Goal: Task Accomplishment & Management: Manage account settings

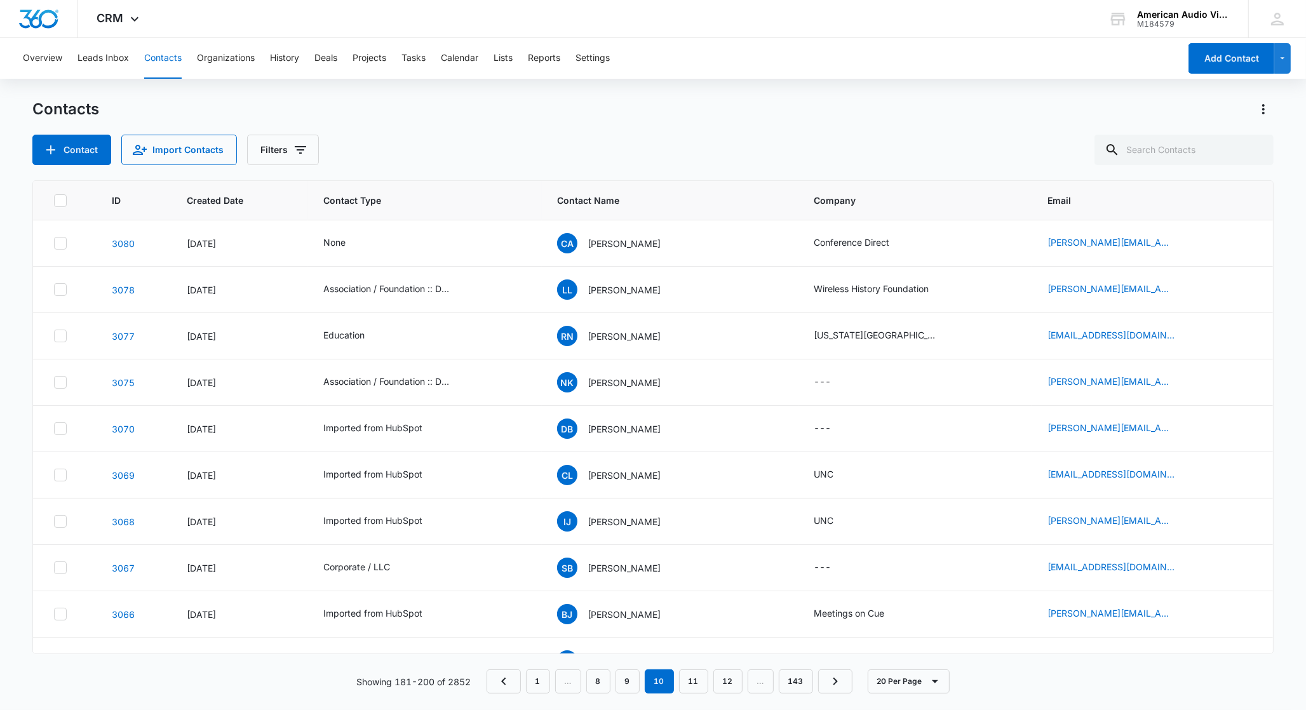
scroll to position [61, 0]
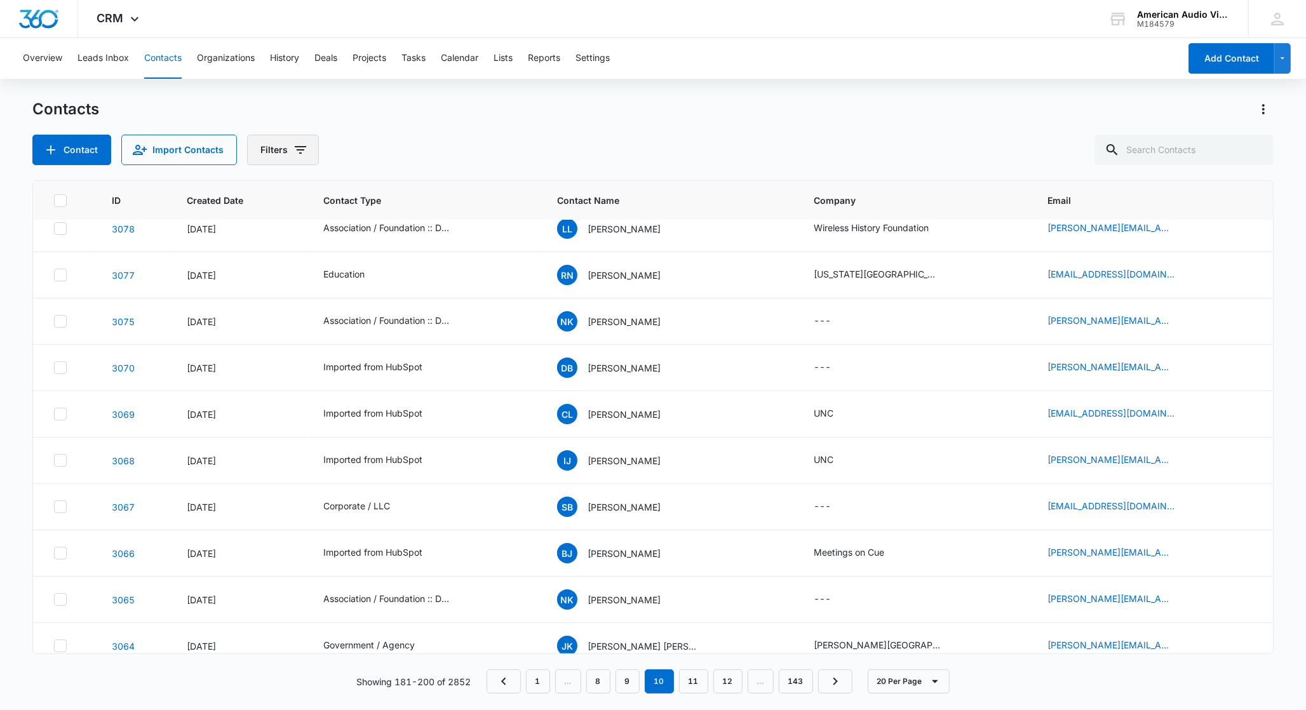
click at [271, 152] on button "Filters" at bounding box center [283, 150] width 72 height 30
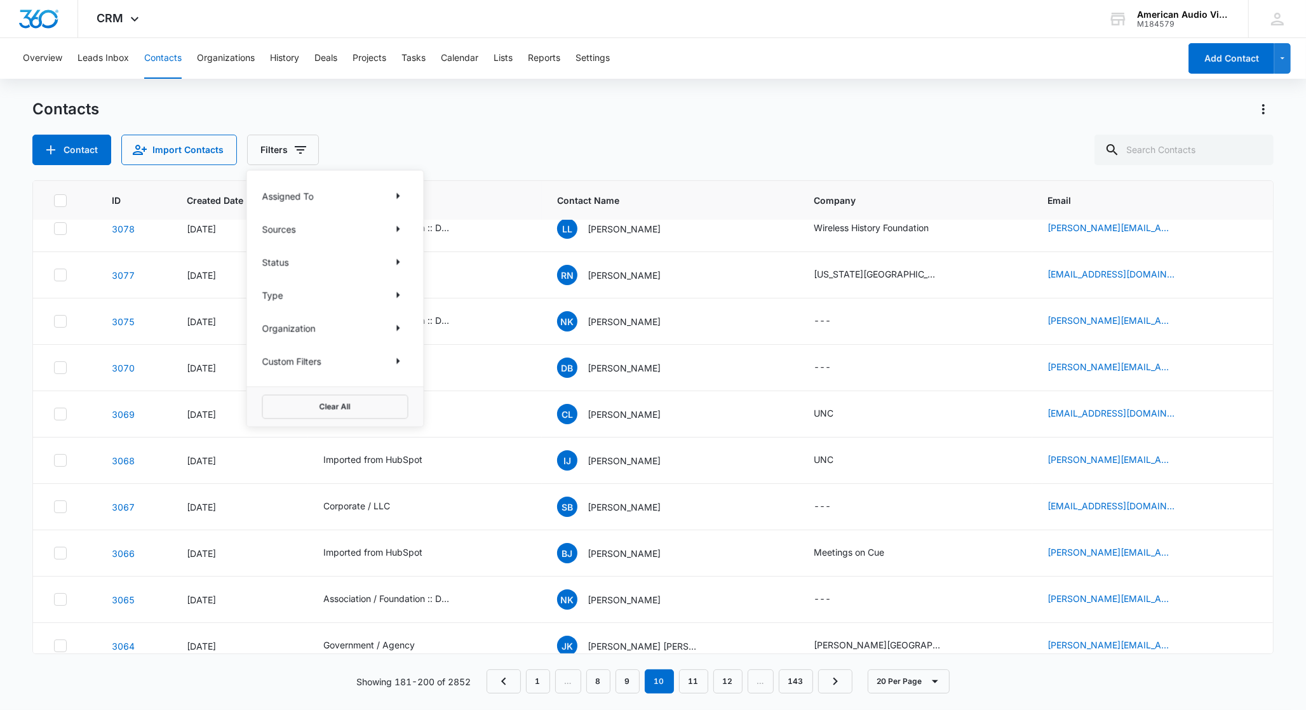
click at [273, 292] on p "Type" at bounding box center [272, 294] width 21 height 13
click at [398, 297] on icon "Show Type filters" at bounding box center [398, 295] width 15 height 15
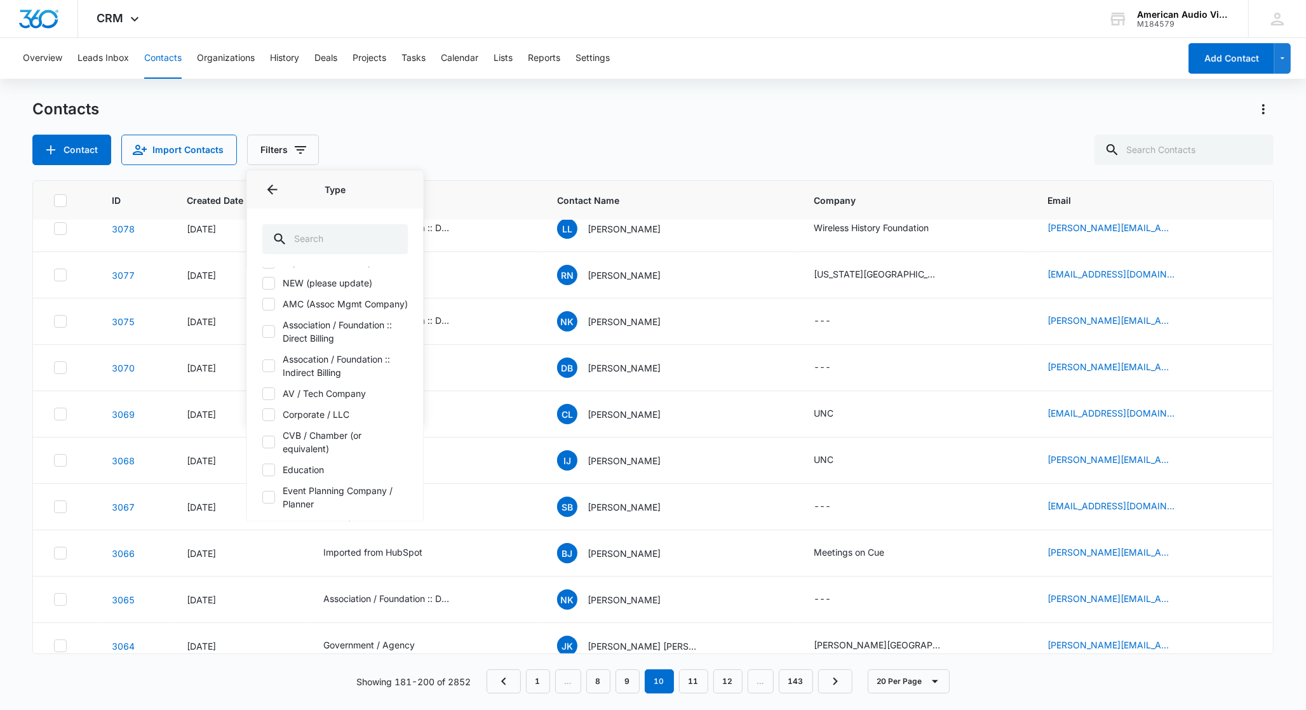
scroll to position [86, 0]
click at [270, 455] on icon at bounding box center [269, 452] width 8 height 6
click at [263, 452] on input "Event Planning Company / Planner" at bounding box center [262, 452] width 1 height 1
checkbox input "true"
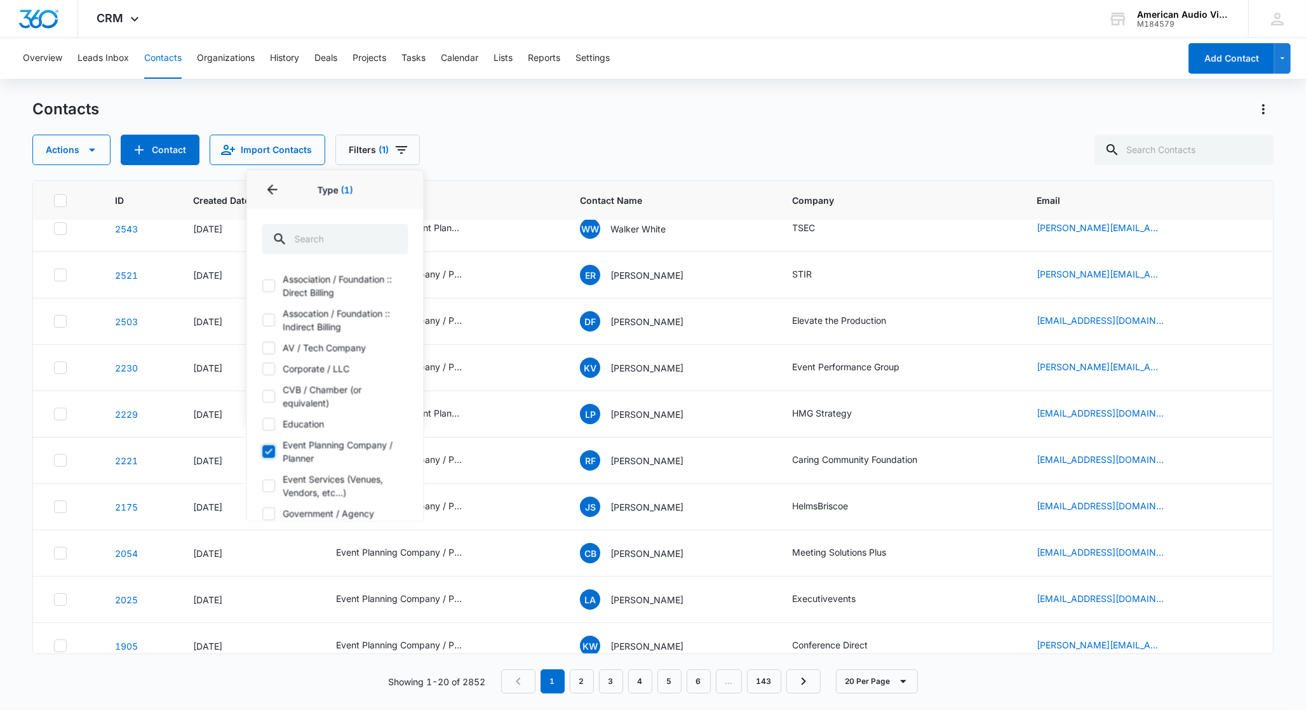
scroll to position [0, 0]
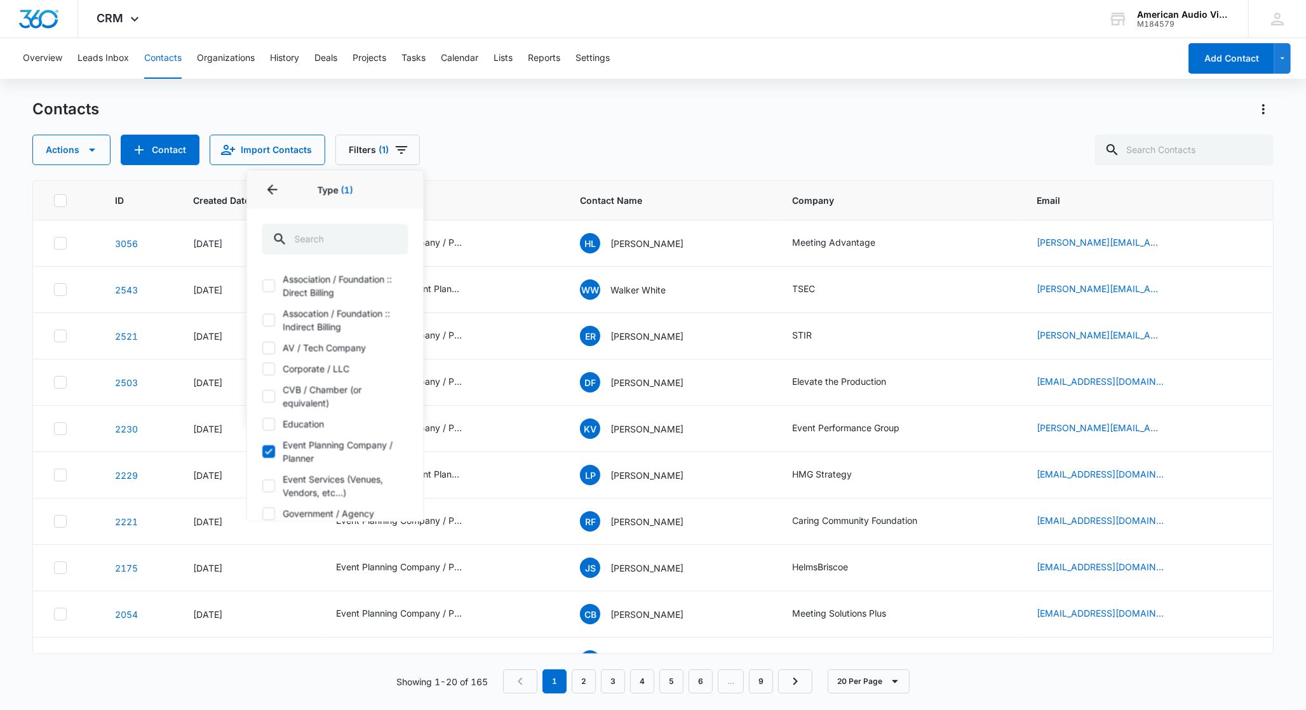
click at [270, 372] on icon at bounding box center [270, 369] width 8 height 6
click at [263, 370] on input "Corporate / LLC" at bounding box center [262, 369] width 1 height 1
checkbox input "true"
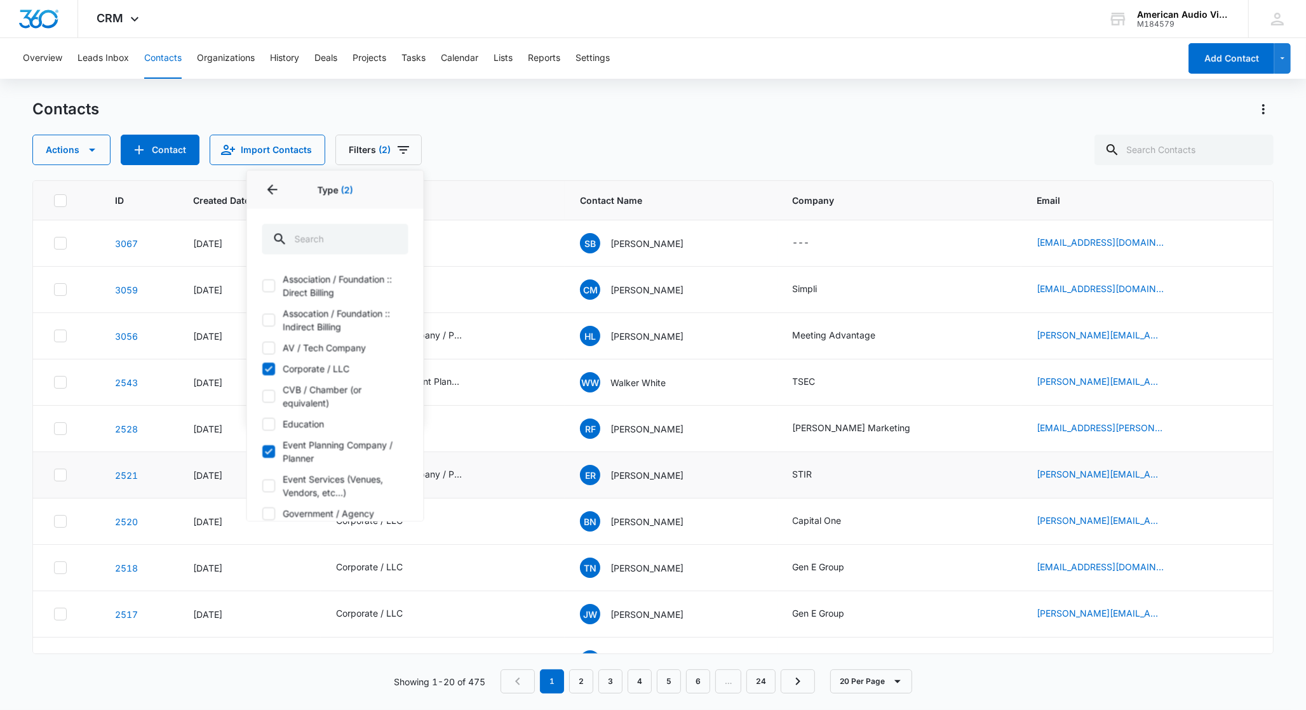
click at [550, 498] on td "Event Planning Company / Planner" at bounding box center [443, 475] width 245 height 46
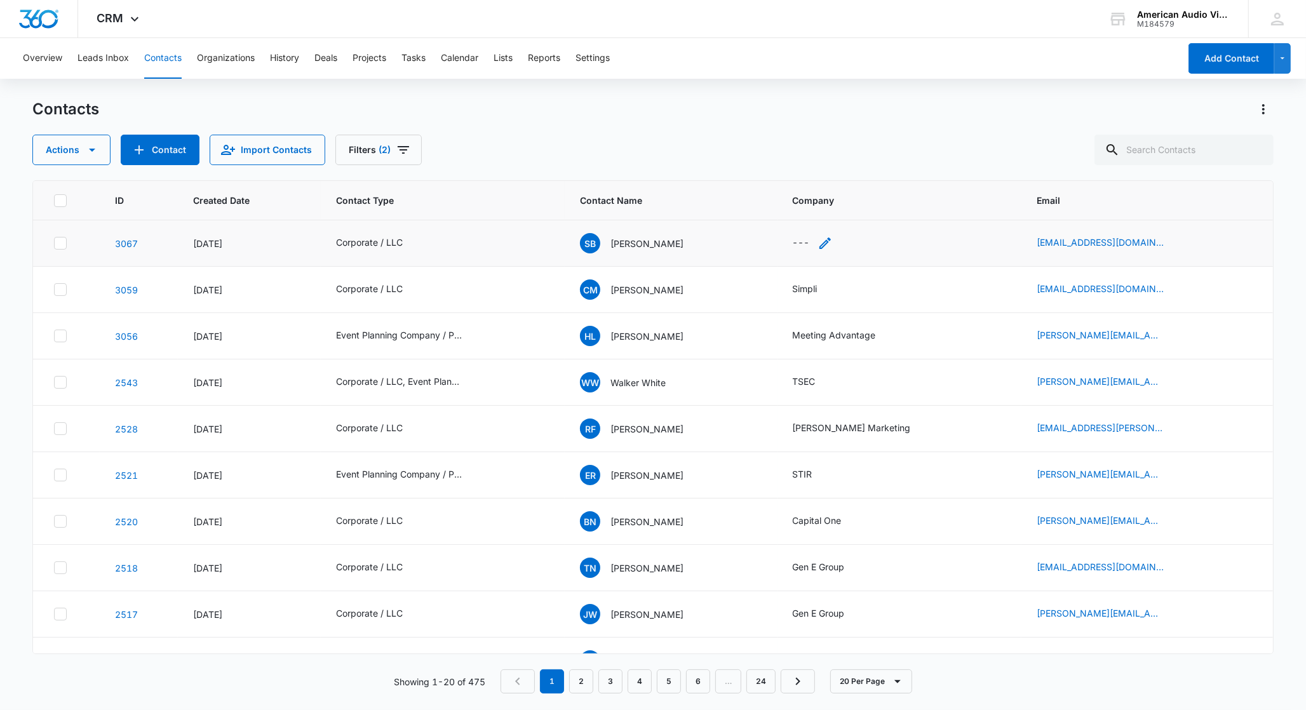
click at [824, 242] on icon "Company - - Select to Edit Field" at bounding box center [824, 243] width 11 height 11
click at [636, 244] on p "Stephen Barth" at bounding box center [646, 243] width 73 height 13
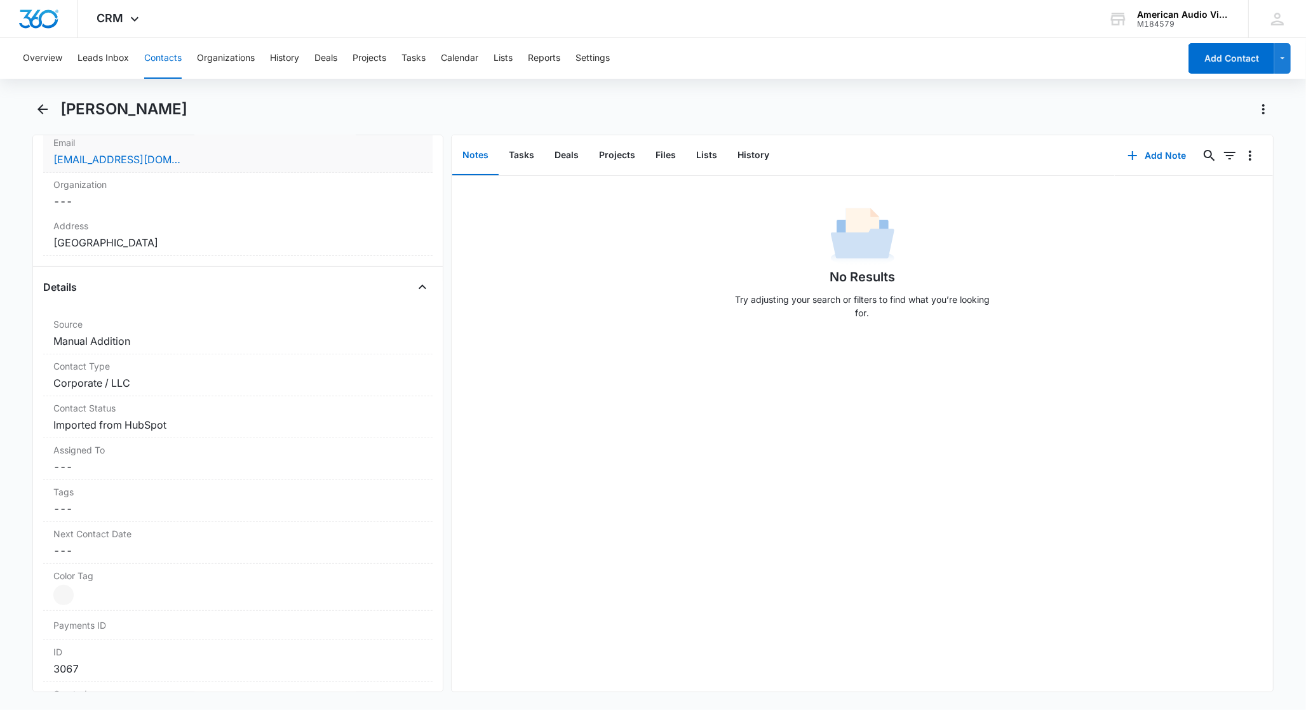
scroll to position [116, 0]
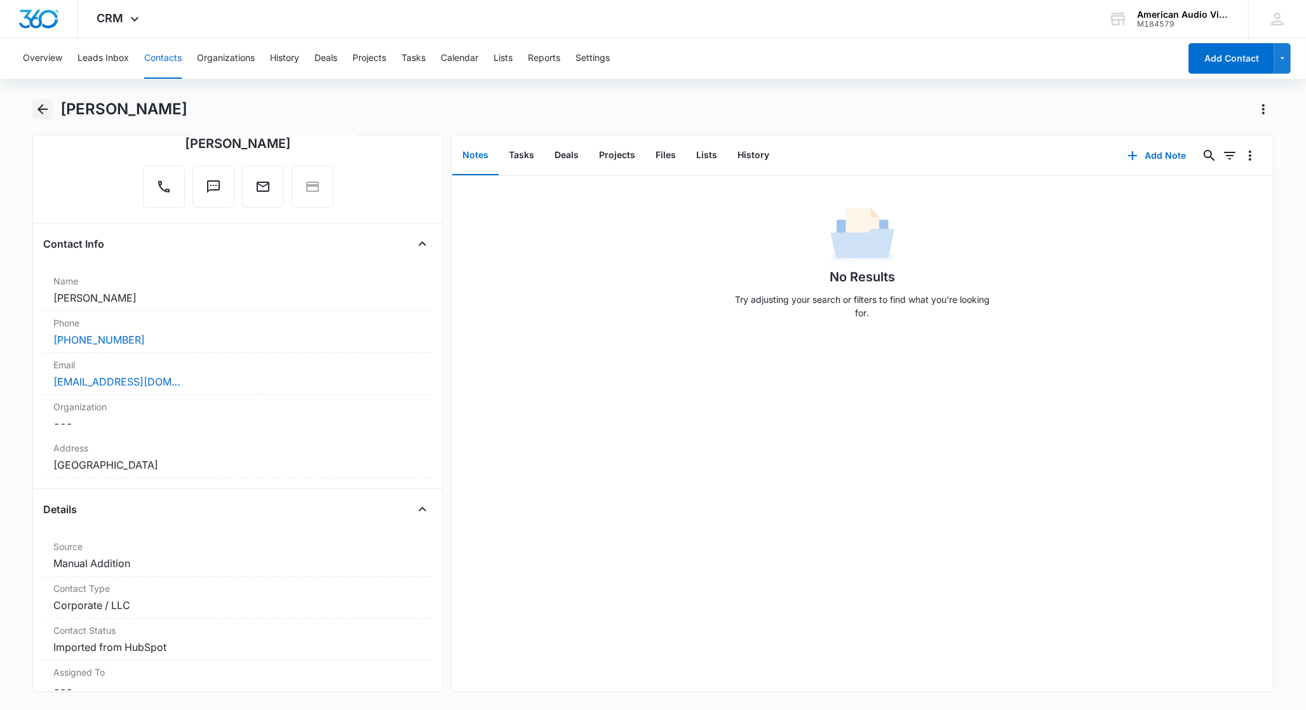
click at [44, 114] on icon "Back" at bounding box center [42, 109] width 15 height 15
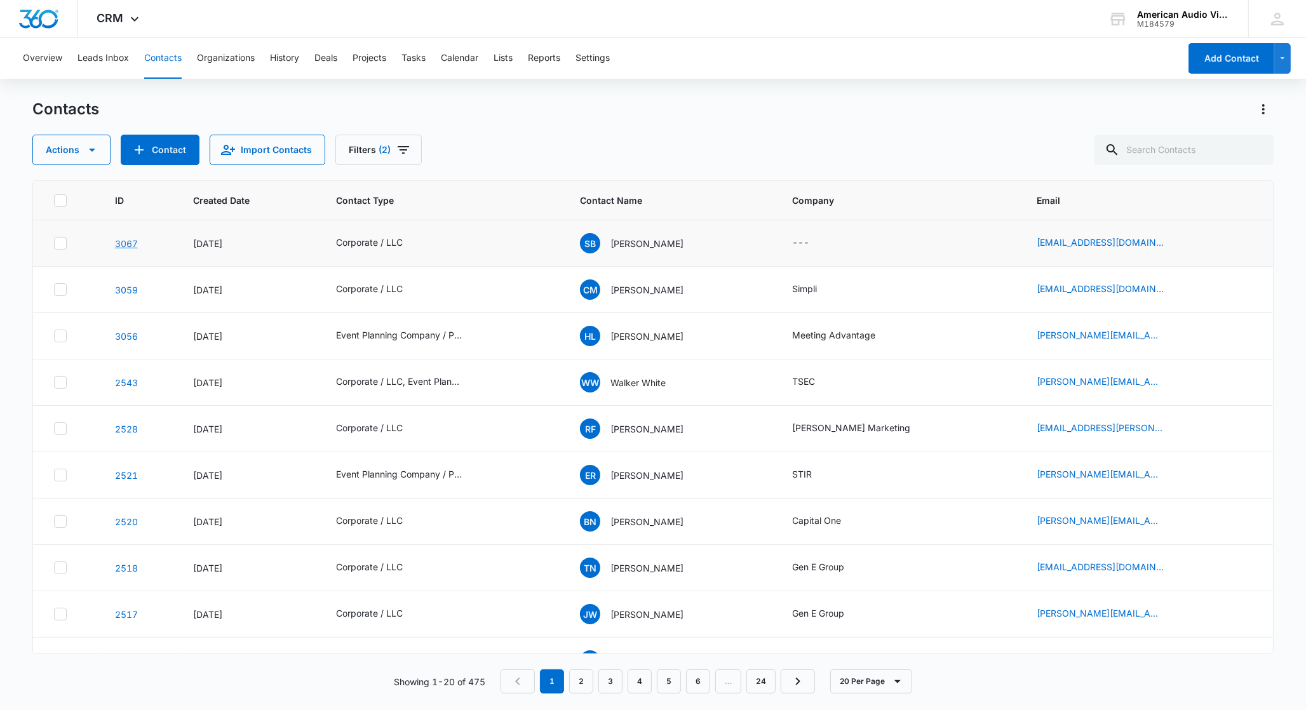
click at [120, 242] on link "3067" at bounding box center [126, 243] width 23 height 11
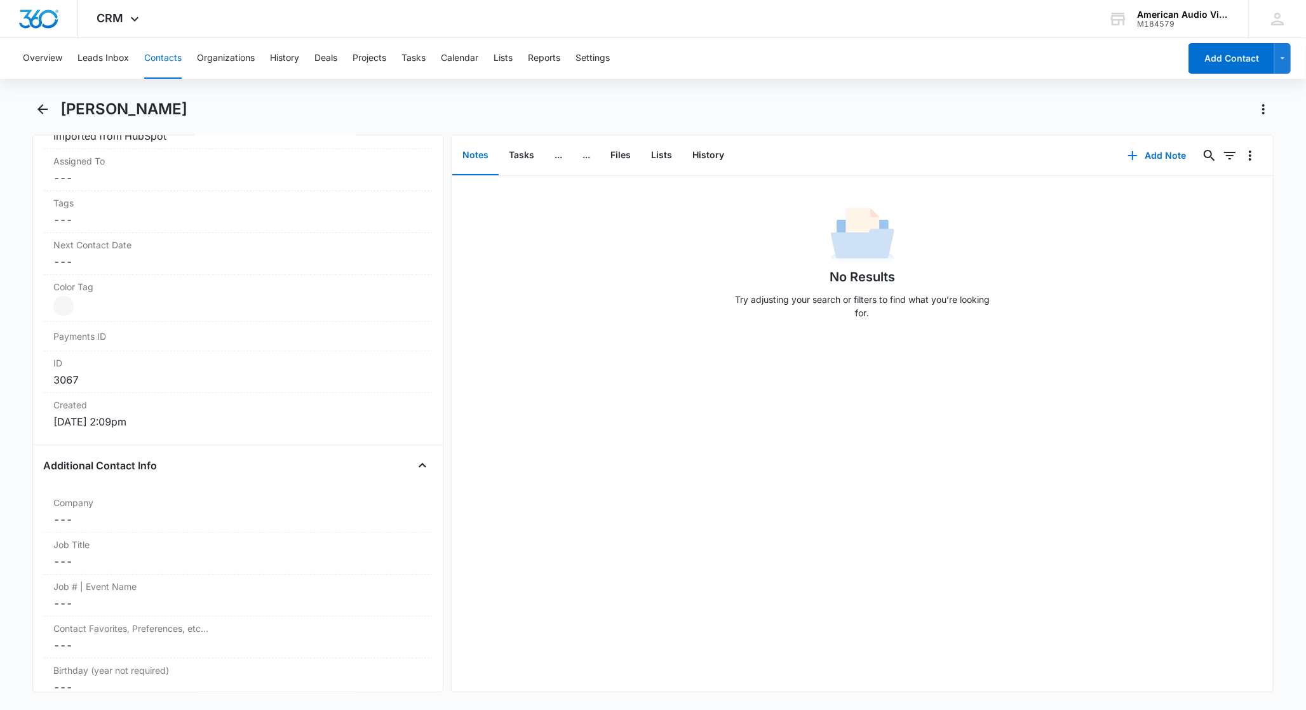
scroll to position [696, 0]
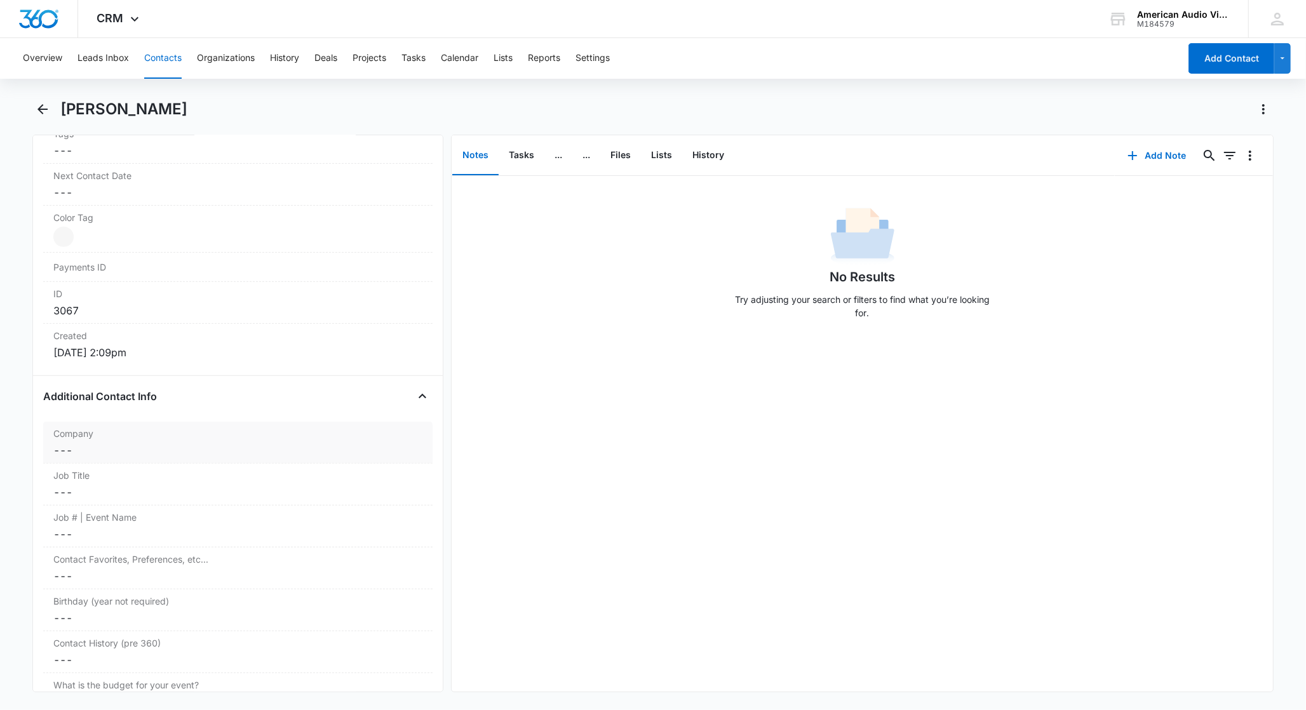
click at [129, 458] on dd "Cancel Save Changes ---" at bounding box center [237, 450] width 369 height 15
click at [129, 455] on input "Company" at bounding box center [238, 460] width 374 height 30
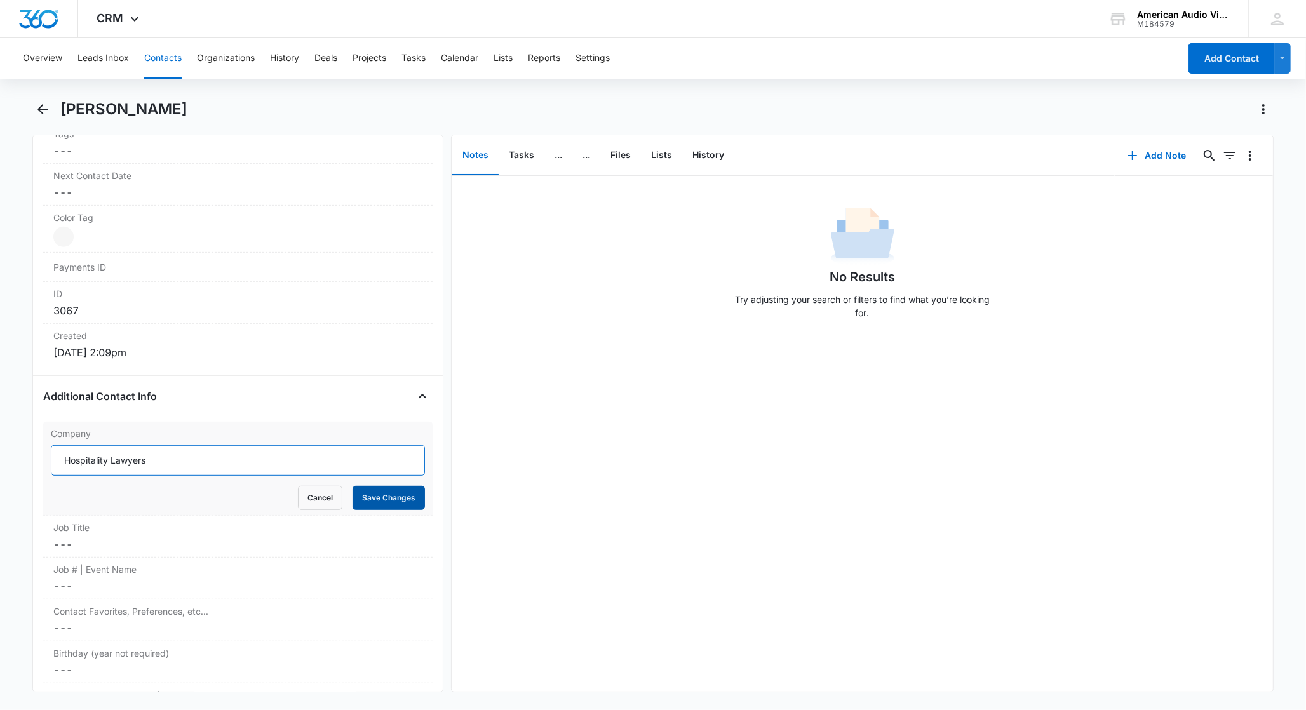
type input "Hospitality Lawyers"
click at [368, 506] on button "Save Changes" at bounding box center [389, 498] width 72 height 24
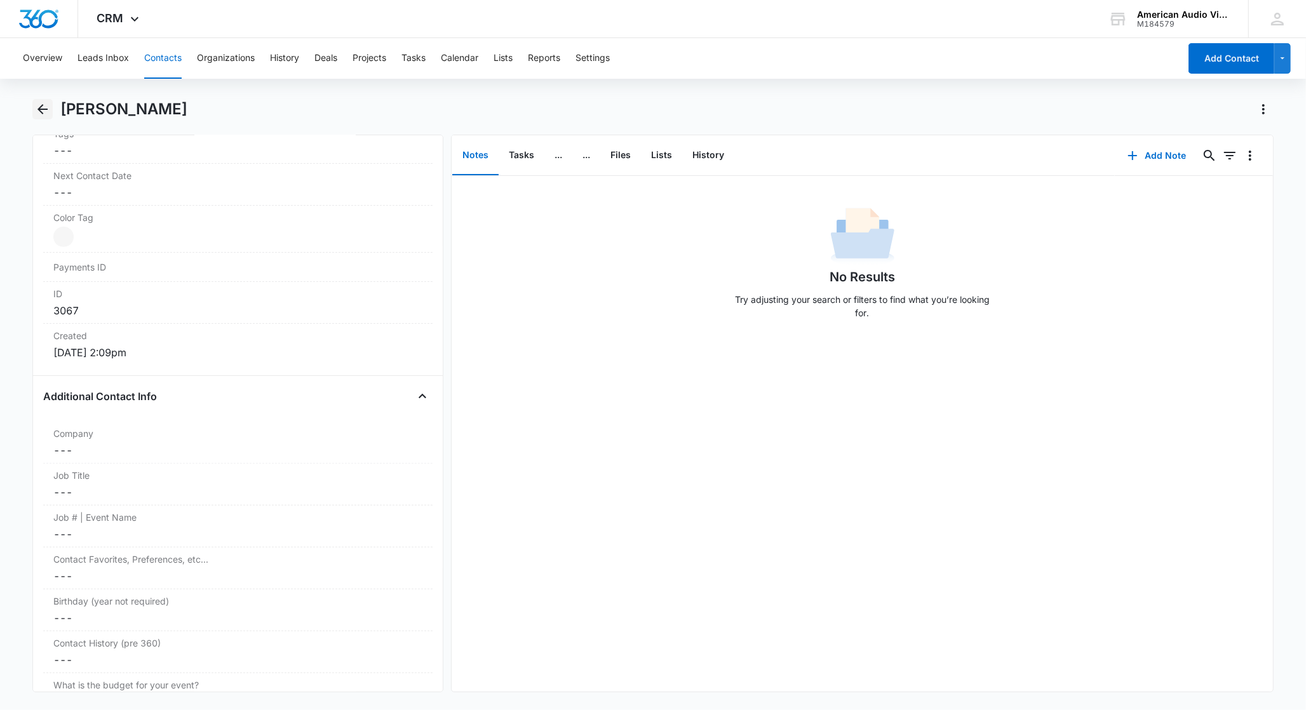
click at [46, 111] on icon "Back" at bounding box center [42, 109] width 15 height 15
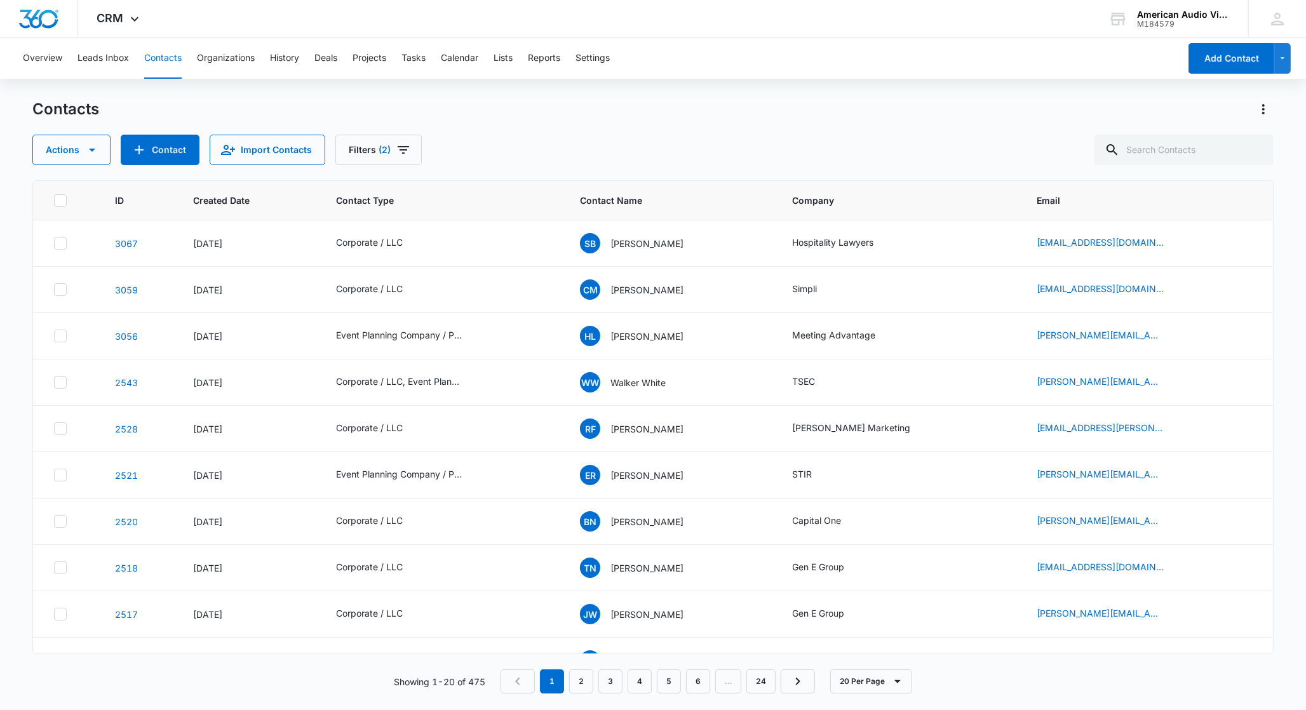
click at [62, 199] on icon at bounding box center [61, 201] width 8 height 6
click at [54, 200] on input "checkbox" at bounding box center [53, 200] width 1 height 1
click at [97, 150] on icon "button" at bounding box center [91, 149] width 15 height 15
click at [285, 270] on td "Sep 11, 2025" at bounding box center [249, 290] width 143 height 46
click at [64, 204] on icon at bounding box center [60, 200] width 11 height 11
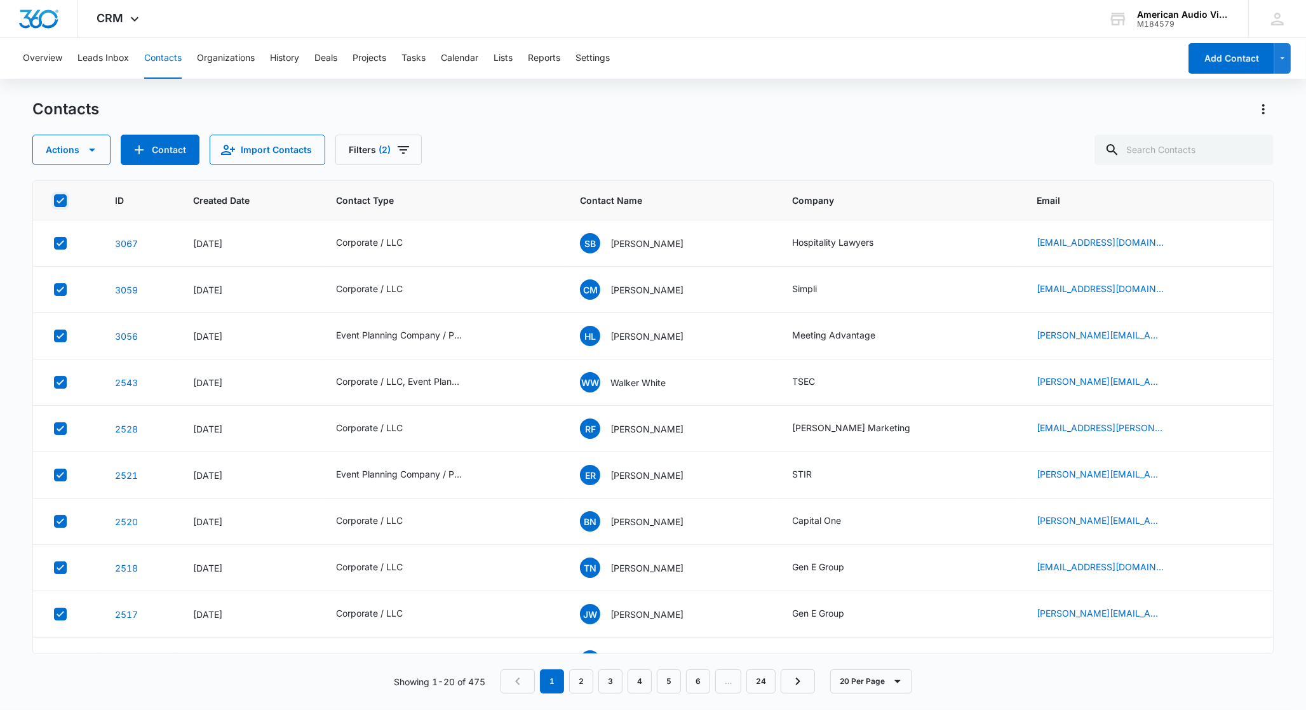
click at [54, 201] on input "checkbox" at bounding box center [53, 200] width 1 height 1
click at [118, 241] on link "3067" at bounding box center [126, 243] width 23 height 11
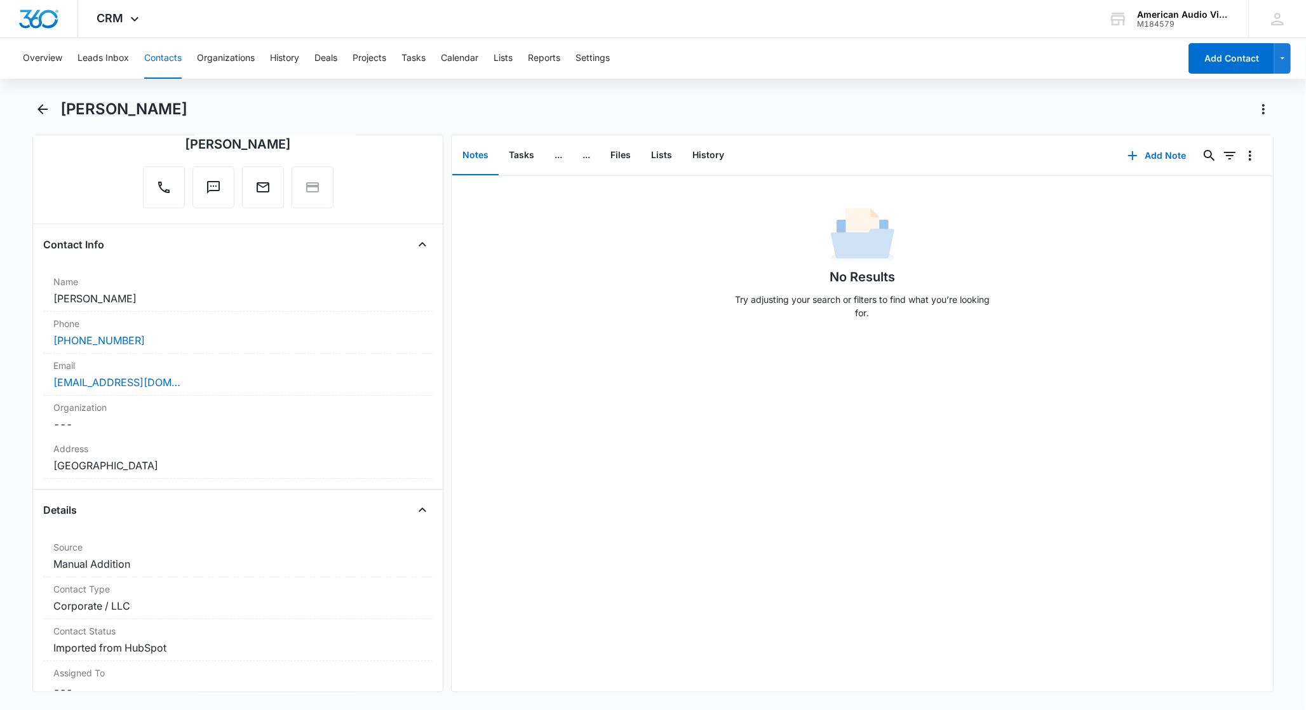
scroll to position [125, 0]
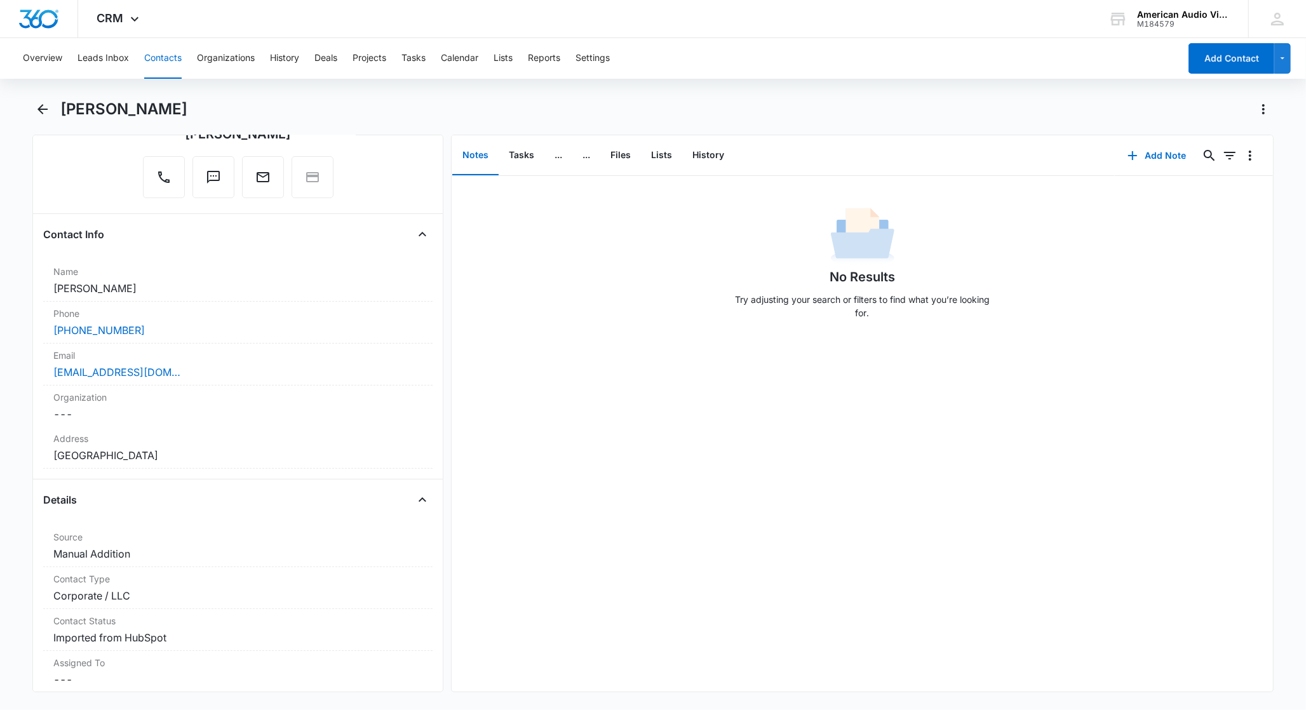
click at [165, 60] on button "Contacts" at bounding box center [162, 58] width 37 height 41
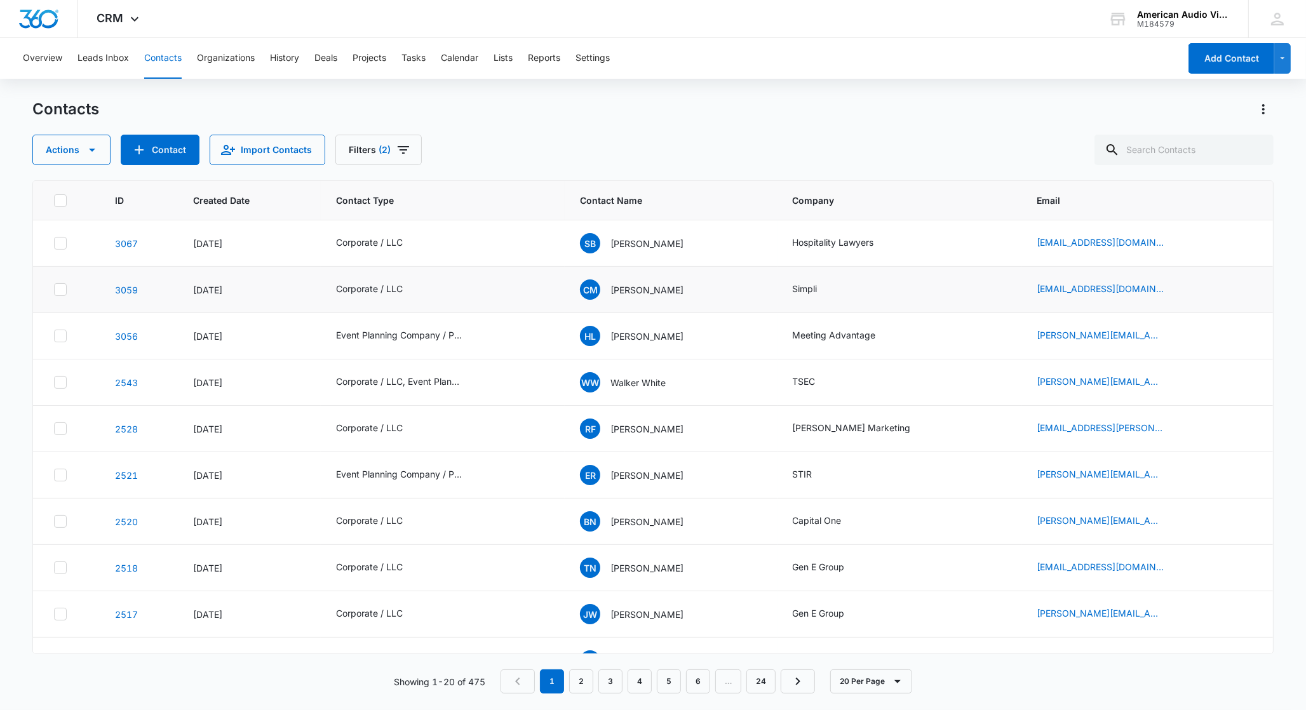
click at [60, 288] on icon at bounding box center [60, 289] width 11 height 11
click at [54, 290] on input "checkbox" at bounding box center [53, 290] width 1 height 1
click at [61, 248] on icon at bounding box center [60, 243] width 11 height 11
click at [54, 244] on input "checkbox" at bounding box center [53, 243] width 1 height 1
click at [76, 156] on button "Actions" at bounding box center [71, 150] width 78 height 30
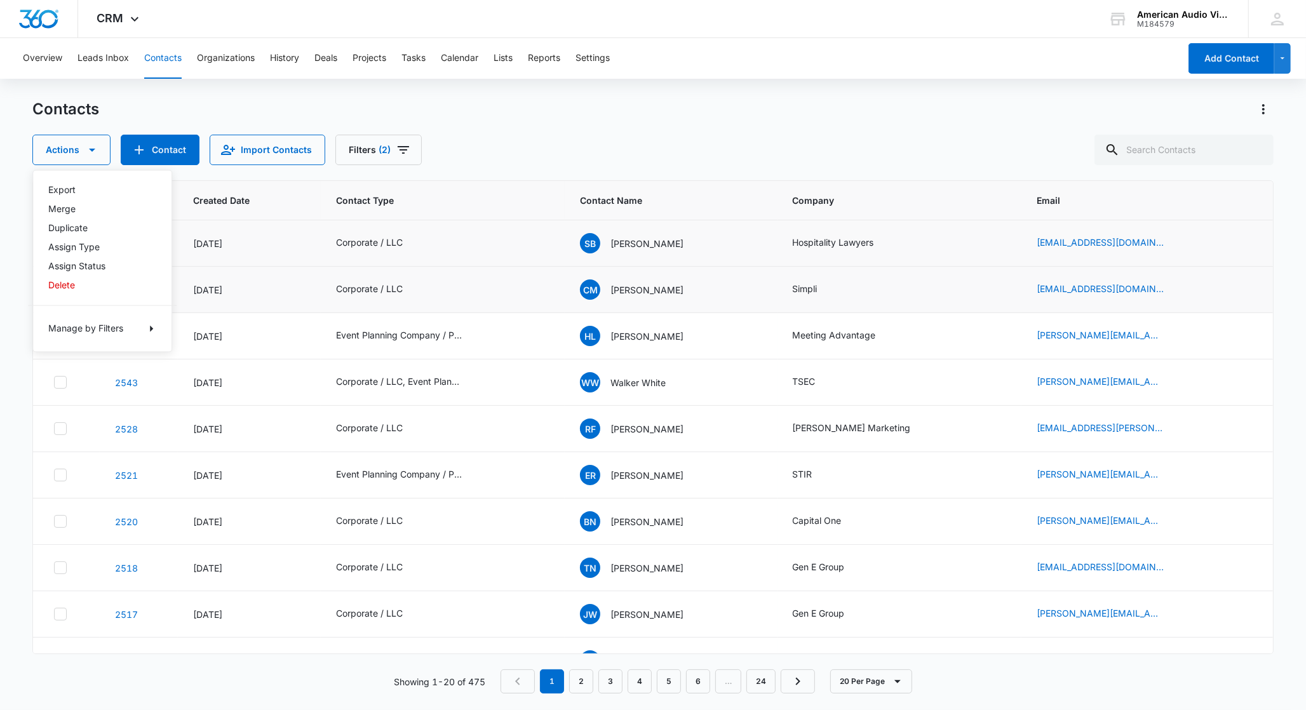
click at [525, 125] on div "Contacts Actions Export Merge Duplicate Assign Type Assign Status Delete Manage…" at bounding box center [652, 132] width 1241 height 66
click at [1260, 111] on icon "Actions" at bounding box center [1263, 109] width 15 height 15
click at [1197, 200] on link "Customize Contacts" at bounding box center [1201, 201] width 84 height 11
click at [1279, 59] on icon "button" at bounding box center [1283, 58] width 11 height 15
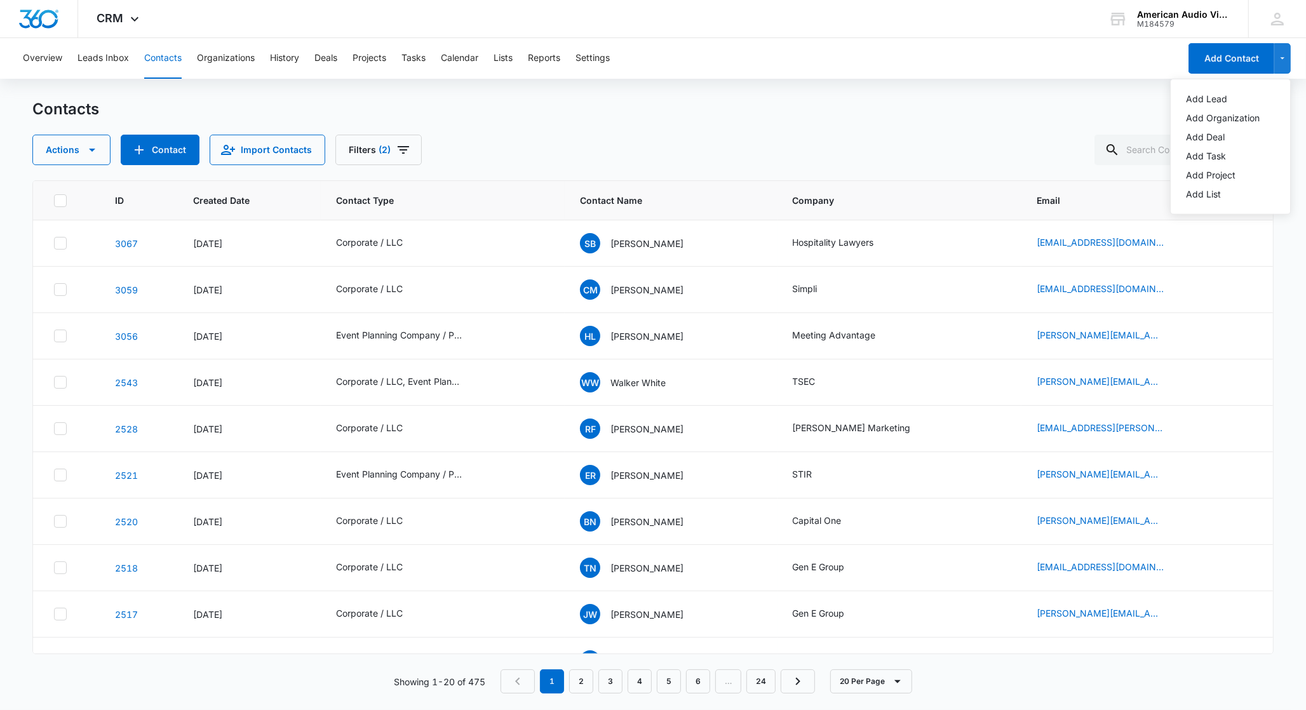
click at [966, 77] on div "Overview Leads Inbox Contacts Organizations History Deals Projects Tasks Calend…" at bounding box center [597, 58] width 1164 height 41
click at [52, 60] on button "Overview" at bounding box center [42, 58] width 39 height 41
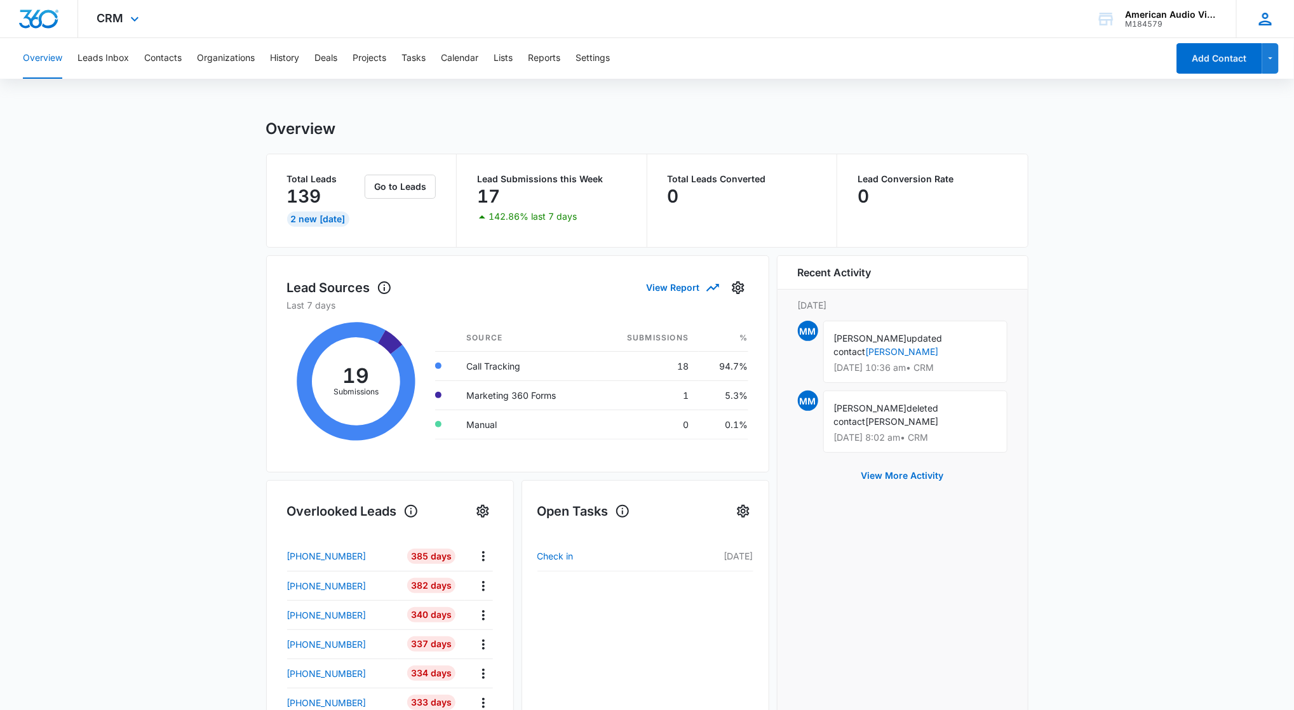
click at [1261, 17] on icon at bounding box center [1265, 19] width 19 height 19
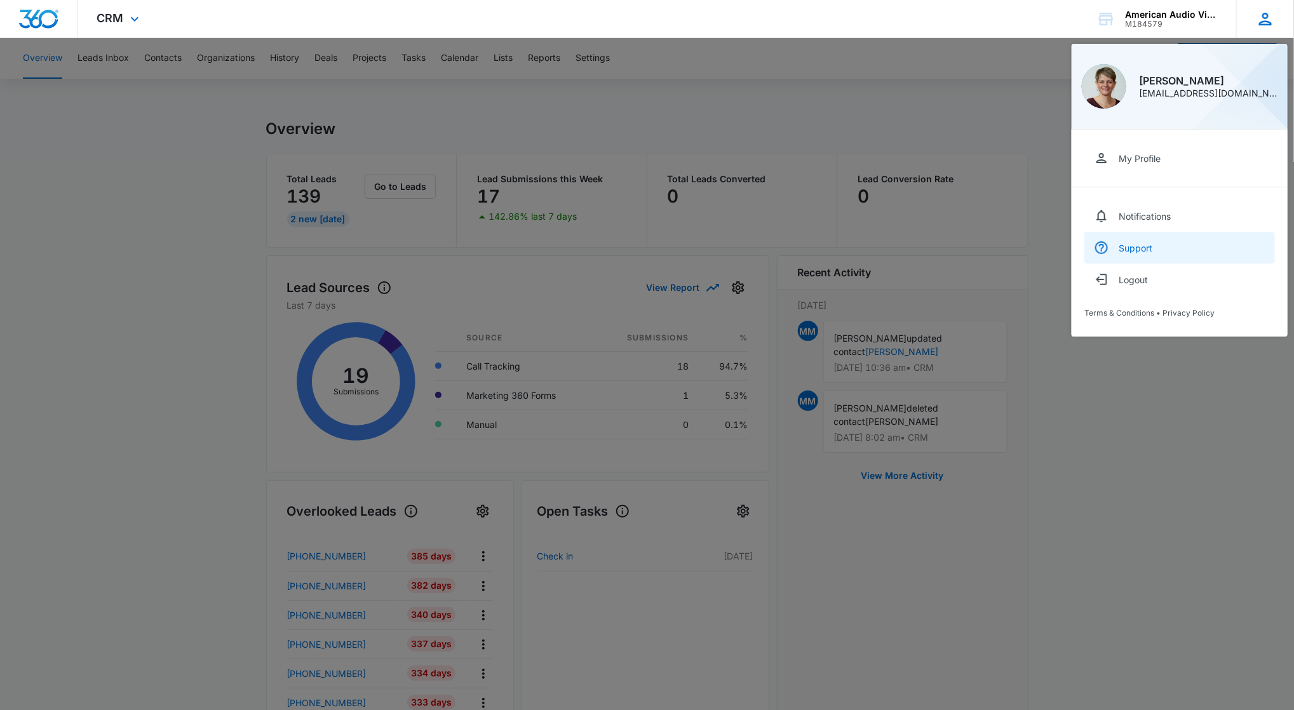
click at [1146, 246] on div "Support" at bounding box center [1136, 248] width 34 height 11
click at [1083, 508] on div at bounding box center [647, 355] width 1294 height 710
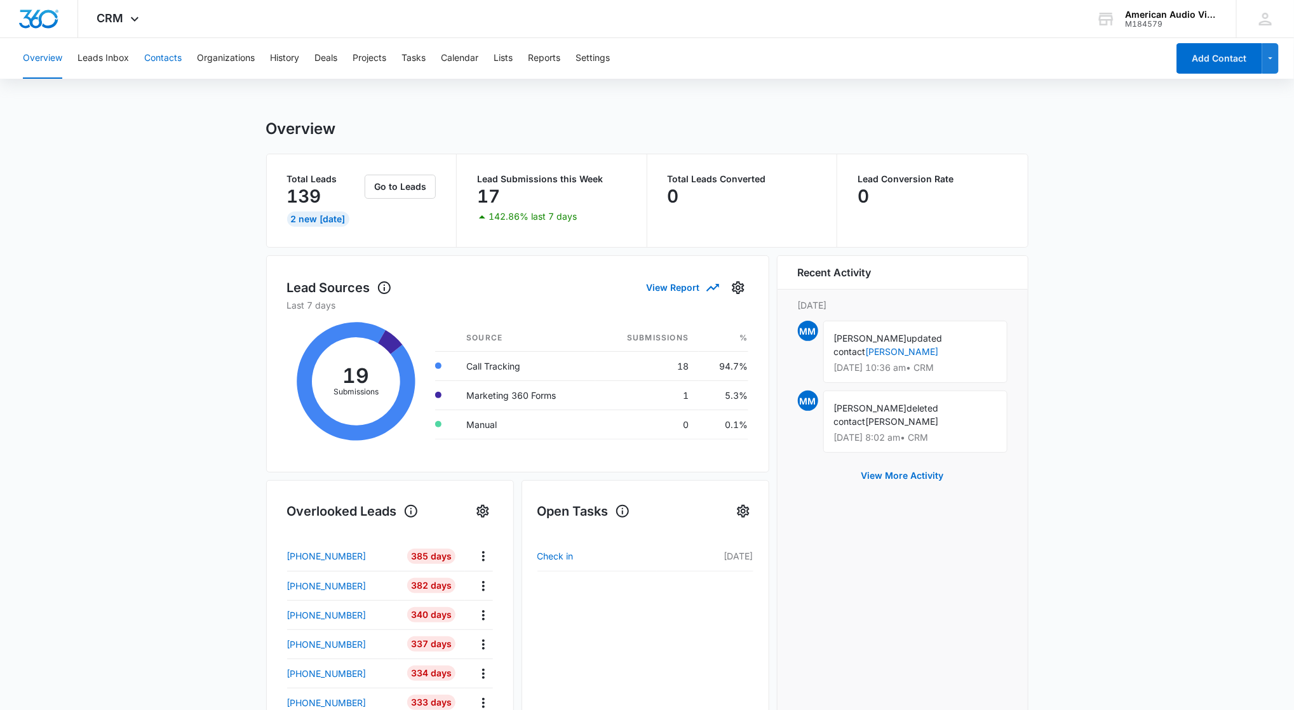
click at [172, 62] on button "Contacts" at bounding box center [162, 58] width 37 height 41
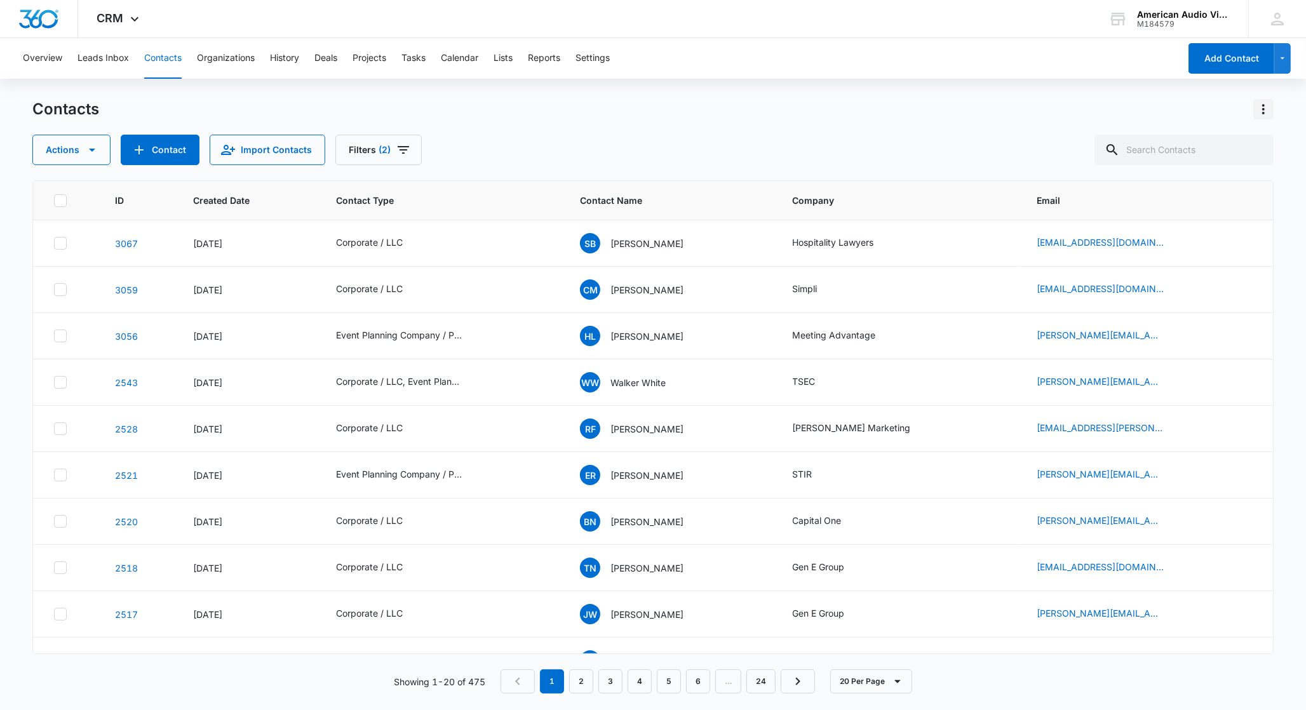
click at [1262, 109] on icon "Actions" at bounding box center [1263, 109] width 3 height 10
click at [1197, 145] on div "Choose Columns" at bounding box center [1201, 144] width 84 height 9
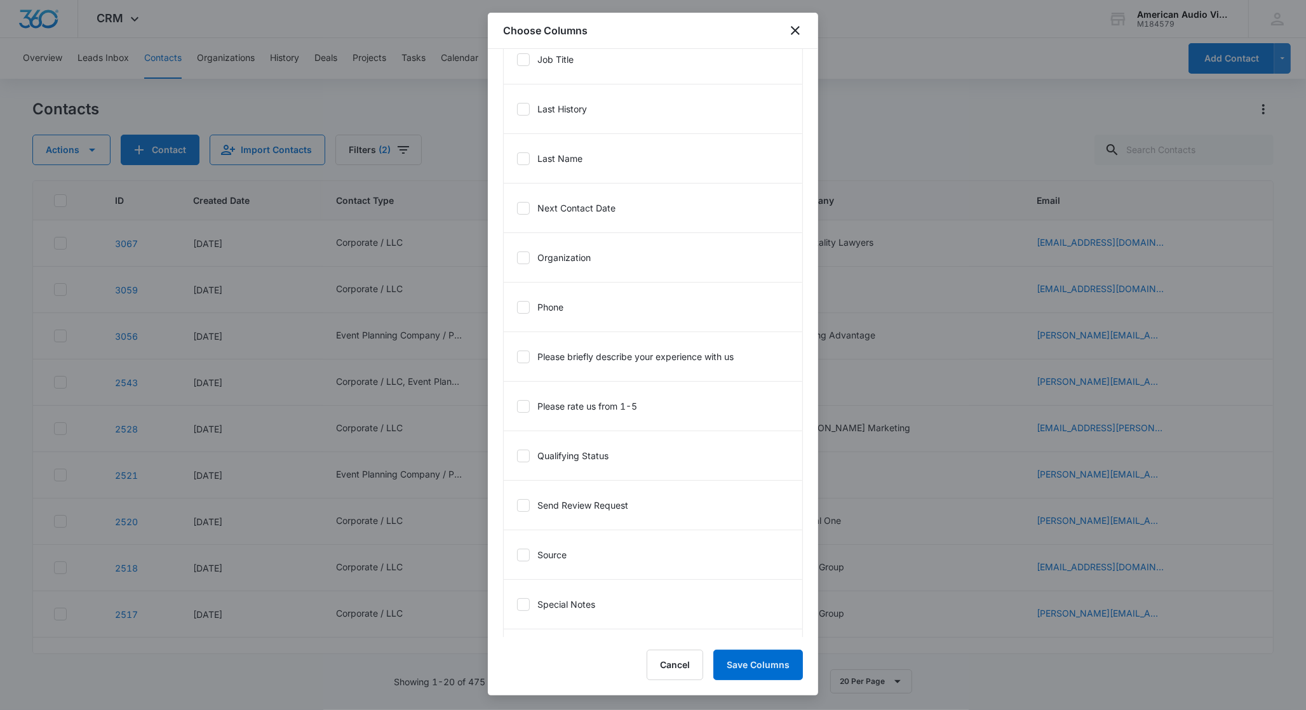
scroll to position [1154, 0]
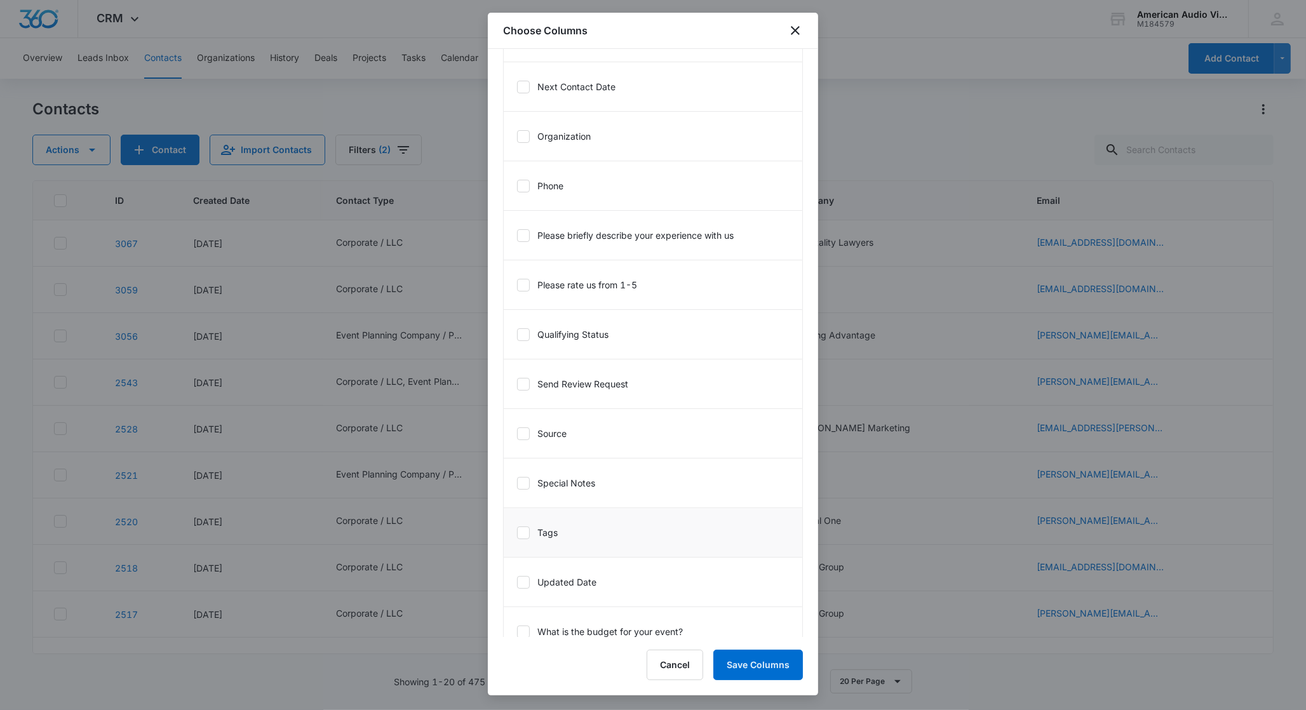
click at [518, 538] on icon at bounding box center [523, 532] width 11 height 11
click at [517, 533] on input "Tags" at bounding box center [516, 532] width 1 height 1
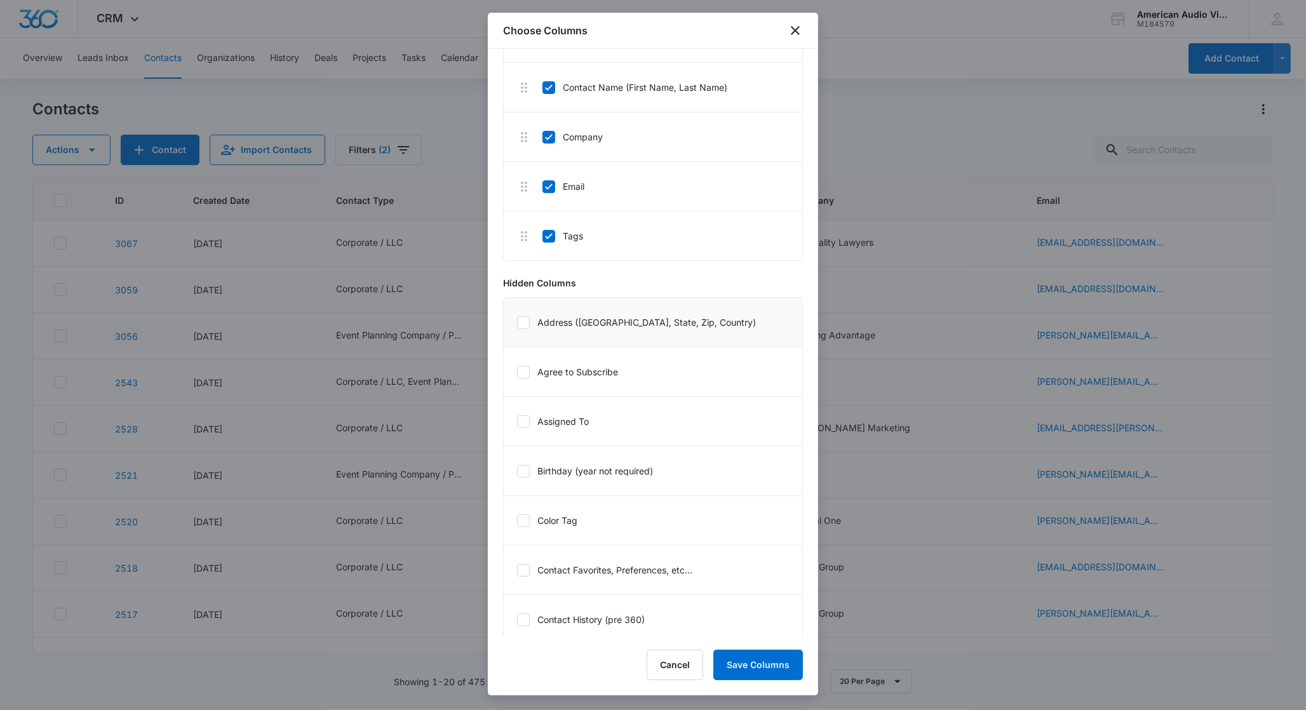
scroll to position [0, 0]
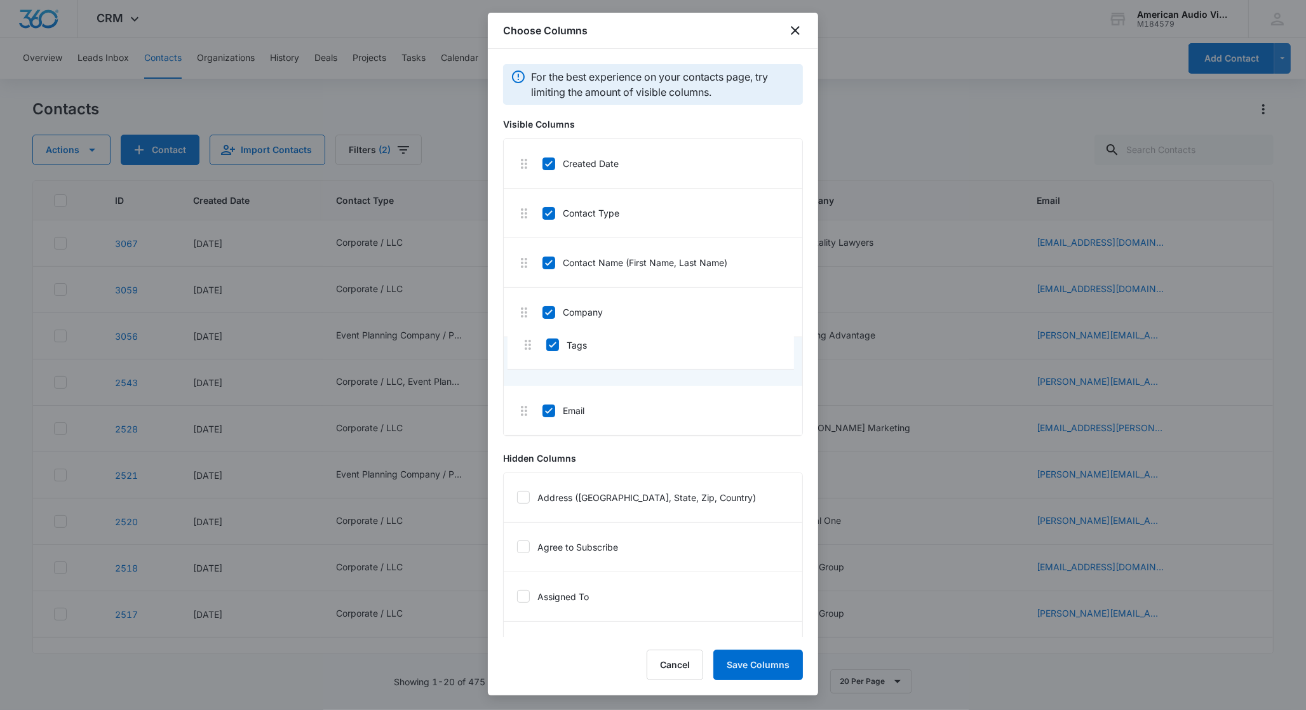
drag, startPoint x: 519, startPoint y: 417, endPoint x: 525, endPoint y: 343, distance: 73.9
click at [754, 665] on button "Save Columns" at bounding box center [758, 665] width 90 height 30
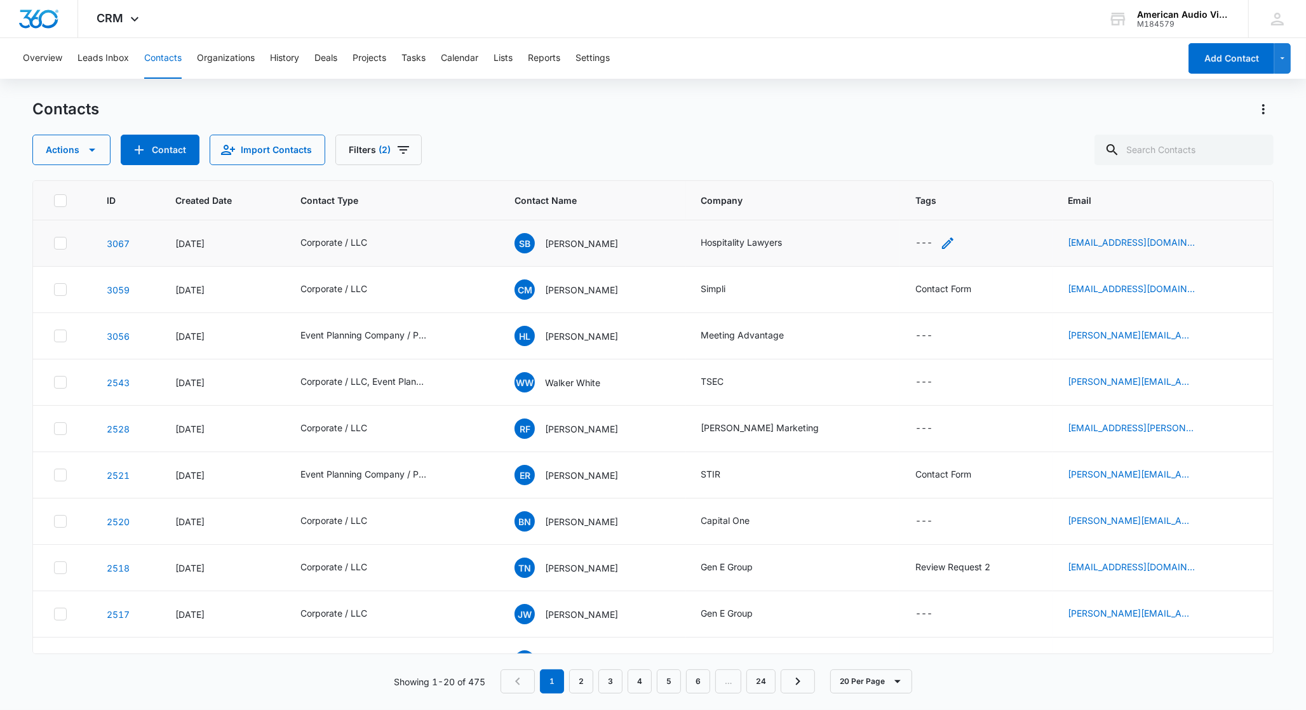
click at [924, 243] on div "---" at bounding box center [923, 243] width 17 height 15
click at [929, 159] on div at bounding box center [931, 162] width 20 height 20
click at [912, 161] on div at bounding box center [907, 162] width 20 height 16
type input "2025"
click at [913, 230] on p "2025 Holiday Party Campaign" at bounding box center [916, 226] width 32 height 53
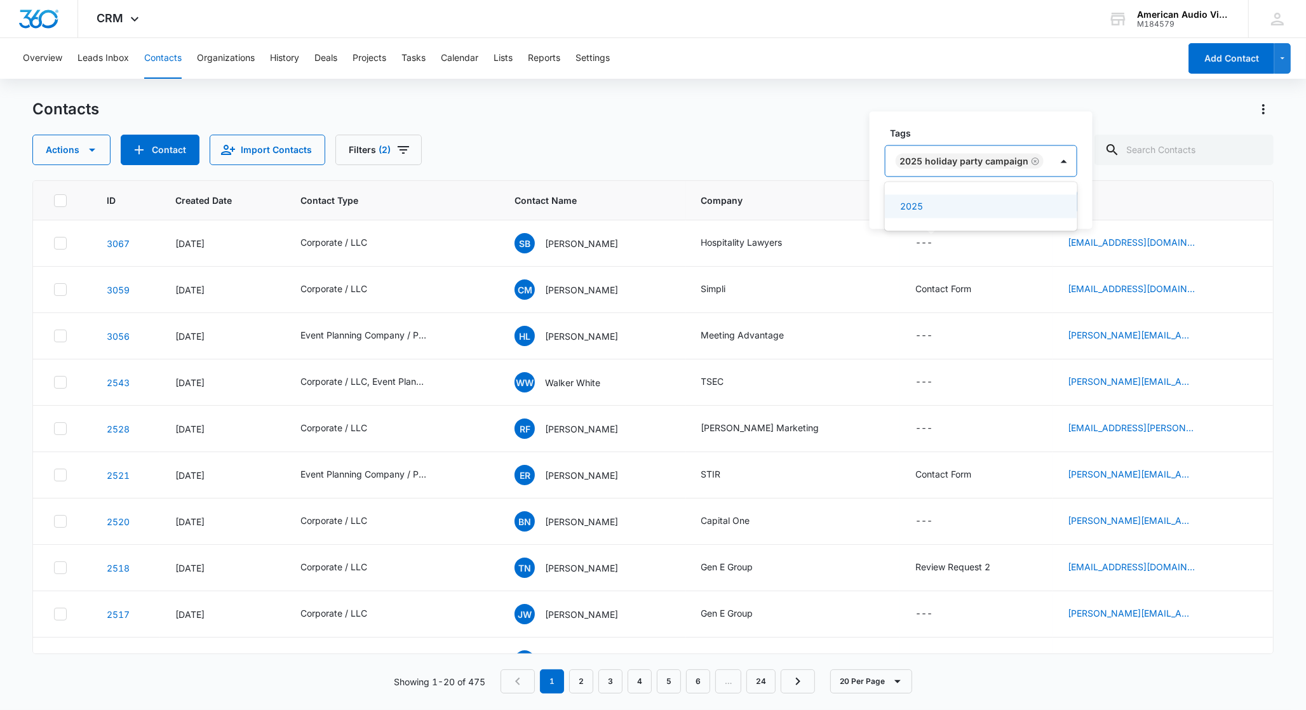
click at [860, 182] on th "Company" at bounding box center [793, 200] width 214 height 39
click at [872, 241] on div "Hospitality Lawyers" at bounding box center [793, 243] width 184 height 15
click at [915, 243] on div "---" at bounding box center [923, 243] width 17 height 15
click at [912, 165] on div at bounding box center [907, 162] width 20 height 16
type input "2025"
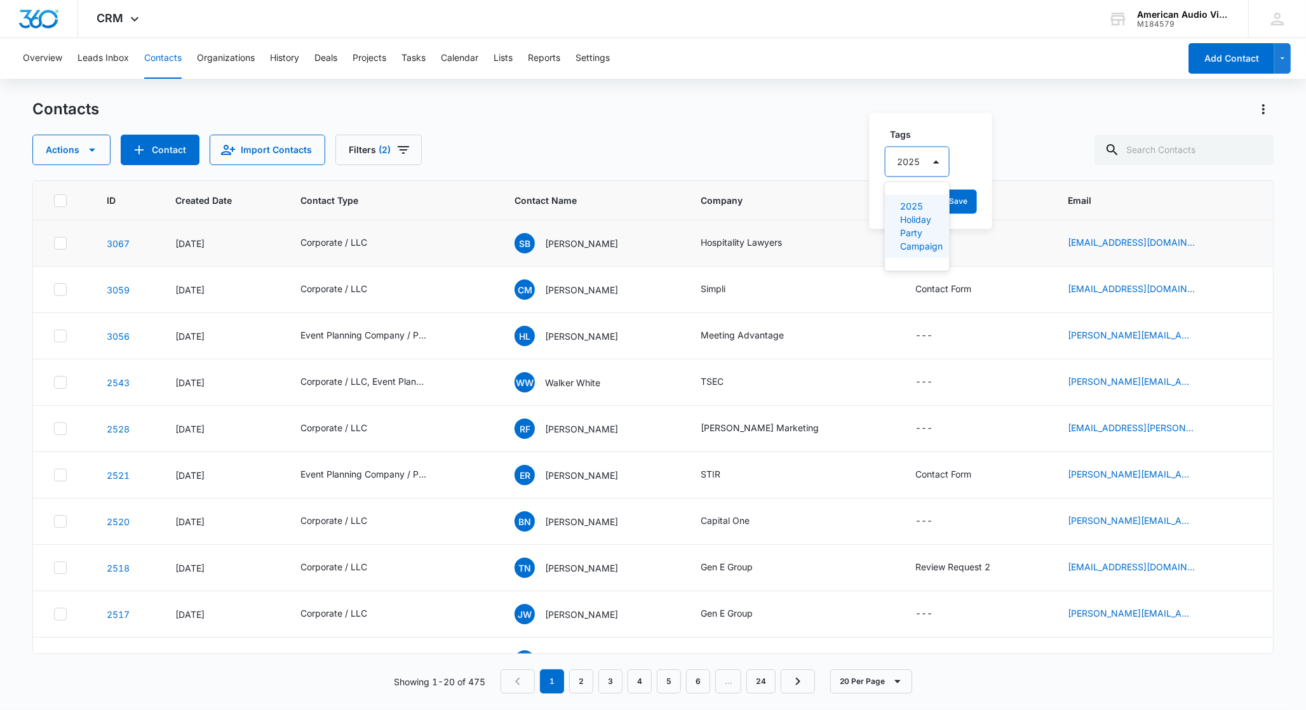
click at [924, 216] on p "2025 Holiday Party Campaign" at bounding box center [916, 226] width 32 height 53
click at [1078, 168] on div "Tags option 2025 Holiday Party Campaign, selected. 2025, 1 of 1. 1 result avail…" at bounding box center [981, 171] width 223 height 118
click at [1053, 203] on button "Save" at bounding box center [1058, 202] width 37 height 24
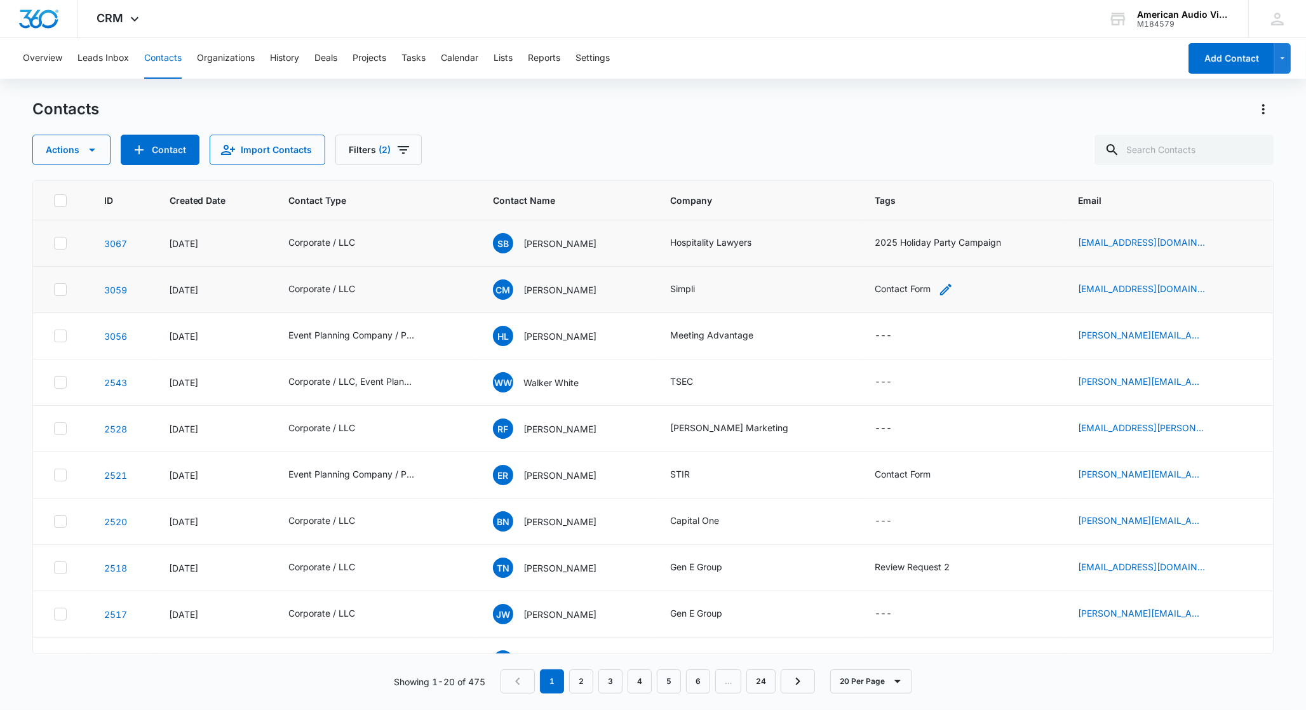
click at [941, 290] on icon "Tags - Contact Form - Select to Edit Field" at bounding box center [945, 289] width 15 height 15
click at [954, 210] on div at bounding box center [957, 208] width 20 height 20
type input "2025"
click at [909, 255] on p "2025 Holiday Party Campaign" at bounding box center [921, 259] width 110 height 27
click at [1062, 206] on div "Tags Contact Form 2025 Holiday Party Campaign Cancel Save" at bounding box center [954, 207] width 238 height 138
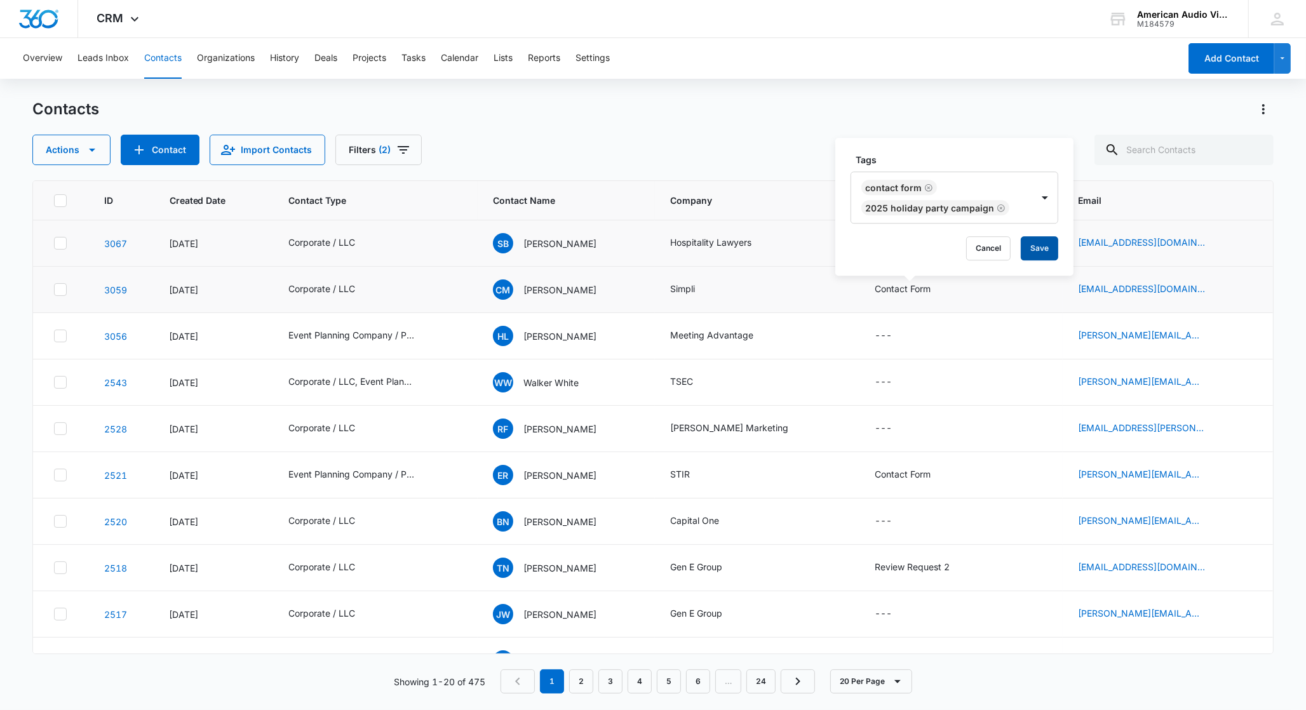
click at [1045, 238] on button "Save" at bounding box center [1039, 248] width 37 height 24
click at [908, 331] on icon "Tags - - Select to Edit Field" at bounding box center [906, 335] width 15 height 15
click at [892, 246] on div at bounding box center [890, 255] width 20 height 20
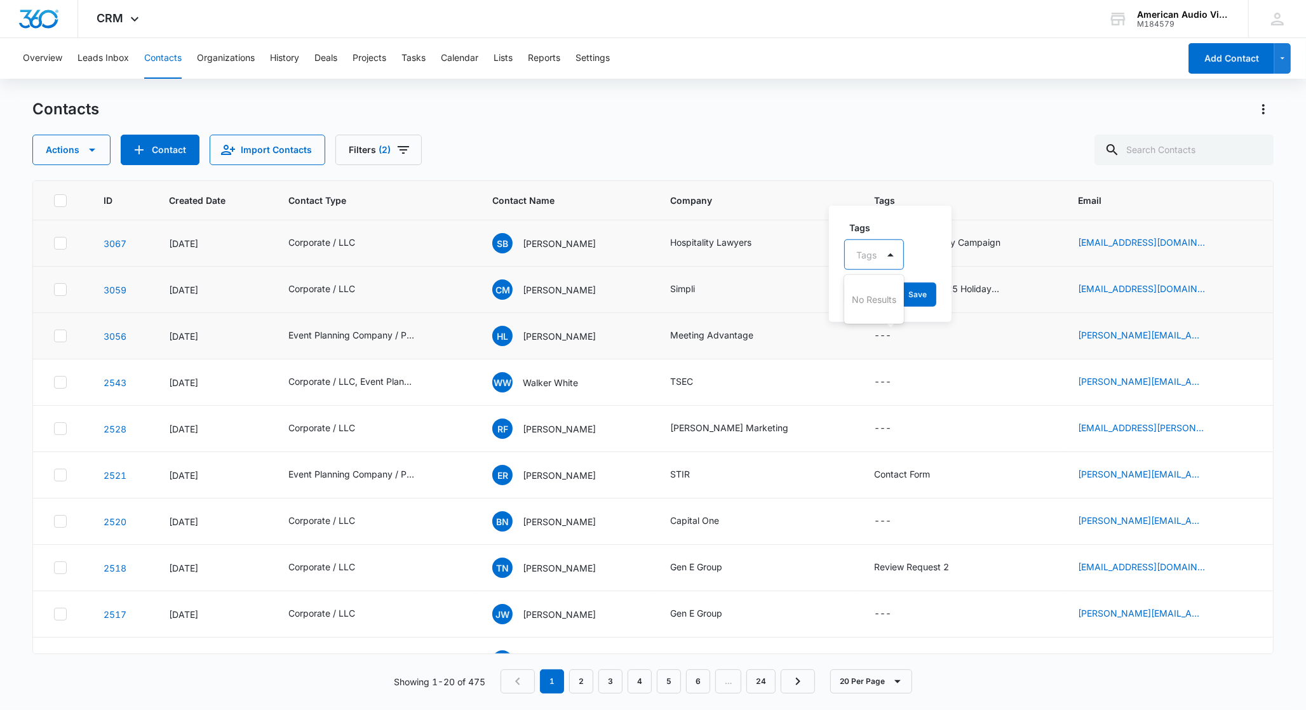
click at [880, 308] on div "No Results" at bounding box center [874, 300] width 60 height 24
type input "2025"
click at [866, 323] on p "2025 Holiday Party Campaign" at bounding box center [876, 319] width 32 height 53
click at [1037, 281] on div "Tags option 2025 Holiday Party Campaign, selected. 2025, 1 of 1. 1 result avail…" at bounding box center [940, 264] width 223 height 118
click at [1027, 290] on button "Save" at bounding box center [1017, 295] width 37 height 24
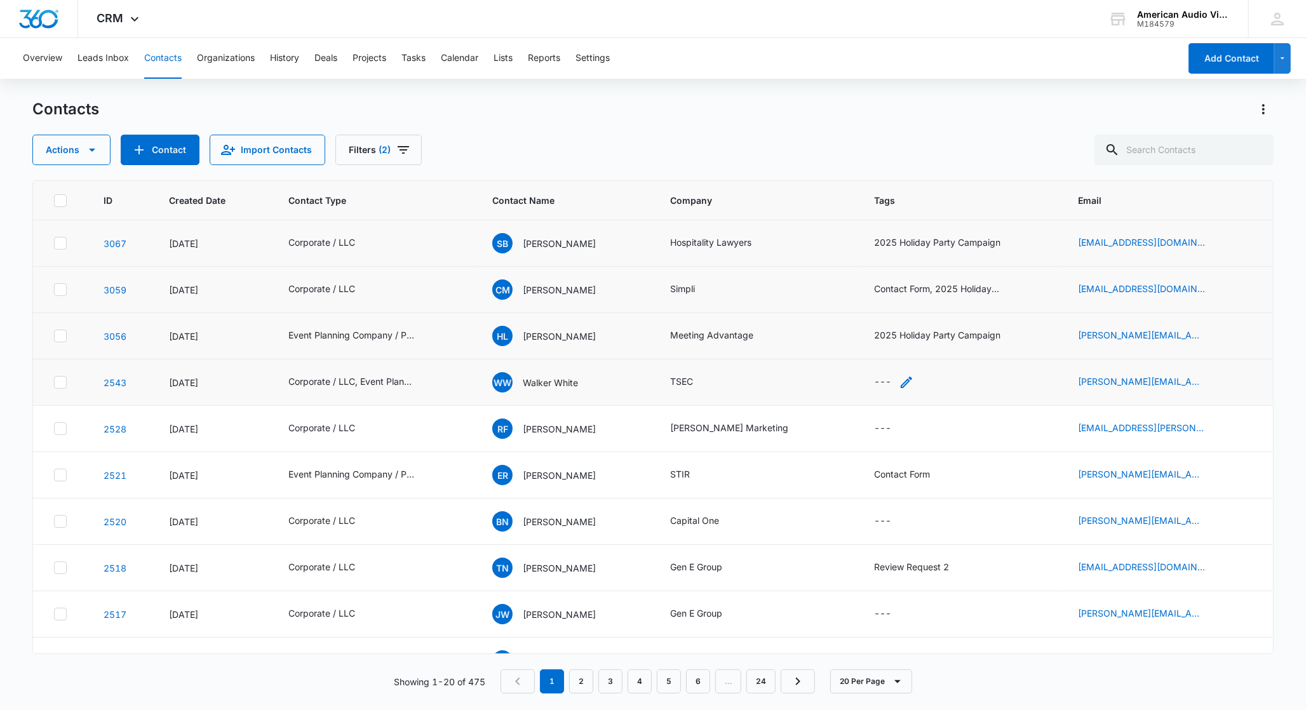
click at [900, 383] on icon "Tags - - Select to Edit Field" at bounding box center [906, 382] width 15 height 15
drag, startPoint x: 863, startPoint y: 310, endPoint x: 873, endPoint y: 309, distance: 10.2
click at [863, 310] on div "Tags" at bounding box center [861, 301] width 33 height 29
type input "2025"
click at [885, 352] on p "2025 Holiday Party Campaign" at bounding box center [876, 366] width 32 height 53
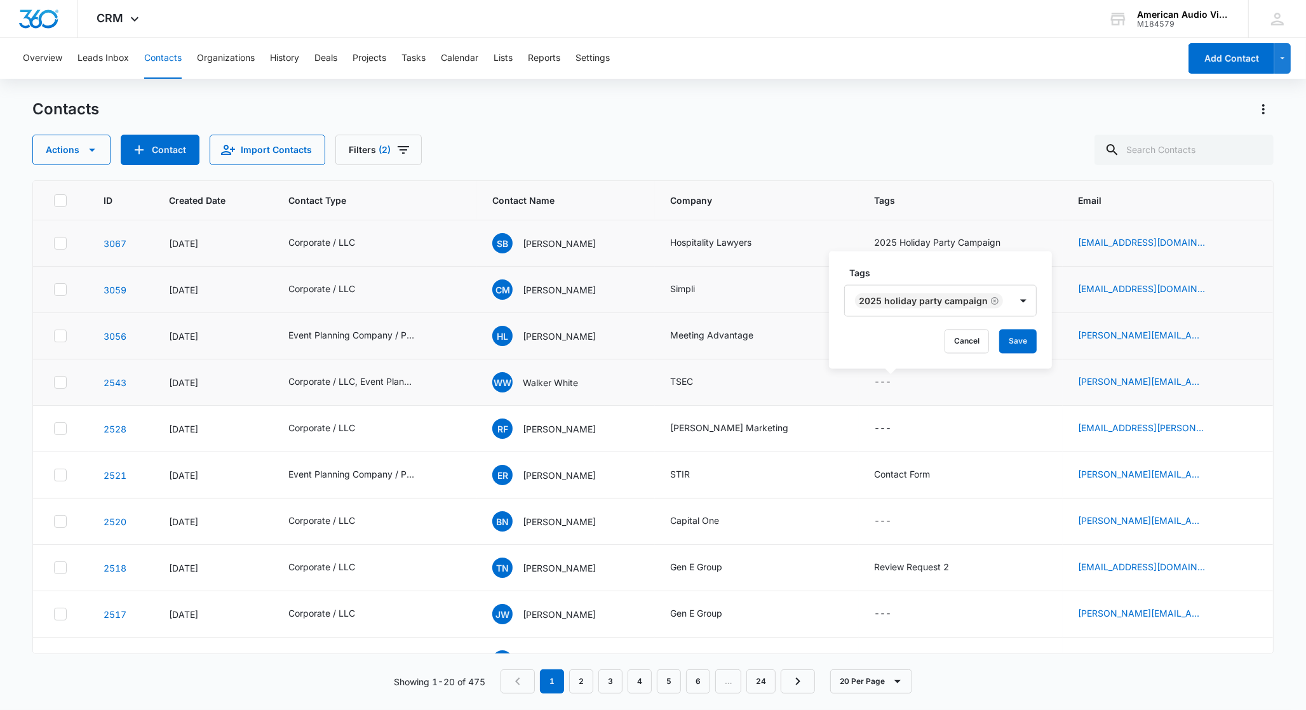
click at [1044, 328] on div "Tags 2025 Holiday Party Campaign Cancel Save" at bounding box center [940, 311] width 223 height 118
click at [1005, 343] on button "Save" at bounding box center [1017, 342] width 37 height 24
click at [902, 430] on icon "Tags - - Select to Edit Field" at bounding box center [906, 428] width 15 height 15
click at [871, 349] on div at bounding box center [866, 348] width 20 height 16
type input "2025"
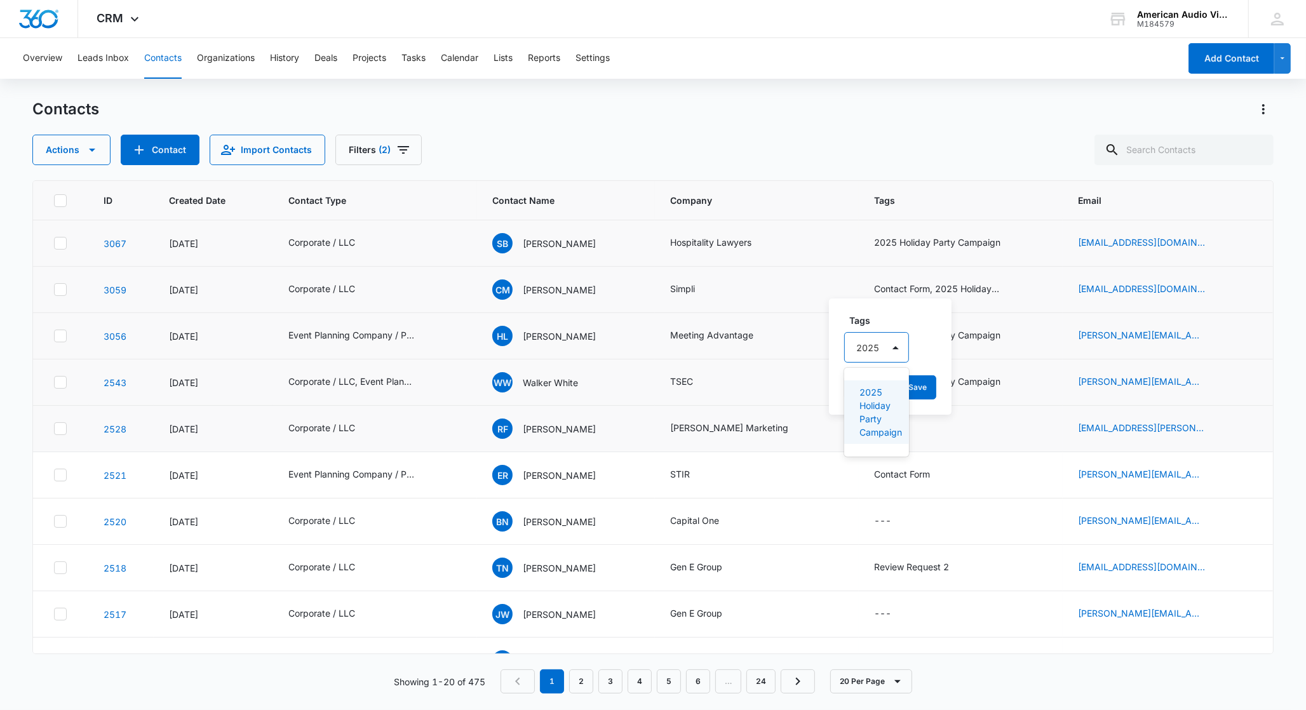
click at [881, 395] on p "2025 Holiday Party Campaign" at bounding box center [876, 412] width 32 height 53
click at [1038, 381] on div "Tags 2025 Holiday Party Campaign Cancel Save" at bounding box center [940, 356] width 223 height 118
click at [1029, 384] on button "Save" at bounding box center [1017, 387] width 37 height 24
click at [903, 476] on div "Contact Form" at bounding box center [902, 474] width 56 height 13
click at [910, 427] on button "Cancel" at bounding box center [901, 434] width 44 height 24
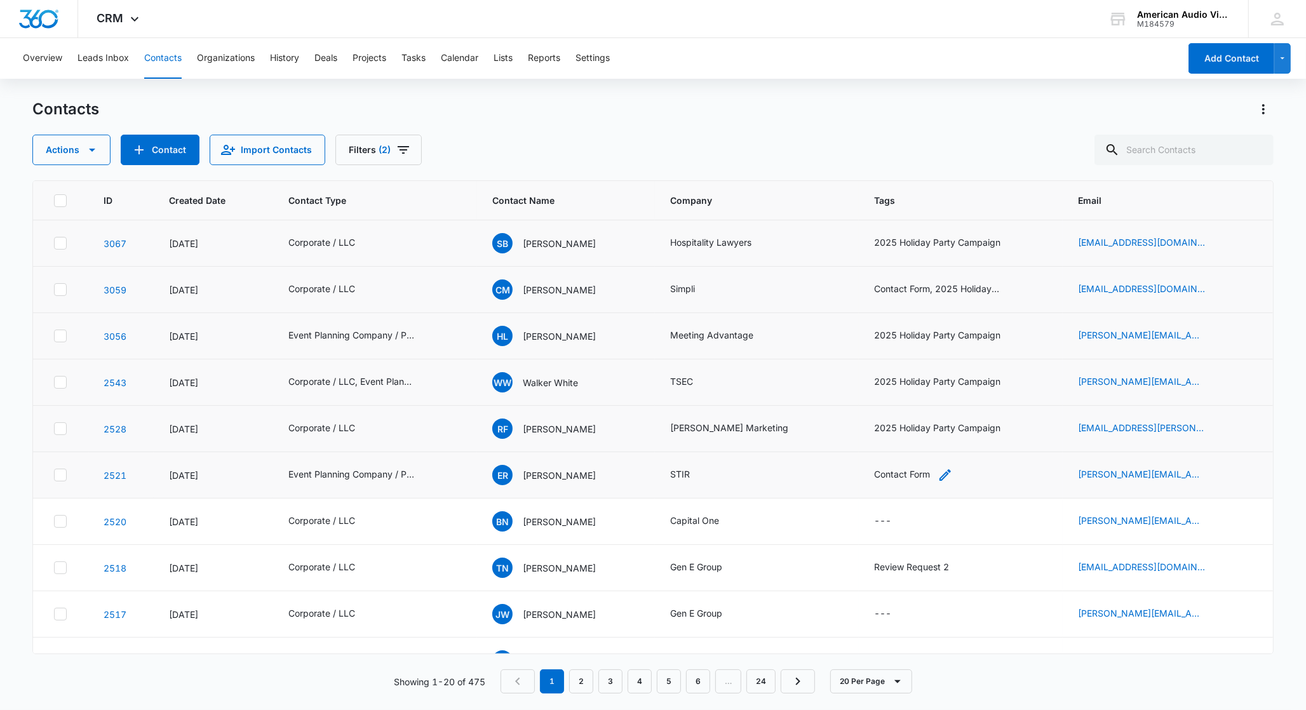
click at [922, 472] on div "Contact Form" at bounding box center [902, 474] width 56 height 13
click at [957, 394] on div at bounding box center [957, 394] width 20 height 20
type input "2025"
click at [912, 450] on p "2025 Holiday Party Campaign" at bounding box center [921, 446] width 110 height 27
click at [1063, 445] on div "Tags option 2025 Holiday Party Campaign, selected. 2025, 1 of 1. 1 result avail…" at bounding box center [954, 393] width 238 height 138
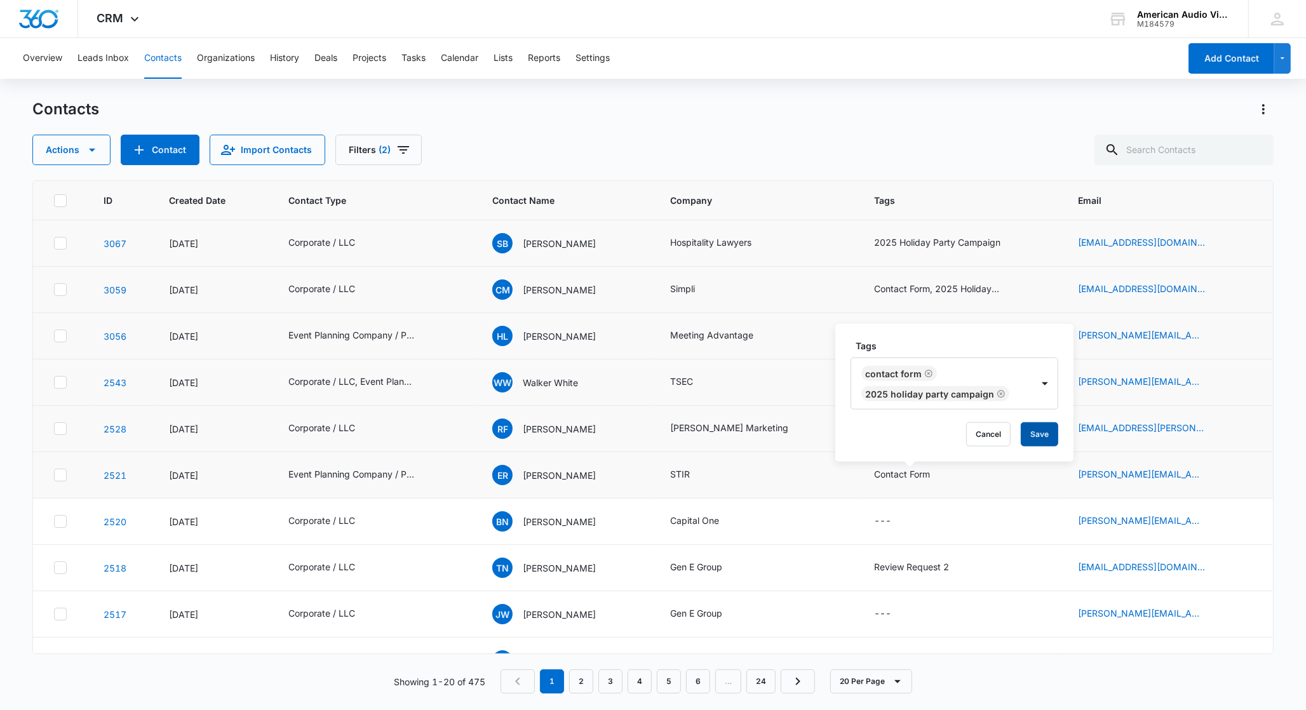
click at [1041, 440] on button "Save" at bounding box center [1039, 434] width 37 height 24
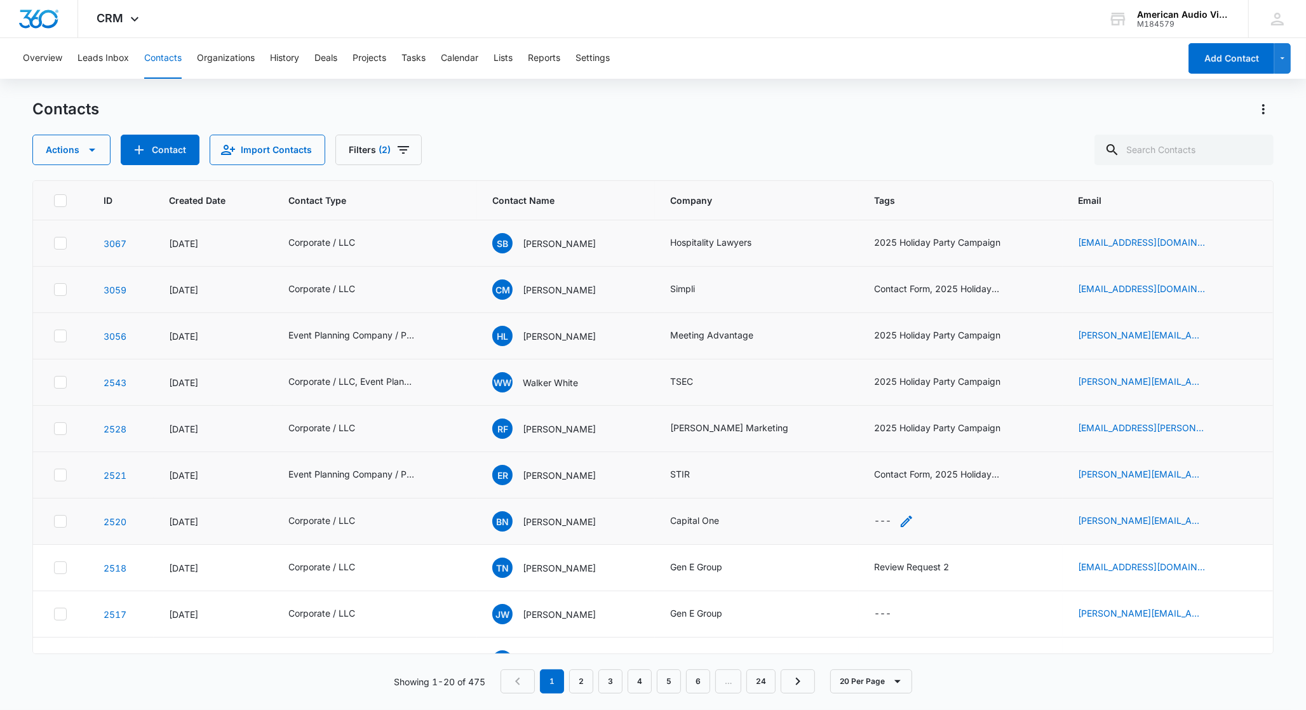
click at [901, 523] on icon "Tags - - Select to Edit Field" at bounding box center [906, 521] width 11 height 11
click at [886, 442] on div at bounding box center [890, 441] width 20 height 20
type input "2025"
click at [884, 497] on p "2025 Holiday Party Campaign" at bounding box center [876, 506] width 32 height 53
click at [1039, 476] on div "Tags option 2025 Holiday Party Campaign, selected. 2025 Holiday Party Campaign …" at bounding box center [940, 450] width 223 height 118
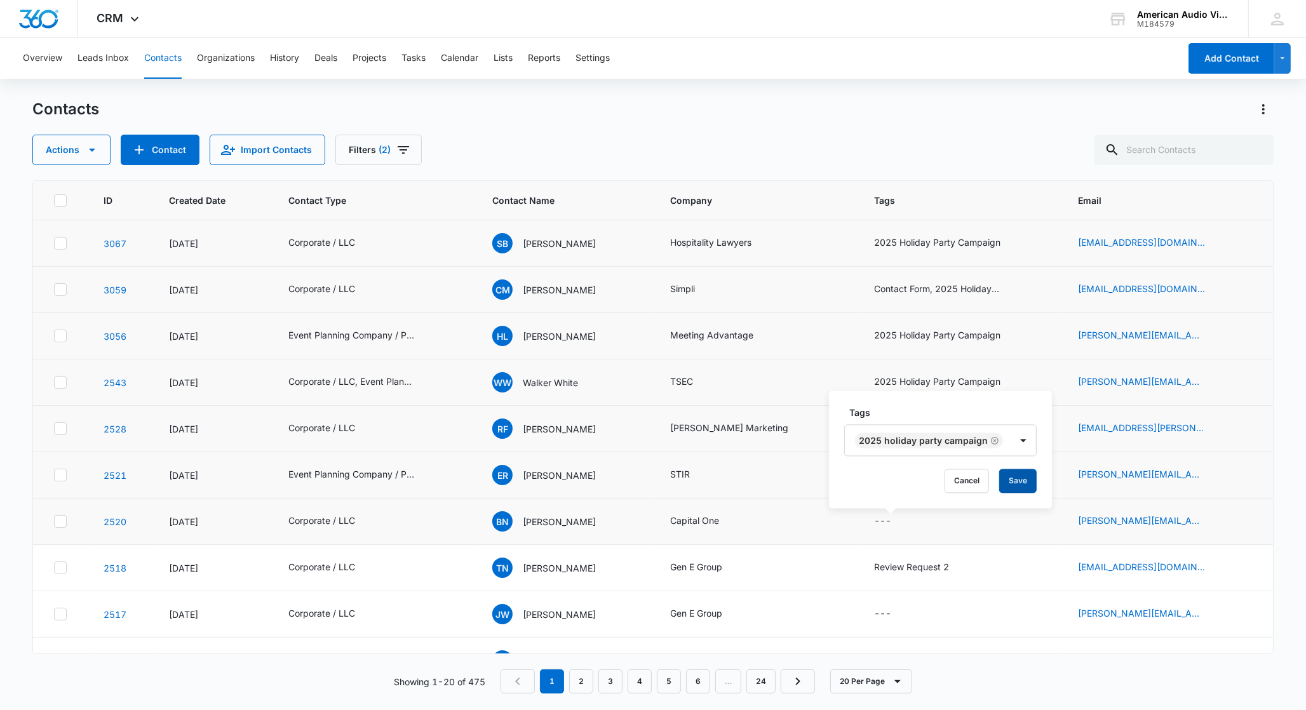
click at [1032, 479] on button "Save" at bounding box center [1017, 481] width 37 height 24
click at [959, 570] on icon "Tags - Review Request 2 - Select to Edit Field" at bounding box center [964, 567] width 15 height 15
click at [972, 487] on div at bounding box center [975, 486] width 20 height 20
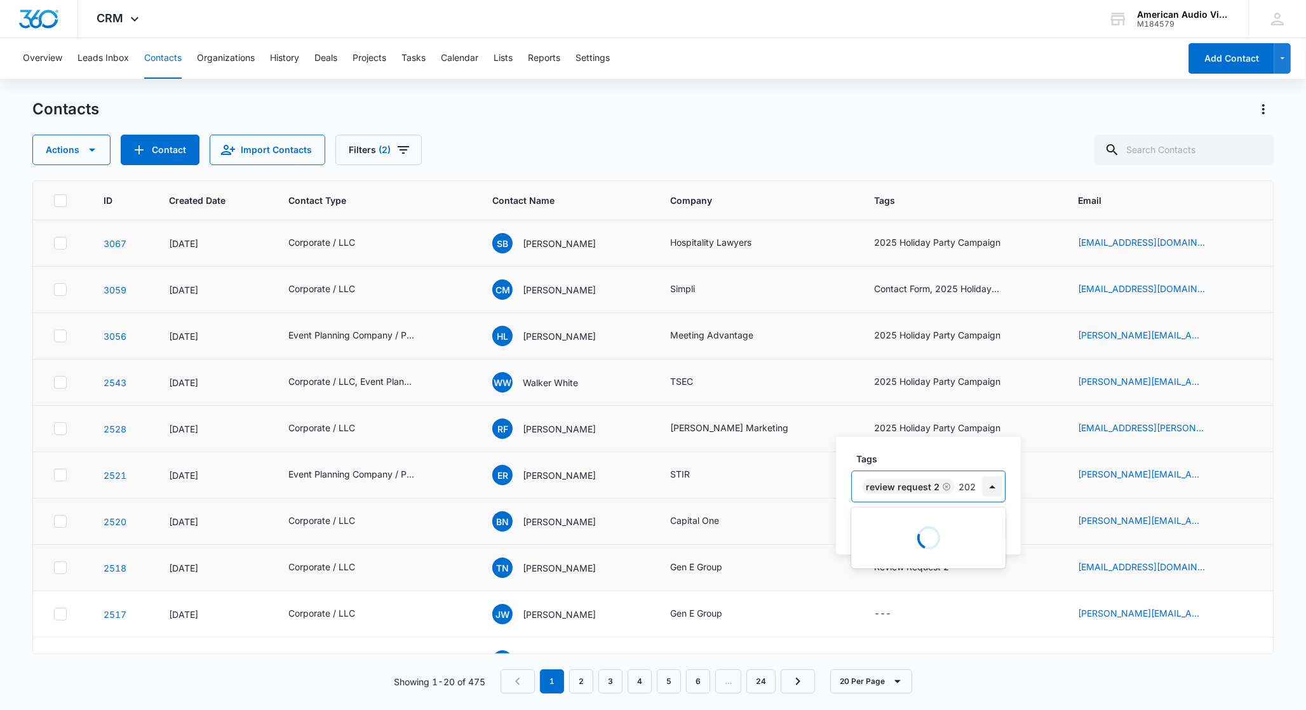
type input "2025"
click at [922, 537] on p "2025 Holiday Party Campaign" at bounding box center [930, 531] width 126 height 13
click at [1062, 492] on div "Tags option 2025 Holiday Party Campaign, selected. 2025, 1 of 1. 1 result avail…" at bounding box center [955, 486] width 238 height 138
click at [1043, 522] on button "Save" at bounding box center [1040, 527] width 37 height 24
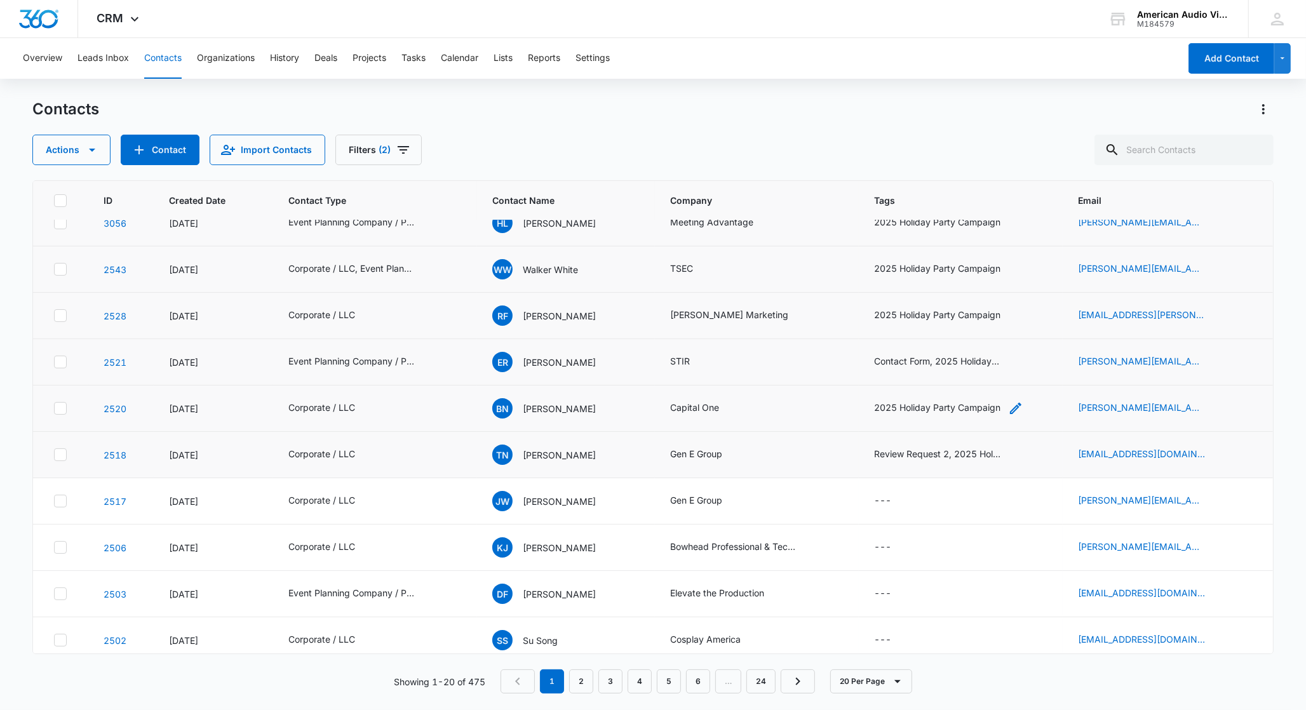
scroll to position [224, 0]
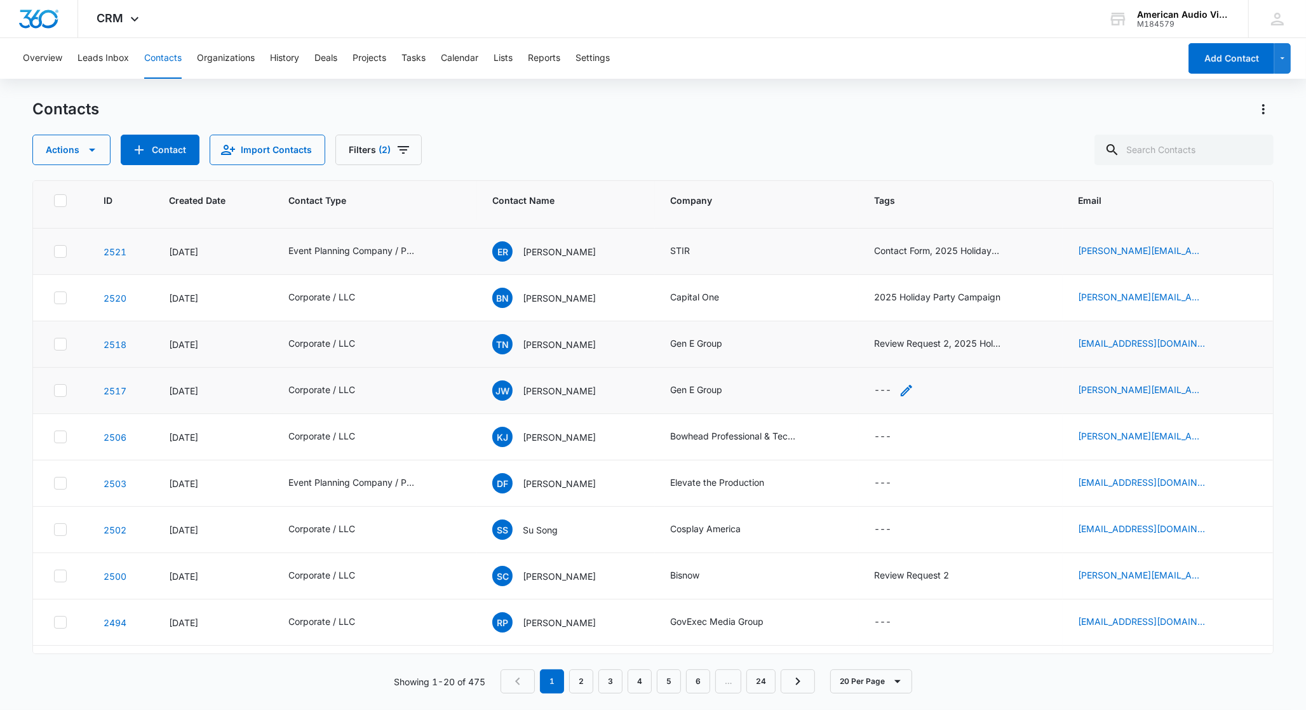
click at [889, 391] on div "---" at bounding box center [894, 390] width 40 height 15
click at [893, 312] on div at bounding box center [890, 310] width 20 height 20
type input "2025"
click at [883, 363] on p "2025 Holiday Party Campaign" at bounding box center [876, 374] width 32 height 53
click at [1042, 348] on div "Tags option 2025 Holiday Party Campaign, selected. 2025 Holiday Party Campaign …" at bounding box center [940, 319] width 223 height 118
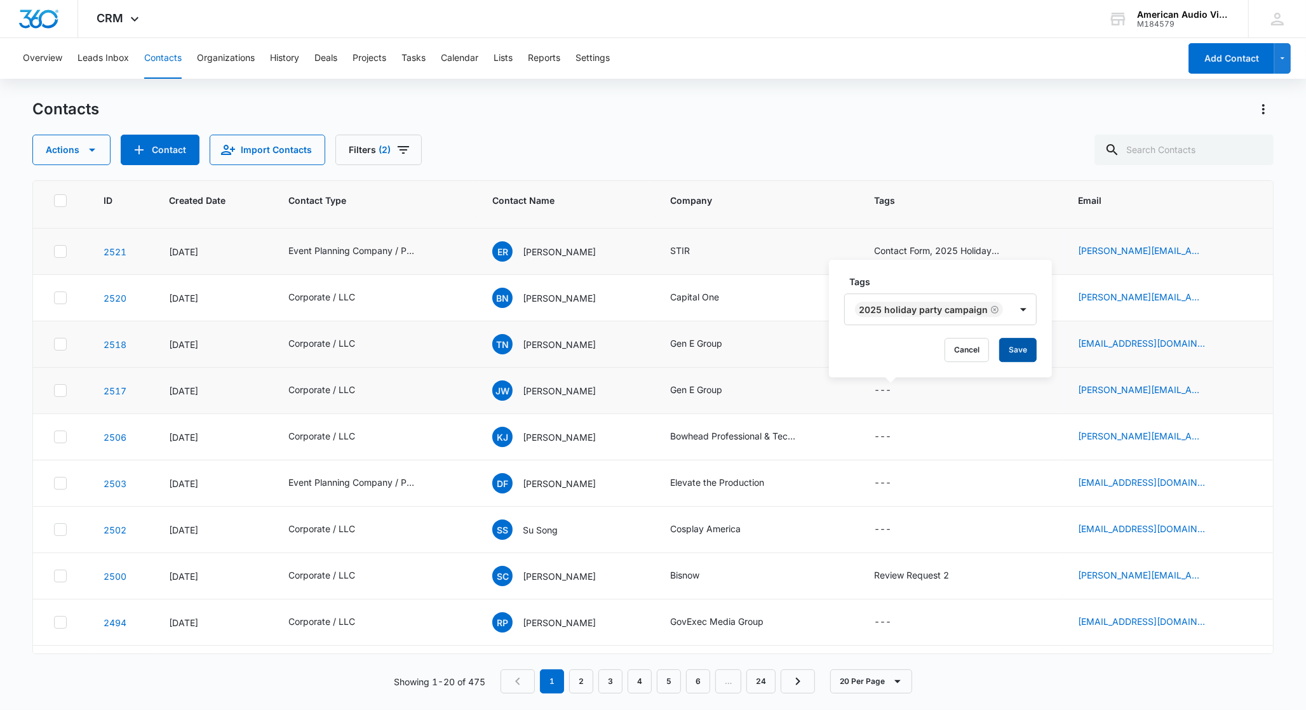
click at [1022, 351] on button "Save" at bounding box center [1017, 350] width 37 height 24
click at [899, 436] on icon "Tags - - Select to Edit Field" at bounding box center [906, 436] width 15 height 15
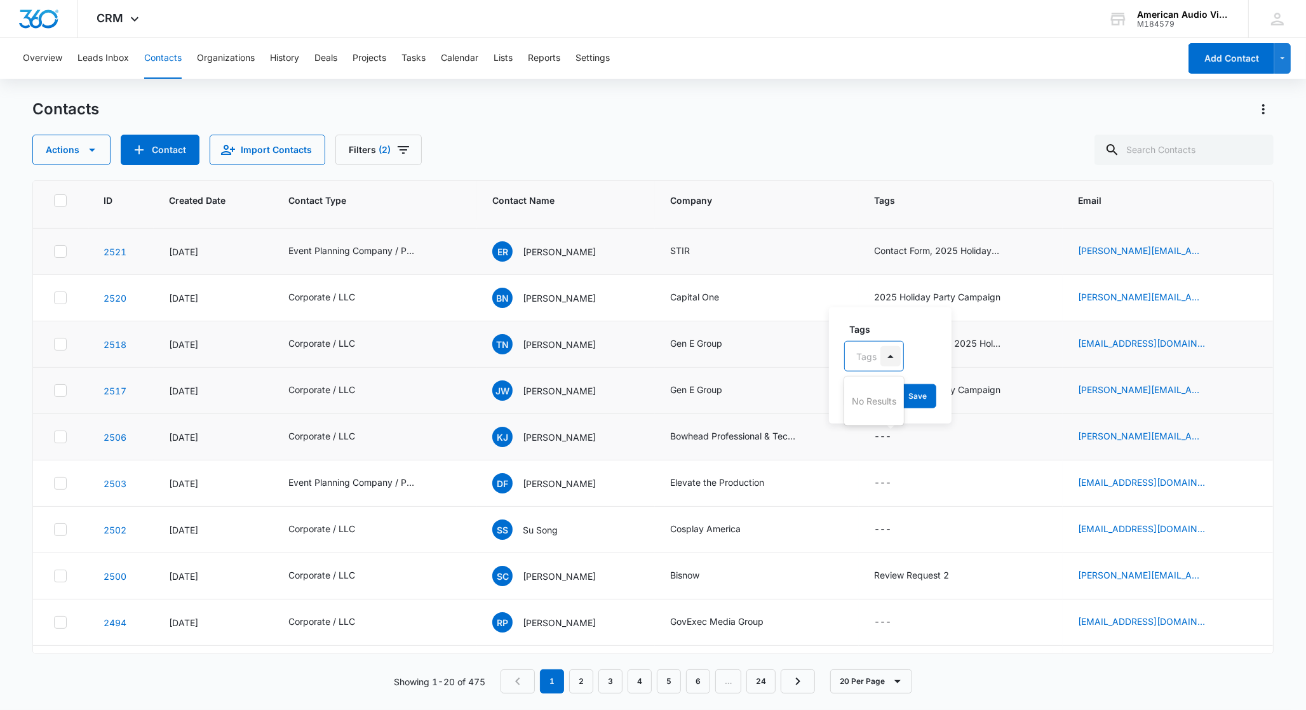
drag, startPoint x: 875, startPoint y: 357, endPoint x: 886, endPoint y: 363, distance: 12.5
click at [875, 357] on div at bounding box center [866, 356] width 20 height 16
type input "2025"
click at [881, 407] on p "2025 Holiday Party Campaign" at bounding box center [876, 421] width 32 height 53
click at [1046, 381] on div "Tags option 2025 Holiday Party Campaign, selected. 2025, 1 of 1. 1 result avail…" at bounding box center [940, 365] width 223 height 118
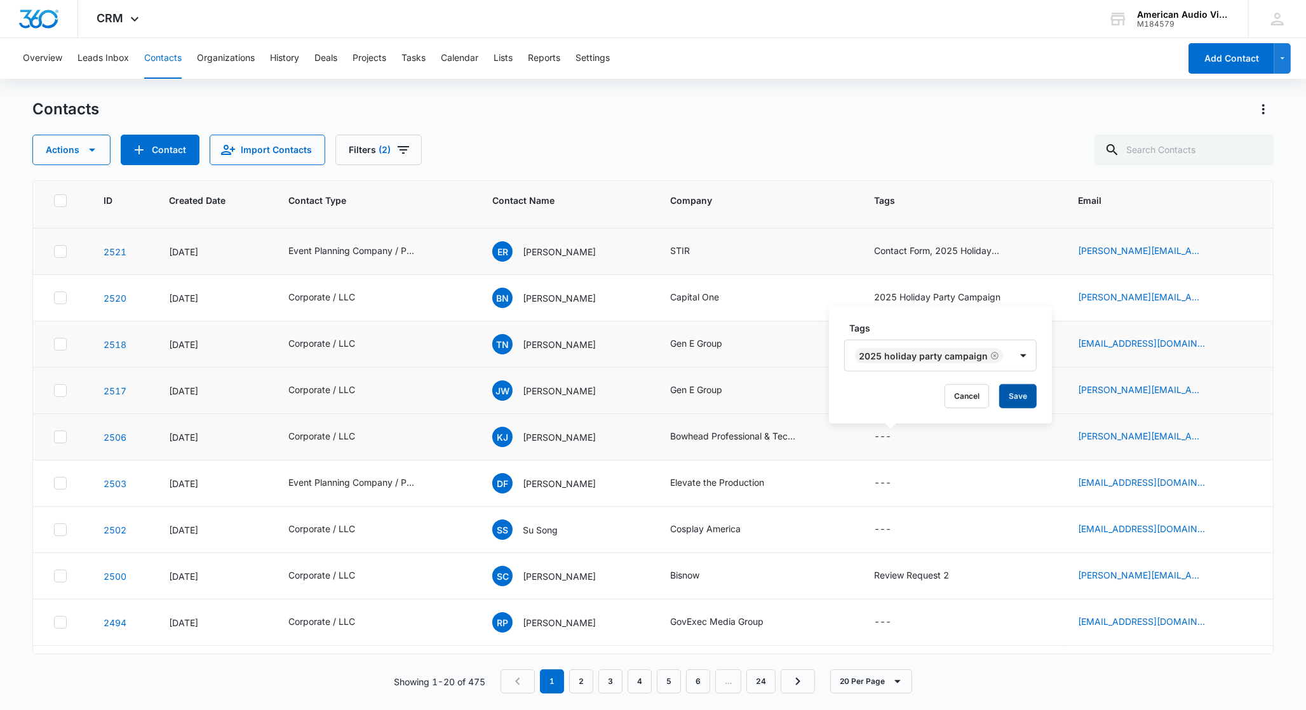
click at [1033, 396] on button "Save" at bounding box center [1017, 396] width 37 height 24
click at [891, 483] on div "---" at bounding box center [894, 483] width 40 height 15
click at [873, 415] on div "Tags" at bounding box center [861, 403] width 33 height 29
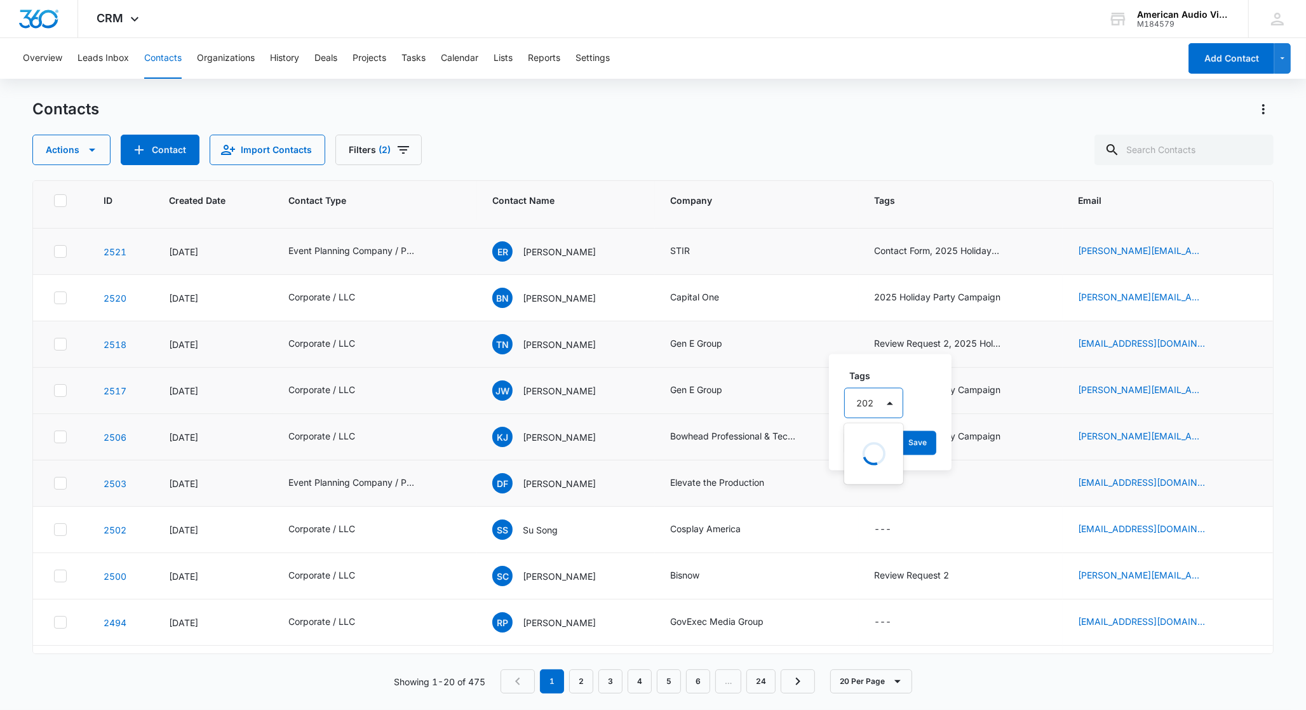
type input "2025"
click at [880, 454] on p "2025 Holiday Party Campaign" at bounding box center [876, 468] width 32 height 53
click at [1039, 435] on div "Tags 2025 Holiday Party Campaign Cancel Save" at bounding box center [940, 412] width 223 height 118
click at [1022, 436] on button "Save" at bounding box center [1017, 443] width 37 height 24
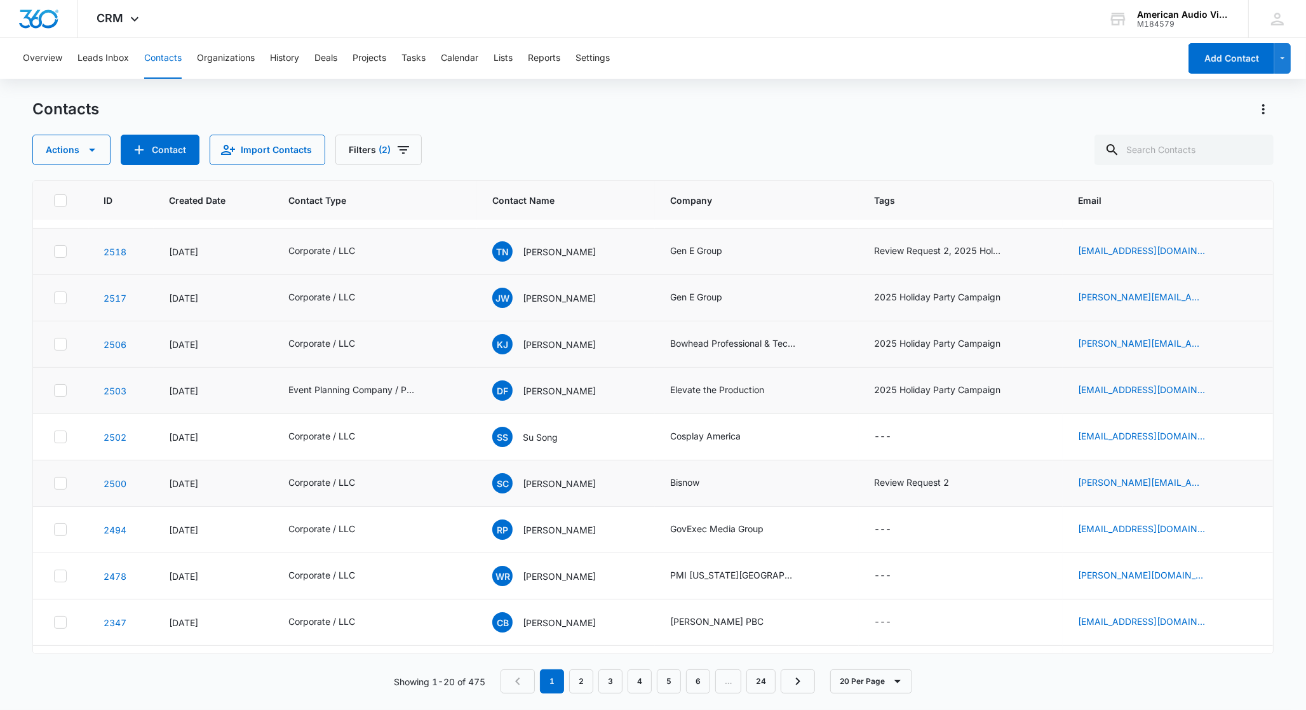
scroll to position [367, 0]
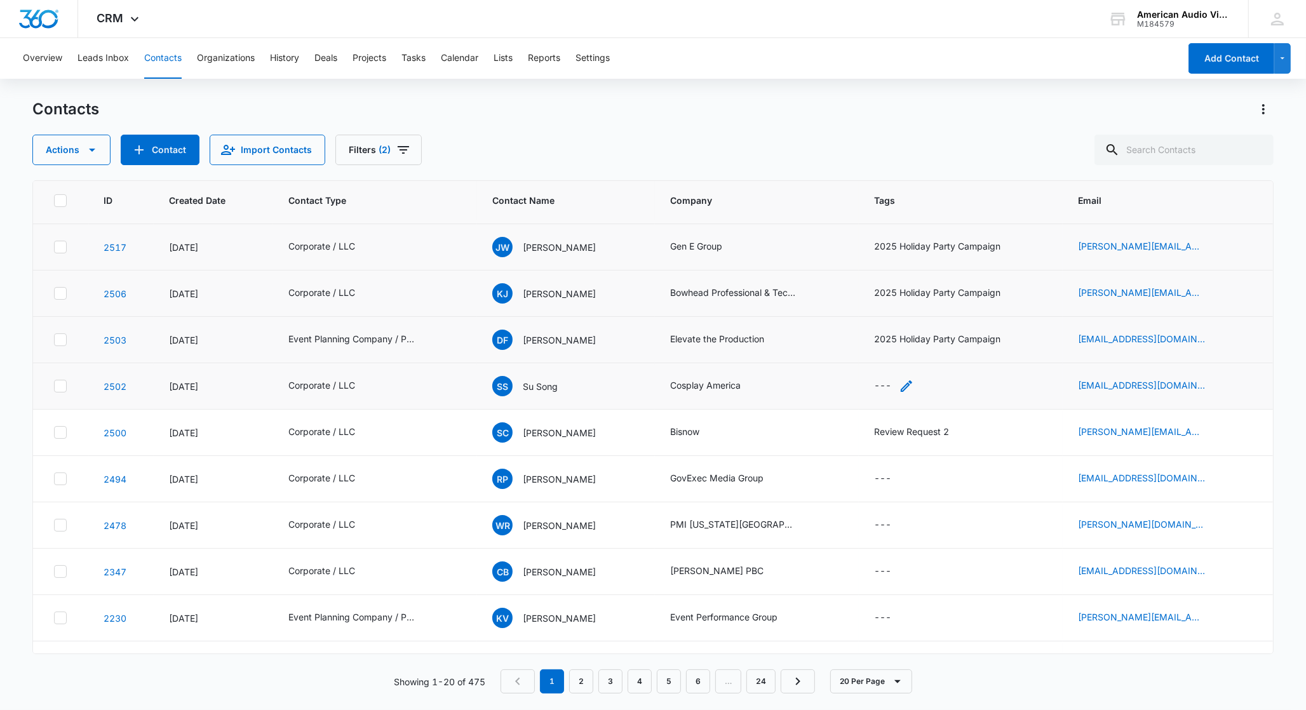
click at [882, 392] on div "---" at bounding box center [882, 386] width 17 height 15
click at [893, 307] on div at bounding box center [890, 306] width 20 height 20
type input "2025"
click at [888, 376] on p "2025 Holiday Party Campaign" at bounding box center [876, 370] width 32 height 53
click at [1046, 358] on div "Tags 2025 Holiday Party Campaign Cancel Save" at bounding box center [940, 315] width 223 height 118
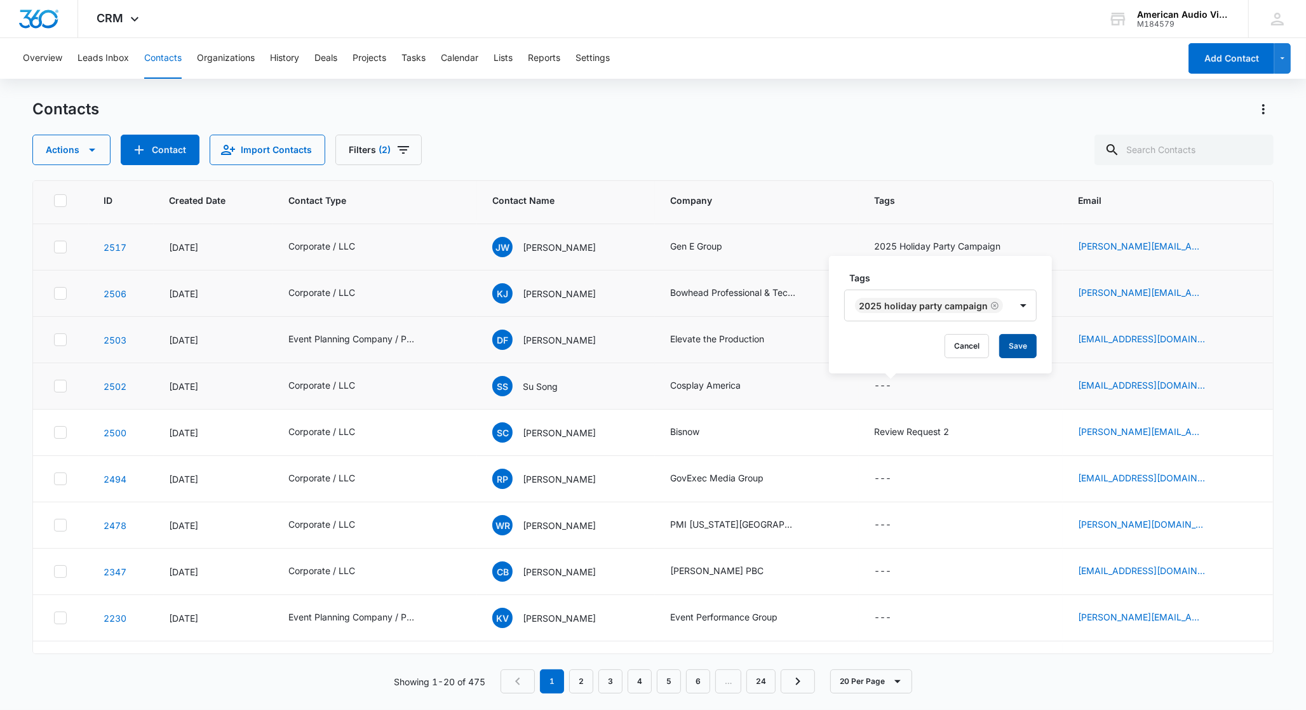
click at [1029, 353] on button "Save" at bounding box center [1017, 346] width 37 height 24
click at [959, 433] on icon "Tags - Review Request 2 - Select to Edit Field" at bounding box center [964, 432] width 11 height 11
click at [975, 354] on div at bounding box center [975, 352] width 20 height 20
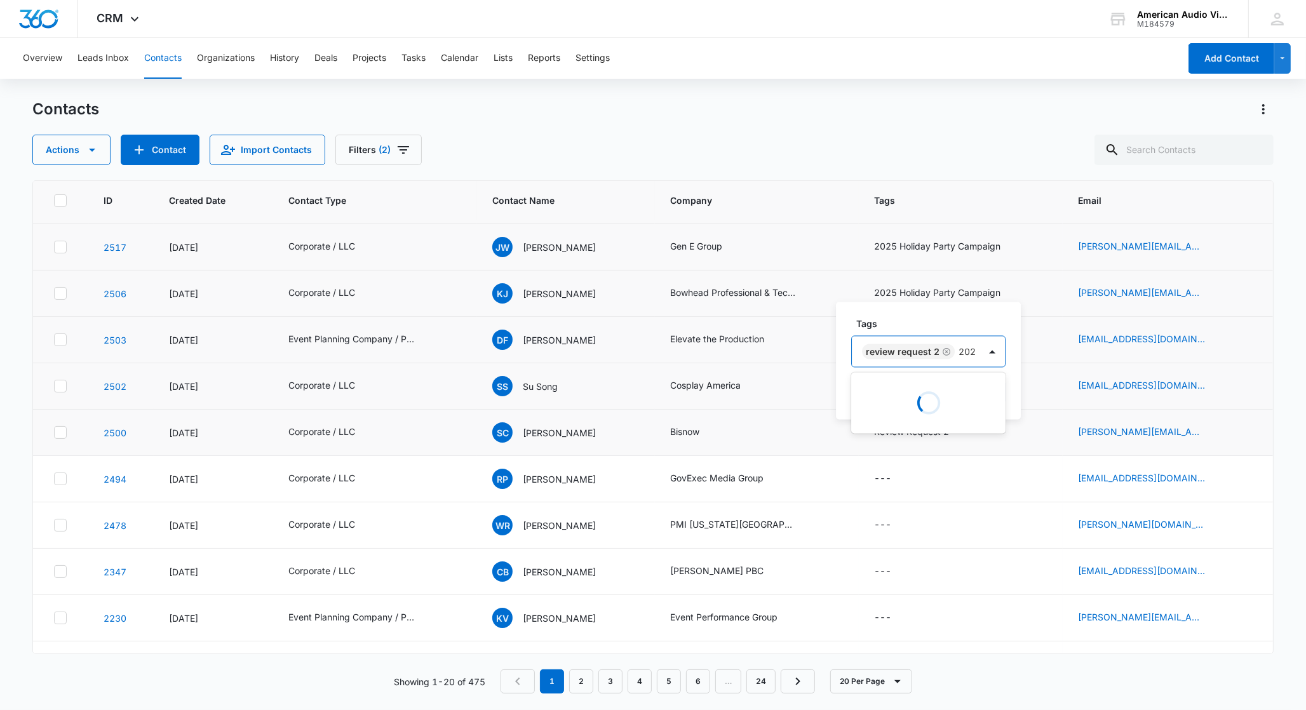
type input "2025"
click at [921, 404] on p "2025 Holiday Party Campaign" at bounding box center [930, 397] width 126 height 13
click at [1063, 382] on div "Tags Review Request 2 2025 Holiday Party Campaign Cancel Save" at bounding box center [955, 351] width 238 height 138
click at [1045, 388] on button "Save" at bounding box center [1040, 393] width 37 height 24
click at [901, 482] on icon "Tags - - Select to Edit Field" at bounding box center [906, 478] width 11 height 11
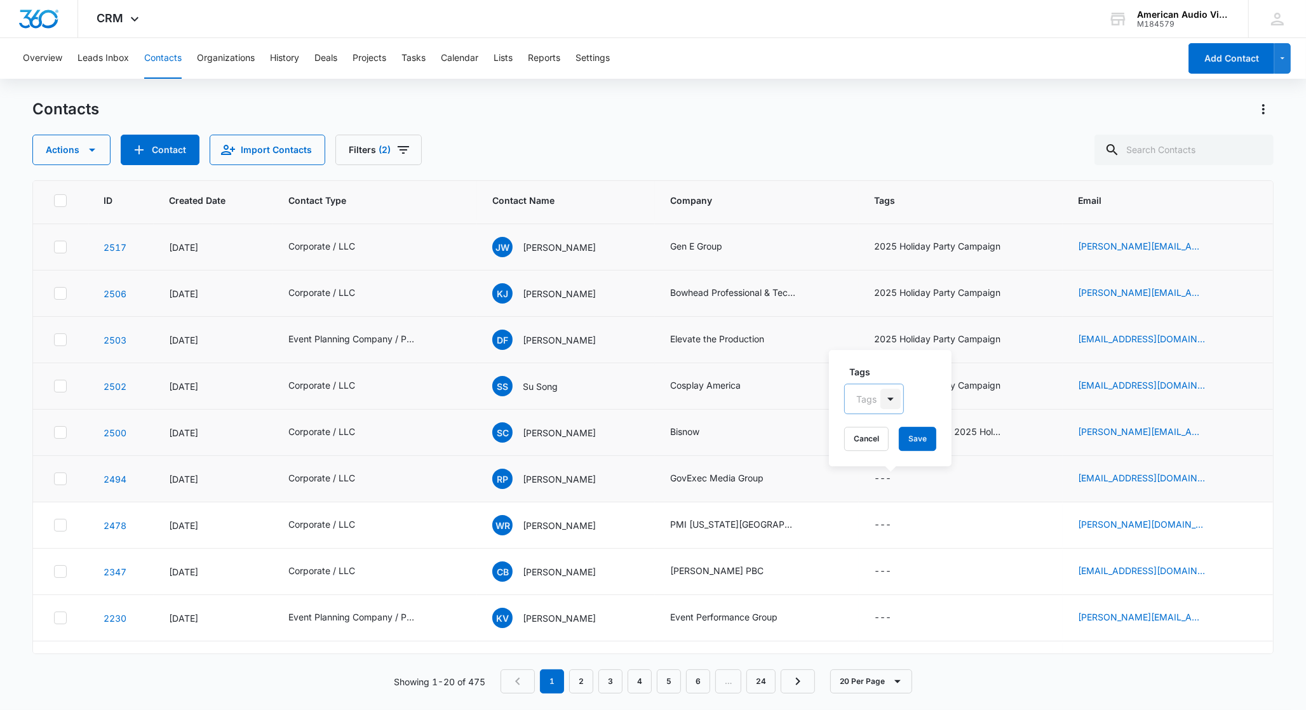
click at [889, 403] on div at bounding box center [890, 399] width 20 height 20
type input "2025"
click at [884, 454] on p "2025 Holiday Party Campaign" at bounding box center [876, 463] width 32 height 53
click at [1046, 431] on div "Tags option 2025 Holiday Party Campaign, selected. 2025 Holiday Party Campaign …" at bounding box center [940, 408] width 223 height 118
click at [1026, 439] on button "Save" at bounding box center [1017, 439] width 37 height 24
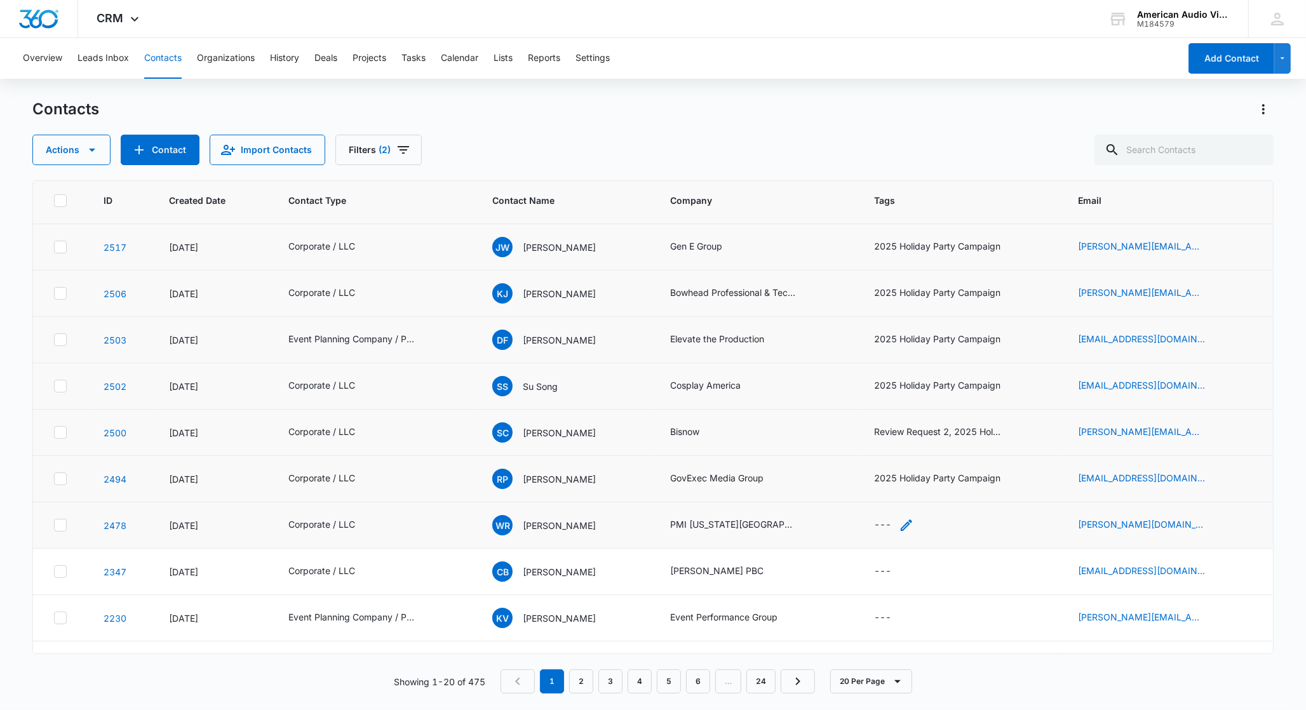
click at [885, 529] on div "---" at bounding box center [882, 525] width 17 height 15
click at [884, 448] on div at bounding box center [890, 445] width 20 height 20
type input "2025"
click at [888, 513] on p "2025 Holiday Party Campaign" at bounding box center [876, 509] width 32 height 53
click at [1040, 491] on div "Tags 2025 Holiday Party Campaign Cancel Save" at bounding box center [940, 454] width 223 height 118
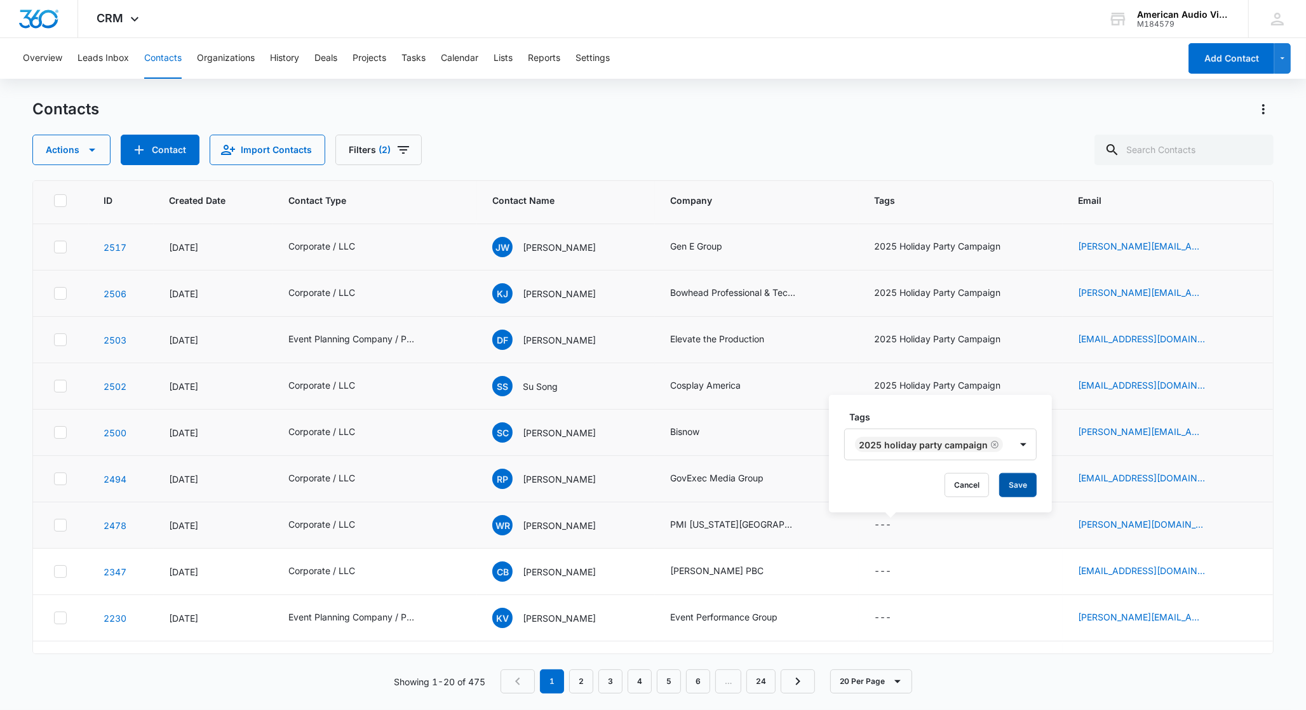
click at [1005, 492] on button "Save" at bounding box center [1017, 485] width 37 height 24
click at [889, 572] on div "---" at bounding box center [894, 571] width 40 height 15
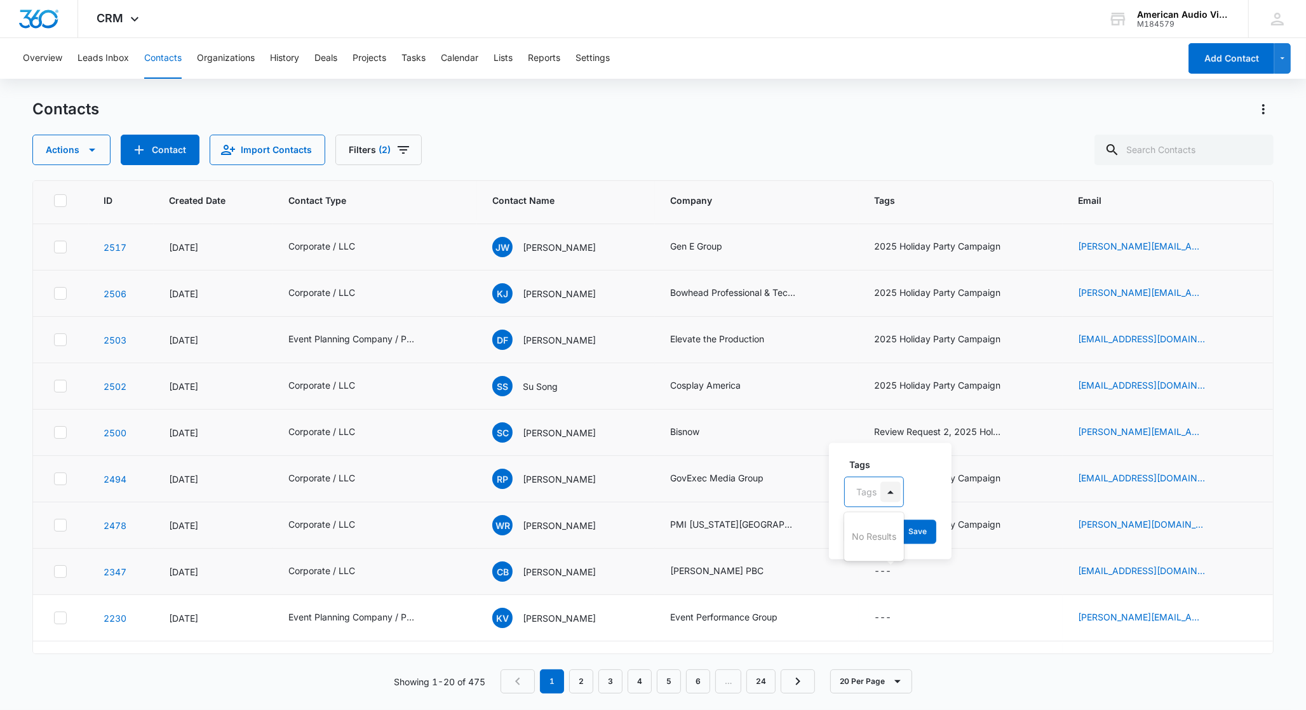
click at [880, 496] on div at bounding box center [890, 492] width 20 height 20
type input "2025"
click at [897, 565] on div "2025 Holiday Party Campaign" at bounding box center [876, 557] width 65 height 64
click at [1046, 513] on div "Tags option 2025 Holiday Party Campaign, selected. 2025 Holiday Party Campaign …" at bounding box center [940, 501] width 223 height 118
click at [1023, 529] on button "Save" at bounding box center [1017, 532] width 37 height 24
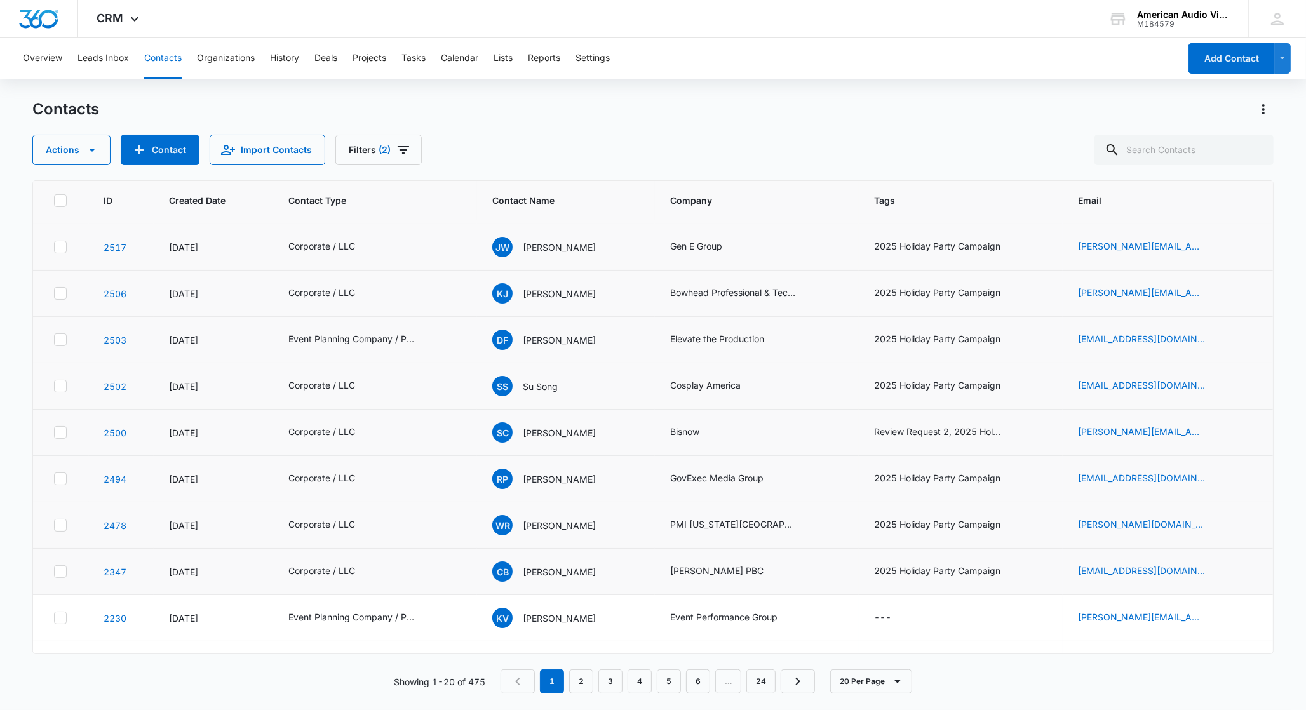
scroll to position [496, 0]
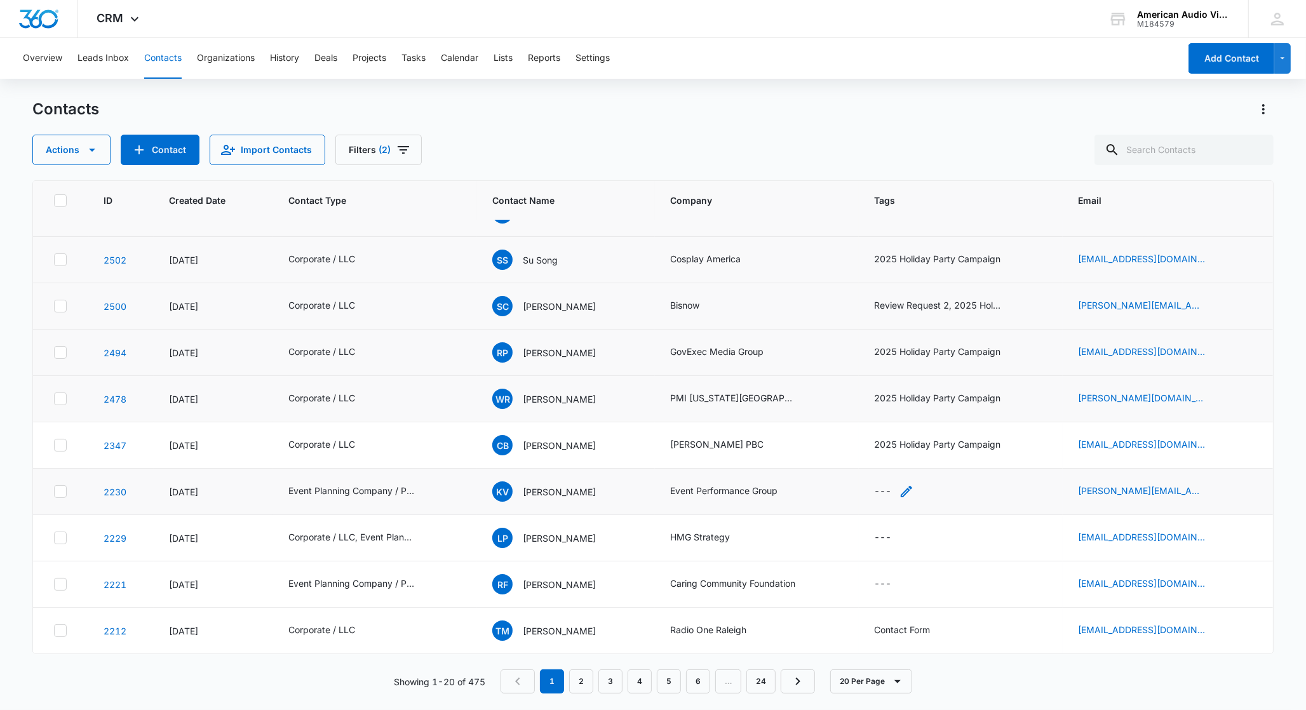
click at [883, 492] on div "---" at bounding box center [882, 491] width 17 height 15
click at [873, 414] on div at bounding box center [866, 410] width 20 height 16
type input "2025"
drag, startPoint x: 879, startPoint y: 461, endPoint x: 919, endPoint y: 461, distance: 40.0
click at [879, 461] on p "2025 Holiday Party Campaign" at bounding box center [876, 474] width 32 height 53
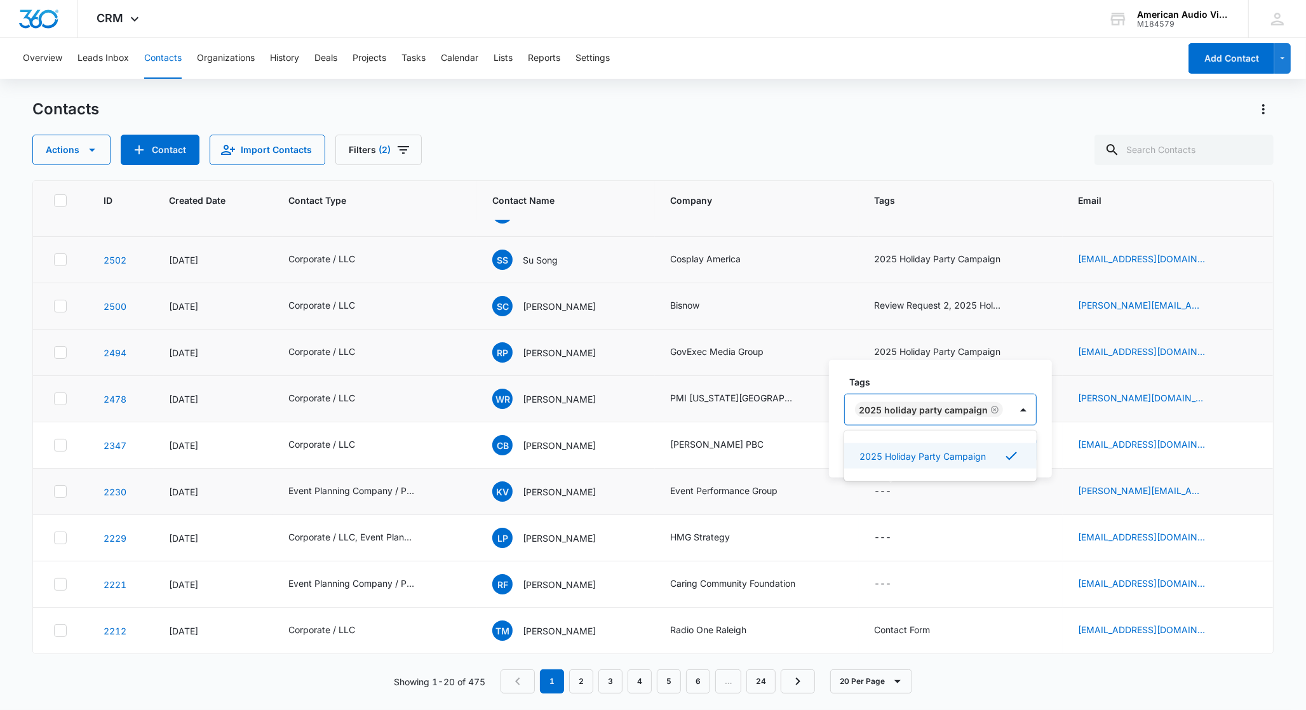
click at [1039, 450] on div "Tags option 2025 Holiday Party Campaign, selected. 2025 Holiday Party Campaign …" at bounding box center [940, 419] width 223 height 118
drag, startPoint x: 1006, startPoint y: 451, endPoint x: 1034, endPoint y: 462, distance: 30.8
click at [1006, 451] on button "Save" at bounding box center [1017, 450] width 37 height 24
click at [877, 492] on div "2025 Holiday Party Campaign" at bounding box center [937, 490] width 126 height 13
click at [880, 543] on div "---" at bounding box center [882, 537] width 17 height 15
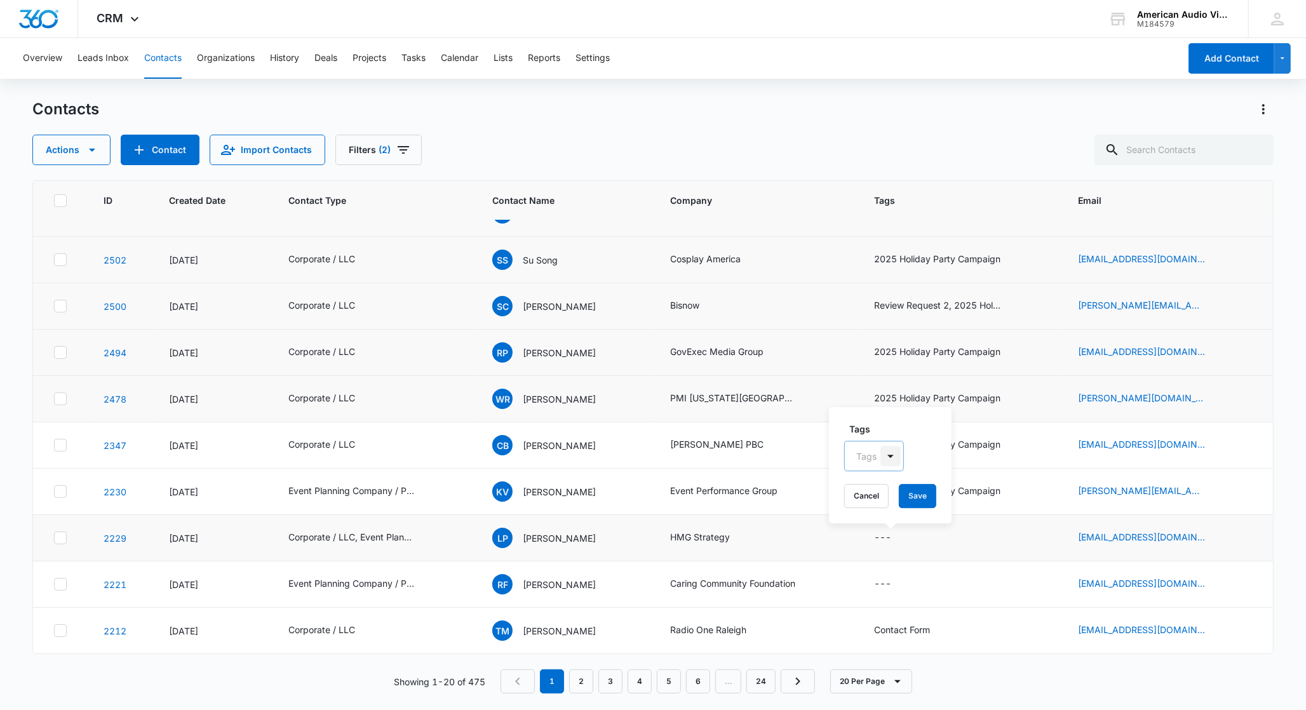
click at [895, 458] on div at bounding box center [890, 456] width 20 height 20
type input "2025"
click at [889, 503] on p "2025 Holiday Party Campaign" at bounding box center [876, 520] width 32 height 53
click at [1039, 472] on div "Tags 2025 Holiday Party Campaign Cancel Save" at bounding box center [940, 465] width 223 height 118
click at [1022, 494] on button "Save" at bounding box center [1017, 496] width 37 height 24
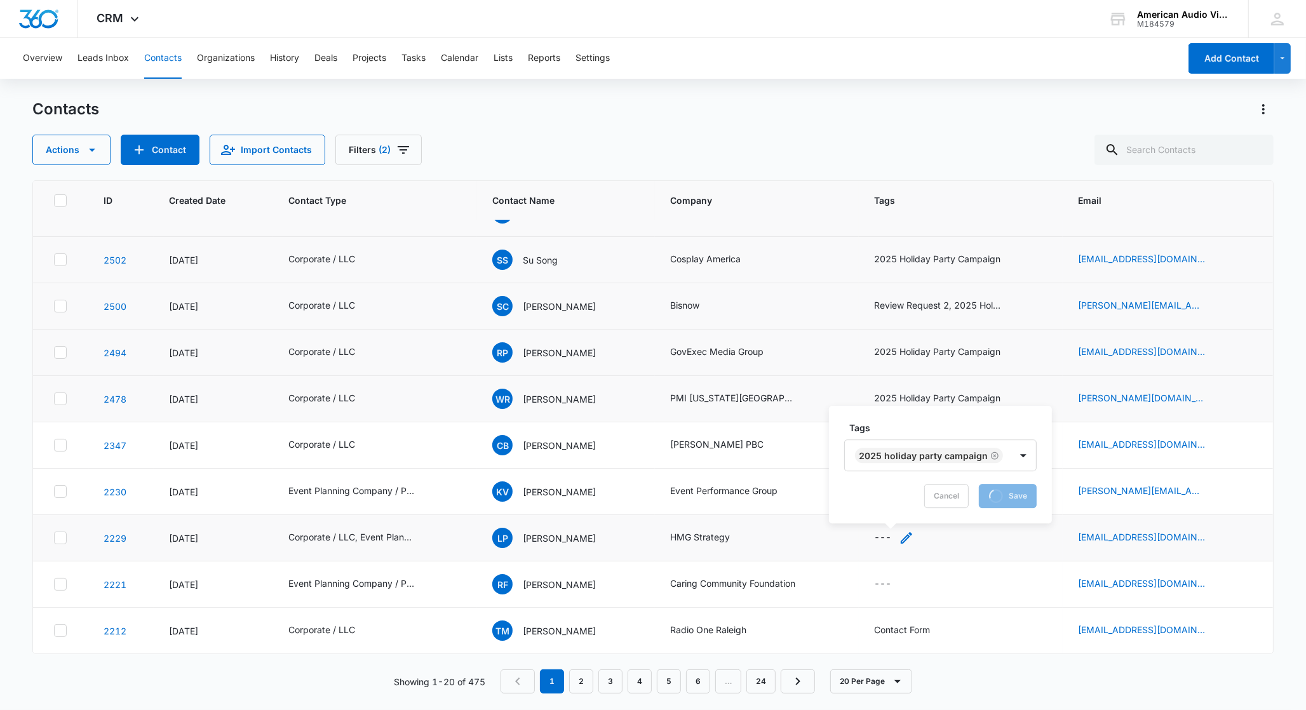
click at [903, 539] on icon "Tags - - Select to Edit Field" at bounding box center [906, 537] width 11 height 11
click at [899, 585] on icon "Tags - - Select to Edit Field" at bounding box center [906, 584] width 15 height 15
click at [891, 504] on div at bounding box center [890, 503] width 20 height 20
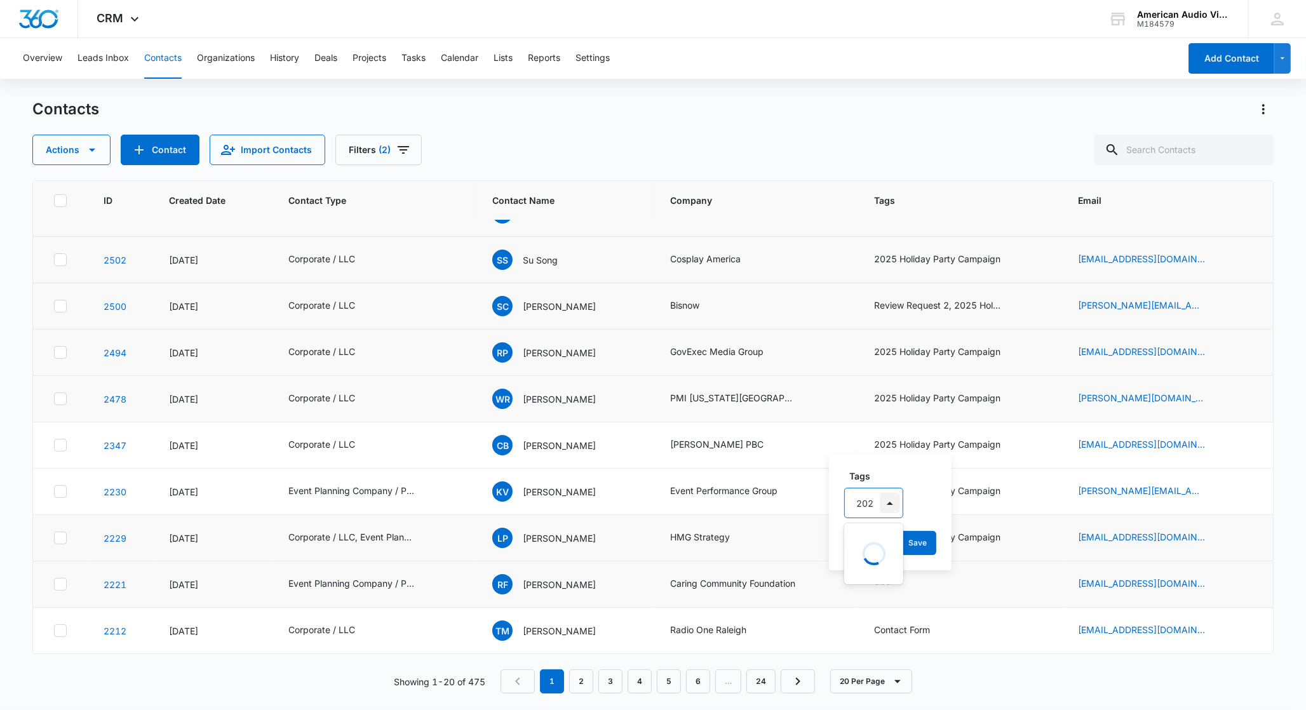
type input "2025"
drag, startPoint x: 880, startPoint y: 570, endPoint x: 933, endPoint y: 560, distance: 54.3
click at [880, 570] on p "2025 Holiday Party Campaign" at bounding box center [876, 567] width 32 height 53
click at [1048, 545] on div "Tags option 2025 Holiday Party Campaign, selected. 2025 Holiday Party Campaign …" at bounding box center [940, 512] width 223 height 118
drag, startPoint x: 1021, startPoint y: 546, endPoint x: 1028, endPoint y: 551, distance: 8.3
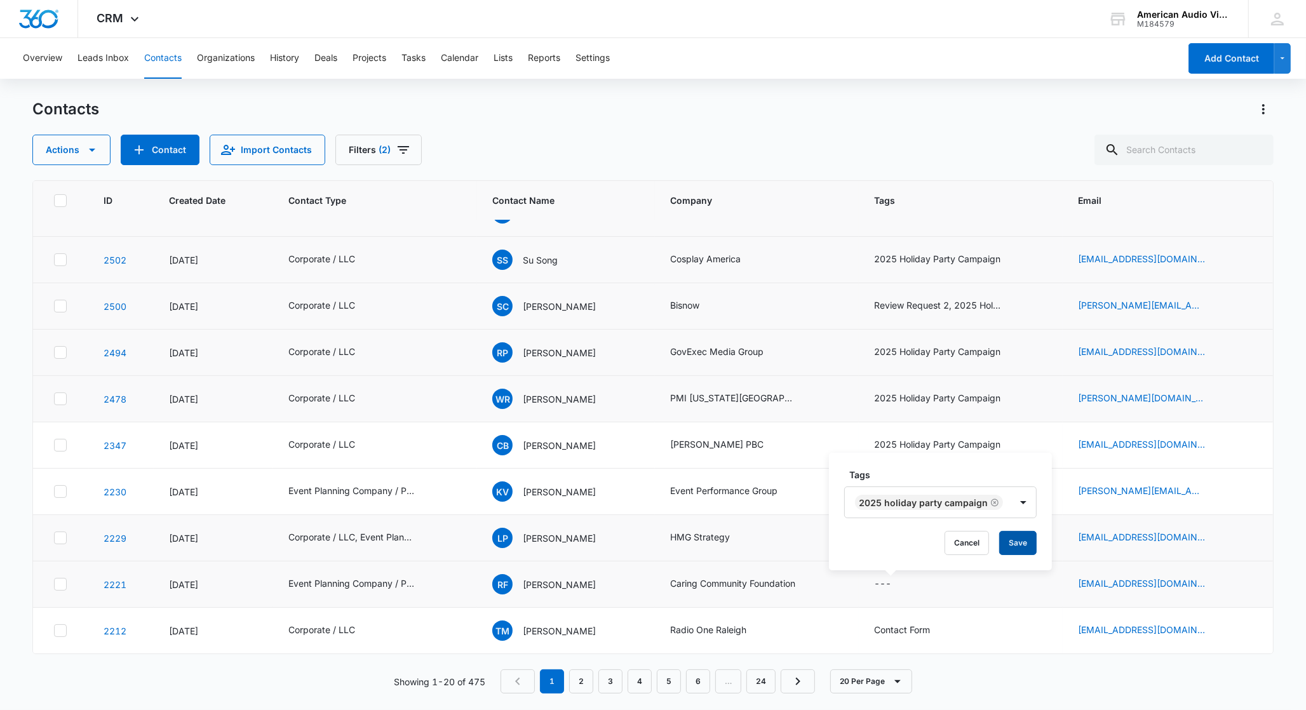
click at [1021, 546] on button "Save" at bounding box center [1017, 543] width 37 height 24
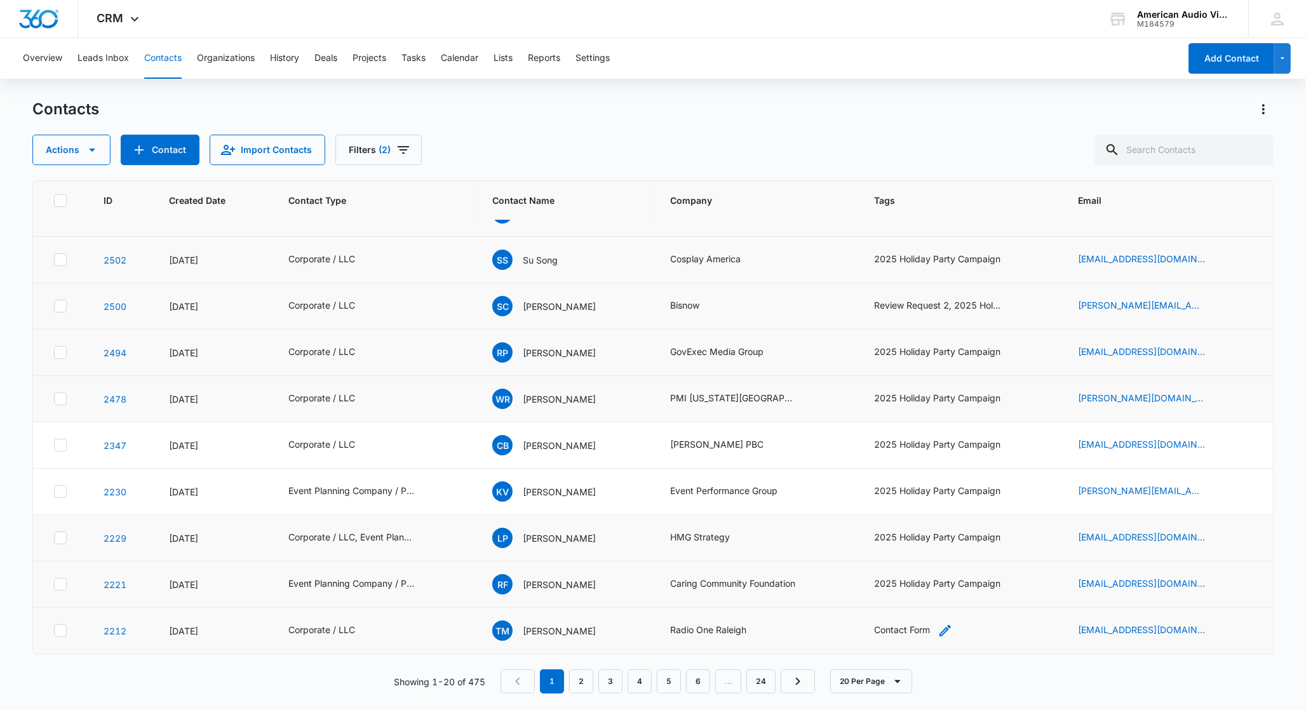
click at [938, 633] on icon "Tags - Contact Form - Select to Edit Field" at bounding box center [945, 630] width 15 height 15
click at [957, 549] on div at bounding box center [957, 549] width 20 height 20
click at [934, 580] on div "No Results" at bounding box center [911, 594] width 120 height 29
type input "2025"
click at [905, 603] on p "2025 Holiday Party Campaign" at bounding box center [921, 601] width 110 height 27
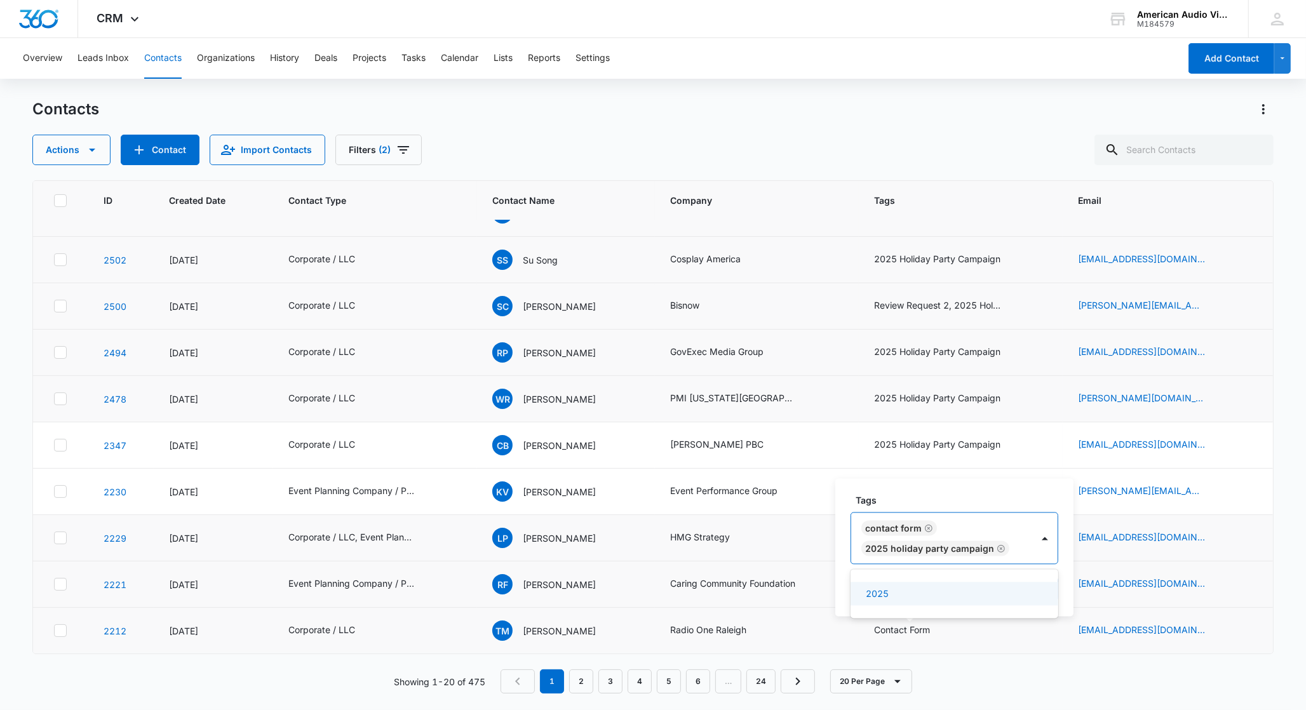
click at [1065, 588] on div "Tags option 2025 Holiday Party Campaign, selected. 2025, 1 of 1. 1 result avail…" at bounding box center [954, 548] width 238 height 138
click at [1046, 595] on button "Save" at bounding box center [1039, 589] width 37 height 24
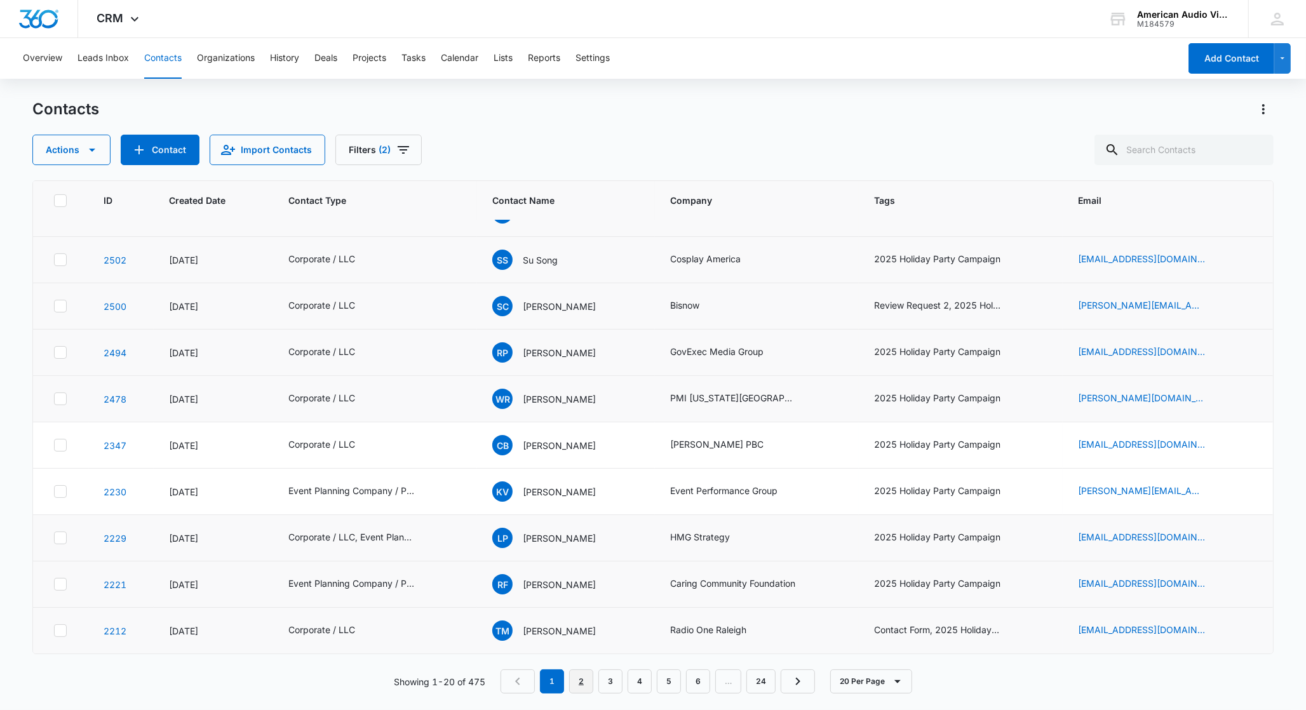
click at [579, 680] on link "2" at bounding box center [581, 682] width 24 height 24
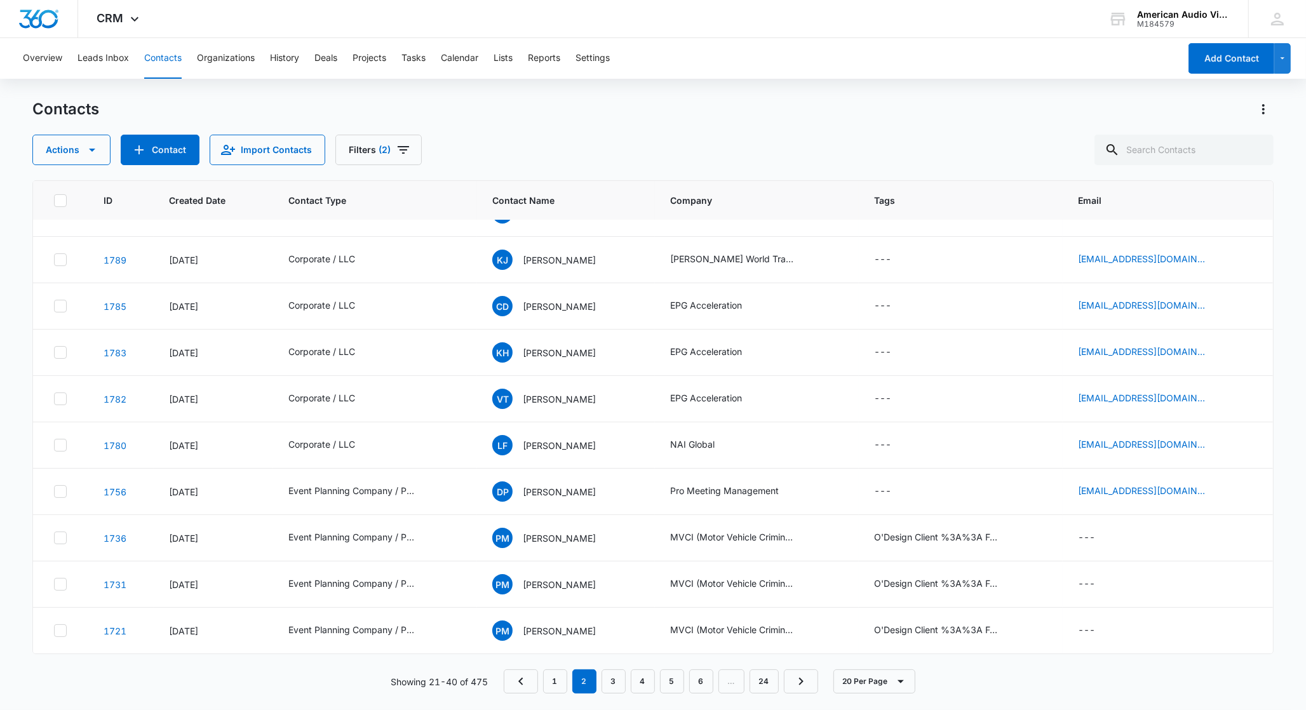
scroll to position [0, 0]
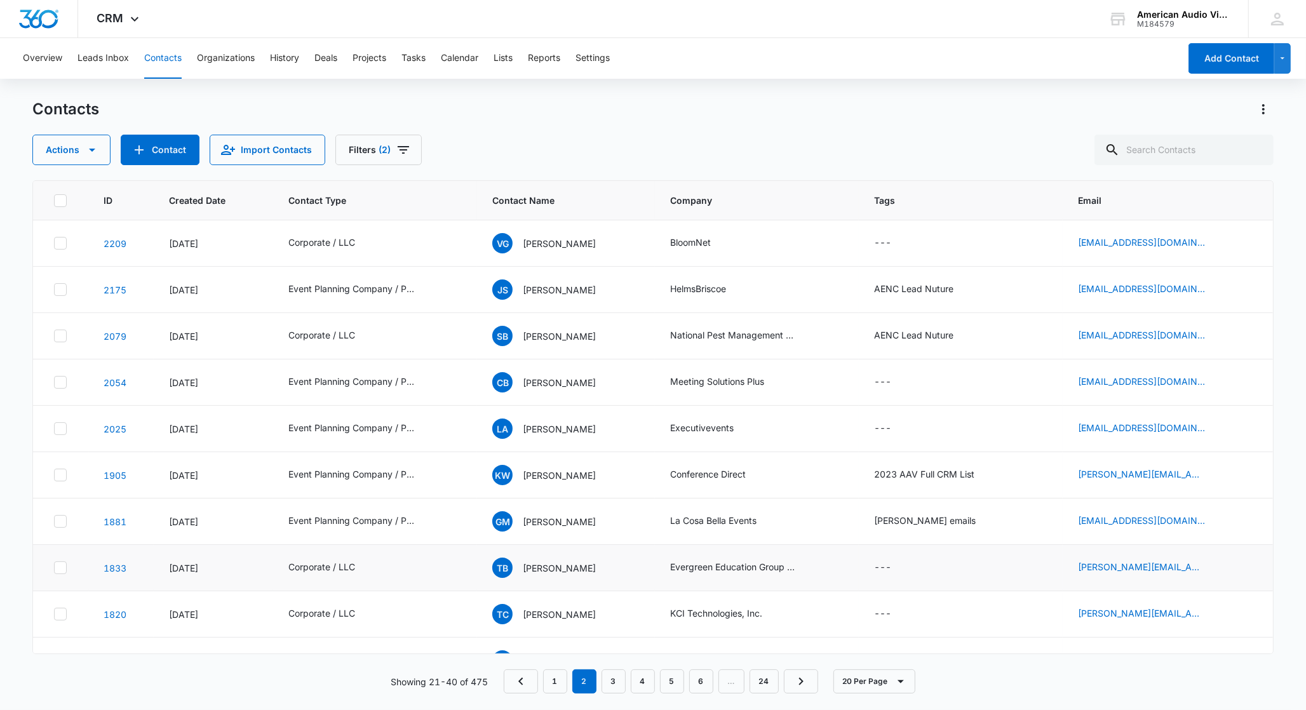
click at [59, 567] on icon at bounding box center [60, 567] width 11 height 11
click at [54, 568] on input "checkbox" at bounding box center [53, 568] width 1 height 1
click at [69, 154] on button "Actions" at bounding box center [71, 150] width 78 height 30
click at [29, 185] on main "Contacts Actions Export Duplicate Assign Type Assign Status Delete Manage by Fi…" at bounding box center [653, 404] width 1306 height 610
click at [64, 569] on icon at bounding box center [60, 567] width 11 height 11
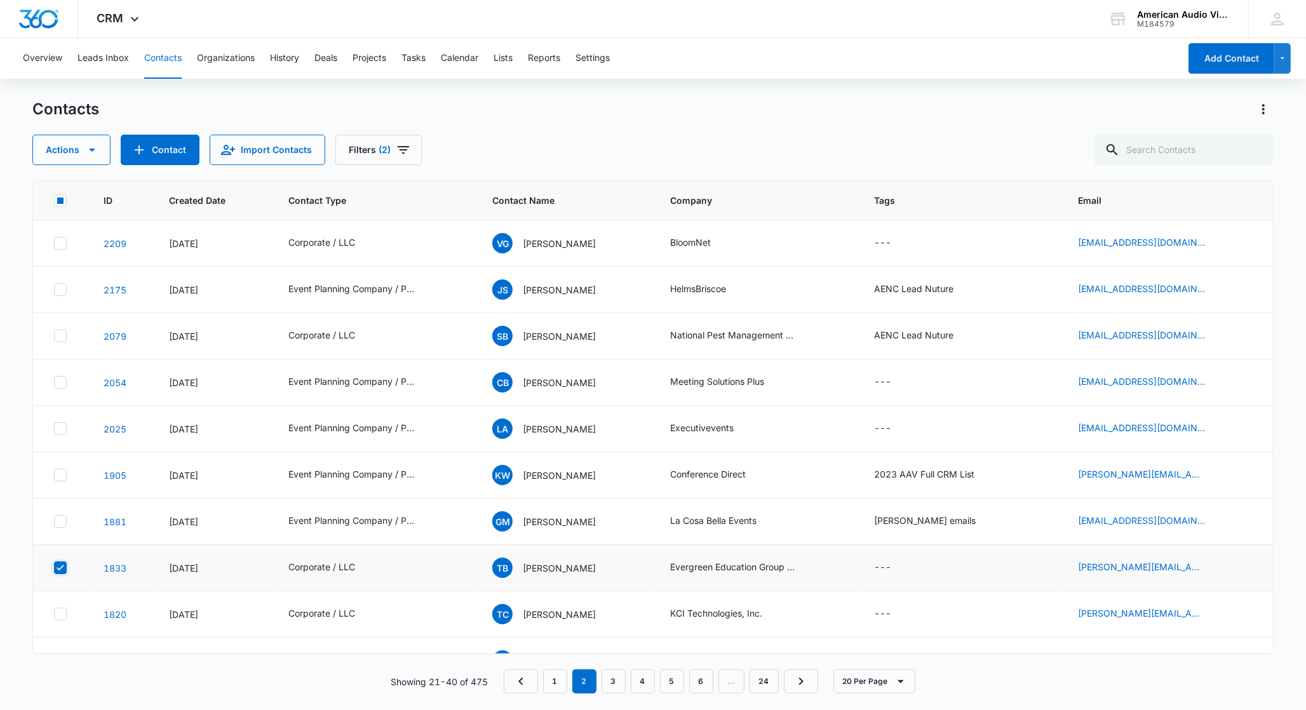
click at [54, 569] on input "checkbox" at bounding box center [53, 568] width 1 height 1
click at [61, 429] on icon at bounding box center [61, 429] width 8 height 6
click at [54, 429] on input "checkbox" at bounding box center [53, 429] width 1 height 1
click at [70, 151] on button "Actions" at bounding box center [71, 150] width 78 height 30
click at [76, 269] on div "Delete" at bounding box center [94, 266] width 93 height 9
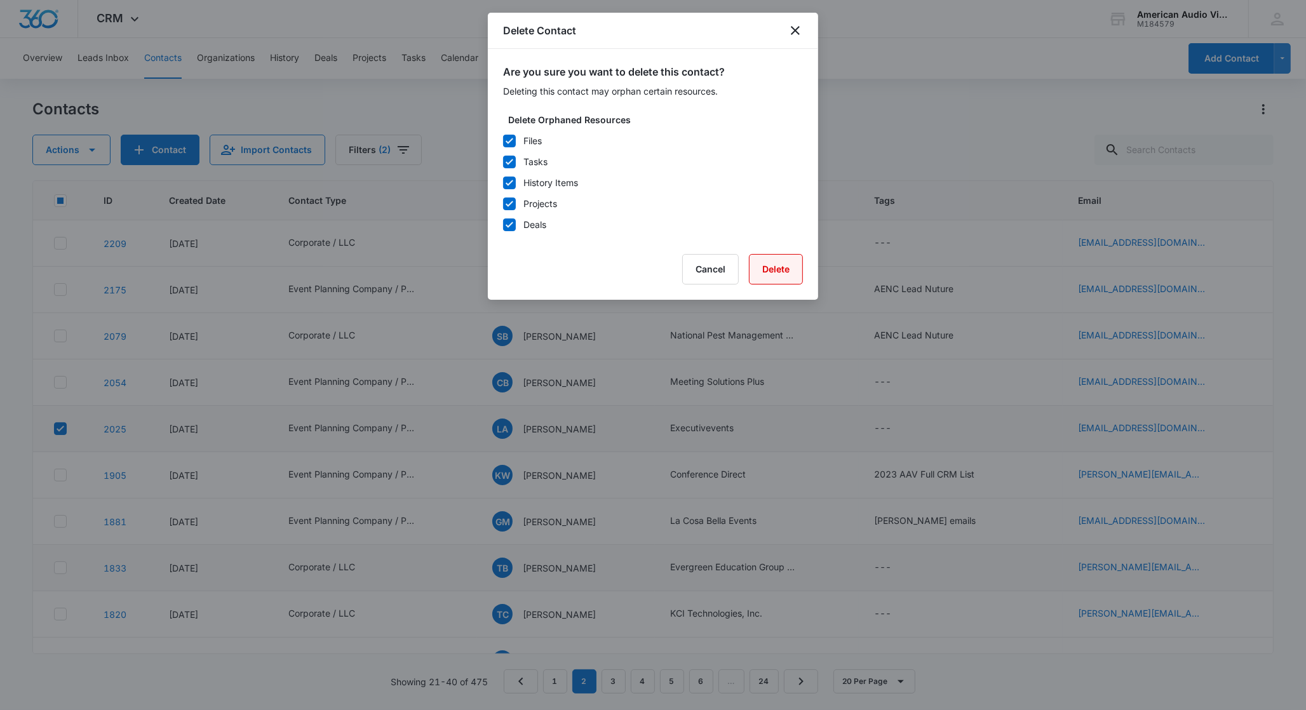
click at [771, 274] on button "Delete" at bounding box center [776, 269] width 54 height 30
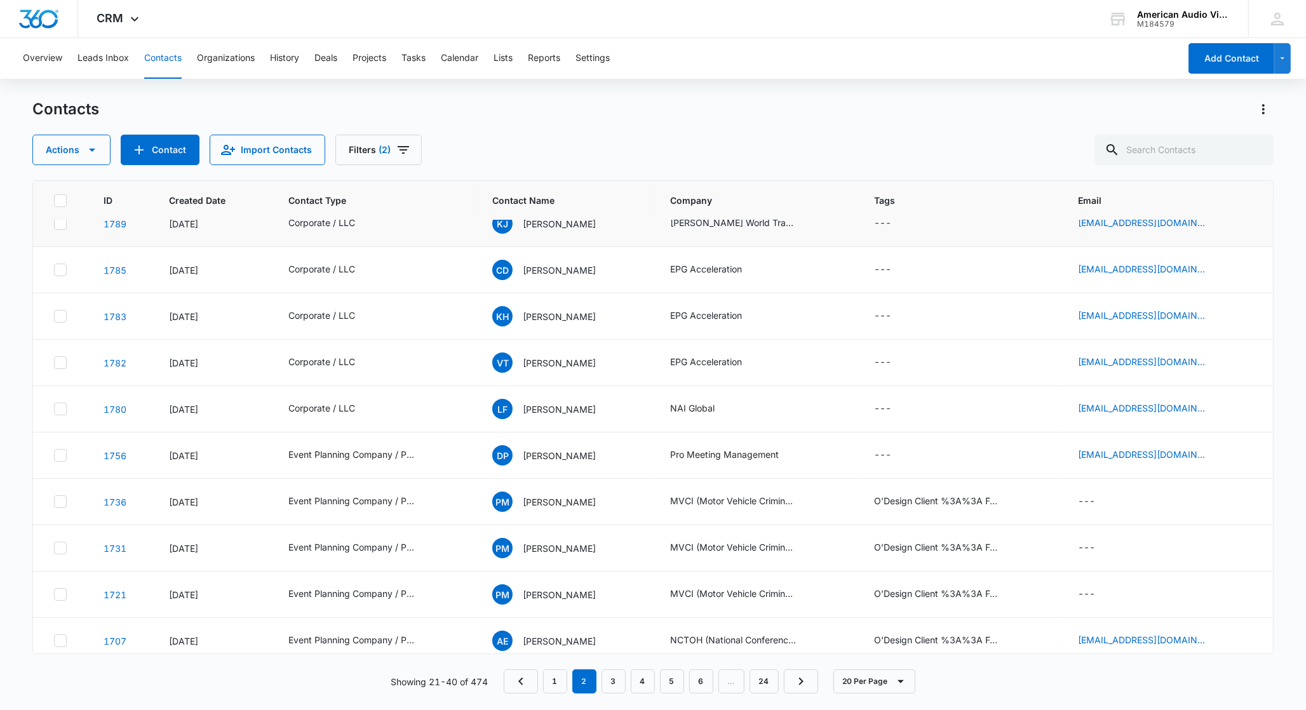
scroll to position [496, 0]
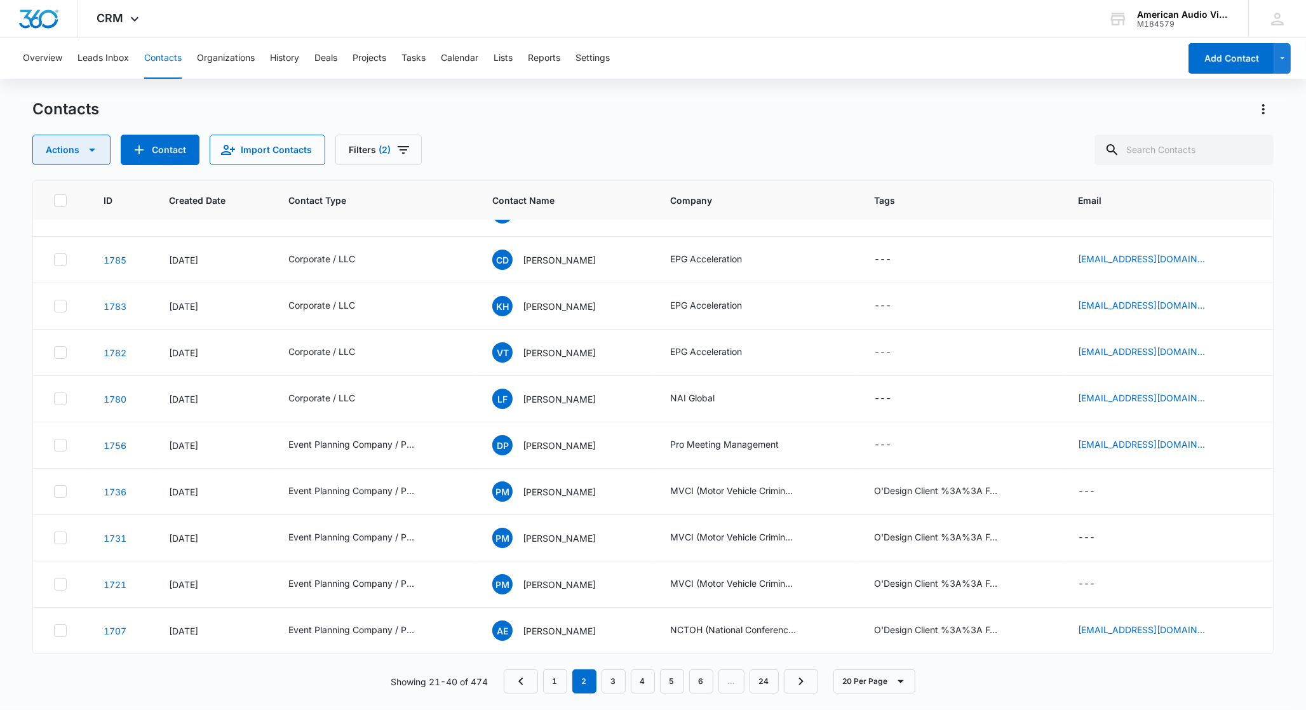
click at [84, 146] on icon "button" at bounding box center [91, 149] width 15 height 15
click at [25, 192] on main "Contacts Actions Contact Import Contacts Filters (2) ID Created Date Contact Ty…" at bounding box center [653, 404] width 1306 height 610
click at [58, 490] on icon at bounding box center [60, 491] width 11 height 11
click at [54, 492] on input "checkbox" at bounding box center [53, 492] width 1 height 1
click at [62, 537] on icon at bounding box center [61, 538] width 8 height 6
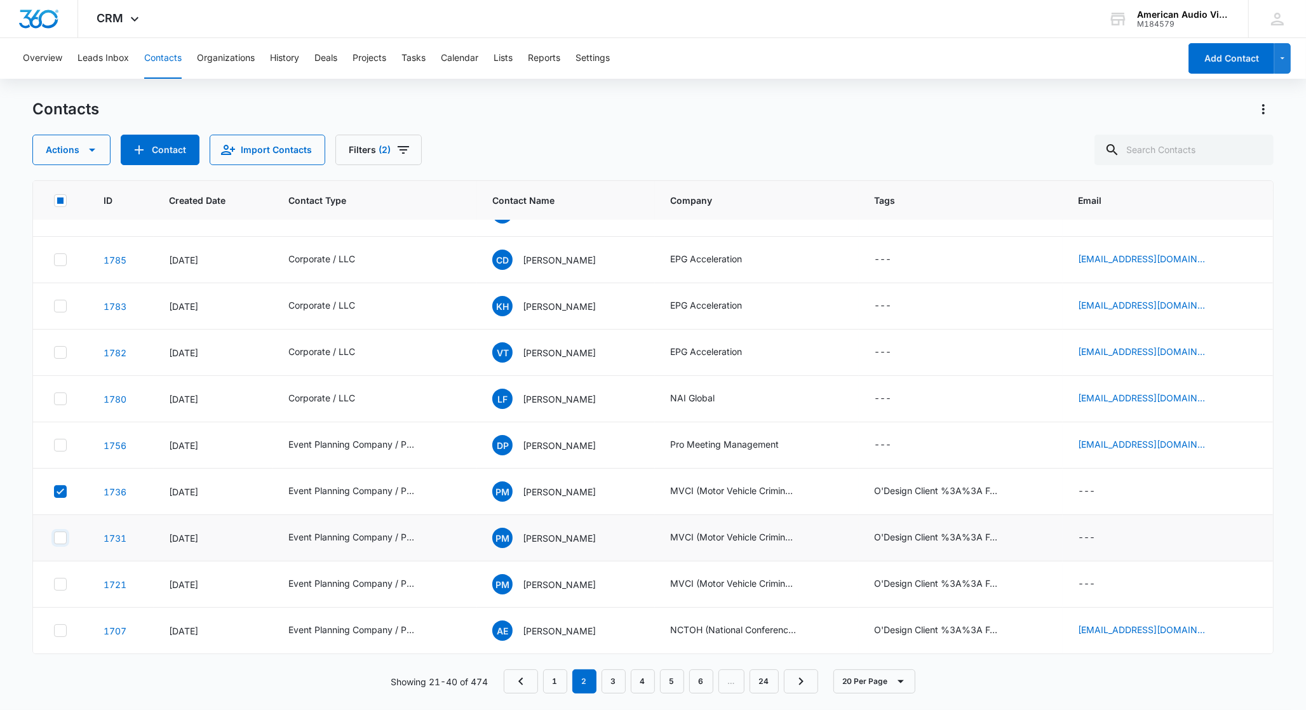
click at [54, 538] on input "checkbox" at bounding box center [53, 538] width 1 height 1
drag, startPoint x: 62, startPoint y: 581, endPoint x: 71, endPoint y: 574, distance: 11.7
click at [62, 581] on icon at bounding box center [60, 584] width 11 height 11
click at [54, 584] on input "checkbox" at bounding box center [53, 584] width 1 height 1
click at [55, 153] on button "Actions" at bounding box center [71, 150] width 78 height 30
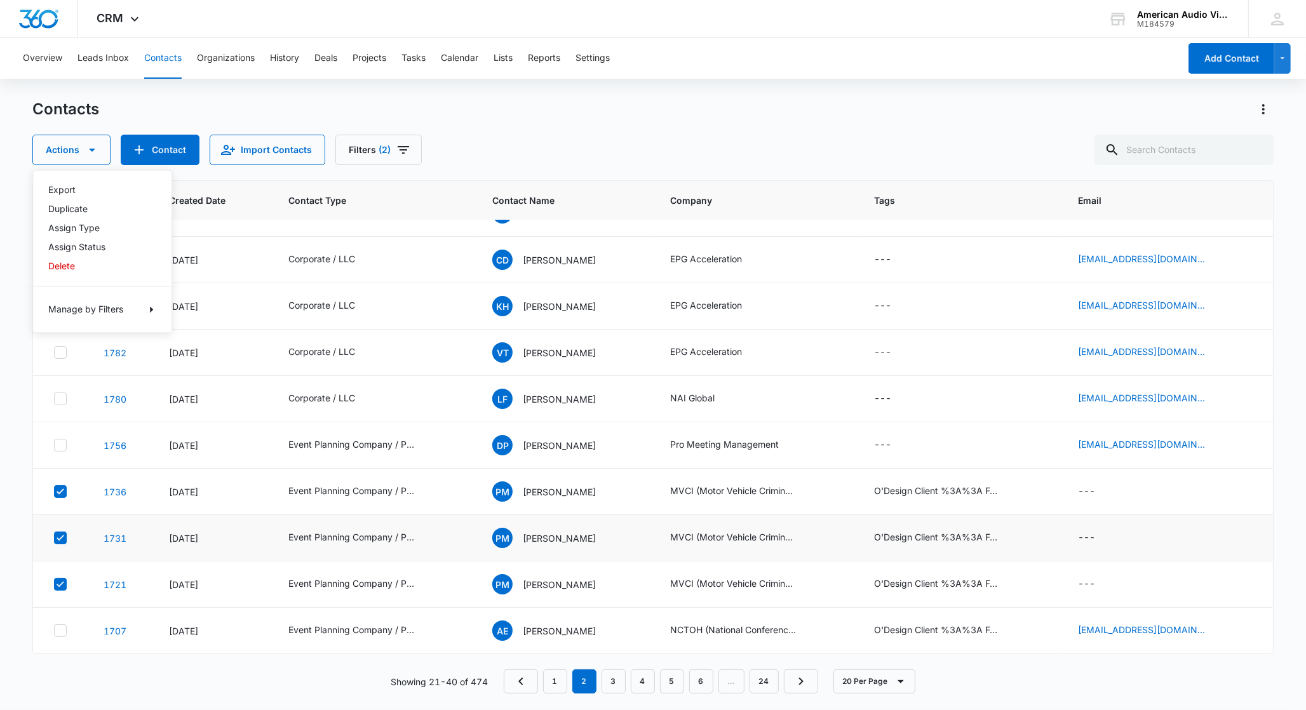
click at [27, 166] on main "Contacts Actions Export Duplicate Assign Type Assign Status Delete Manage by Fi…" at bounding box center [653, 404] width 1306 height 610
drag, startPoint x: 57, startPoint y: 490, endPoint x: 54, endPoint y: 515, distance: 25.6
click at [57, 490] on icon at bounding box center [60, 491] width 11 height 11
click at [54, 492] on input "checkbox" at bounding box center [53, 492] width 1 height 1
click at [61, 538] on icon at bounding box center [61, 538] width 8 height 6
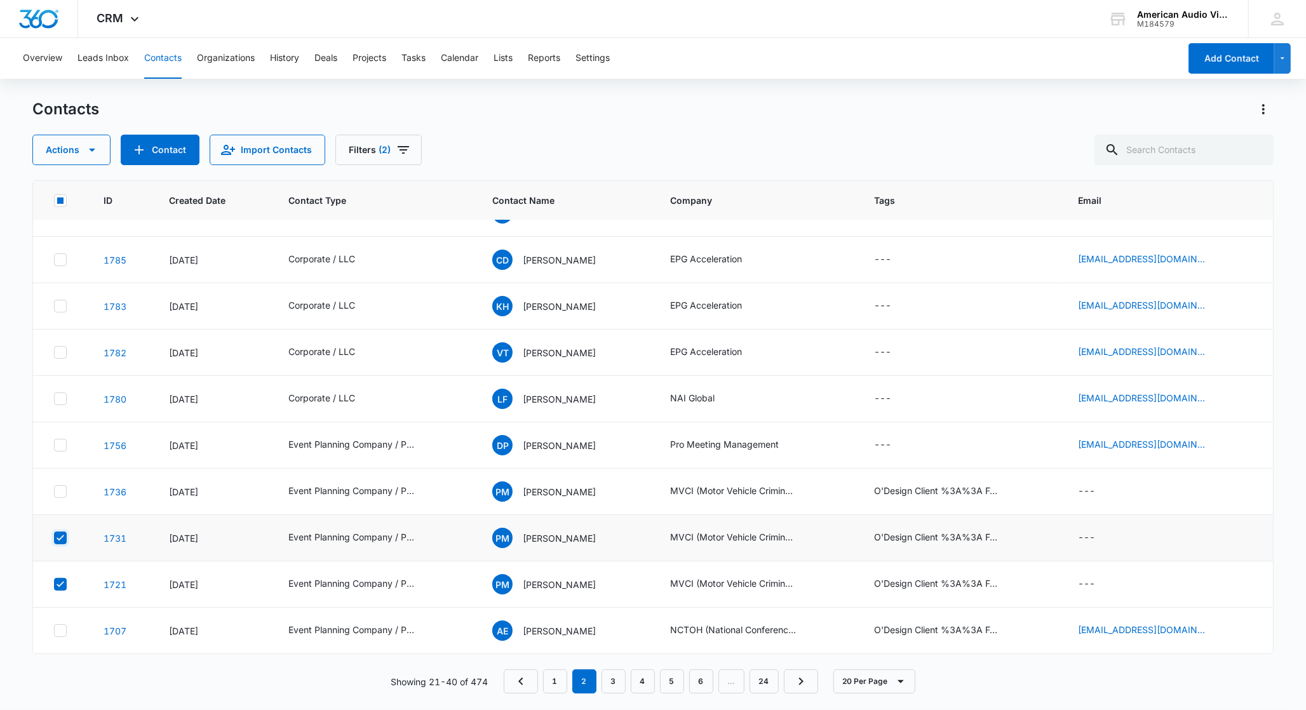
click at [54, 538] on input "checkbox" at bounding box center [53, 538] width 1 height 1
click at [60, 581] on icon at bounding box center [60, 584] width 11 height 11
click at [54, 584] on input "checkbox" at bounding box center [53, 584] width 1 height 1
click at [116, 490] on link "1736" at bounding box center [115, 492] width 23 height 11
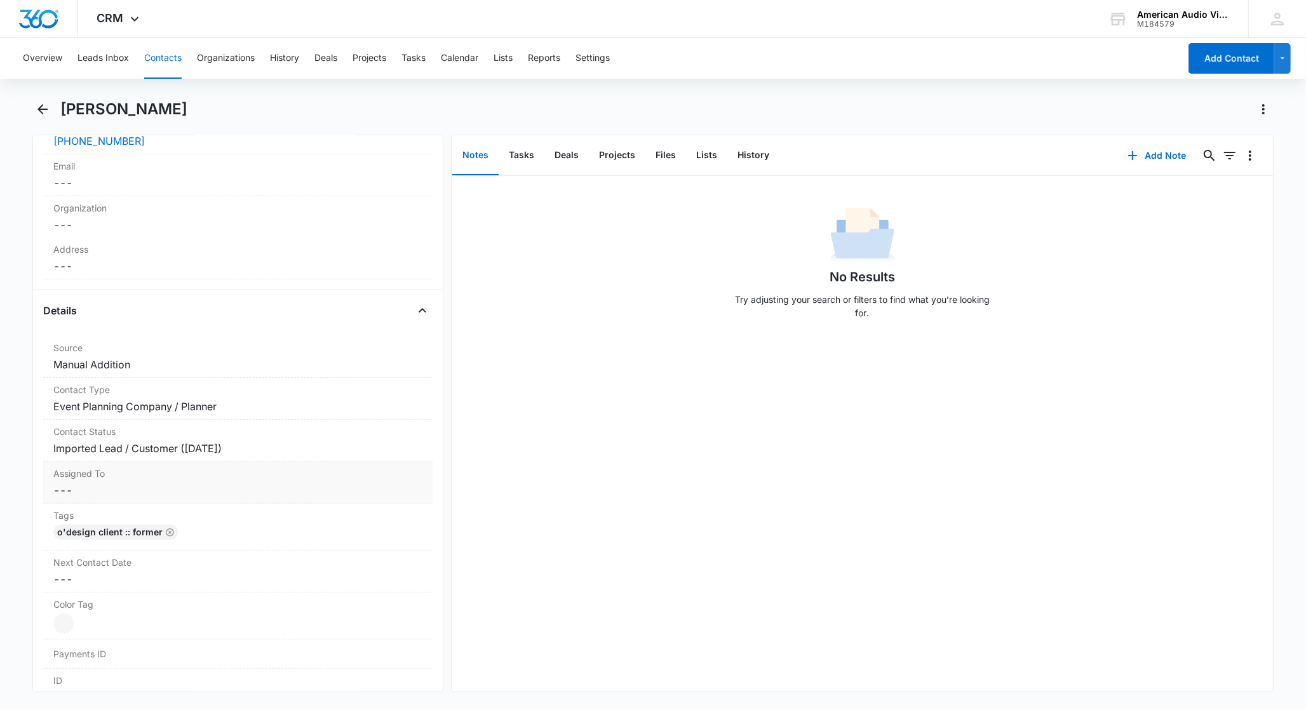
scroll to position [324, 0]
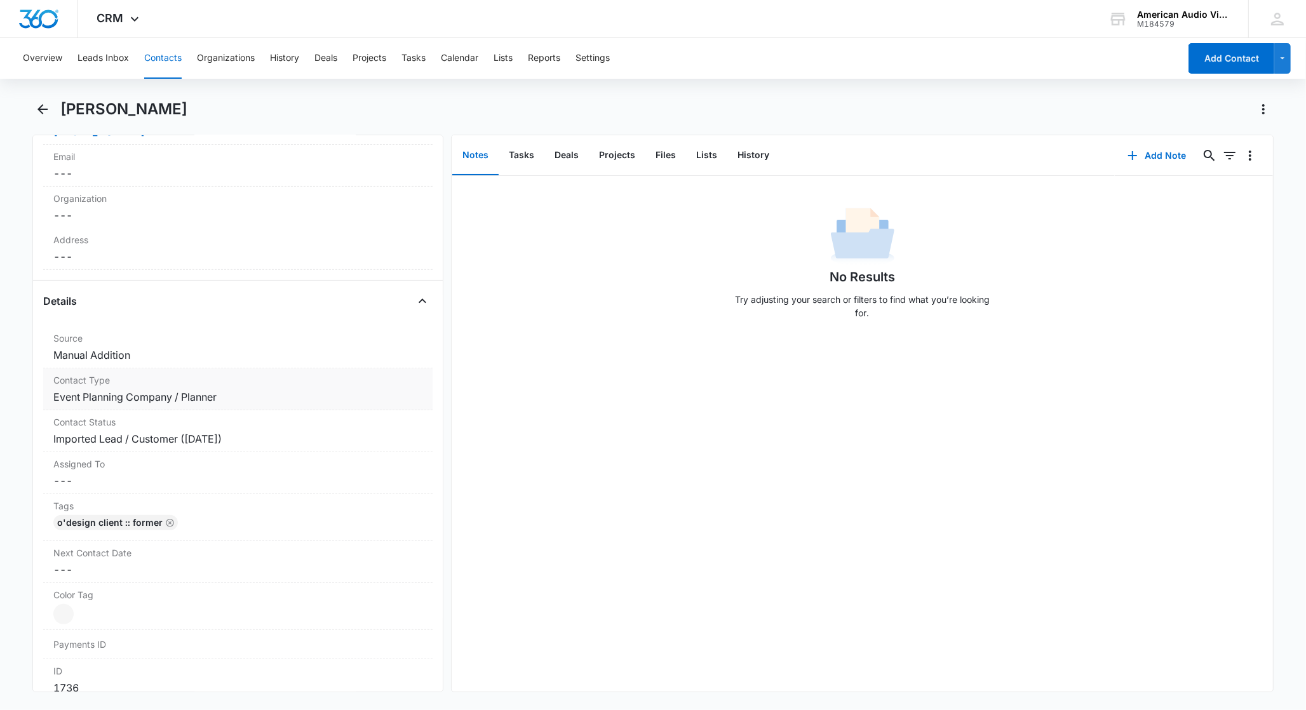
click at [145, 400] on dd "Cancel Save Changes Event Planning Company / Planner" at bounding box center [237, 396] width 369 height 15
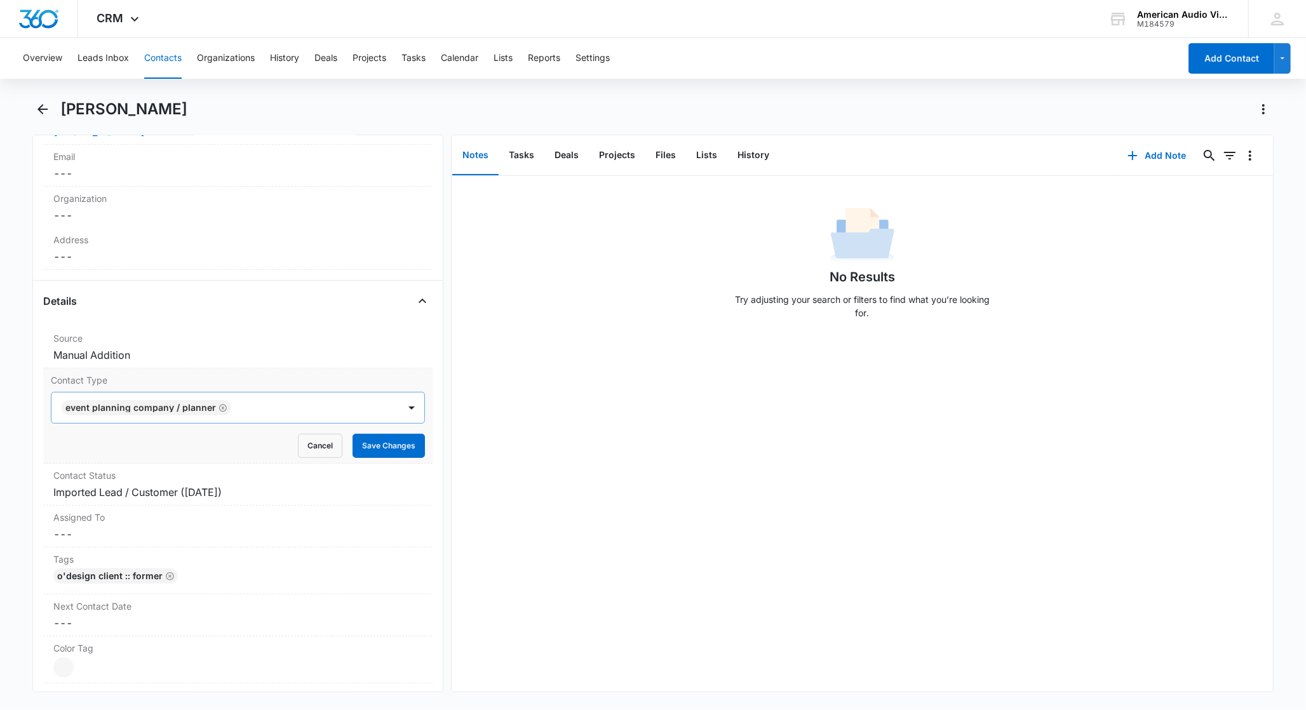
click at [219, 406] on icon "Remove Event Planning Company / Planner" at bounding box center [223, 408] width 9 height 10
click at [229, 408] on div at bounding box center [223, 408] width 320 height 18
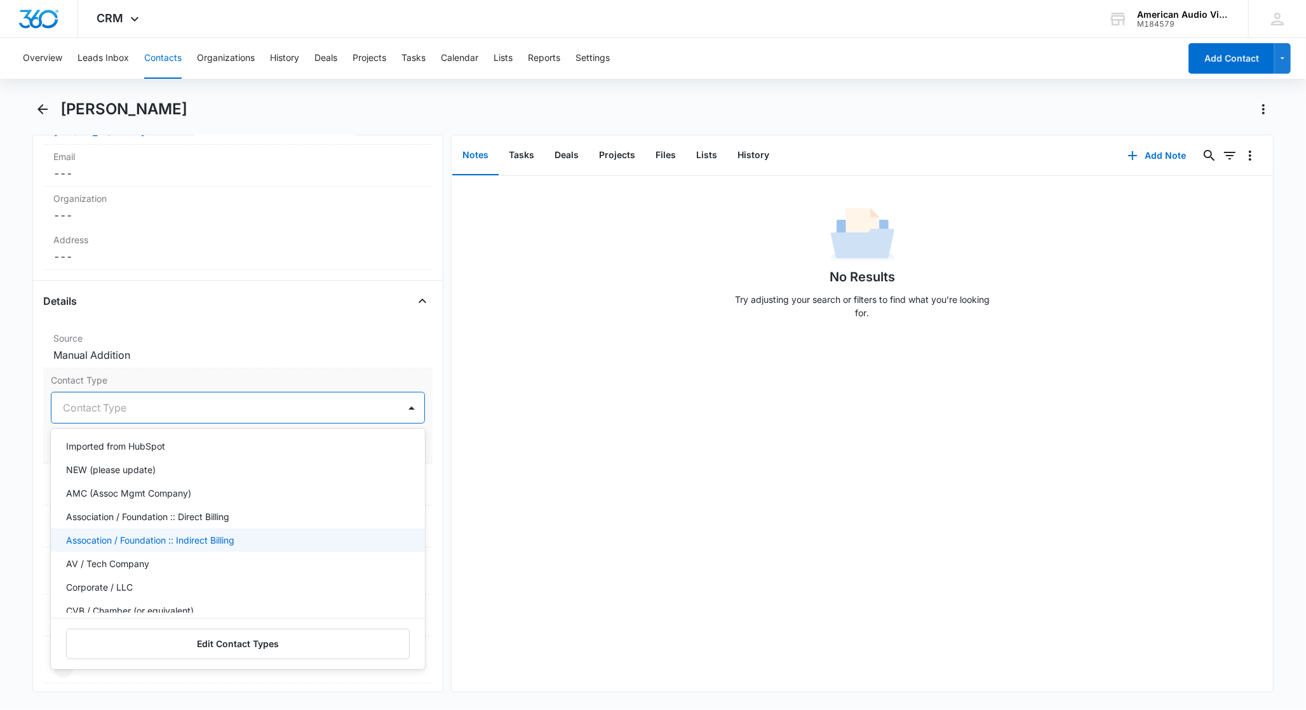
scroll to position [51, 0]
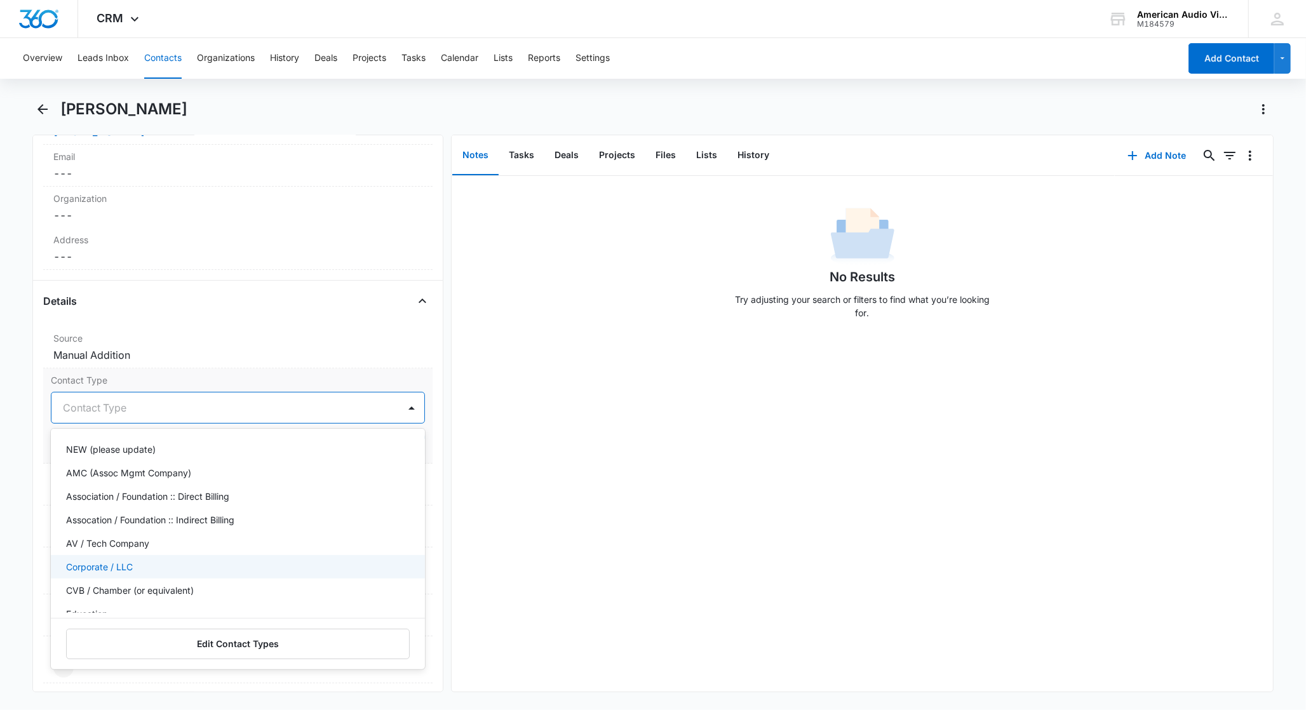
drag, startPoint x: 140, startPoint y: 563, endPoint x: 205, endPoint y: 550, distance: 66.7
click at [140, 563] on div "Corporate / LLC" at bounding box center [236, 566] width 341 height 13
drag, startPoint x: 418, startPoint y: 367, endPoint x: 426, endPoint y: 374, distance: 9.9
click at [419, 368] on div "Source Cancel Save Changes Manual Addition" at bounding box center [237, 348] width 389 height 42
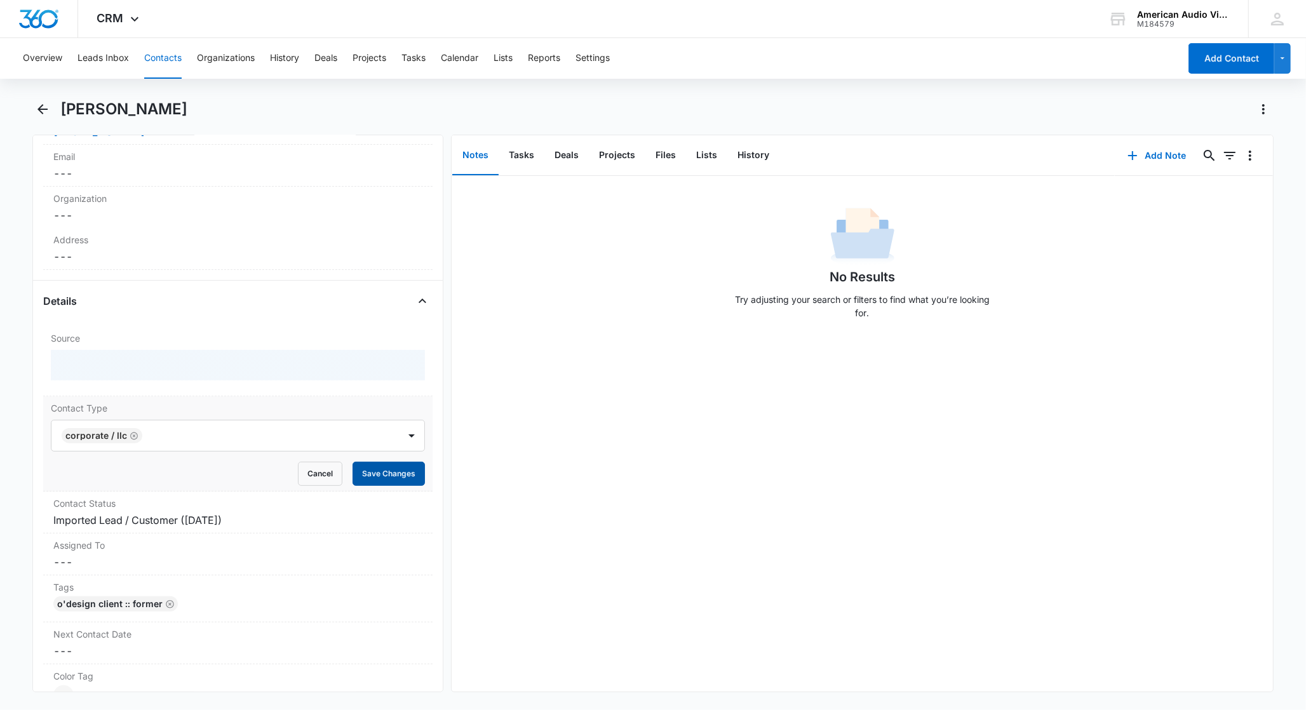
click at [380, 478] on button "Save Changes" at bounding box center [389, 474] width 72 height 24
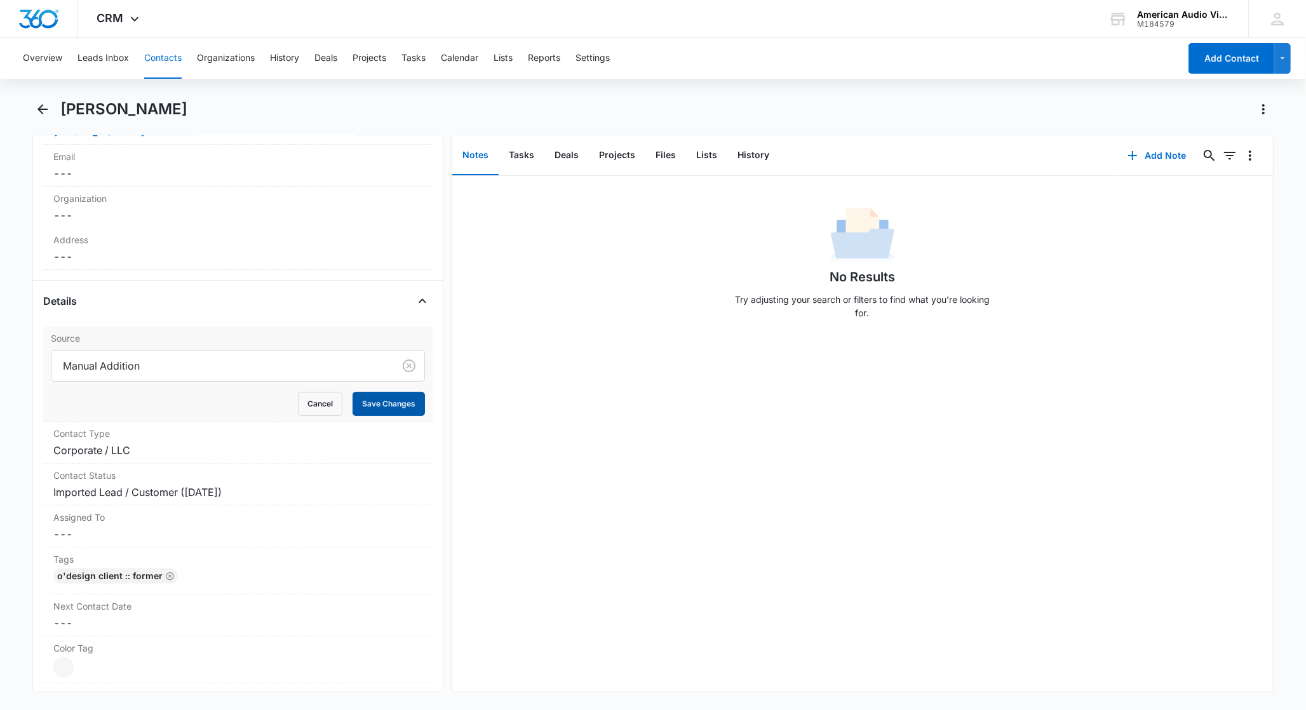
click at [392, 403] on button "Save Changes" at bounding box center [389, 404] width 72 height 24
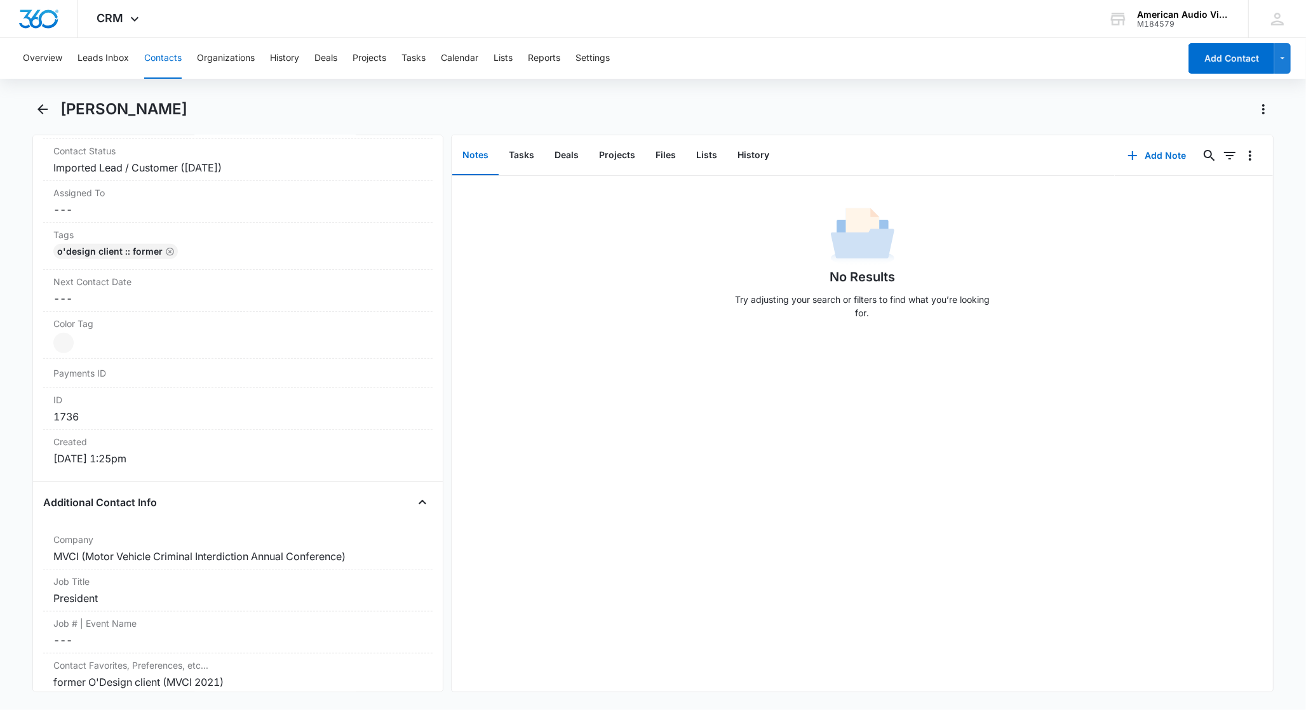
scroll to position [398, 0]
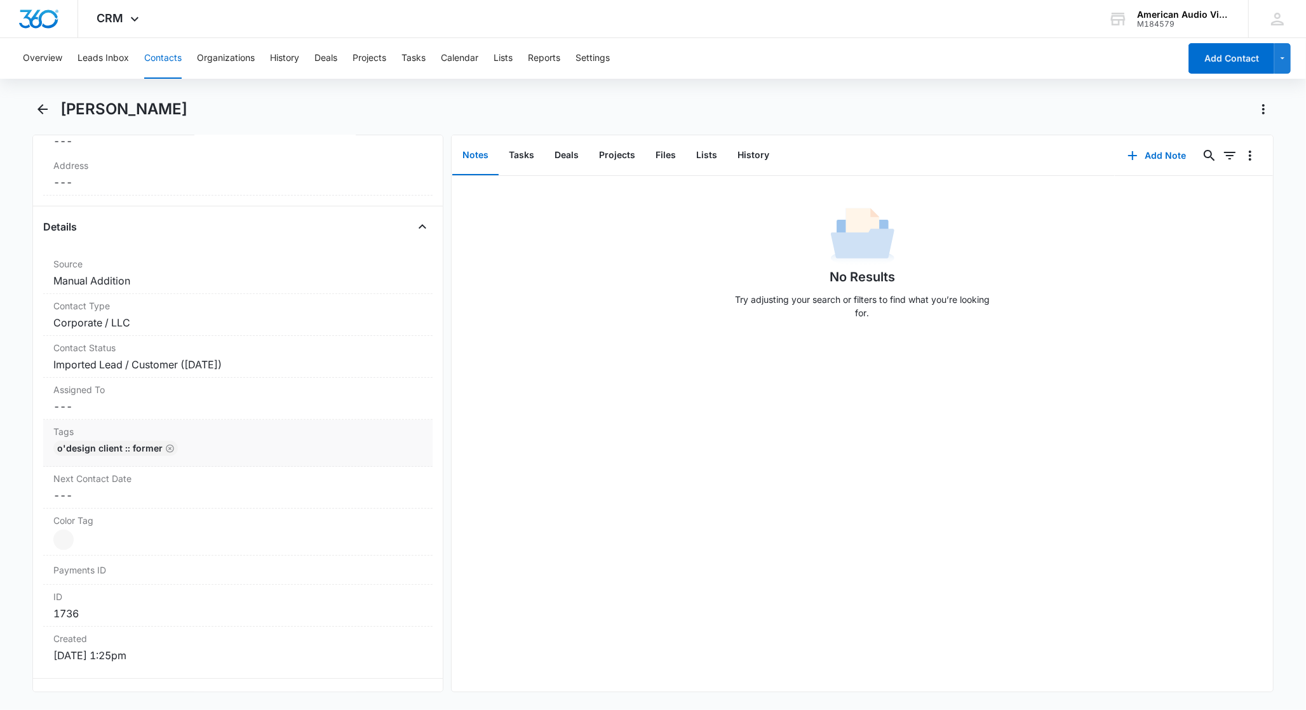
drag, startPoint x: 217, startPoint y: 474, endPoint x: 217, endPoint y: 466, distance: 7.6
click at [217, 473] on label "Next Contact Date" at bounding box center [237, 478] width 369 height 13
click at [209, 455] on div "O'Design Client :: Former" at bounding box center [237, 451] width 369 height 20
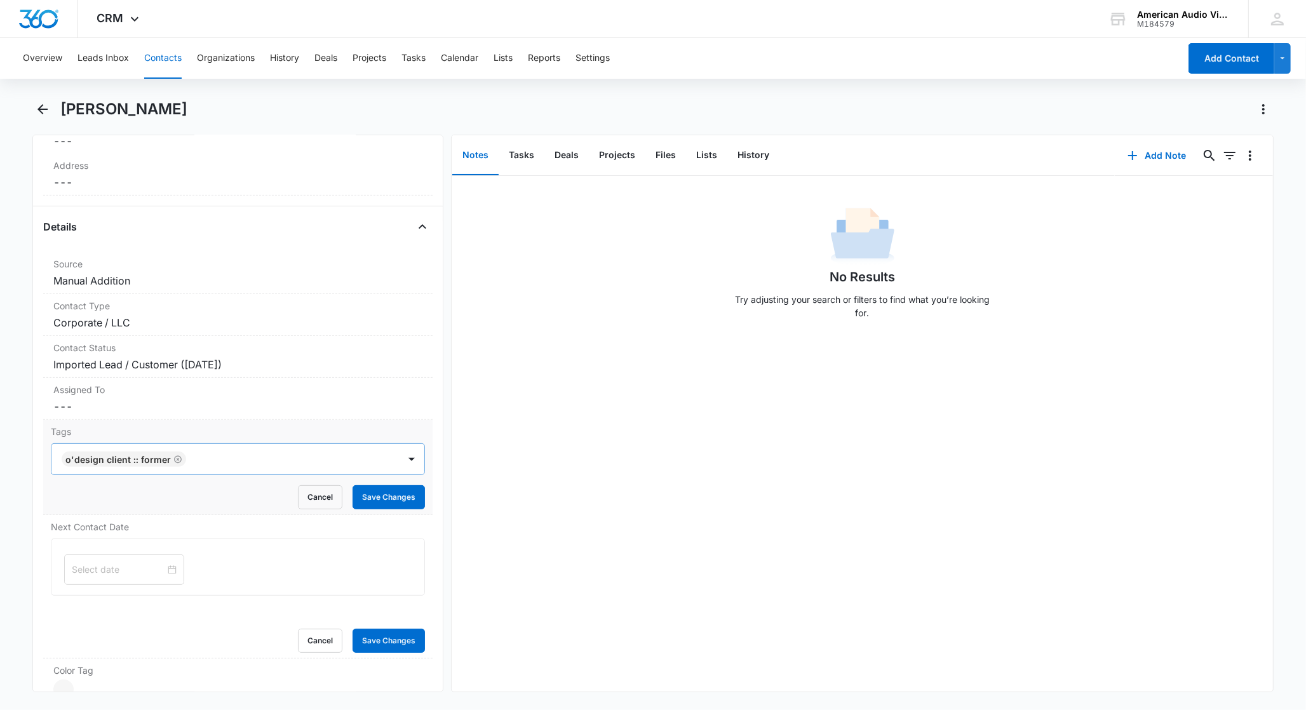
click at [224, 457] on div at bounding box center [294, 459] width 208 height 18
type input "2025"
click at [169, 504] on p "2025 Holiday Party Campaign" at bounding box center [129, 504] width 126 height 13
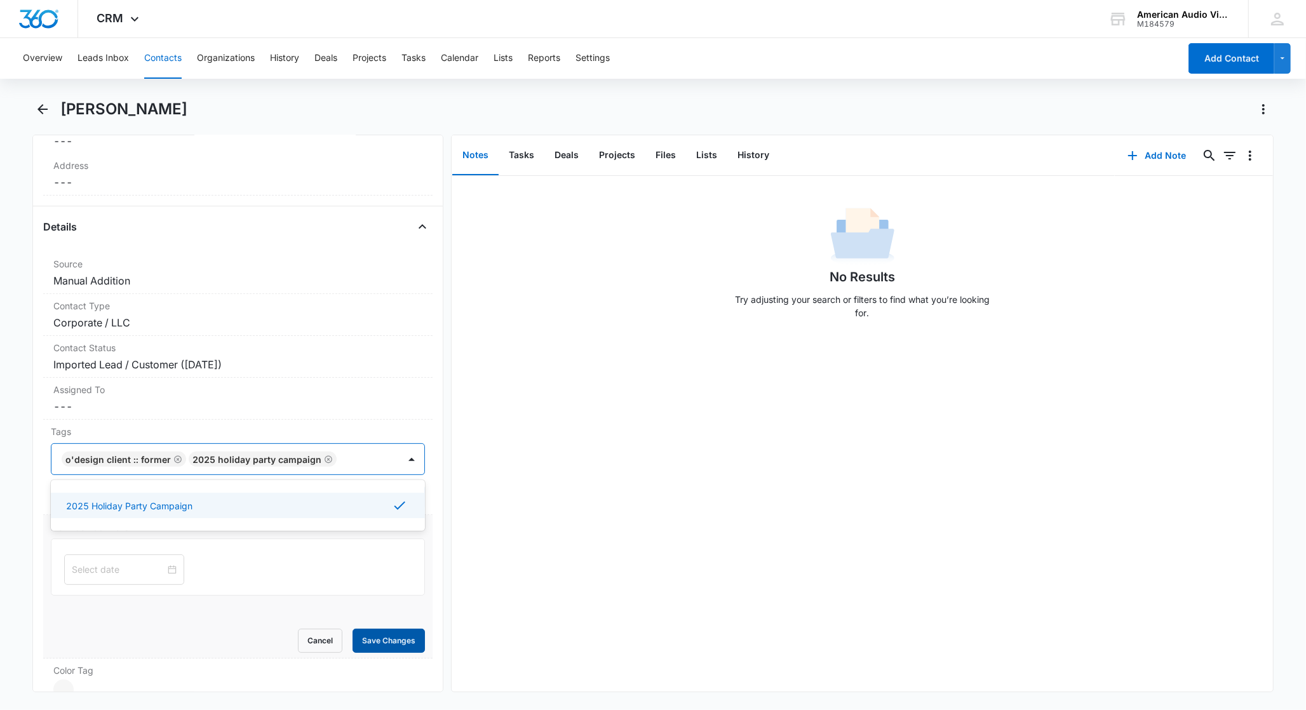
click at [388, 651] on button "Save Changes" at bounding box center [389, 641] width 72 height 24
click at [386, 493] on button "Save Changes" at bounding box center [389, 497] width 72 height 24
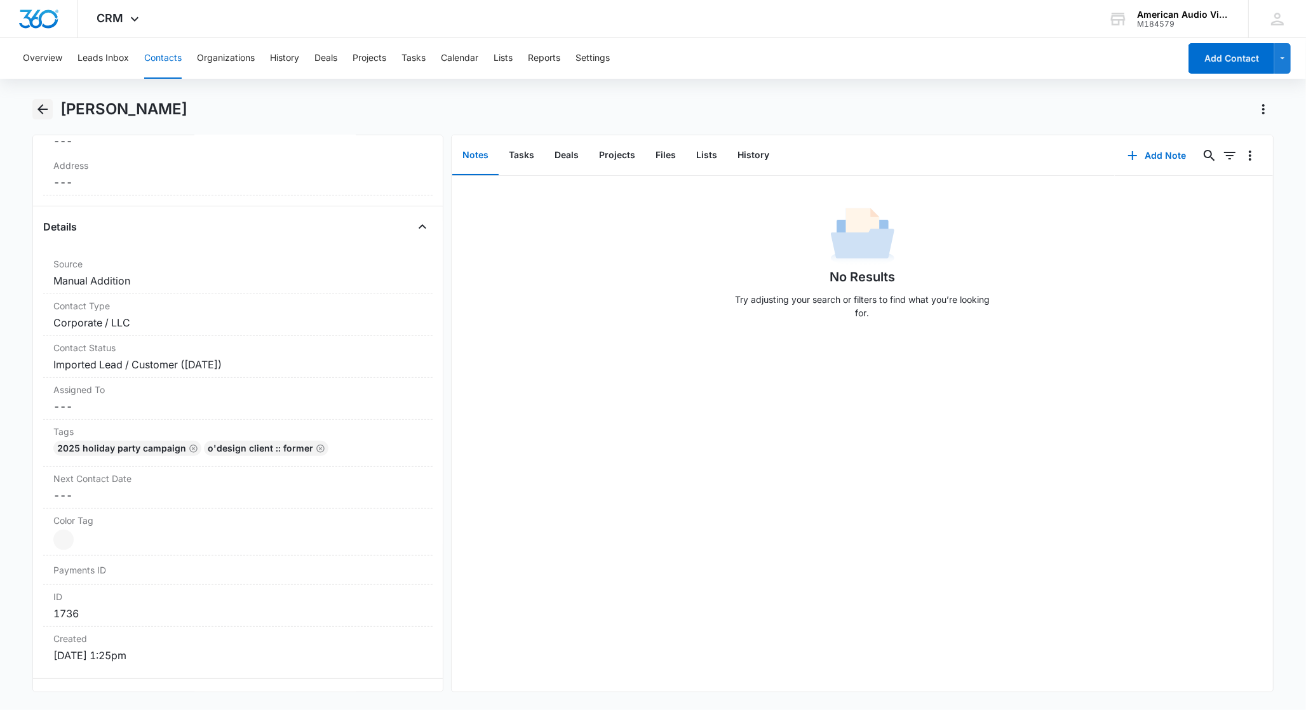
click at [44, 109] on icon "Back" at bounding box center [42, 109] width 10 height 10
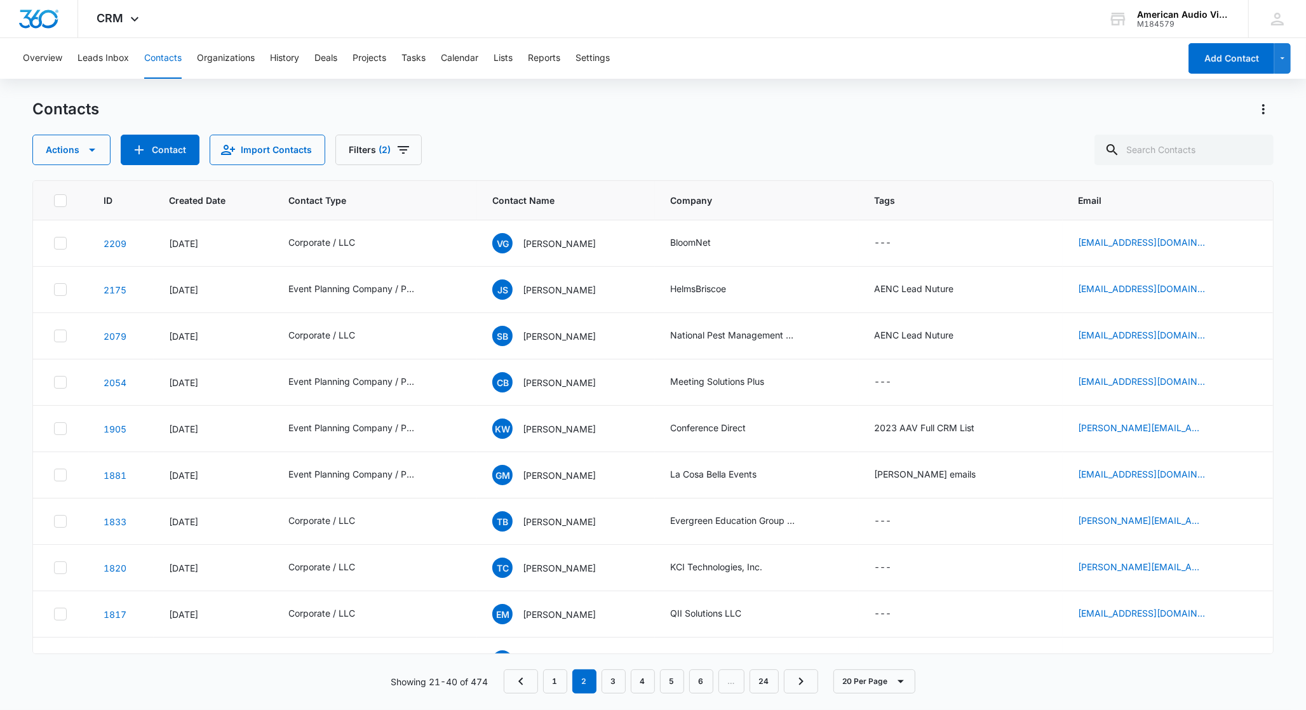
scroll to position [496, 0]
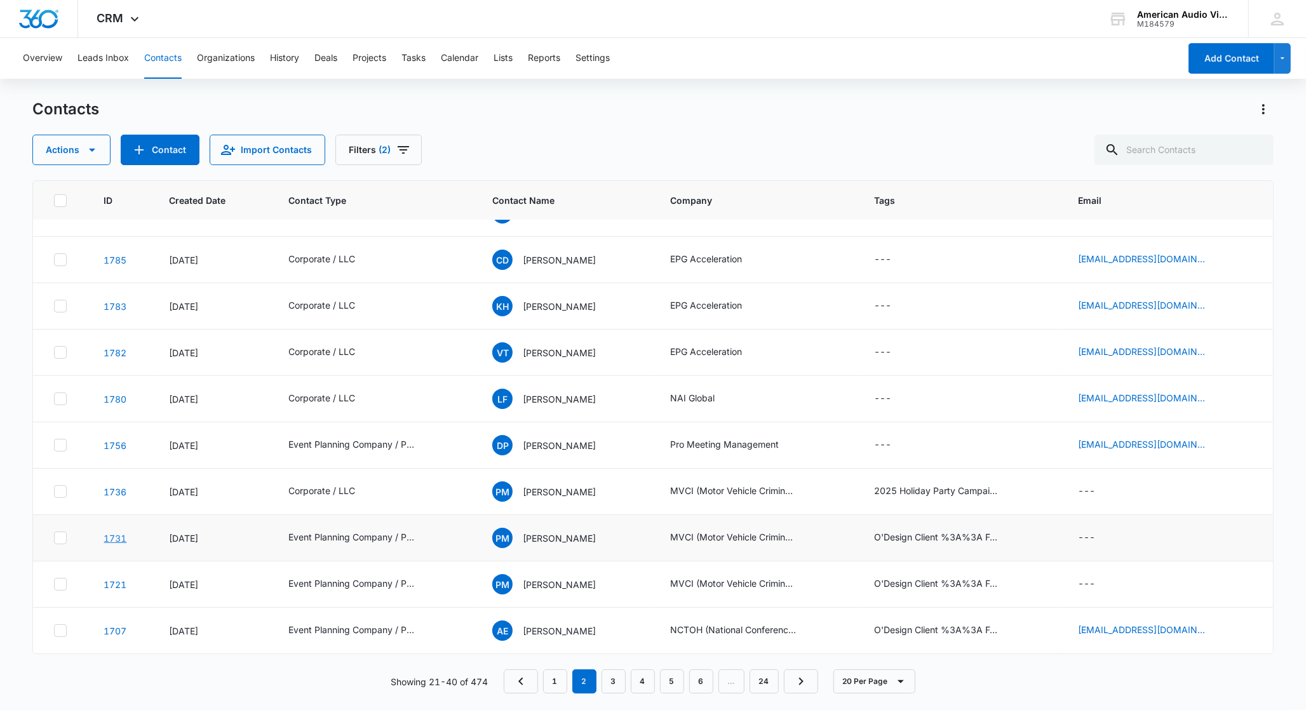
click at [111, 537] on link "1731" at bounding box center [115, 538] width 23 height 11
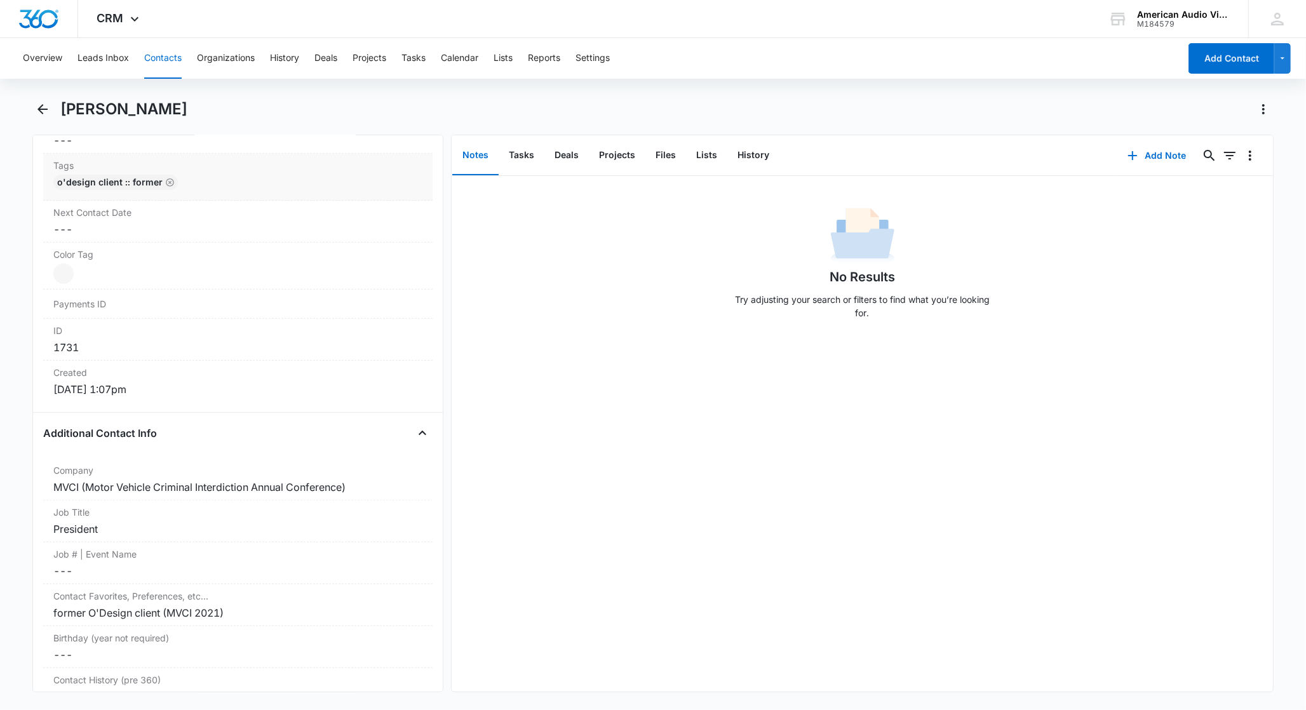
scroll to position [304, 0]
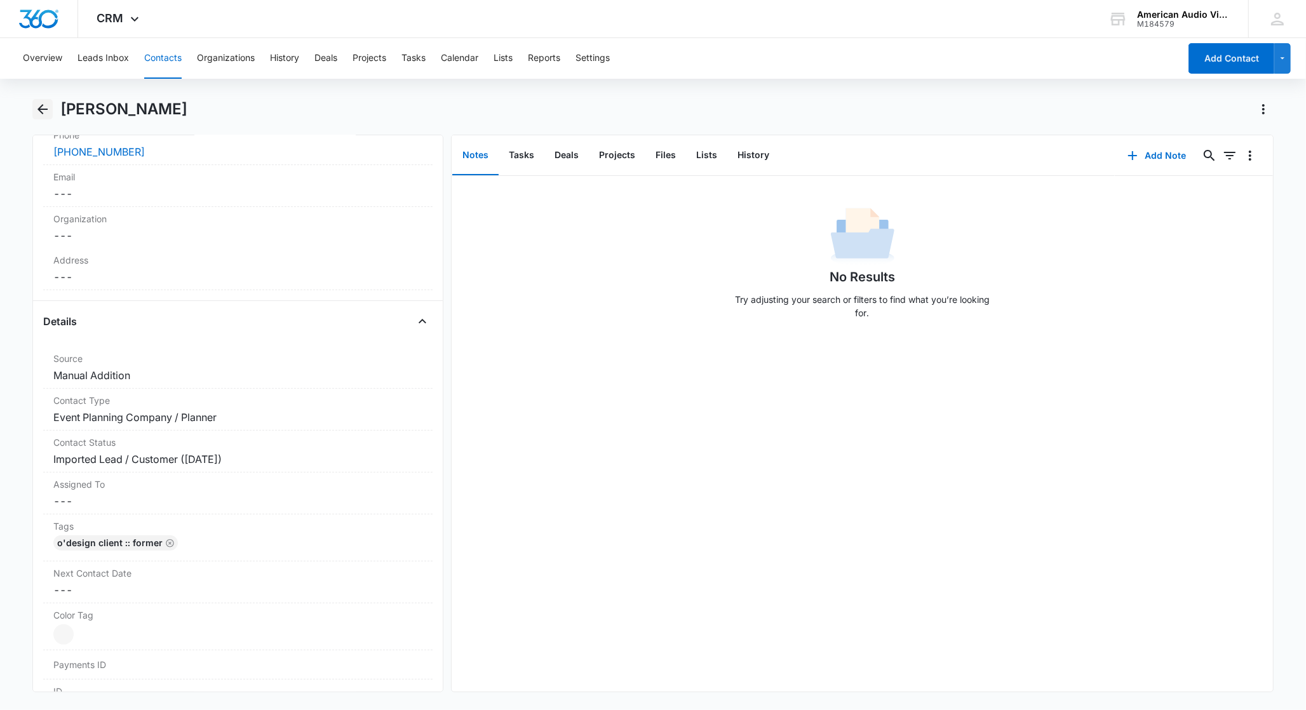
click at [42, 112] on icon "Back" at bounding box center [42, 109] width 10 height 10
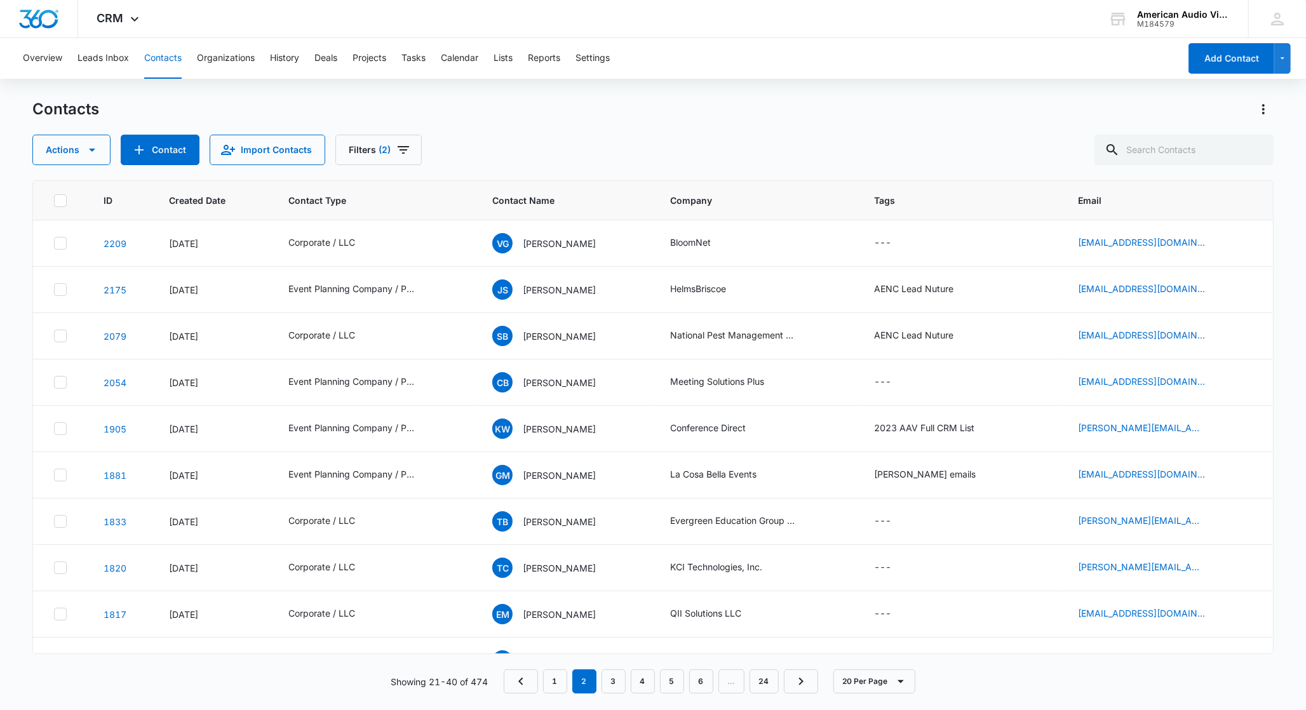
scroll to position [496, 0]
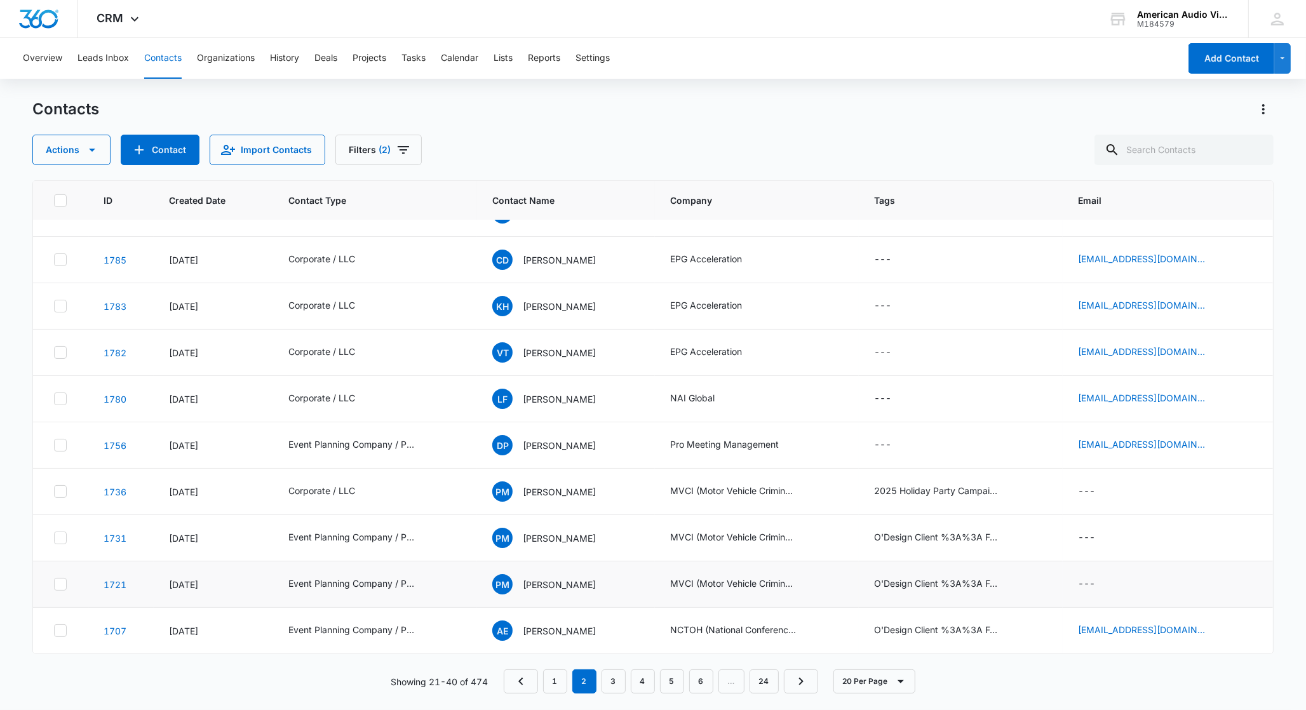
click at [100, 581] on td "1721" at bounding box center [121, 585] width 65 height 46
click at [121, 581] on link "1721" at bounding box center [115, 584] width 23 height 11
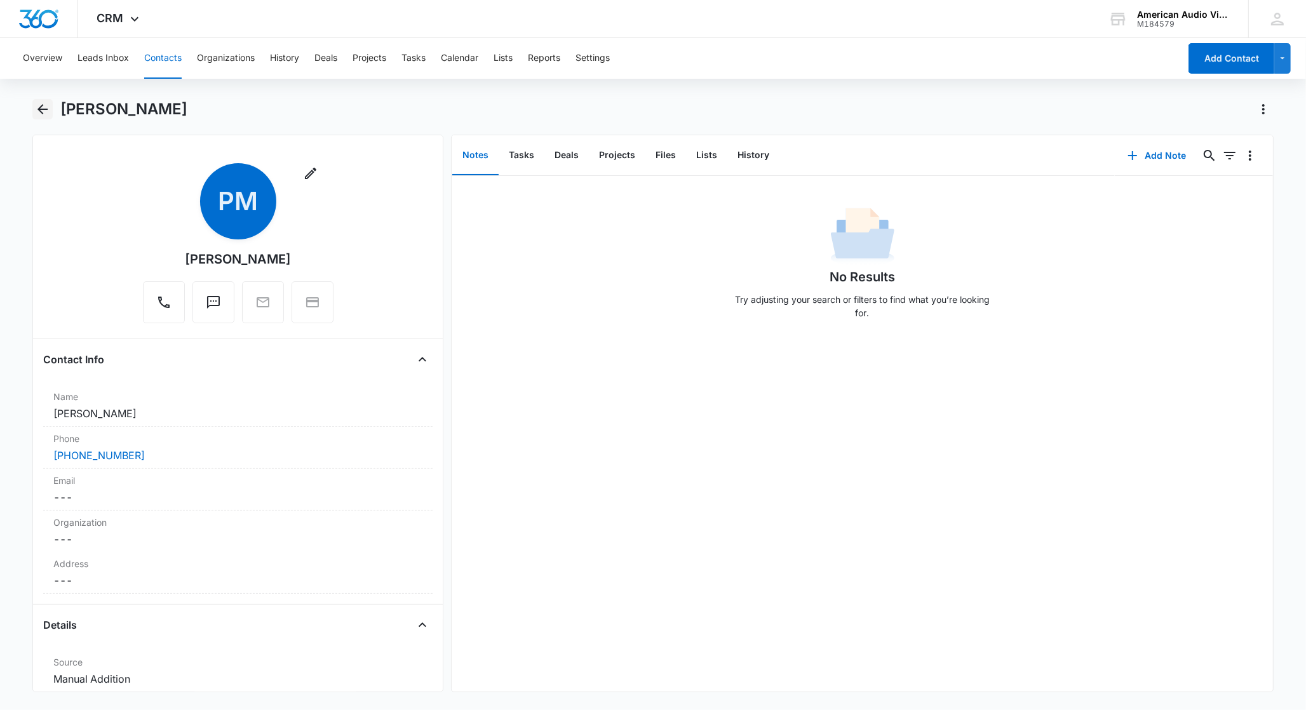
click at [46, 110] on icon "Back" at bounding box center [42, 109] width 15 height 15
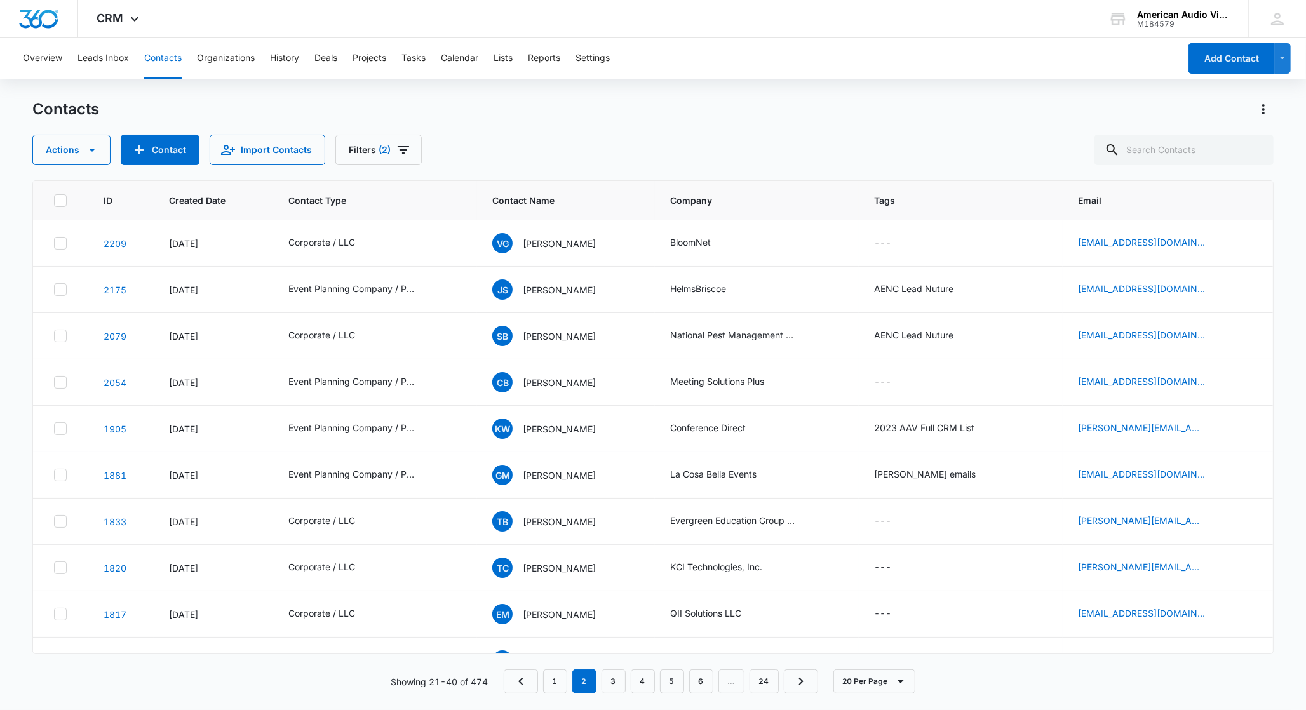
scroll to position [496, 0]
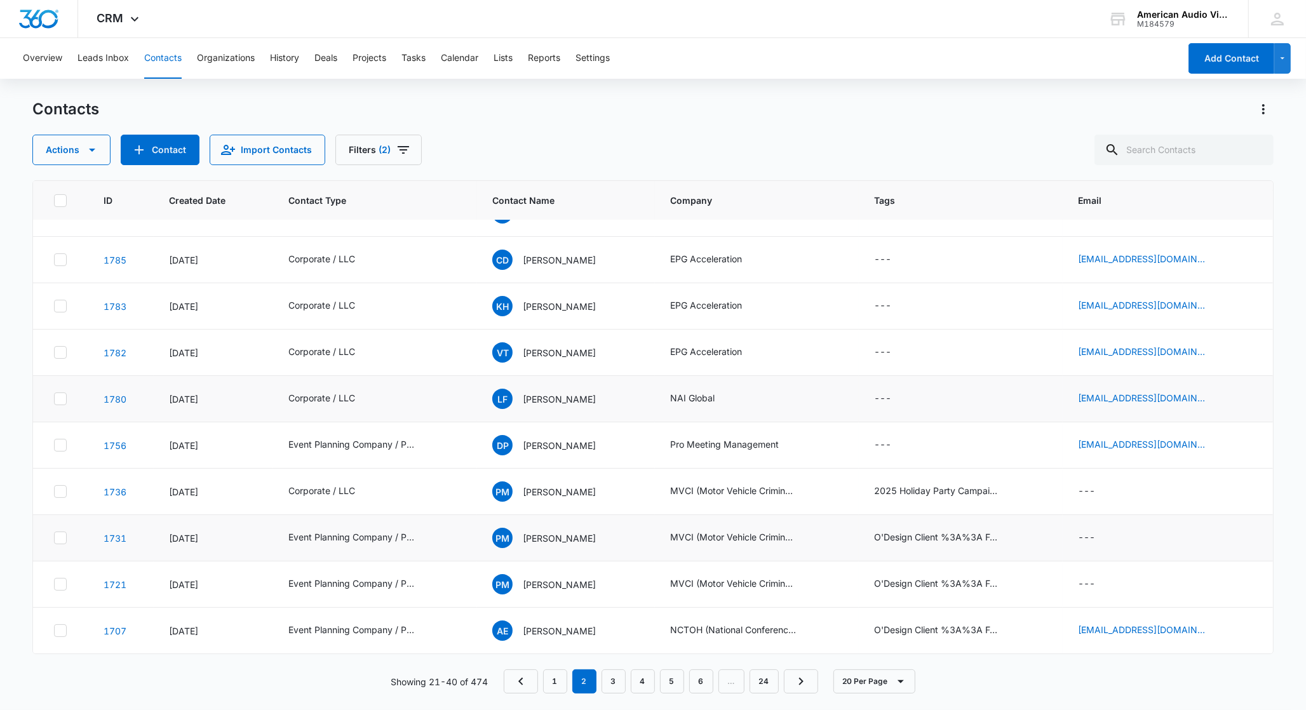
click at [65, 541] on icon at bounding box center [60, 537] width 11 height 11
click at [54, 539] on input "checkbox" at bounding box center [53, 538] width 1 height 1
click at [58, 584] on icon at bounding box center [60, 584] width 11 height 11
click at [54, 584] on input "checkbox" at bounding box center [53, 584] width 1 height 1
click at [63, 149] on button "Actions" at bounding box center [71, 150] width 78 height 30
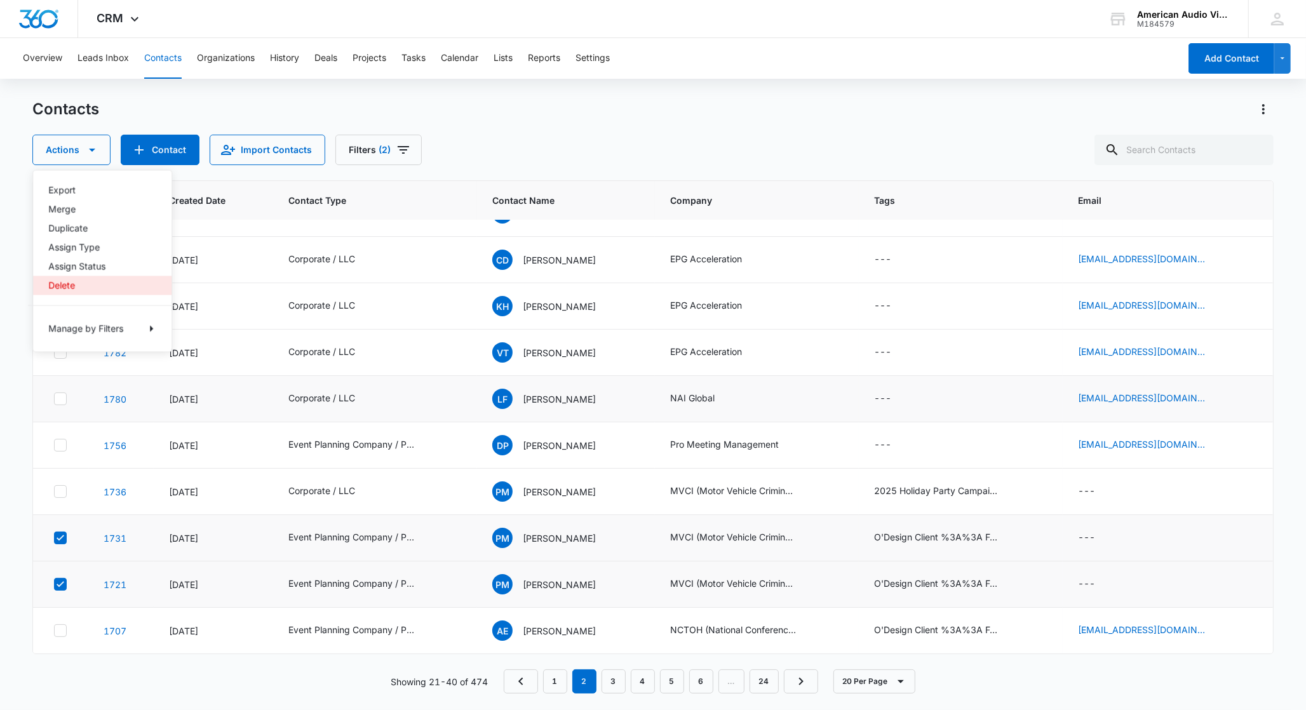
click at [69, 281] on div "Delete" at bounding box center [94, 285] width 93 height 9
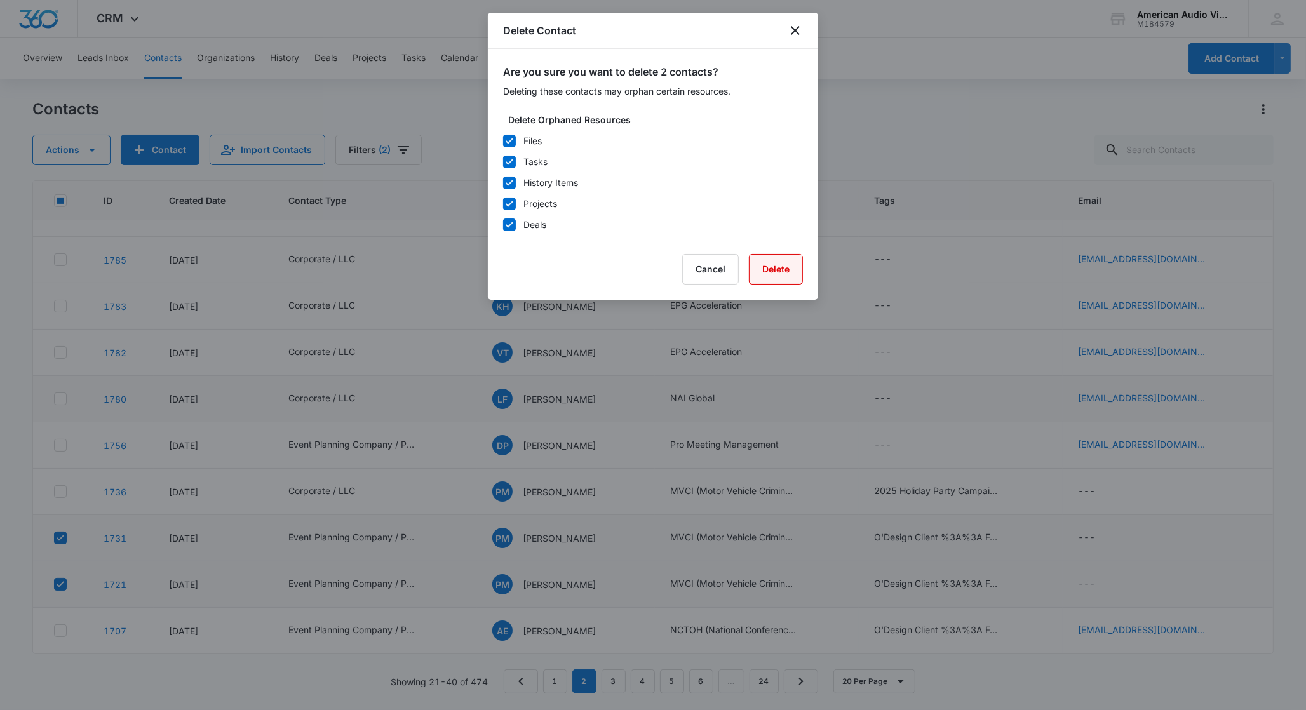
click at [761, 266] on button "Delete" at bounding box center [776, 269] width 54 height 30
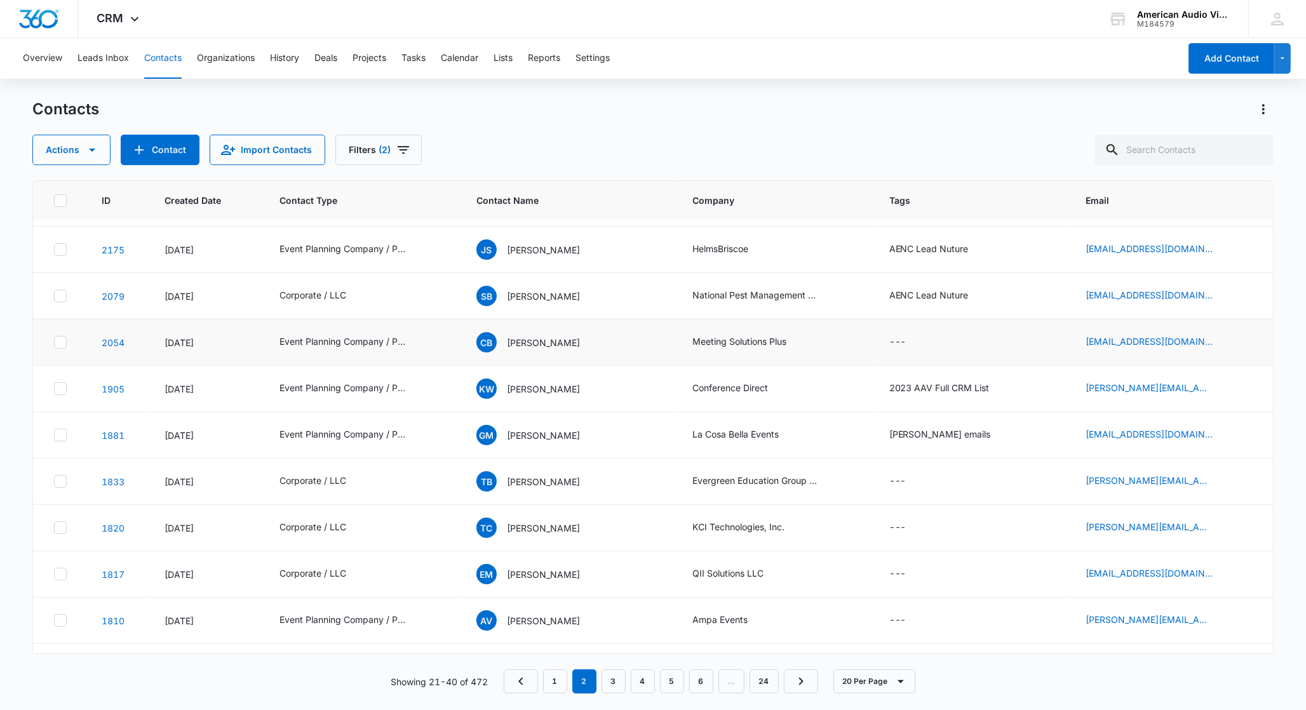
scroll to position [51, 0]
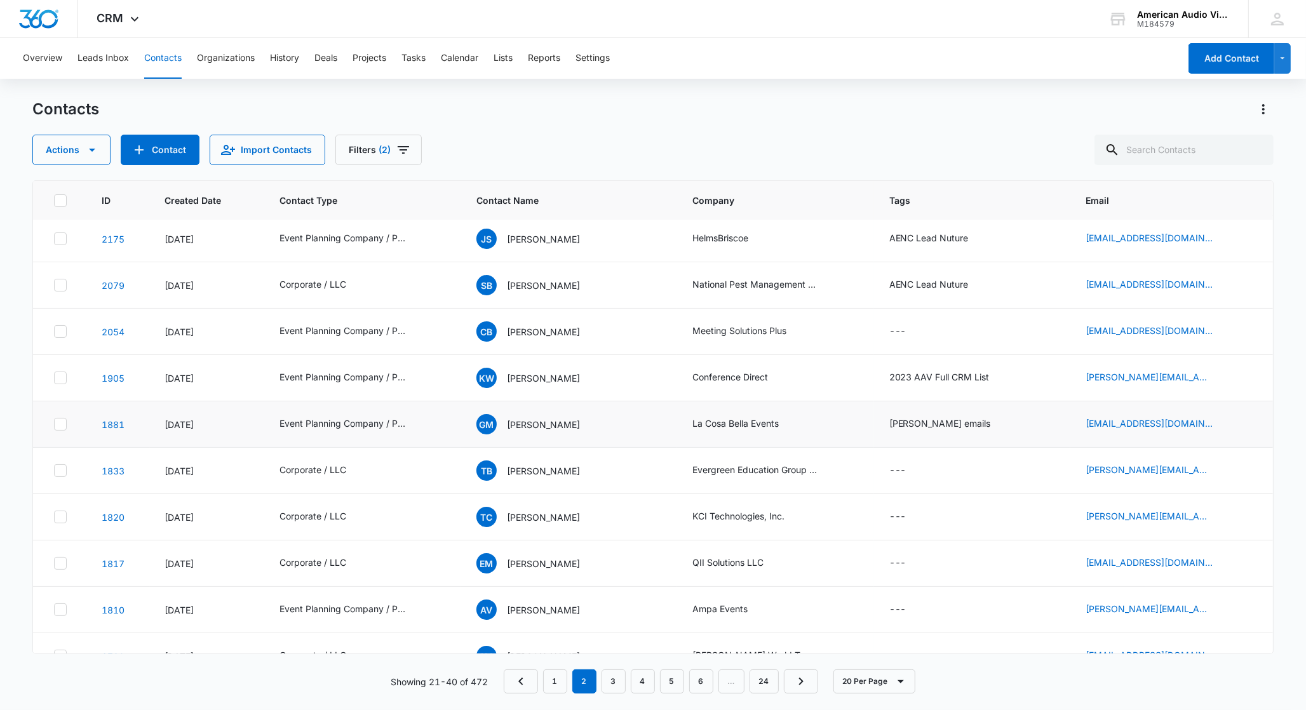
drag, startPoint x: 60, startPoint y: 424, endPoint x: 128, endPoint y: 436, distance: 69.0
click at [60, 424] on icon at bounding box center [60, 424] width 11 height 11
click at [54, 424] on input "checkbox" at bounding box center [53, 424] width 1 height 1
click at [116, 428] on link "1881" at bounding box center [113, 424] width 23 height 11
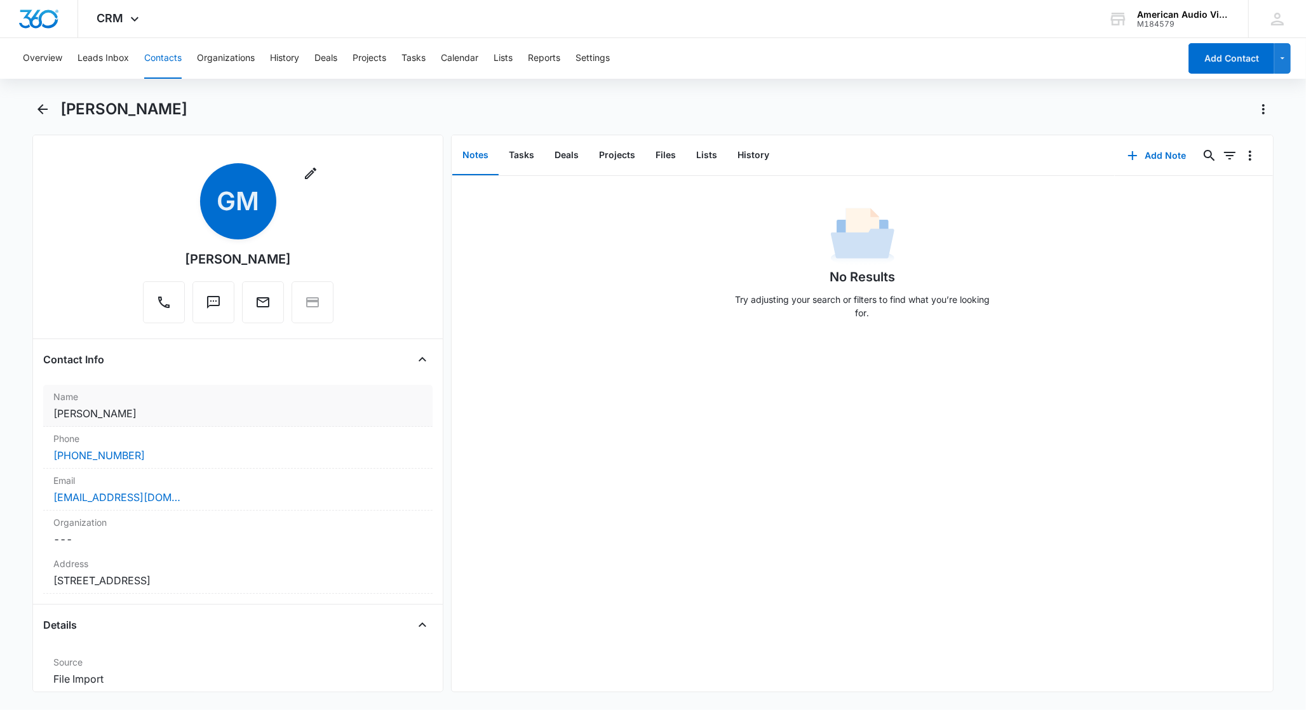
click at [94, 408] on dd "Cancel Save Changes Gina Myers Myers" at bounding box center [237, 413] width 369 height 15
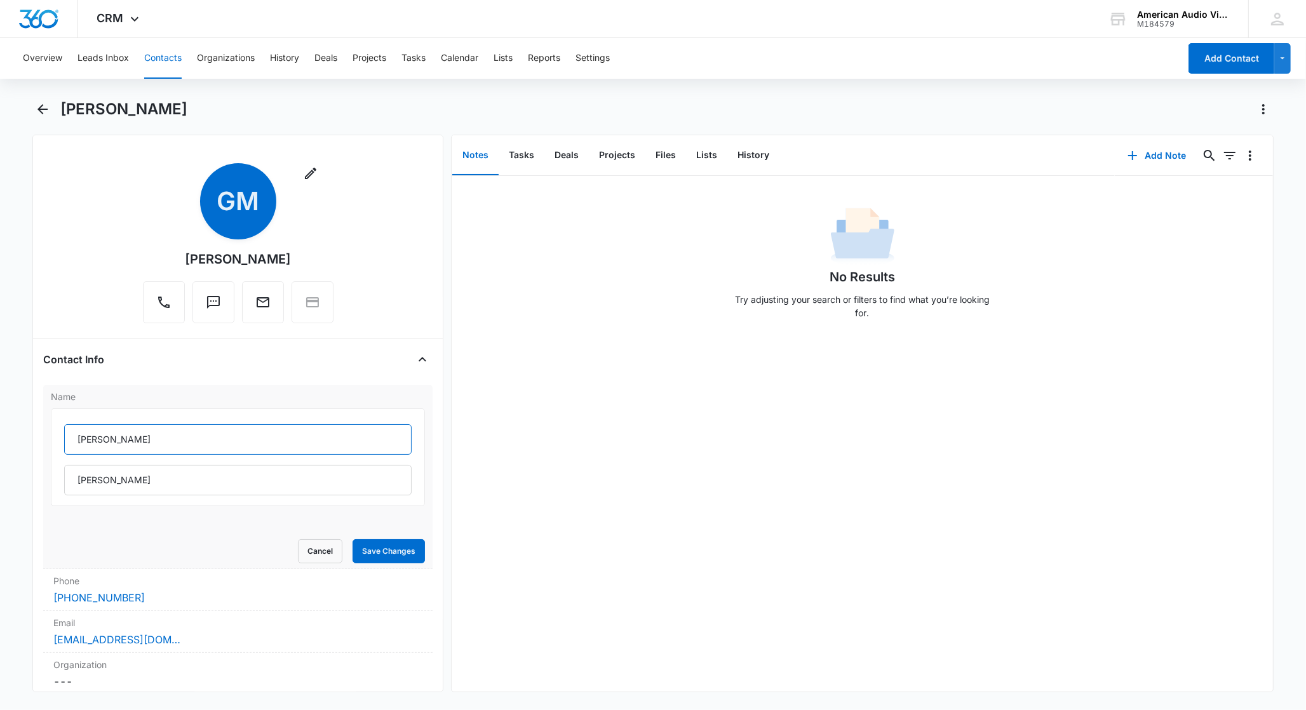
click at [138, 443] on input "Gina Myers" at bounding box center [237, 439] width 347 height 30
type input "Gina"
click at [391, 557] on button "Save Changes" at bounding box center [389, 551] width 72 height 24
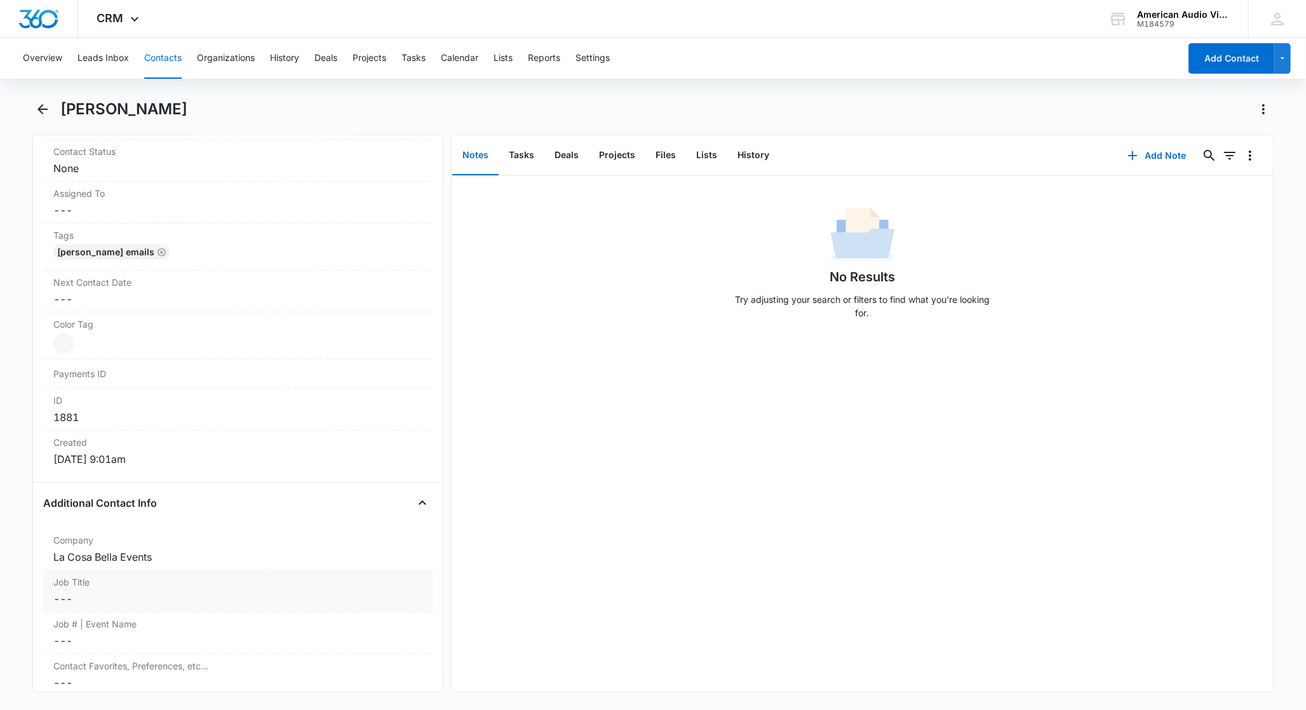
scroll to position [504, 0]
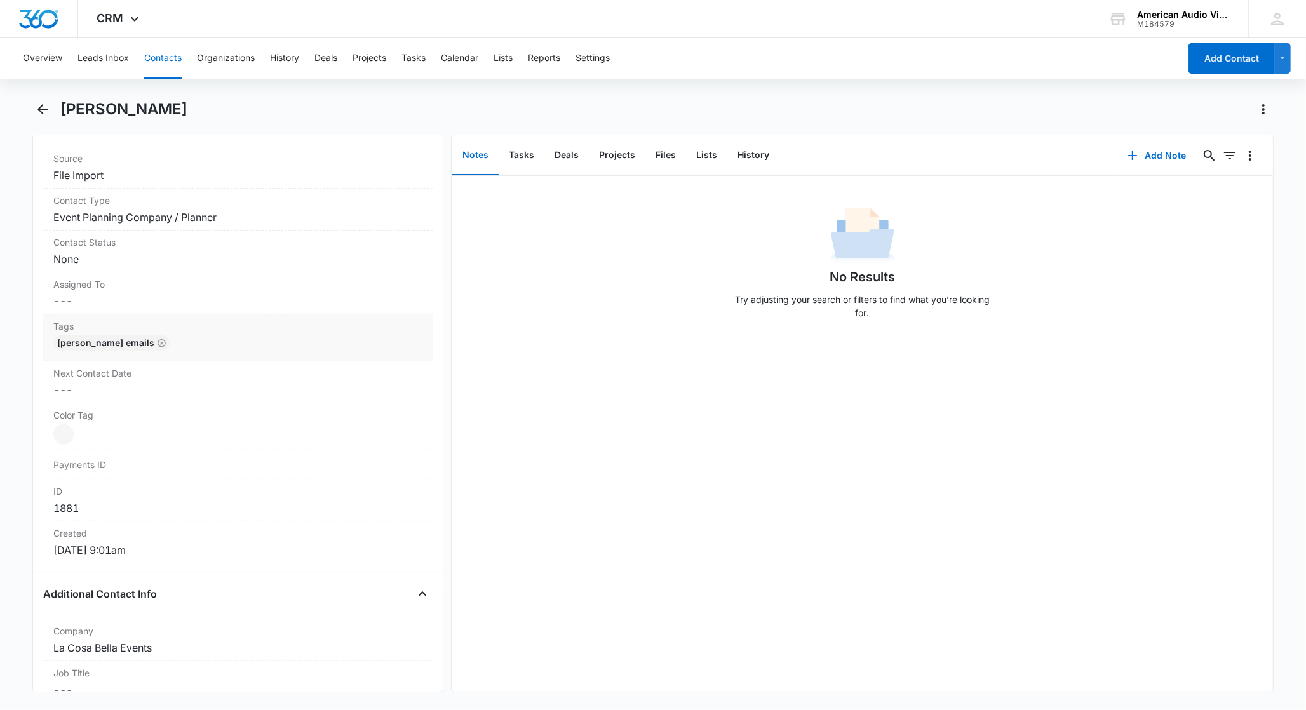
click at [147, 346] on div "[PERSON_NAME] emails" at bounding box center [237, 345] width 369 height 20
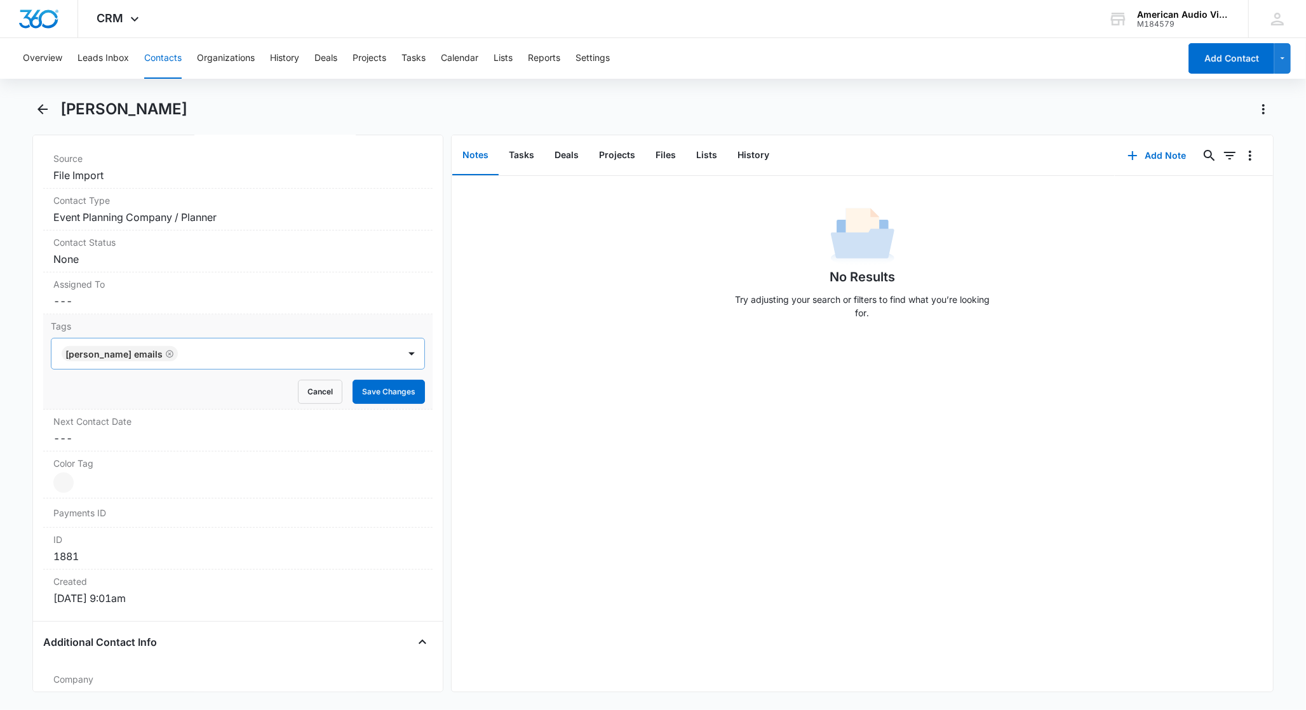
click at [284, 362] on div at bounding box center [290, 354] width 216 height 18
type input "2025"
click at [171, 398] on p "2025 Holiday Party Campaign" at bounding box center [129, 399] width 126 height 13
click at [415, 395] on div "Tags option 2025 Holiday Party Campaign, selected. 2025 Holiday Party Campaign …" at bounding box center [237, 361] width 389 height 95
click at [407, 396] on button "Save Changes" at bounding box center [389, 392] width 72 height 24
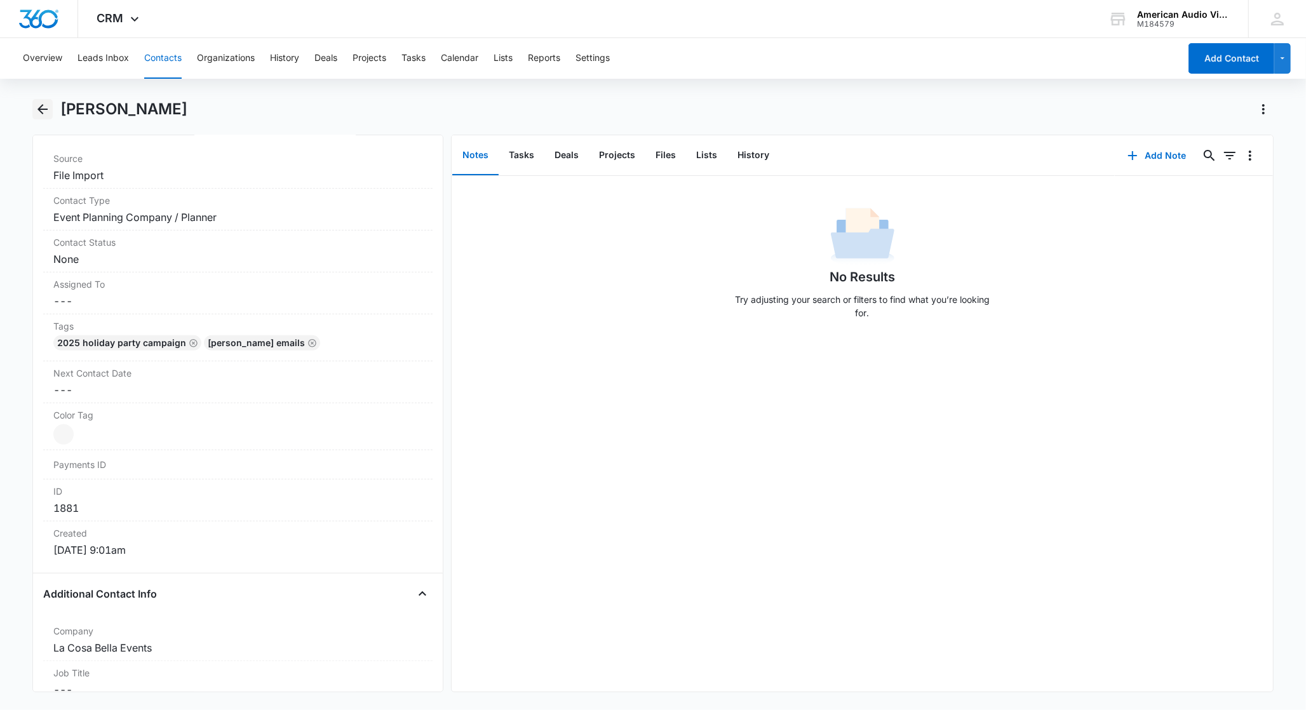
click at [41, 112] on icon "Back" at bounding box center [42, 109] width 10 height 10
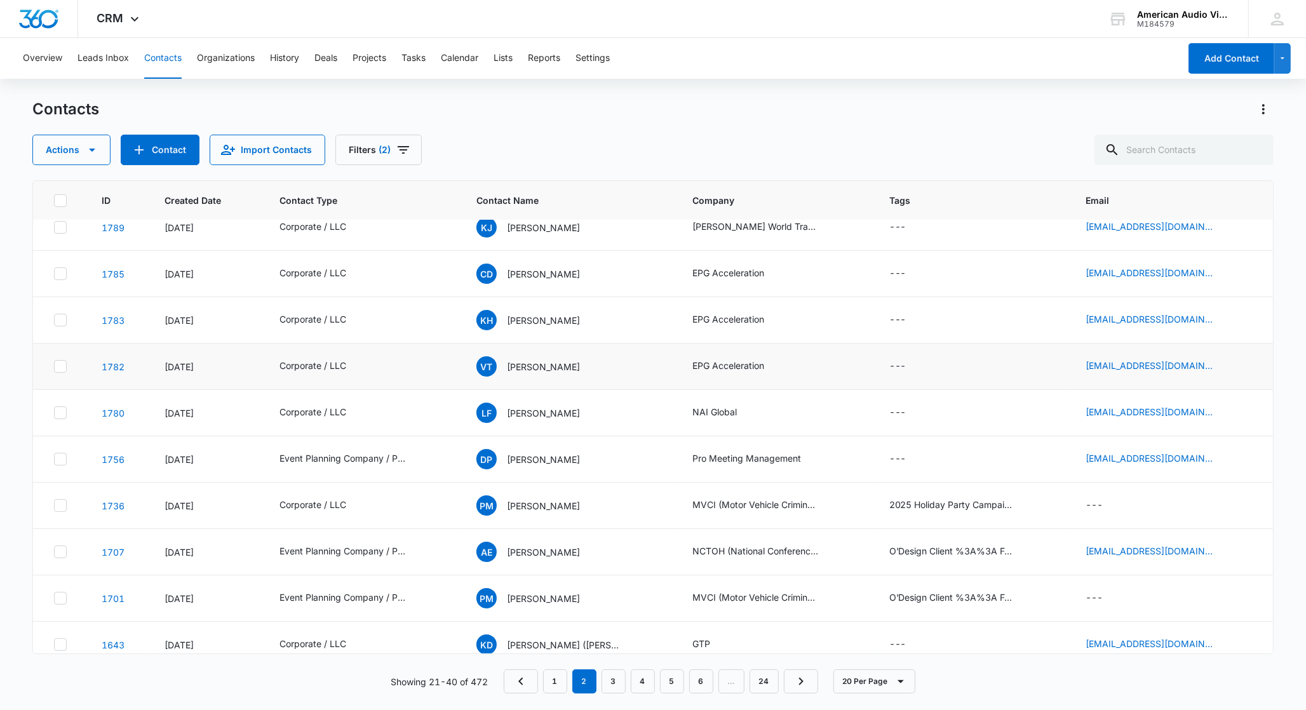
scroll to position [496, 0]
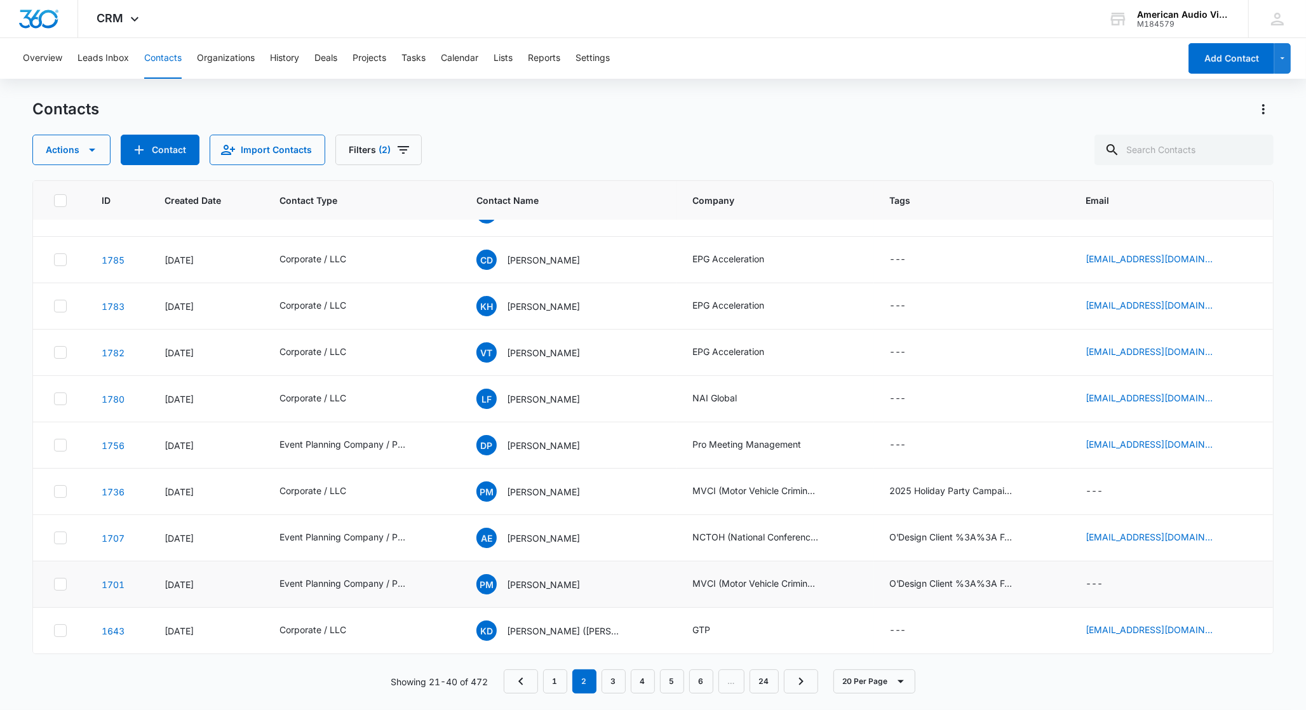
click at [58, 587] on icon at bounding box center [60, 584] width 11 height 11
click at [54, 585] on input "checkbox" at bounding box center [53, 584] width 1 height 1
click at [86, 152] on icon "button" at bounding box center [91, 149] width 15 height 15
click at [69, 262] on div "Delete" at bounding box center [94, 266] width 93 height 9
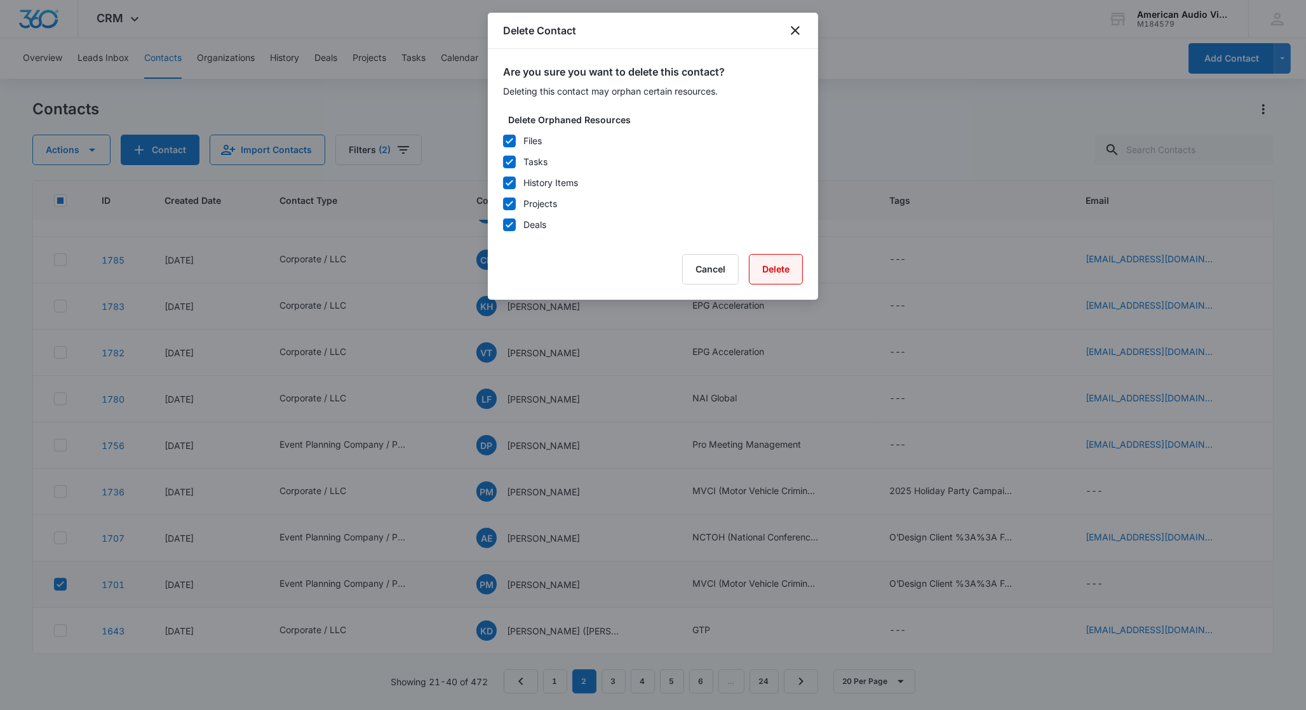
click at [777, 275] on button "Delete" at bounding box center [776, 269] width 54 height 30
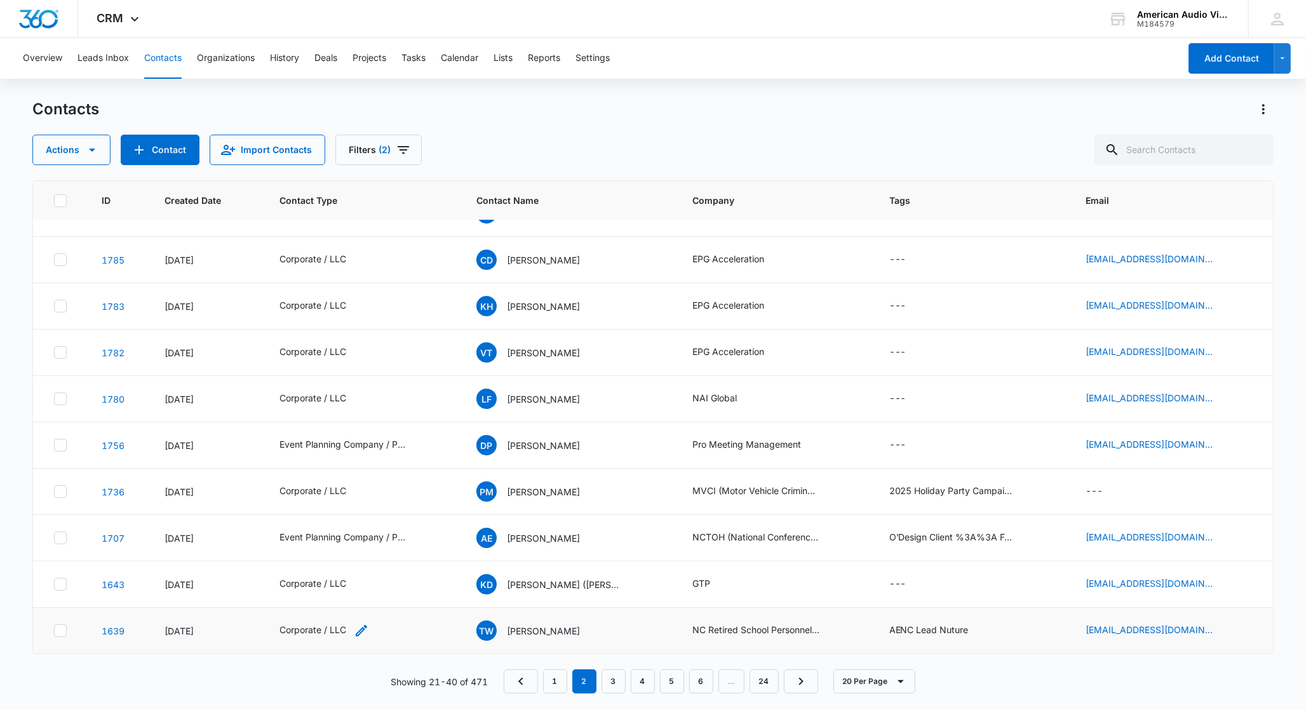
click at [339, 633] on div "Corporate / LLC" at bounding box center [313, 629] width 67 height 13
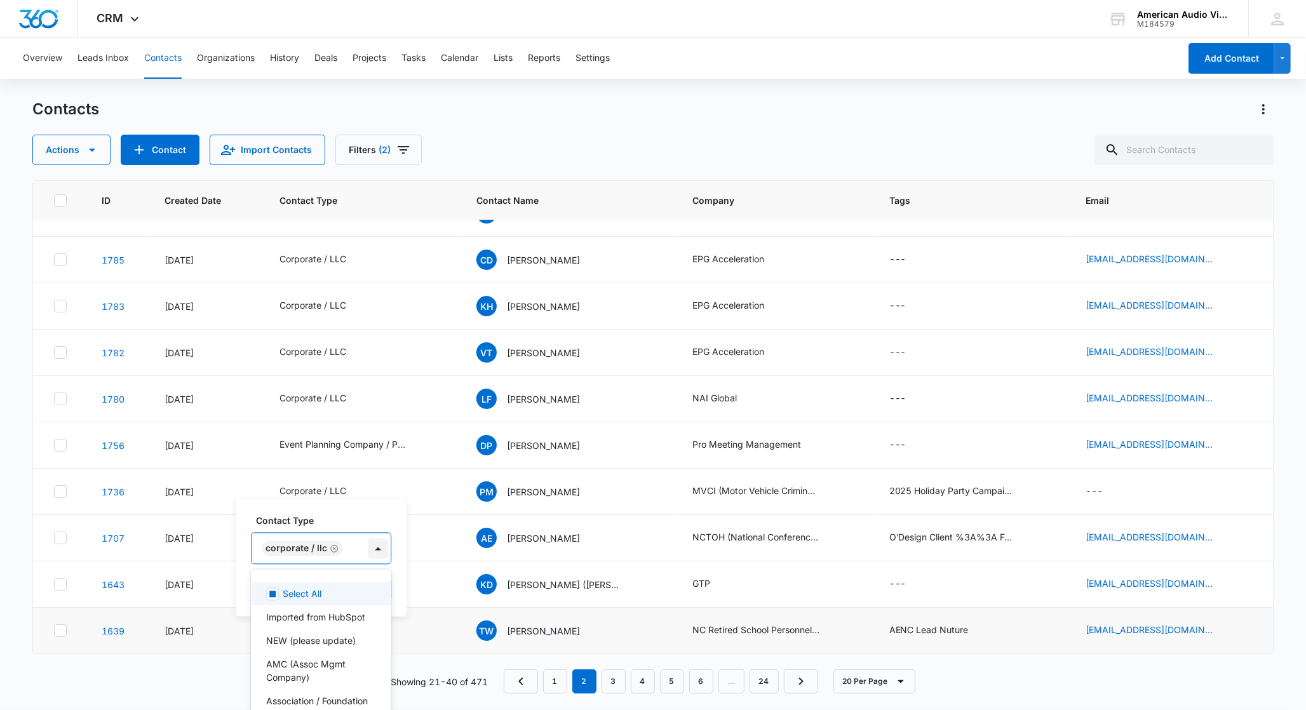
click at [375, 548] on div at bounding box center [377, 549] width 25 height 30
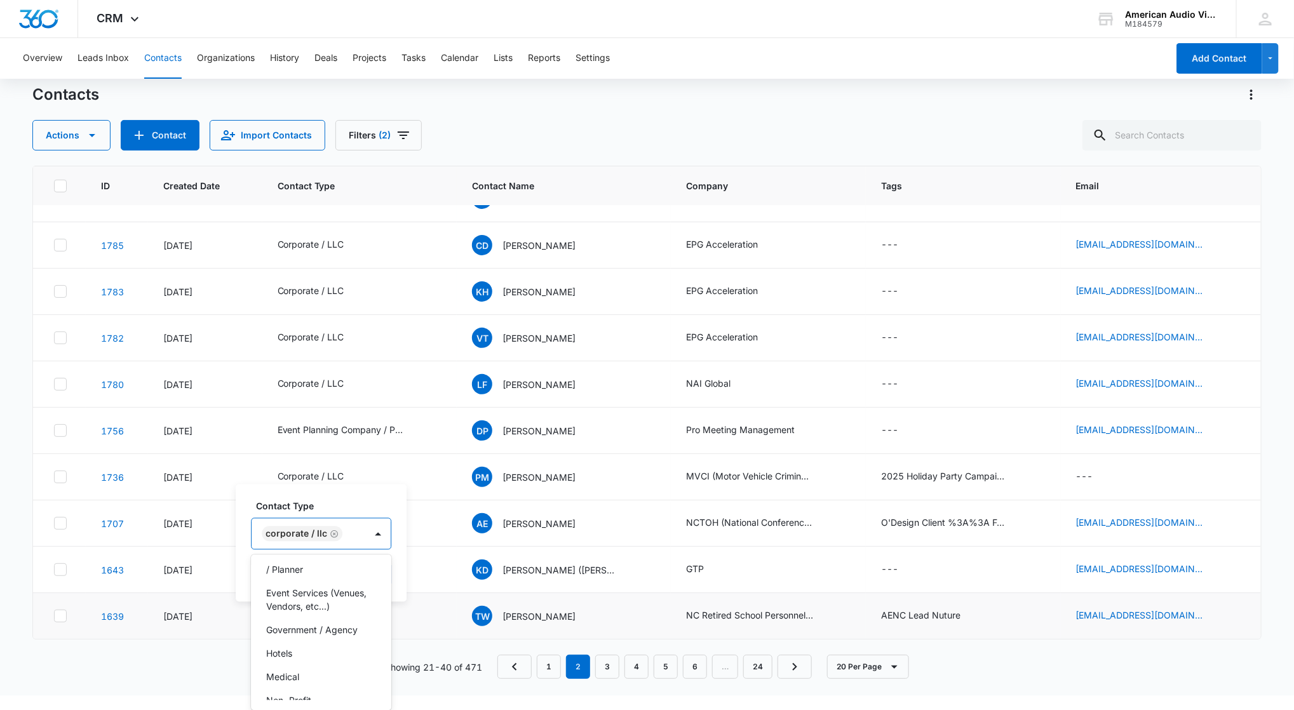
scroll to position [232, 0]
click at [305, 621] on p "Education" at bounding box center [286, 614] width 41 height 13
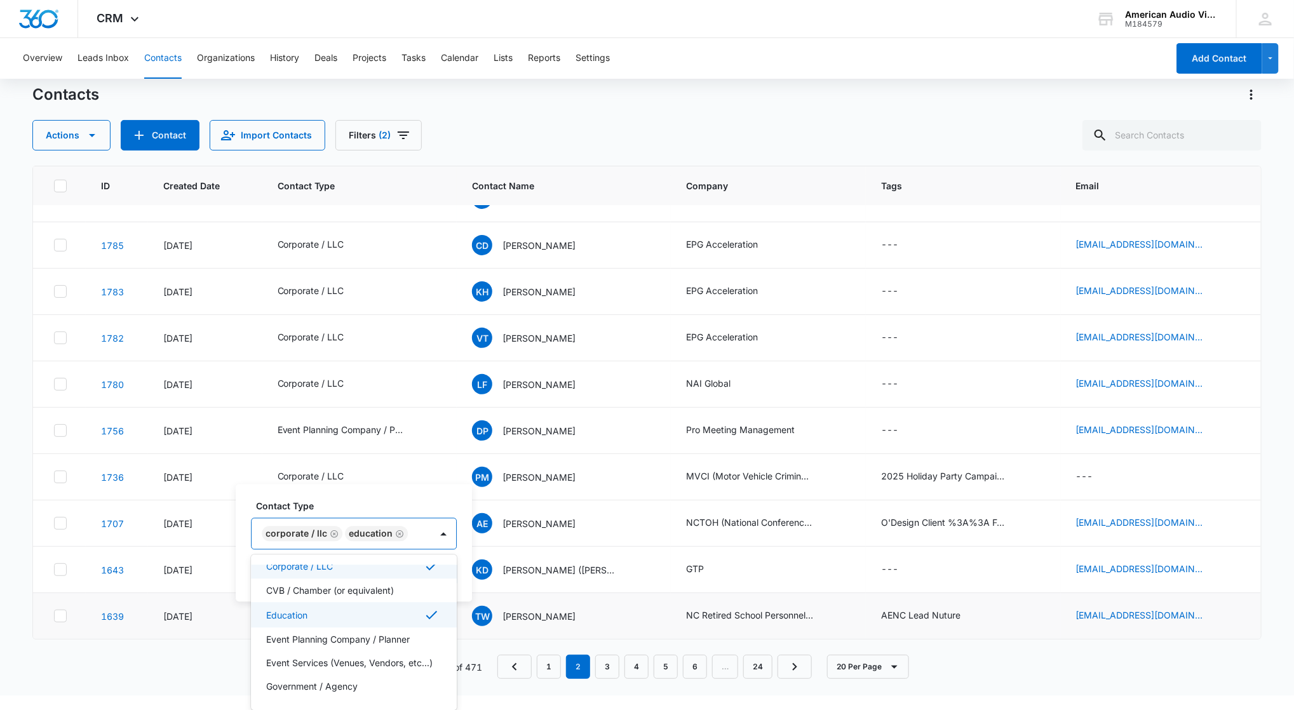
click at [332, 534] on icon "Remove Corporate / LLC" at bounding box center [334, 534] width 9 height 10
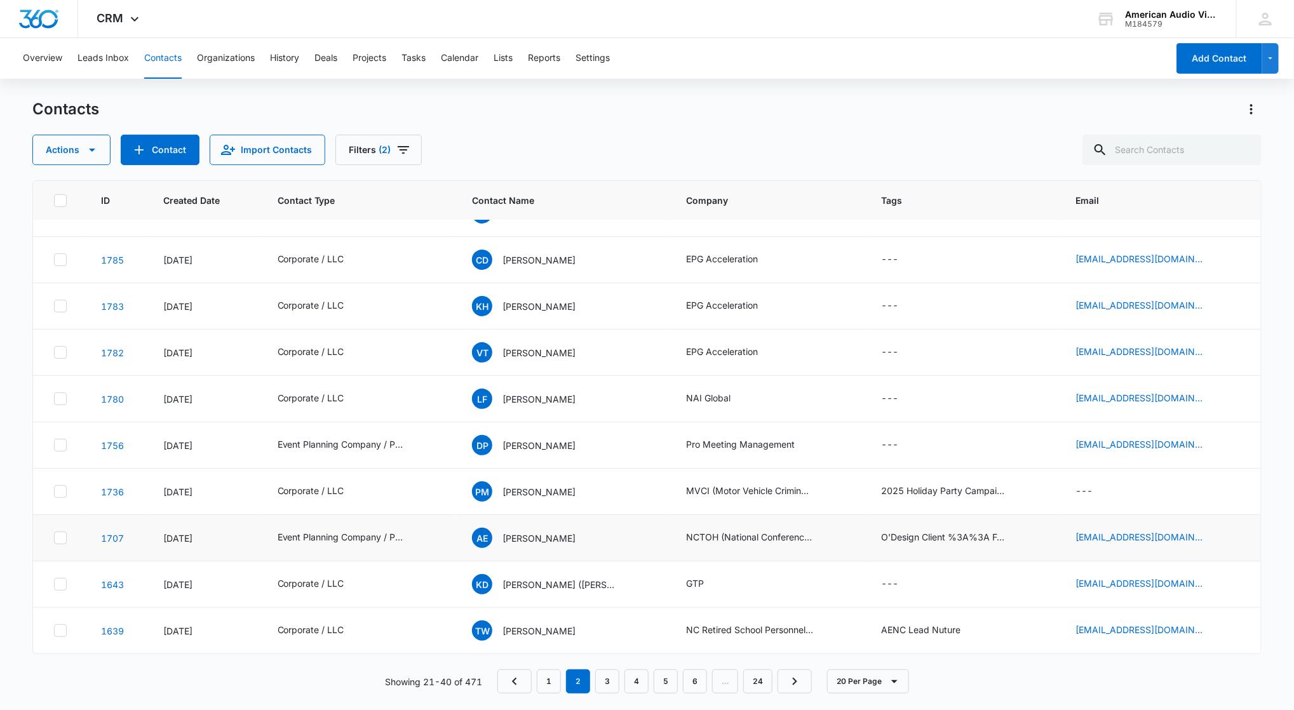
click at [450, 522] on td "Event Planning Company / Planner" at bounding box center [359, 538] width 195 height 46
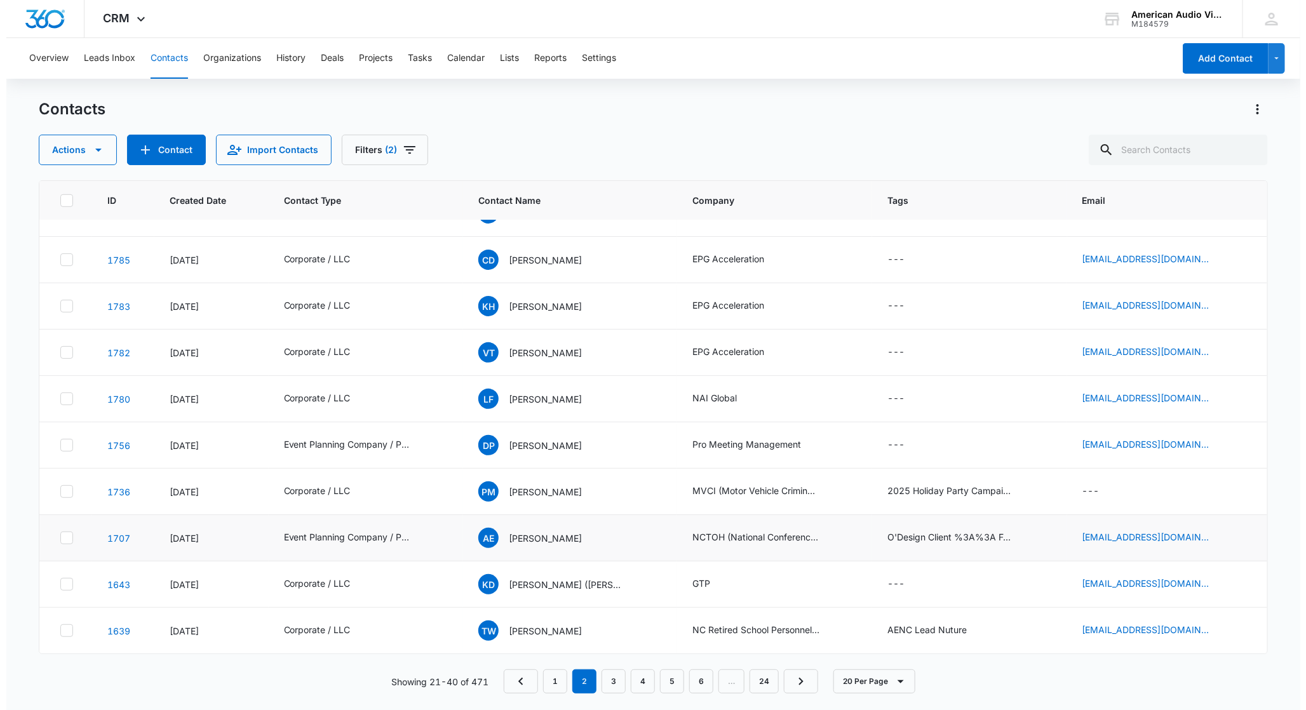
scroll to position [0, 0]
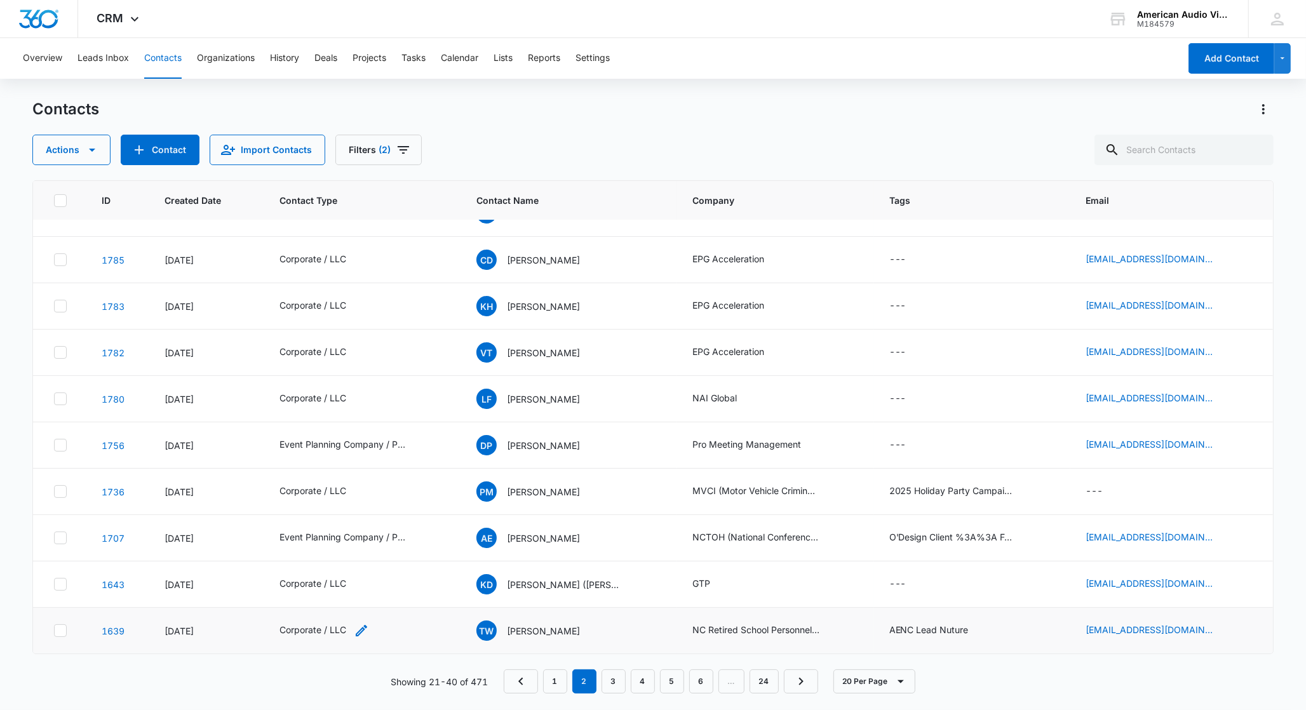
click at [328, 627] on div "Corporate / LLC" at bounding box center [313, 629] width 67 height 13
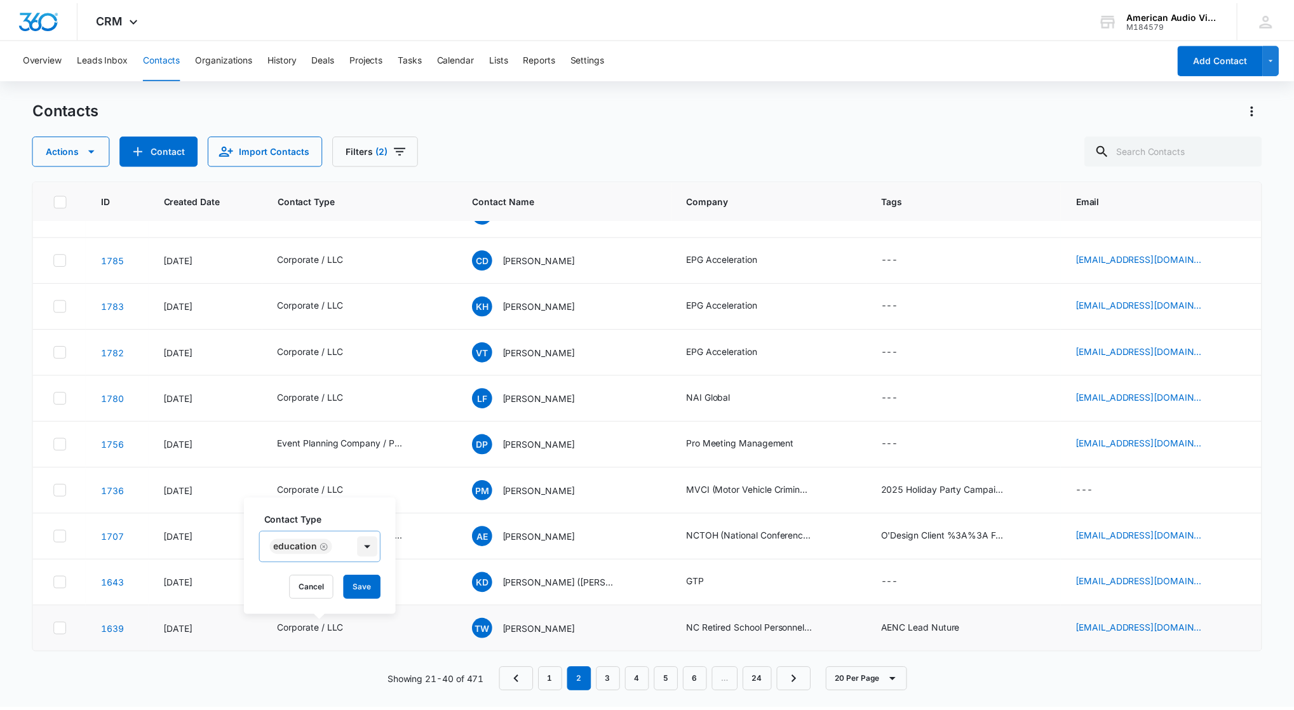
scroll to position [15, 0]
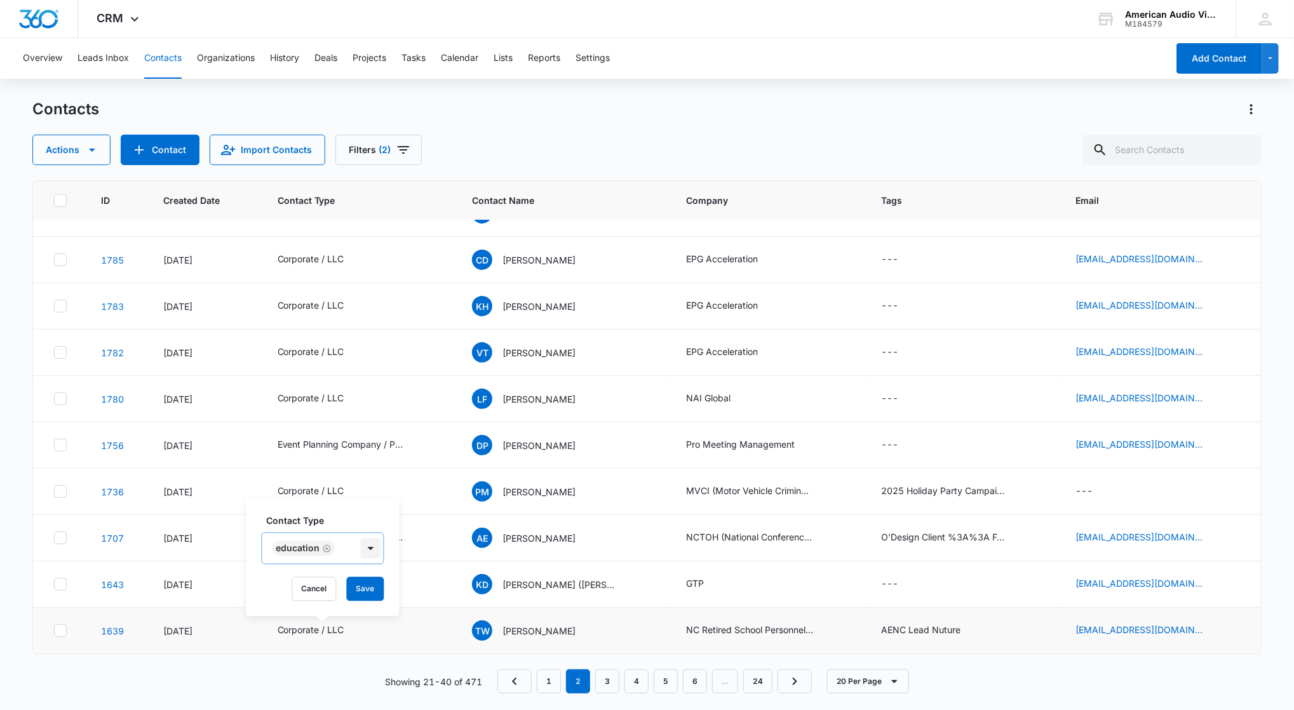
click at [370, 550] on div "Contact Type Education Cancel Save" at bounding box center [322, 558] width 153 height 118
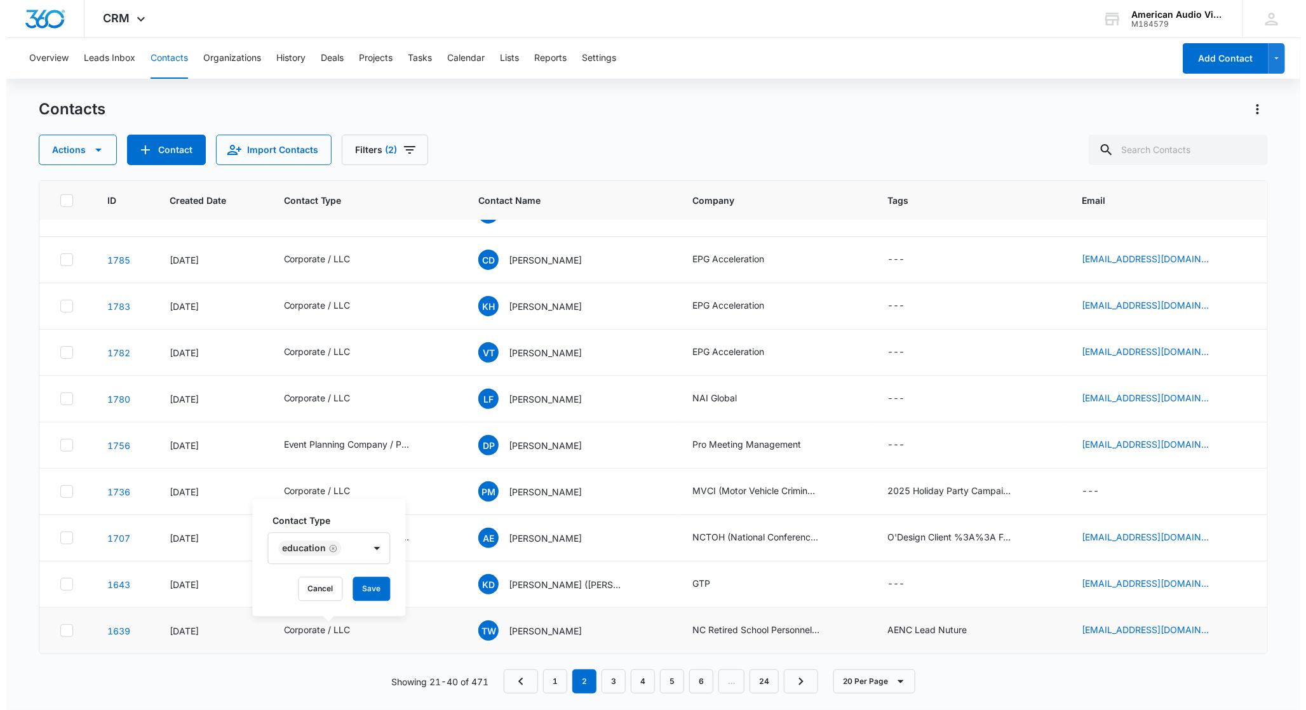
scroll to position [0, 0]
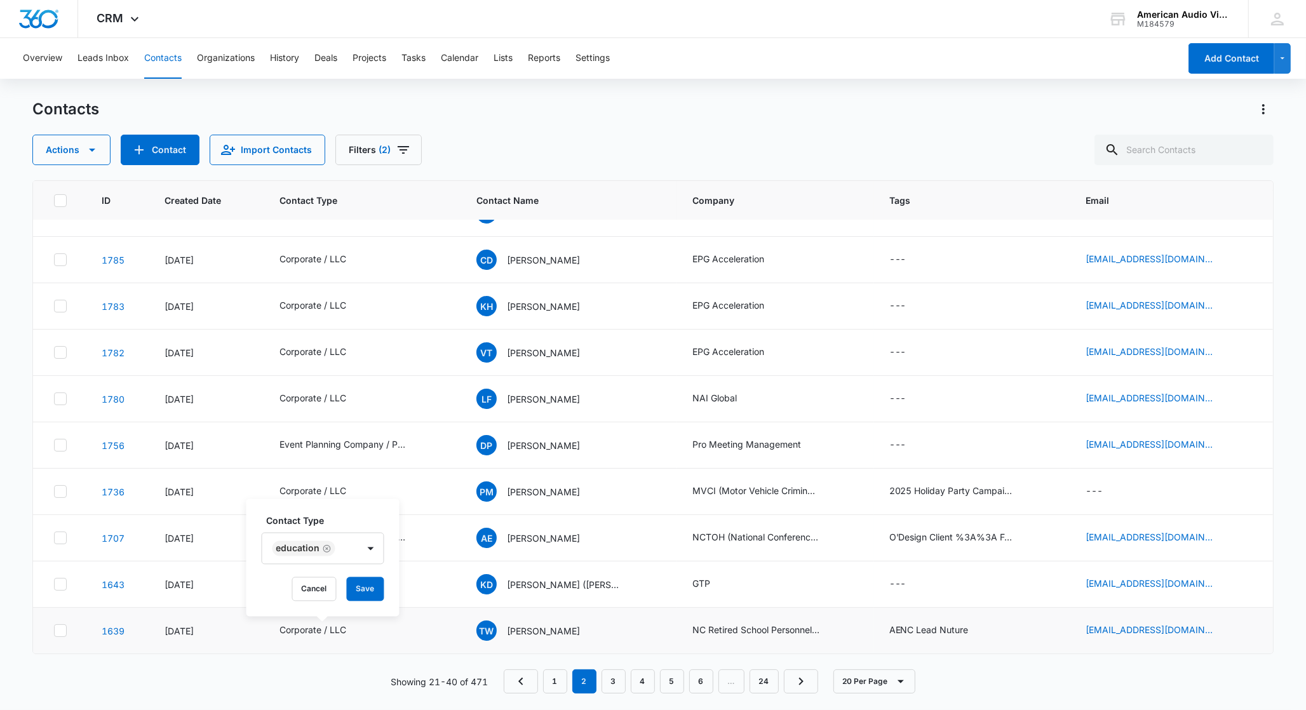
click at [388, 539] on div "Contact Type Education Cancel Save" at bounding box center [322, 558] width 153 height 118
click at [369, 587] on button "Save" at bounding box center [365, 589] width 37 height 24
click at [382, 156] on button "Filters (2)" at bounding box center [378, 150] width 86 height 30
click at [445, 144] on div "Actions Contact Import Contacts Filters (2)" at bounding box center [652, 150] width 1241 height 30
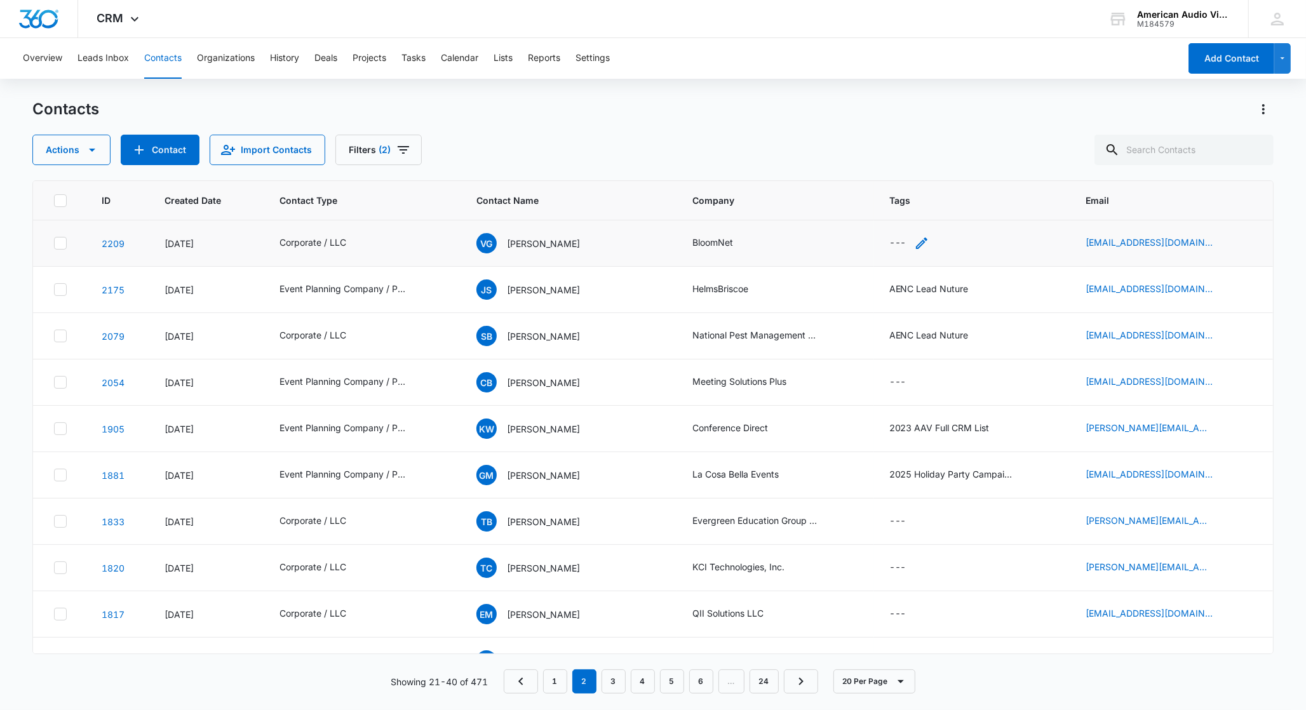
click at [892, 245] on div "---" at bounding box center [897, 243] width 17 height 15
click at [914, 245] on icon "Tags - - Select to Edit Field" at bounding box center [921, 243] width 15 height 15
click at [916, 244] on icon "Tags - - Select to Edit Field" at bounding box center [921, 243] width 11 height 11
click at [903, 165] on div at bounding box center [902, 162] width 20 height 20
type input "2025"
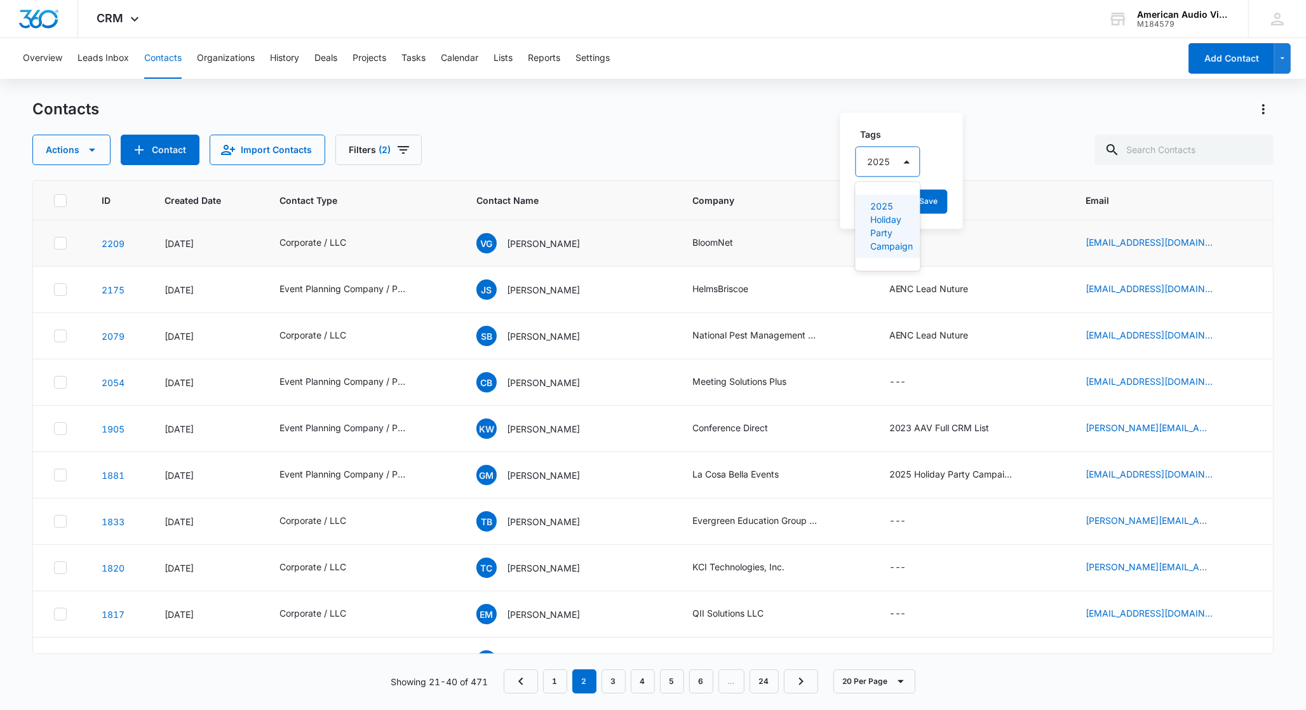
click at [888, 231] on p "2025 Holiday Party Campaign" at bounding box center [887, 226] width 32 height 53
click at [1055, 179] on div "Tags 2025 Holiday Party Campaign Cancel Save" at bounding box center [951, 171] width 223 height 118
click at [1033, 196] on button "Save" at bounding box center [1029, 202] width 37 height 24
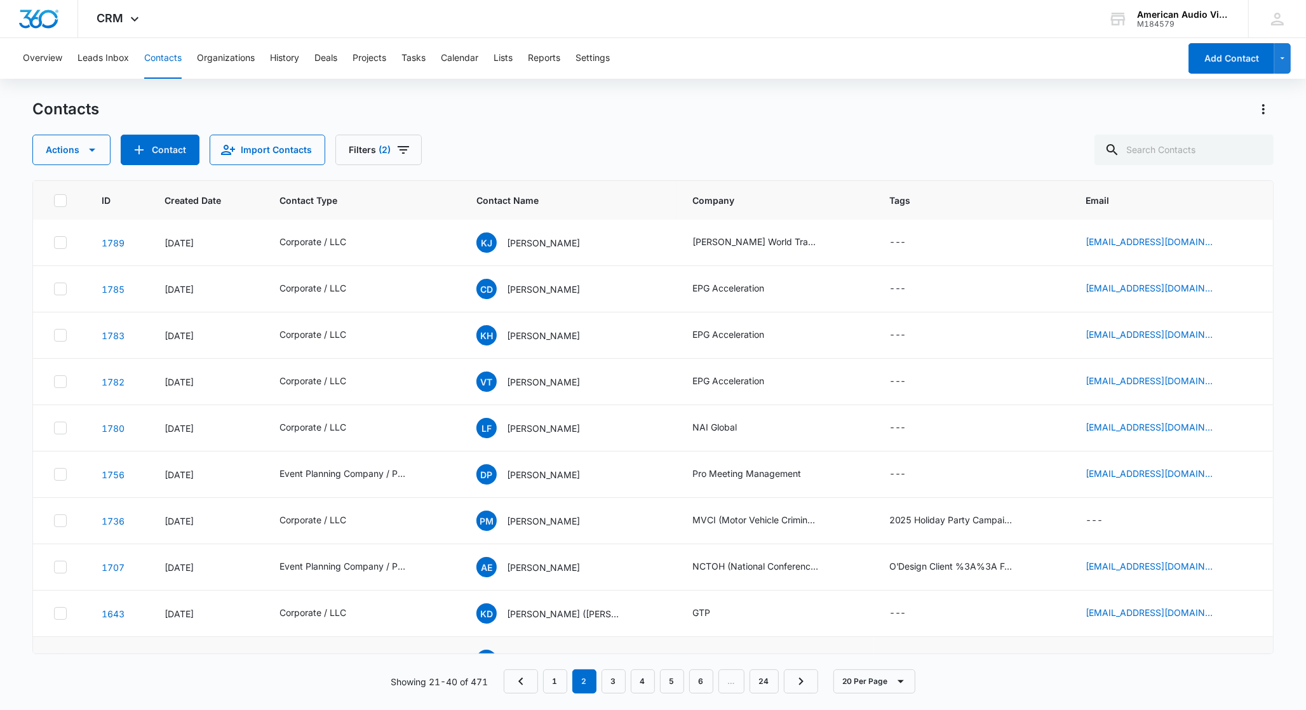
scroll to position [475, 0]
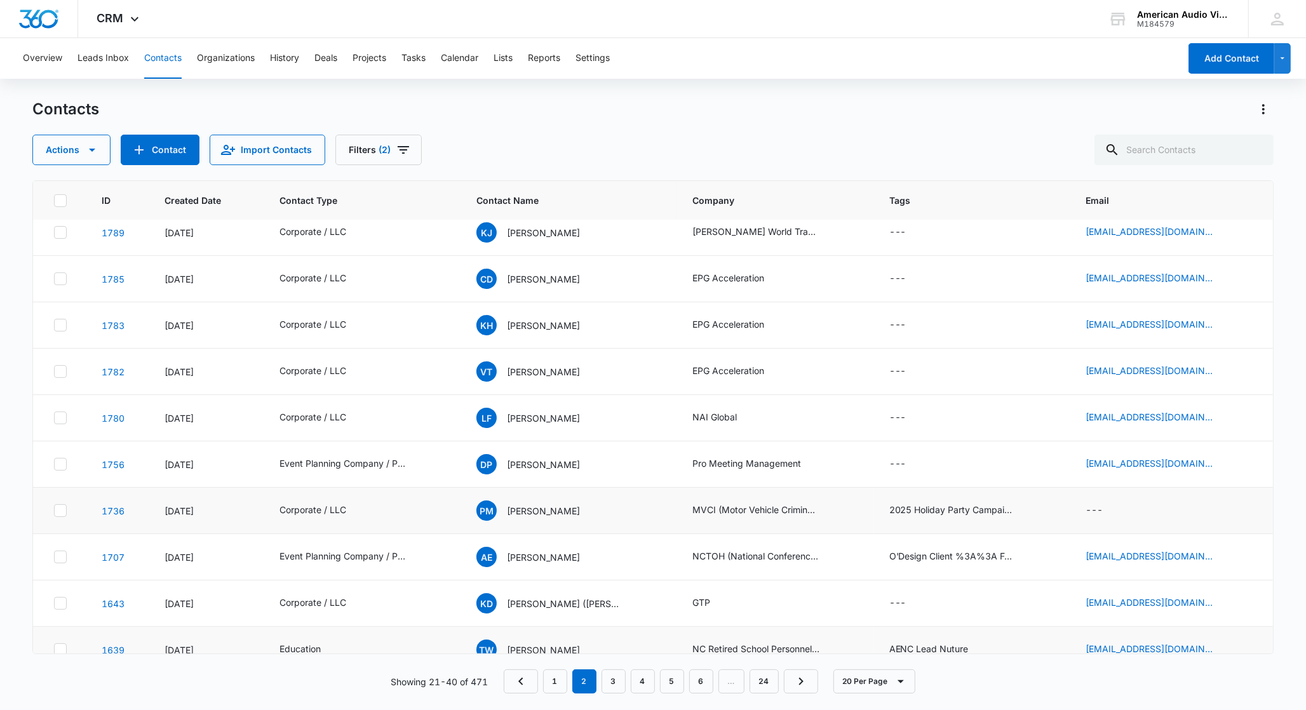
click at [64, 515] on icon at bounding box center [60, 510] width 11 height 11
click at [54, 511] on input "checkbox" at bounding box center [53, 511] width 1 height 1
click at [81, 151] on button "Actions" at bounding box center [71, 150] width 78 height 30
click at [62, 269] on div "Delete" at bounding box center [94, 266] width 93 height 9
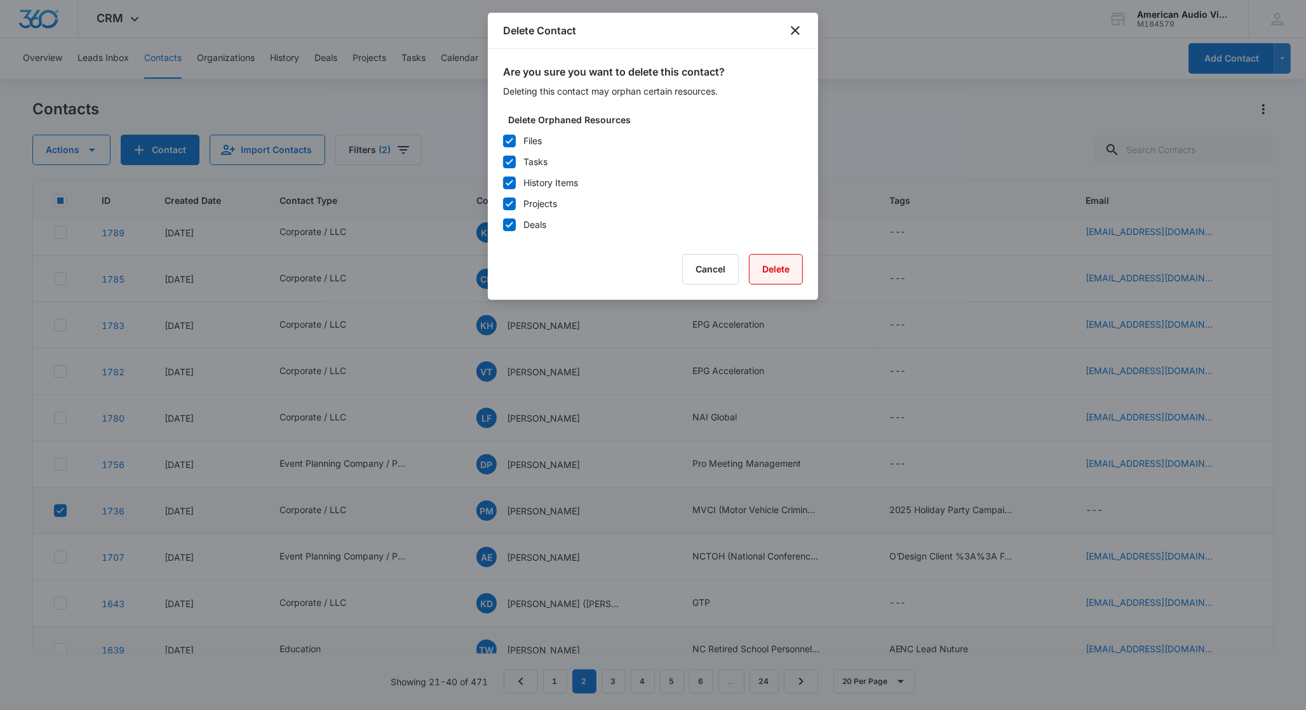
click at [771, 262] on button "Delete" at bounding box center [776, 269] width 54 height 30
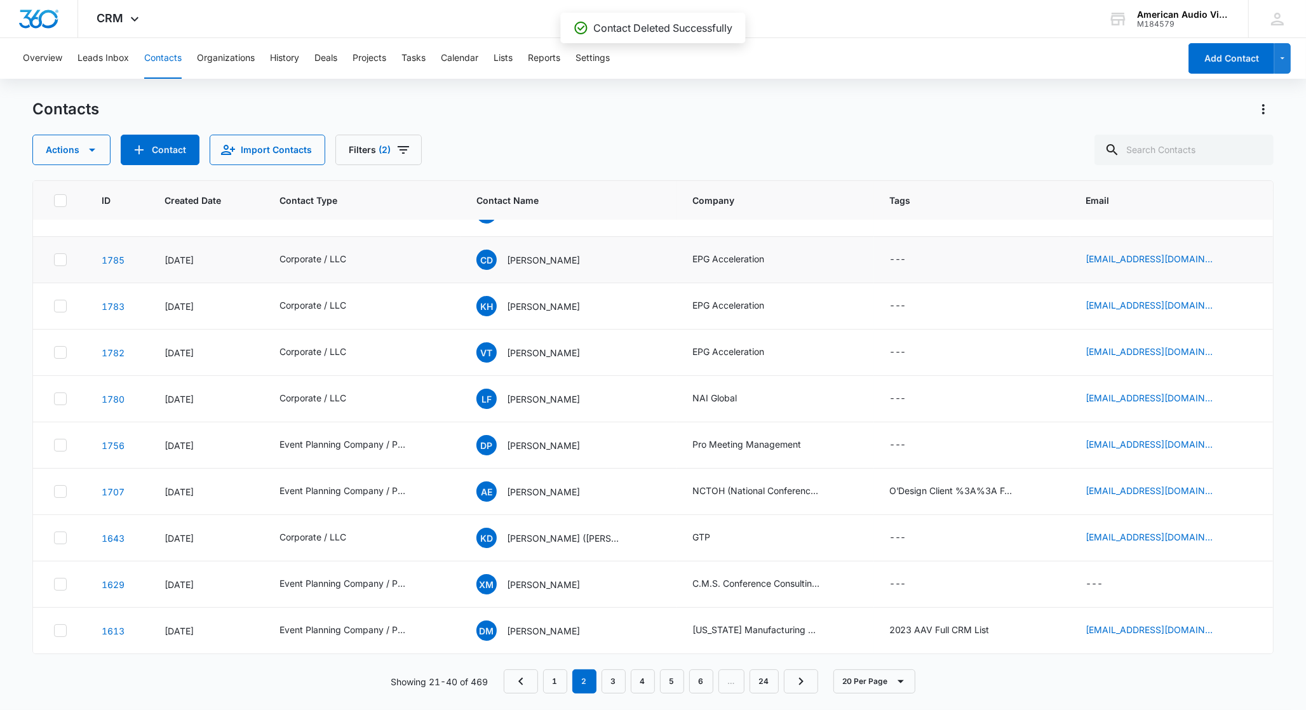
scroll to position [496, 0]
click at [105, 586] on link "1629" at bounding box center [113, 584] width 23 height 11
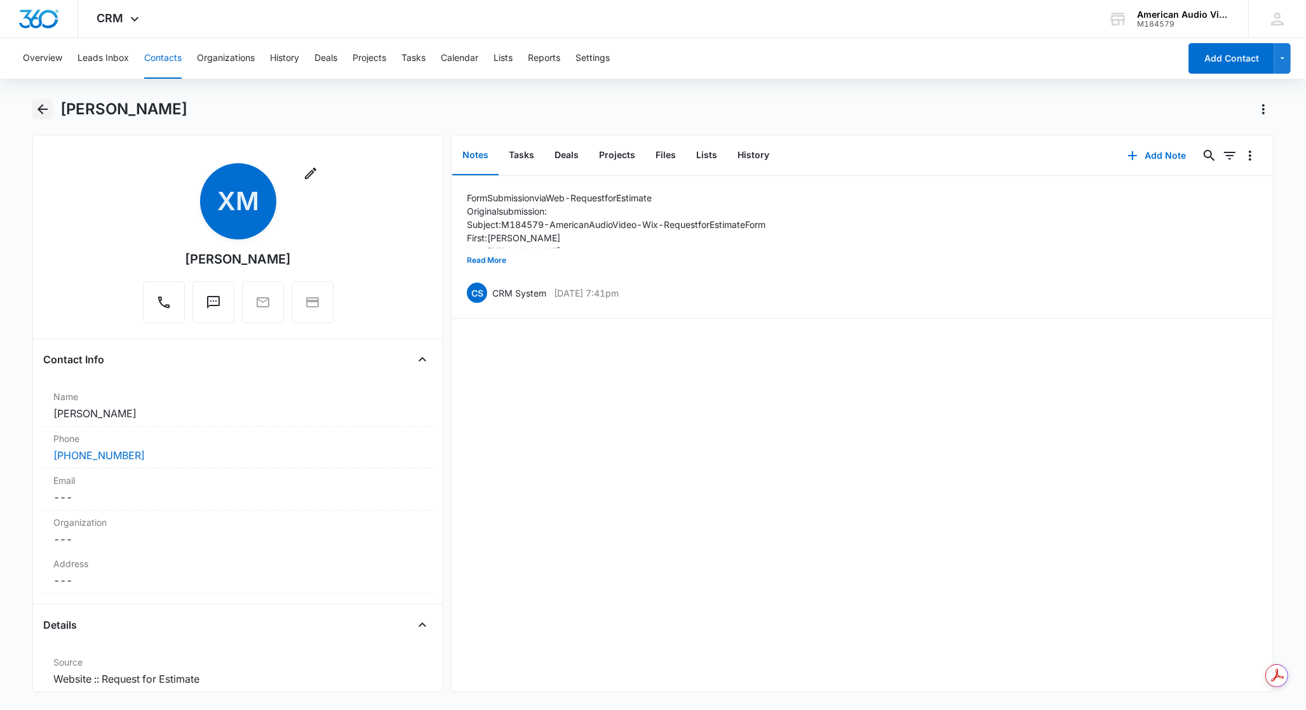
click at [41, 109] on icon "Back" at bounding box center [42, 109] width 10 height 10
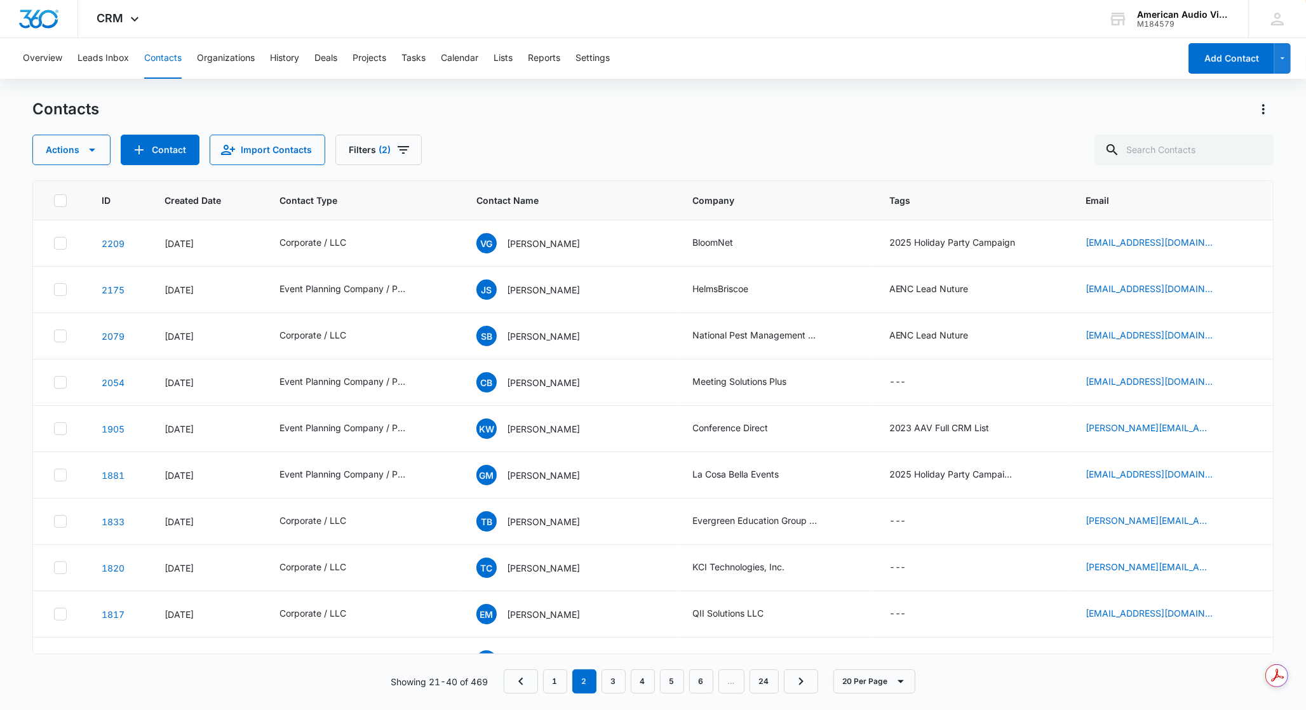
scroll to position [496, 0]
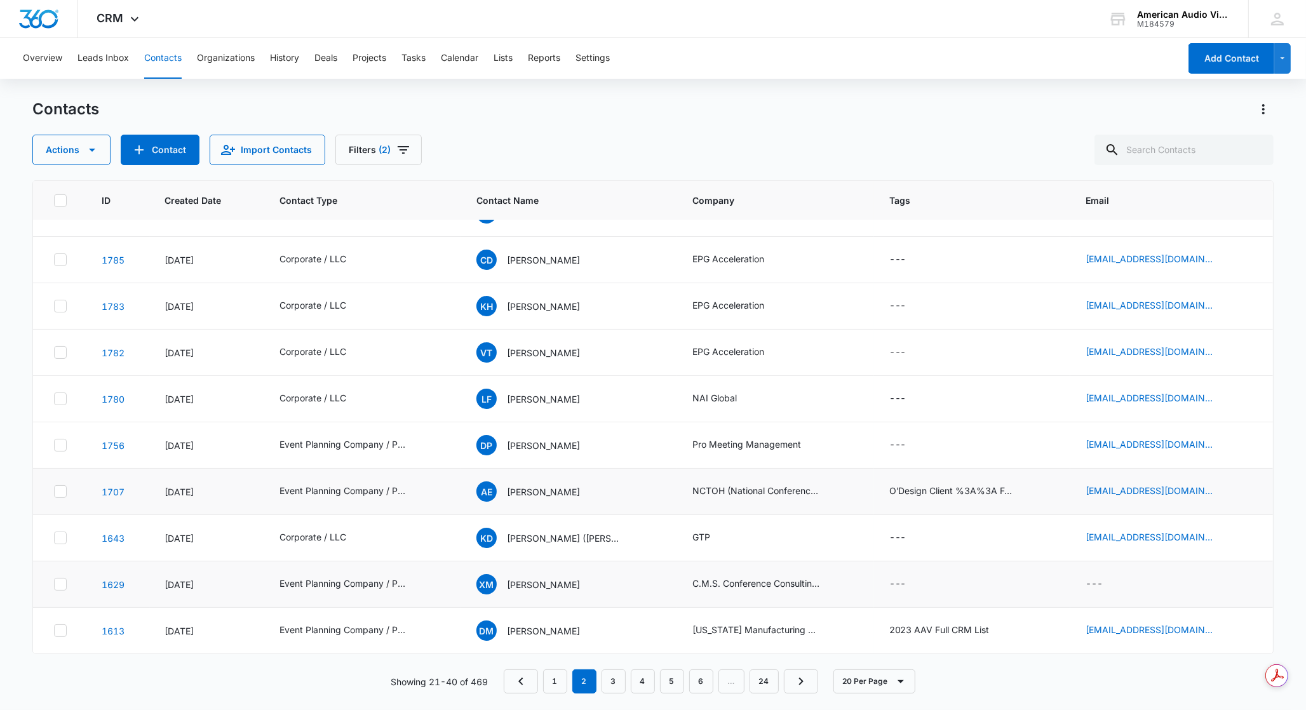
click at [59, 581] on icon at bounding box center [60, 584] width 11 height 11
click at [54, 584] on input "checkbox" at bounding box center [53, 584] width 1 height 1
click at [75, 144] on button "Actions" at bounding box center [71, 150] width 78 height 30
click at [57, 267] on div "Delete" at bounding box center [94, 266] width 93 height 9
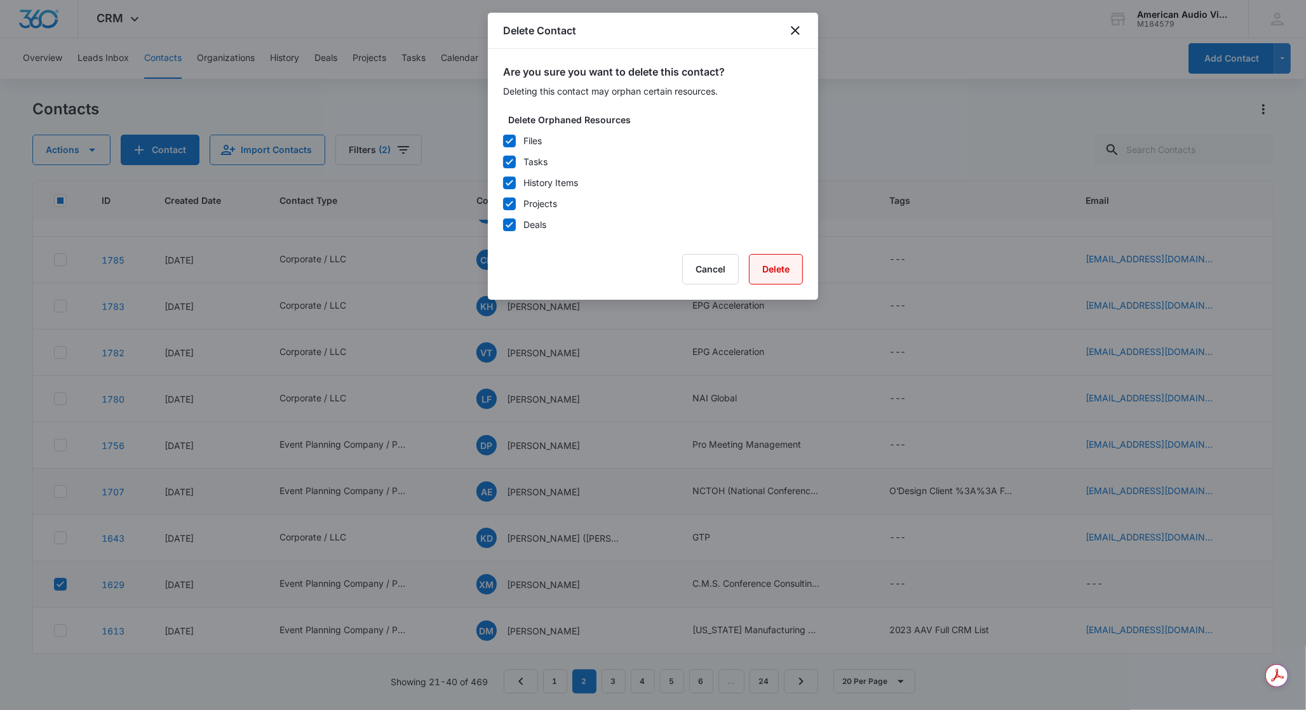
click at [787, 269] on button "Delete" at bounding box center [776, 269] width 54 height 30
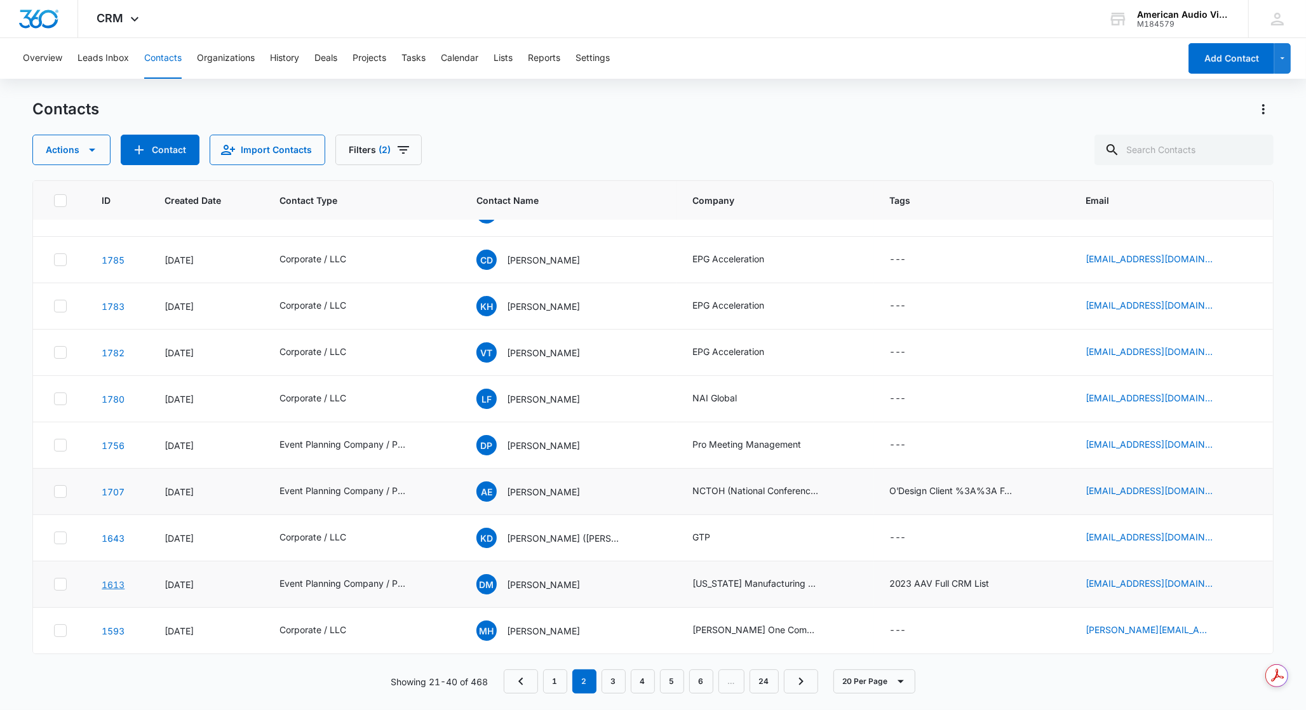
click at [121, 586] on link "1613" at bounding box center [113, 584] width 23 height 11
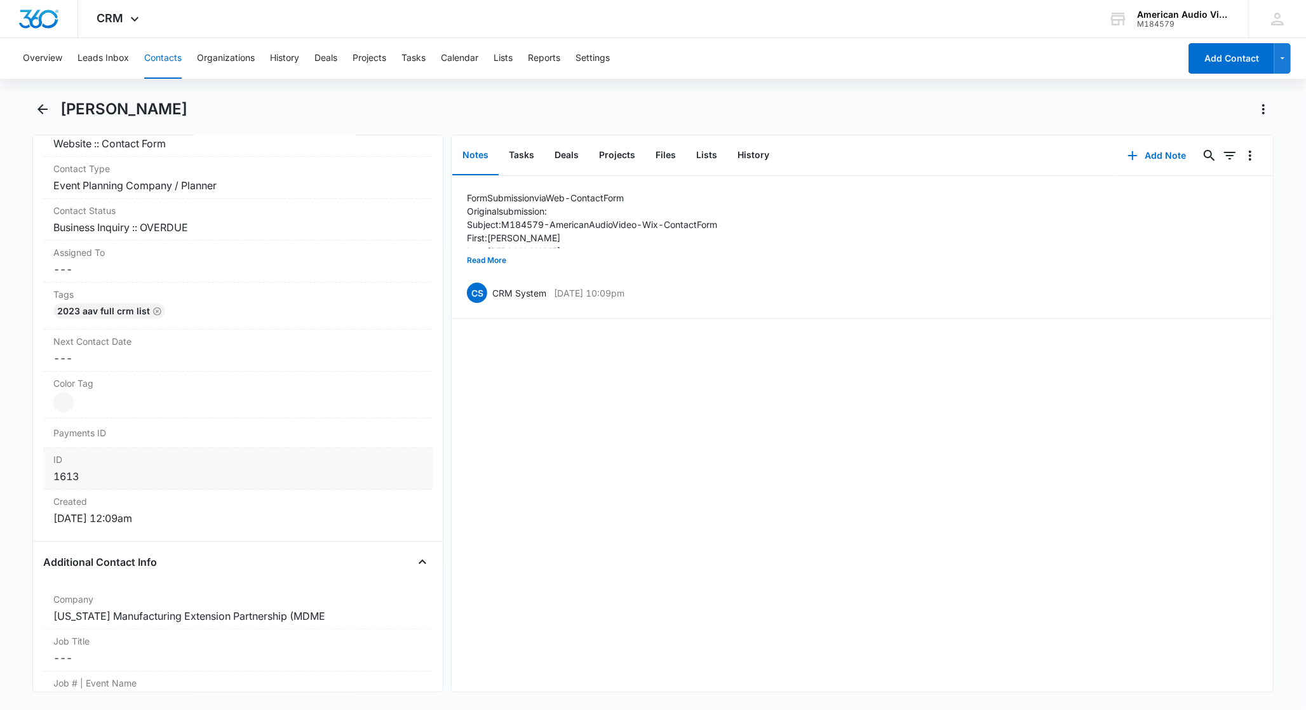
scroll to position [491, 0]
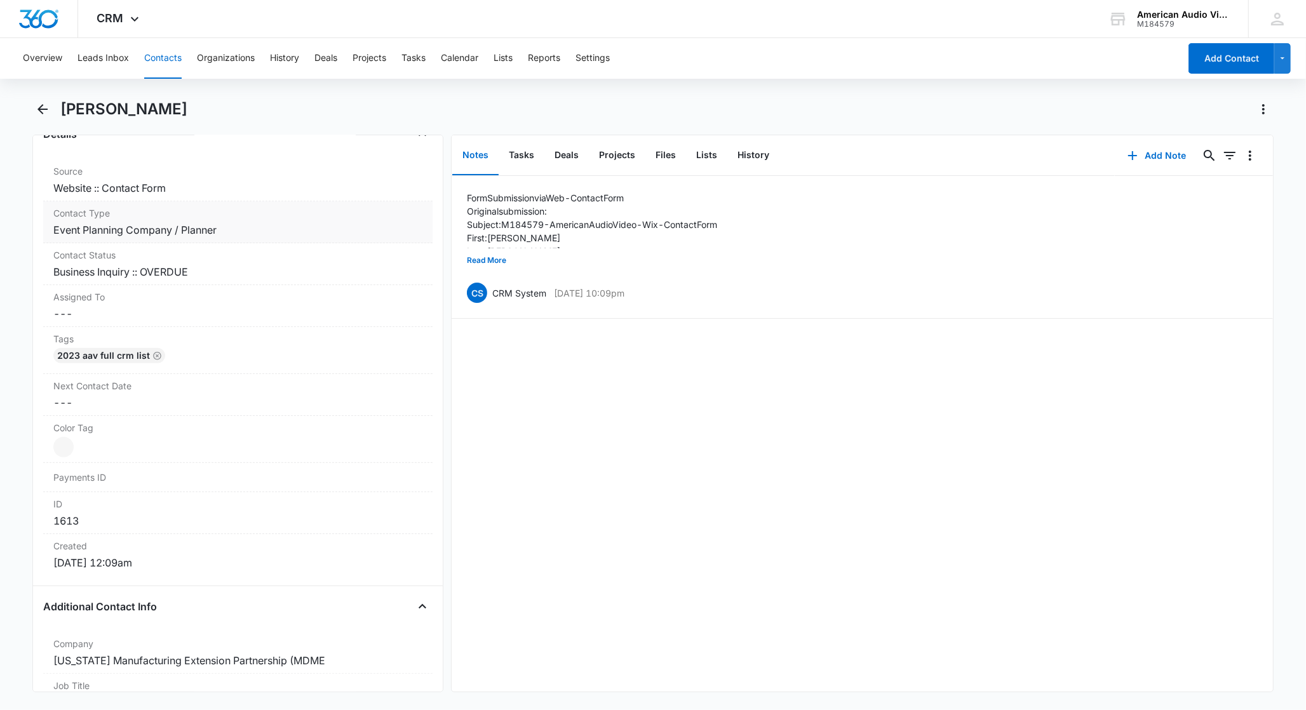
click at [125, 224] on dd "Cancel Save Changes Event Planning Company / Planner" at bounding box center [237, 229] width 369 height 15
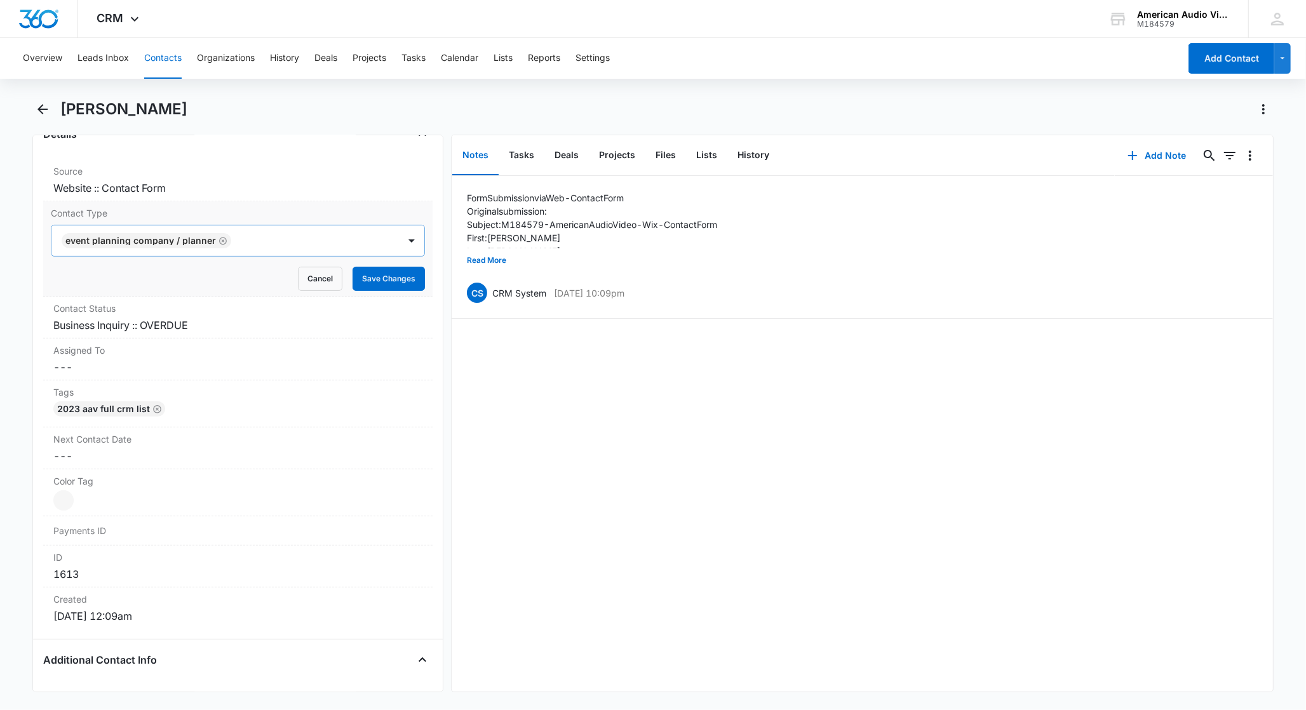
click at [220, 242] on icon "Remove Event Planning Company / Planner" at bounding box center [224, 241] width 8 height 8
click at [401, 241] on div at bounding box center [411, 241] width 20 height 20
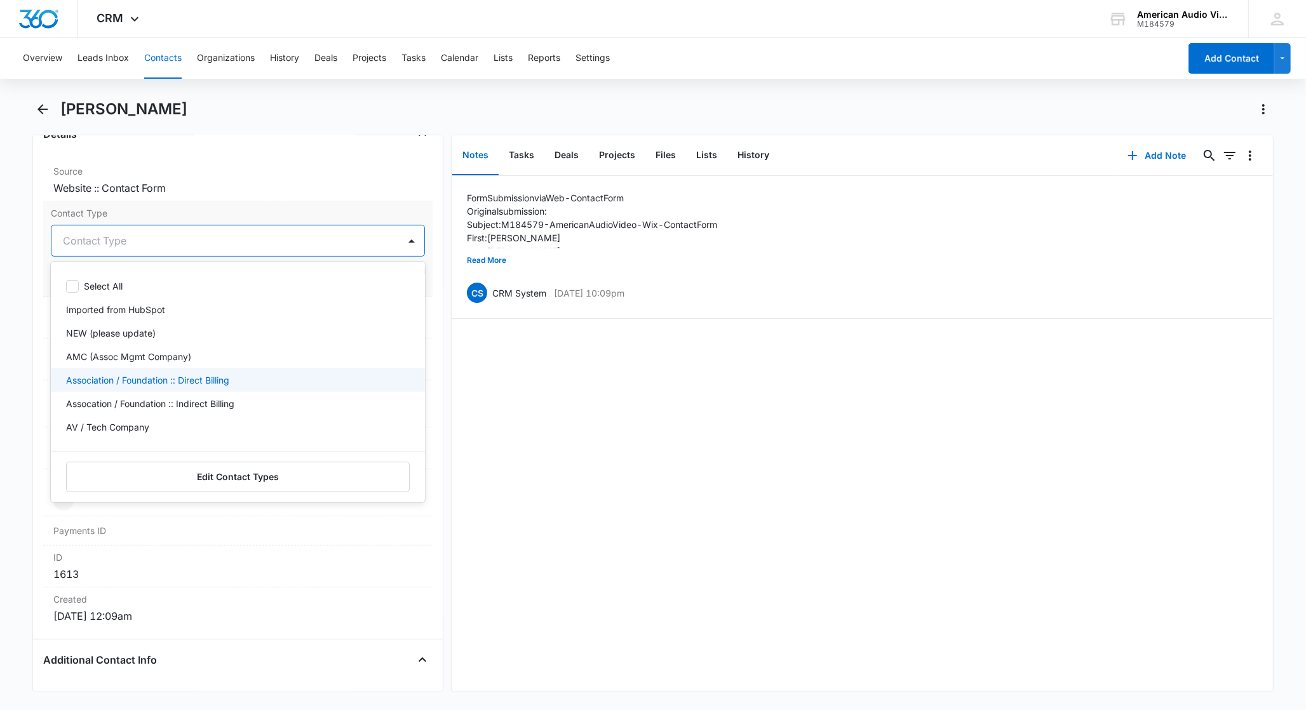
click at [125, 381] on p "Association / Foundation :: Direct Billing" at bounding box center [147, 380] width 163 height 13
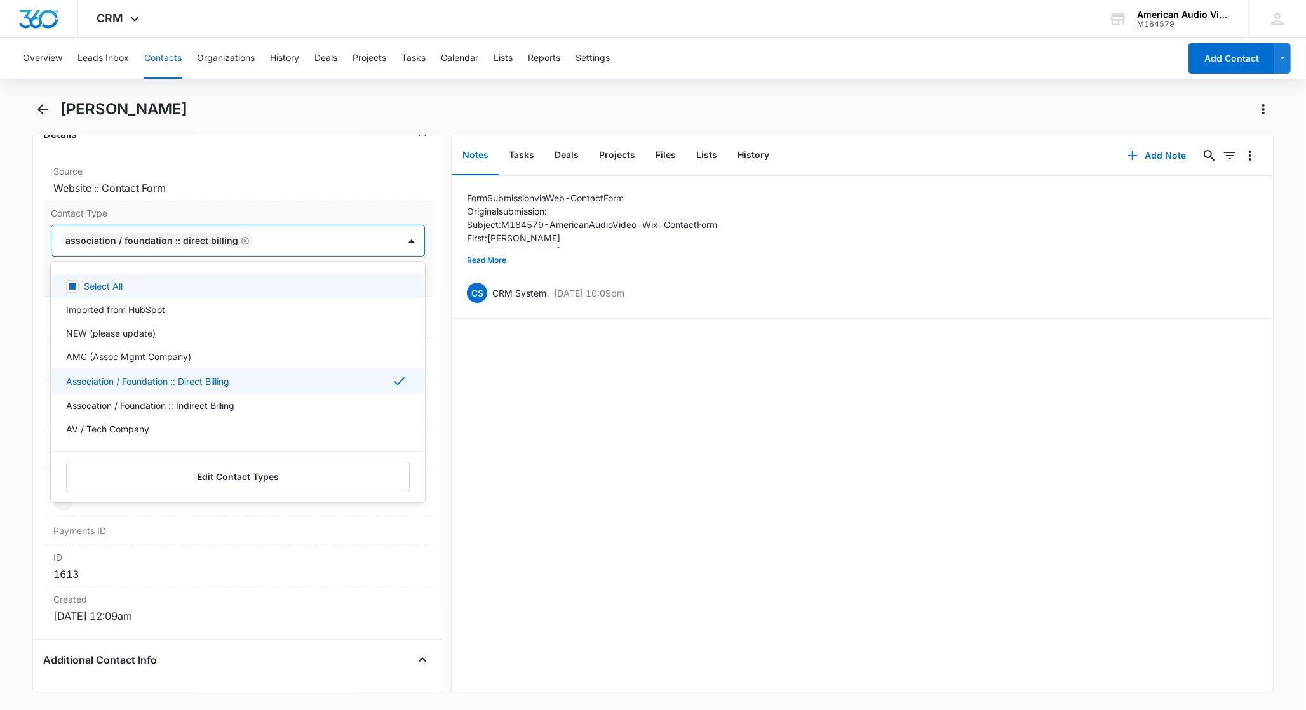
click at [419, 244] on div "Contact Type option Association / Foundation :: Direct Billing, selected. Selec…" at bounding box center [237, 248] width 389 height 95
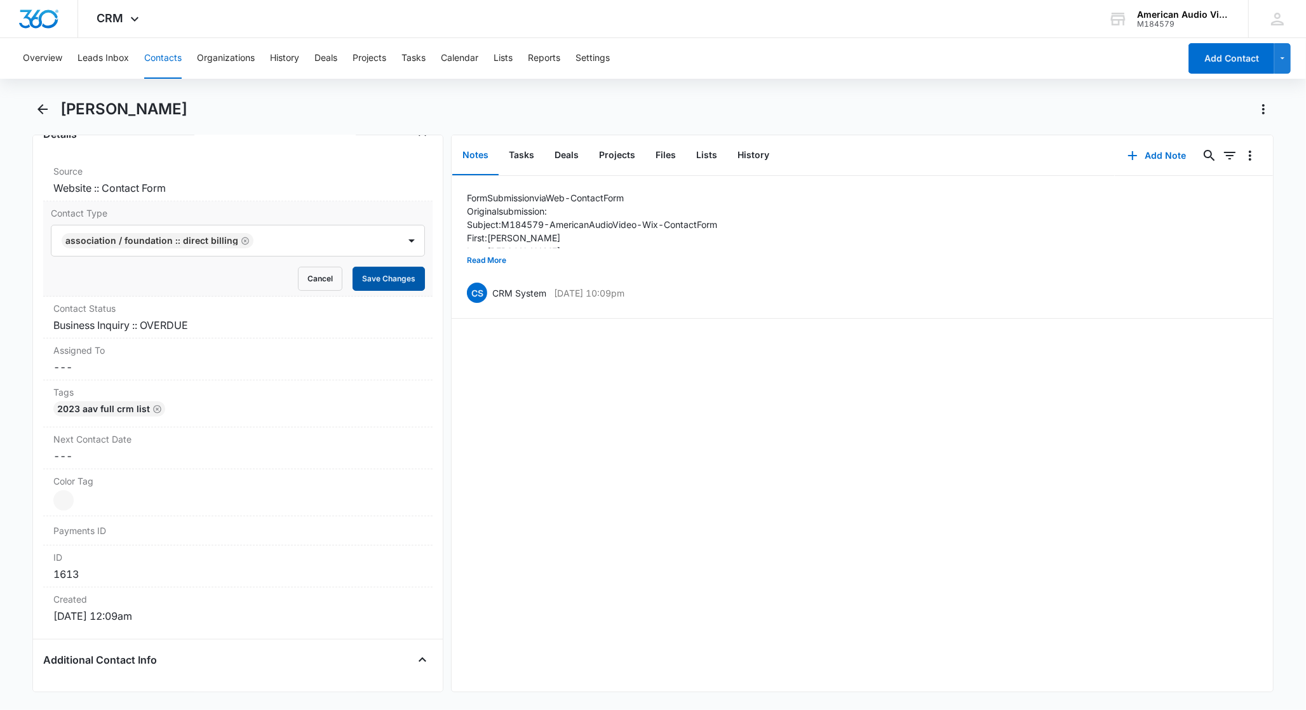
click at [391, 279] on button "Save Changes" at bounding box center [389, 279] width 72 height 24
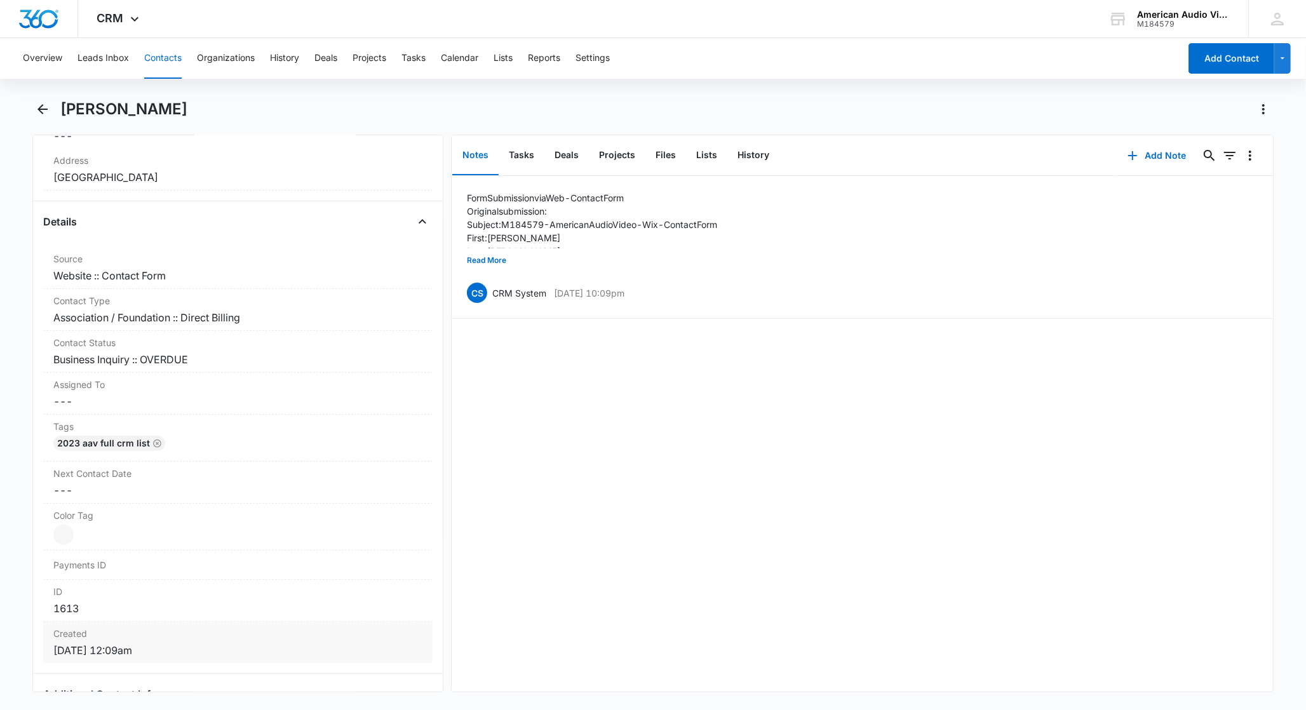
scroll to position [382, 0]
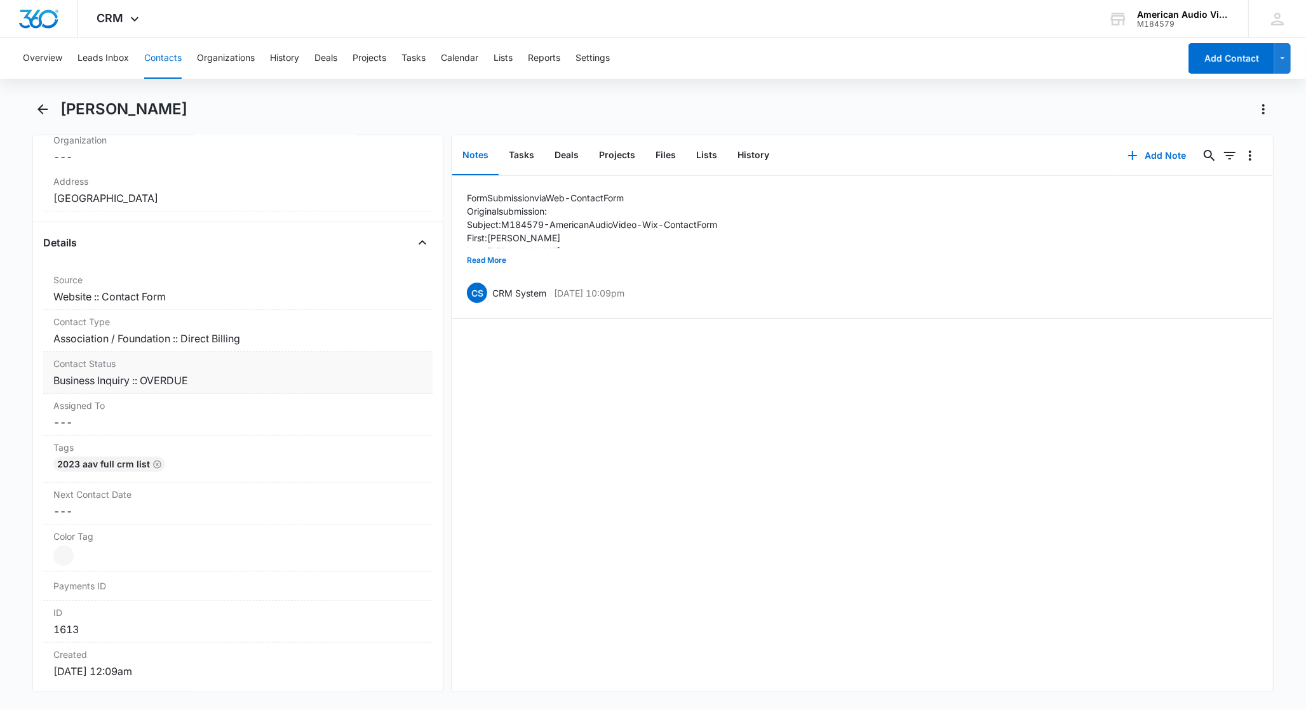
click at [191, 386] on dd "Cancel Save Changes Business Inquiry :: OVERDUE" at bounding box center [237, 380] width 369 height 15
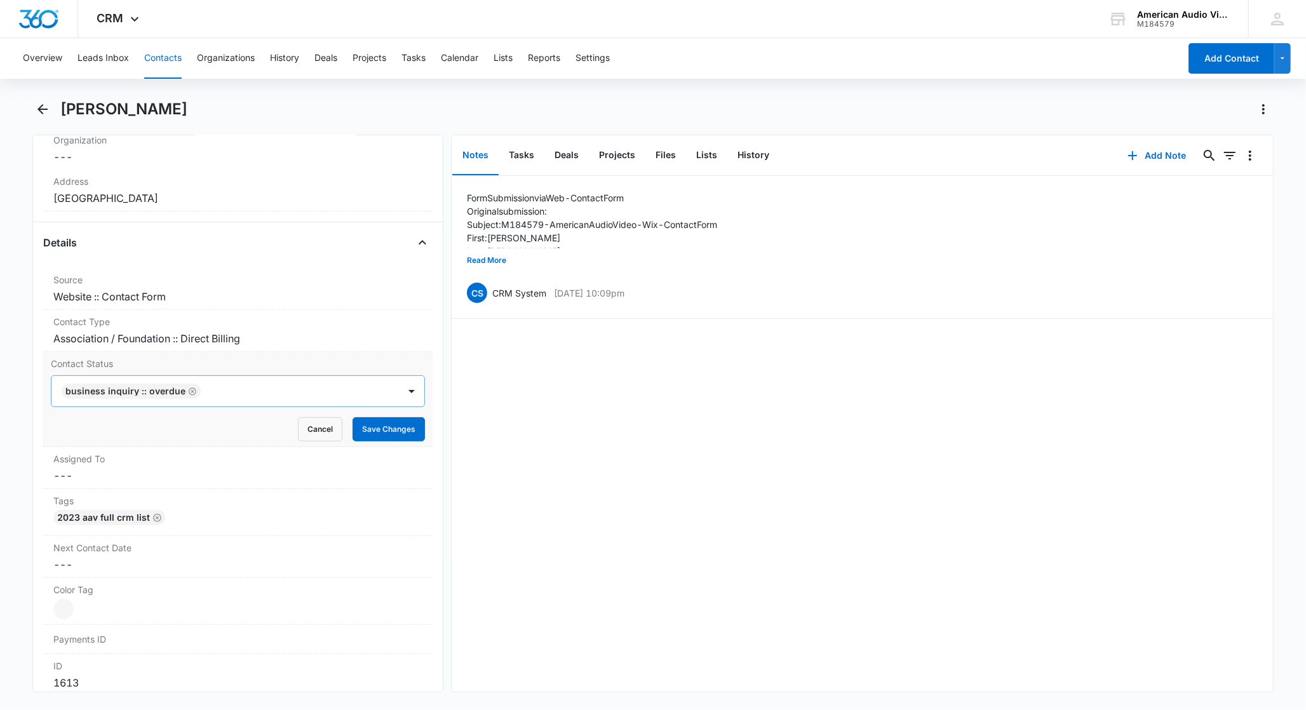
drag, startPoint x: 186, startPoint y: 392, endPoint x: 201, endPoint y: 393, distance: 14.7
click at [188, 392] on icon "Remove Business Inquiry :: OVERDUE" at bounding box center [192, 392] width 9 height 10
click at [217, 394] on div at bounding box center [223, 391] width 320 height 18
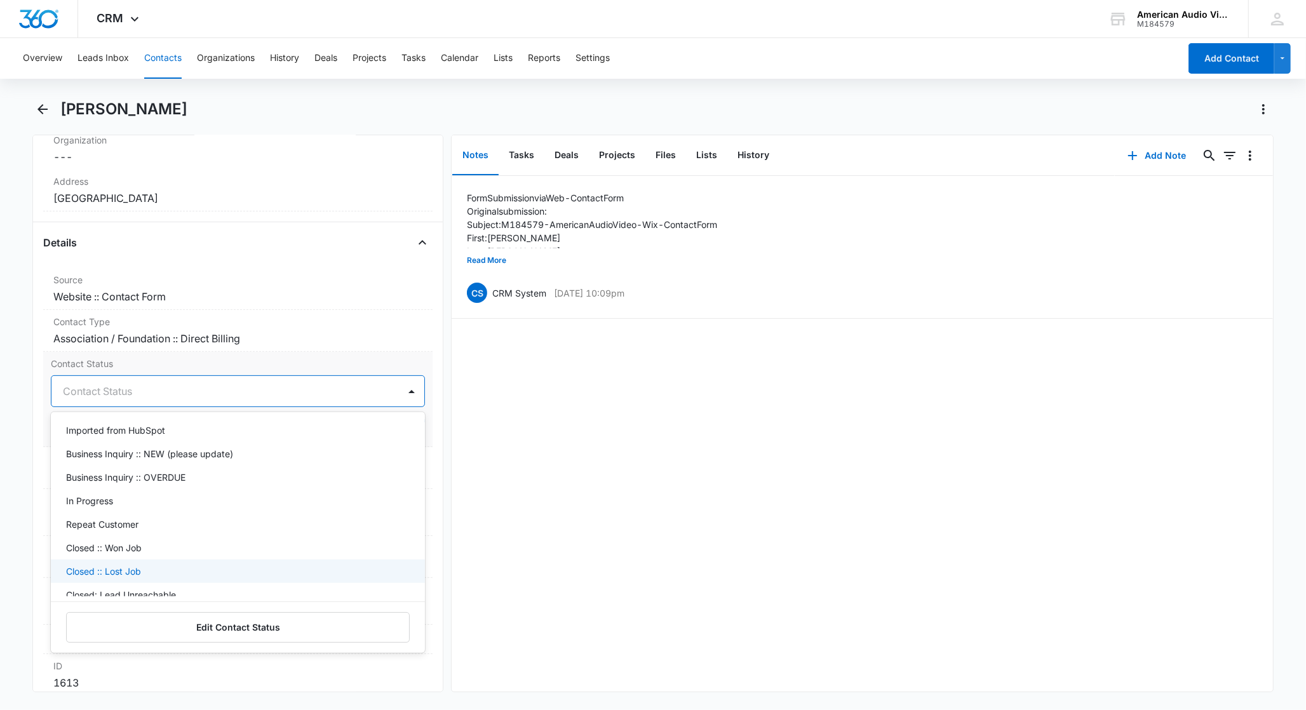
scroll to position [40, 0]
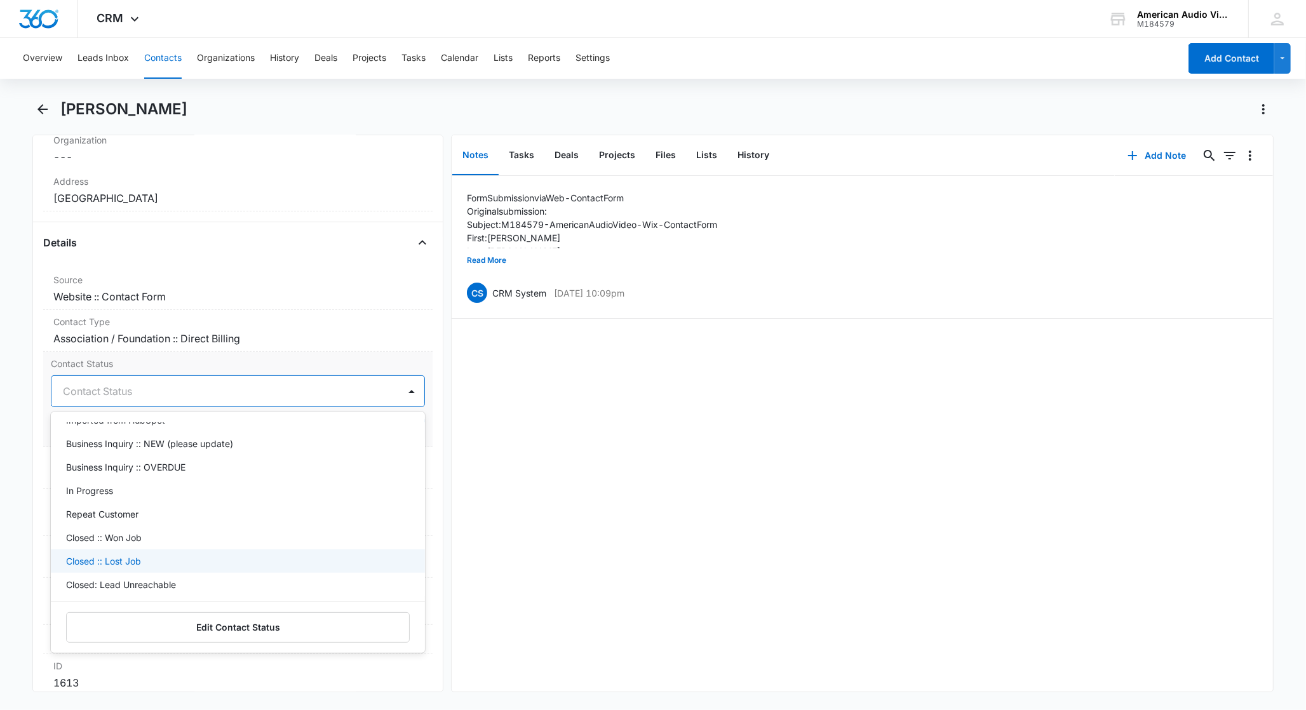
click at [148, 562] on div "Closed :: Lost Job" at bounding box center [236, 561] width 341 height 13
click at [422, 355] on div "Remove DM Danielle Moran Contact Info Name Cancel Save Changes Danielle Moran P…" at bounding box center [237, 414] width 411 height 558
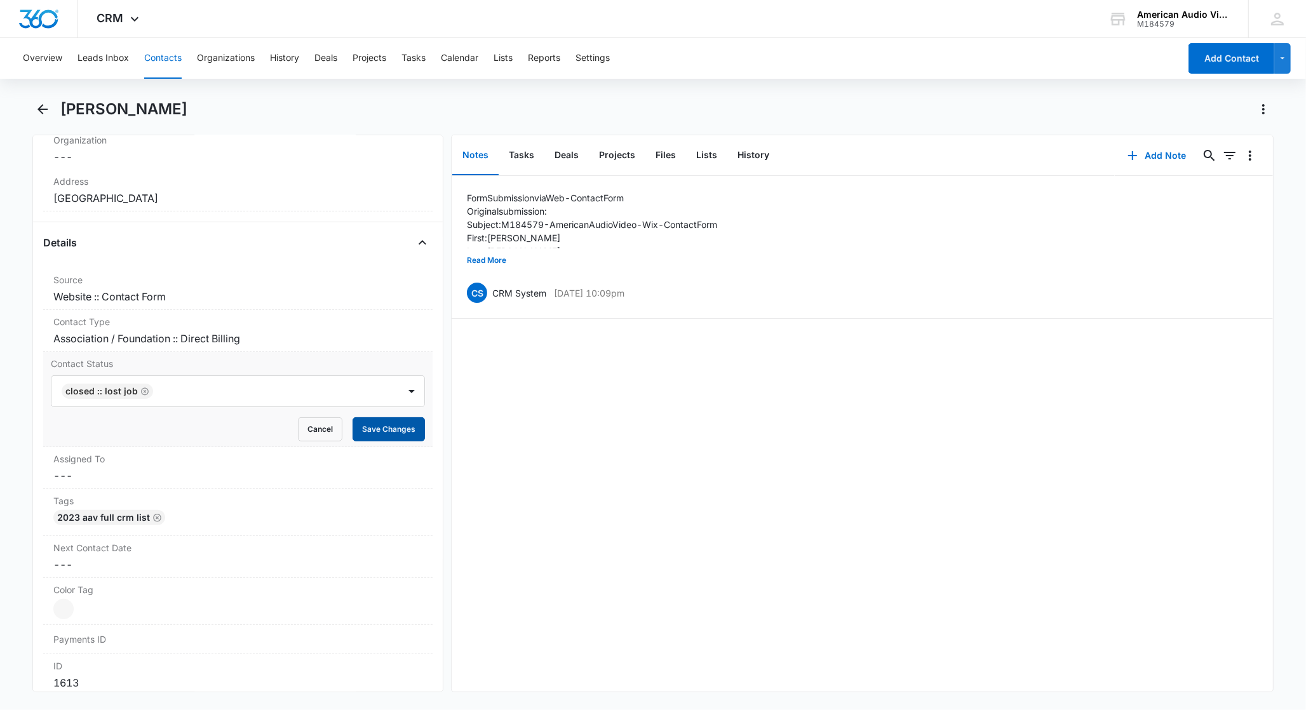
click at [360, 431] on button "Save Changes" at bounding box center [389, 429] width 72 height 24
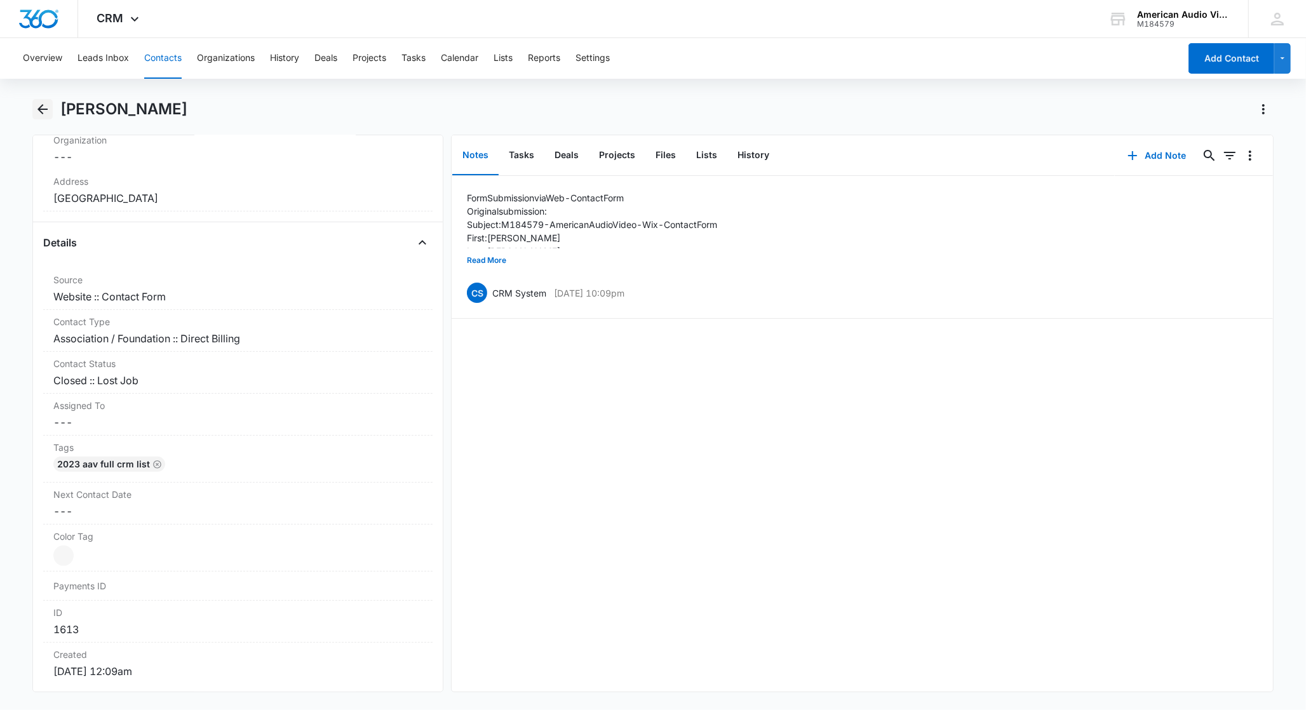
click at [46, 107] on icon "Back" at bounding box center [42, 109] width 15 height 15
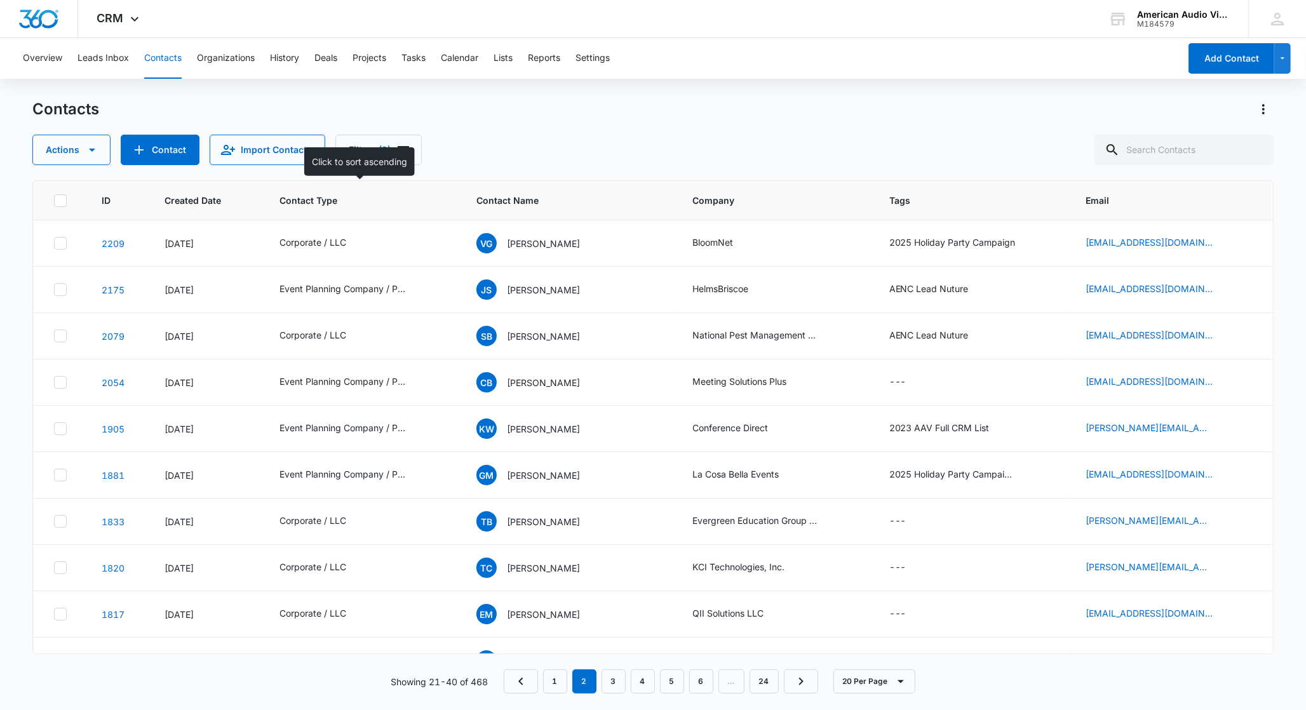
scroll to position [496, 0]
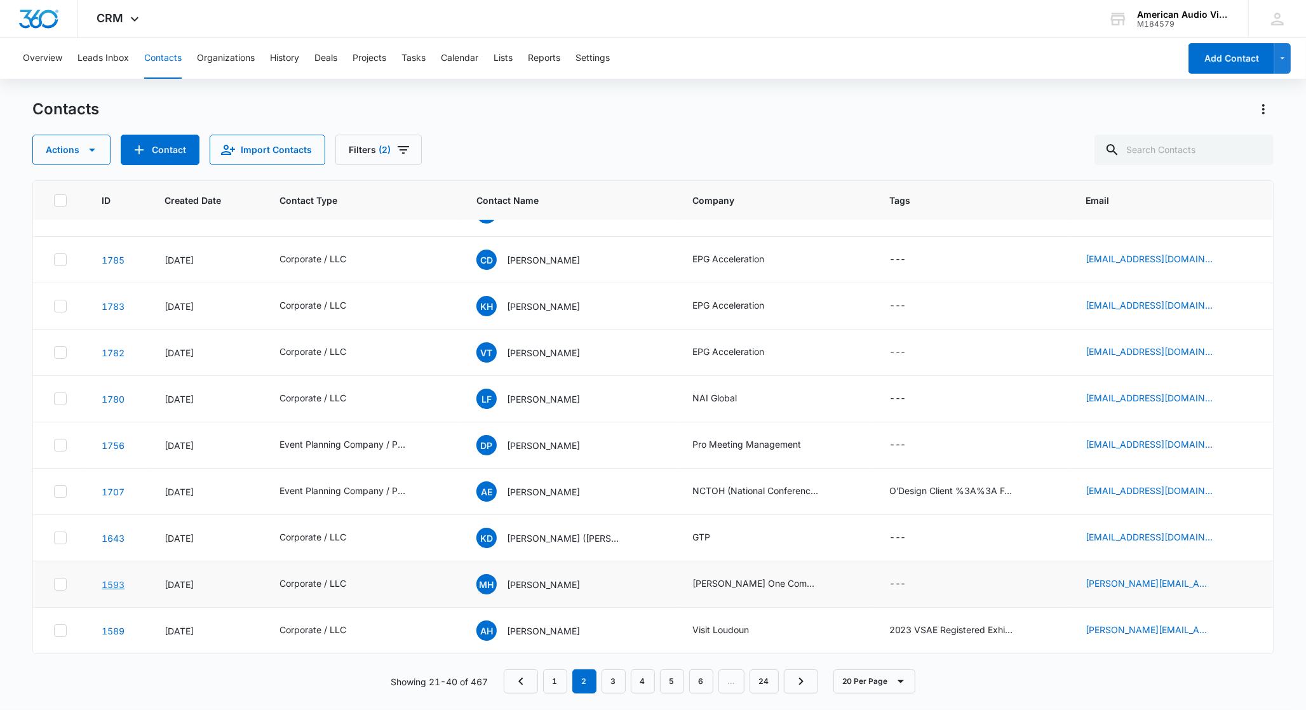
click at [114, 583] on link "1593" at bounding box center [113, 584] width 23 height 11
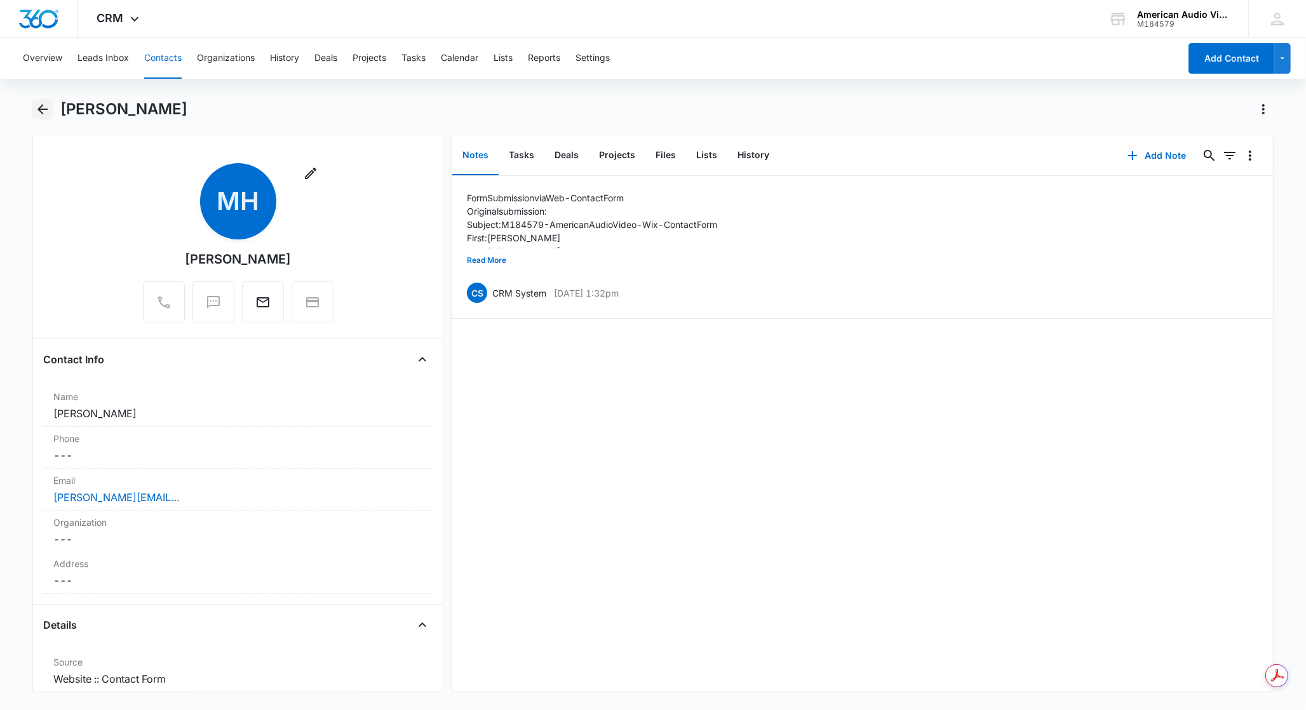
click at [41, 111] on icon "Back" at bounding box center [42, 109] width 10 height 10
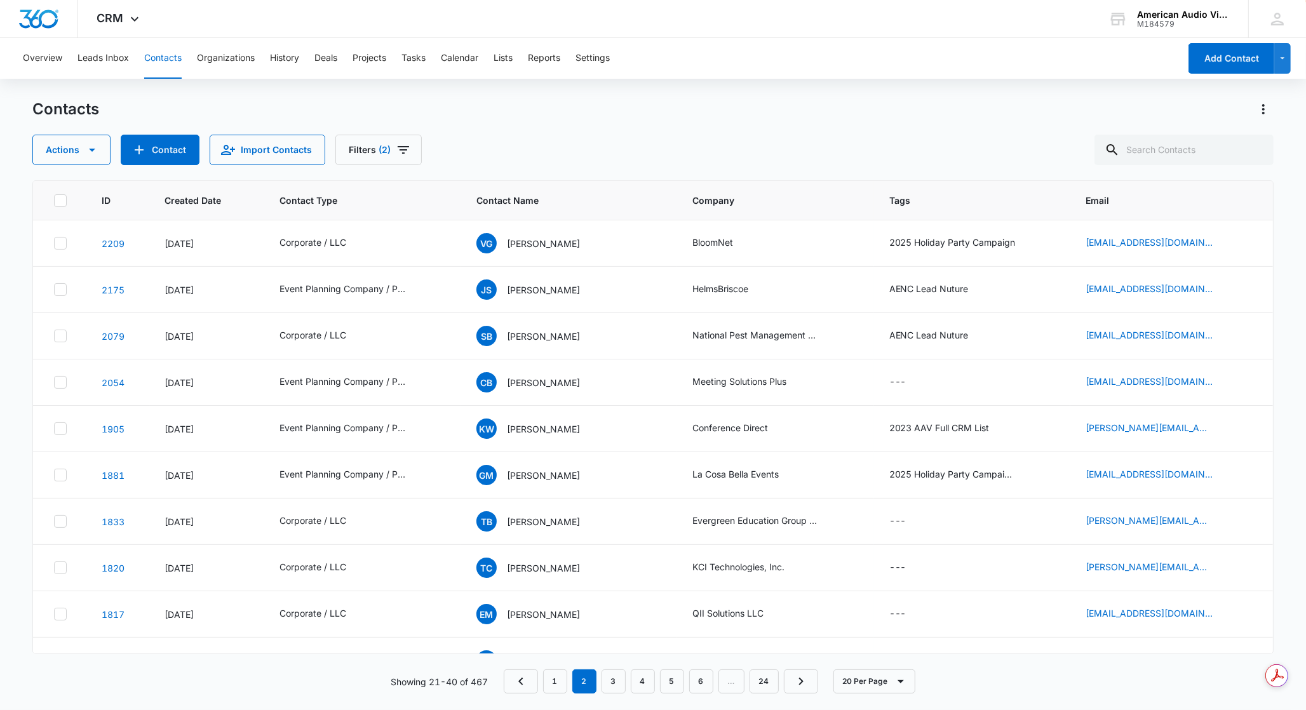
scroll to position [496, 0]
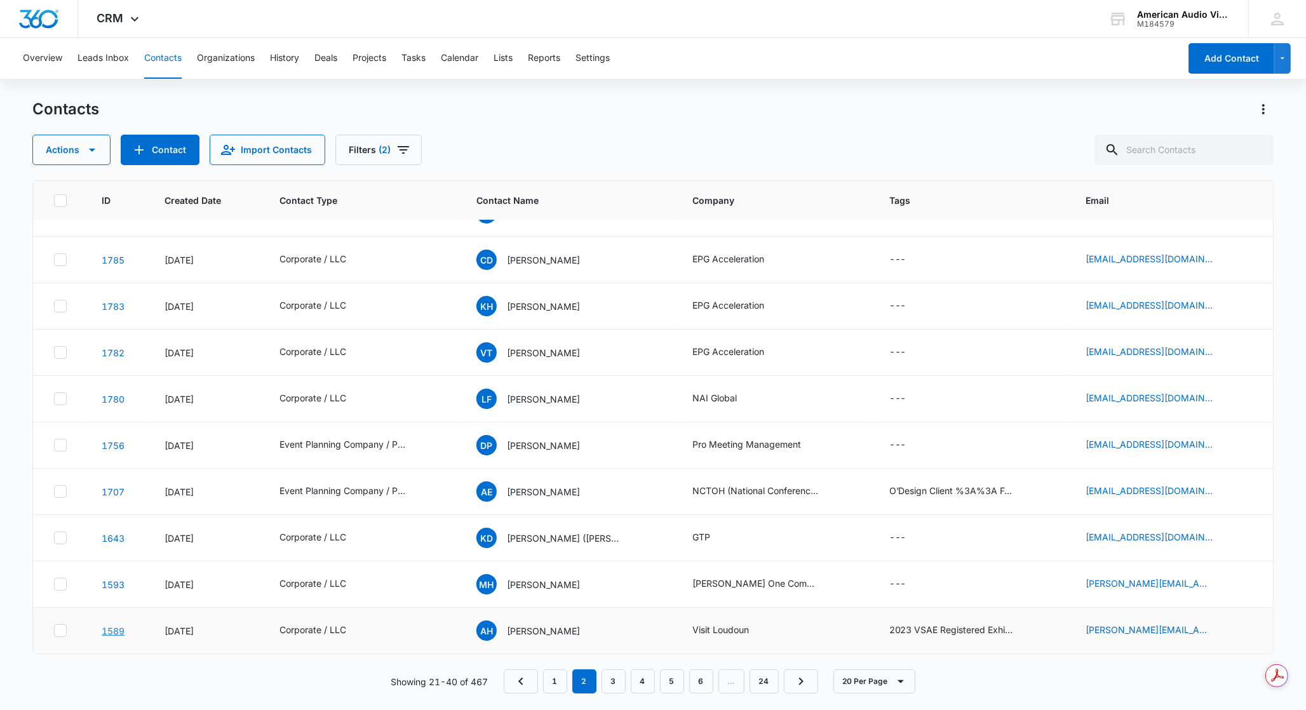
click at [114, 633] on link "1589" at bounding box center [113, 631] width 23 height 11
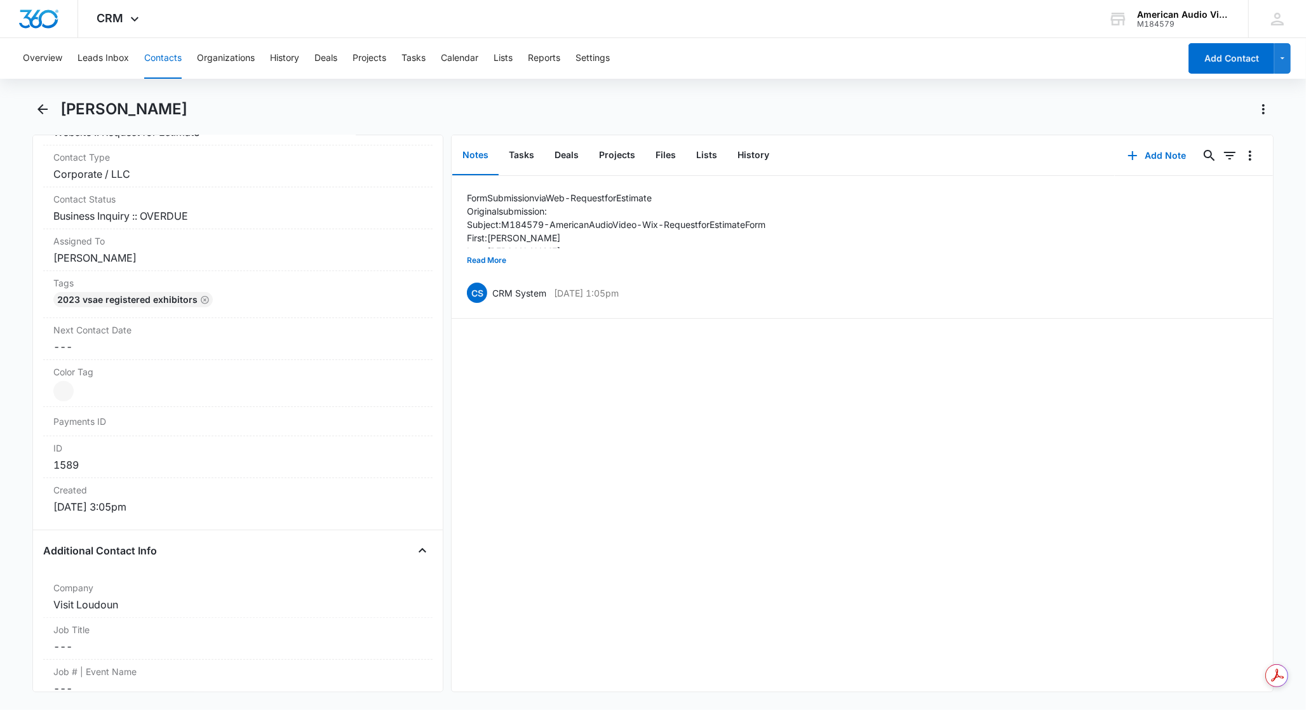
scroll to position [268, 0]
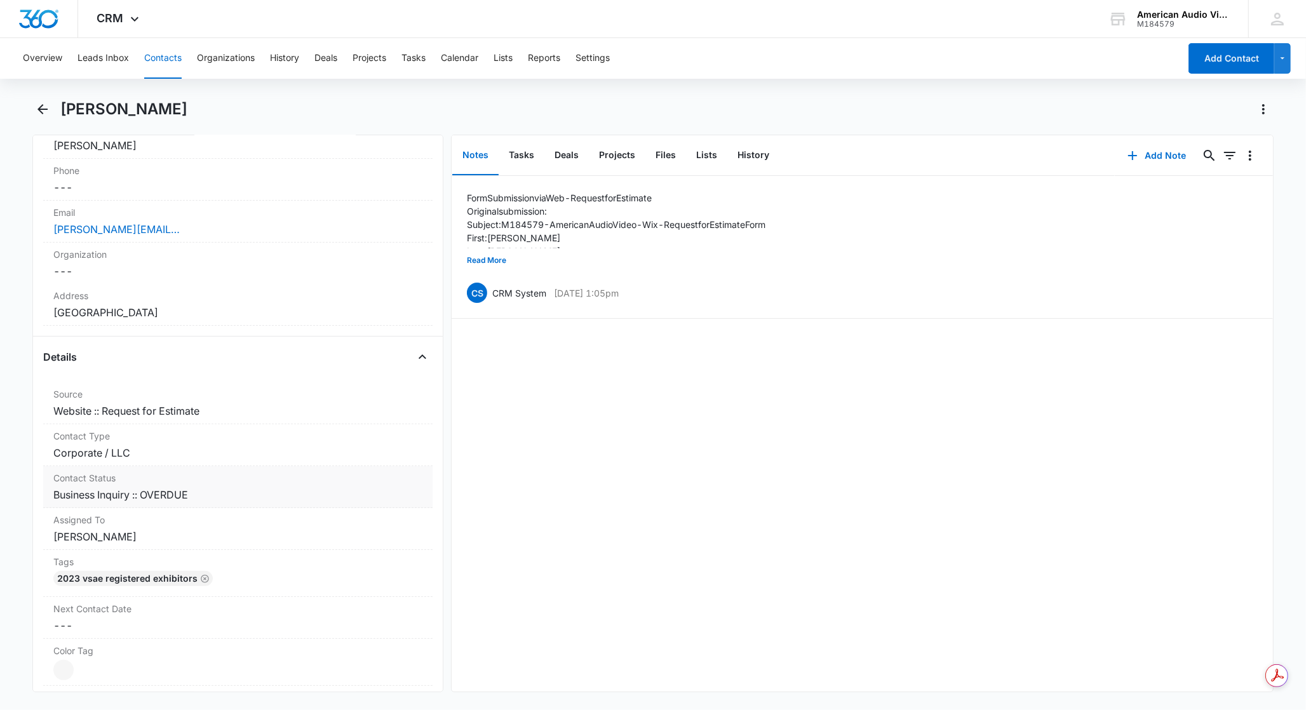
click at [110, 493] on dd "Cancel Save Changes Business Inquiry :: OVERDUE" at bounding box center [237, 494] width 369 height 15
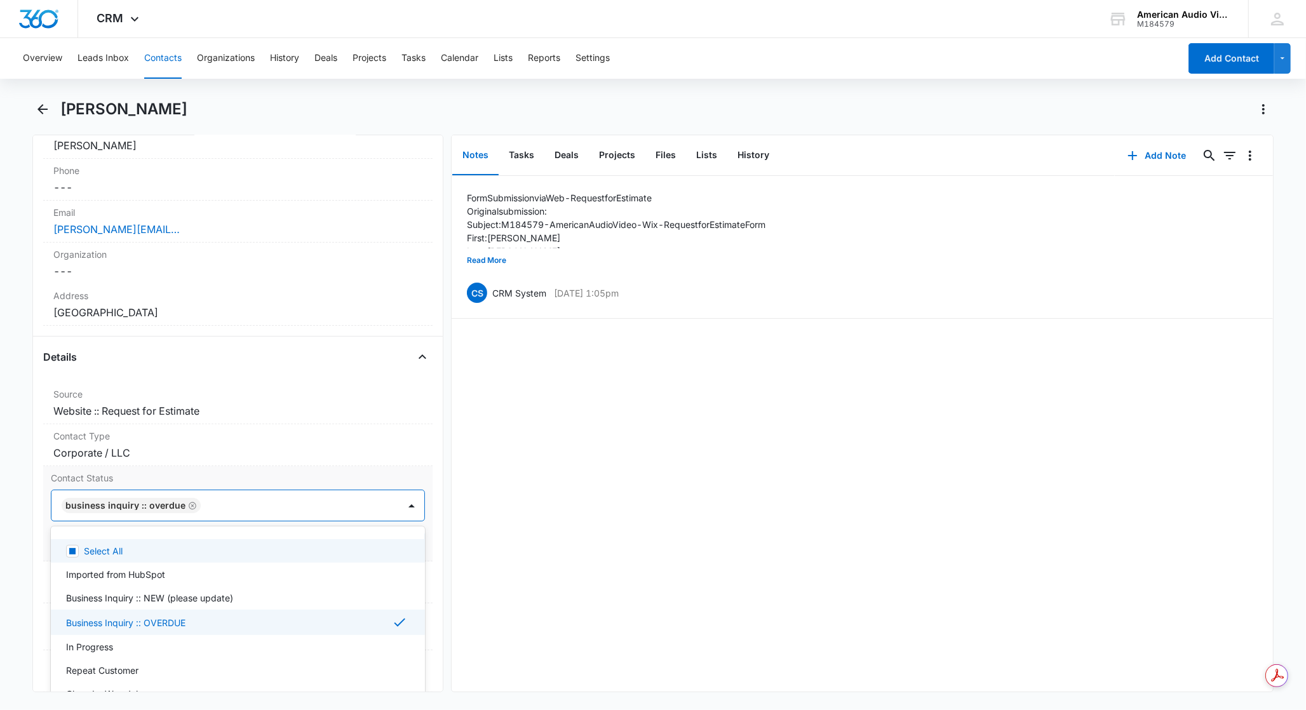
click at [118, 504] on div "Business Inquiry :: OVERDUE" at bounding box center [125, 505] width 120 height 9
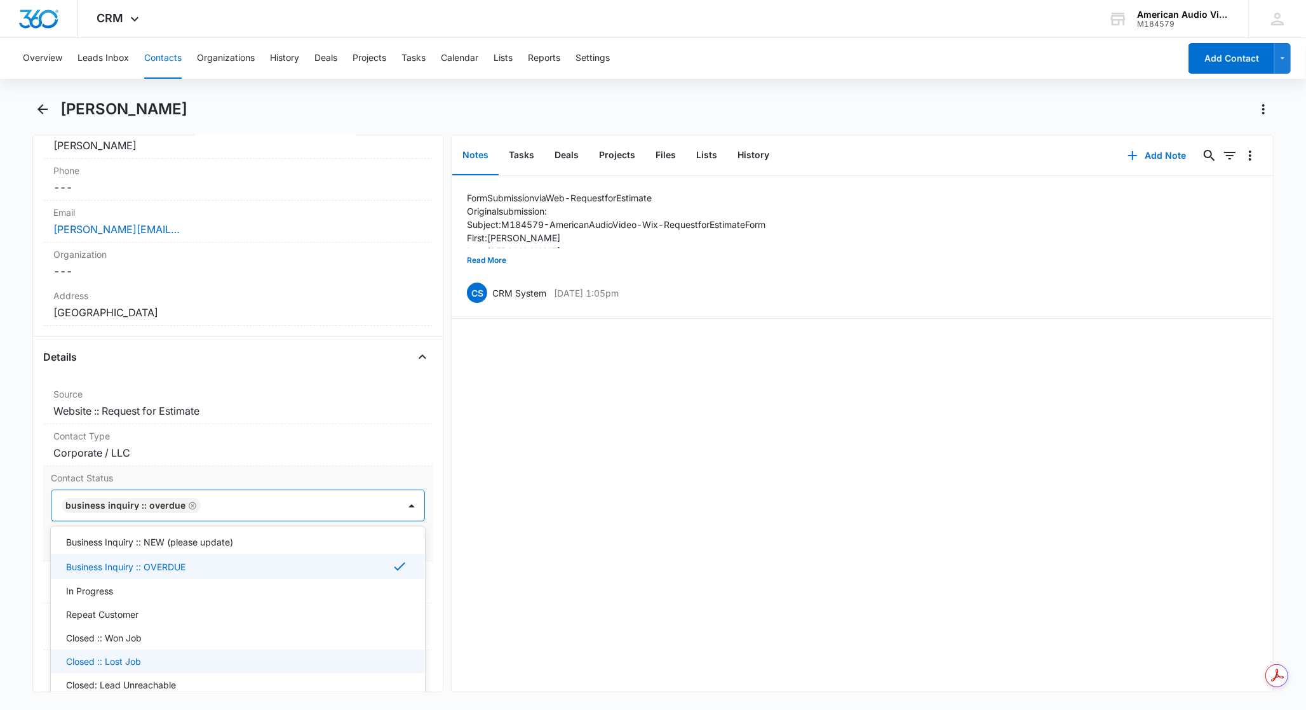
click at [128, 661] on p "Closed :: Lost Job" at bounding box center [103, 661] width 75 height 13
click at [189, 506] on icon "Remove Business Inquiry :: OVERDUE" at bounding box center [192, 506] width 9 height 10
click at [356, 461] on div "Contact Type Cancel Save Changes Corporate / LLC" at bounding box center [237, 445] width 389 height 42
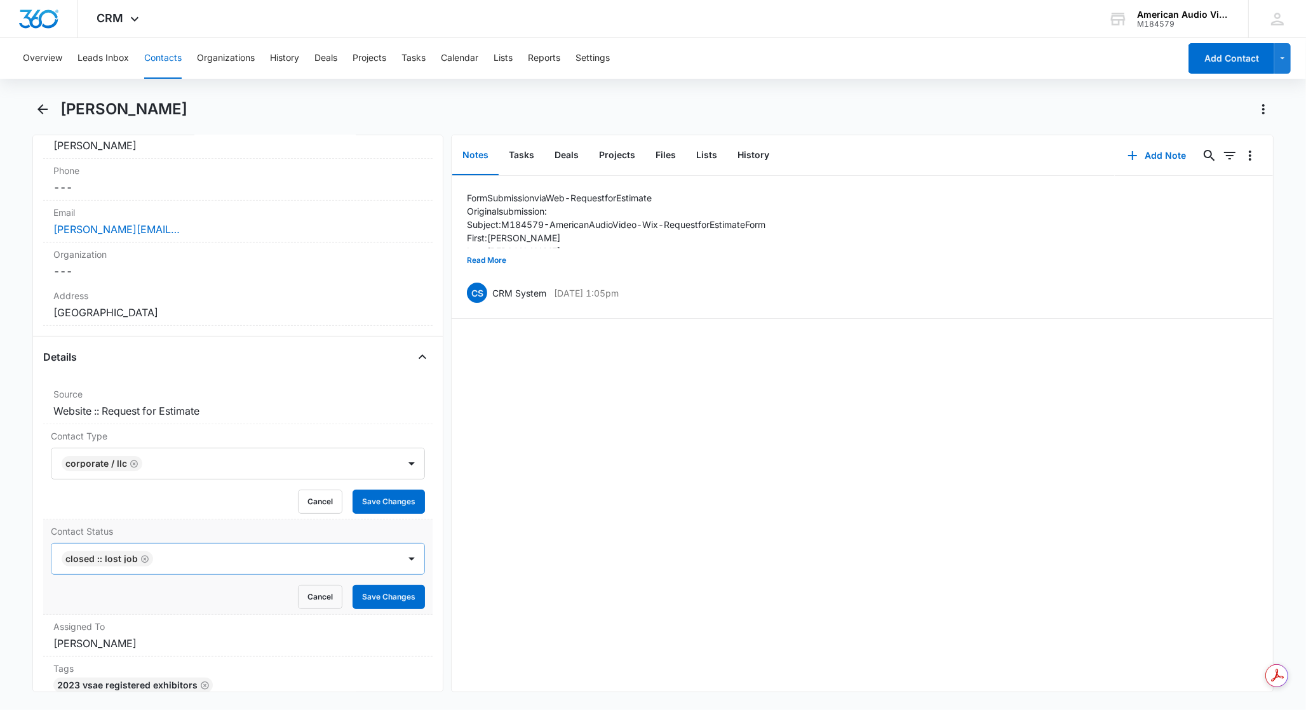
click at [372, 574] on div "Closed :: Lost Job" at bounding box center [224, 559] width 347 height 30
click at [417, 532] on div "Contact Status Select All, 1 of 11. 11 results available. Use Up and Down to ch…" at bounding box center [237, 567] width 389 height 95
click at [387, 602] on button "Save Changes" at bounding box center [389, 597] width 72 height 24
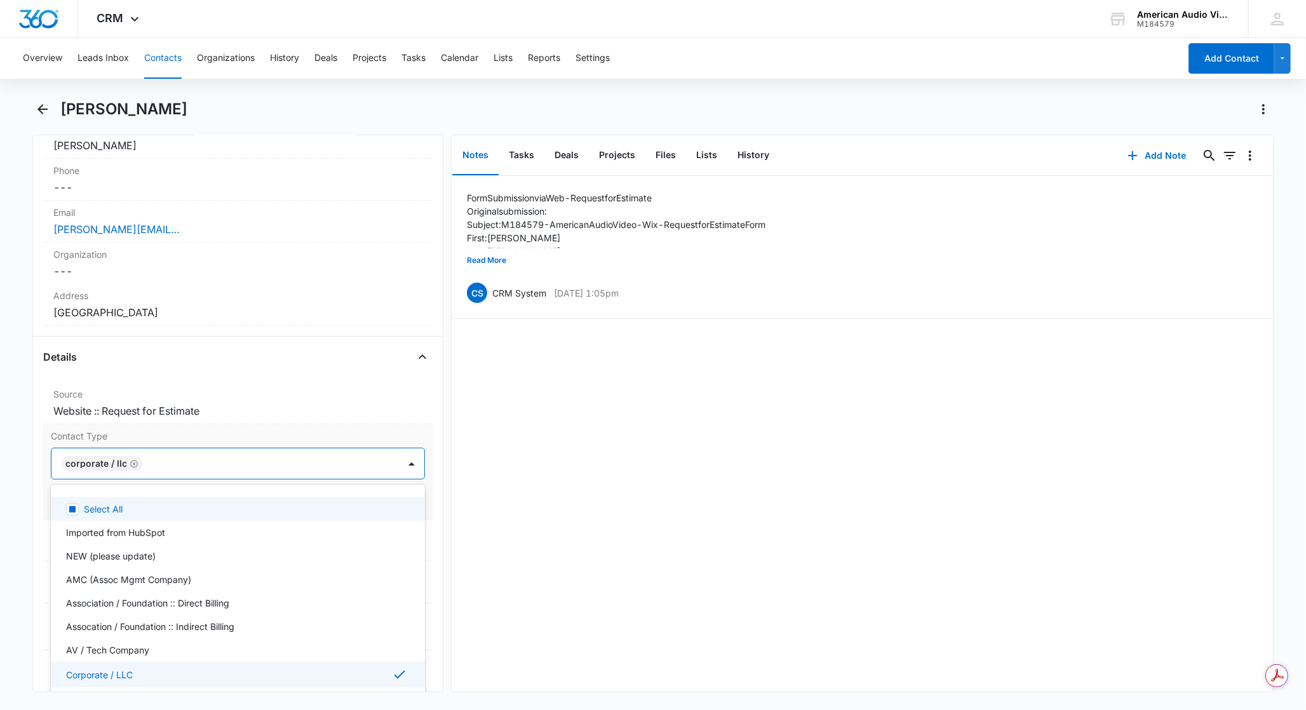
click at [156, 467] on div at bounding box center [264, 464] width 236 height 18
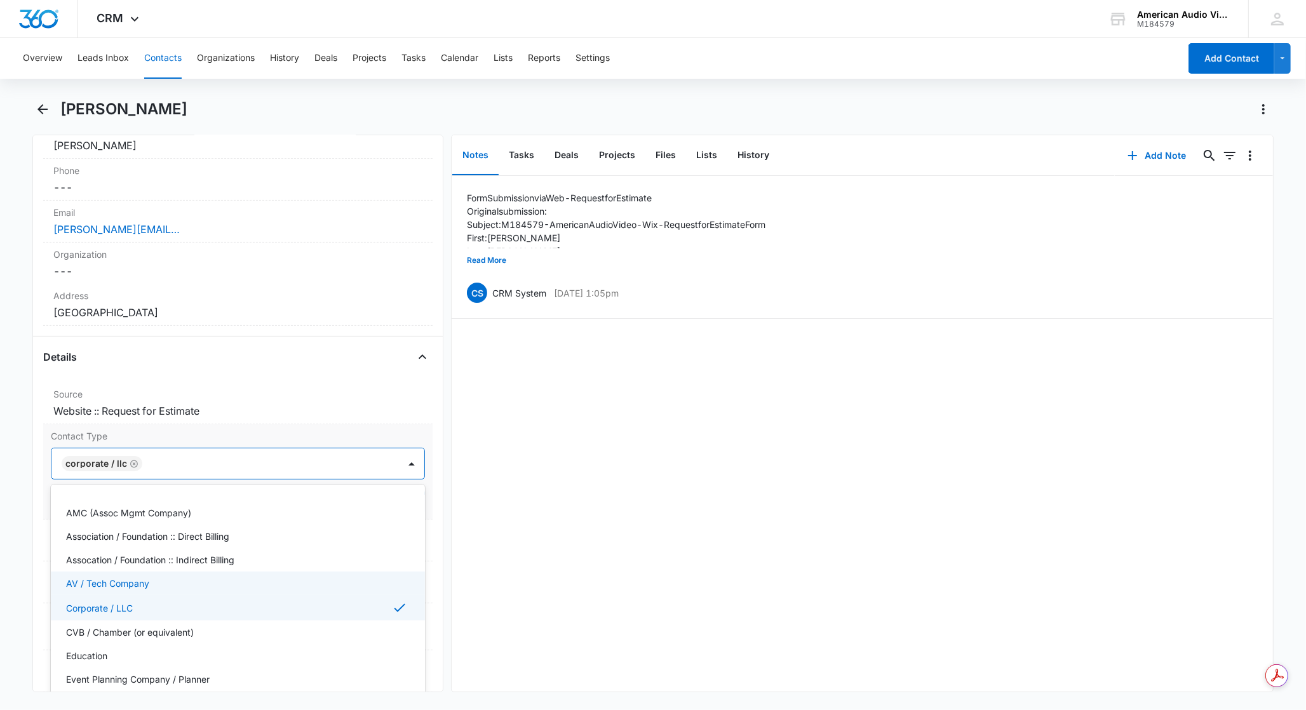
scroll to position [87, 0]
click at [187, 614] on p "CVB / Chamber (or equivalent)" at bounding box center [130, 611] width 128 height 13
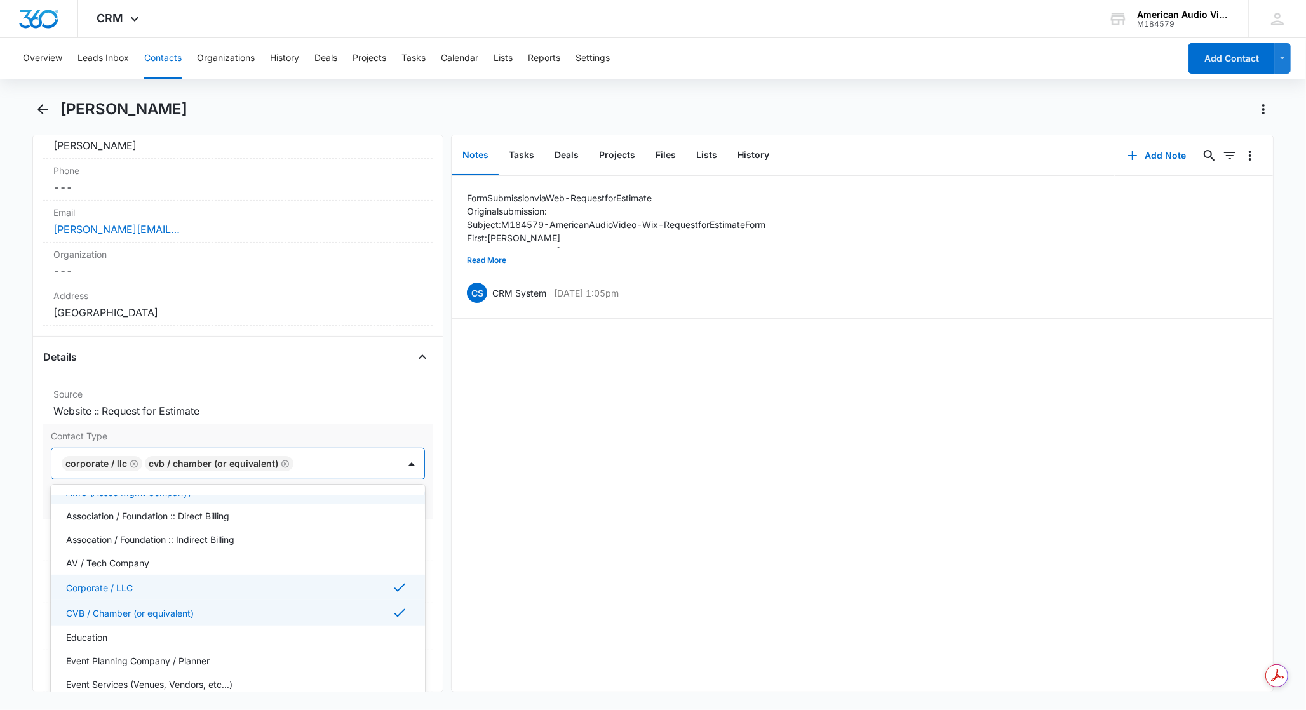
click at [132, 464] on icon "Remove Corporate / LLC" at bounding box center [135, 464] width 8 height 8
click at [422, 455] on div "Remove AH Ann Hayes Contact Info Name Cancel Save Changes Ann Hayes Phone Cance…" at bounding box center [237, 414] width 411 height 558
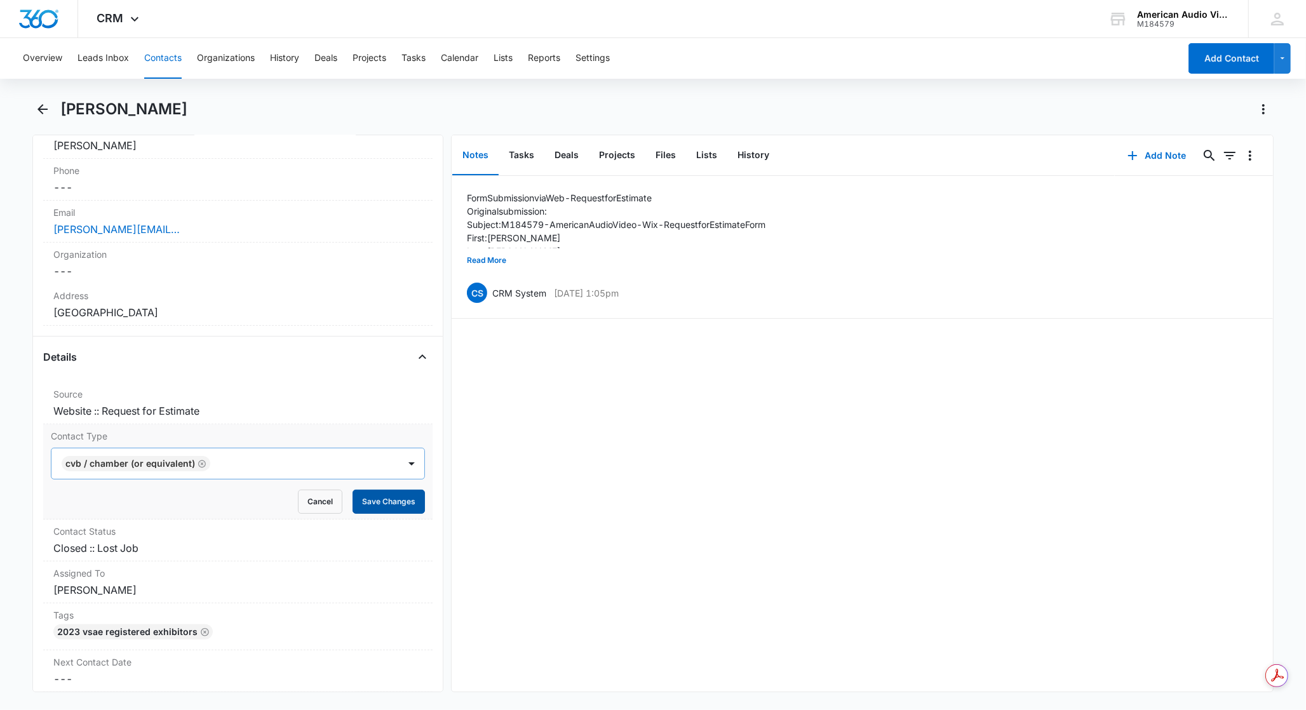
click at [398, 504] on button "Save Changes" at bounding box center [389, 502] width 72 height 24
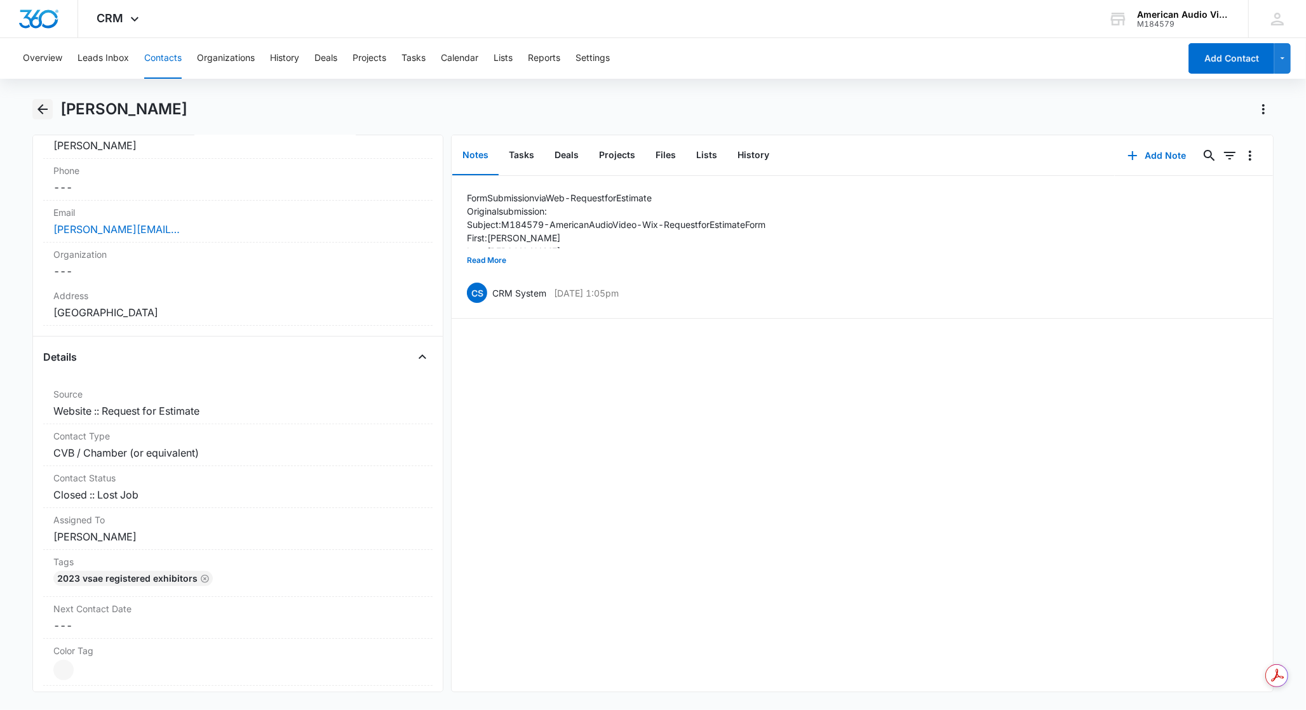
click at [35, 102] on icon "Back" at bounding box center [42, 109] width 15 height 15
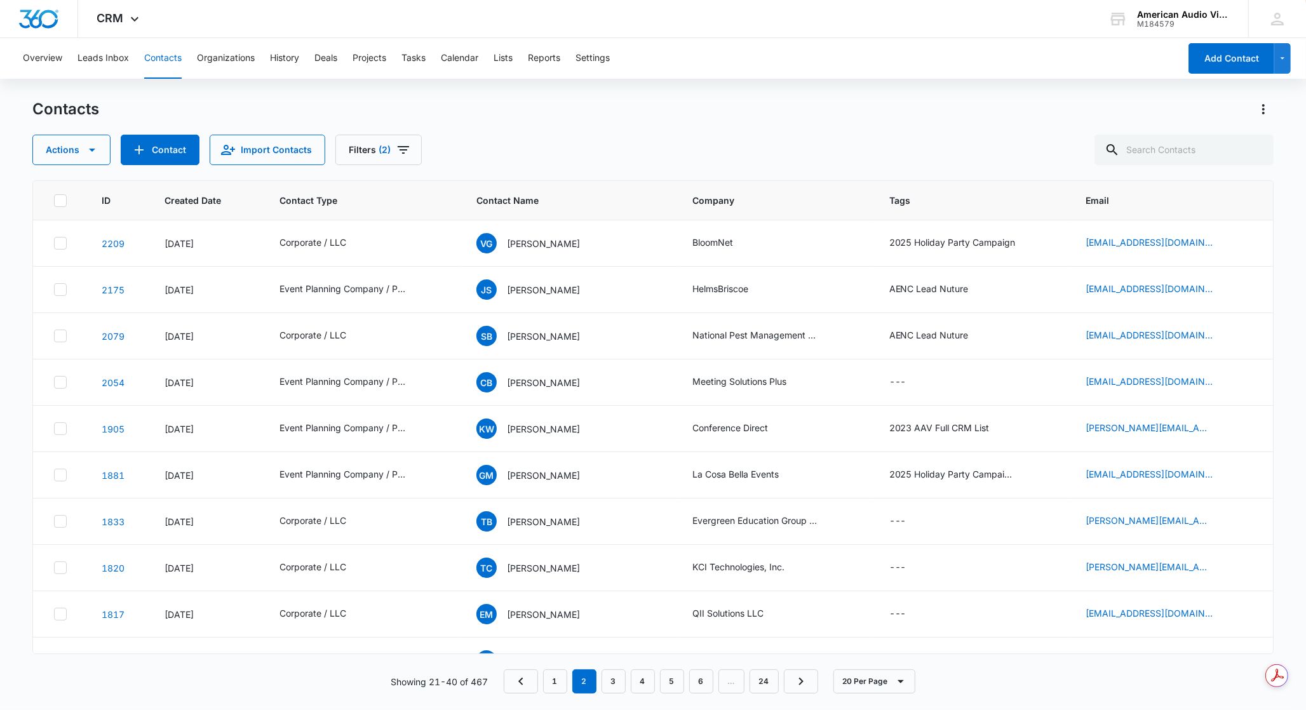
scroll to position [496, 0]
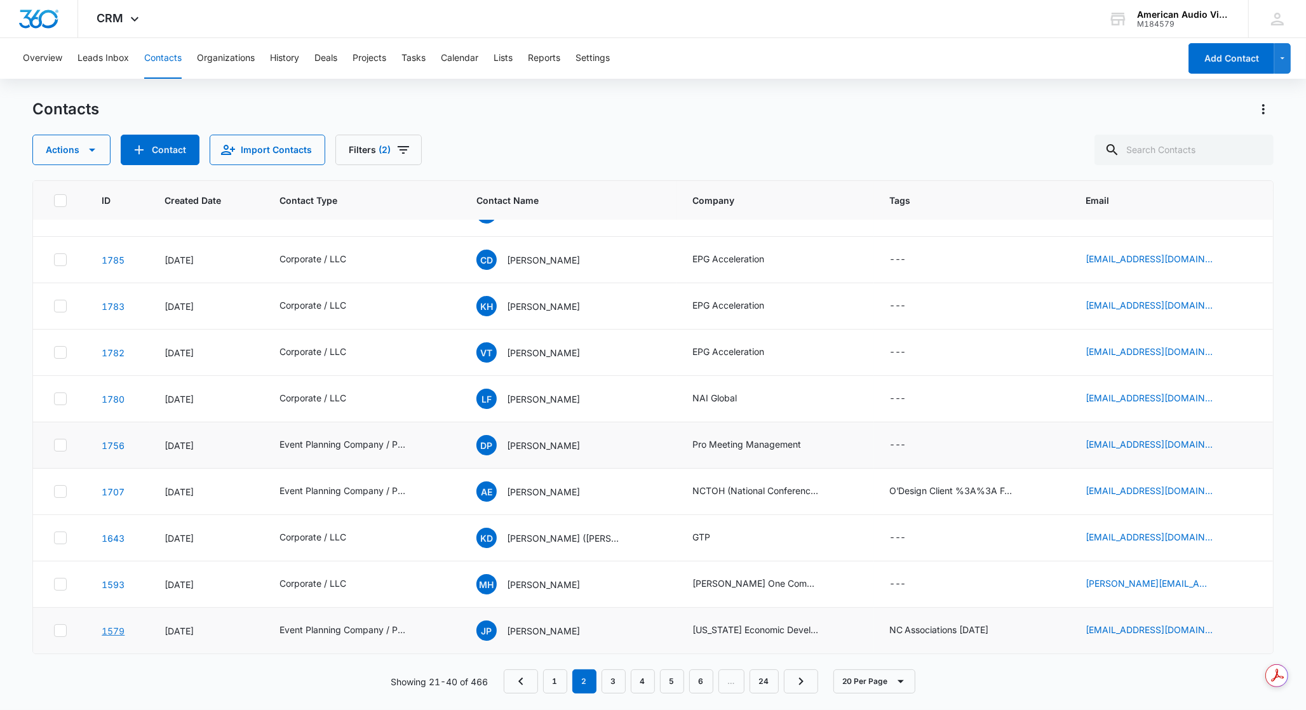
click at [112, 633] on link "1579" at bounding box center [113, 631] width 23 height 11
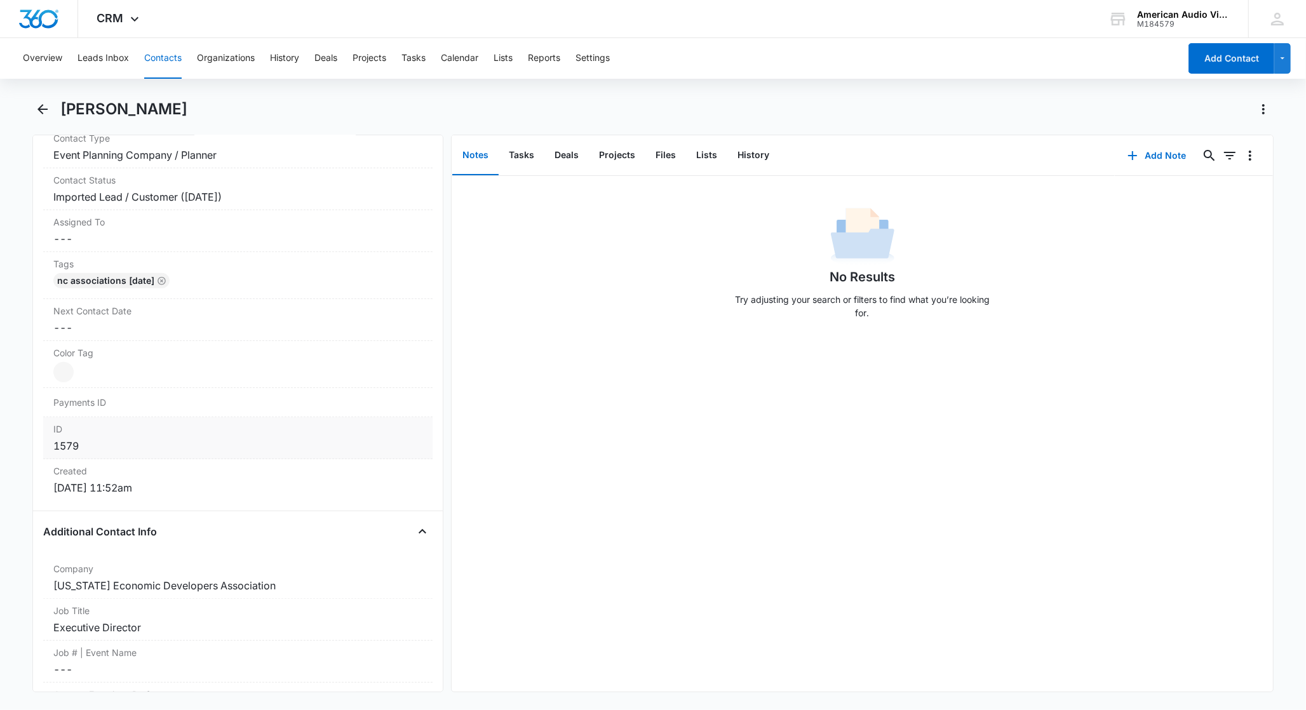
scroll to position [293, 0]
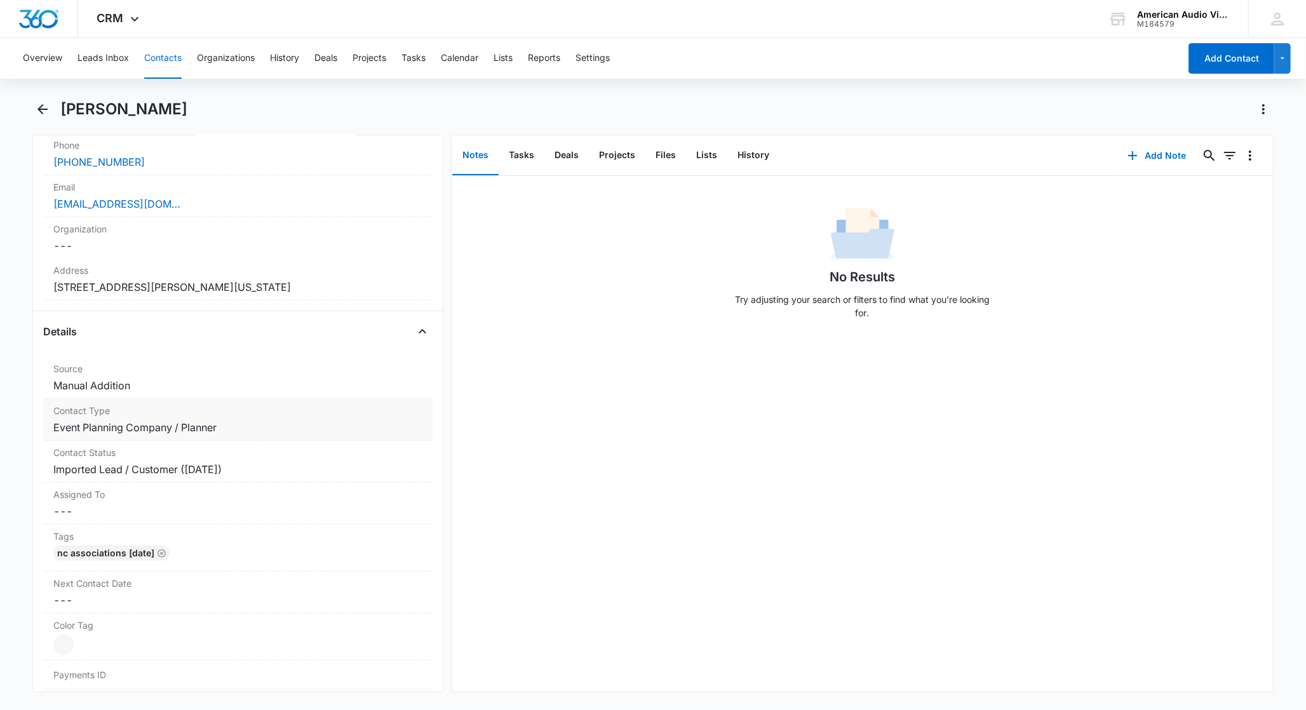
click at [226, 435] on dd "Cancel Save Changes Event Planning Company / Planner" at bounding box center [237, 427] width 369 height 15
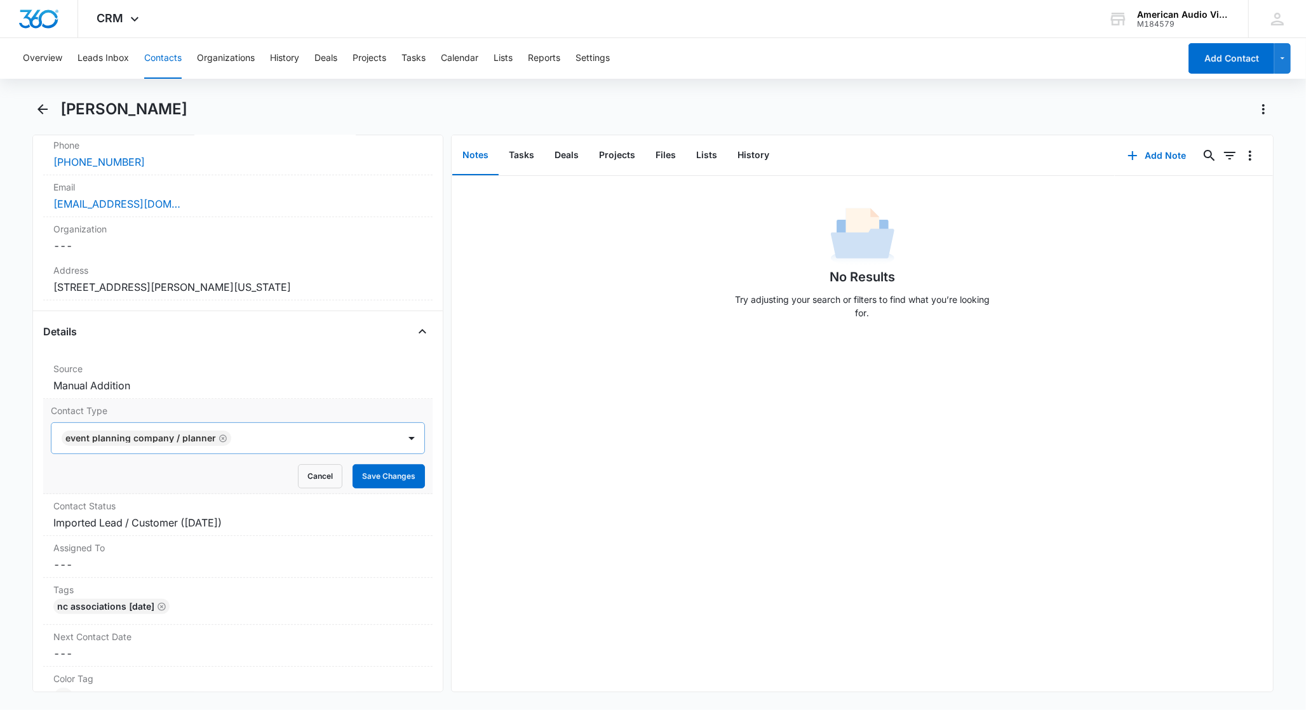
click at [220, 442] on icon "Remove Event Planning Company / Planner" at bounding box center [224, 439] width 8 height 8
click at [234, 447] on div at bounding box center [223, 438] width 320 height 18
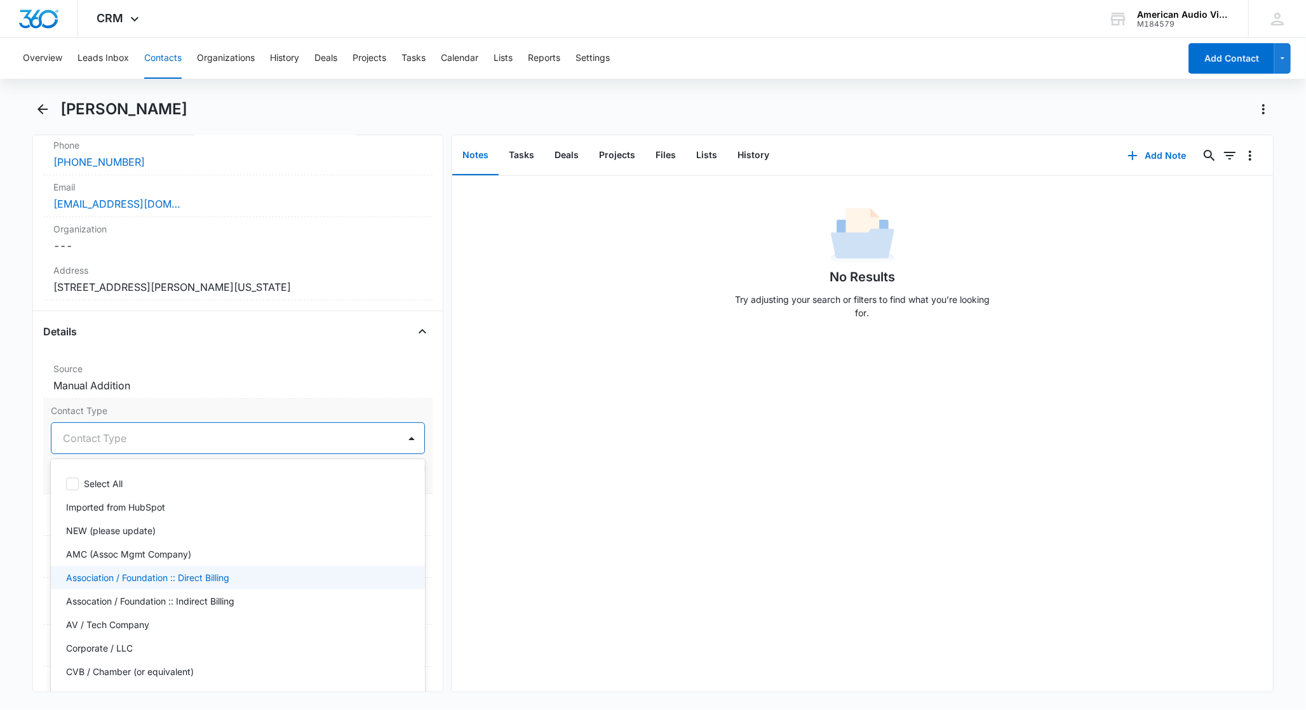
click at [238, 584] on div "Association / Foundation :: Direct Billing" at bounding box center [236, 577] width 341 height 13
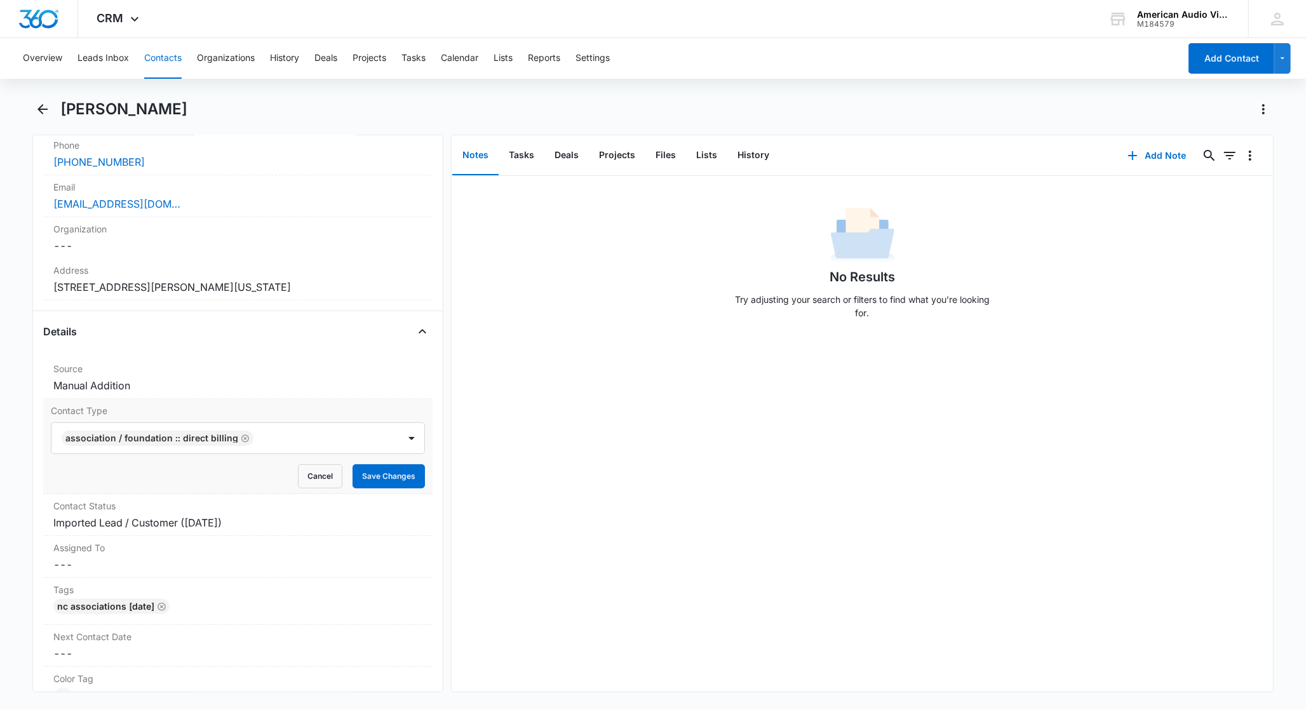
click at [427, 431] on div "Remove JP John Peterson Contact Info Name Cancel Save Changes John Peterson Pho…" at bounding box center [237, 414] width 411 height 558
click at [396, 489] on button "Save Changes" at bounding box center [389, 476] width 72 height 24
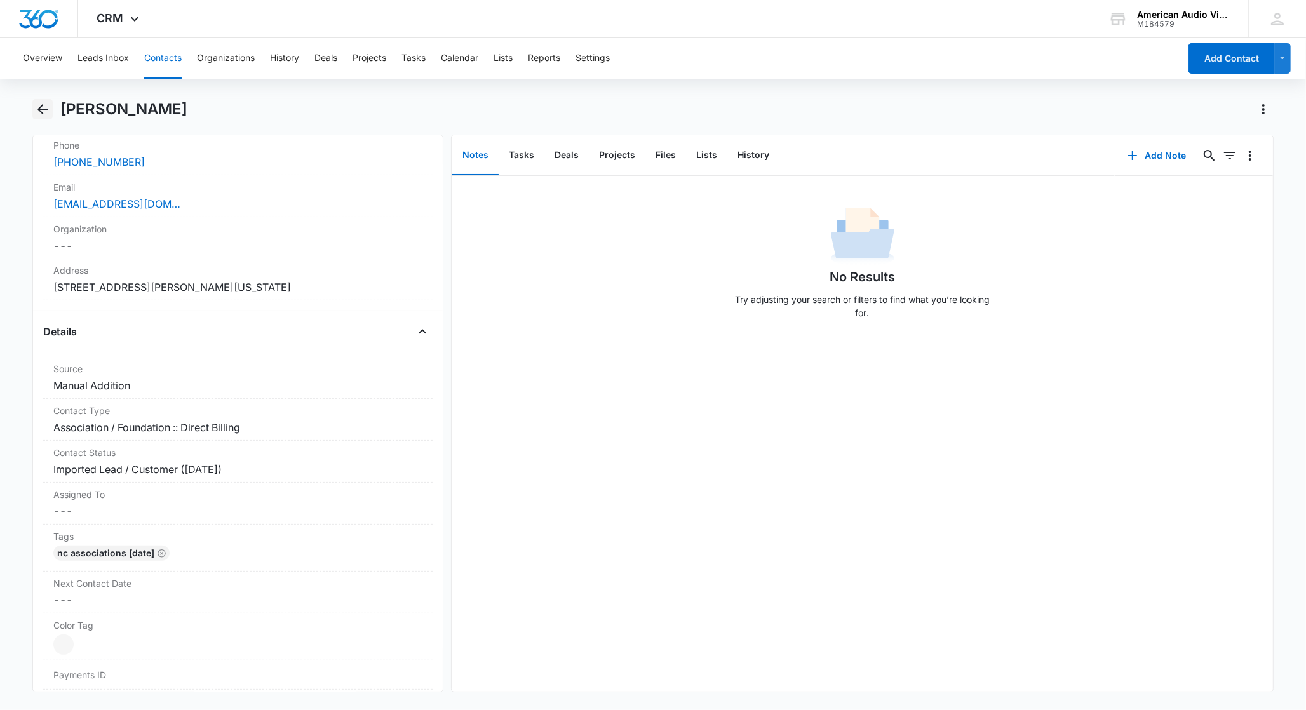
click at [46, 109] on icon "Back" at bounding box center [42, 109] width 10 height 10
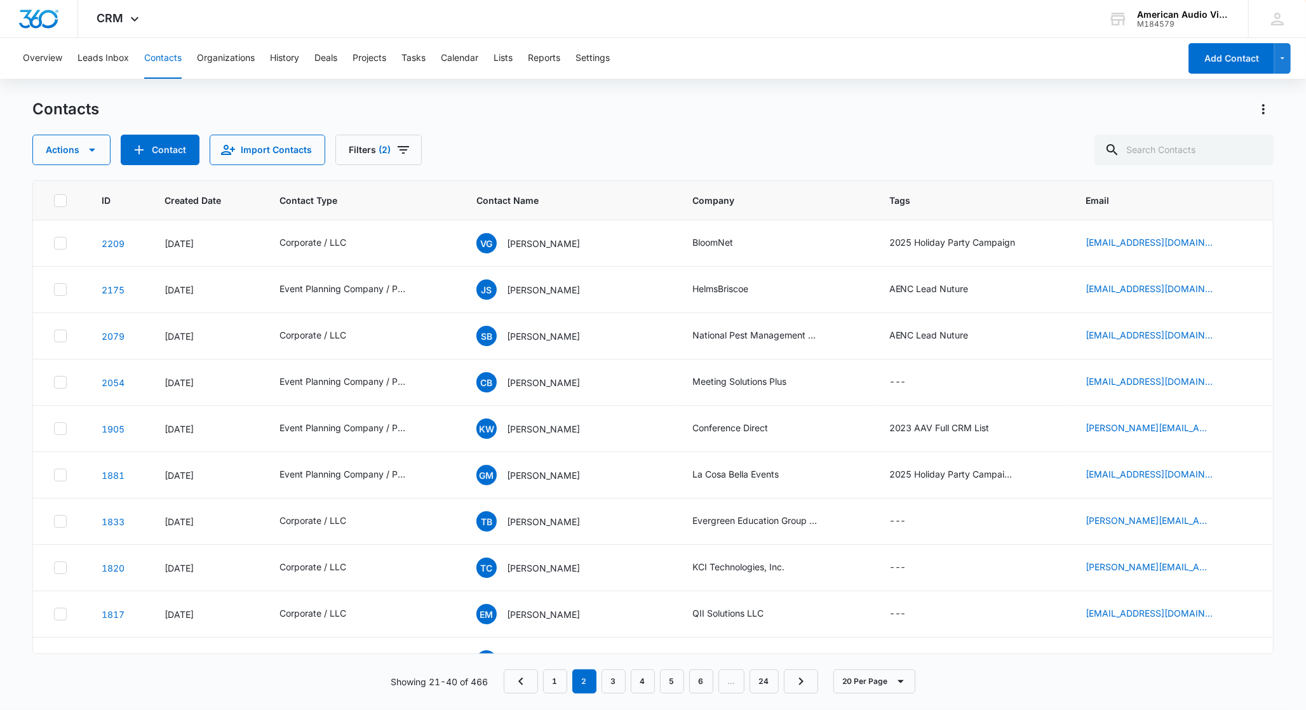
scroll to position [496, 0]
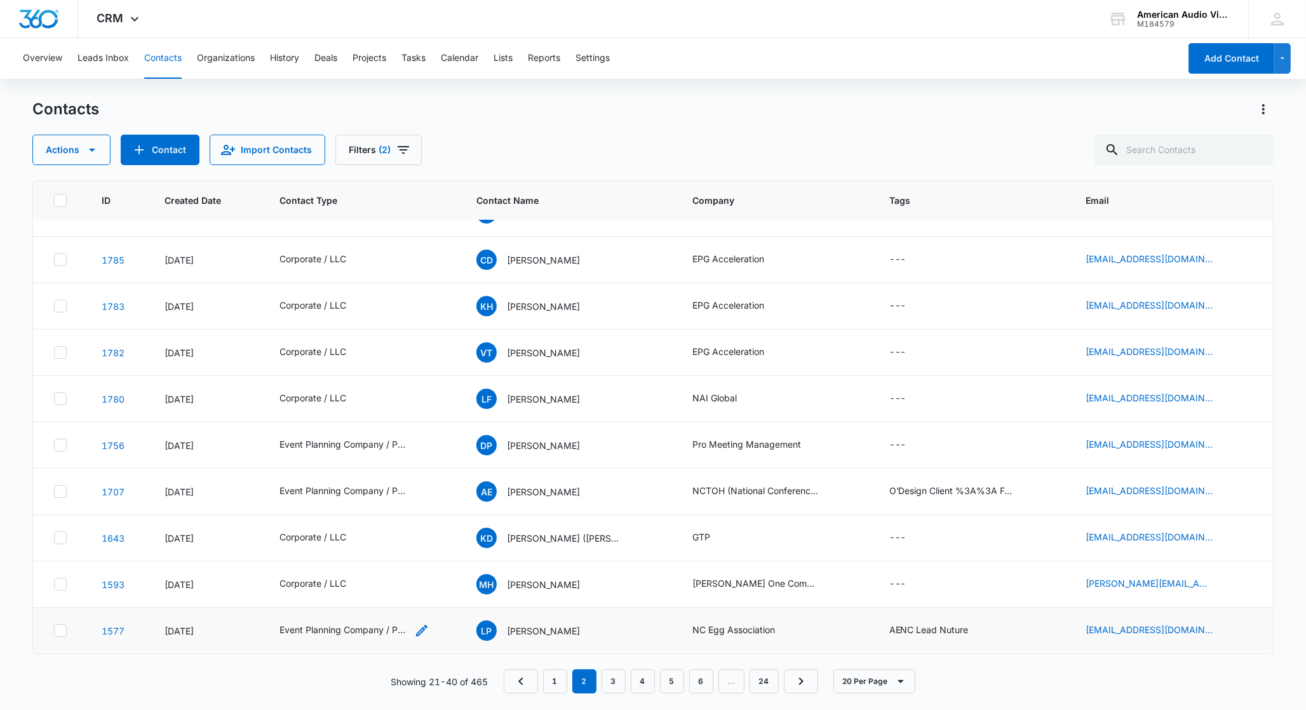
click at [333, 633] on div "Event Planning Company / Planner" at bounding box center [343, 629] width 127 height 13
click at [401, 539] on icon "Remove Event Planning Company / Planner" at bounding box center [405, 539] width 8 height 8
click at [347, 548] on div "Contact Type" at bounding box center [304, 549] width 111 height 30
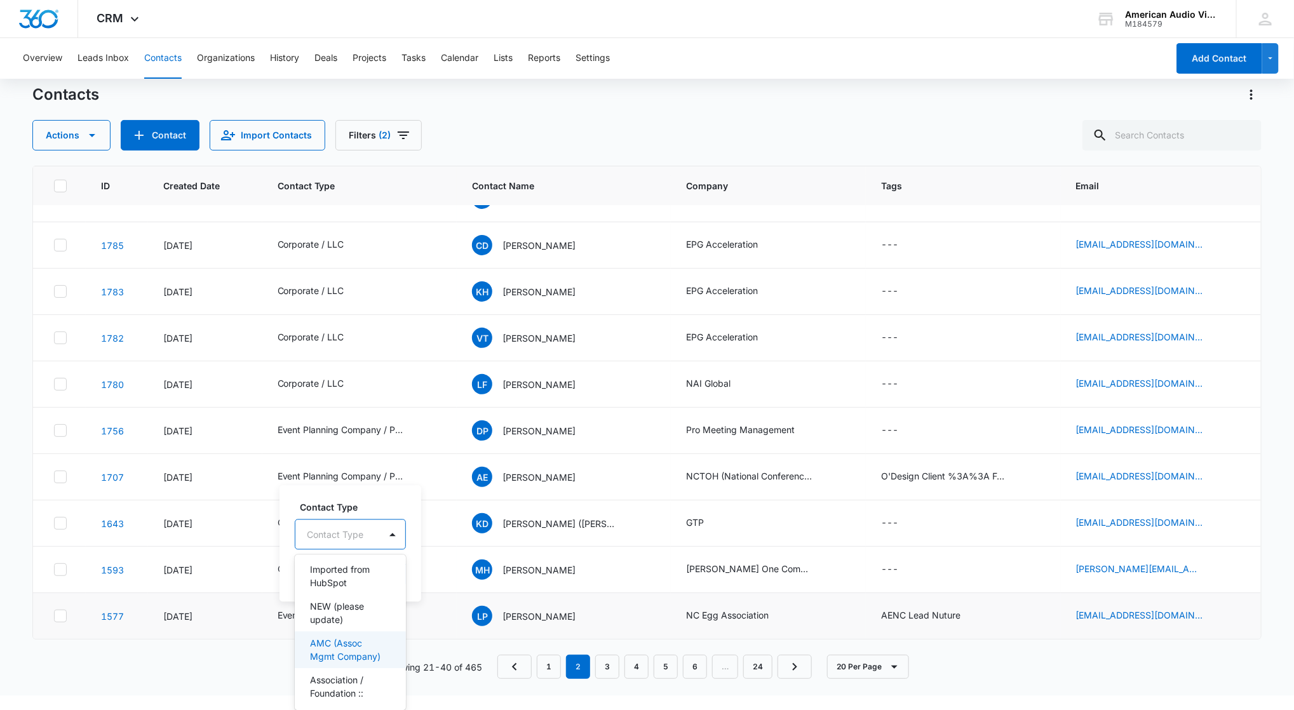
scroll to position [71, 0]
click at [340, 669] on p "Association / Foundation :: Direct Billing" at bounding box center [349, 656] width 78 height 40
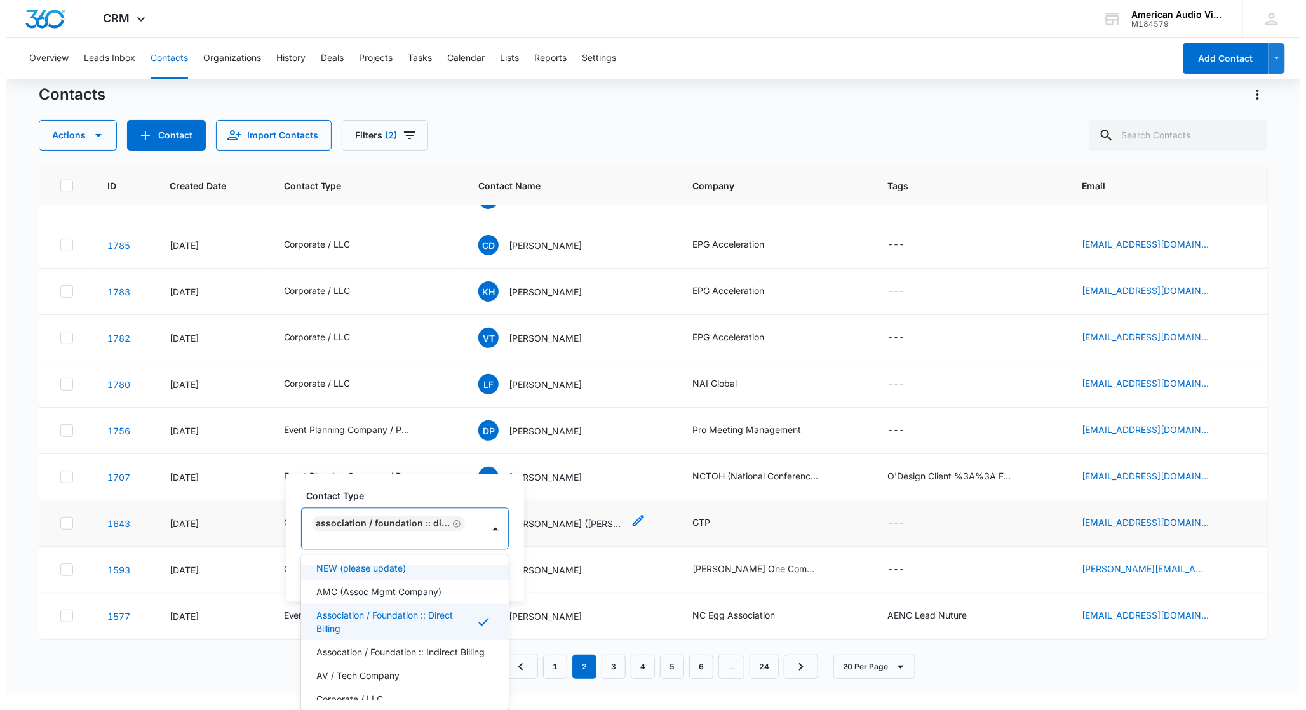
scroll to position [0, 0]
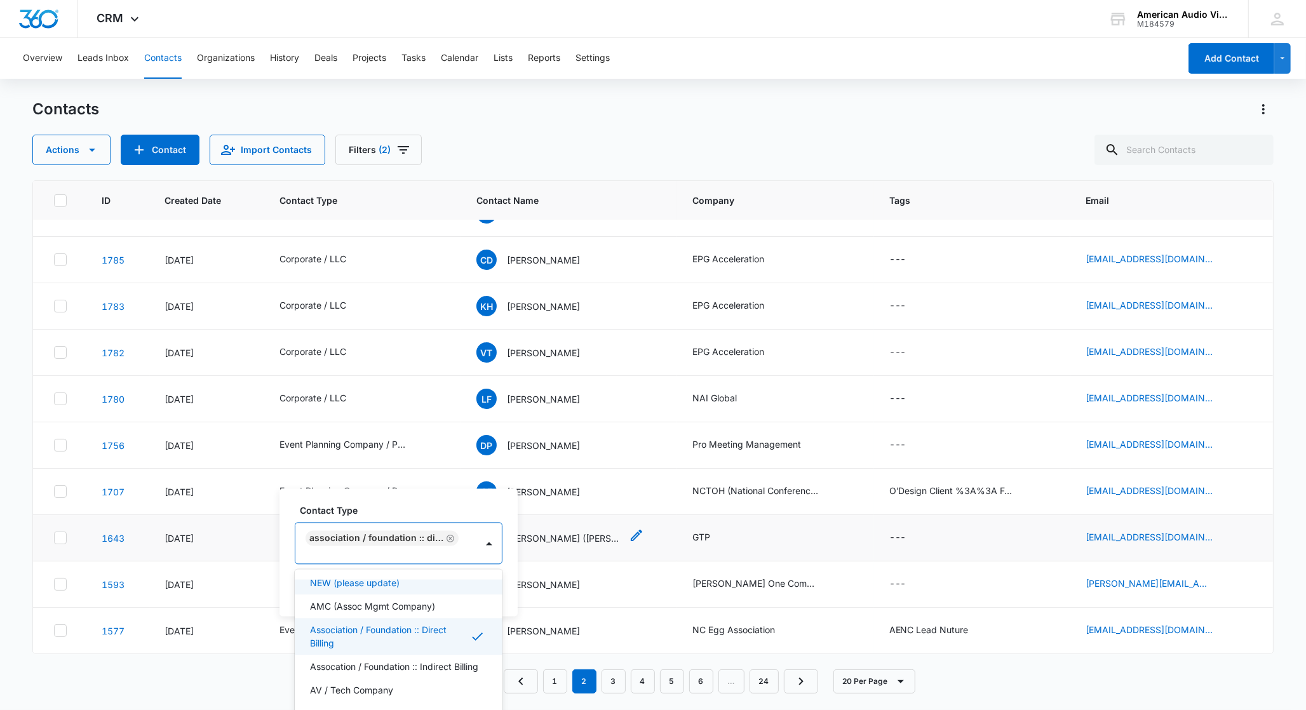
click at [506, 525] on tbody "2209 Apr 17, 2025 Corporate / LLC VG Veronica Greene BloomNet 2025 Holiday Part…" at bounding box center [652, 190] width 1239 height 927
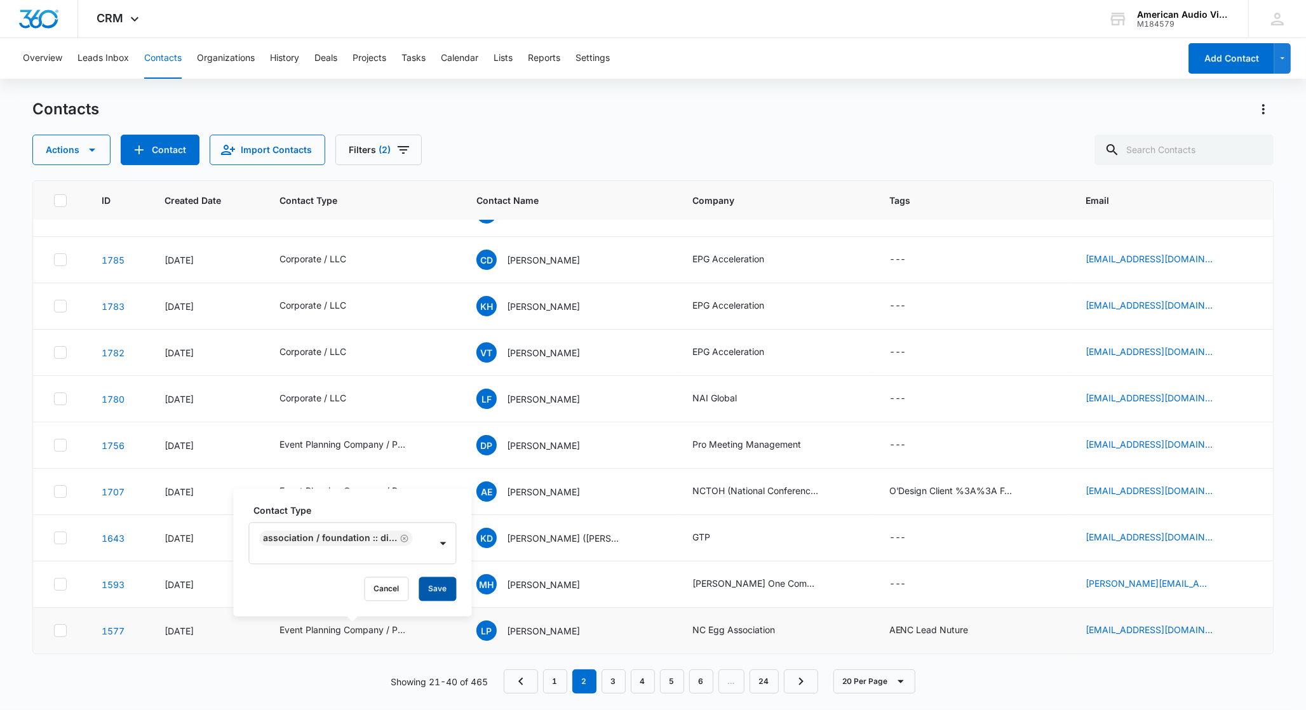
click at [429, 589] on button "Save" at bounding box center [437, 589] width 37 height 24
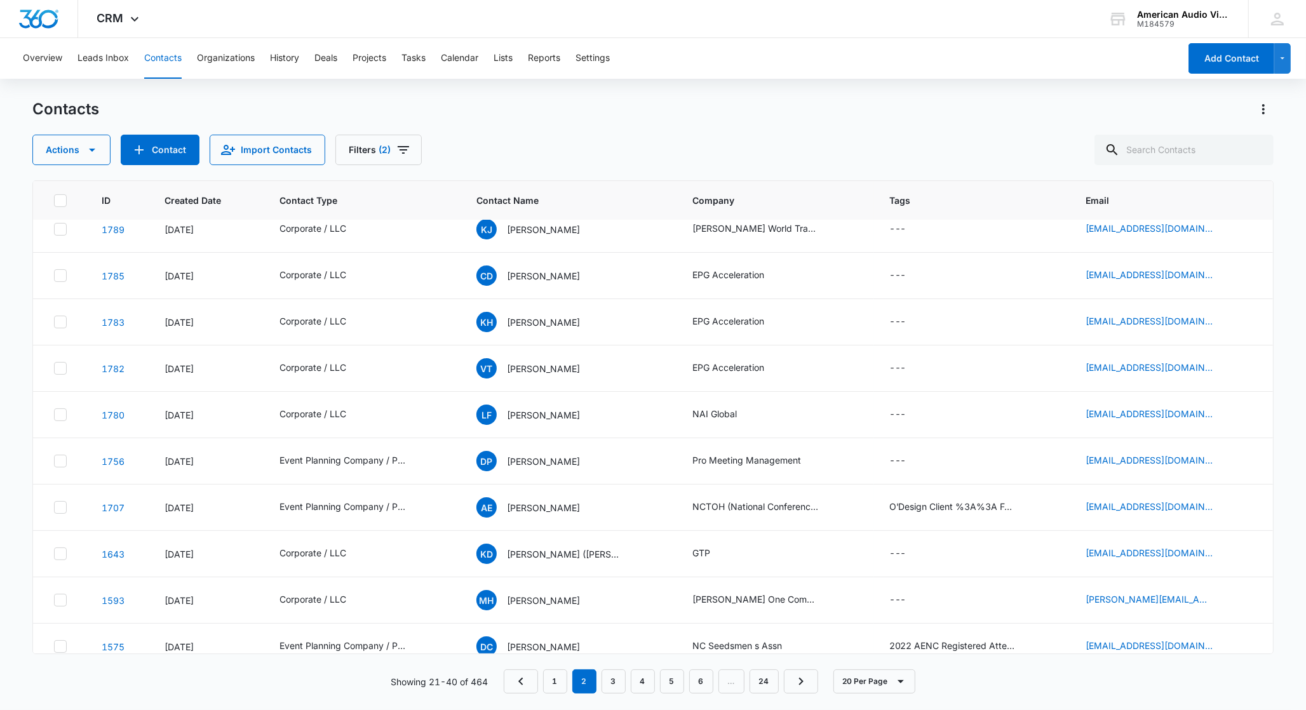
scroll to position [496, 0]
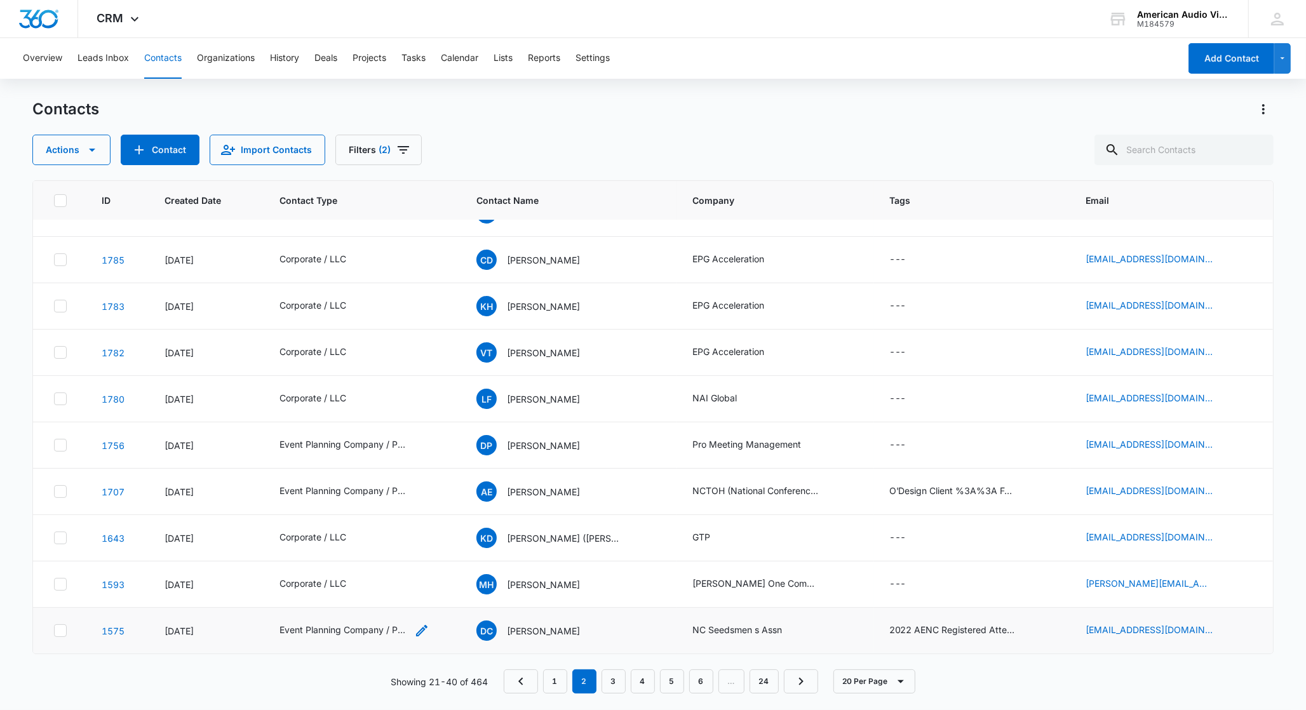
click at [313, 630] on div "Event Planning Company / Planner" at bounding box center [343, 629] width 127 height 13
click at [401, 539] on icon "Remove Event Planning Company / Planner" at bounding box center [405, 539] width 8 height 8
click at [327, 548] on div "Contact Type" at bounding box center [292, 549] width 84 height 29
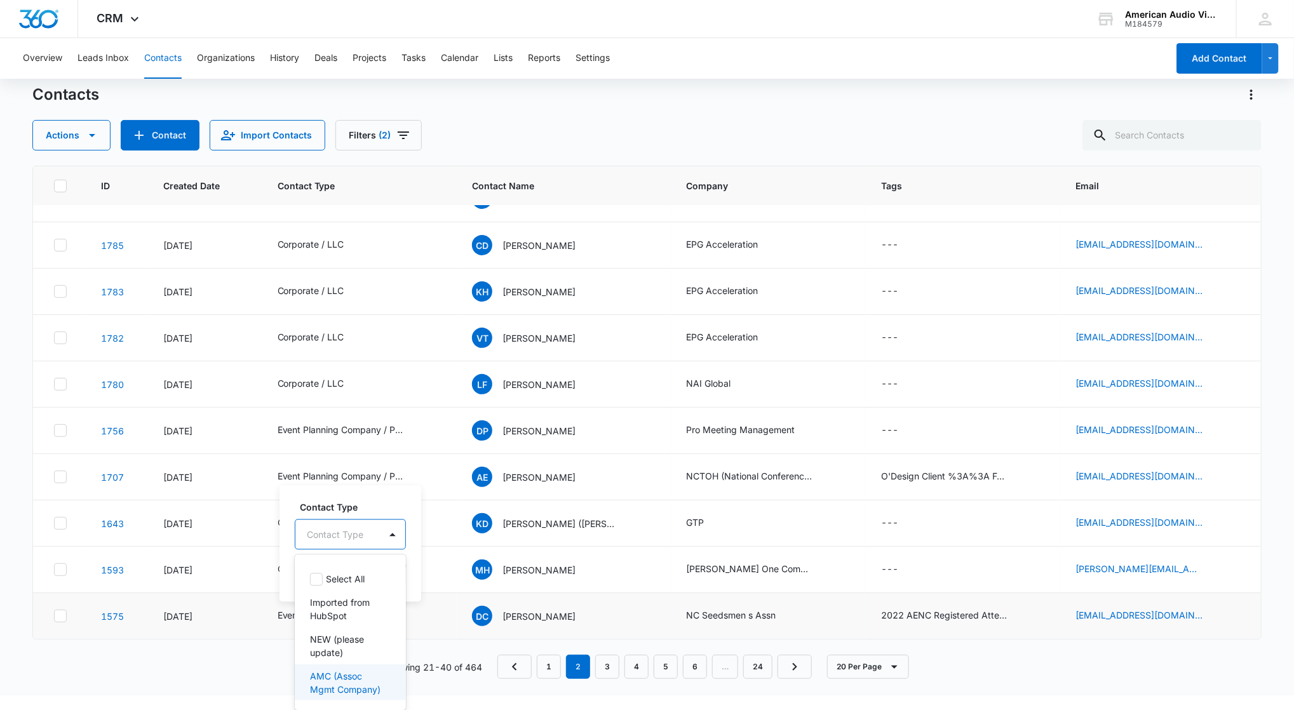
scroll to position [245, 0]
click at [349, 581] on p "Association / Foundation :: Direct Billing" at bounding box center [349, 575] width 78 height 40
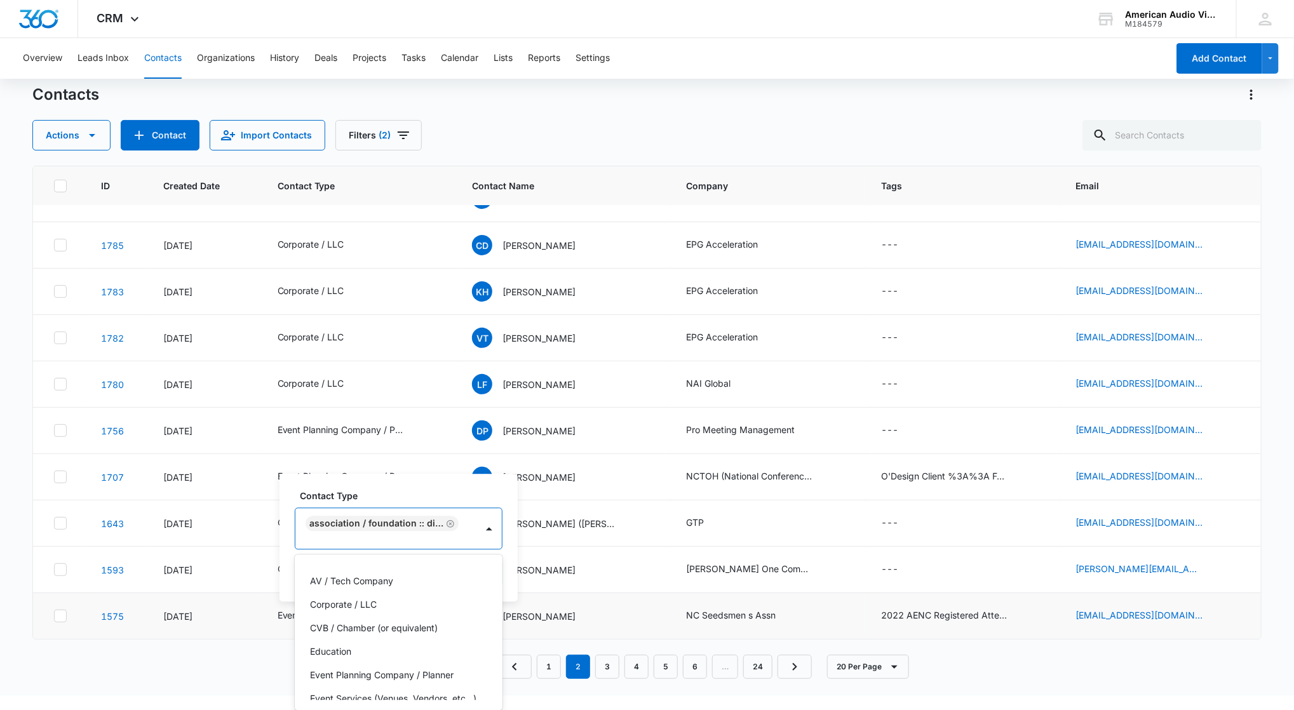
scroll to position [99, 0]
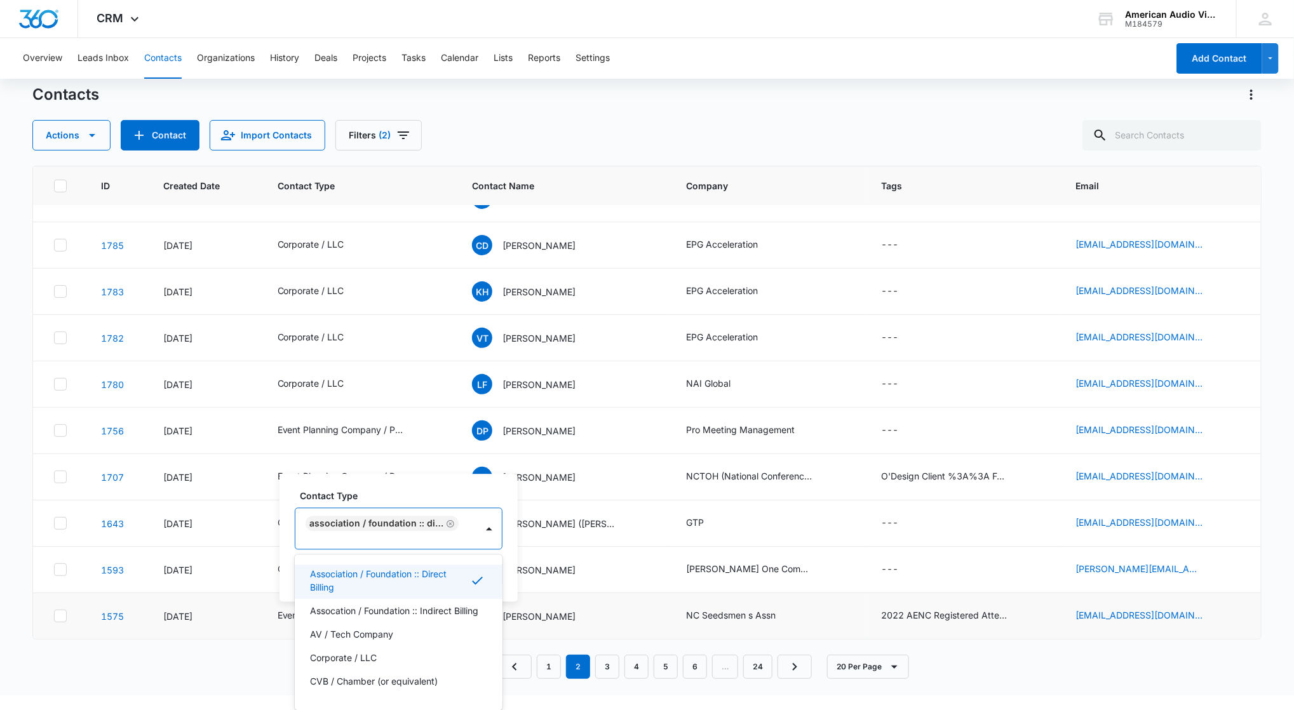
click at [506, 525] on tbody "2209 [DATE] Corporate / LLC VG [PERSON_NAME] BloomNet 2025 Holiday Party Campai…" at bounding box center [647, 175] width 1228 height 927
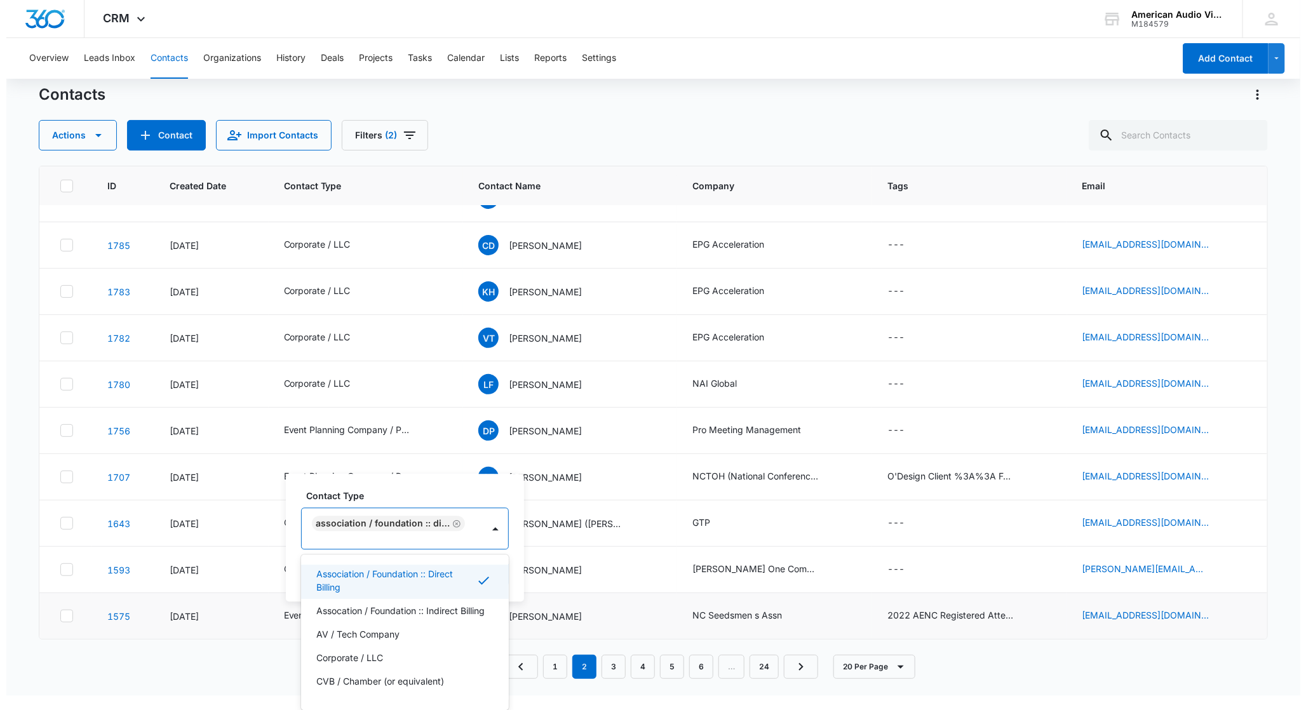
scroll to position [0, 0]
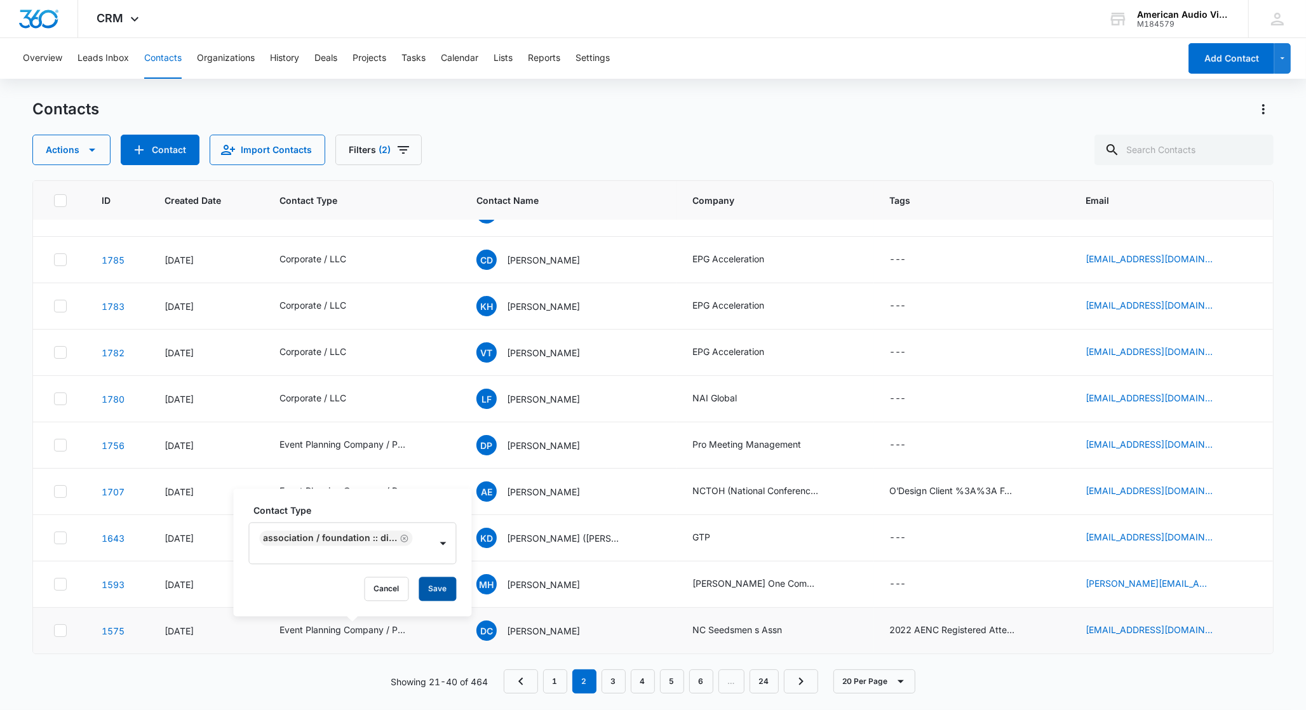
click at [445, 590] on button "Save" at bounding box center [437, 589] width 37 height 24
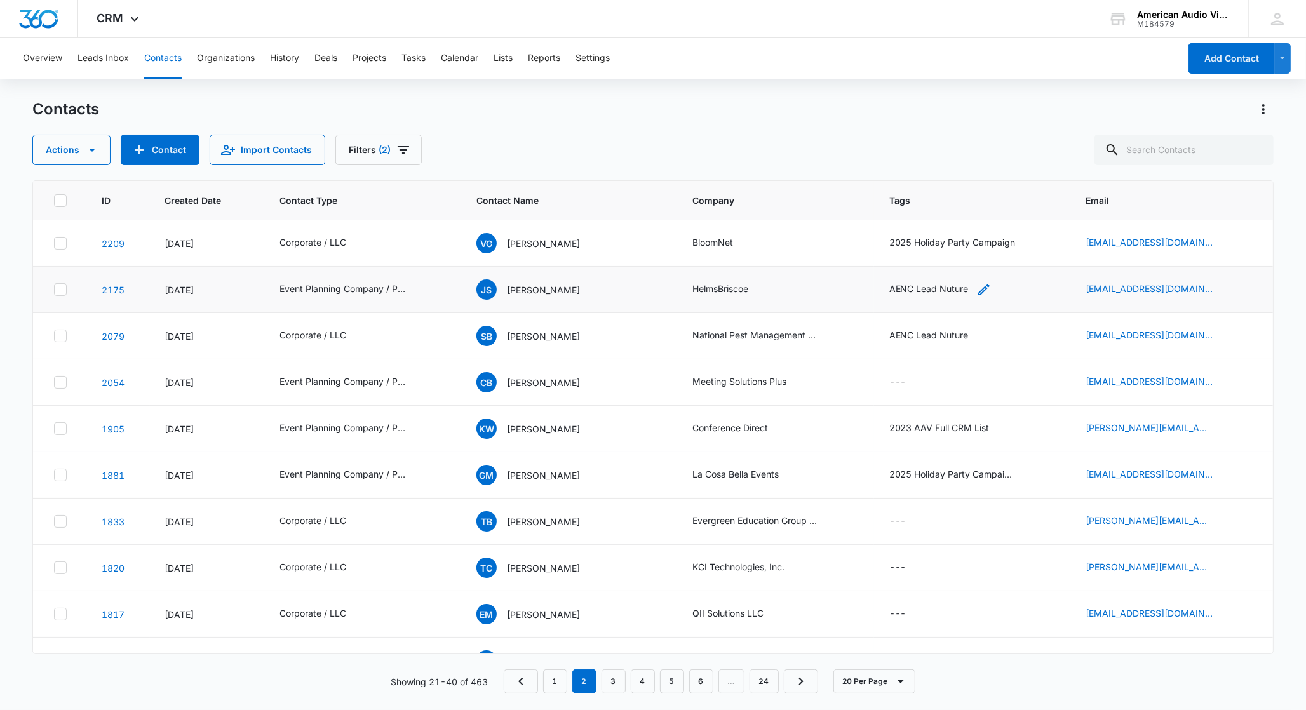
click at [978, 291] on icon "Tags - AENC Lead Nuture - Select to Edit Field" at bounding box center [983, 289] width 11 height 11
click at [978, 210] on div at bounding box center [988, 208] width 20 height 20
type input "2025"
click at [948, 251] on p "2025 Holiday Party Campaign" at bounding box center [942, 252] width 126 height 13
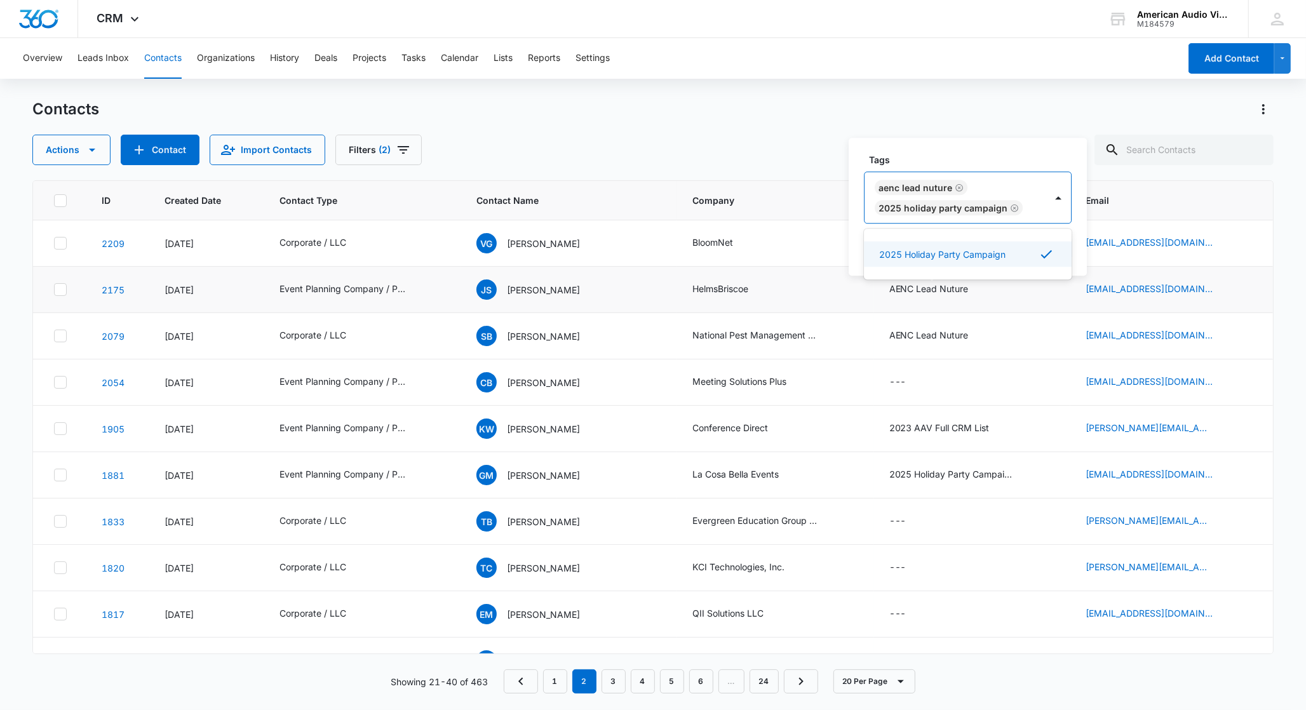
click at [1079, 236] on div "Tags option 2025 Holiday Party Campaign, selected. 2025 Holiday Party Campaign …" at bounding box center [968, 207] width 238 height 138
click at [1058, 255] on button "Save" at bounding box center [1052, 248] width 37 height 24
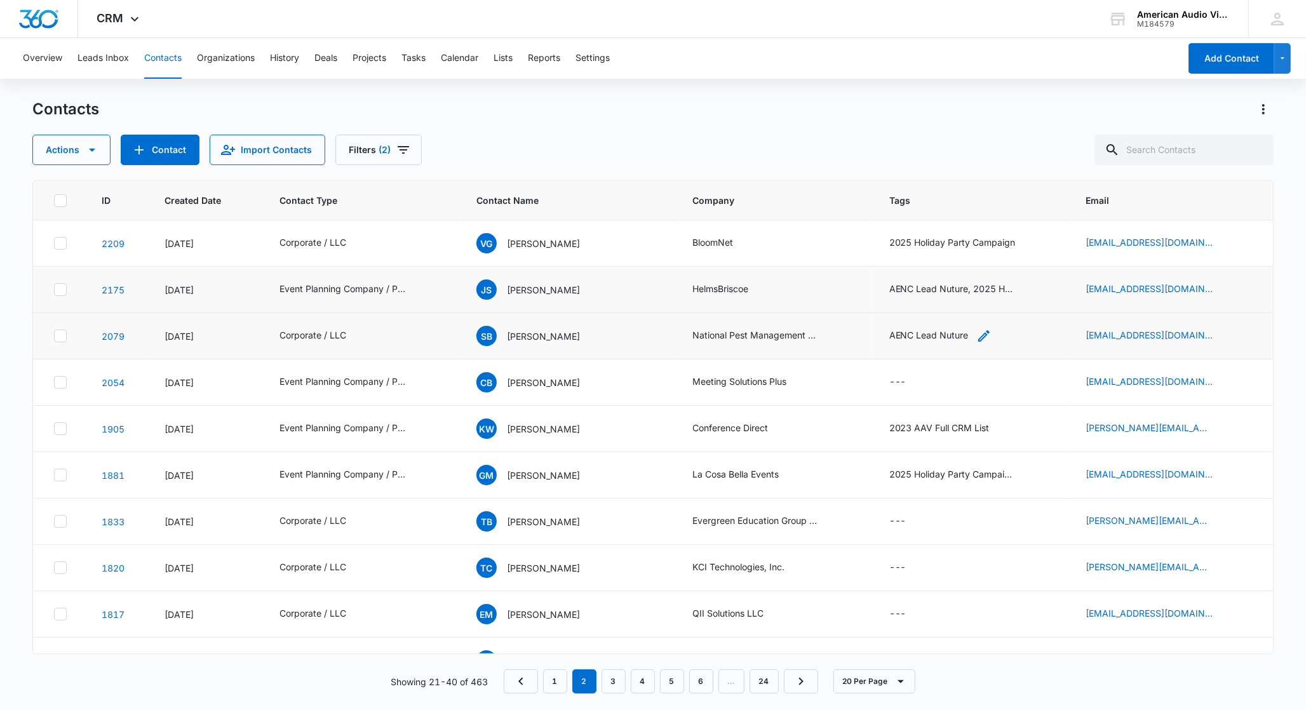
click at [978, 337] on icon "Tags - AENC Lead Nuture - Select to Edit Field" at bounding box center [983, 335] width 11 height 11
click at [978, 254] on div at bounding box center [988, 254] width 20 height 20
type input "2025"
drag, startPoint x: 956, startPoint y: 299, endPoint x: 994, endPoint y: 297, distance: 37.6
click at [956, 300] on p "2025 Holiday Party Campaign" at bounding box center [942, 299] width 126 height 13
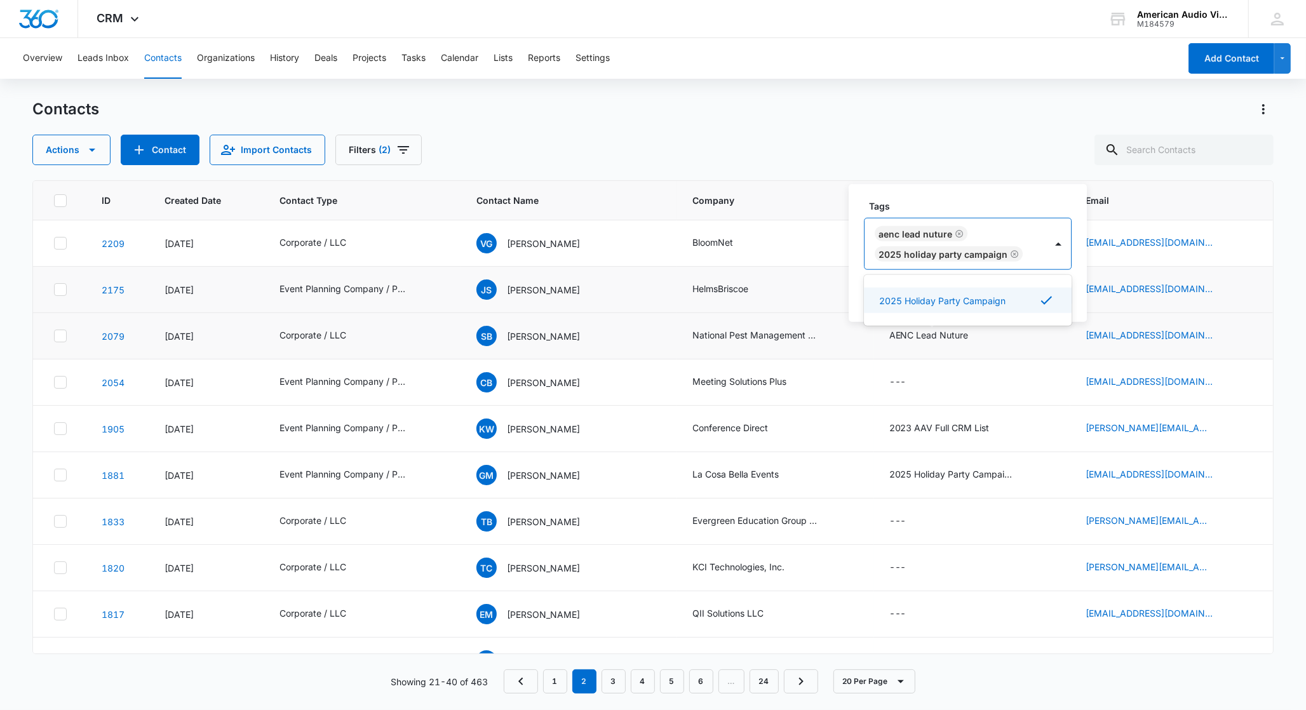
click at [1075, 273] on div "Tags option 2025 Holiday Party Campaign, selected. 2025 Holiday Party Campaign …" at bounding box center [968, 253] width 238 height 138
click at [1050, 297] on button "Save" at bounding box center [1052, 295] width 37 height 24
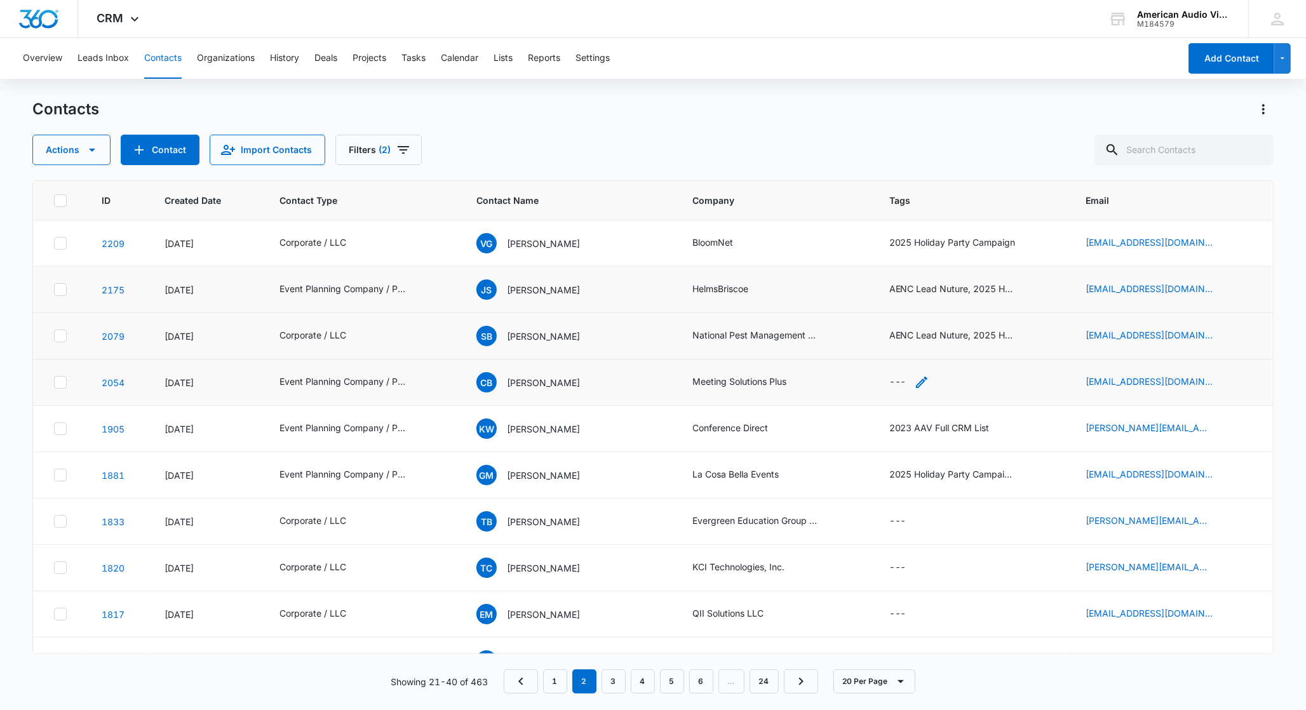
click at [893, 384] on div "---" at bounding box center [897, 382] width 17 height 15
click at [901, 304] on div at bounding box center [902, 302] width 20 height 20
type input "2025"
click at [892, 349] on p "2025 Holiday Party Campaign" at bounding box center [887, 366] width 32 height 53
click at [1051, 312] on div "Tags 2025 Holiday Party Campaign Cancel Save" at bounding box center [951, 311] width 223 height 118
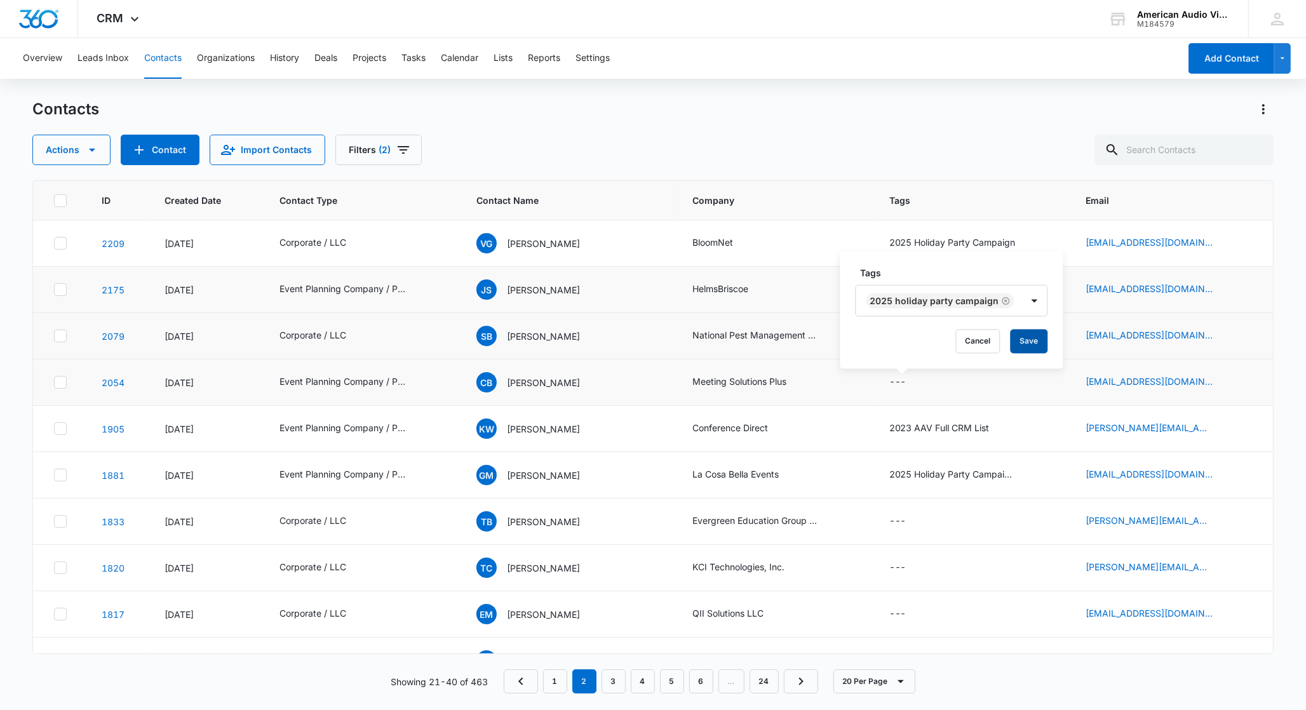
click at [1037, 338] on button "Save" at bounding box center [1029, 342] width 37 height 24
click at [999, 430] on icon "Tags - 2023 AAV Full CRM List - Select to Edit Field" at bounding box center [1004, 428] width 11 height 11
click at [994, 345] on div "2023 AAV Full CRM List" at bounding box center [932, 347] width 130 height 30
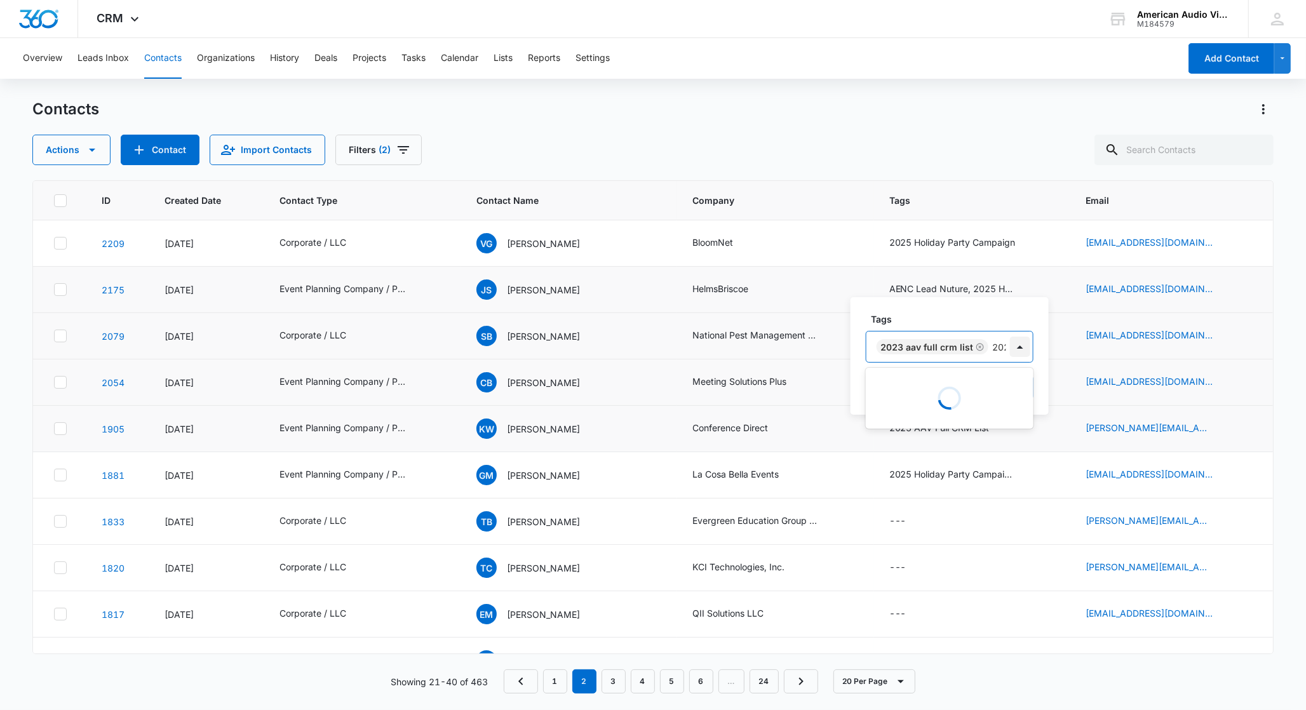
type input "2025"
click at [955, 391] on p "2025 Holiday Party Campaign" at bounding box center [944, 392] width 126 height 13
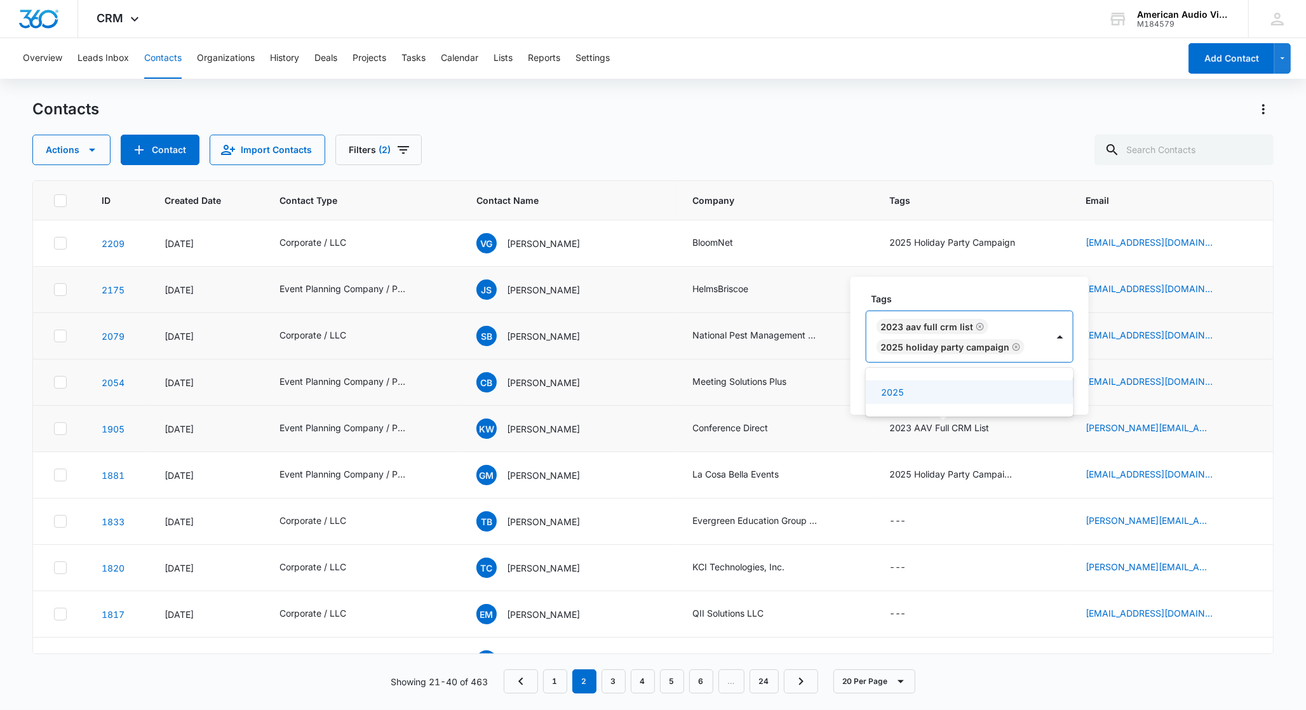
click at [1077, 367] on div "Tags option 2025 Holiday Party Campaign, selected. 2025, 1 of 1. 1 result avail…" at bounding box center [970, 346] width 238 height 138
click at [1067, 384] on button "Save" at bounding box center [1054, 387] width 37 height 24
click at [889, 521] on div "---" at bounding box center [897, 521] width 17 height 15
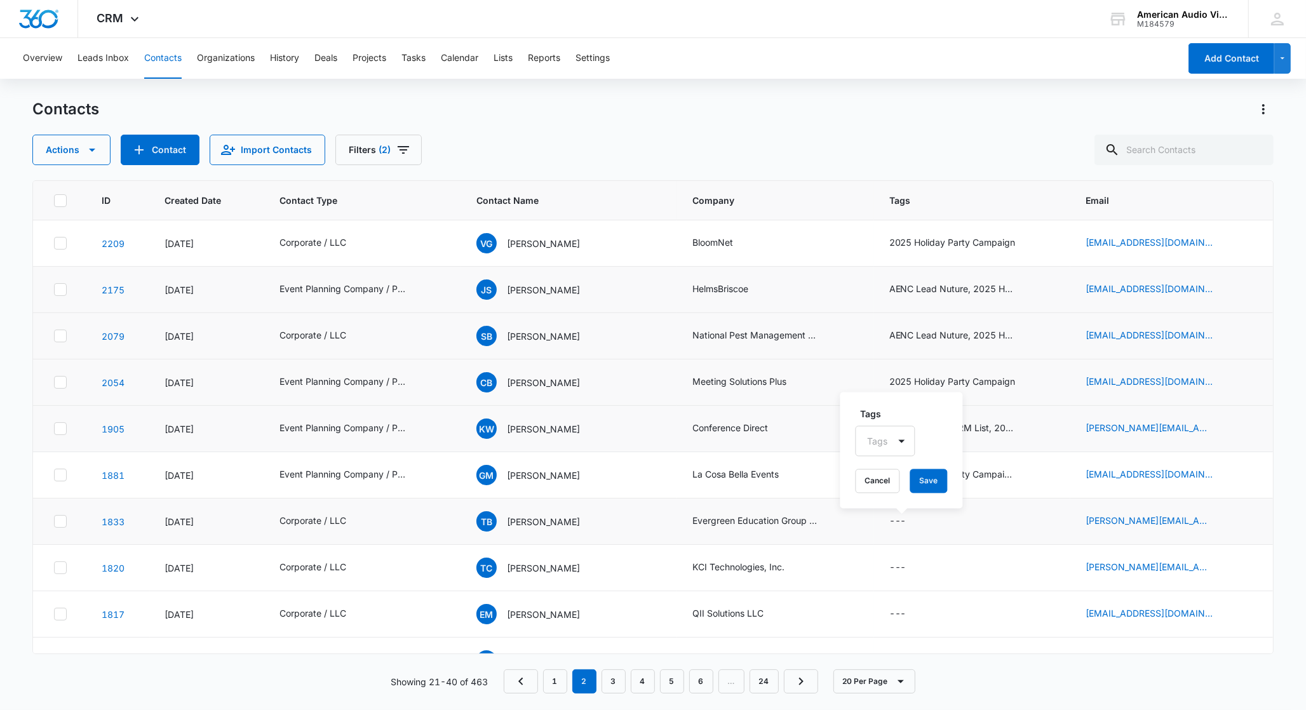
click at [1022, 528] on div "--- Tags Tags Cancel Save" at bounding box center [972, 521] width 166 height 15
click at [868, 489] on button "Cancel" at bounding box center [878, 481] width 44 height 24
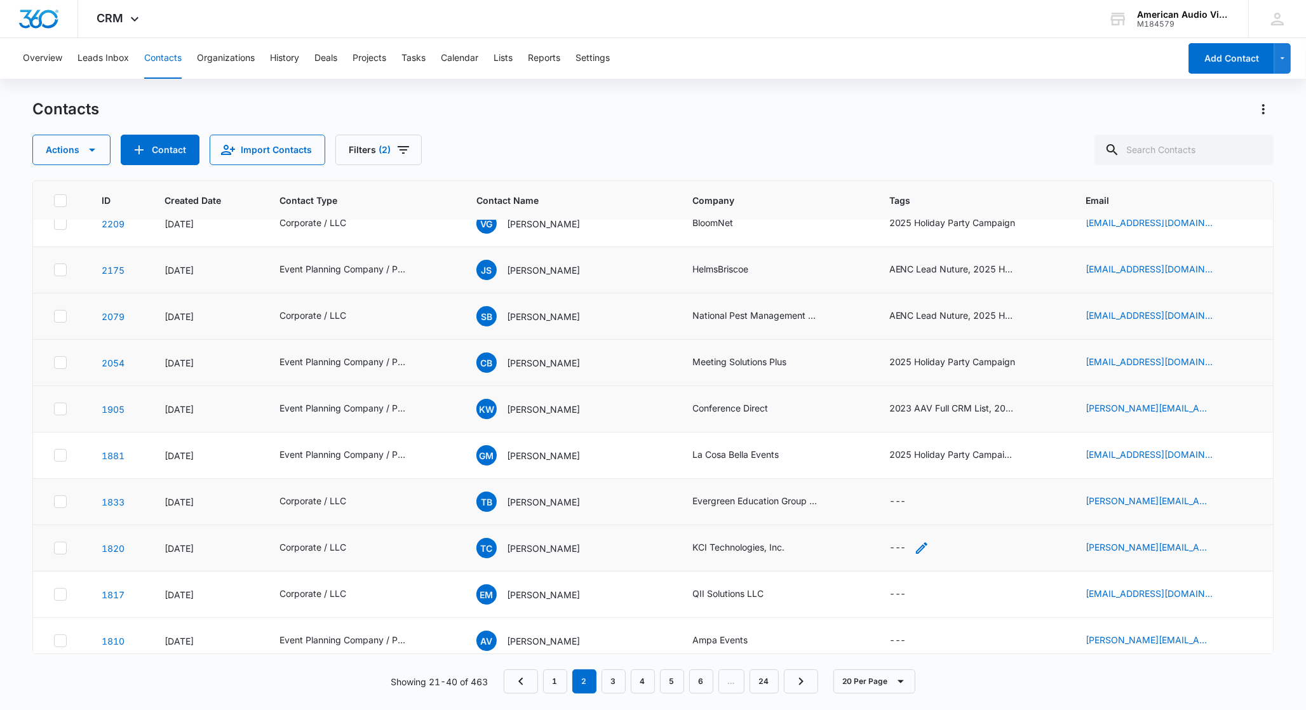
scroll to position [40, 0]
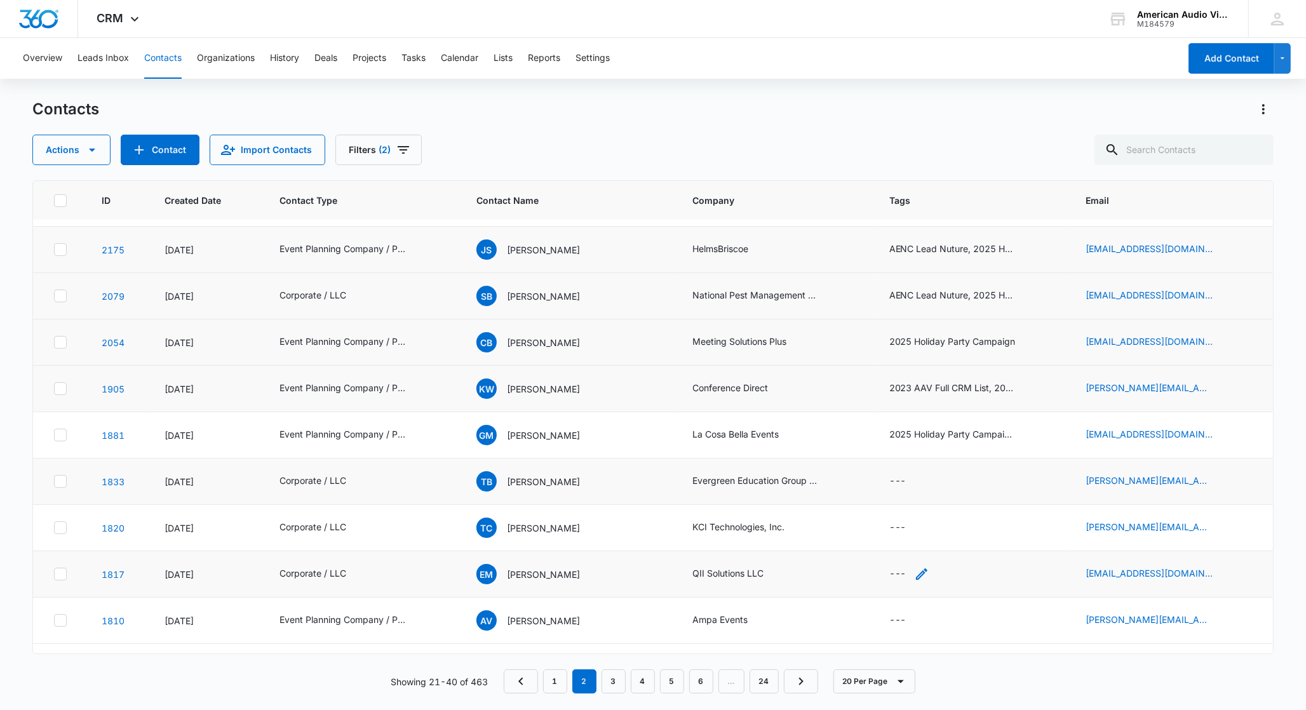
click at [914, 574] on icon "Tags - - Select to Edit Field" at bounding box center [921, 574] width 15 height 15
click at [890, 496] on div at bounding box center [901, 493] width 25 height 29
type input "2025"
drag, startPoint x: 873, startPoint y: 567, endPoint x: 880, endPoint y: 566, distance: 7.7
click at [873, 567] on p "2025 Holiday Party Campaign" at bounding box center [887, 558] width 32 height 53
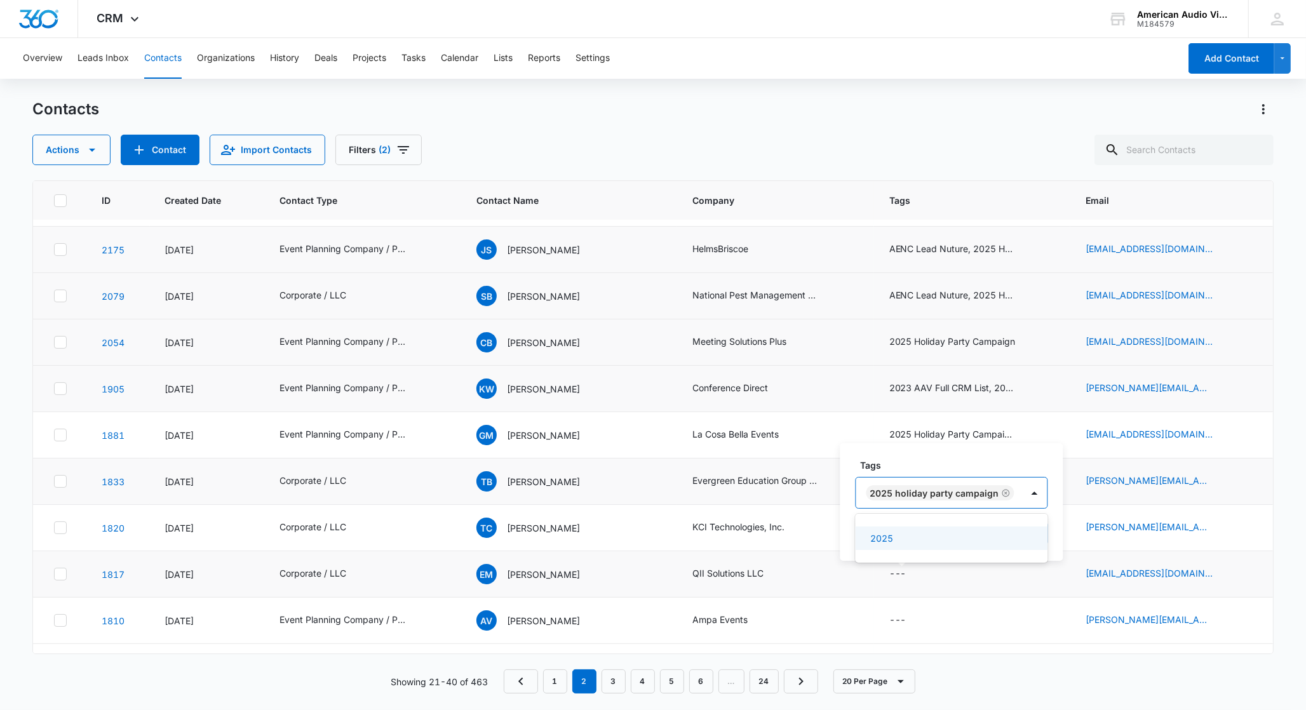
click at [1048, 513] on div "Tags option 2025 Holiday Party Campaign, selected. 2025, 1 of 1. 1 result avail…" at bounding box center [951, 502] width 223 height 118
click at [1037, 529] on button "Save" at bounding box center [1029, 534] width 37 height 24
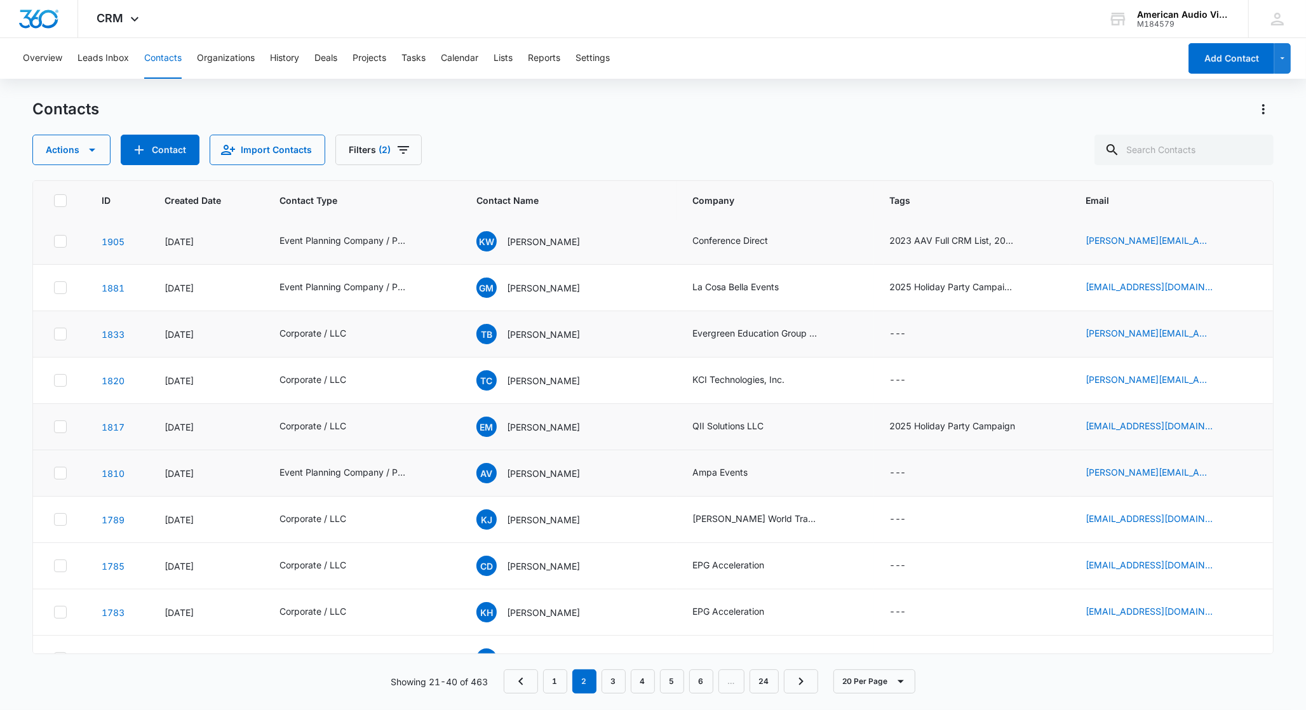
scroll to position [239, 0]
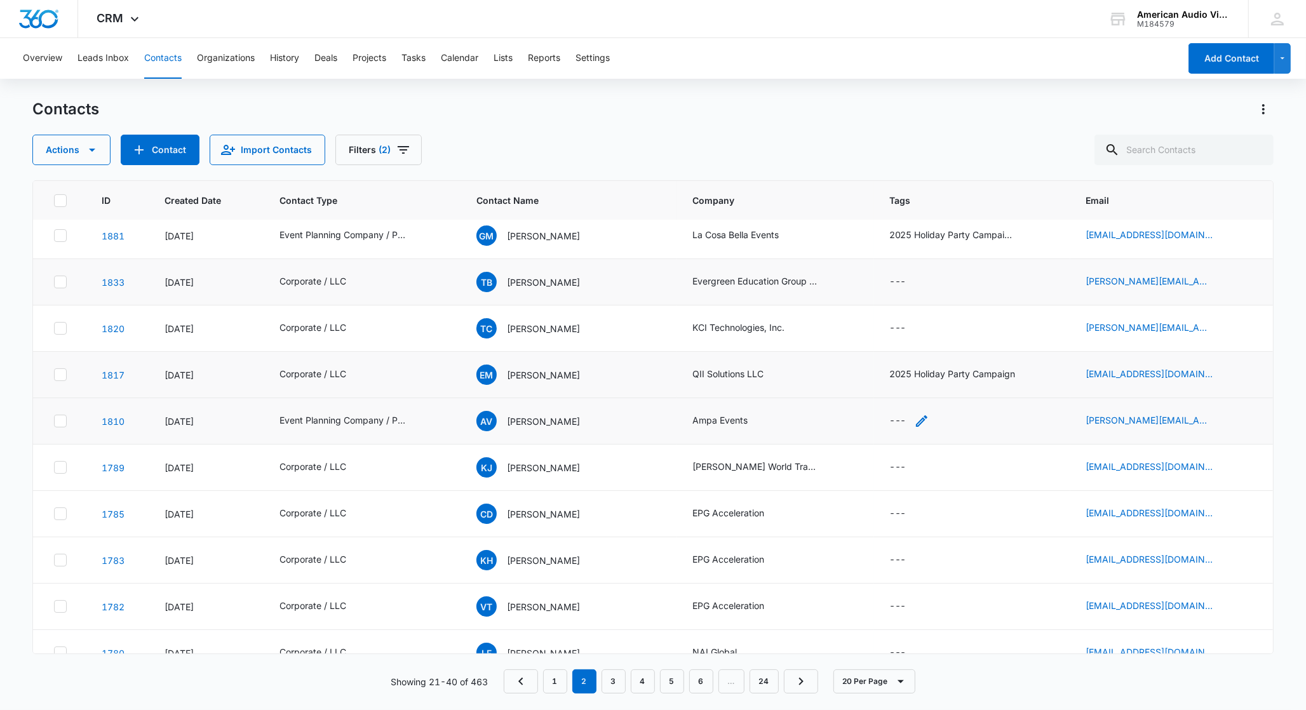
click at [916, 424] on icon "Tags - - Select to Edit Field" at bounding box center [921, 420] width 11 height 11
click at [892, 346] on div at bounding box center [902, 340] width 20 height 20
type input "2025"
click at [878, 390] on p "2025 Holiday Party Campaign" at bounding box center [887, 405] width 32 height 53
click at [1055, 381] on div "Tags 2025 Holiday Party Campaign Cancel Save" at bounding box center [951, 349] width 223 height 118
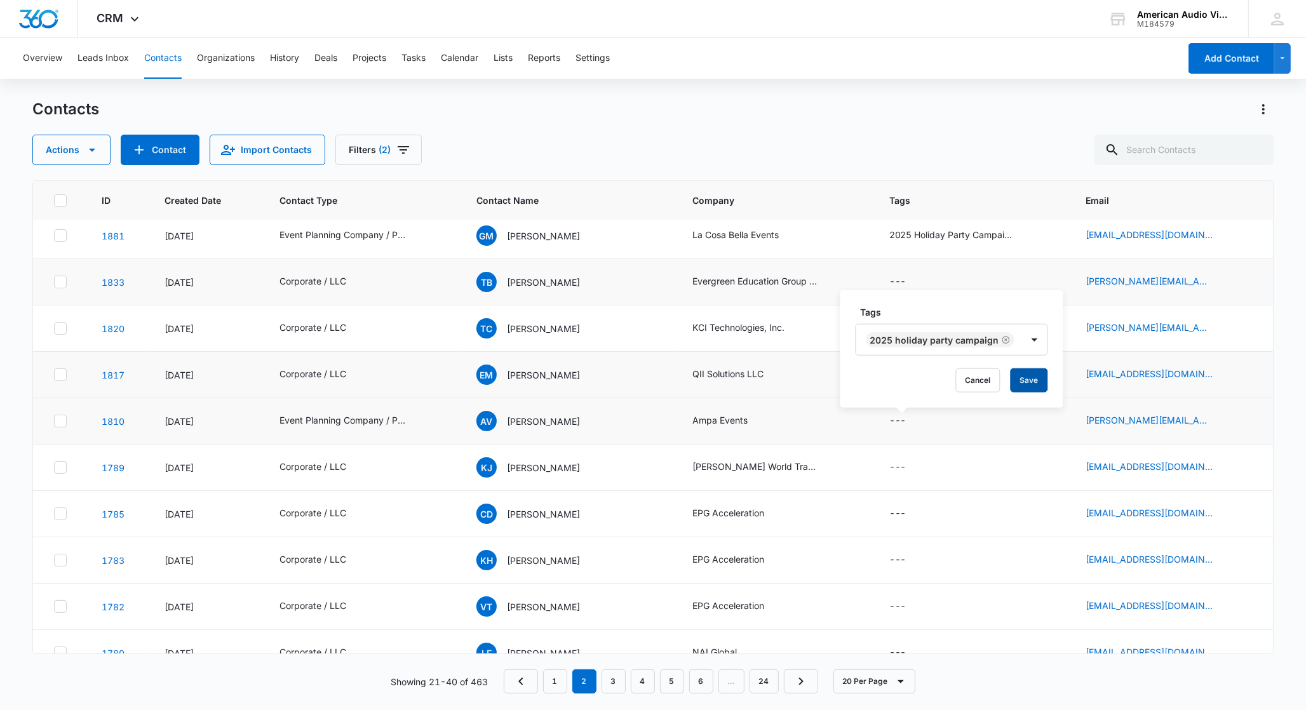
click at [1033, 384] on button "Save" at bounding box center [1029, 380] width 37 height 24
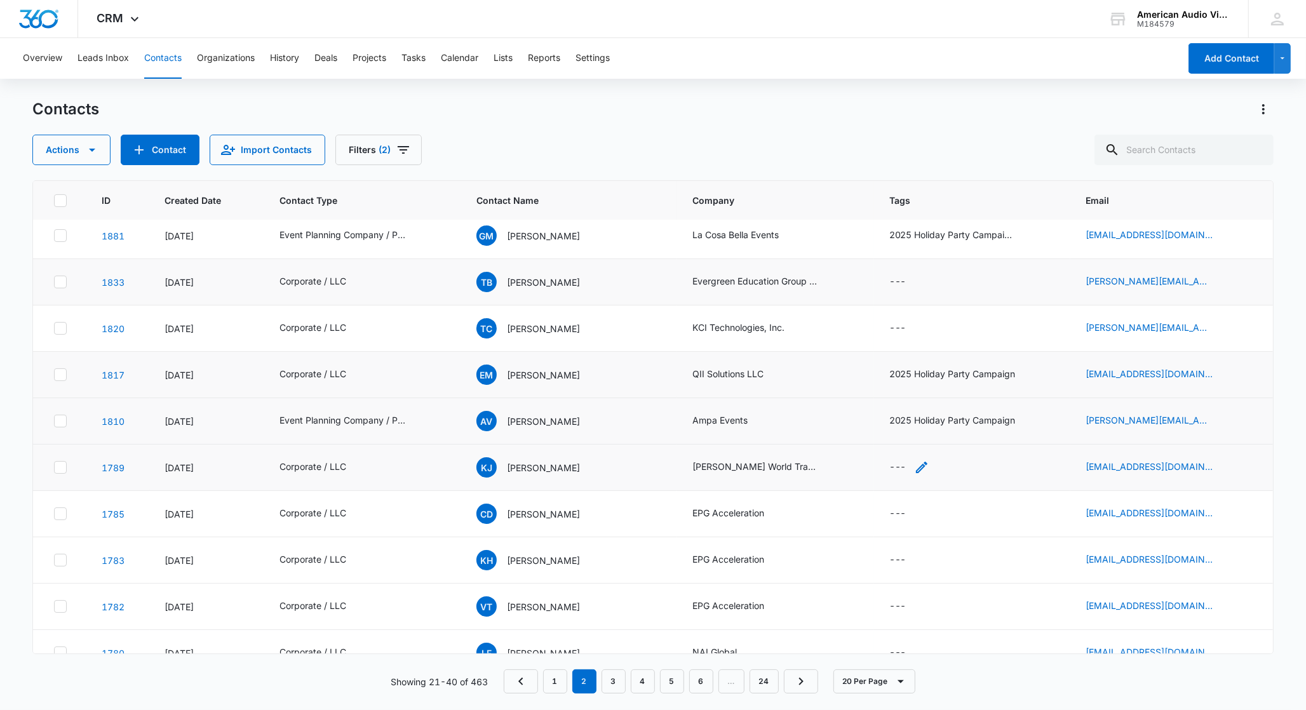
click at [916, 470] on icon "Tags - - Select to Edit Field" at bounding box center [921, 467] width 11 height 11
click at [880, 388] on div at bounding box center [878, 387] width 20 height 16
type input "0"
type input "2025"
click at [884, 429] on p "2025 Holiday Party Campaign" at bounding box center [887, 452] width 32 height 53
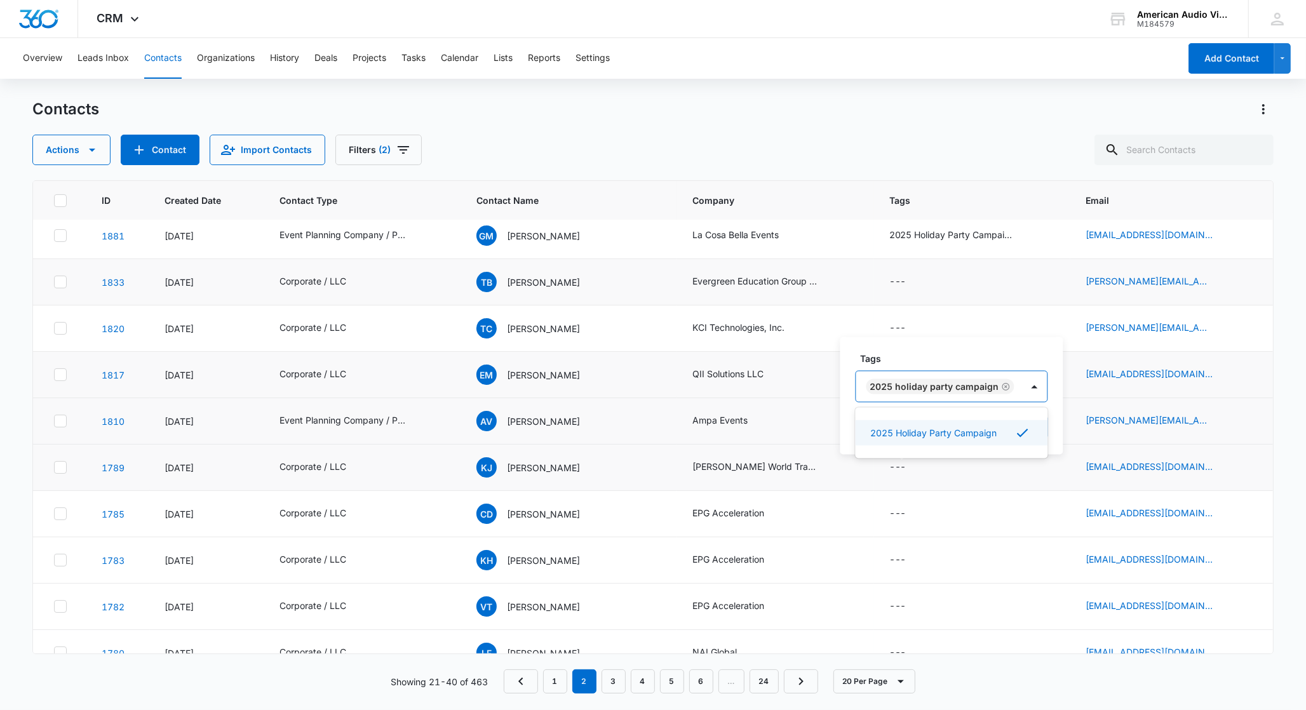
click at [1054, 414] on div "Tags option 2025 Holiday Party Campaign, selected. 2025 Holiday Party Campaign …" at bounding box center [951, 396] width 223 height 118
click at [1034, 431] on button "Save" at bounding box center [1029, 427] width 37 height 24
click at [898, 515] on div "---" at bounding box center [897, 513] width 17 height 15
click at [879, 438] on div at bounding box center [878, 434] width 20 height 16
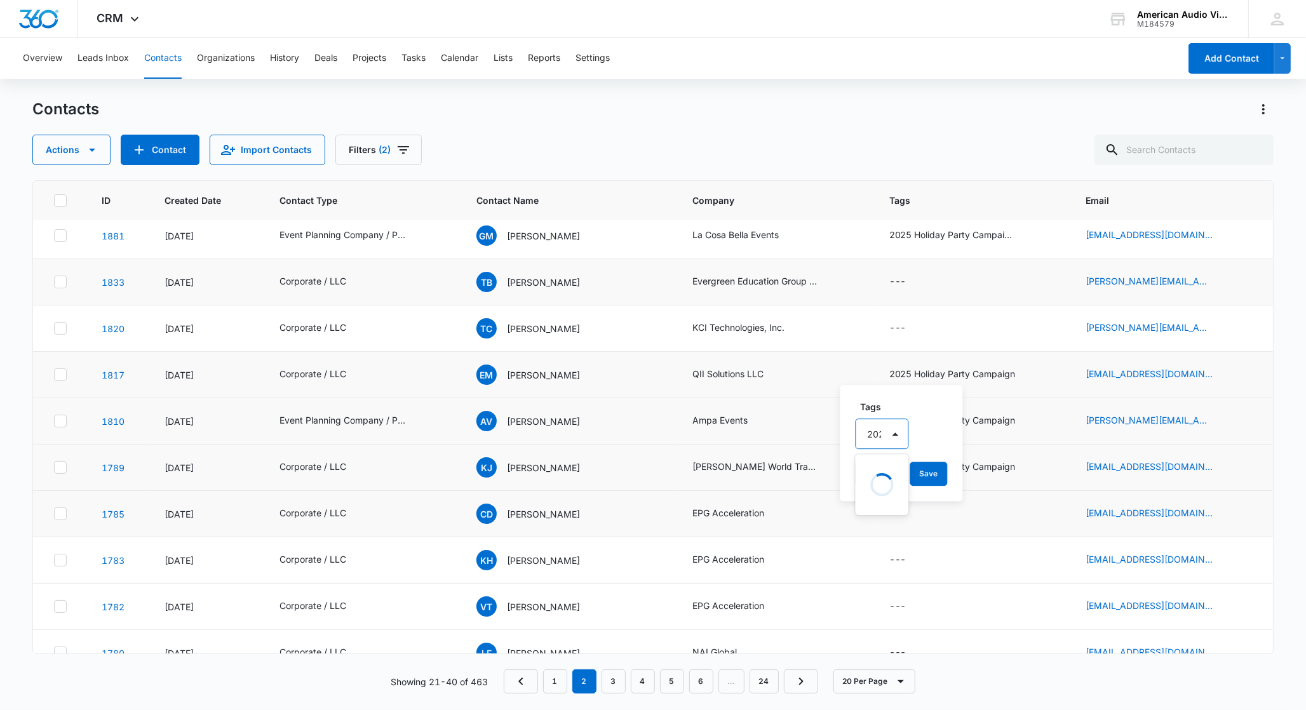
type input "2025"
click at [879, 505] on p "2025 Holiday Party Campaign" at bounding box center [887, 498] width 32 height 53
click at [1053, 477] on div "Tags 2025 Holiday Party Campaign Cancel Save" at bounding box center [951, 443] width 223 height 118
click at [1034, 477] on button "Save" at bounding box center [1029, 474] width 37 height 24
click at [898, 560] on div "---" at bounding box center [909, 560] width 40 height 15
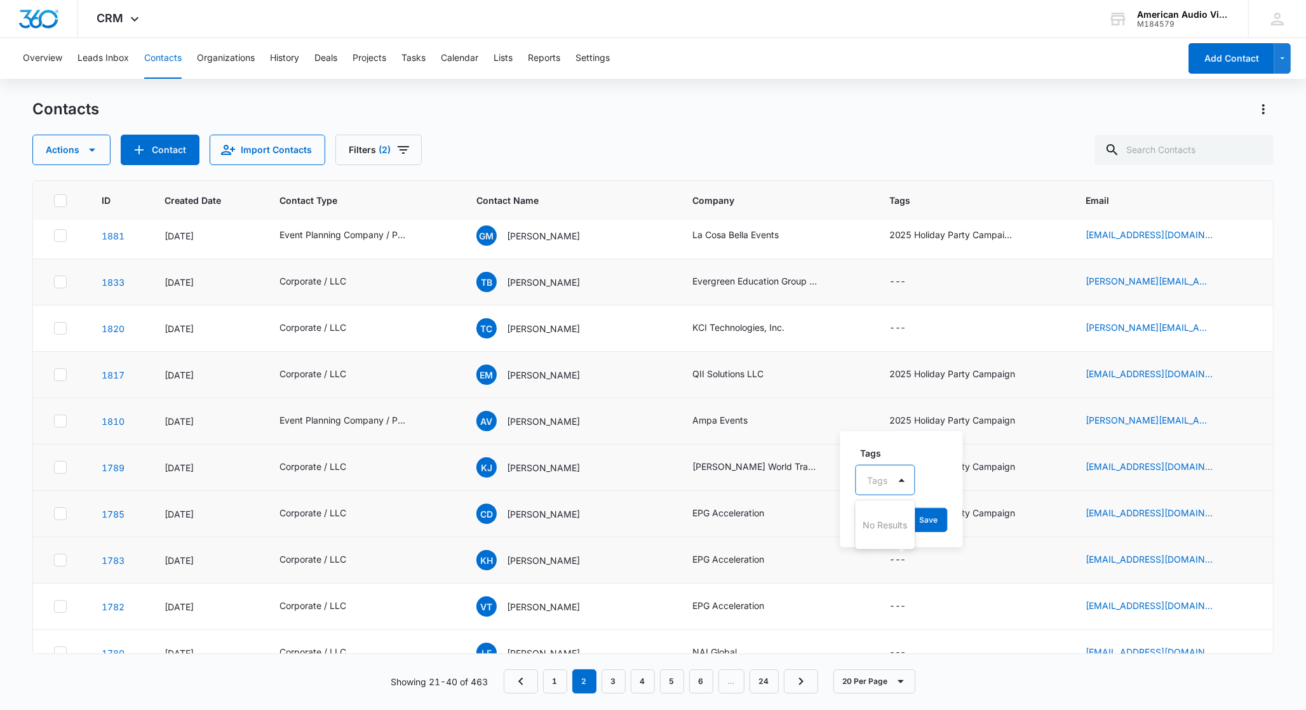
click at [889, 480] on div at bounding box center [901, 480] width 25 height 29
type input "2025"
click at [892, 517] on div "2025 Holiday Party Campaign" at bounding box center [888, 545] width 65 height 64
click at [1052, 503] on div "Tags 2025 Holiday Party Campaign Cancel Save" at bounding box center [951, 489] width 223 height 118
click at [1035, 516] on button "Save" at bounding box center [1029, 520] width 37 height 24
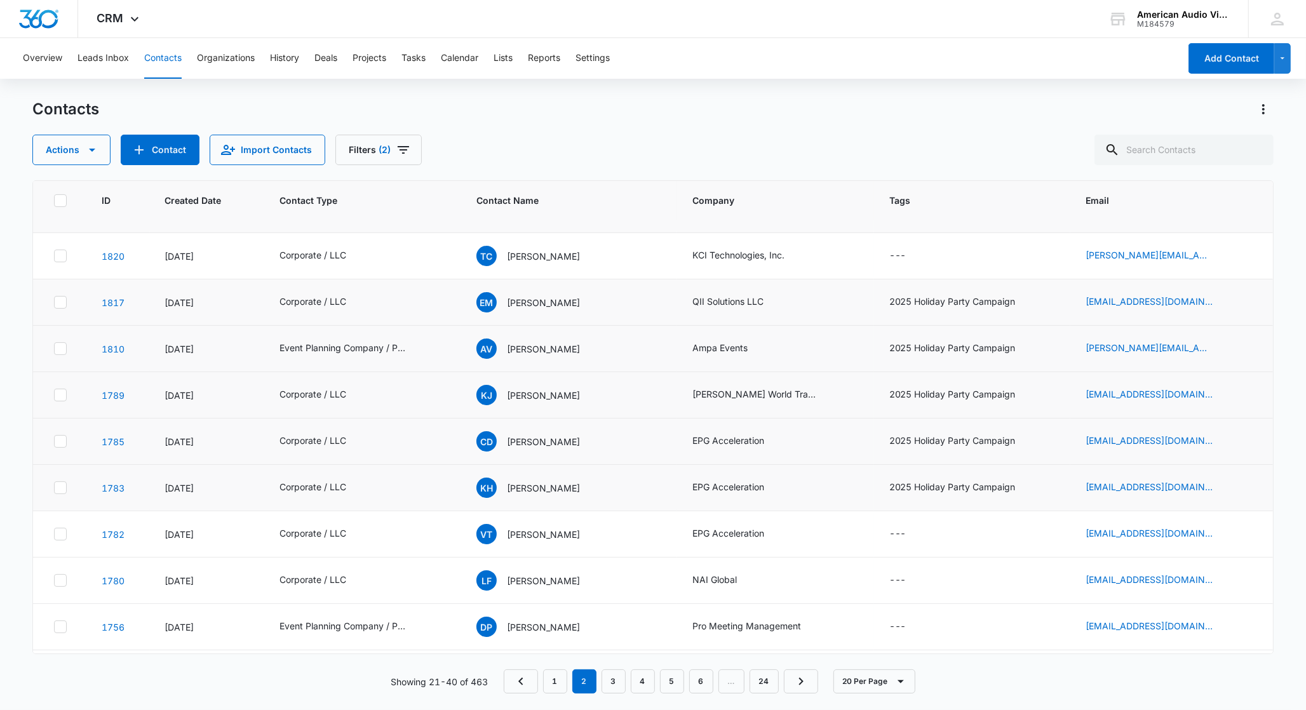
scroll to position [470, 0]
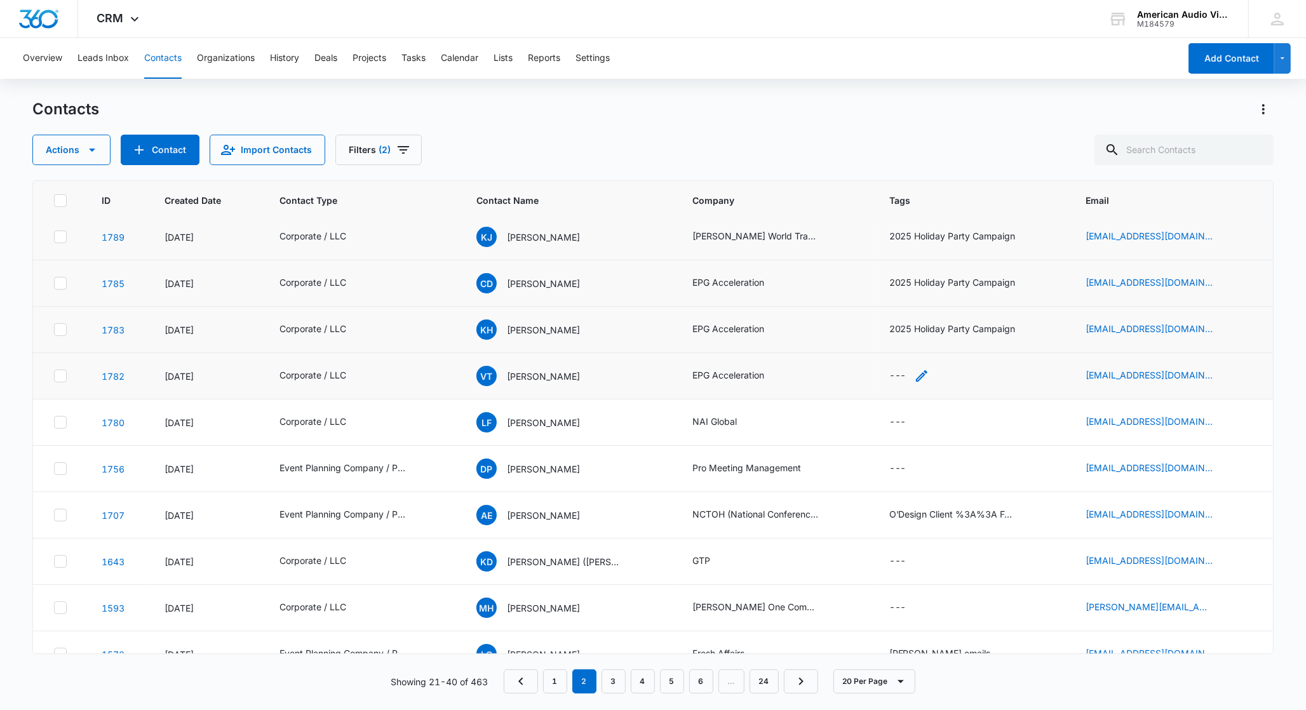
click at [914, 376] on icon "Tags - - Select to Edit Field" at bounding box center [921, 375] width 15 height 15
click at [877, 307] on div "Tags" at bounding box center [872, 297] width 33 height 29
type input "2025"
drag, startPoint x: 881, startPoint y: 337, endPoint x: 968, endPoint y: 351, distance: 88.1
click at [881, 337] on p "2025 Holiday Party Campaign" at bounding box center [887, 361] width 32 height 53
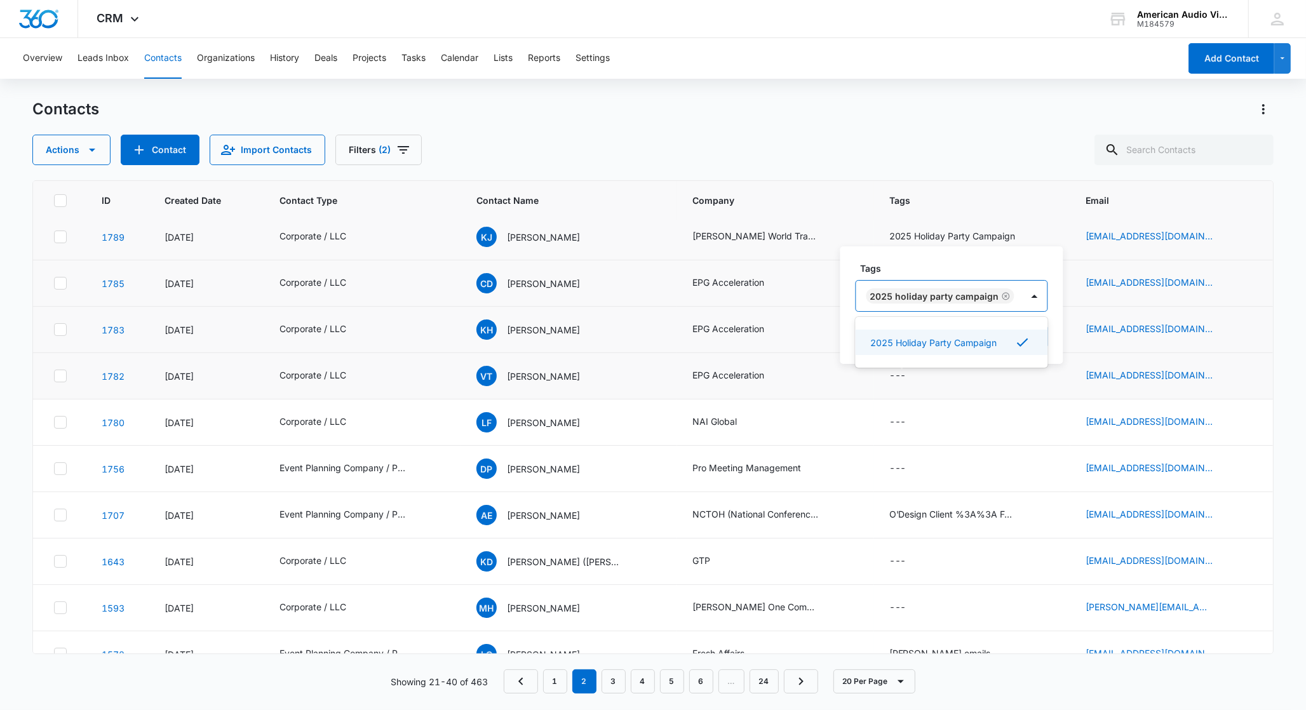
click at [1058, 337] on div "Tags option 2025 Holiday Party Campaign, selected. 2025 Holiday Party Campaign …" at bounding box center [951, 305] width 223 height 118
click at [1037, 339] on button "Save" at bounding box center [1029, 337] width 37 height 24
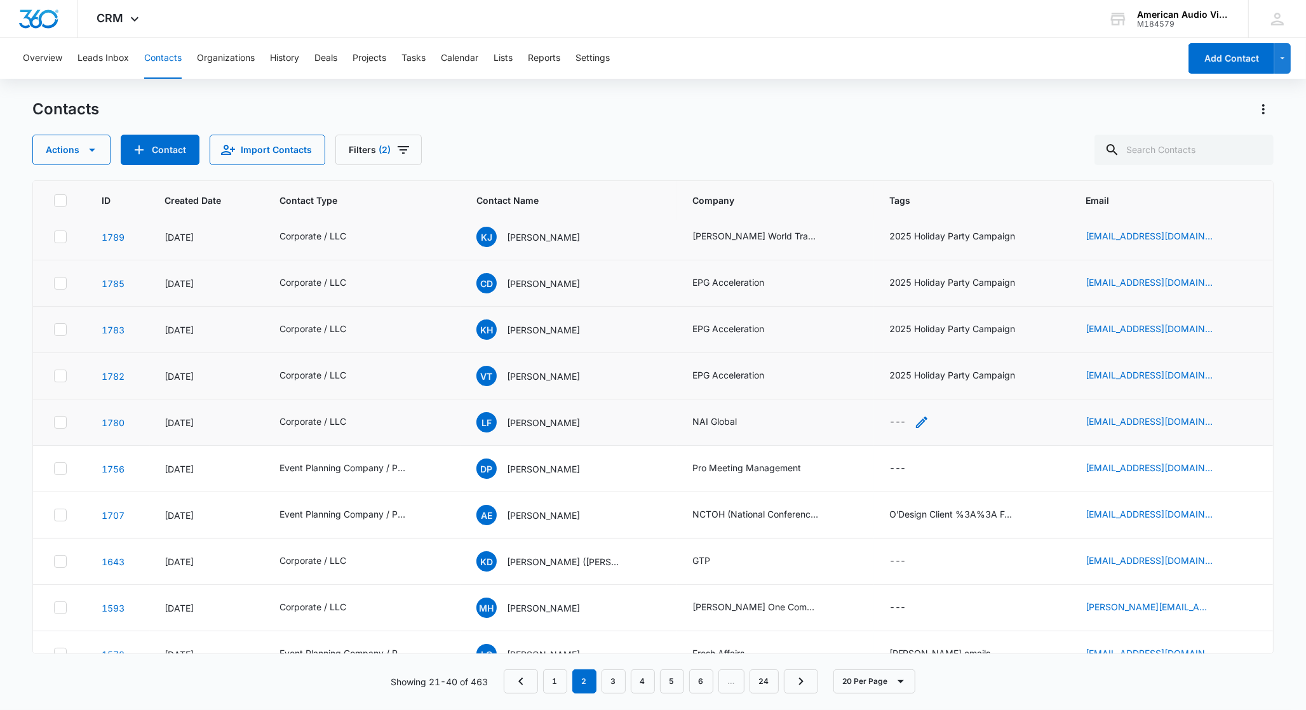
click at [916, 426] on icon "Tags - - Select to Edit Field" at bounding box center [921, 422] width 11 height 11
click at [873, 339] on div at bounding box center [878, 343] width 20 height 16
type input "2025"
click at [919, 393] on div "2025 Holiday Party Campaign" at bounding box center [888, 408] width 65 height 64
click at [1055, 387] on div "Tags 2025 Holiday Party Campaign Cancel Save" at bounding box center [951, 352] width 223 height 118
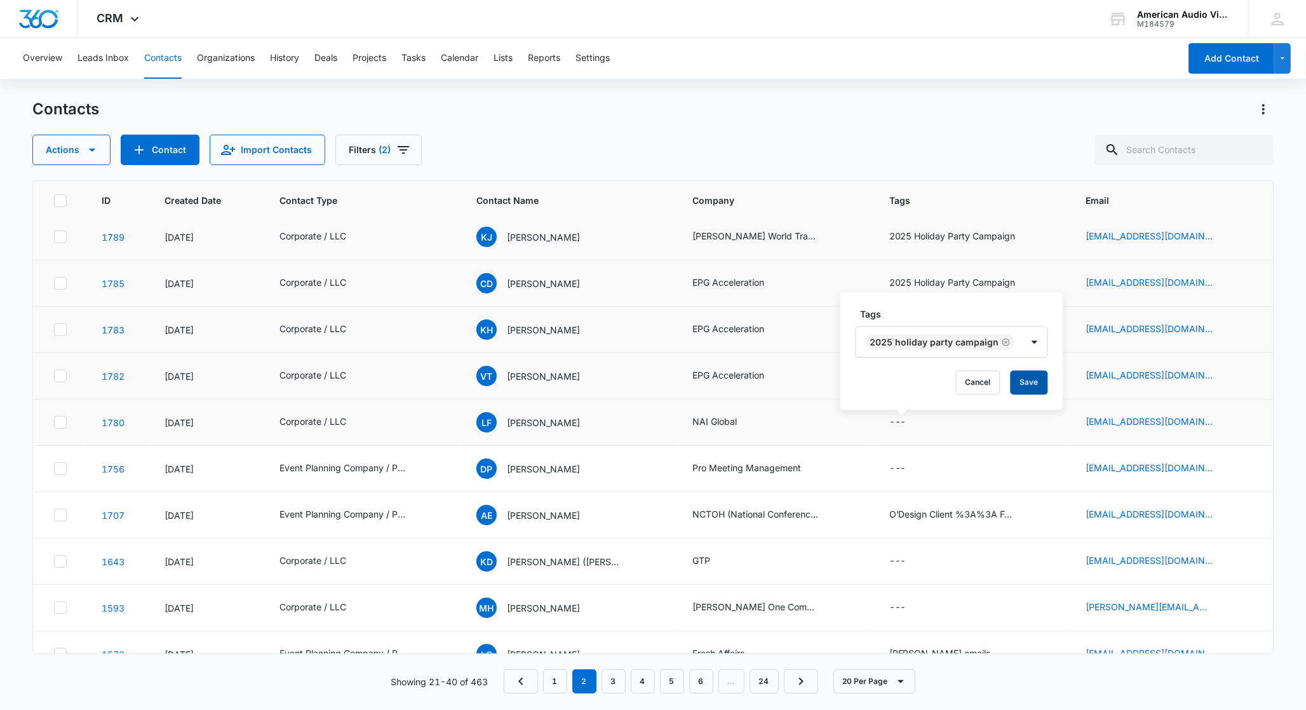
click at [1039, 387] on button "Save" at bounding box center [1029, 383] width 37 height 24
click at [899, 469] on div "---" at bounding box center [909, 468] width 40 height 15
click at [876, 396] on div at bounding box center [878, 390] width 20 height 16
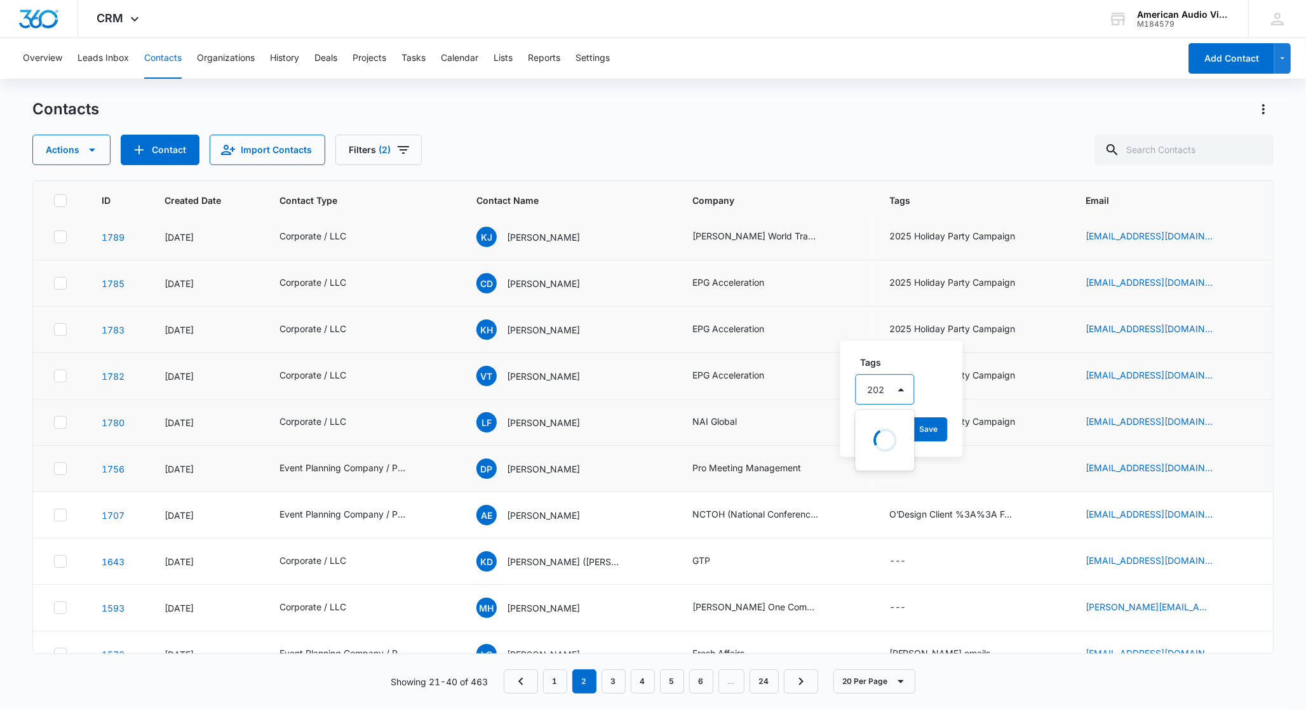
type input "2025"
click at [894, 435] on p "2025 Holiday Party Campaign" at bounding box center [887, 454] width 32 height 53
click at [1054, 441] on div "Tags option 2025 Holiday Party Campaign, selected. 2025 Holiday Party Campaign …" at bounding box center [951, 398] width 223 height 118
click at [1029, 433] on button "Save" at bounding box center [1029, 429] width 37 height 24
click at [1026, 519] on icon "Tags - O'Design Client %3A%3A Former - Select to Edit Field" at bounding box center [1031, 514] width 11 height 11
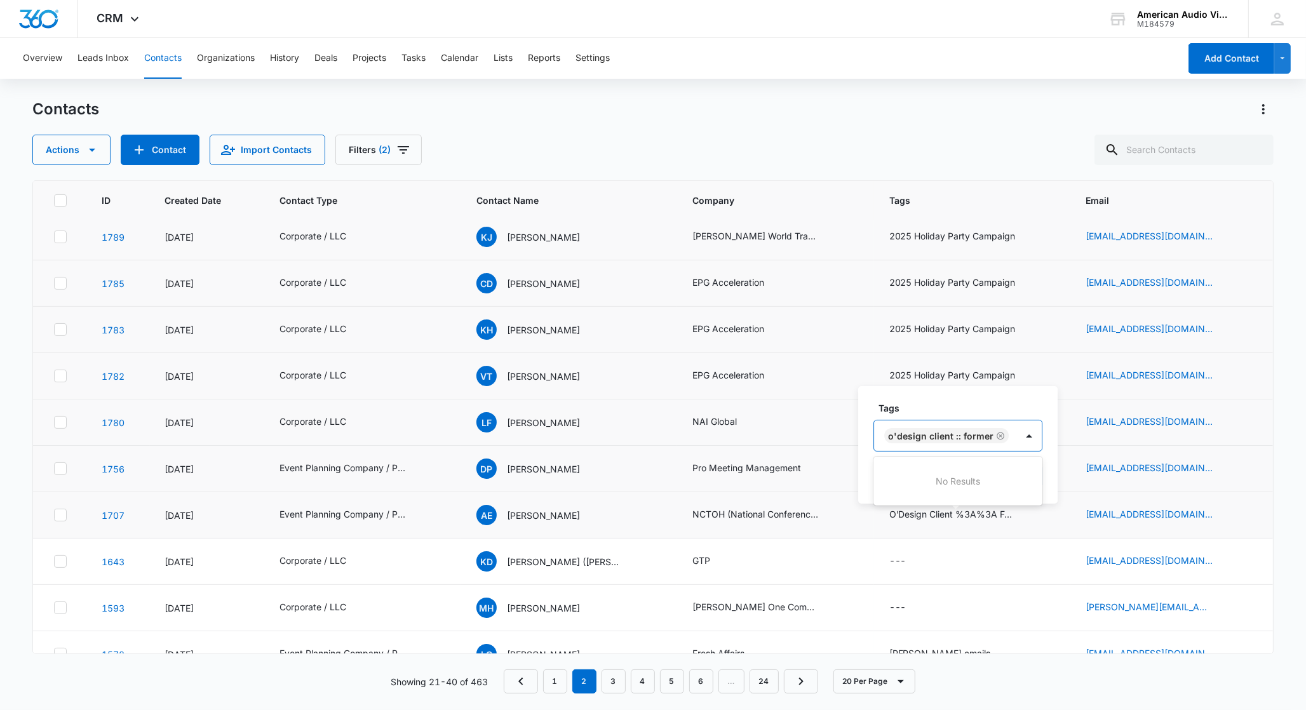
click at [1013, 439] on div "O'Design Client :: Former" at bounding box center [945, 436] width 142 height 30
type input "2025"
click at [1002, 480] on p "2025 Holiday Party Campaign" at bounding box center [952, 481] width 126 height 13
click at [1090, 485] on div "Tags O'Design Client :: Former 2025 Holiday Party Campaign Cancel Save" at bounding box center [977, 435] width 238 height 138
click at [1063, 479] on button "Save" at bounding box center [1062, 476] width 37 height 24
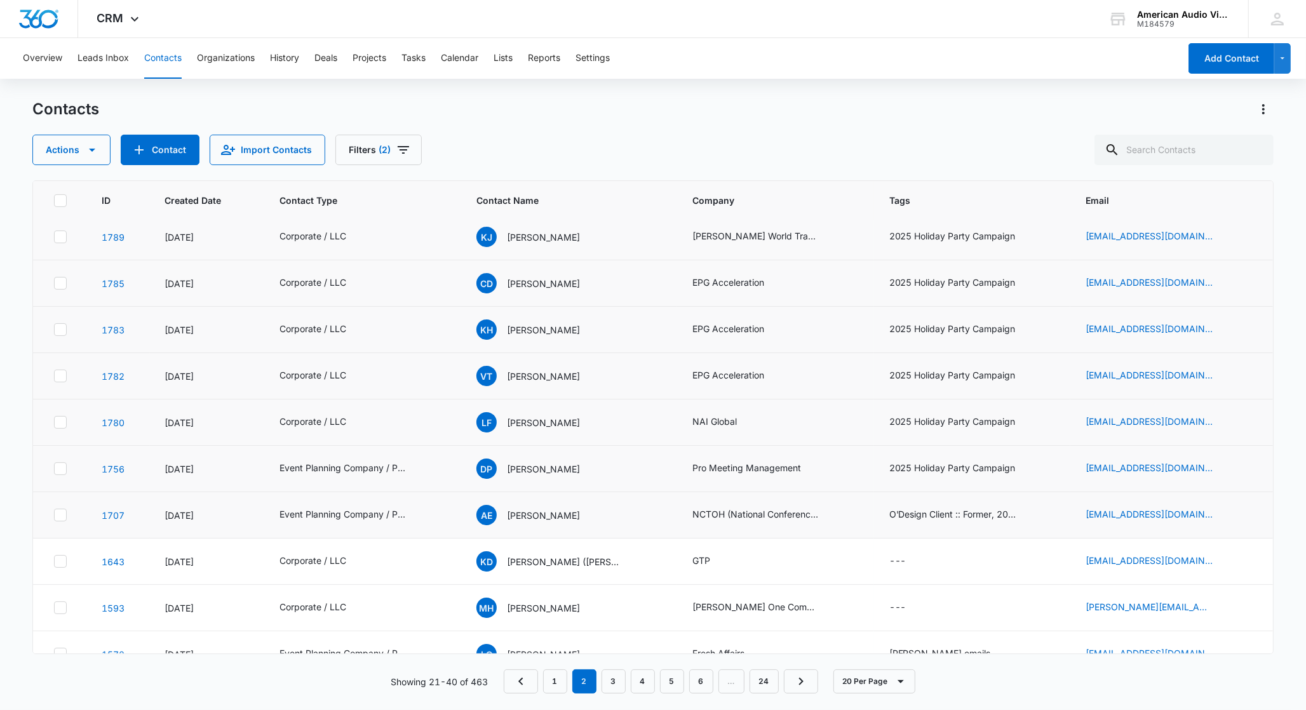
scroll to position [496, 0]
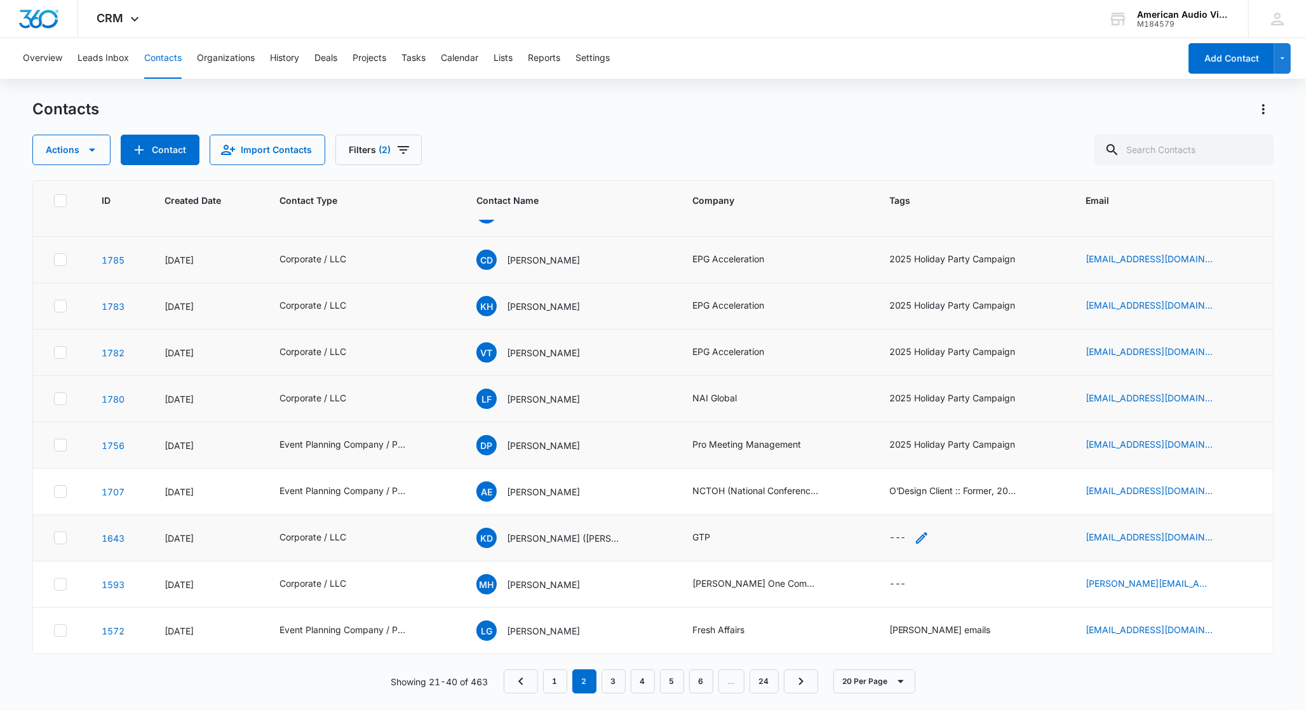
click at [893, 537] on div "---" at bounding box center [897, 537] width 17 height 15
click at [892, 458] on div at bounding box center [902, 456] width 20 height 20
type input "2025"
click at [885, 523] on p "2025 Holiday Party Campaign" at bounding box center [887, 520] width 32 height 53
click at [1052, 478] on div "Tags option 2025 Holiday Party Campaign, selected. 2025, 1 of 1. 1 result avail…" at bounding box center [951, 465] width 223 height 118
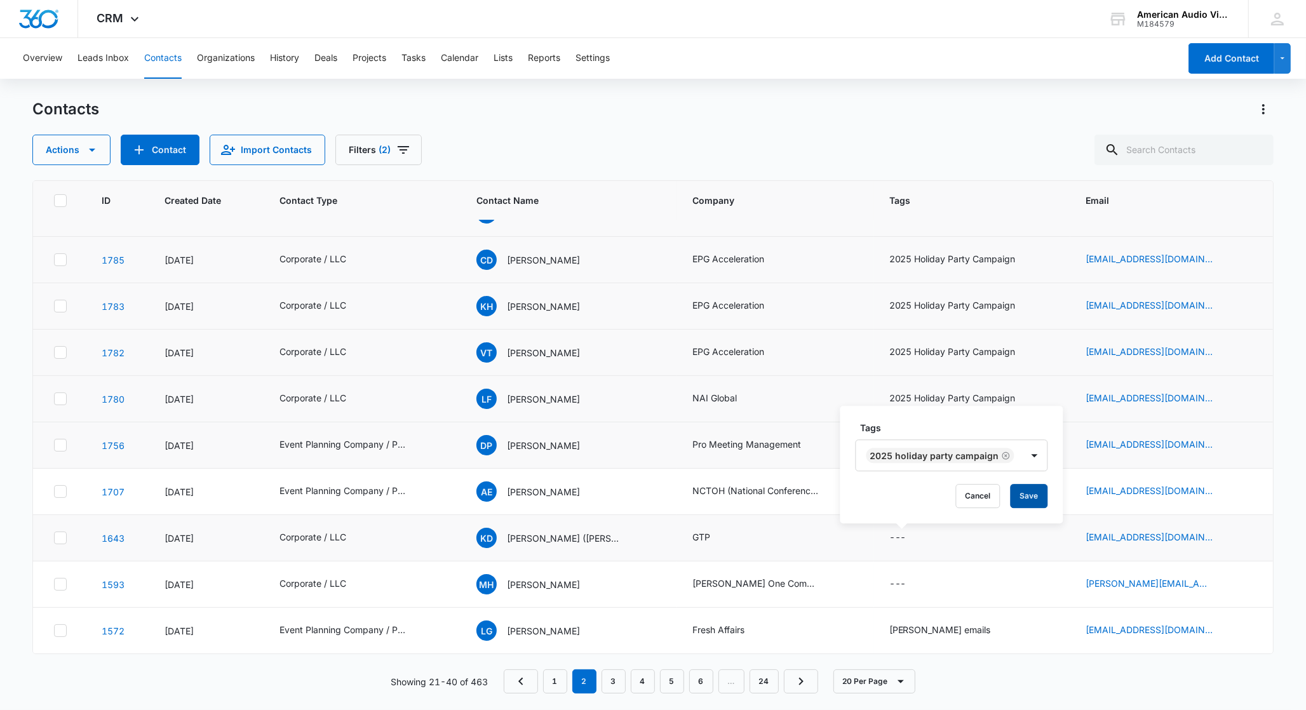
click at [1035, 491] on button "Save" at bounding box center [1029, 496] width 37 height 24
click at [889, 587] on div "---" at bounding box center [897, 584] width 17 height 15
click at [870, 508] on div at bounding box center [878, 504] width 20 height 16
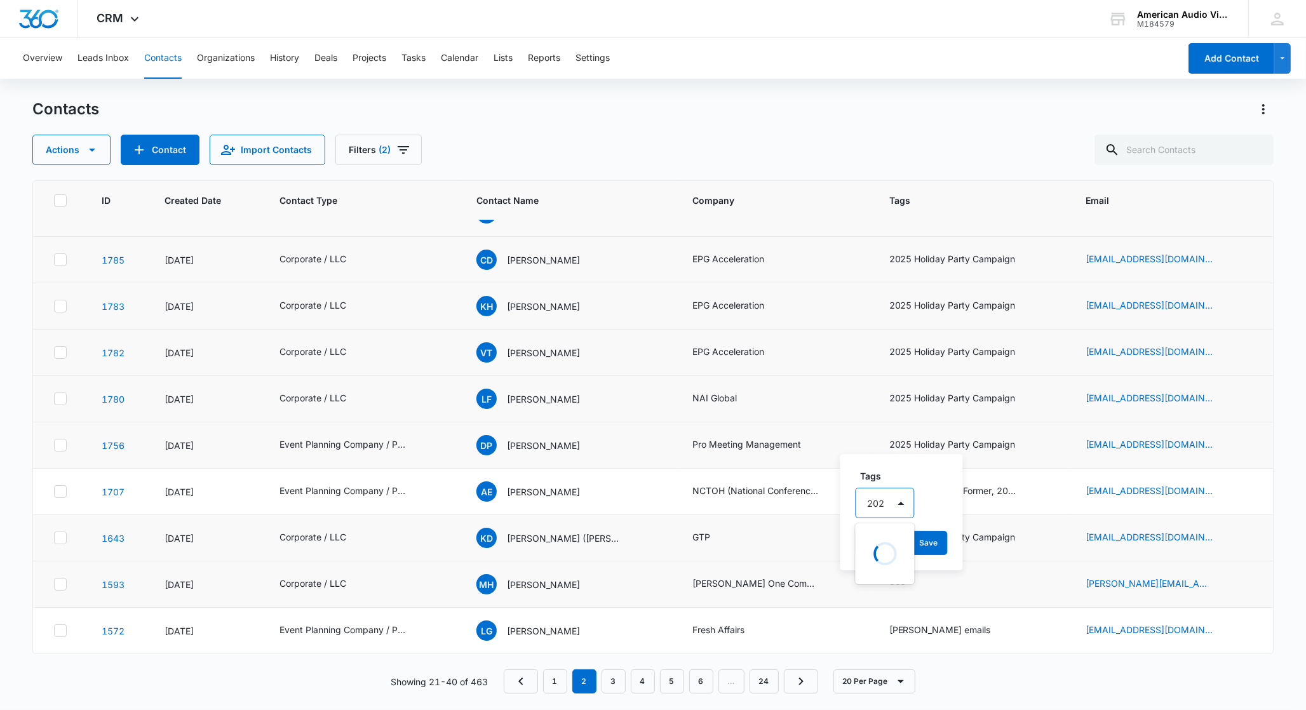
type input "2025"
click at [884, 546] on p "2025 Holiday Party Campaign" at bounding box center [887, 567] width 32 height 53
click at [1048, 525] on div "Tags option 2025 Holiday Party Campaign, selected. 2025 Holiday Party Campaign …" at bounding box center [951, 512] width 223 height 118
click at [1040, 537] on button "Save" at bounding box center [1029, 543] width 37 height 24
click at [963, 634] on div "[PERSON_NAME] emails" at bounding box center [972, 630] width 166 height 15
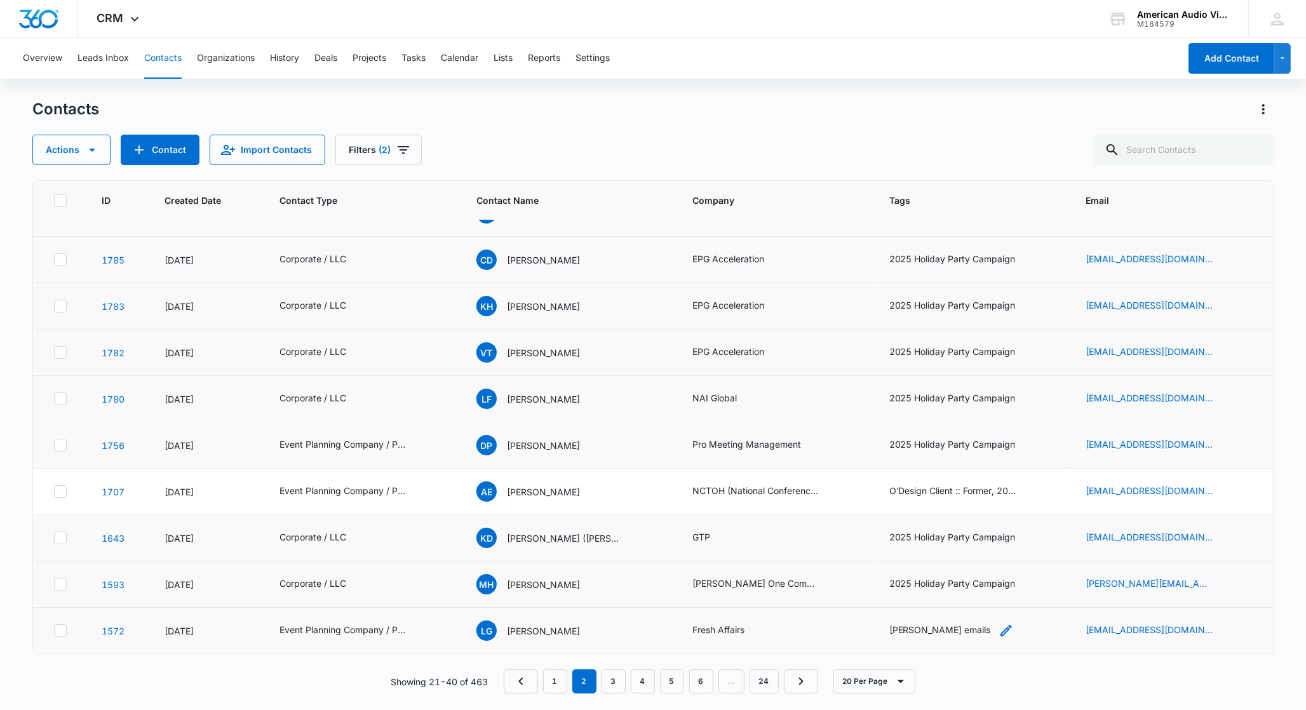
click at [999, 630] on icon "Tags - NACE emails - Select to Edit Field" at bounding box center [1006, 630] width 15 height 15
click at [950, 551] on div "[PERSON_NAME] emails" at bounding box center [930, 549] width 134 height 30
type input "2025"
click at [953, 590] on p "2025 Holiday Party Campaign" at bounding box center [940, 594] width 126 height 13
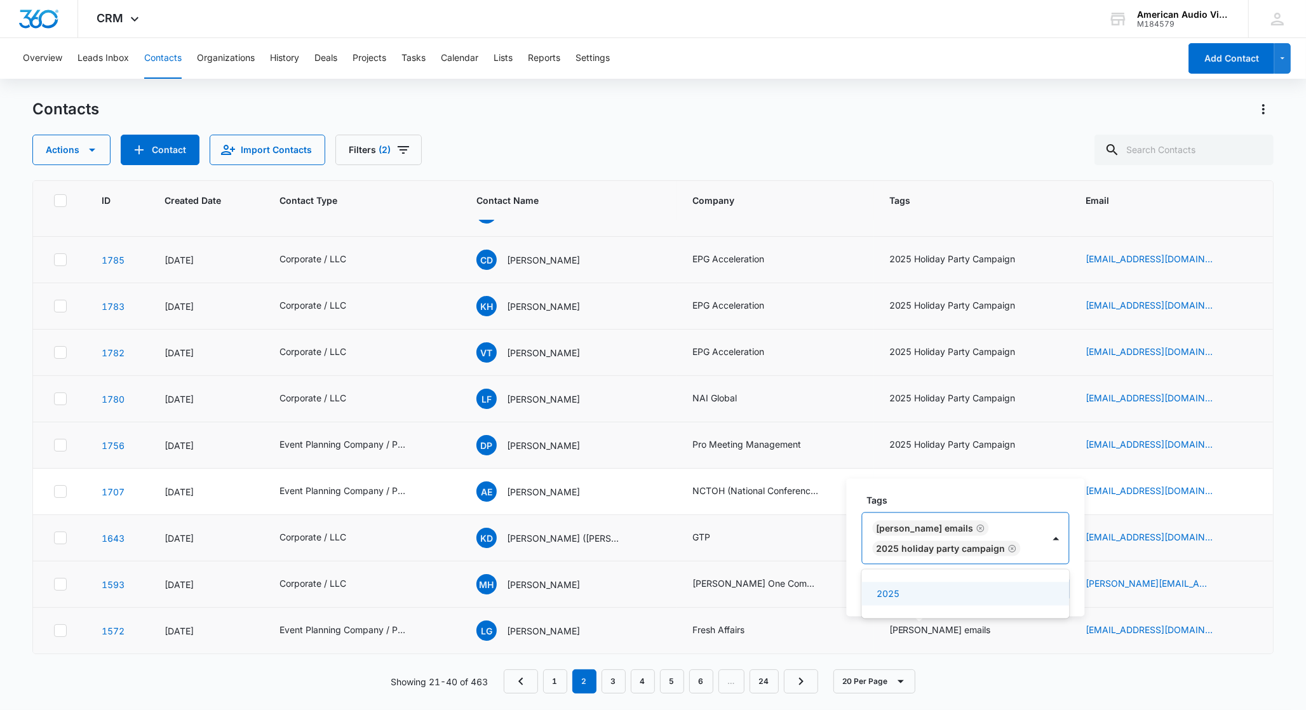
click at [1074, 593] on div "Tags option 2025 Holiday Party Campaign, selected. 2025, 1 of 1. 1 result avail…" at bounding box center [966, 548] width 238 height 138
click at [1062, 593] on button "Save" at bounding box center [1050, 589] width 37 height 24
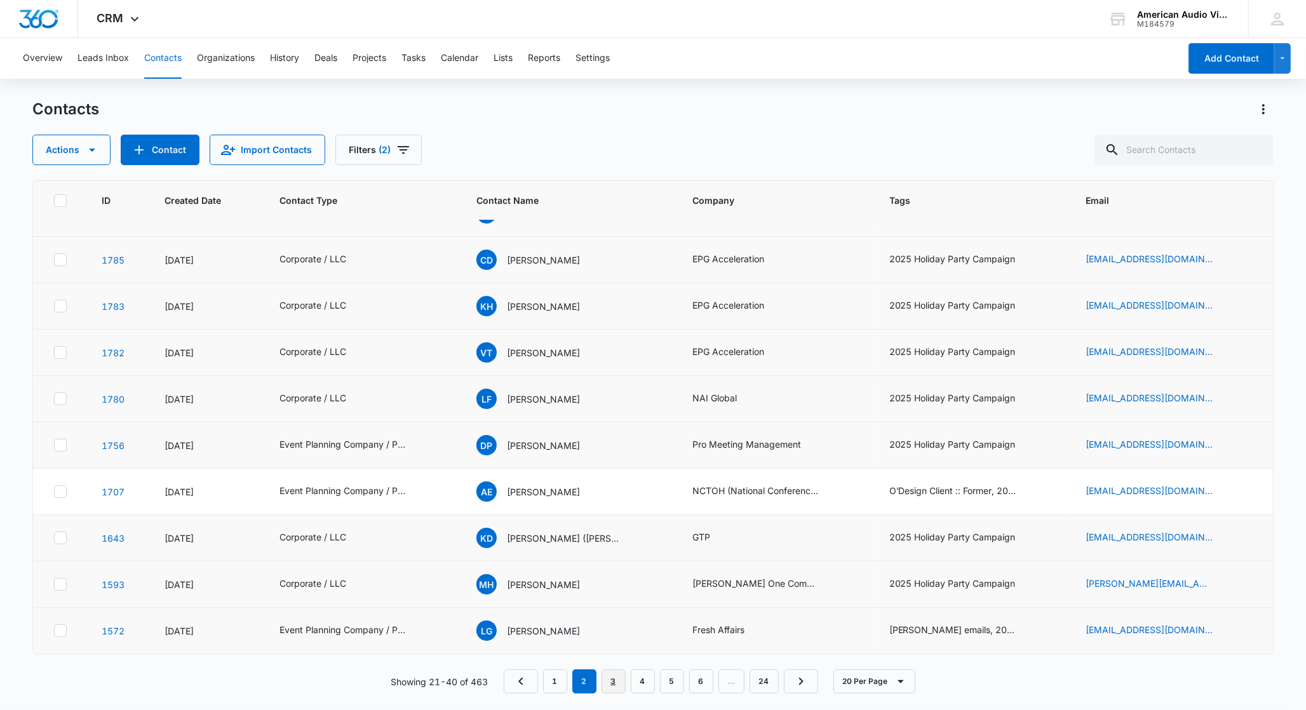
click at [609, 682] on link "3" at bounding box center [614, 682] width 24 height 24
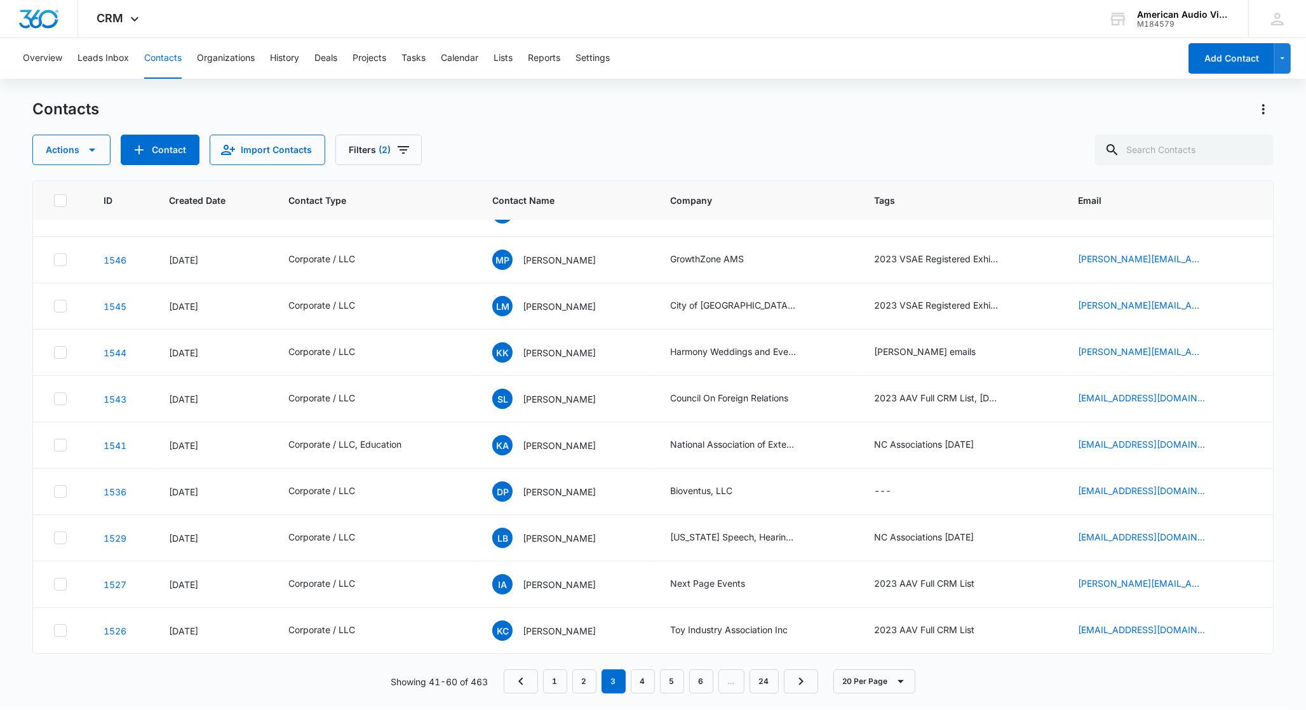
scroll to position [0, 0]
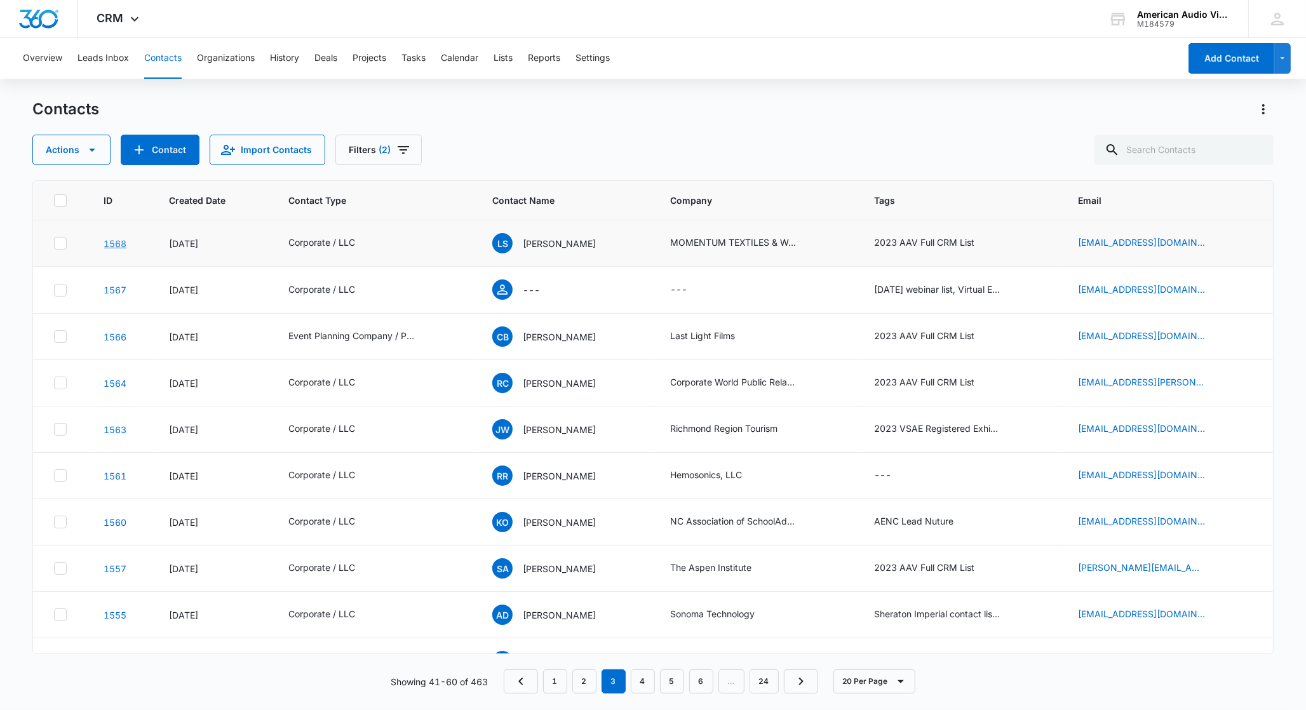
click at [115, 245] on link "1568" at bounding box center [115, 243] width 23 height 11
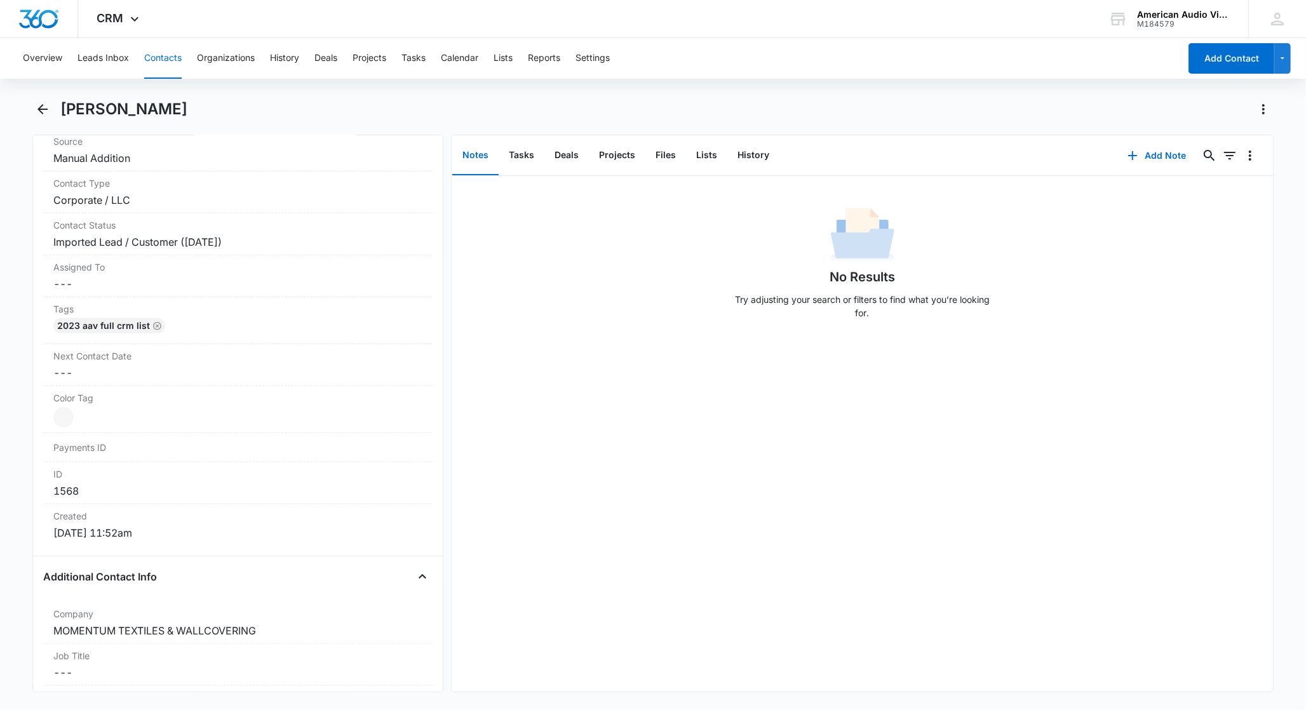
scroll to position [759, 0]
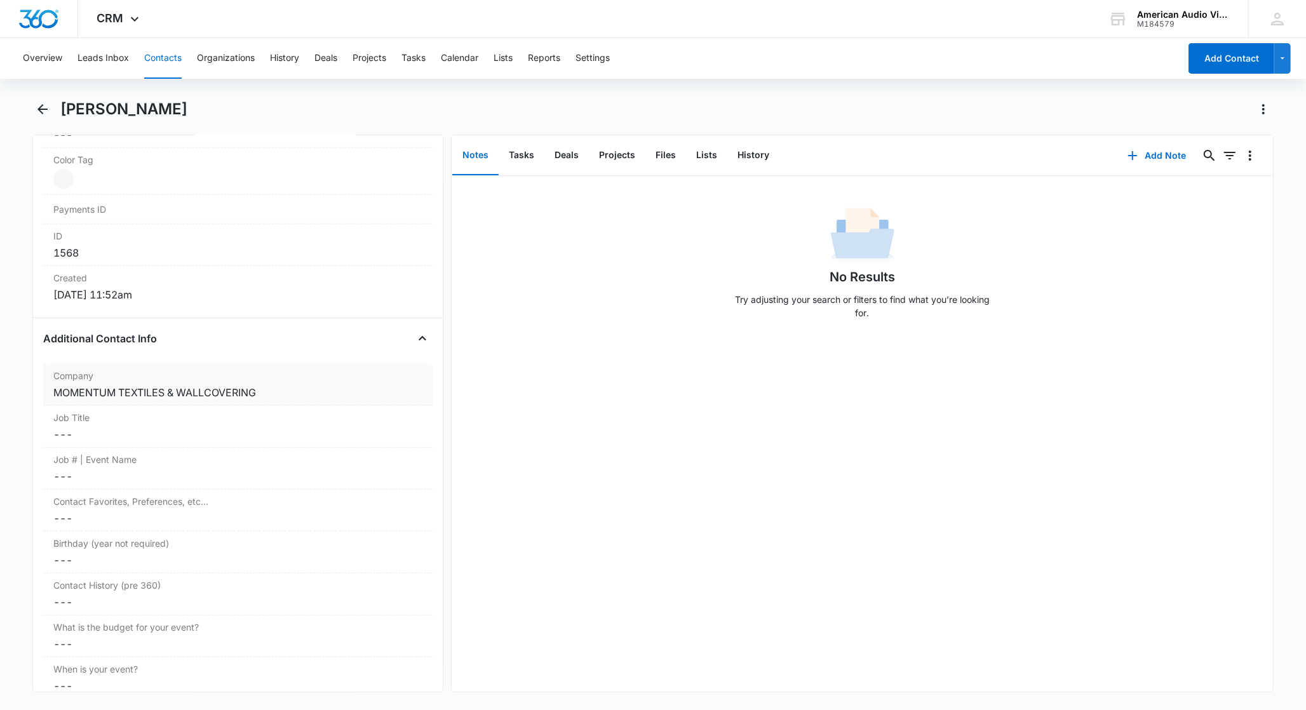
click at [66, 396] on div "MOMENTUM TEXTILES & WALLCOVERING" at bounding box center [237, 392] width 369 height 15
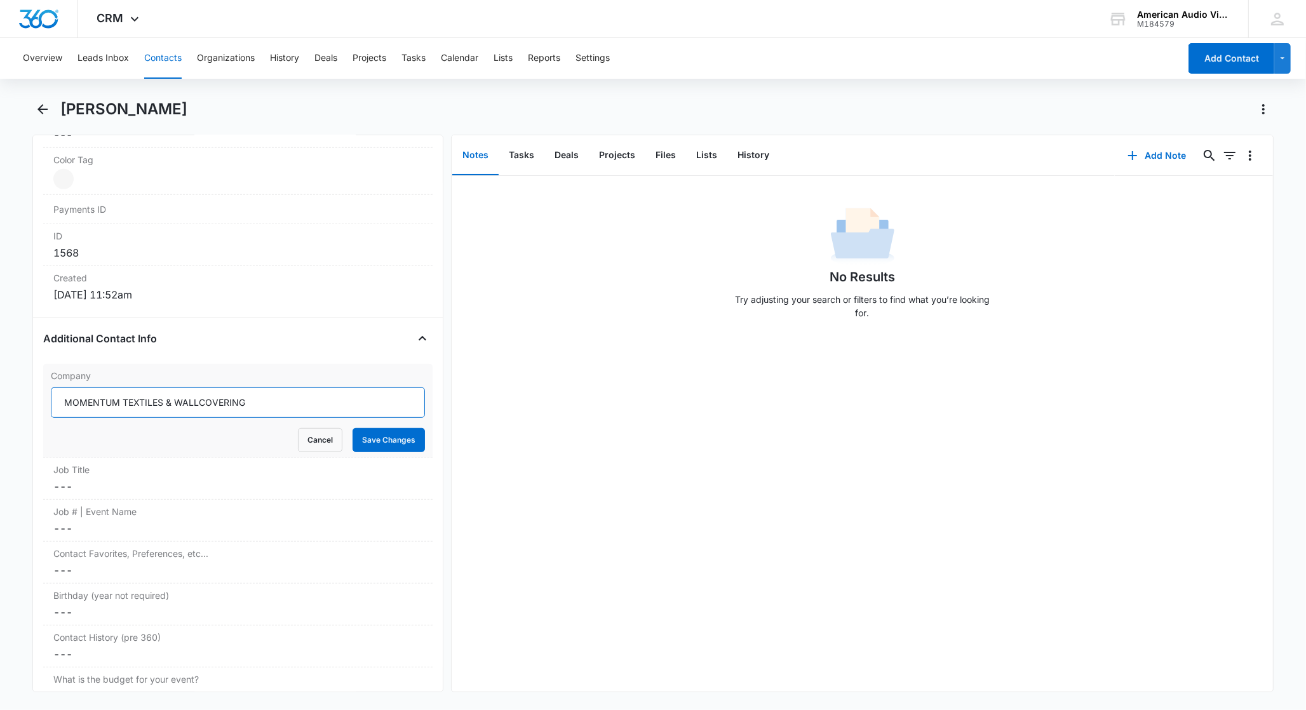
click at [74, 406] on input "MOMENTUM TEXTILES & WALLCOVERING" at bounding box center [238, 403] width 374 height 30
type input "Momentum Textiles & Wallcovering"
click at [388, 442] on button "Save Changes" at bounding box center [389, 440] width 72 height 24
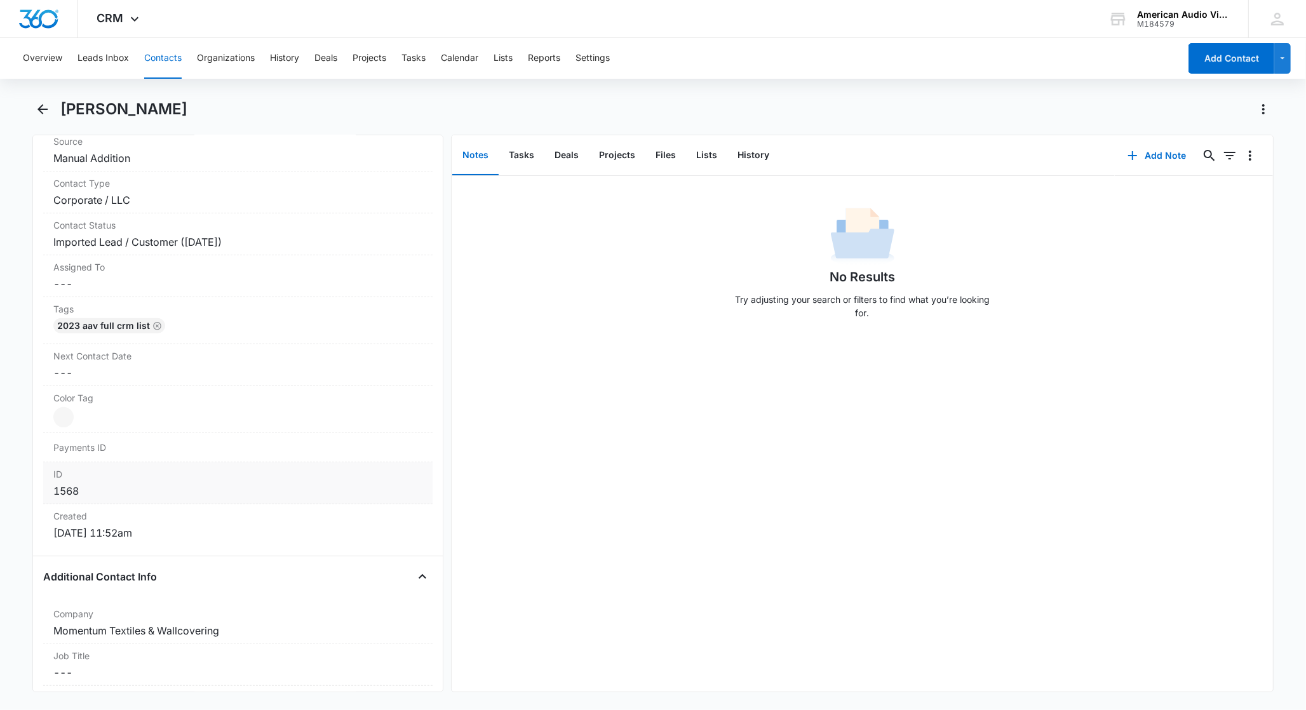
scroll to position [464, 0]
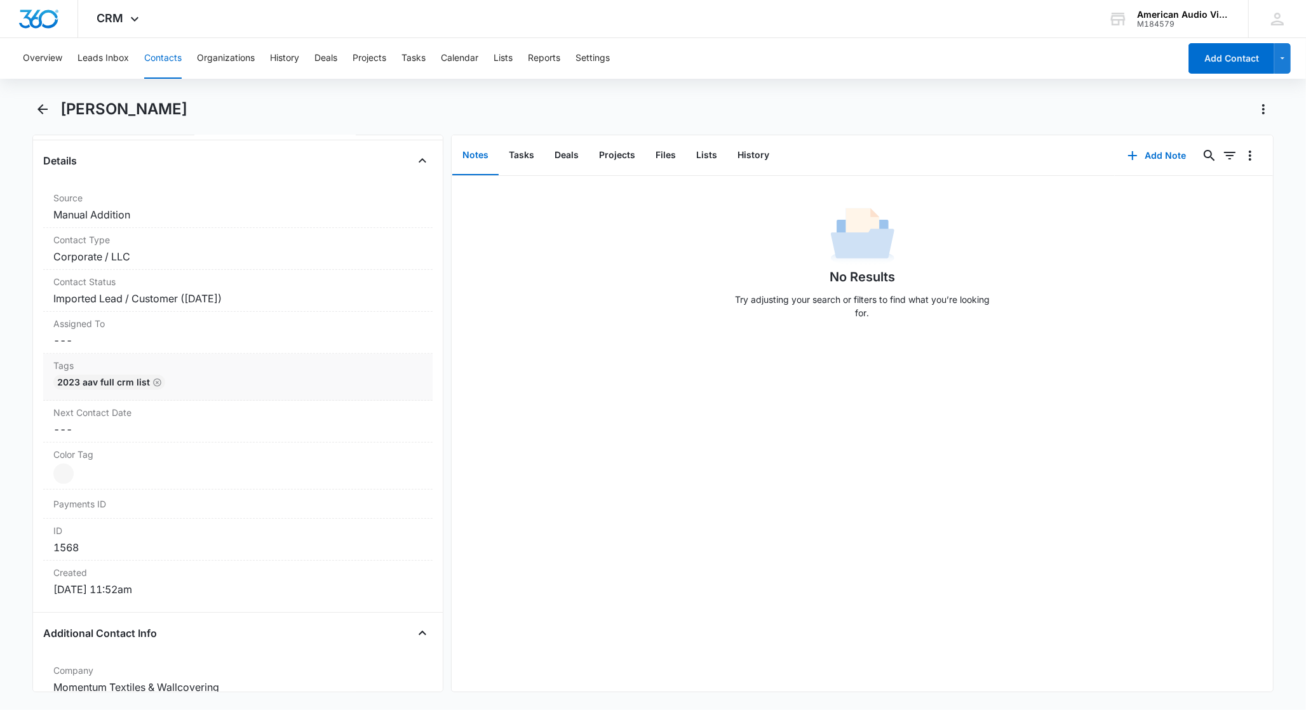
click at [167, 384] on div "2023 AAV Full CRM List" at bounding box center [237, 385] width 369 height 20
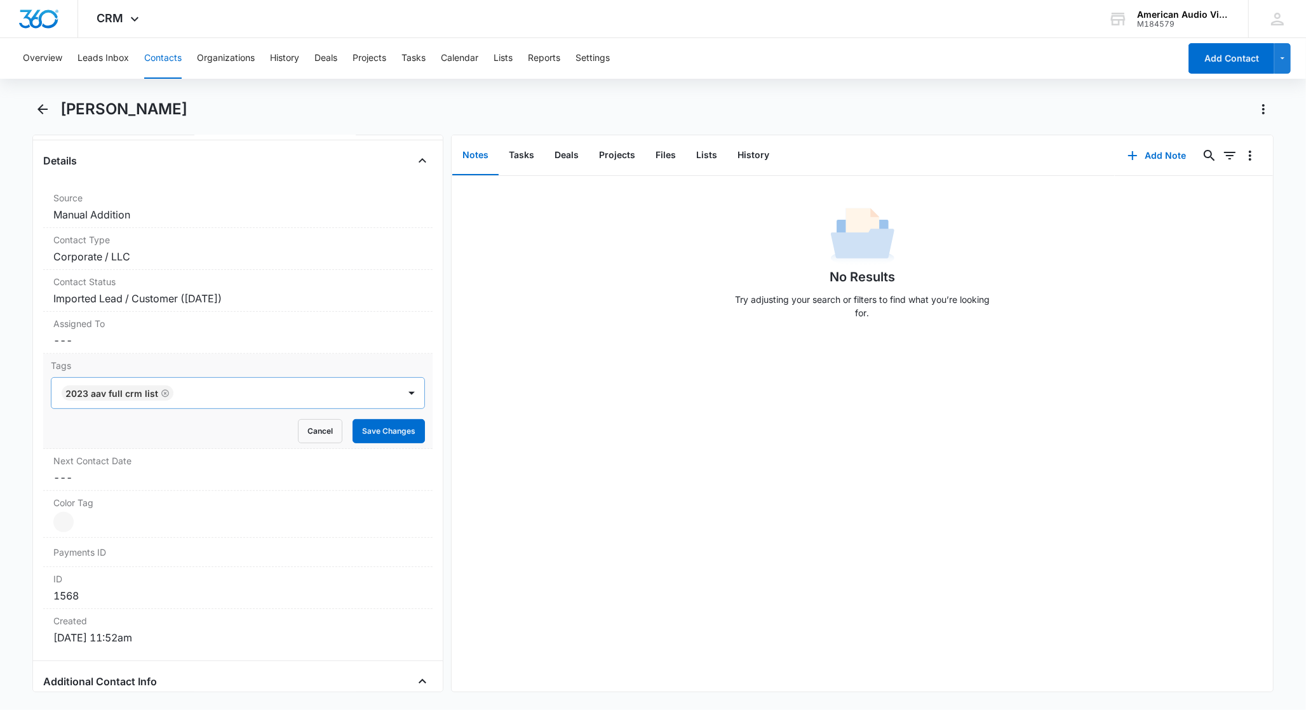
click at [180, 398] on div at bounding box center [287, 393] width 220 height 18
type input "2025"
drag, startPoint x: 161, startPoint y: 436, endPoint x: 227, endPoint y: 424, distance: 67.7
click at [161, 436] on p "2025 Holiday Party Campaign" at bounding box center [129, 438] width 126 height 13
click at [417, 396] on div "Tags 2023 AAV Full CRM List 2025 Holiday Party Campaign Cancel Save Changes" at bounding box center [237, 401] width 389 height 95
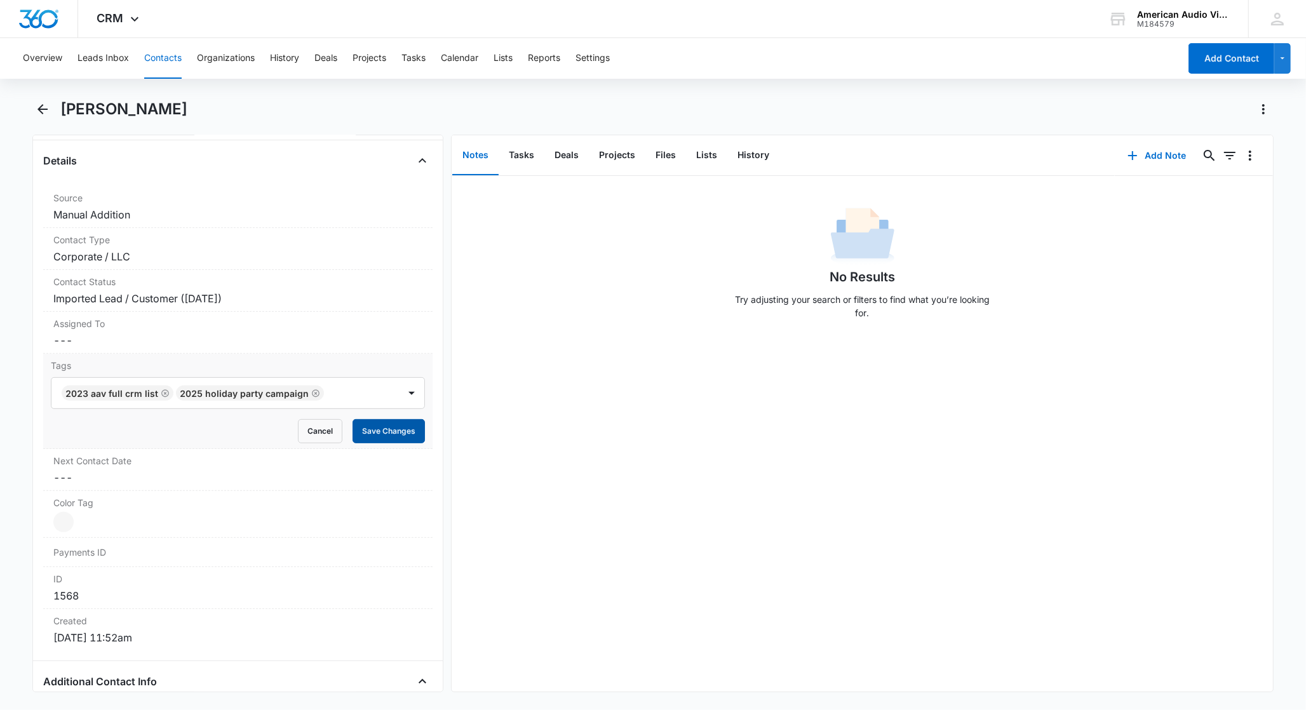
click at [391, 433] on button "Save Changes" at bounding box center [389, 431] width 72 height 24
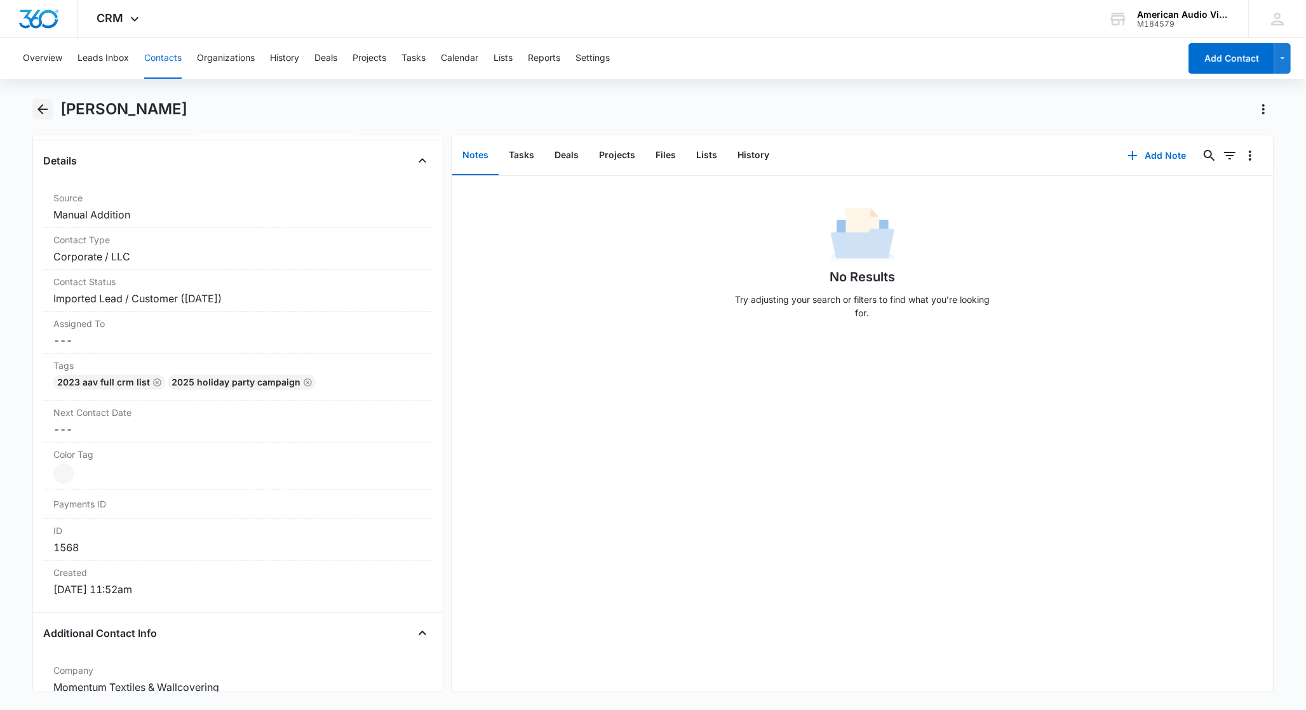
click at [47, 112] on icon "Back" at bounding box center [42, 109] width 15 height 15
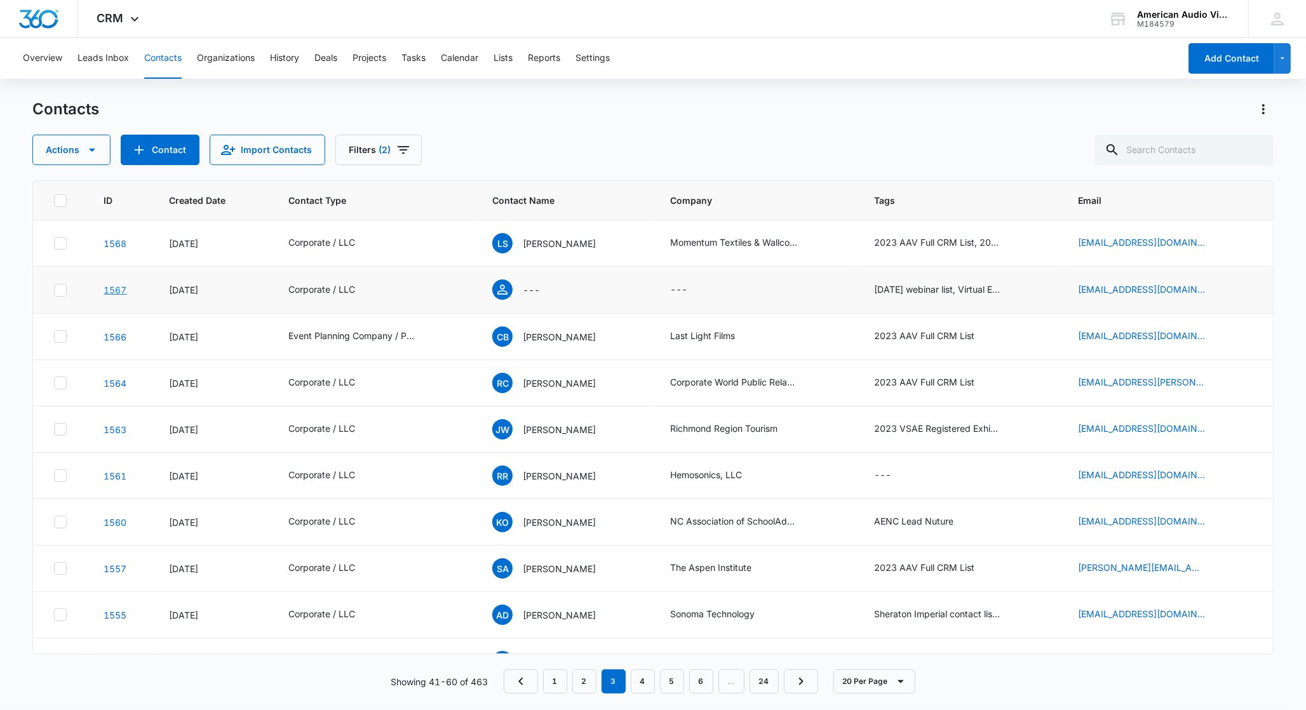
click at [108, 290] on link "1567" at bounding box center [115, 290] width 23 height 11
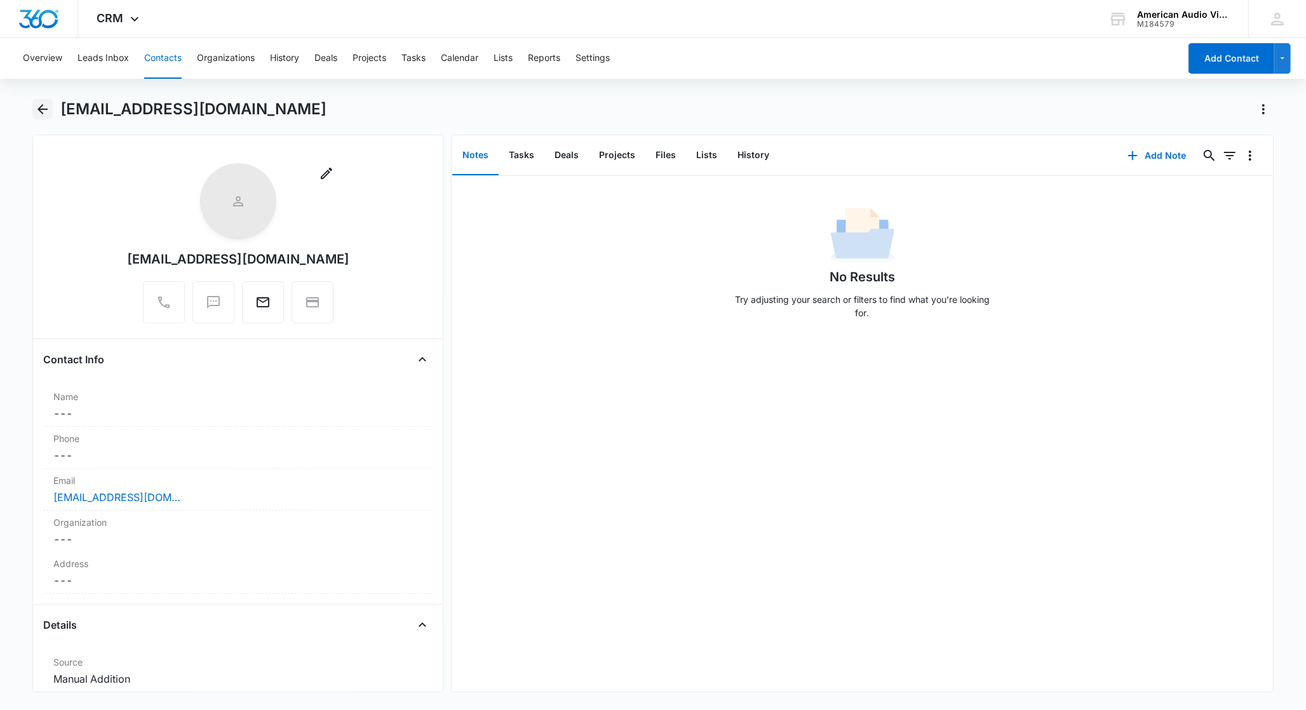
click at [44, 109] on icon "Back" at bounding box center [42, 109] width 10 height 10
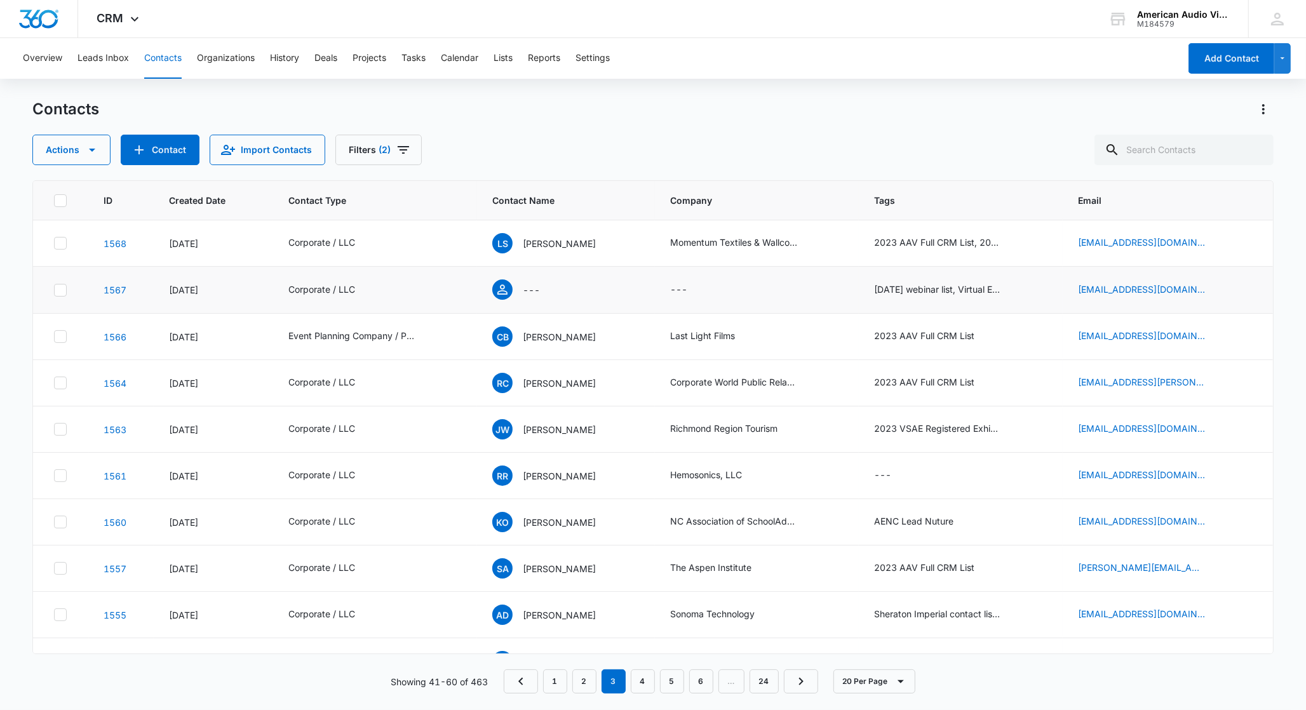
click at [59, 288] on icon at bounding box center [60, 290] width 11 height 11
click at [54, 290] on input "checkbox" at bounding box center [53, 290] width 1 height 1
click at [56, 153] on button "Actions" at bounding box center [71, 150] width 78 height 30
click at [64, 264] on div "Delete" at bounding box center [94, 266] width 93 height 9
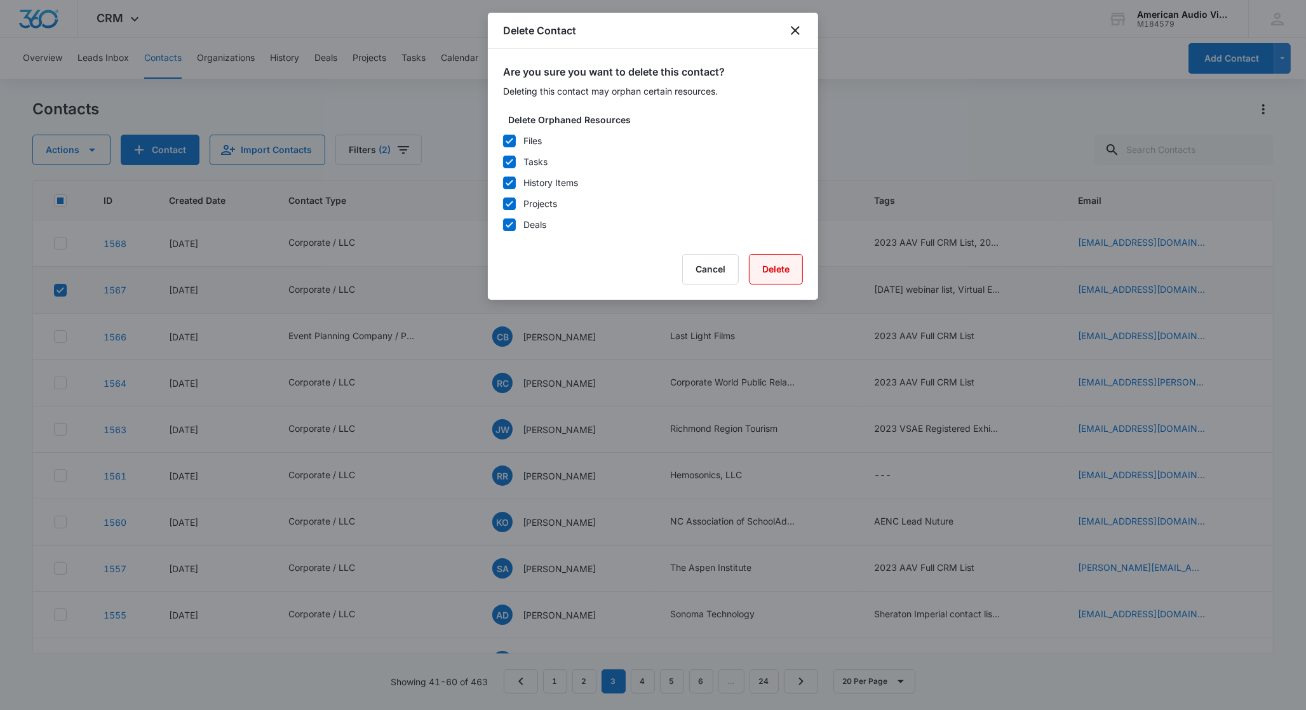
click at [767, 268] on button "Delete" at bounding box center [776, 269] width 54 height 30
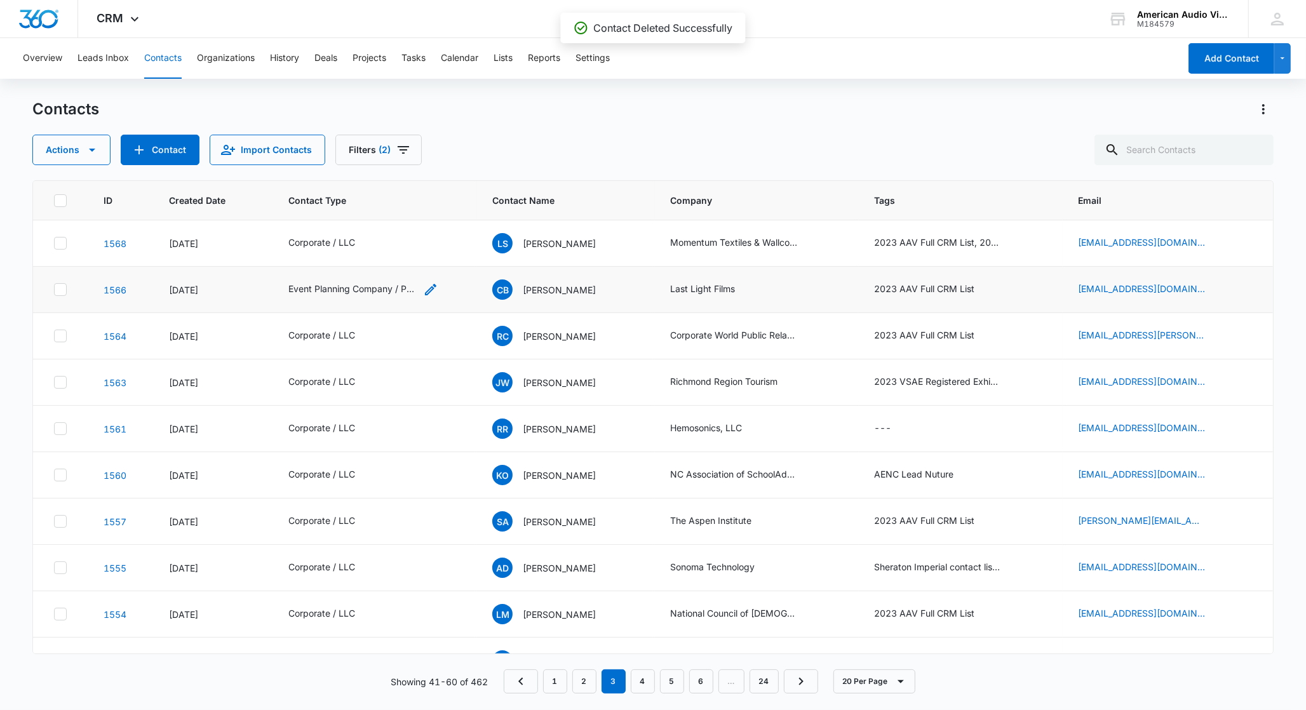
click at [358, 288] on div "Event Planning Company / Planner" at bounding box center [351, 288] width 127 height 13
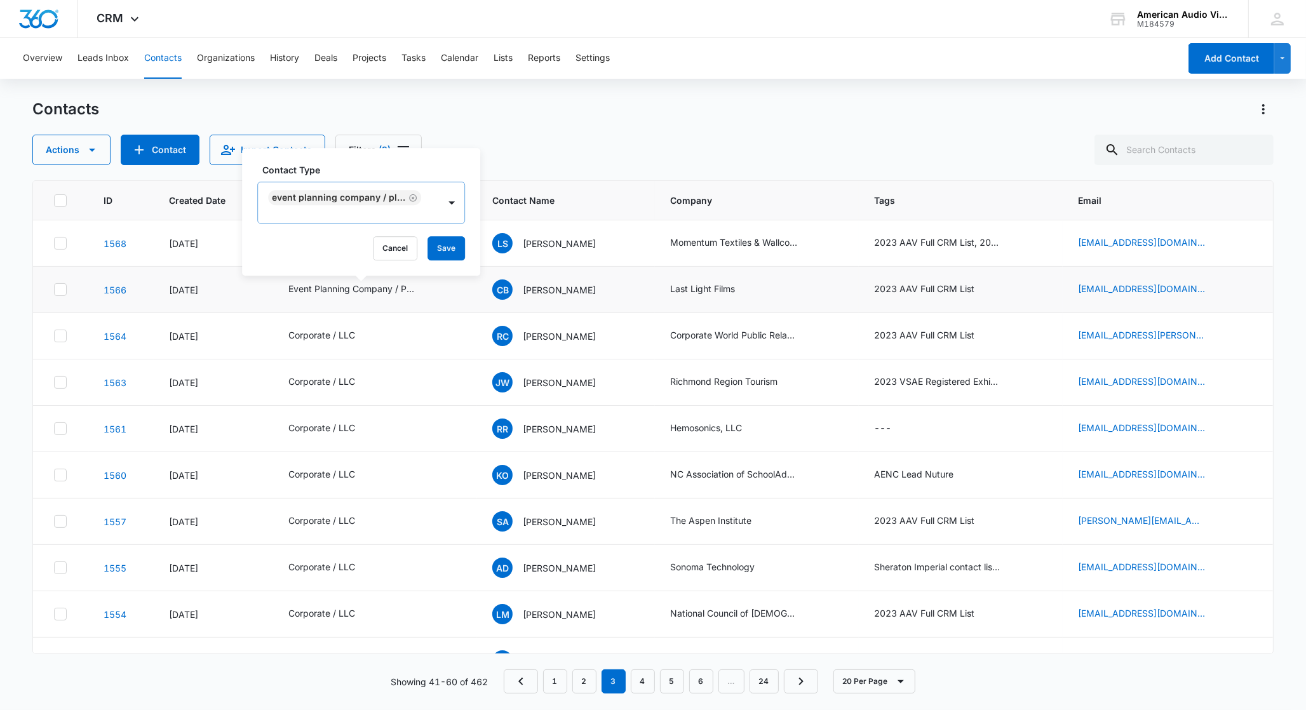
click at [408, 198] on icon "Remove Event Planning Company / Planner" at bounding box center [412, 198] width 9 height 10
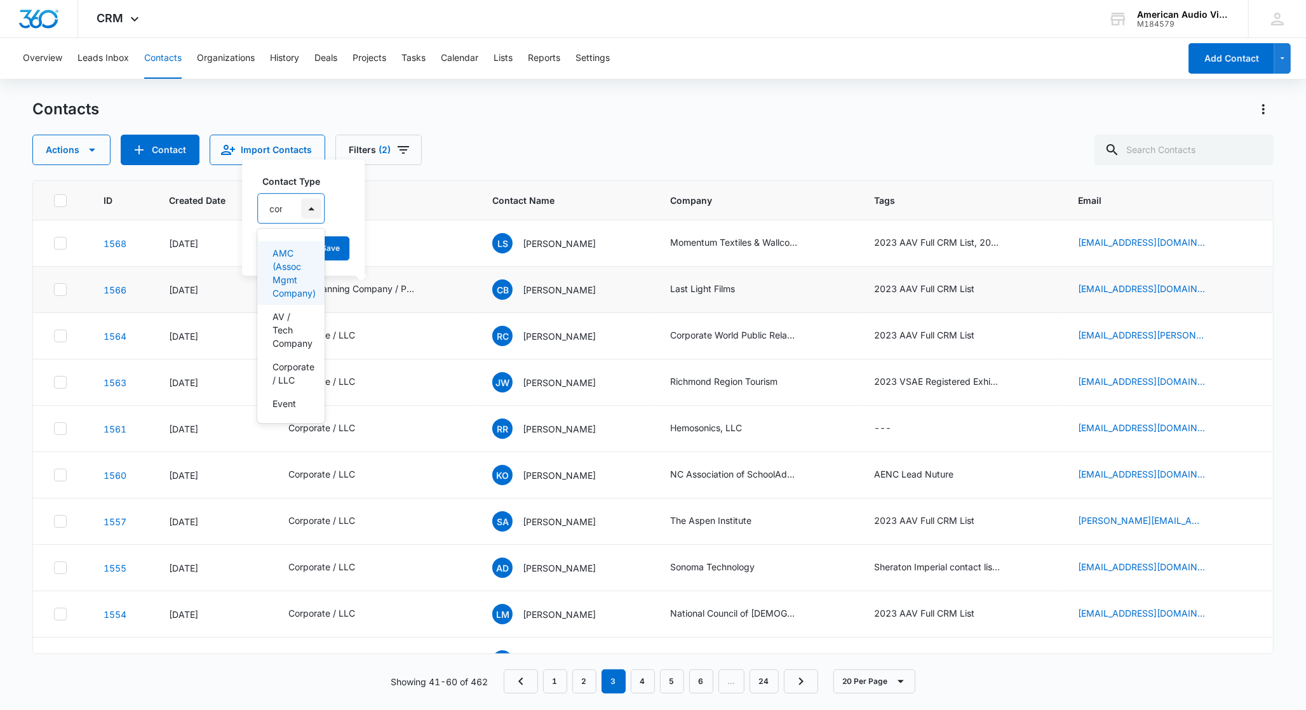
type input "corp"
click at [274, 262] on p "Corporate / LLC" at bounding box center [294, 259] width 43 height 27
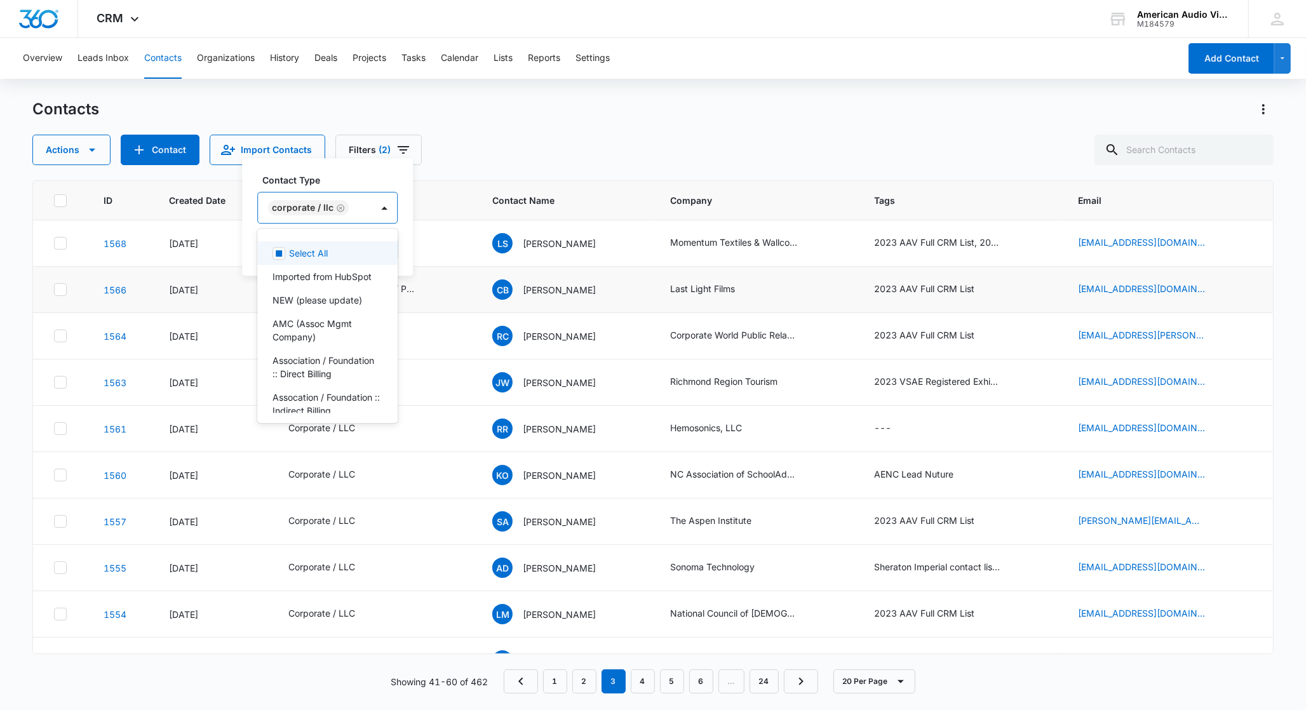
click at [402, 221] on div "Contact Type option Corporate / LLC, selected. Select All, 1 of 20. 20 results …" at bounding box center [327, 217] width 171 height 118
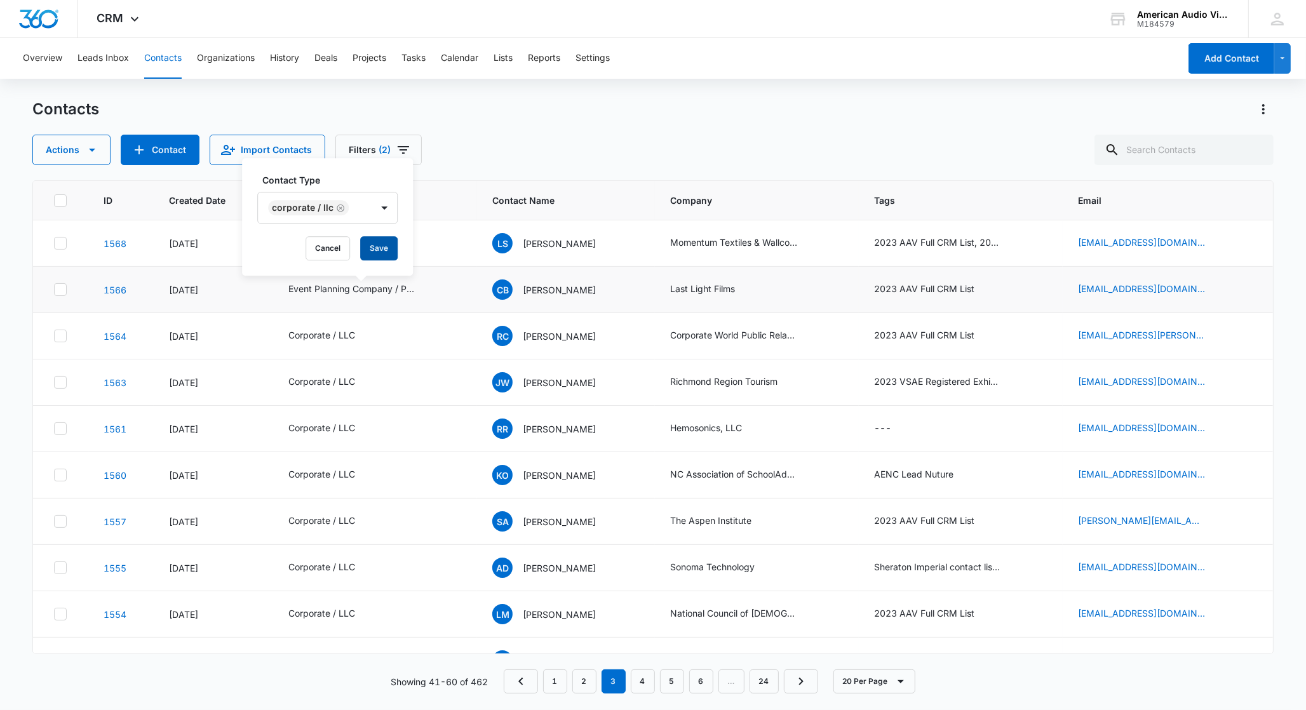
click at [372, 248] on button "Save" at bounding box center [378, 248] width 37 height 24
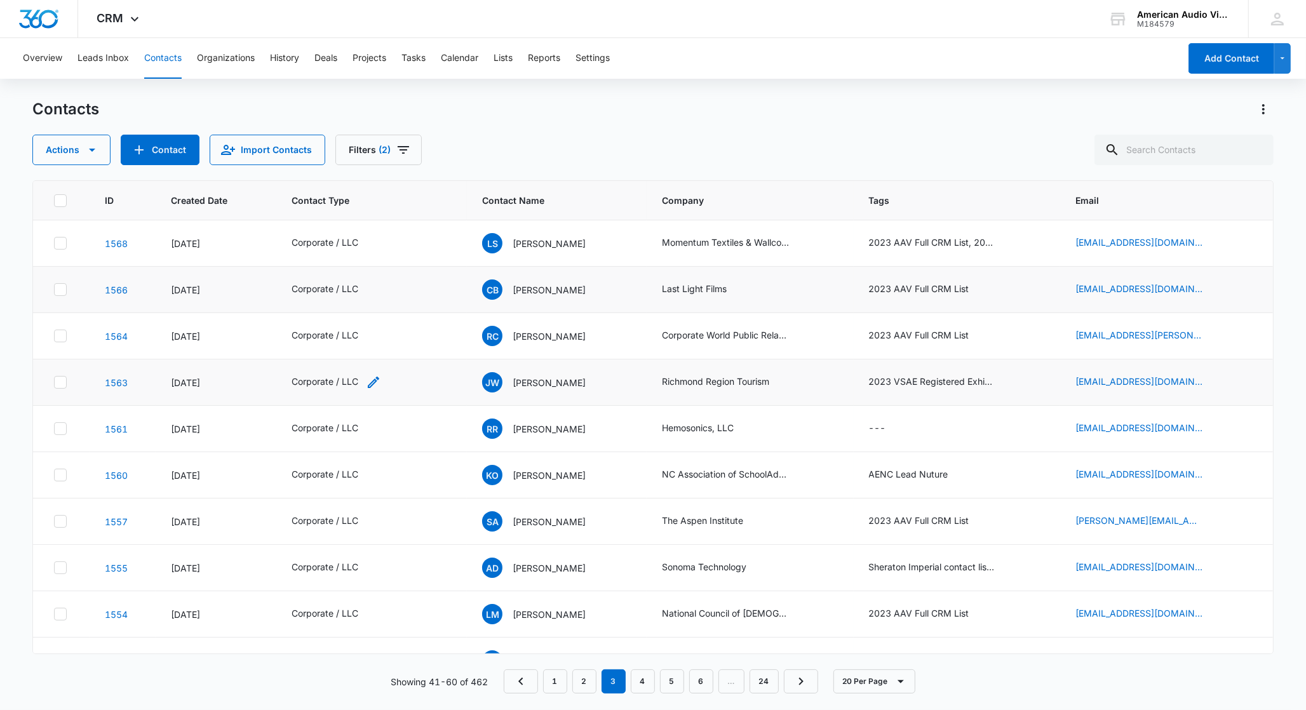
click at [370, 386] on icon "Contact Type - Corporate / LLC - Select to Edit Field" at bounding box center [373, 382] width 11 height 11
click at [347, 300] on icon "Remove Corporate / LLC" at bounding box center [348, 301] width 8 height 8
click at [362, 303] on div at bounding box center [363, 302] width 20 height 20
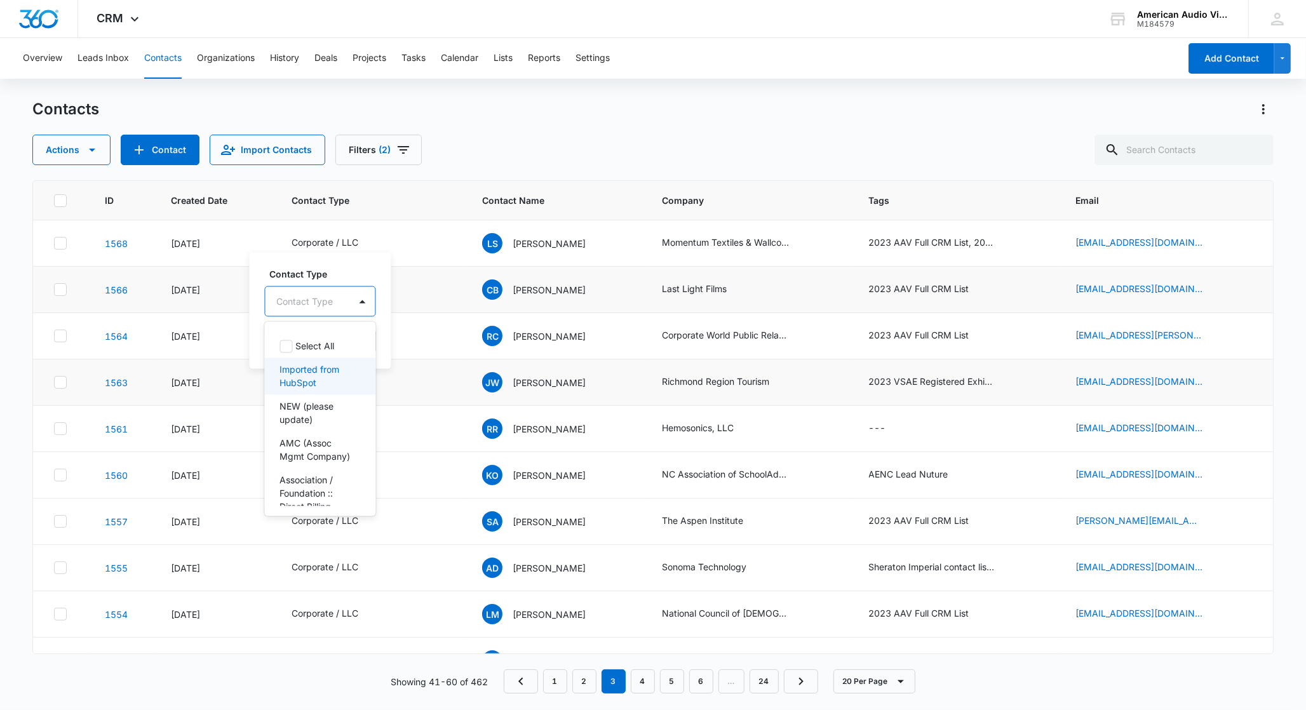
scroll to position [272, 0]
click at [325, 389] on p "CVB / Chamber (or equivalent)" at bounding box center [319, 376] width 78 height 27
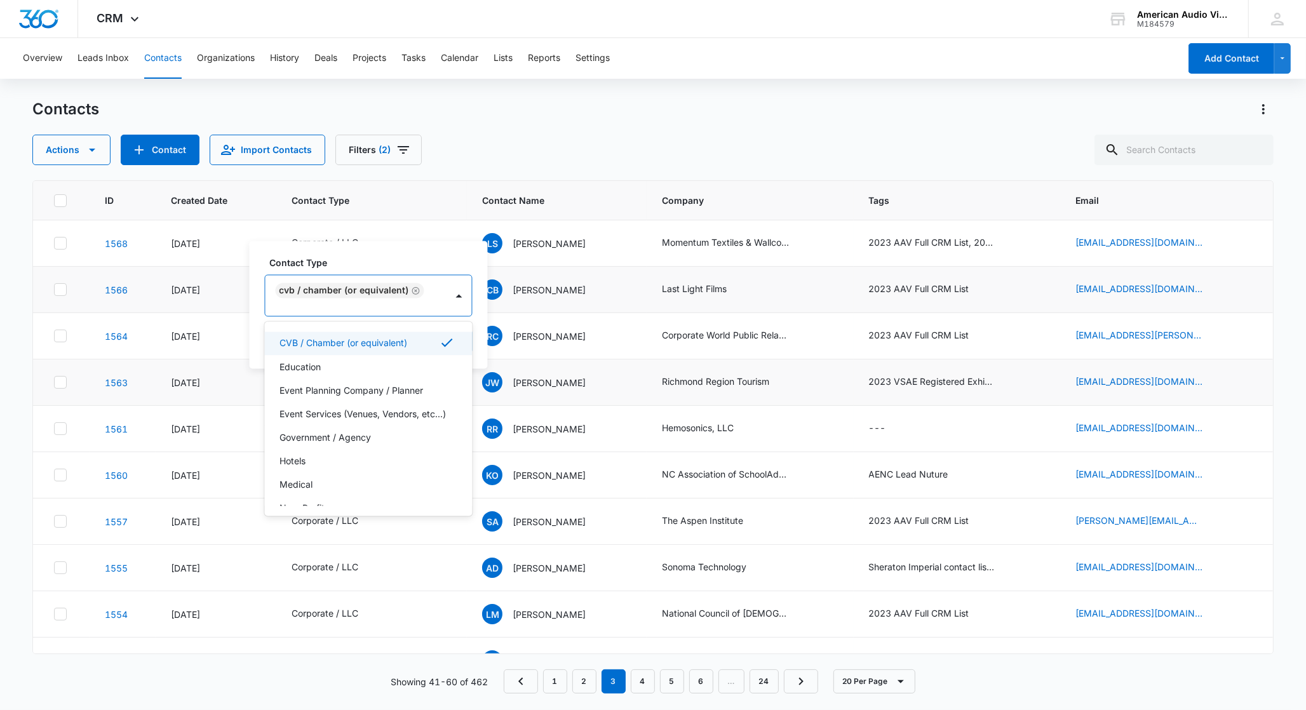
click at [476, 312] on div "Contact Type option CVB / Chamber (or equivalent), selected. Corporate / LLC, 8…" at bounding box center [369, 305] width 238 height 128
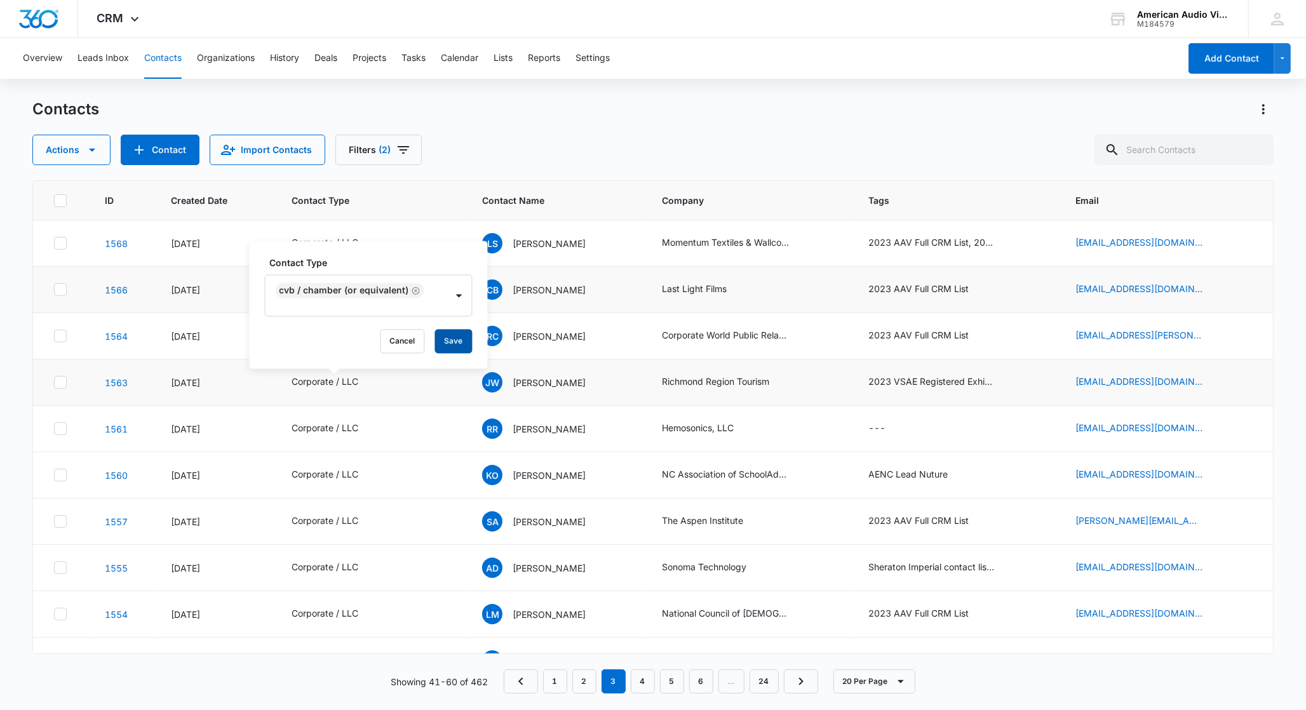
click at [448, 348] on button "Save" at bounding box center [453, 342] width 37 height 24
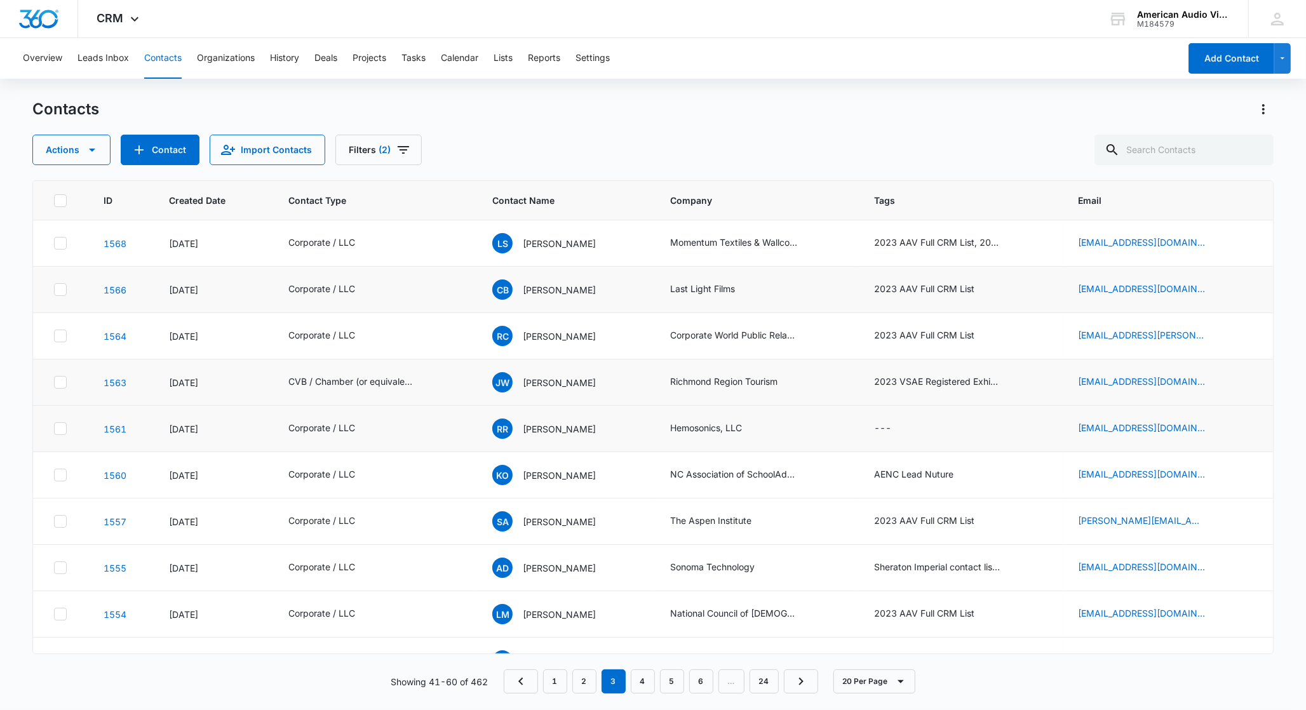
click at [60, 428] on icon at bounding box center [60, 428] width 11 height 11
click at [54, 429] on input "checkbox" at bounding box center [53, 429] width 1 height 1
click at [63, 149] on button "Actions" at bounding box center [71, 150] width 78 height 30
click at [59, 271] on div "Delete" at bounding box center [94, 266] width 93 height 9
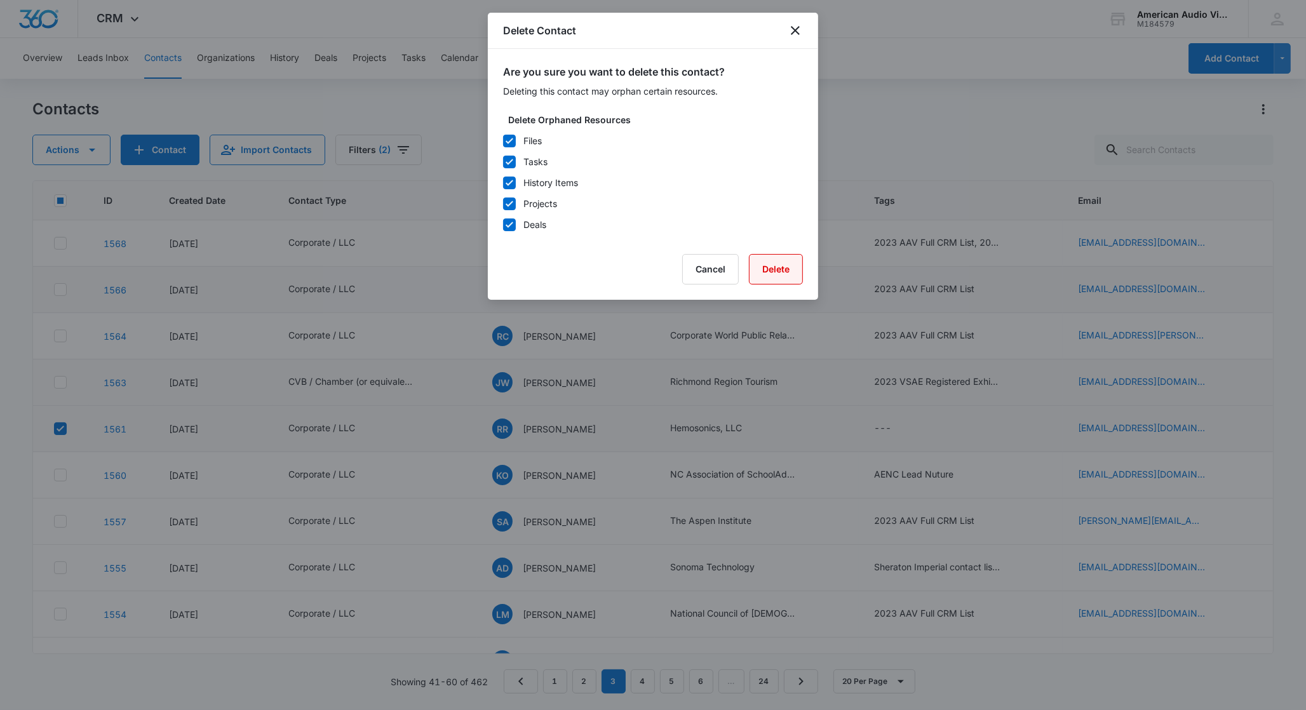
click at [758, 269] on button "Delete" at bounding box center [776, 269] width 54 height 30
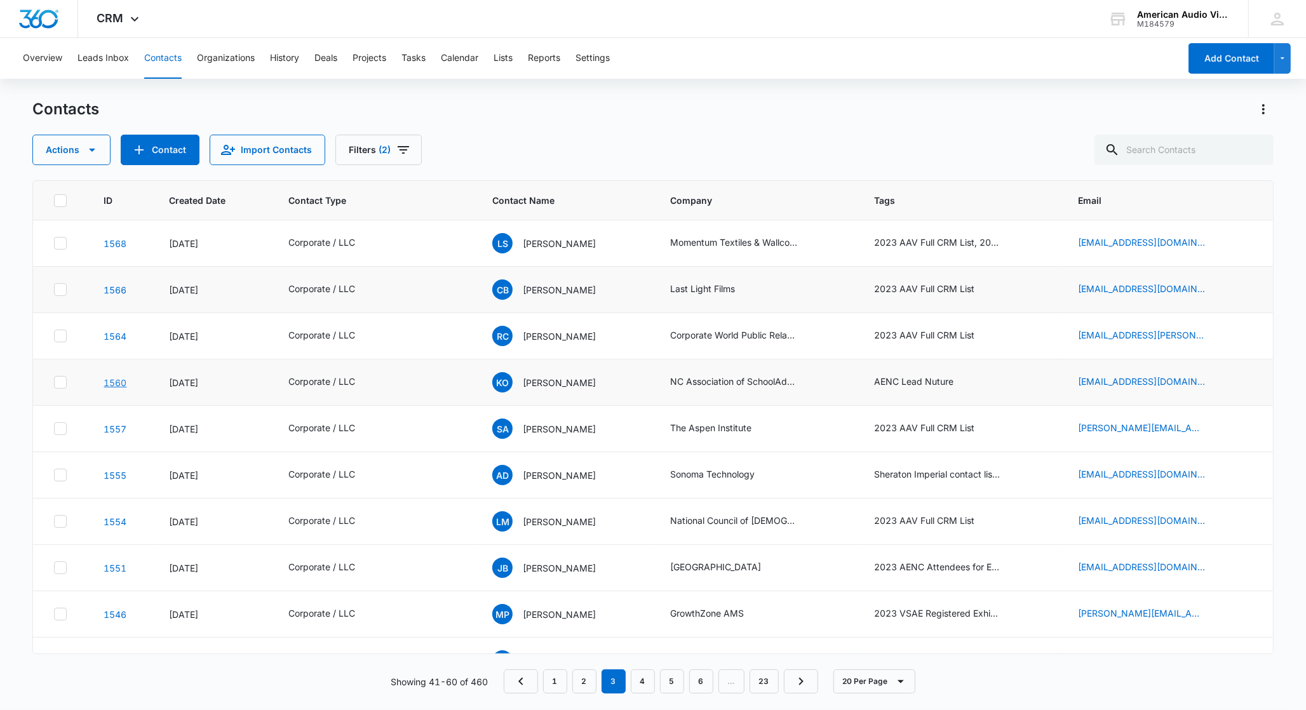
click at [121, 381] on link "1560" at bounding box center [115, 382] width 23 height 11
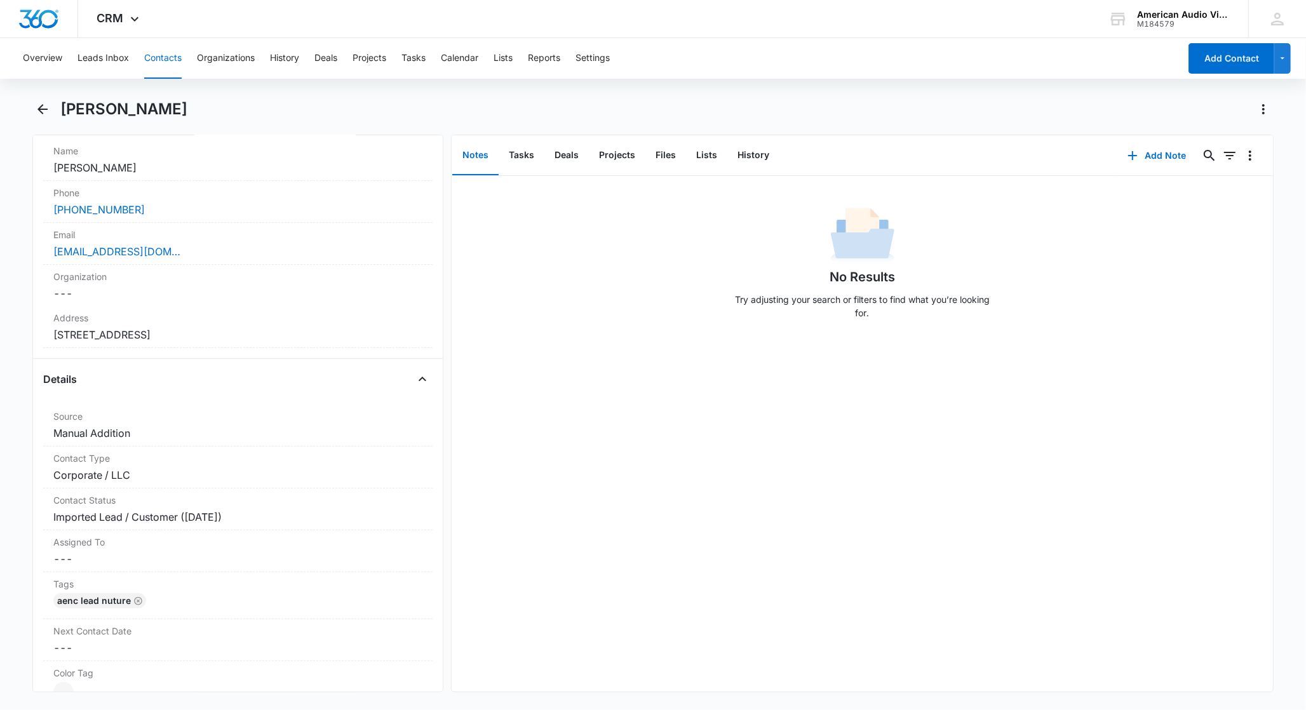
scroll to position [267, 0]
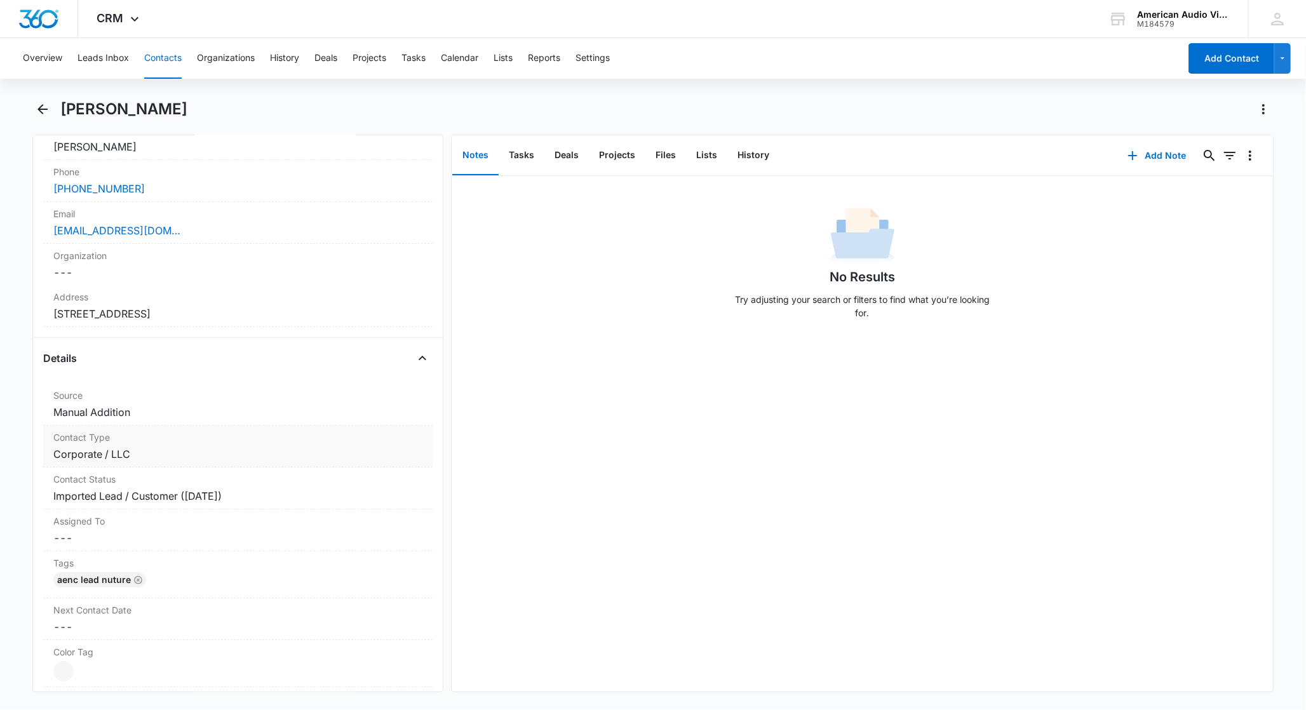
click at [118, 457] on dd "Cancel Save Changes Corporate / LLC" at bounding box center [237, 454] width 369 height 15
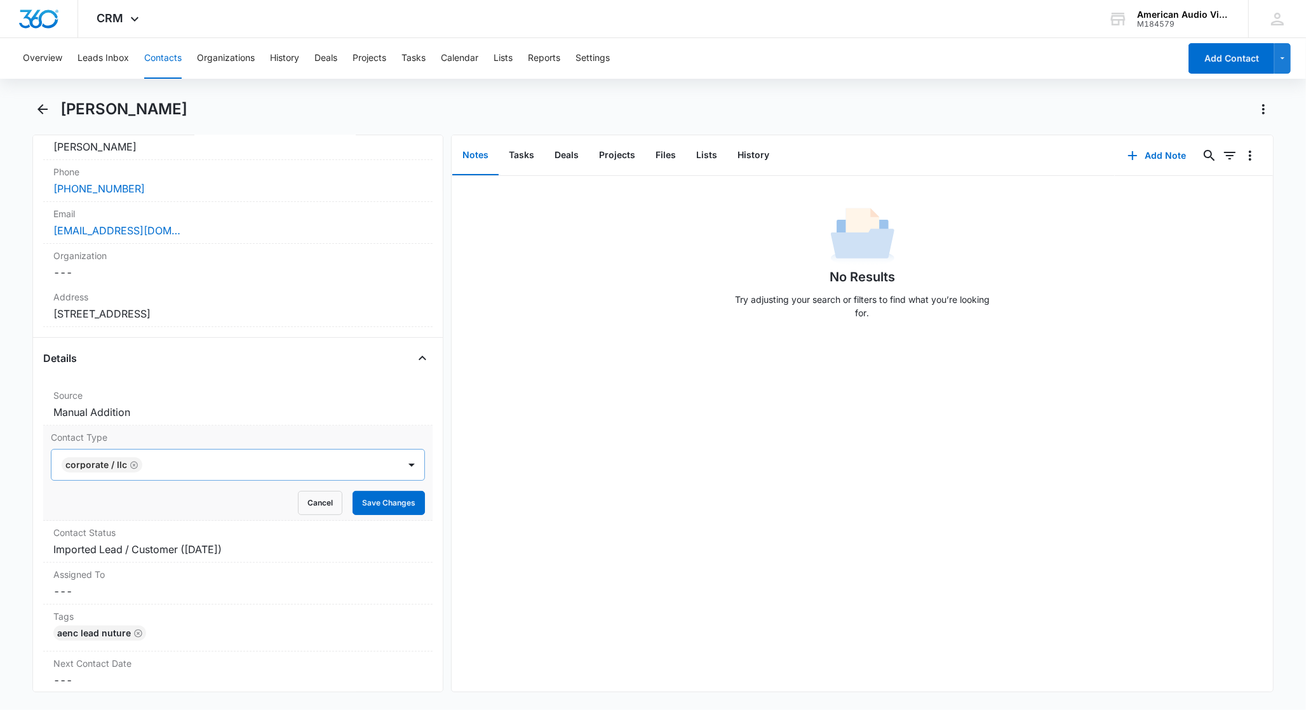
click at [134, 468] on icon "Remove Corporate / LLC" at bounding box center [134, 466] width 9 height 10
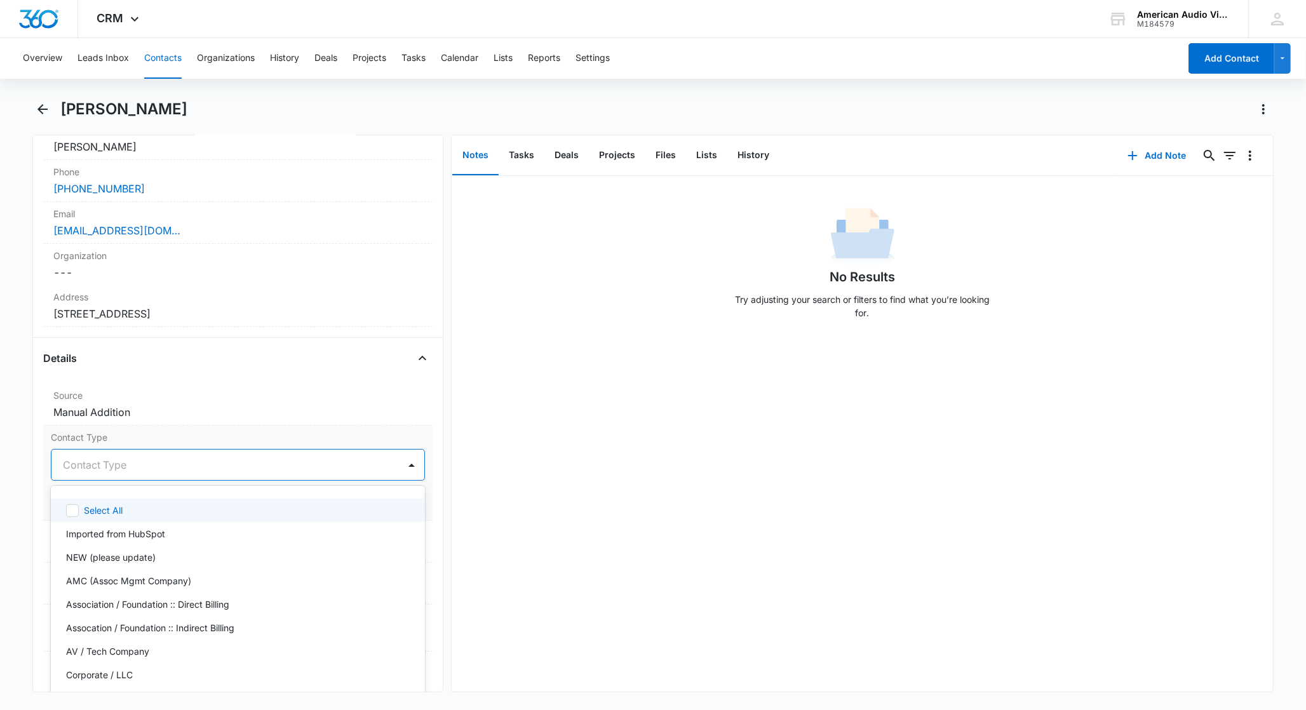
click at [137, 468] on div at bounding box center [223, 465] width 320 height 18
click at [148, 604] on p "Association / Foundation :: Direct Billing" at bounding box center [147, 604] width 163 height 13
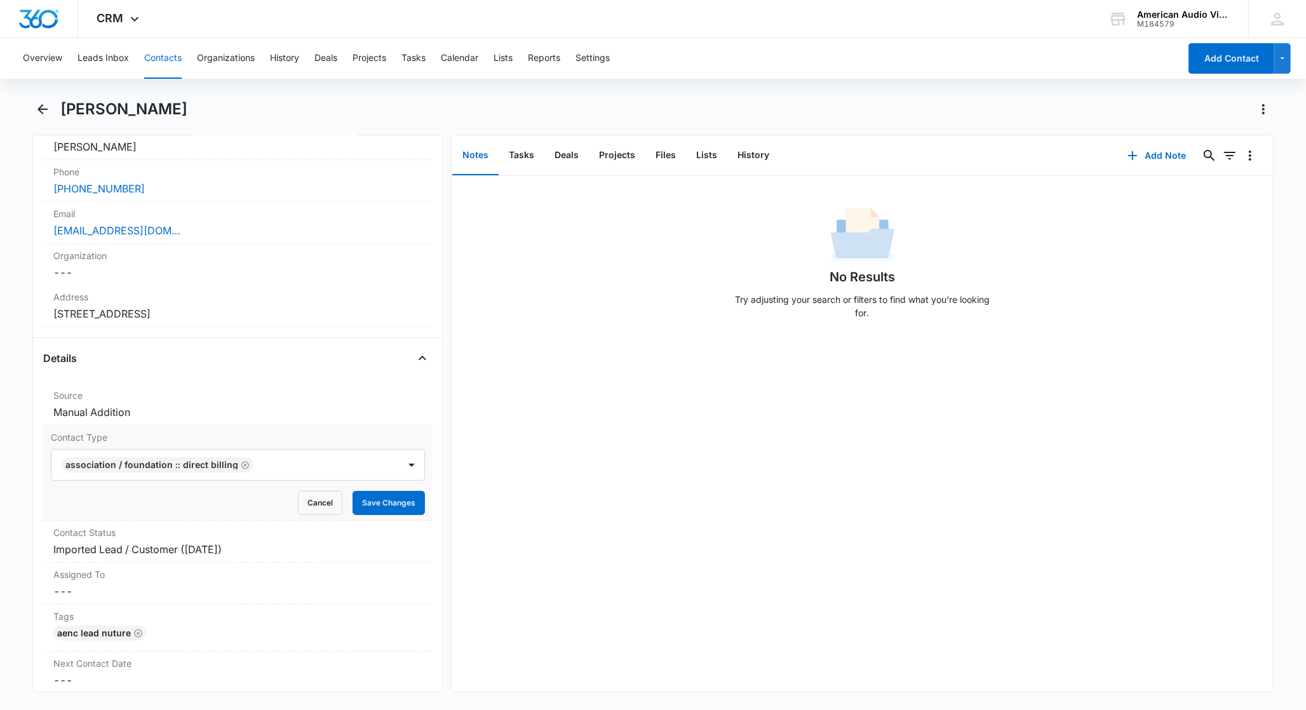
click at [420, 476] on div "Contact Type Association / Foundation :: Direct Billing Cancel Save Changes" at bounding box center [237, 473] width 389 height 95
click at [394, 499] on button "Save Changes" at bounding box center [389, 503] width 72 height 24
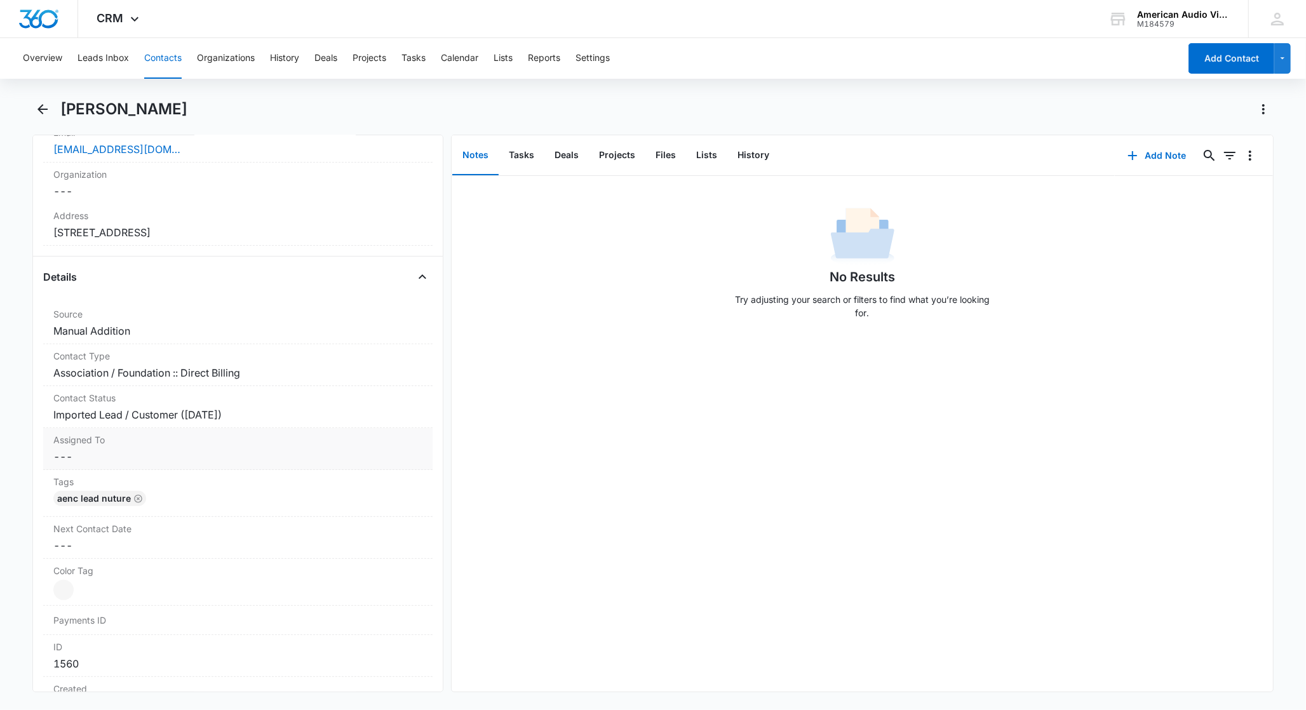
scroll to position [386, 0]
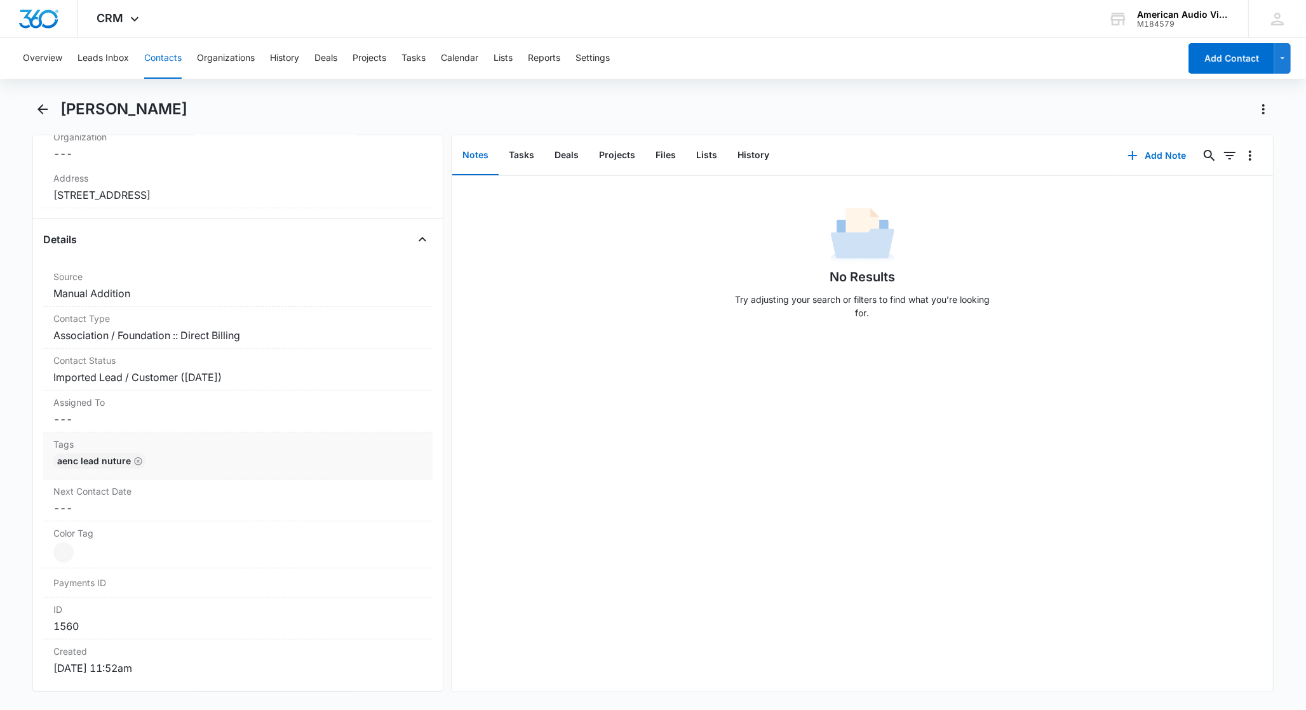
click at [183, 465] on div "AENC Lead Nuture" at bounding box center [237, 464] width 369 height 20
click at [172, 474] on div at bounding box center [277, 472] width 239 height 18
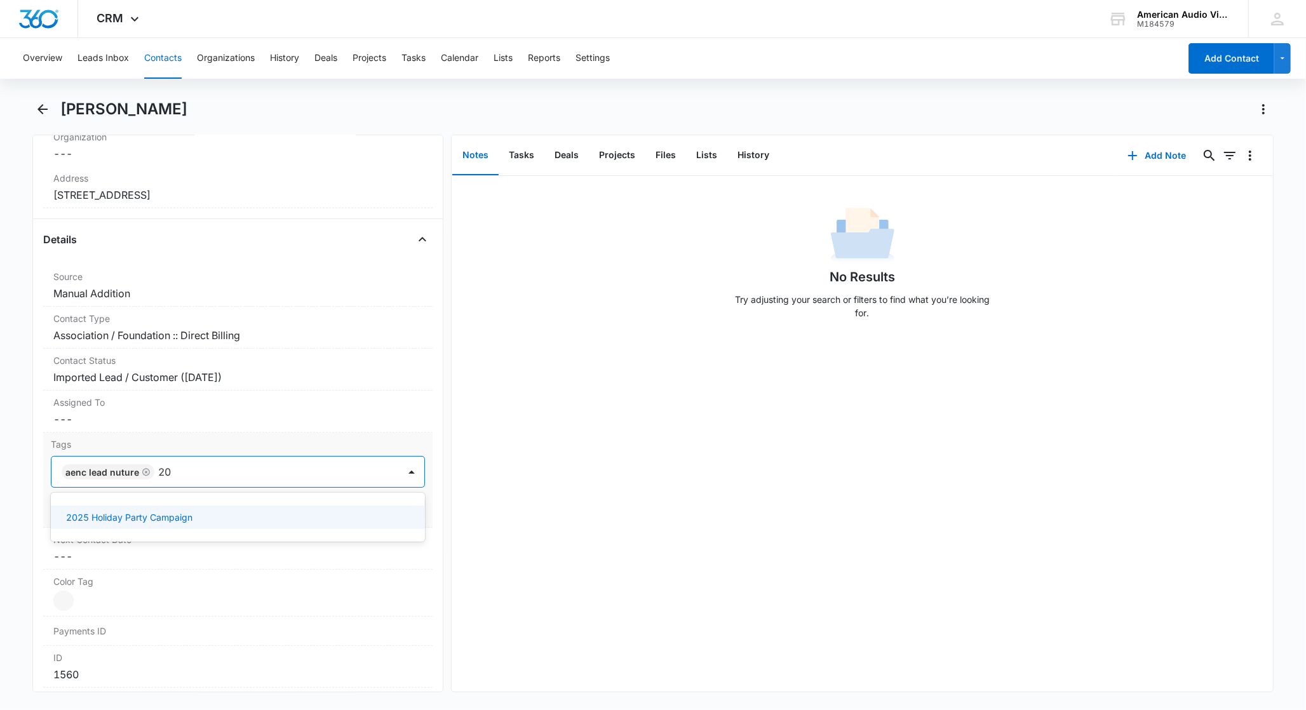
type input "2"
click at [391, 415] on dd "Cancel Save Changes ---" at bounding box center [237, 419] width 369 height 15
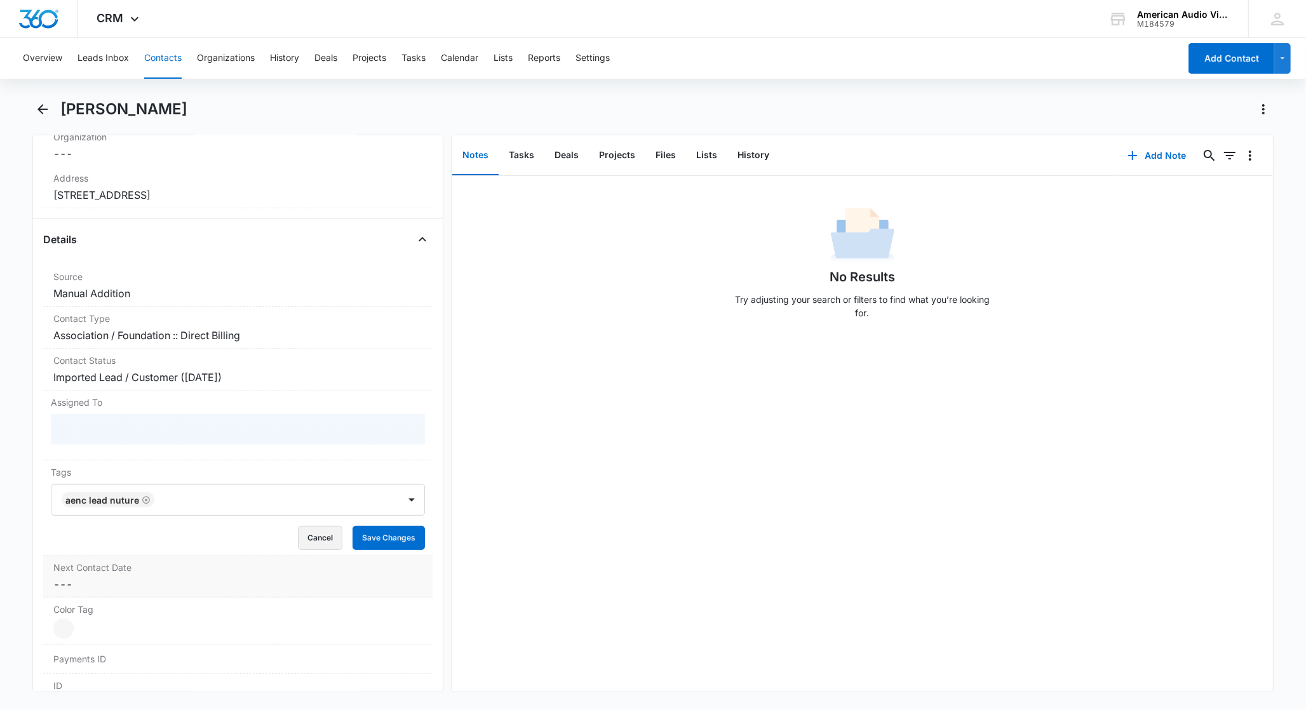
click at [307, 539] on button "Cancel" at bounding box center [320, 538] width 44 height 24
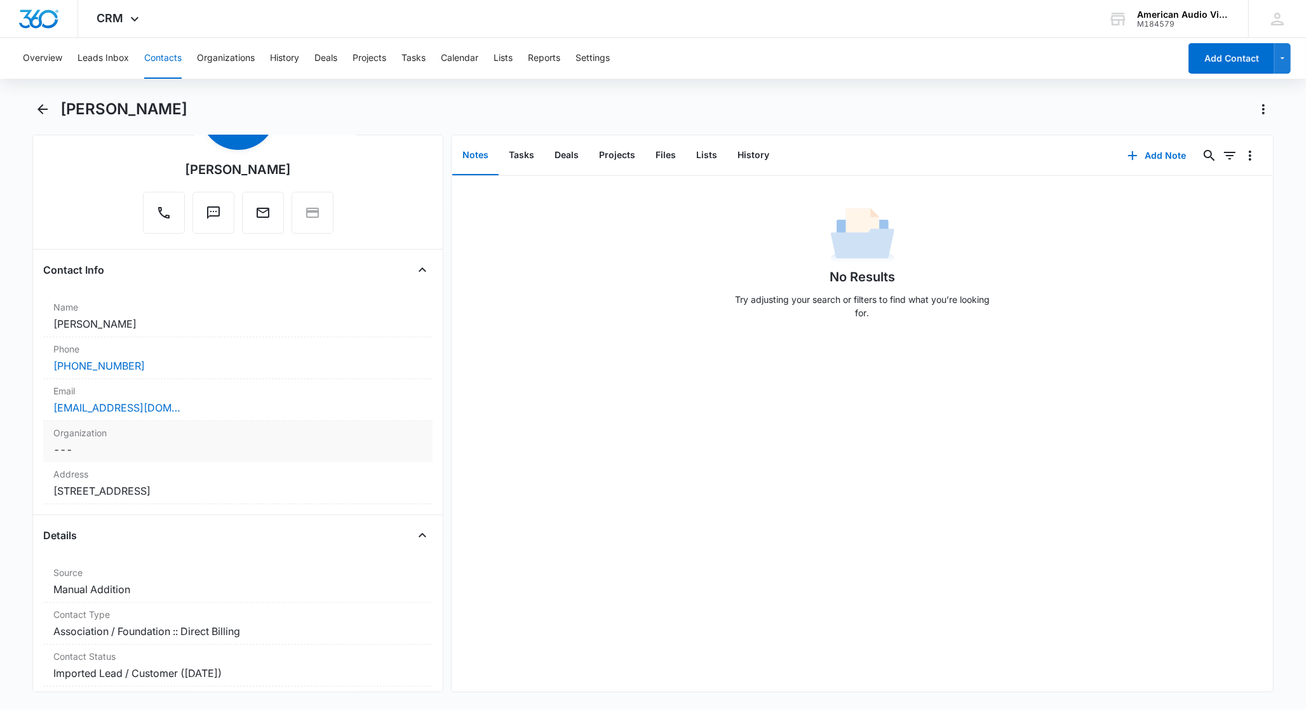
scroll to position [0, 0]
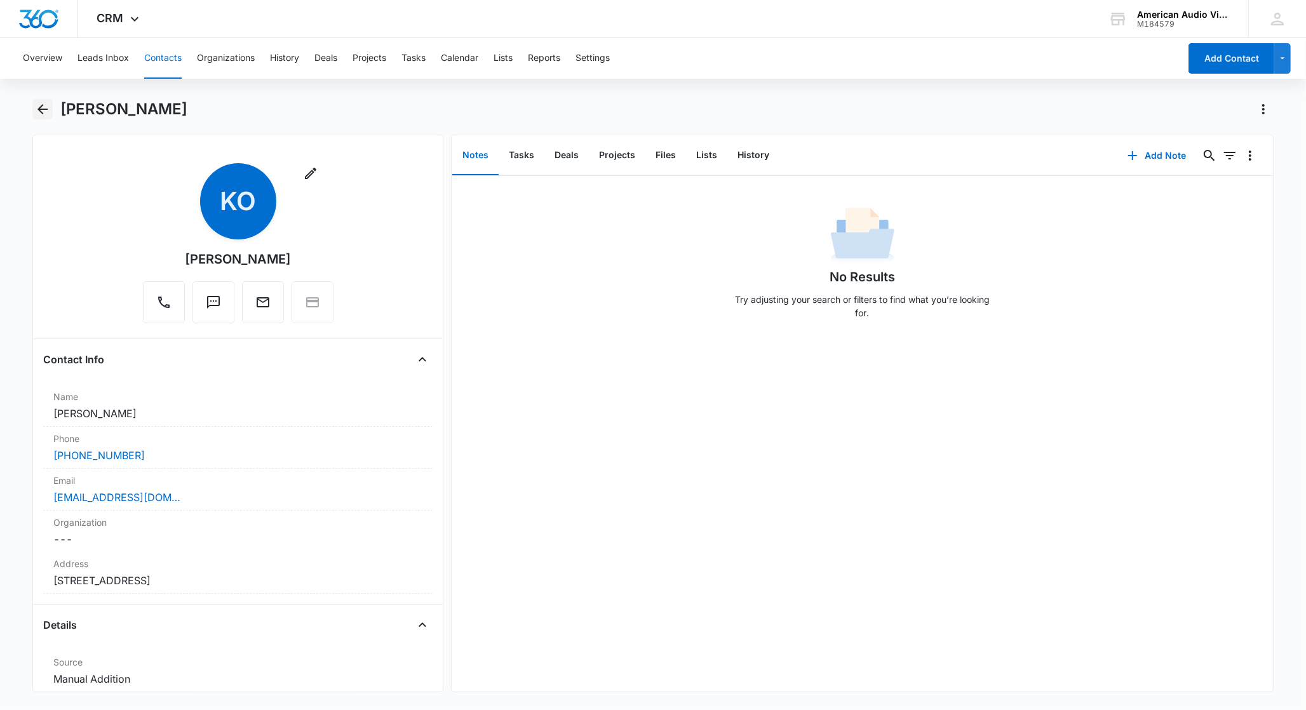
drag, startPoint x: 43, startPoint y: 103, endPoint x: 95, endPoint y: 137, distance: 62.4
click at [43, 104] on icon "Back" at bounding box center [42, 109] width 15 height 15
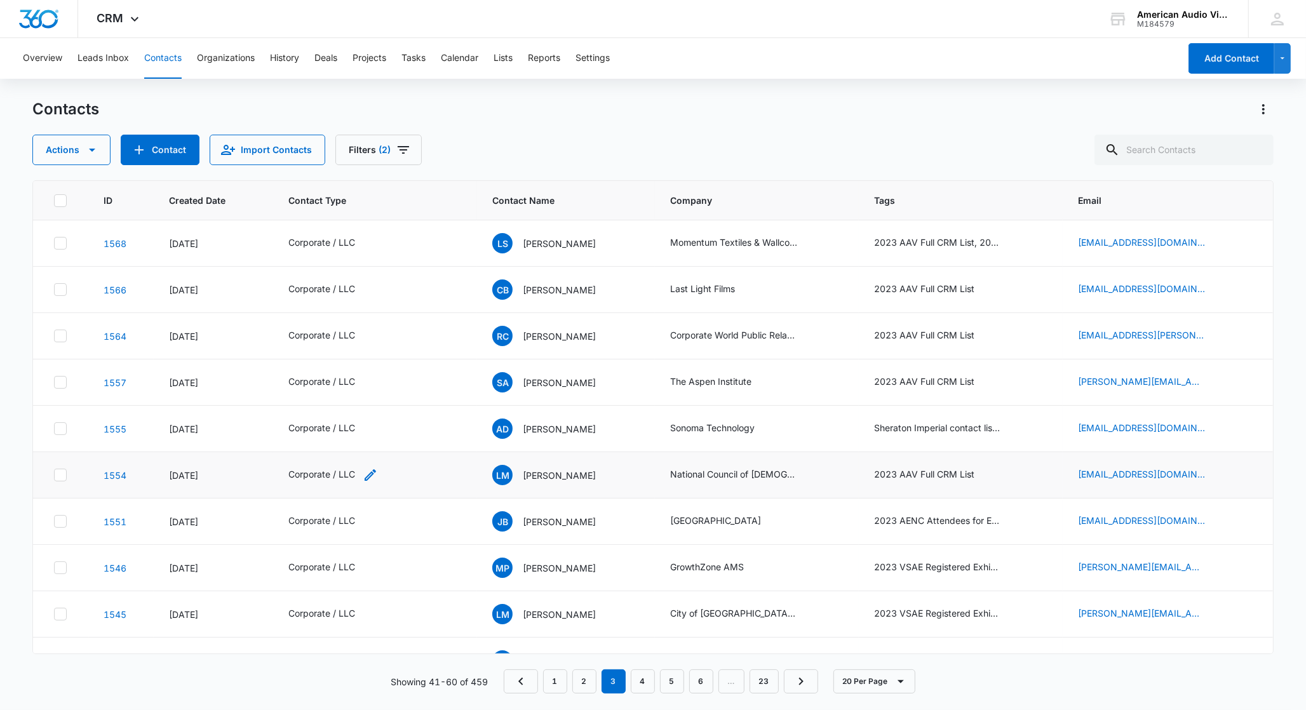
click at [342, 476] on div "Corporate / LLC" at bounding box center [321, 474] width 67 height 13
click at [343, 393] on icon "Remove Corporate / LLC" at bounding box center [345, 394] width 8 height 8
click at [357, 395] on div at bounding box center [359, 394] width 20 height 20
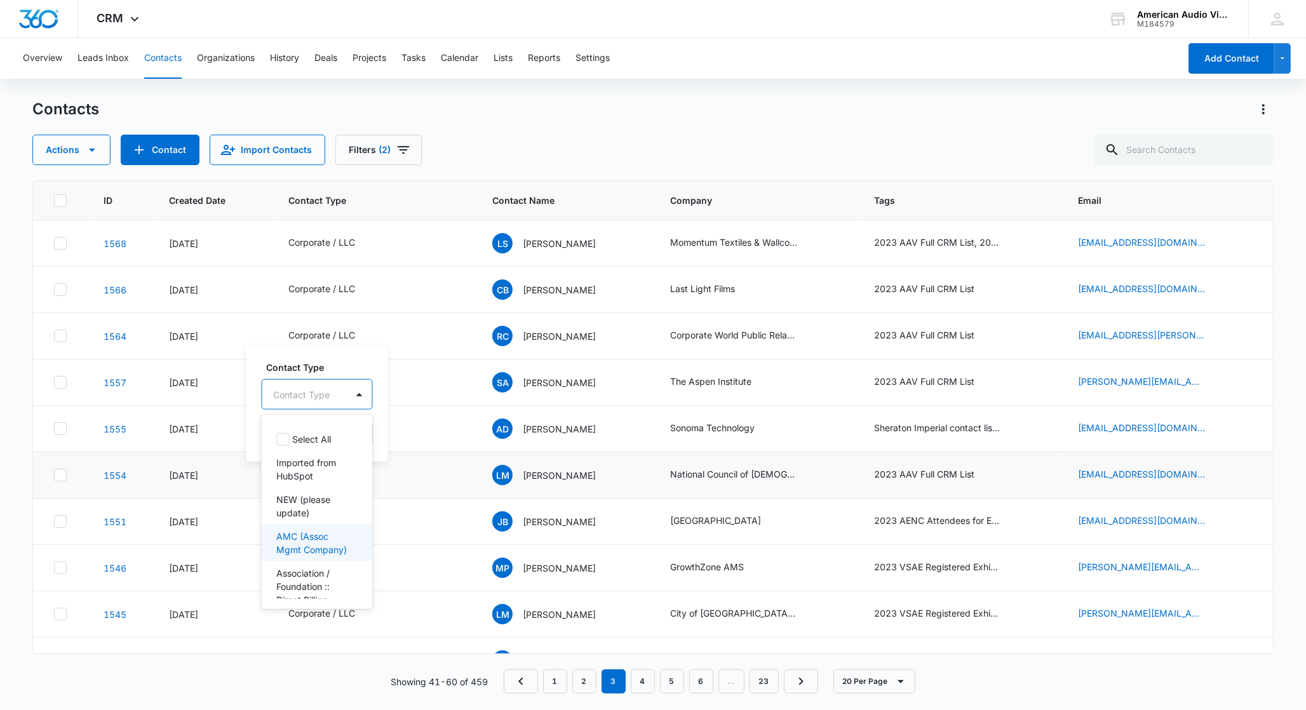
scroll to position [8, 0]
click at [311, 580] on p "Association / Foundation :: Direct Billing" at bounding box center [316, 578] width 78 height 40
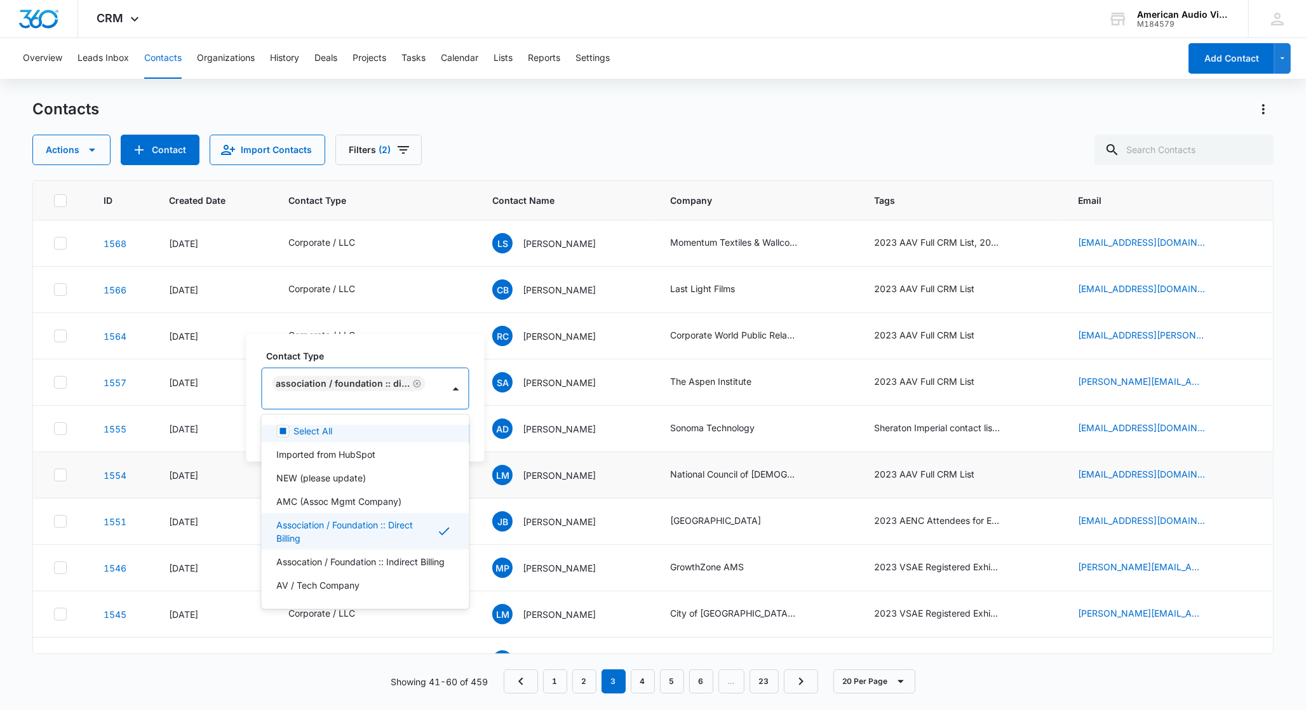
click at [475, 377] on div "Contact Type option Association / Foundation :: Direct Billing, selected. Selec…" at bounding box center [365, 398] width 238 height 128
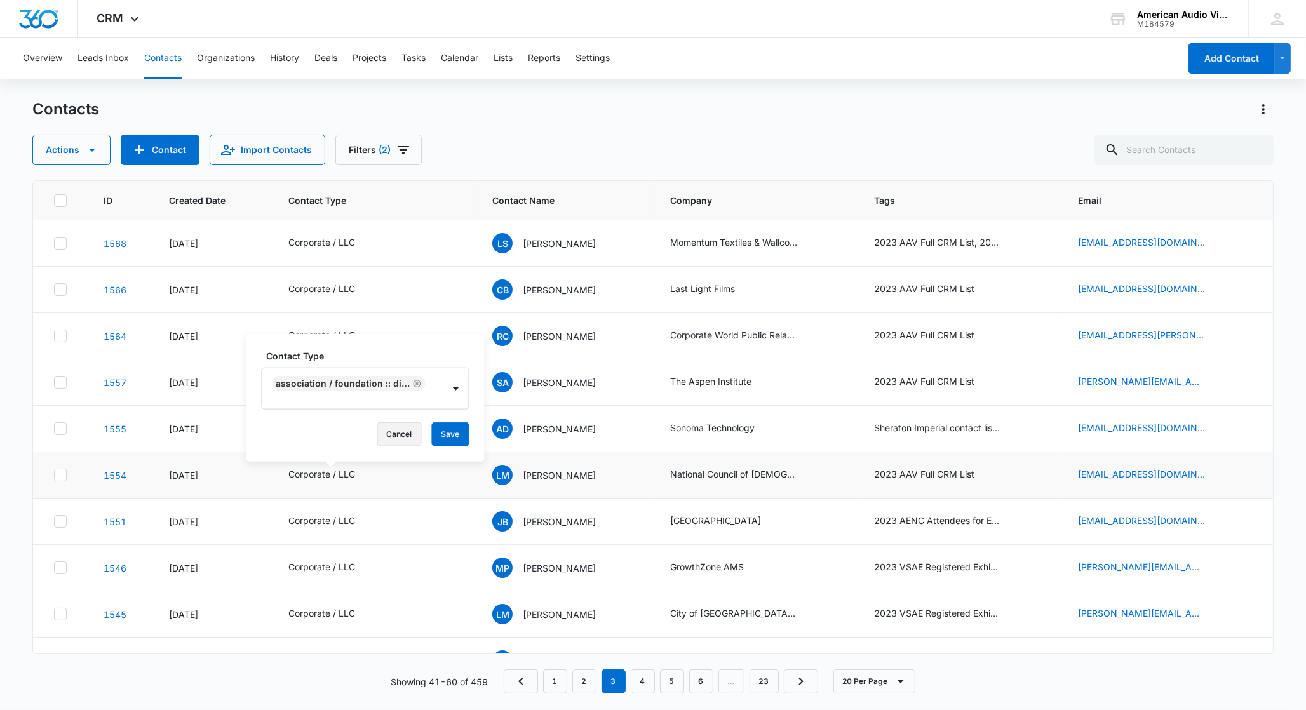
click at [409, 433] on button "Cancel" at bounding box center [399, 434] width 44 height 24
click at [332, 478] on div "Corporate / LLC" at bounding box center [321, 474] width 67 height 13
click at [343, 393] on icon "Remove Corporate / LLC" at bounding box center [345, 394] width 9 height 10
click at [357, 395] on div at bounding box center [359, 394] width 20 height 20
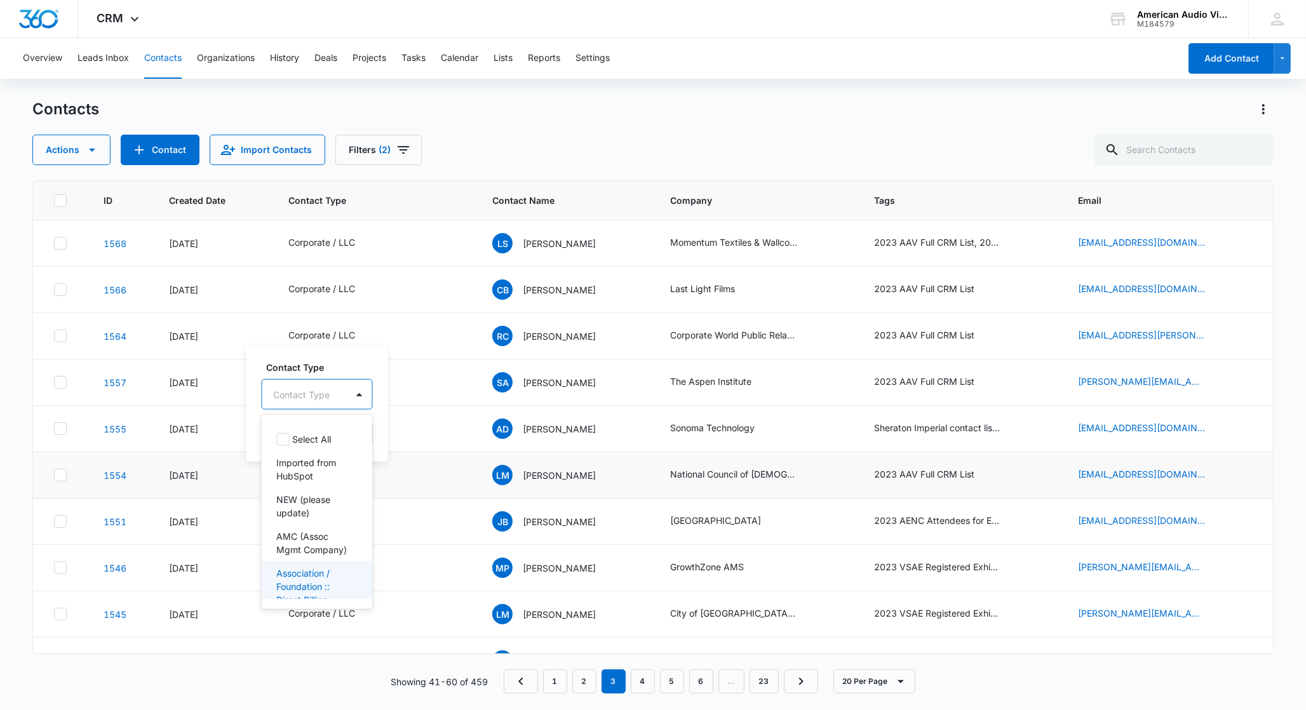
click at [317, 582] on p "Association / Foundation :: Direct Billing" at bounding box center [316, 587] width 78 height 40
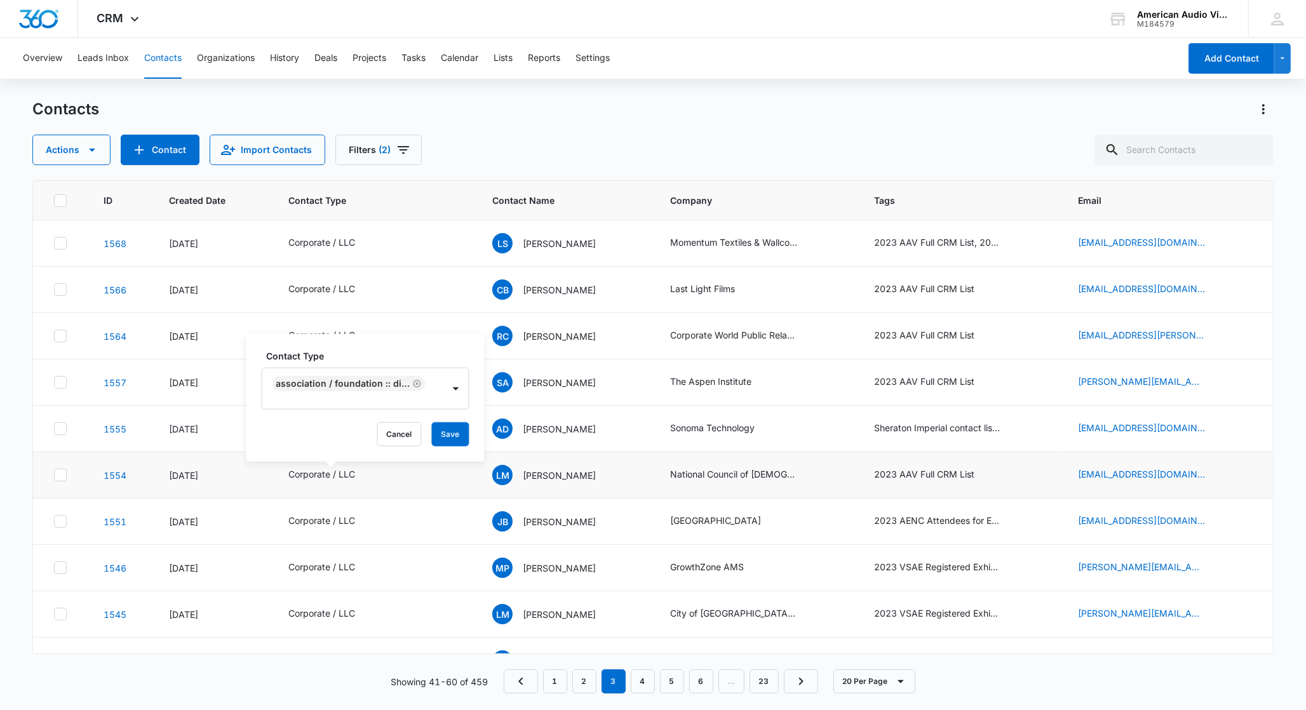
click at [473, 393] on div "Contact Type Association / Foundation :: Direct Billing Cancel Save" at bounding box center [365, 398] width 238 height 128
click at [445, 434] on button "Save" at bounding box center [450, 434] width 37 height 24
click at [365, 525] on icon "Contact Type - Corporate / LLC - Select to Edit Field" at bounding box center [370, 521] width 11 height 11
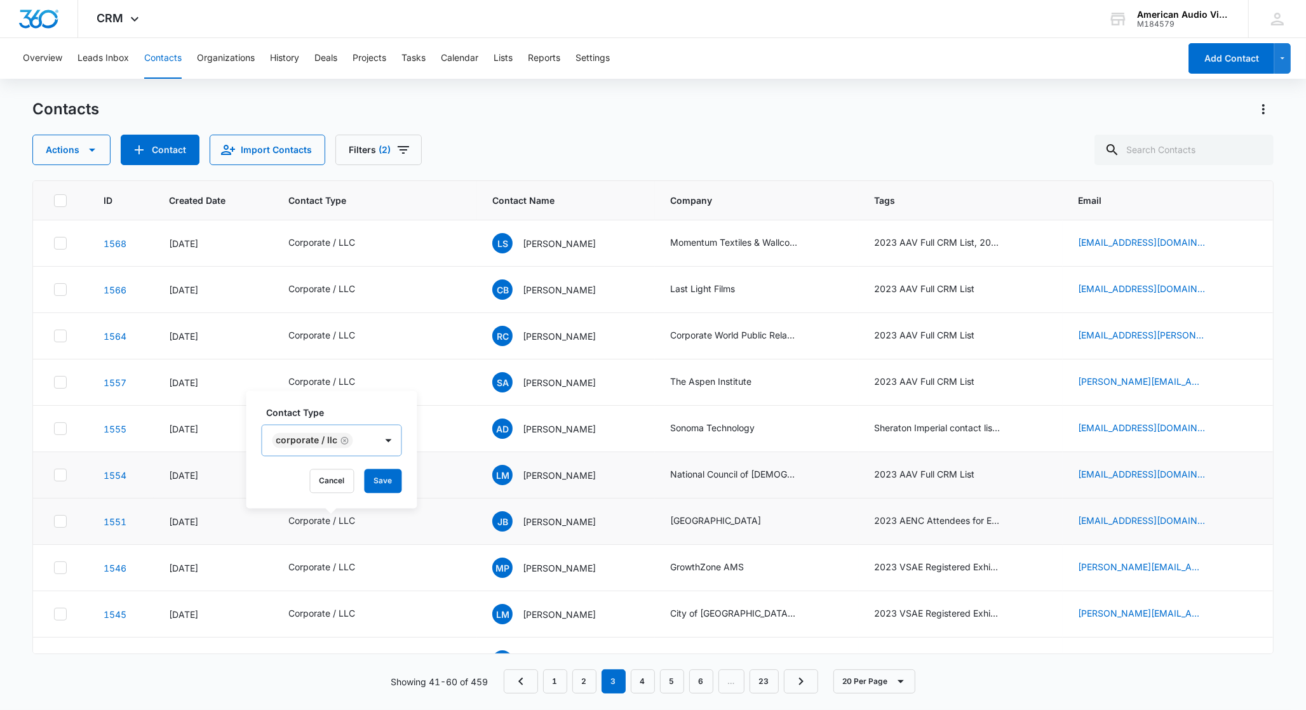
click at [343, 440] on icon "Remove Corporate / LLC" at bounding box center [345, 441] width 8 height 8
click at [360, 442] on div at bounding box center [359, 441] width 20 height 20
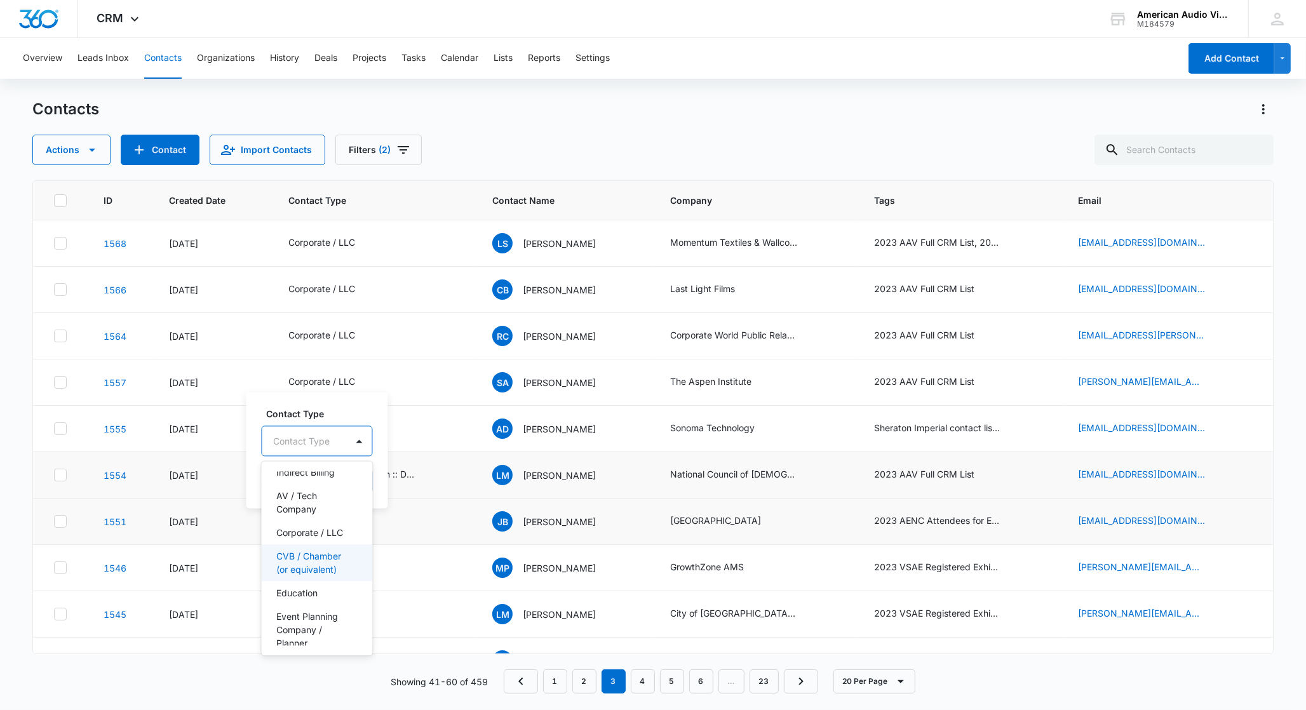
scroll to position [245, 0]
click at [302, 579] on p "Education" at bounding box center [297, 572] width 41 height 13
click at [393, 438] on div "Contact Type option Education, selected. Corporate / LLC, 8 of 20. 20 results a…" at bounding box center [322, 450] width 153 height 118
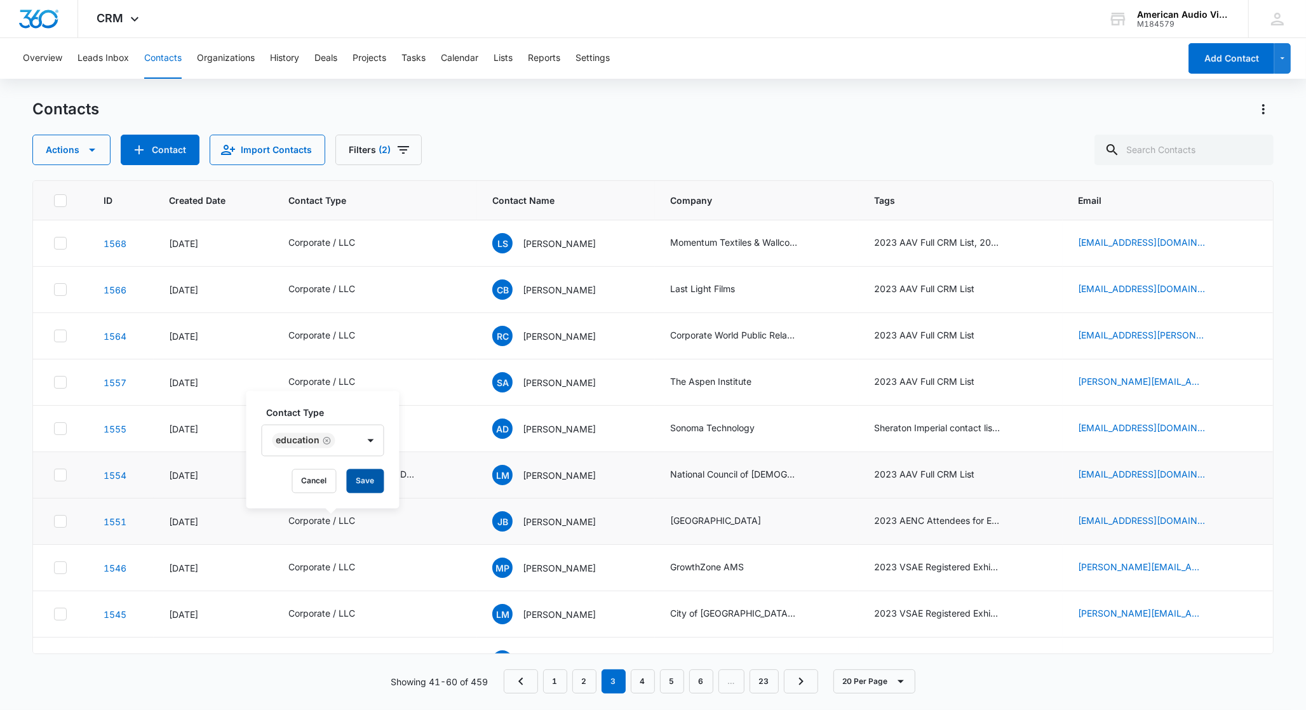
click at [367, 490] on button "Save" at bounding box center [365, 481] width 37 height 24
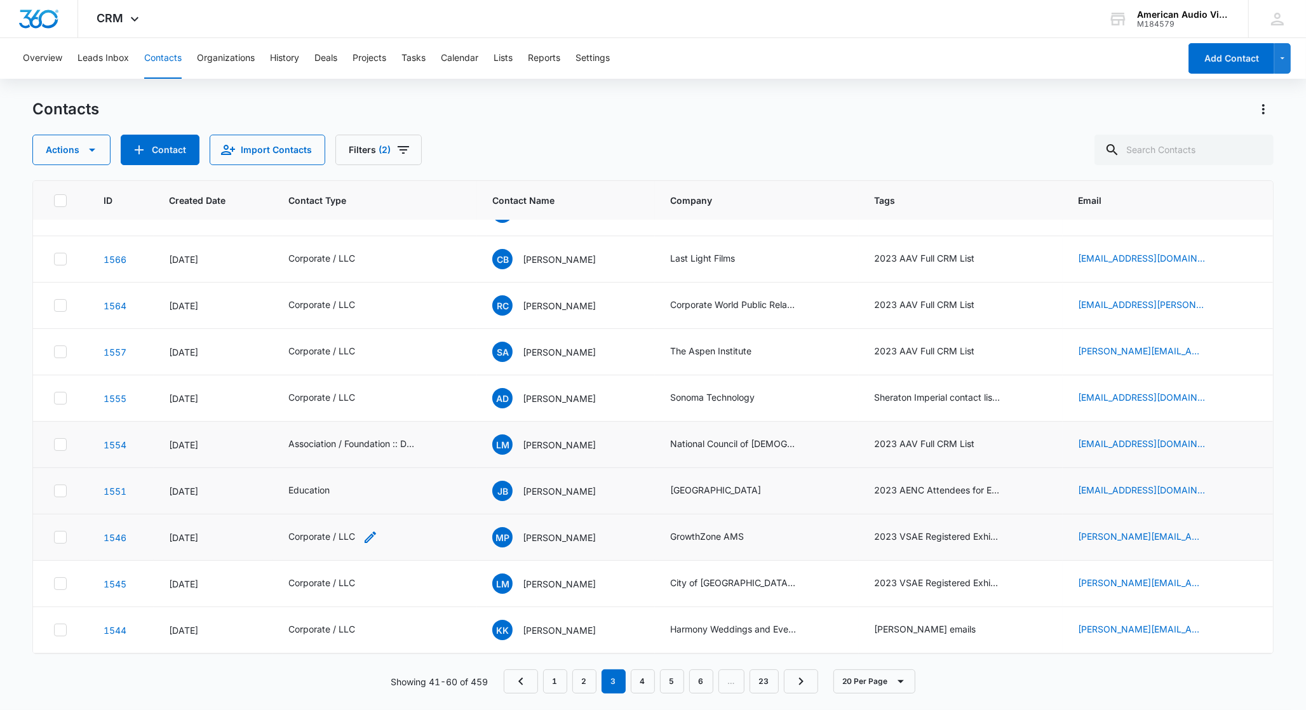
scroll to position [41, 0]
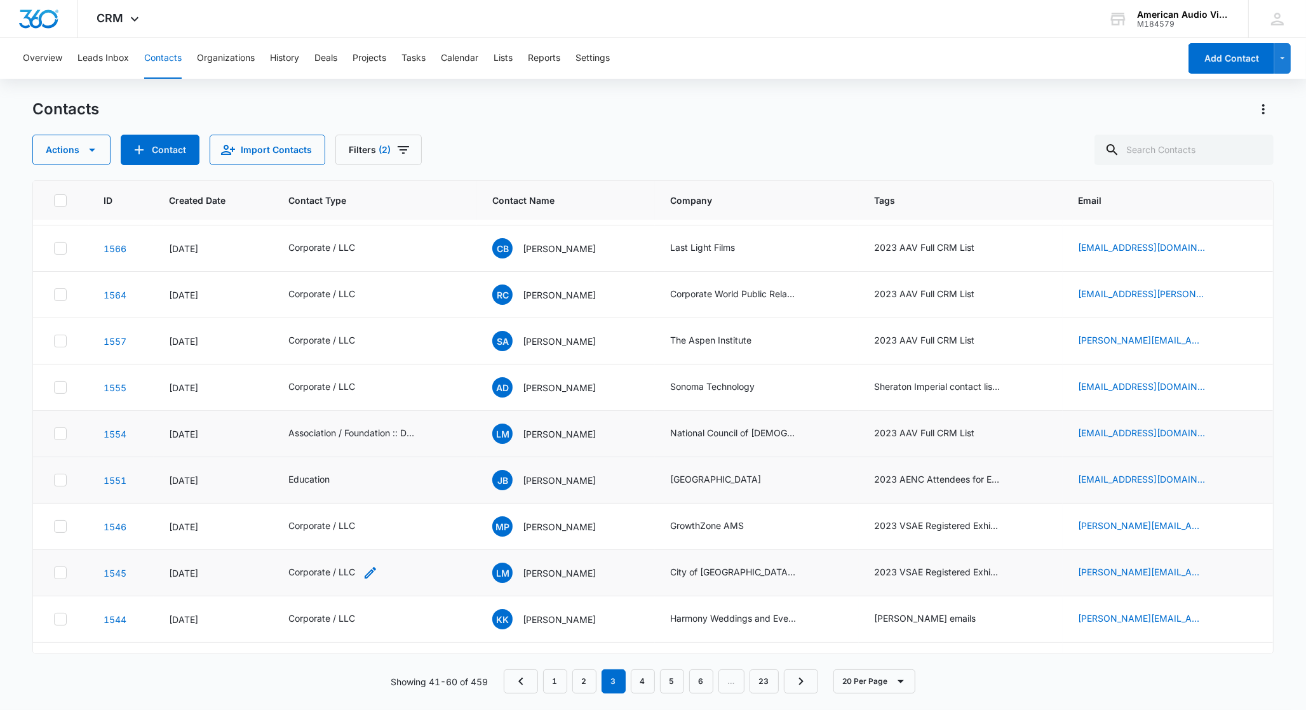
click at [370, 577] on icon "Contact Type - Corporate / LLC - Select to Edit Field" at bounding box center [370, 572] width 15 height 15
click at [342, 492] on icon "Remove Corporate / LLC" at bounding box center [345, 493] width 8 height 8
click at [344, 495] on div "Contact Type" at bounding box center [304, 492] width 84 height 29
click at [318, 584] on p "CVB / Chamber (or equivalent)" at bounding box center [316, 571] width 78 height 27
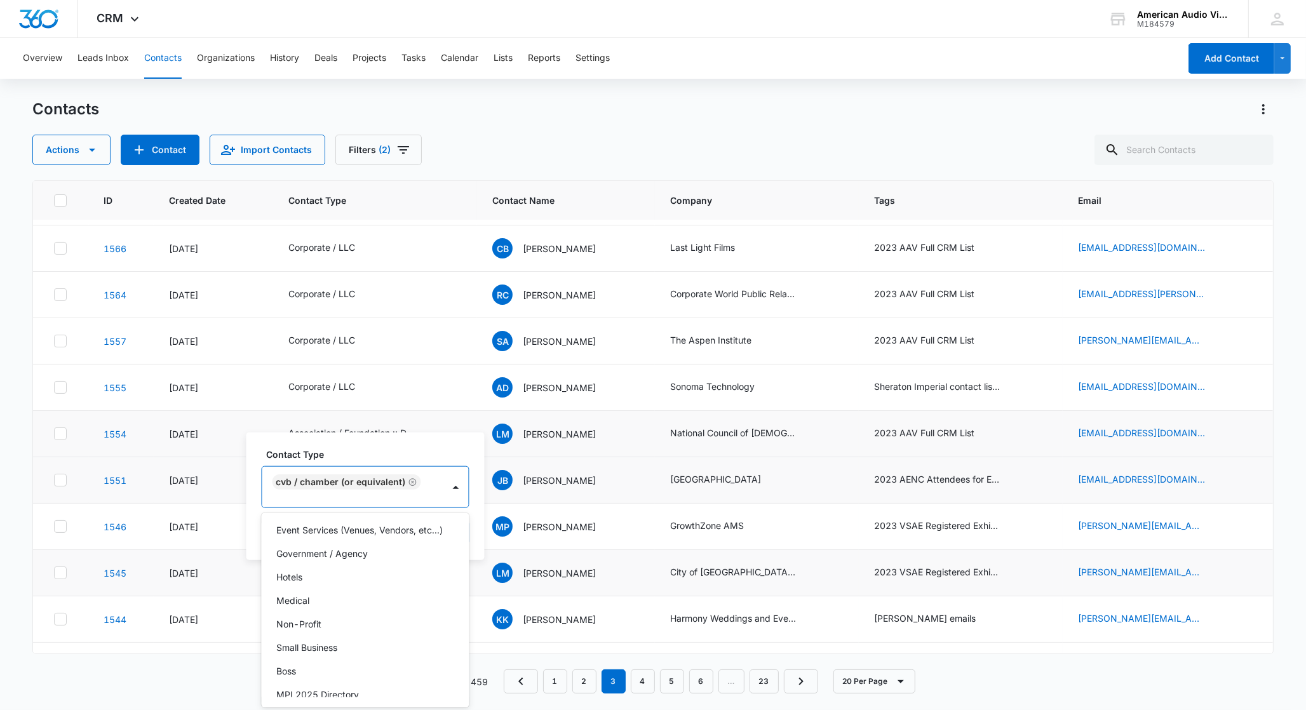
scroll to position [189, 0]
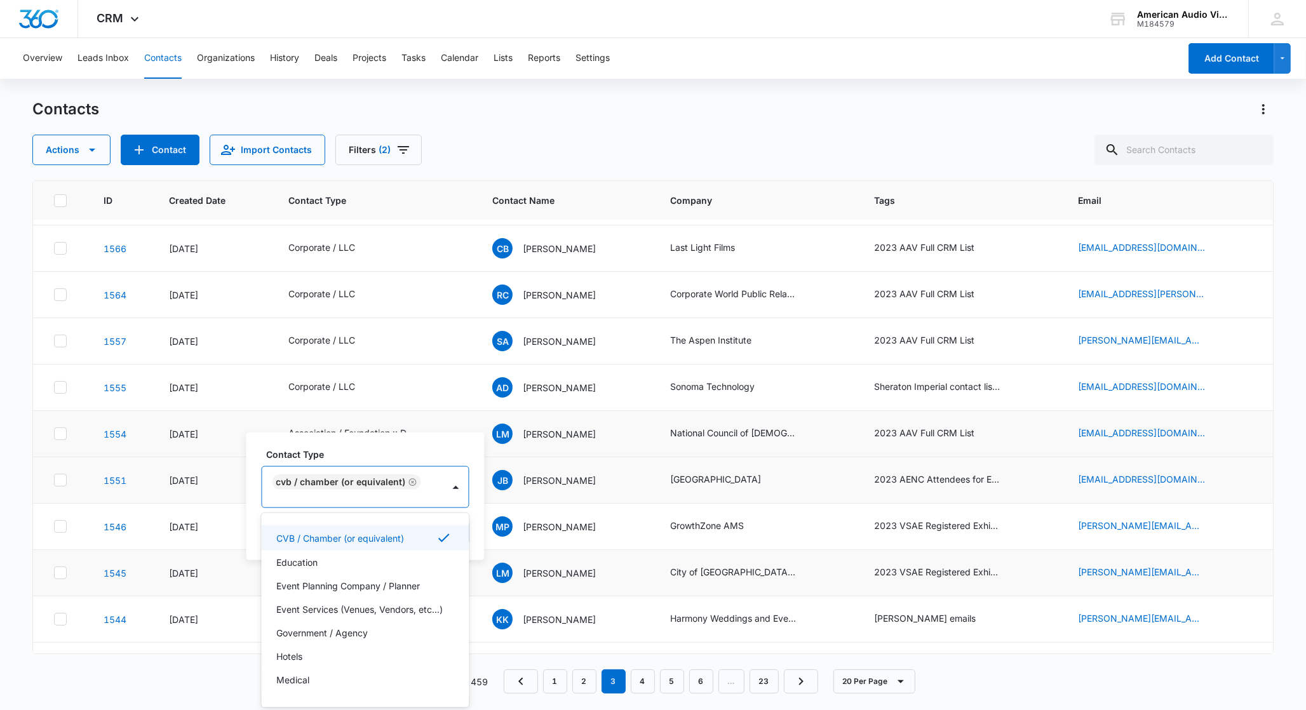
click at [471, 495] on div "Contact Type option CVB / Chamber (or equivalent), selected. AV / Tech Company,…" at bounding box center [365, 497] width 238 height 128
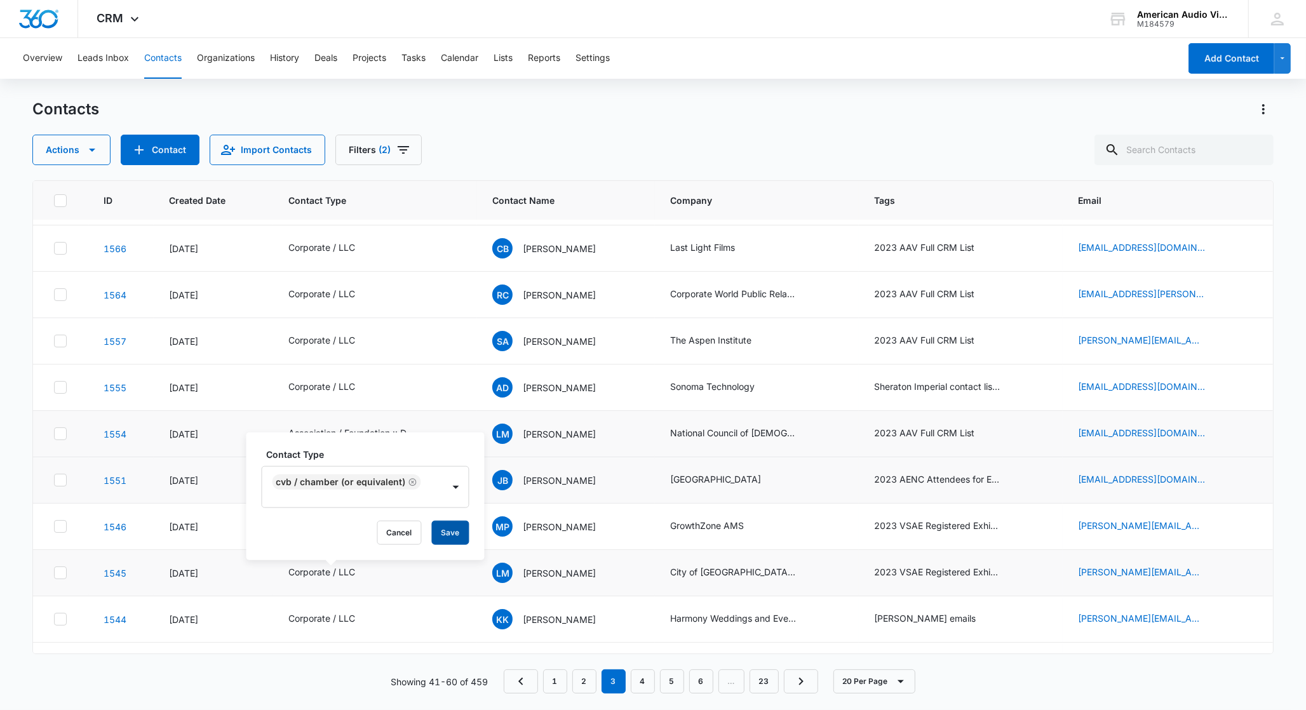
click at [438, 532] on button "Save" at bounding box center [450, 533] width 37 height 24
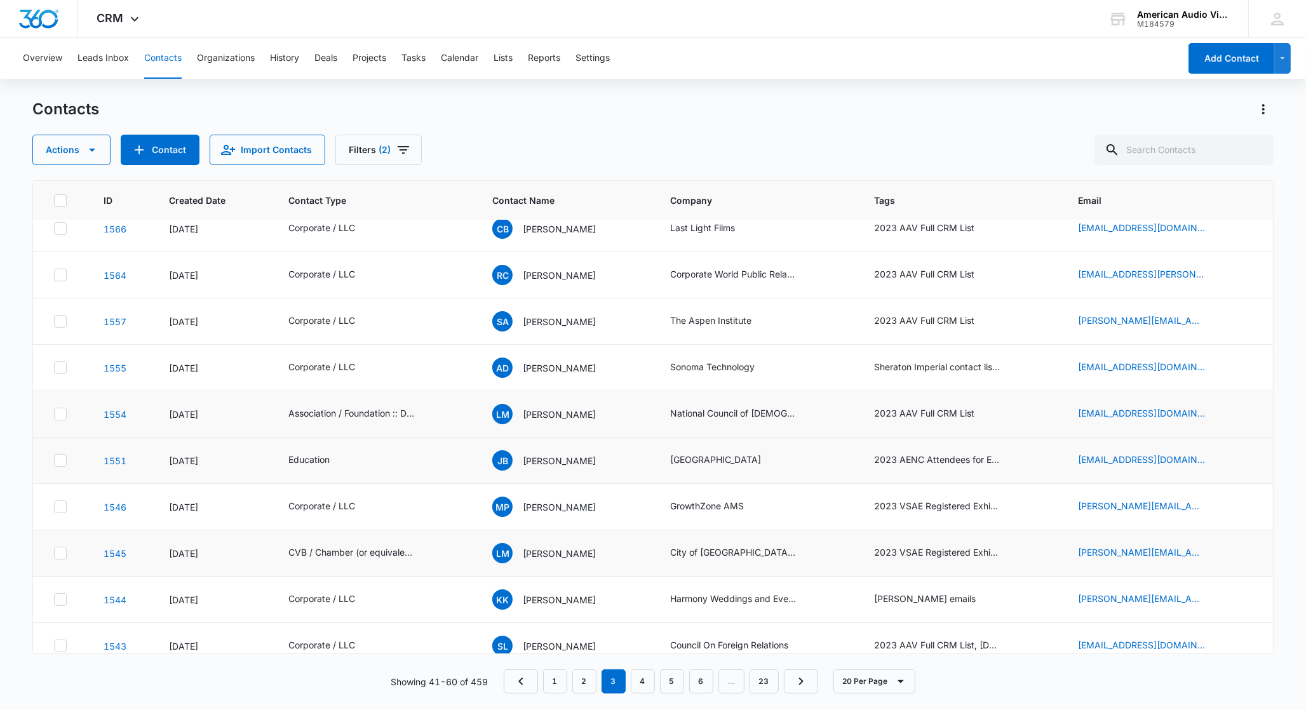
scroll to position [81, 0]
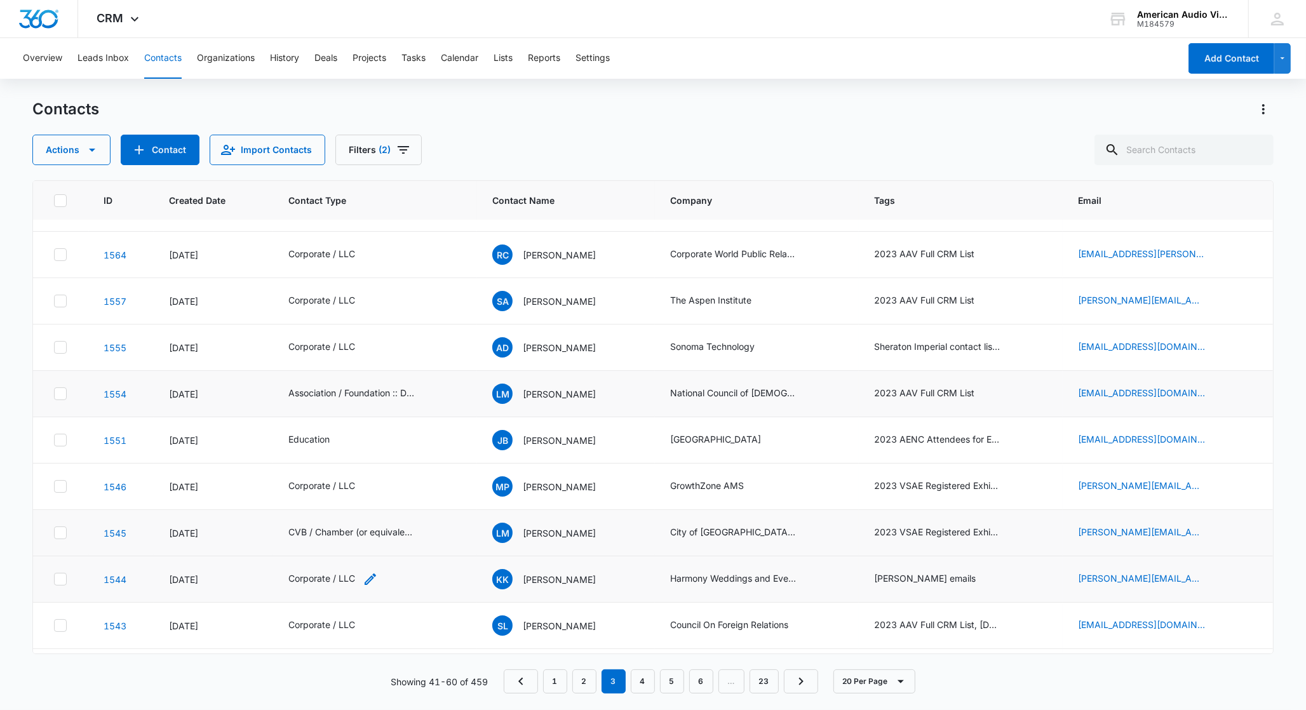
click at [351, 584] on div "Corporate / LLC" at bounding box center [321, 578] width 67 height 13
click at [343, 500] on icon "Remove Corporate / LLC" at bounding box center [345, 498] width 9 height 10
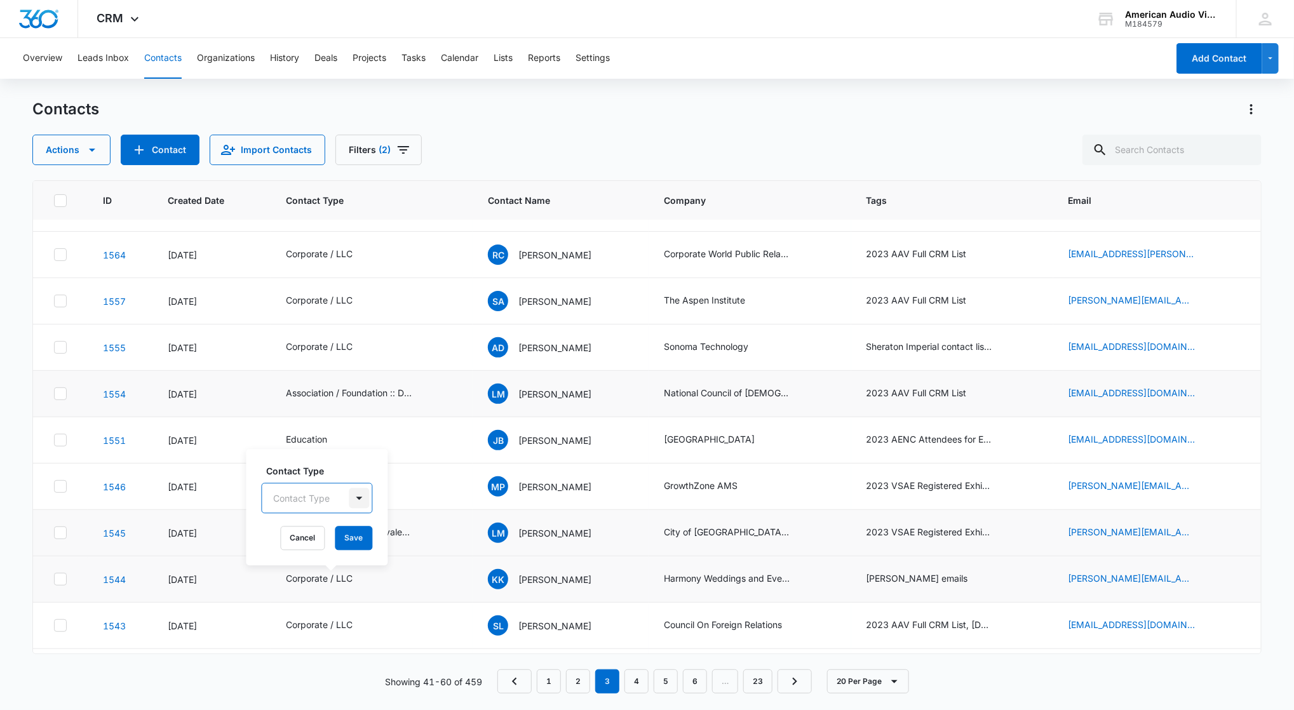
click at [361, 499] on div at bounding box center [359, 499] width 20 height 20
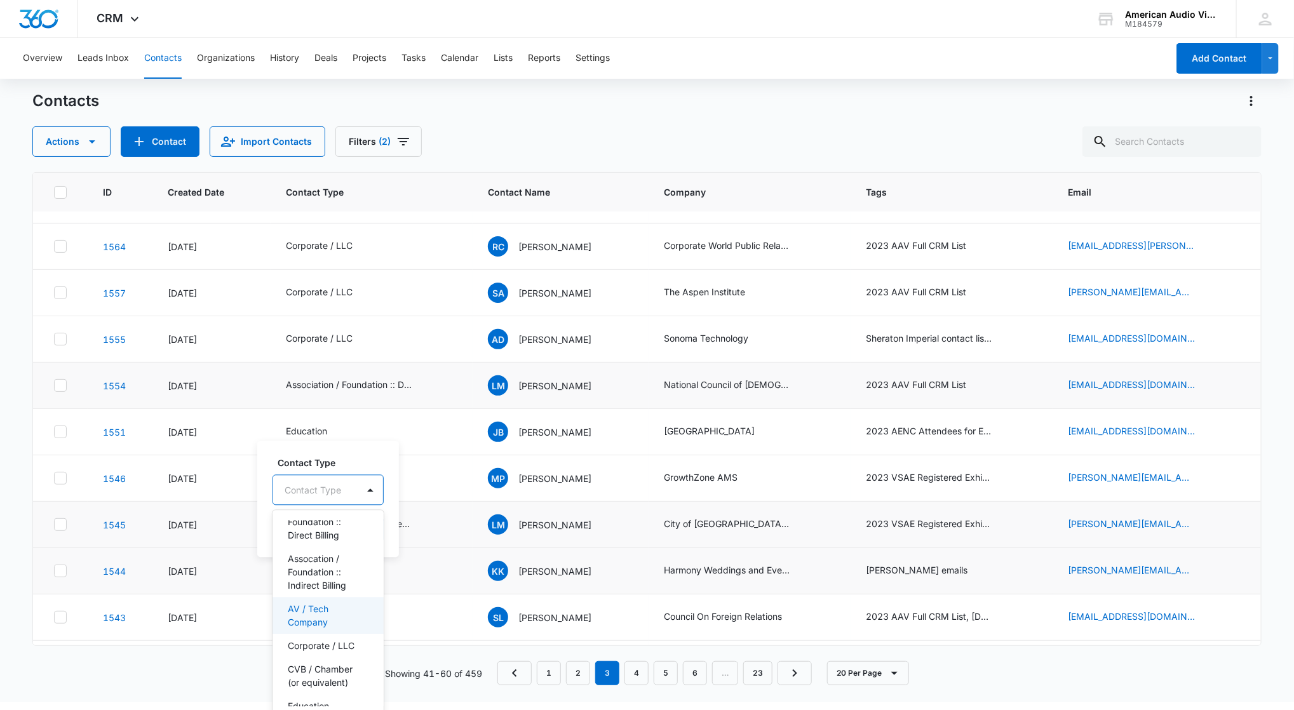
scroll to position [278, 0]
click at [320, 645] on p "Event Planning Company / Planner" at bounding box center [327, 625] width 78 height 40
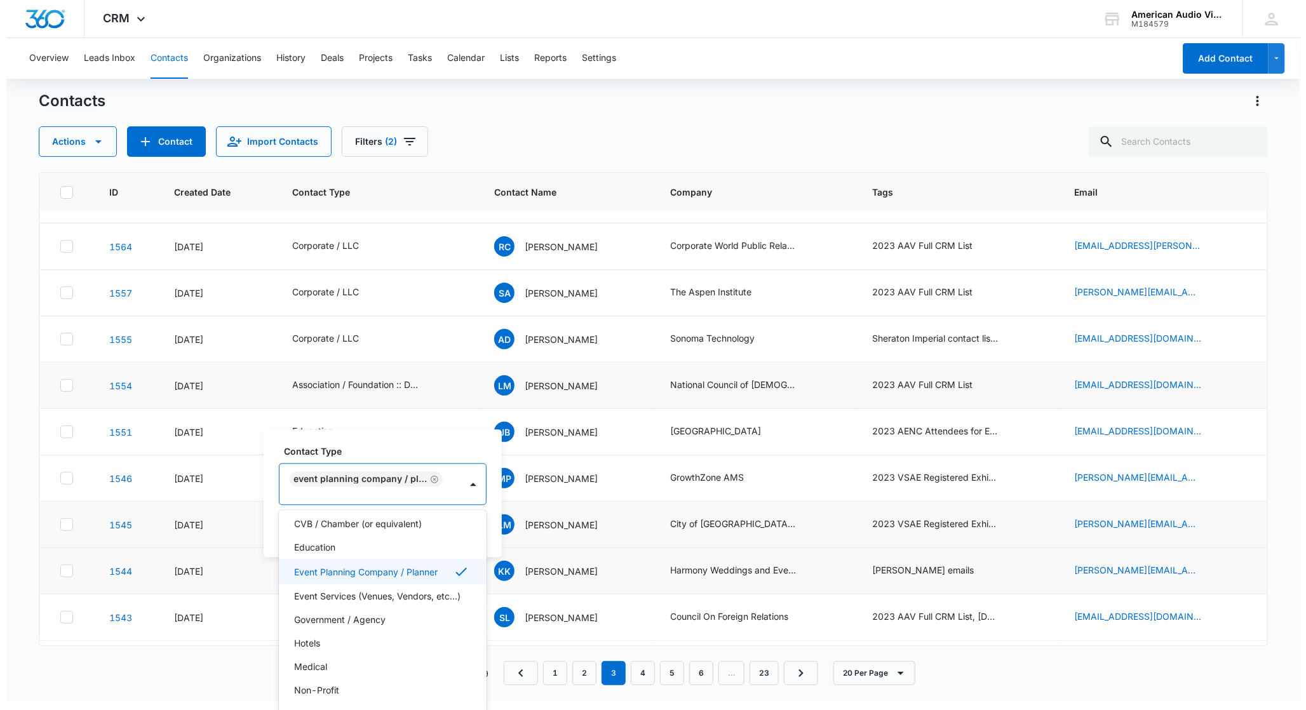
scroll to position [0, 0]
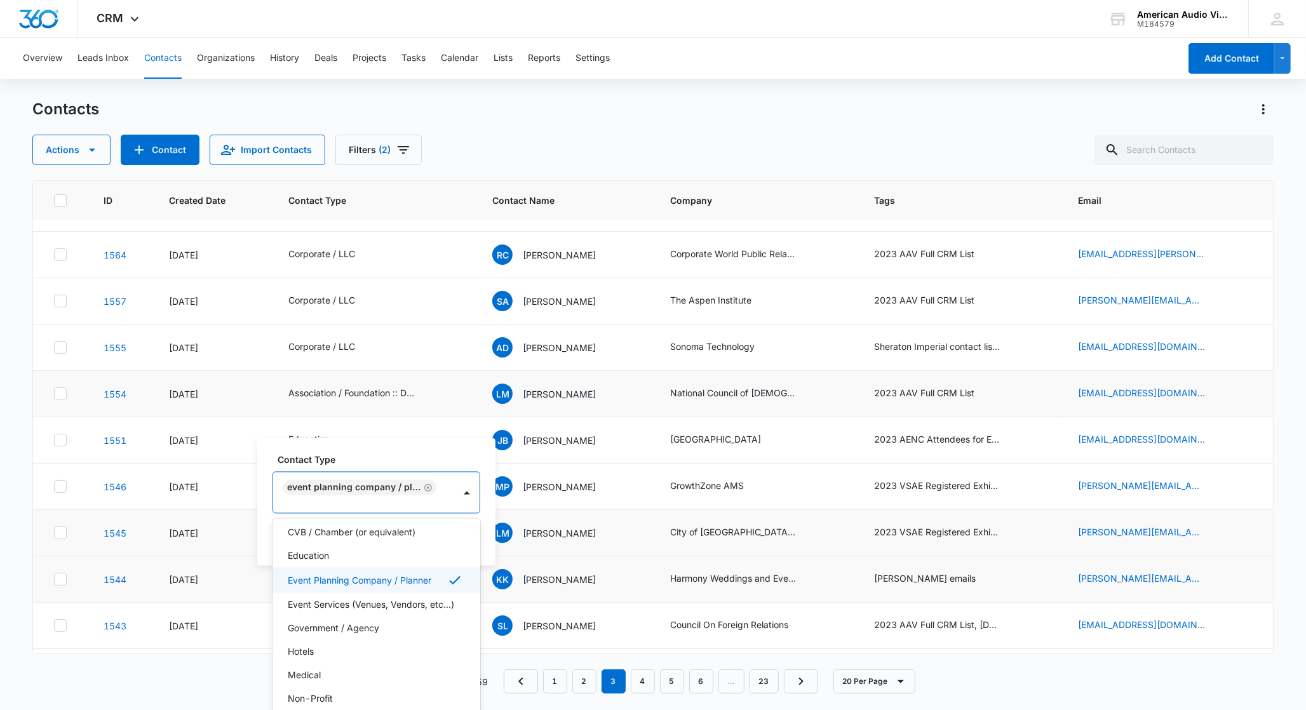
click at [486, 492] on tbody "1568 Aug 1, 2024 Corporate / LLC LS Laura Skinner Momentum Textiles & Wallcover…" at bounding box center [652, 602] width 1239 height 927
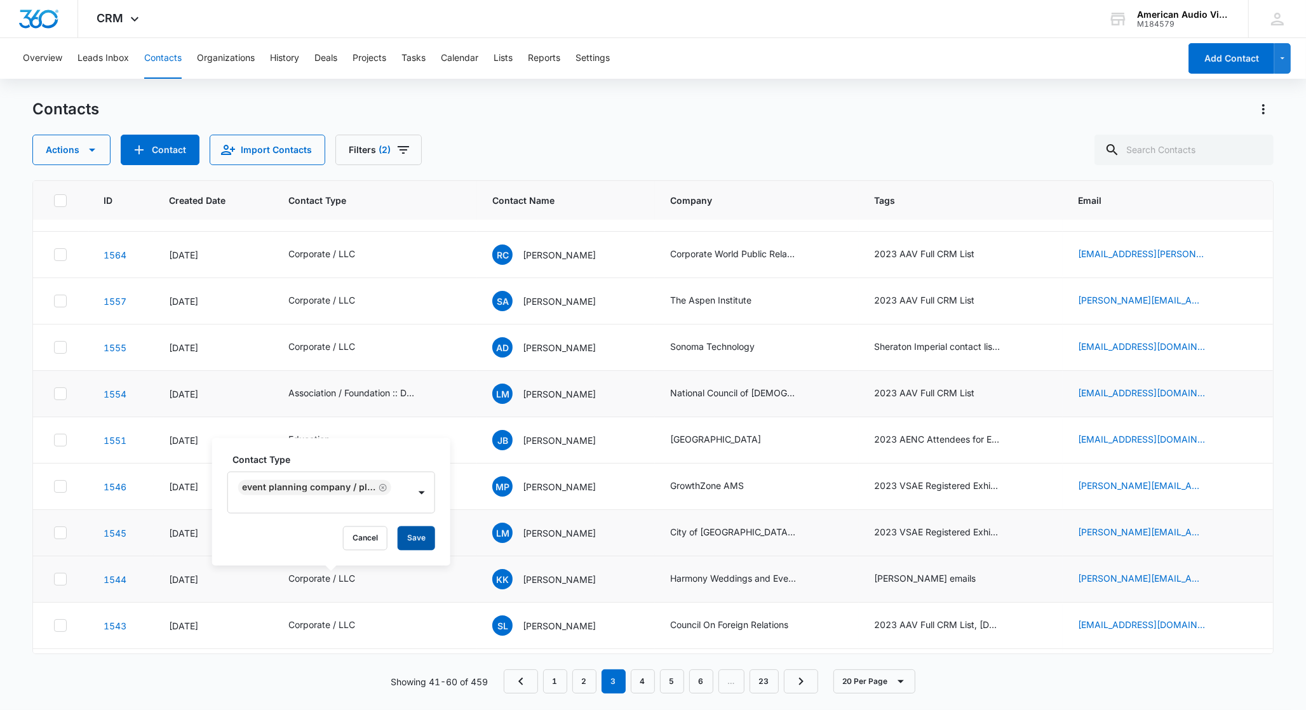
click at [429, 534] on button "Save" at bounding box center [416, 539] width 37 height 24
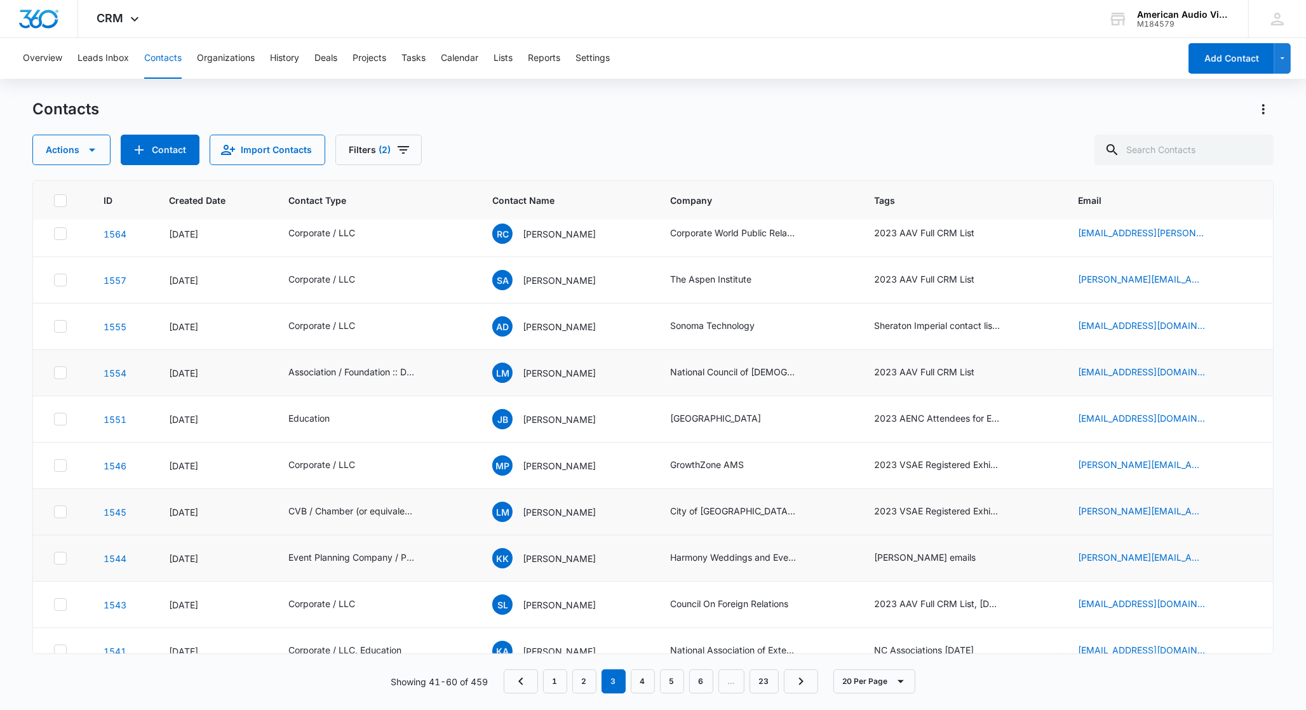
scroll to position [112, 0]
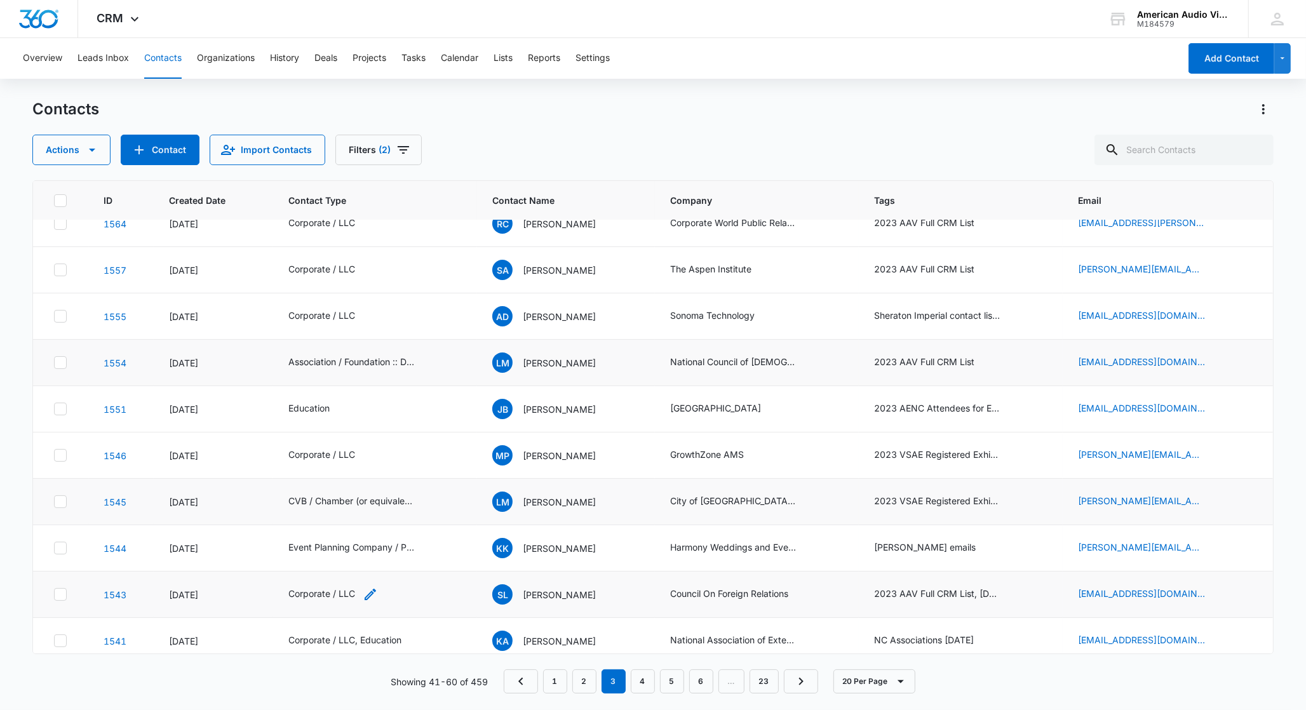
click at [347, 596] on div "Corporate / LLC" at bounding box center [321, 593] width 67 height 13
click at [342, 512] on icon "Remove Corporate / LLC" at bounding box center [345, 514] width 9 height 10
click at [352, 515] on div "Contact Type option , selected. Select is focused ,type to refine list, press D…" at bounding box center [317, 524] width 142 height 116
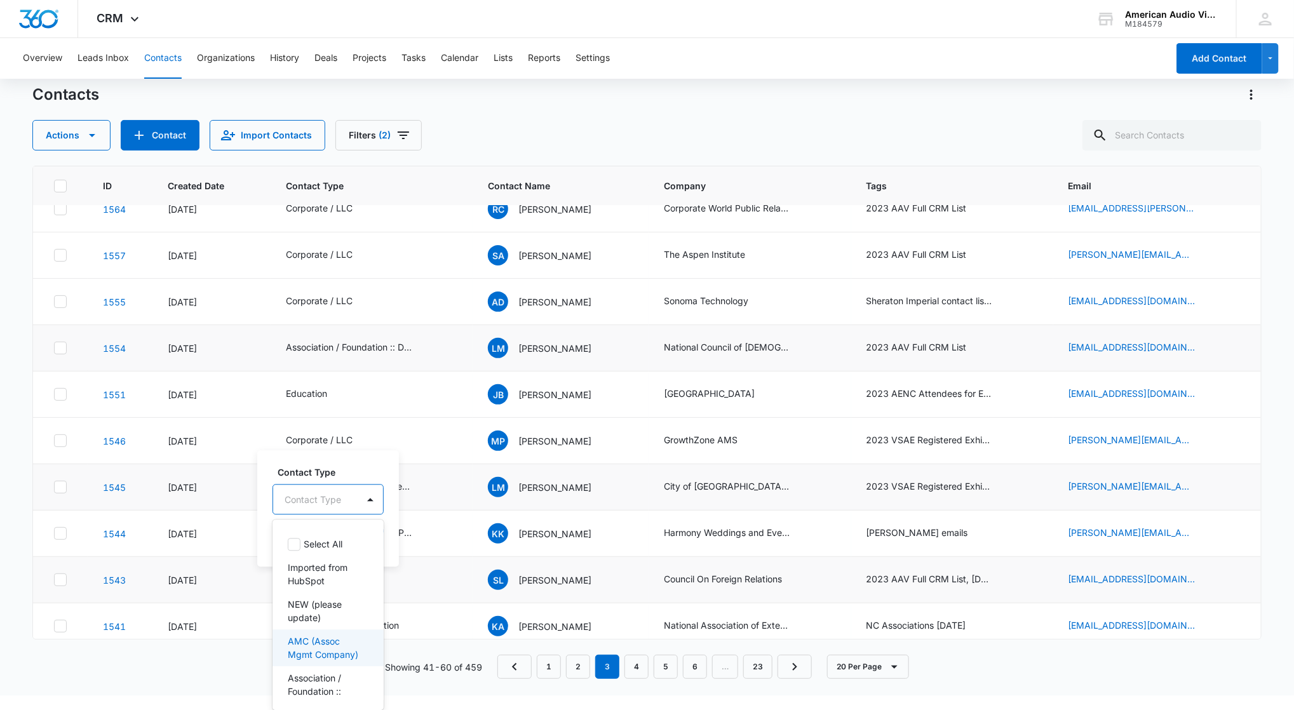
scroll to position [30, 0]
click at [335, 666] on p "Association / Foundation :: Direct Billing" at bounding box center [327, 662] width 78 height 40
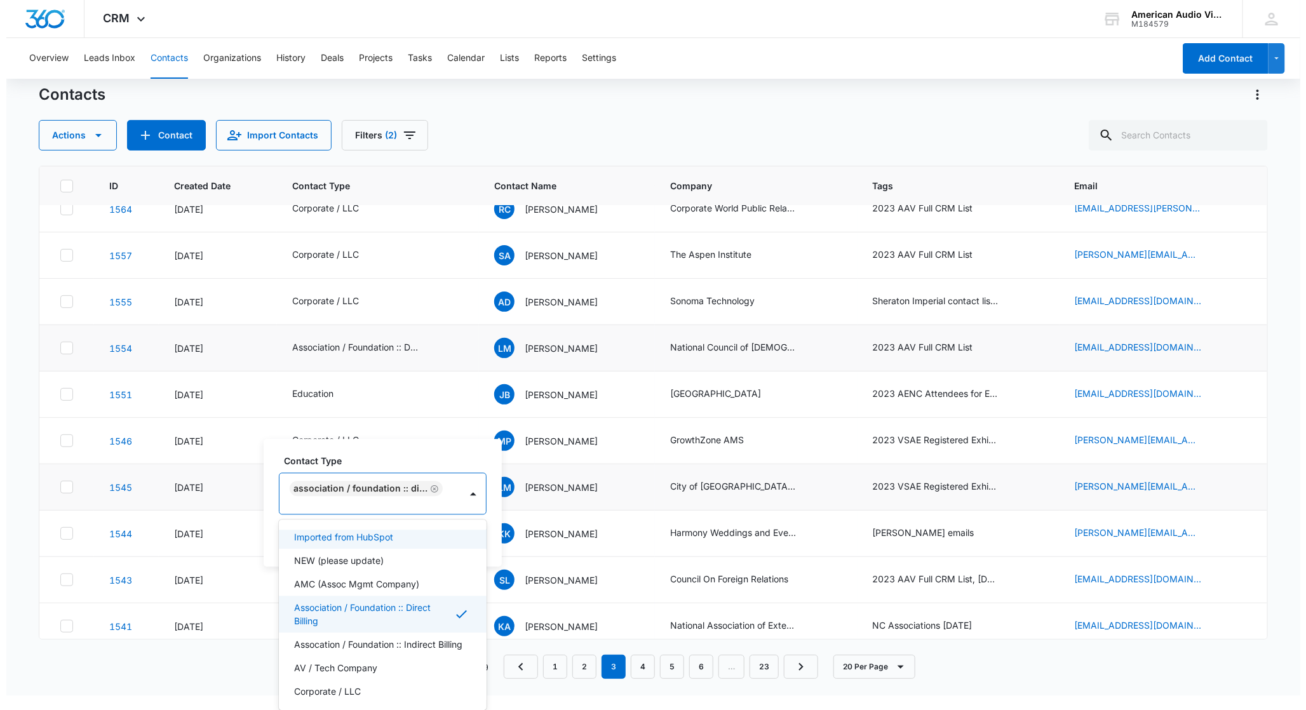
scroll to position [0, 0]
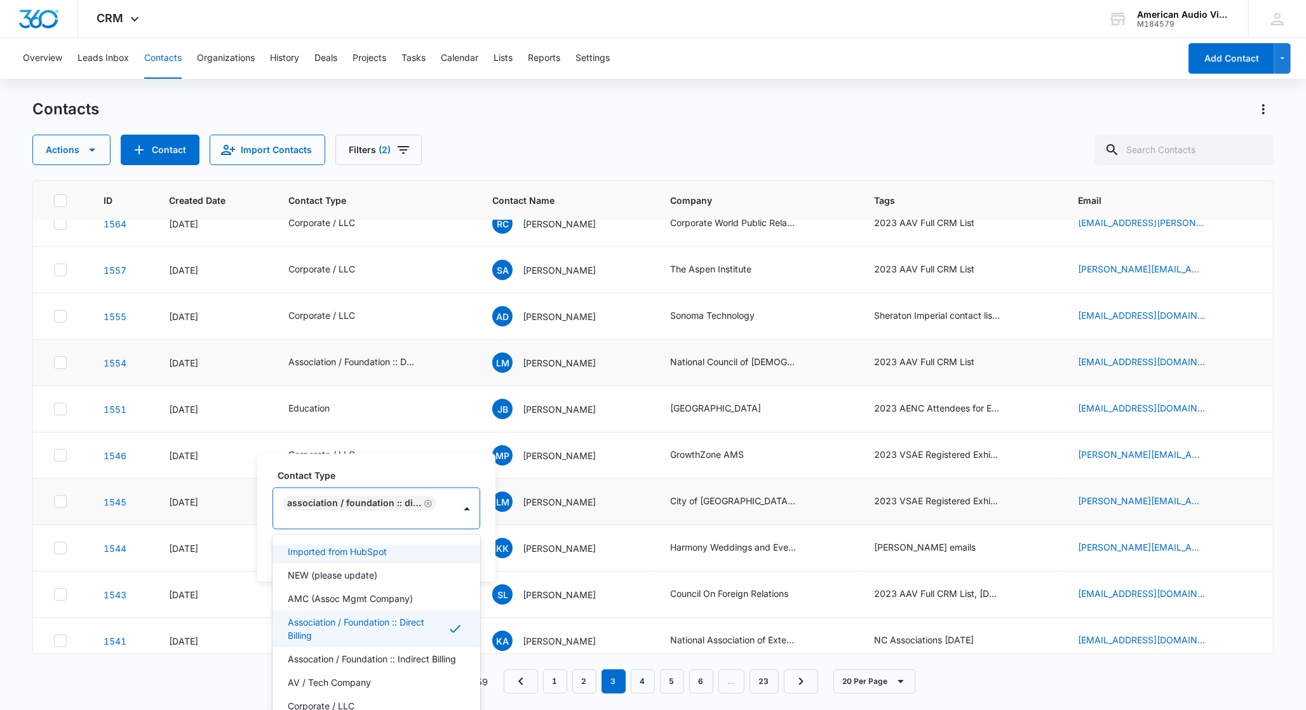
click at [483, 492] on tbody "1568 Aug 1, 2024 Corporate / LLC LS Laura Skinner Momentum Textiles & Wallcover…" at bounding box center [652, 571] width 1239 height 927
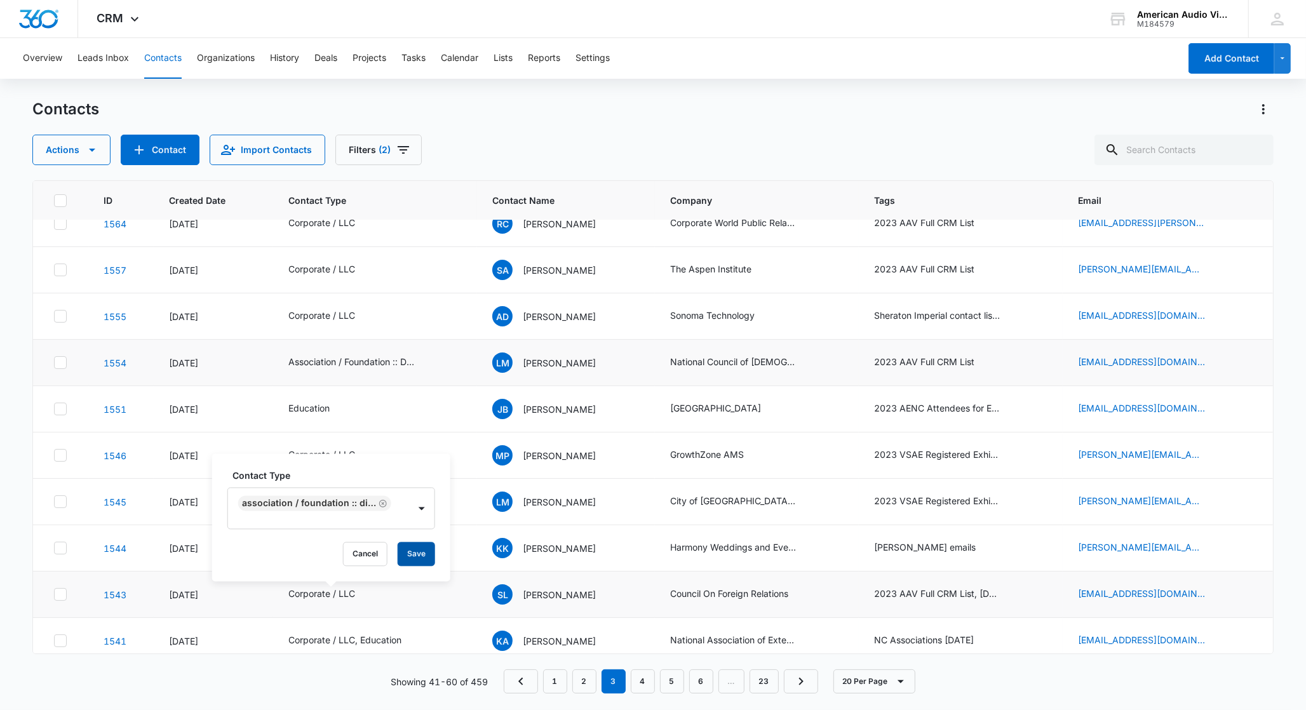
click at [410, 557] on button "Save" at bounding box center [416, 555] width 37 height 24
click at [419, 556] on button "Save" at bounding box center [416, 555] width 37 height 24
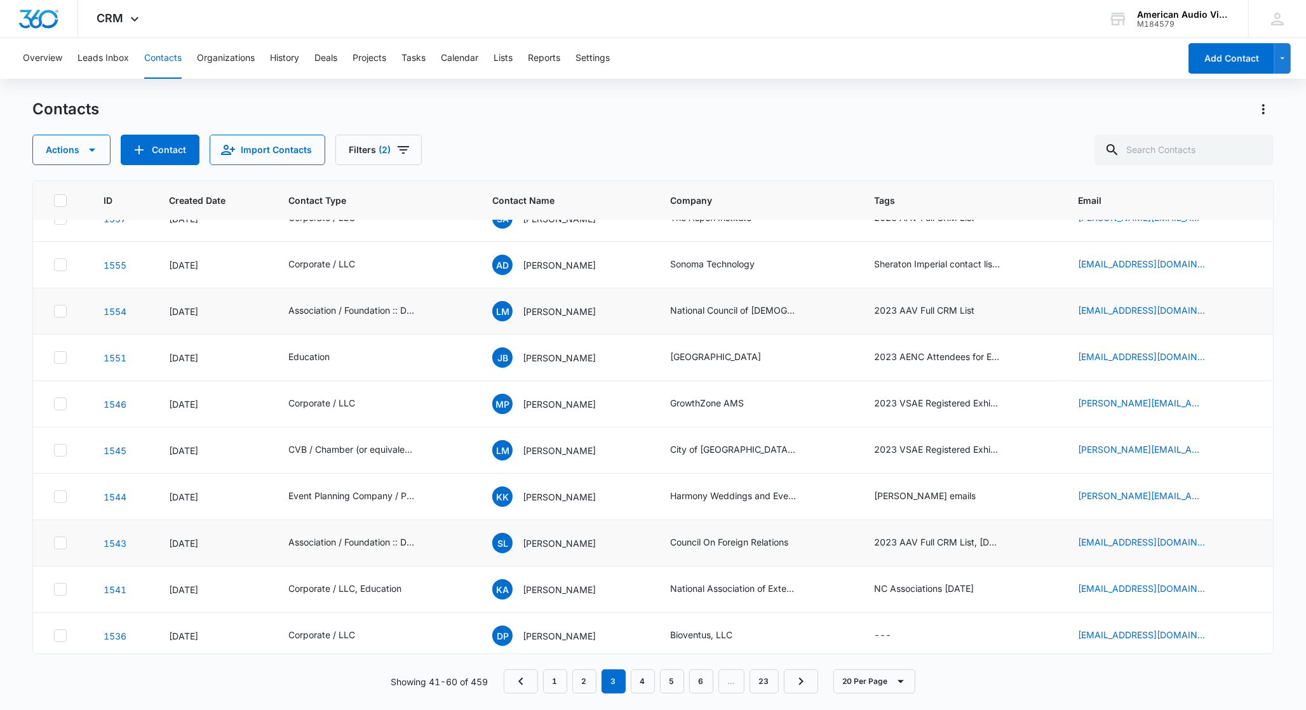
scroll to position [175, 0]
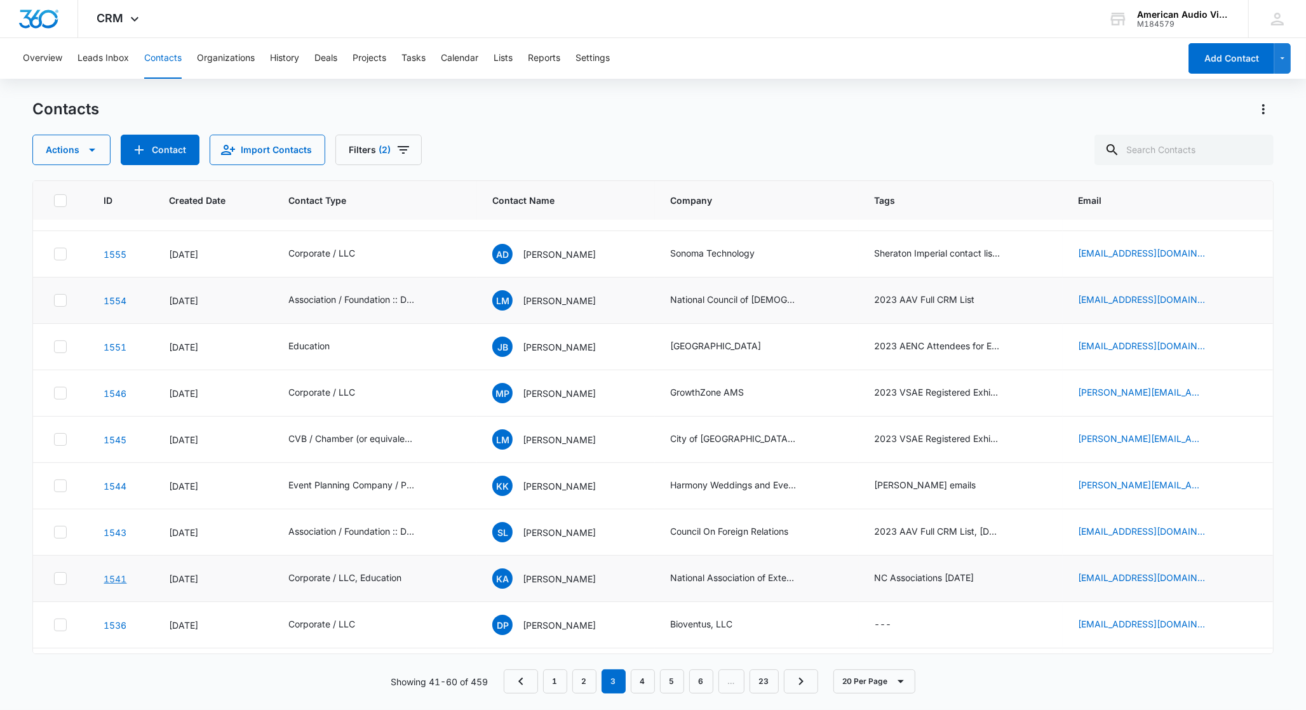
click at [124, 579] on link "1541" at bounding box center [115, 579] width 23 height 11
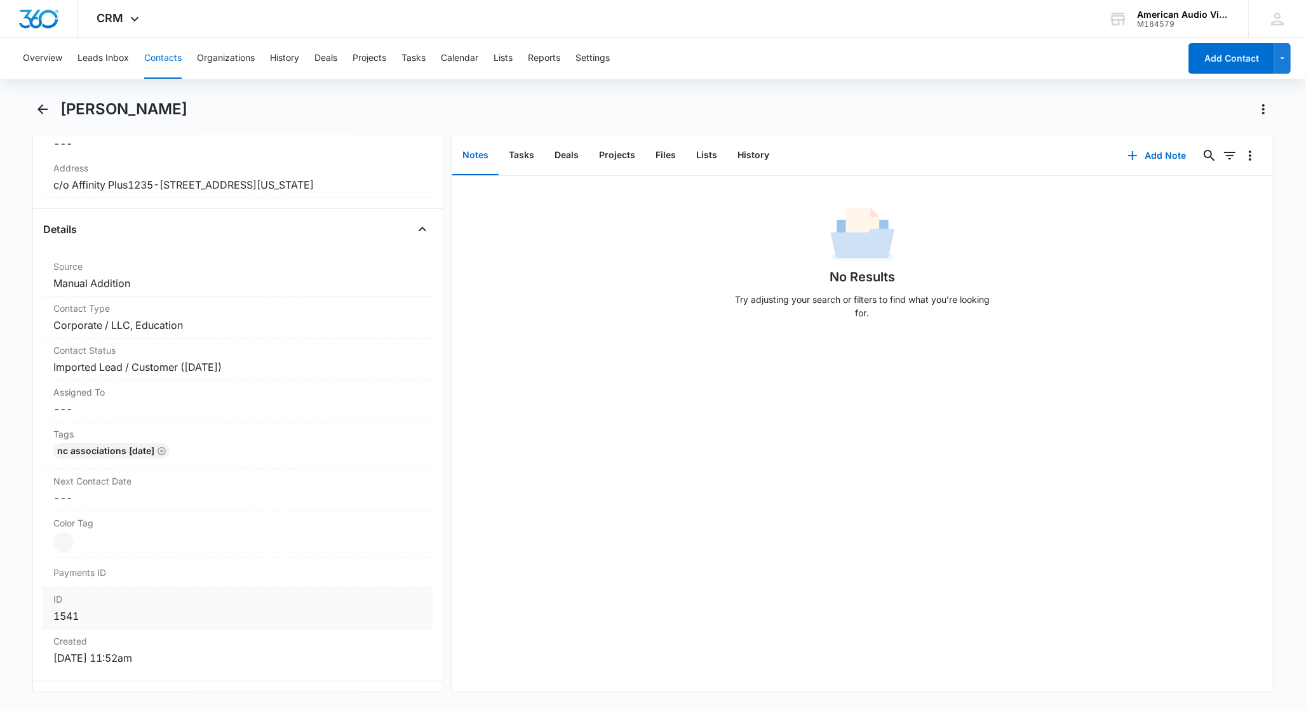
scroll to position [375, 0]
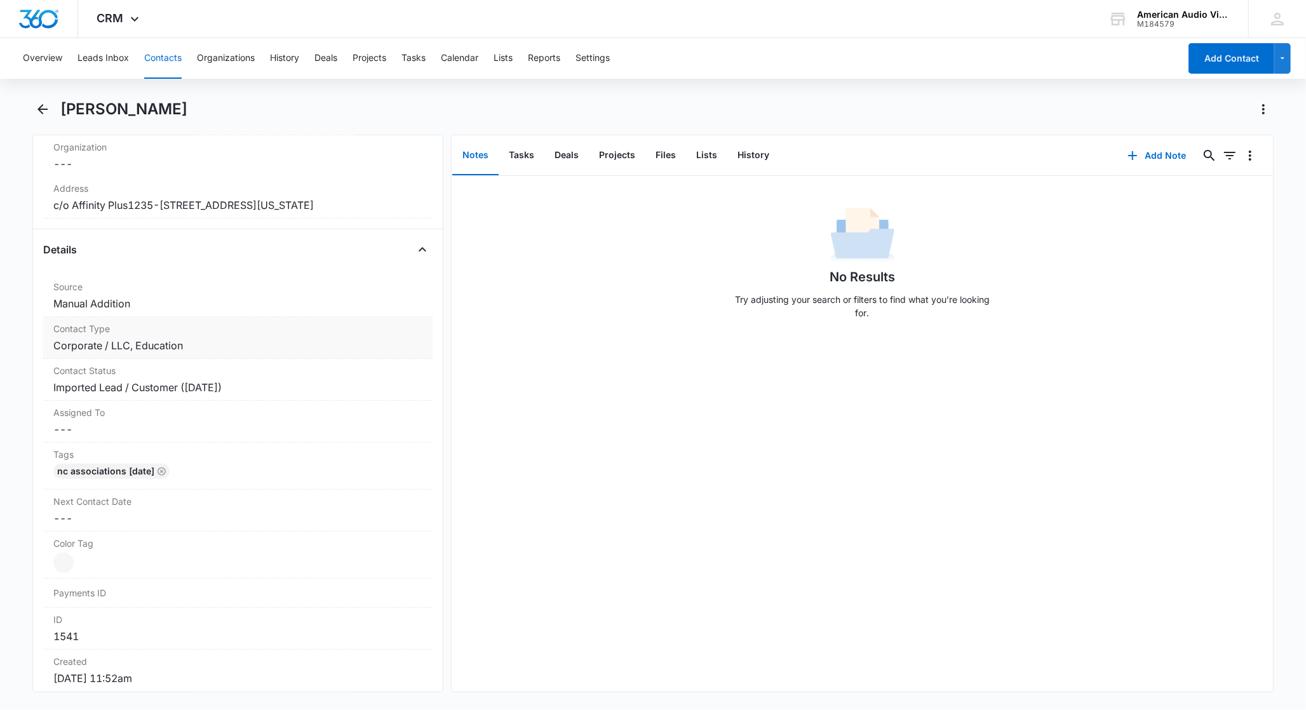
click at [118, 353] on dd "Cancel Save Changes Corporate / LLC, Education" at bounding box center [237, 345] width 369 height 15
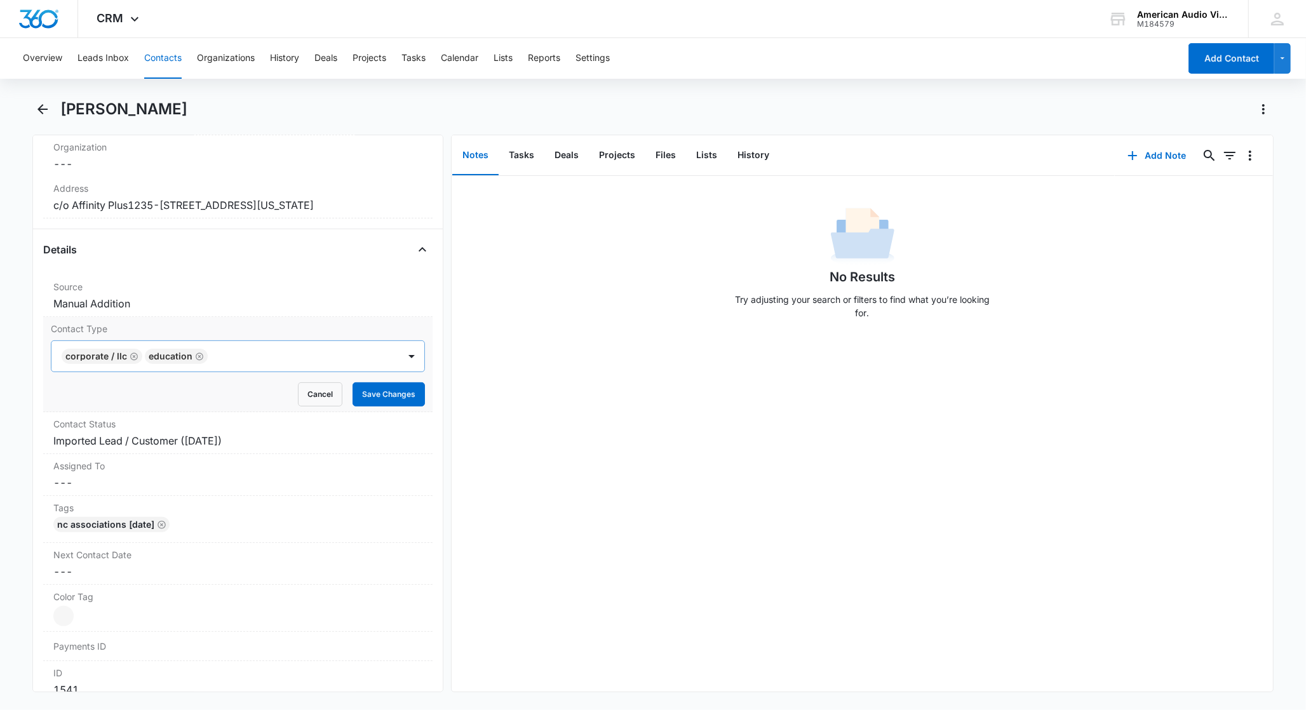
click at [132, 360] on icon "Remove Corporate / LLC" at bounding box center [135, 357] width 8 height 8
click at [401, 367] on div at bounding box center [411, 356] width 20 height 20
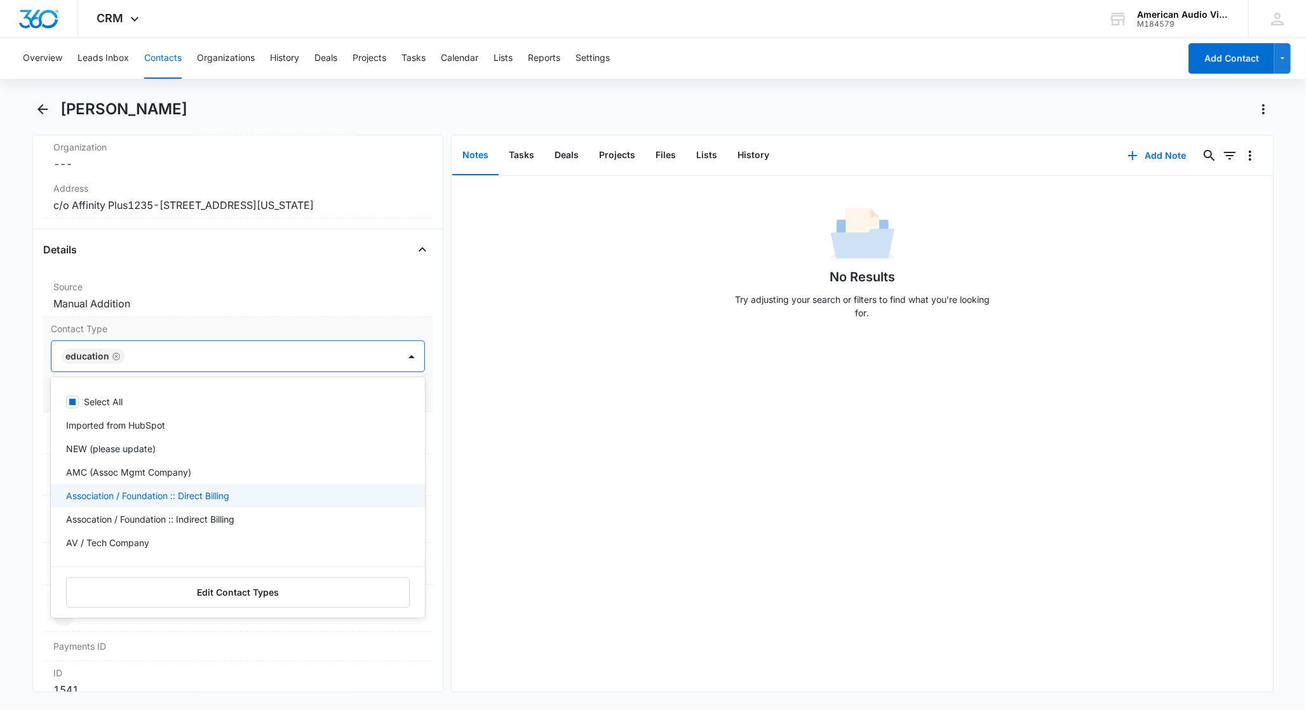
click at [161, 502] on p "Association / Foundation :: Direct Billing" at bounding box center [147, 495] width 163 height 13
click at [421, 365] on div "Remove KA Kirk Astroth Contact Info Name Cancel Save Changes Kirk Astroth Phone…" at bounding box center [237, 414] width 411 height 558
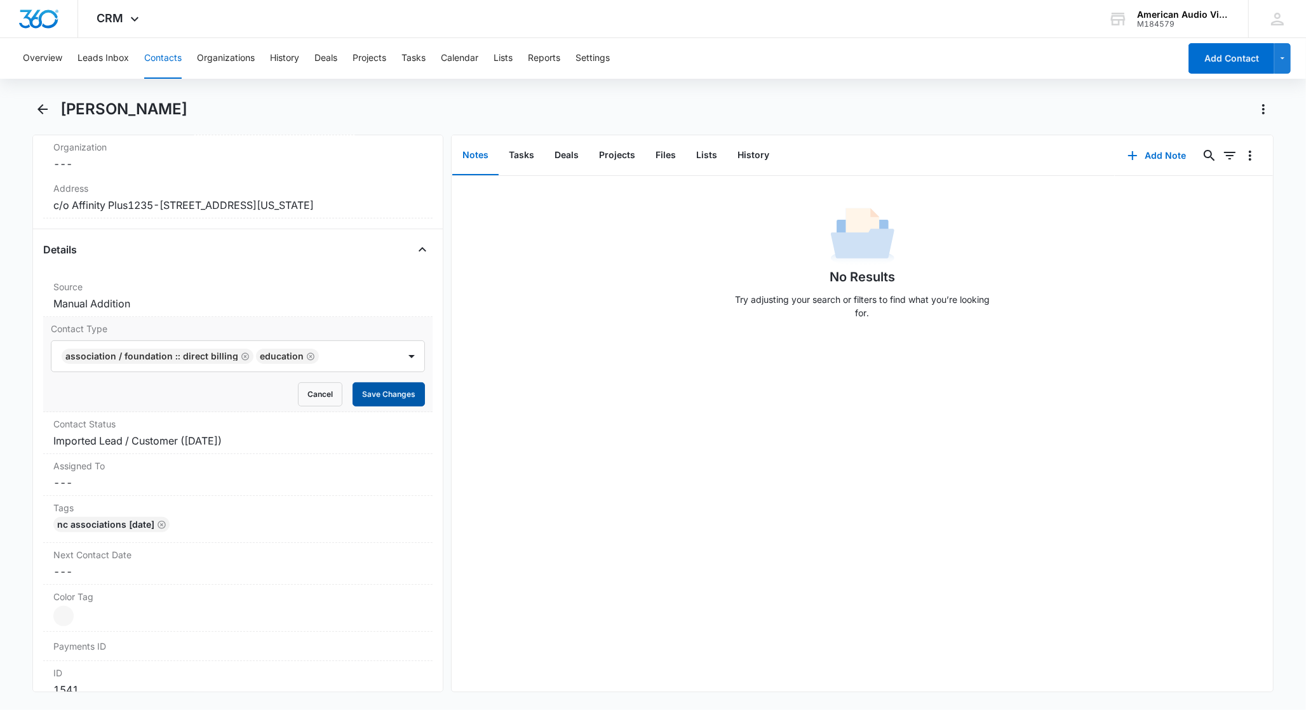
click at [387, 407] on button "Save Changes" at bounding box center [389, 394] width 72 height 24
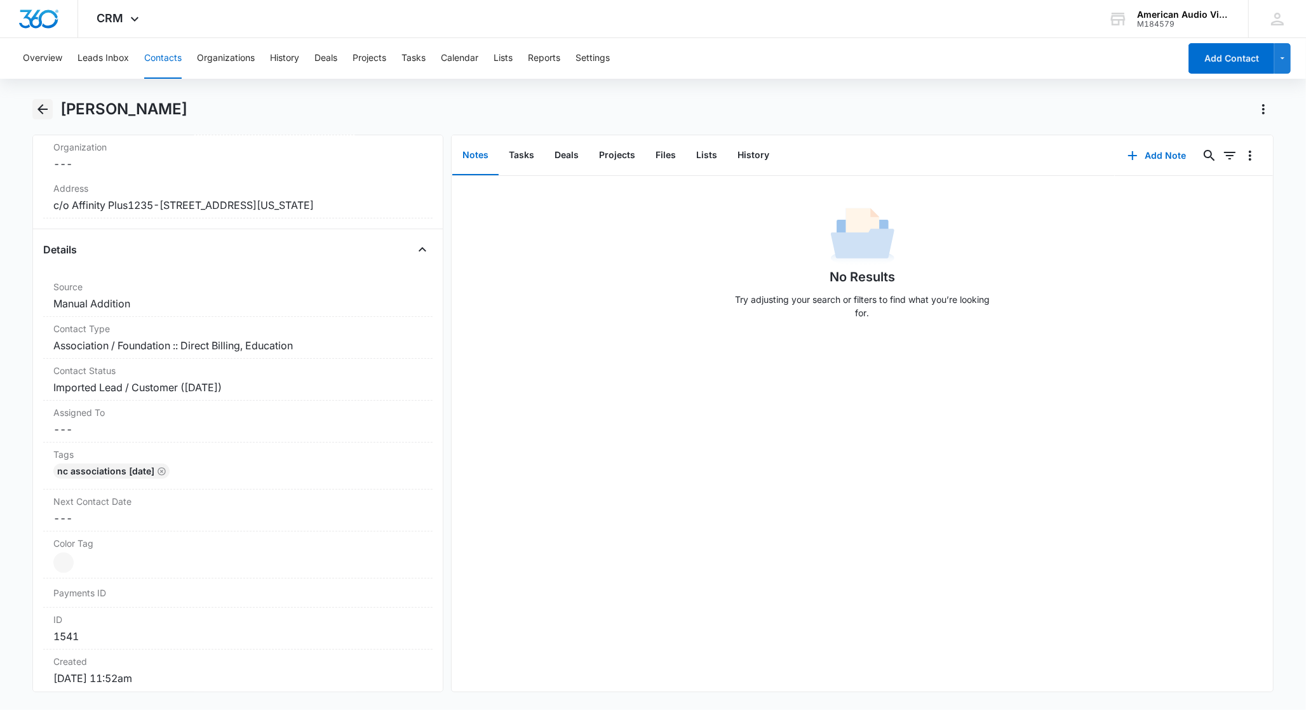
click at [44, 108] on icon "Back" at bounding box center [42, 109] width 15 height 15
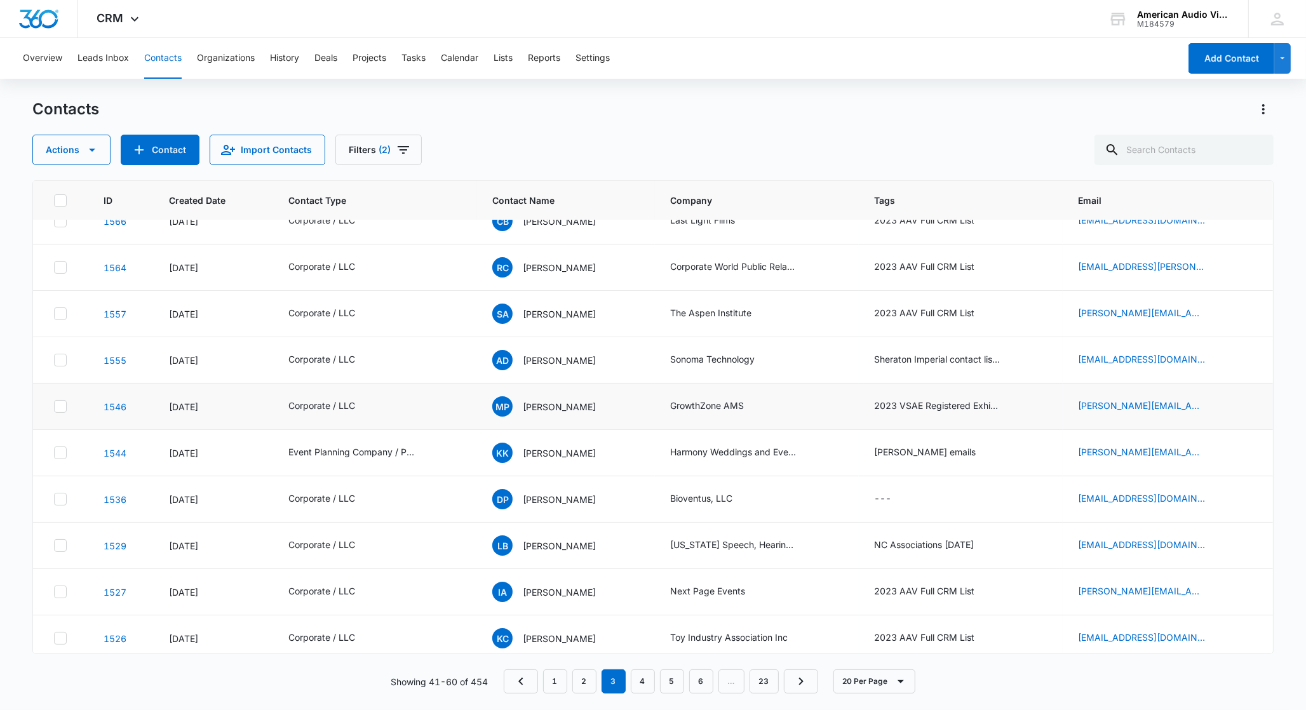
scroll to position [99, 0]
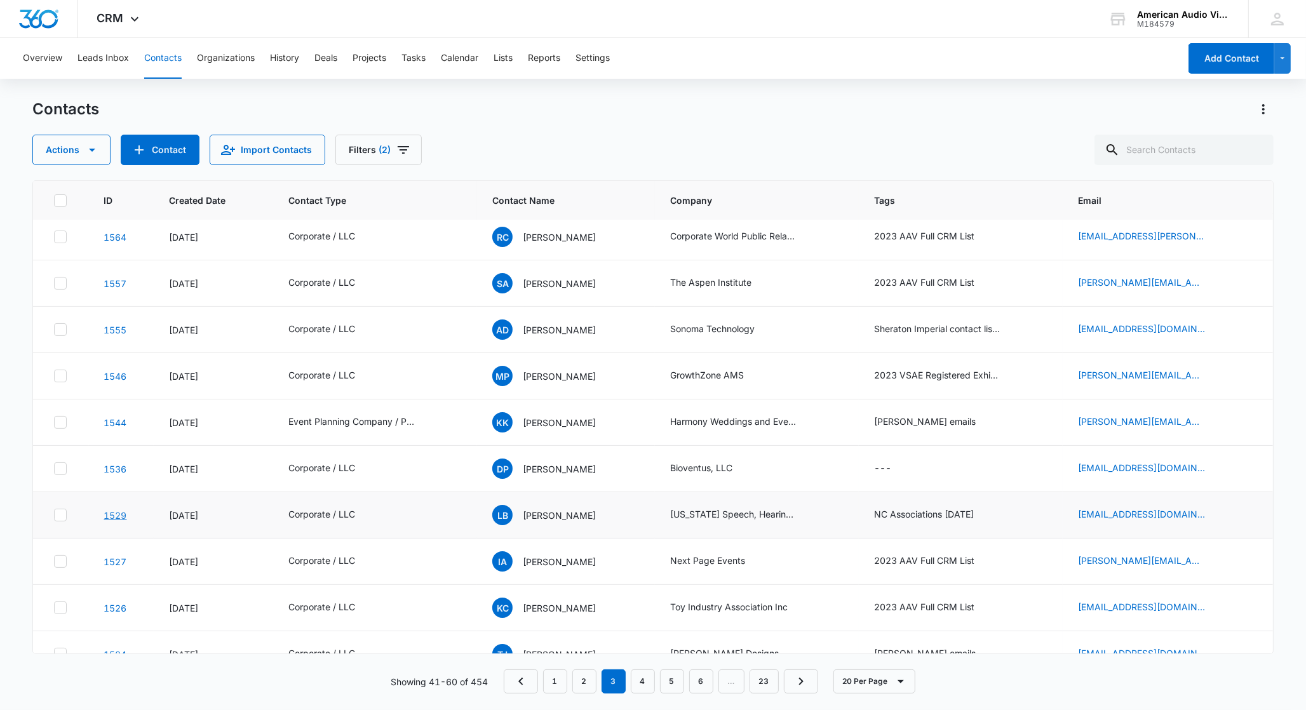
click at [118, 518] on link "1529" at bounding box center [115, 515] width 23 height 11
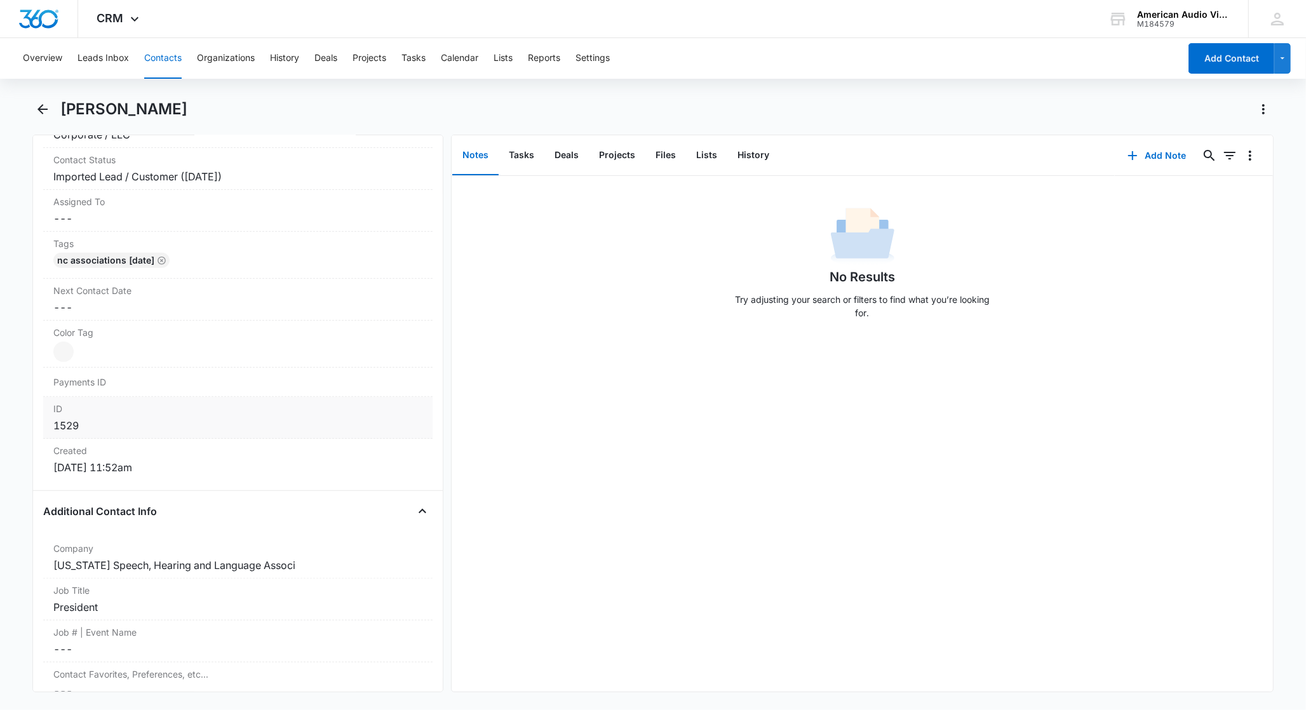
scroll to position [240, 0]
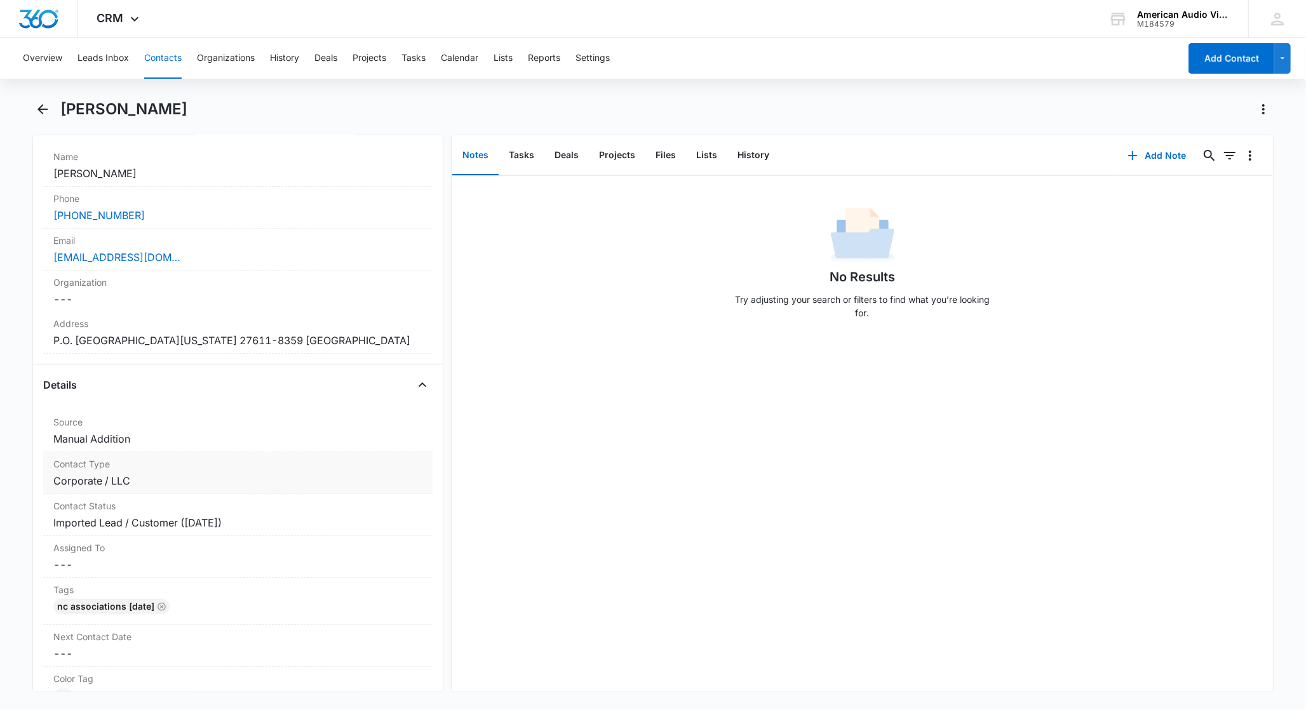
click at [110, 486] on dd "Cancel Save Changes Corporate / LLC" at bounding box center [237, 480] width 369 height 15
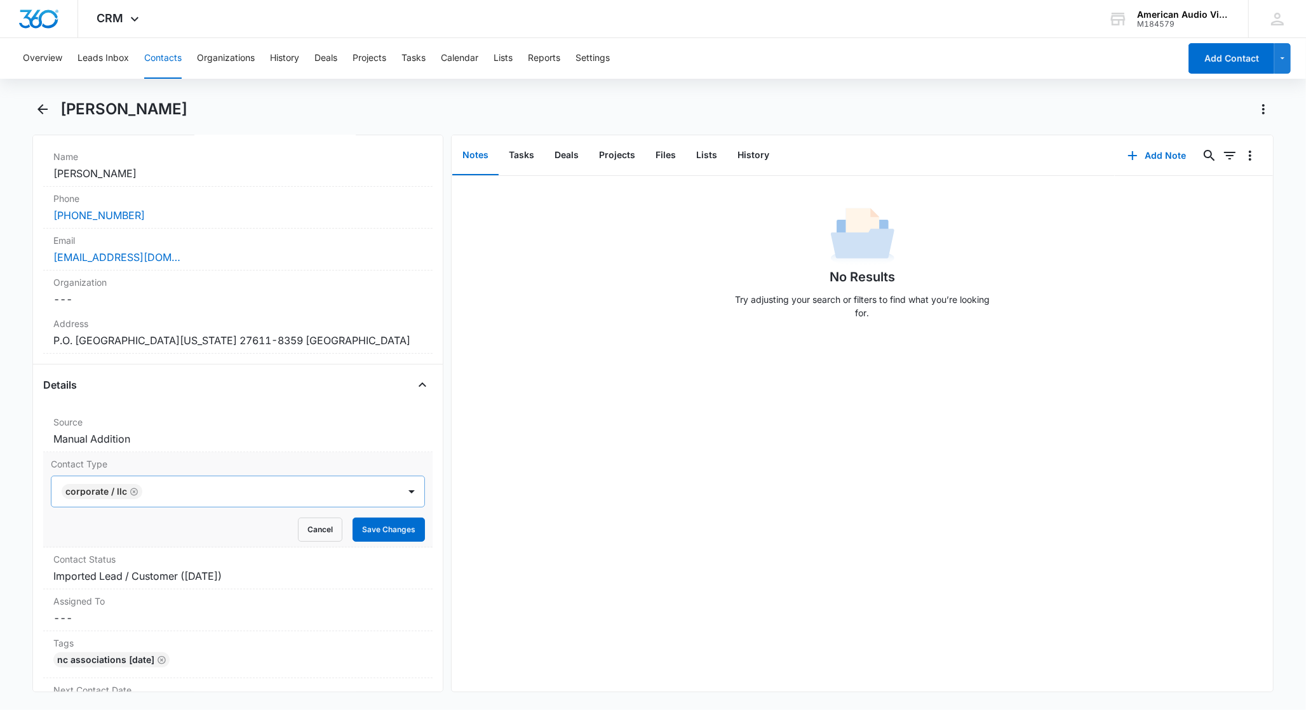
click at [130, 492] on icon "Remove Corporate / LLC" at bounding box center [134, 492] width 9 height 10
click at [138, 492] on div at bounding box center [223, 492] width 320 height 18
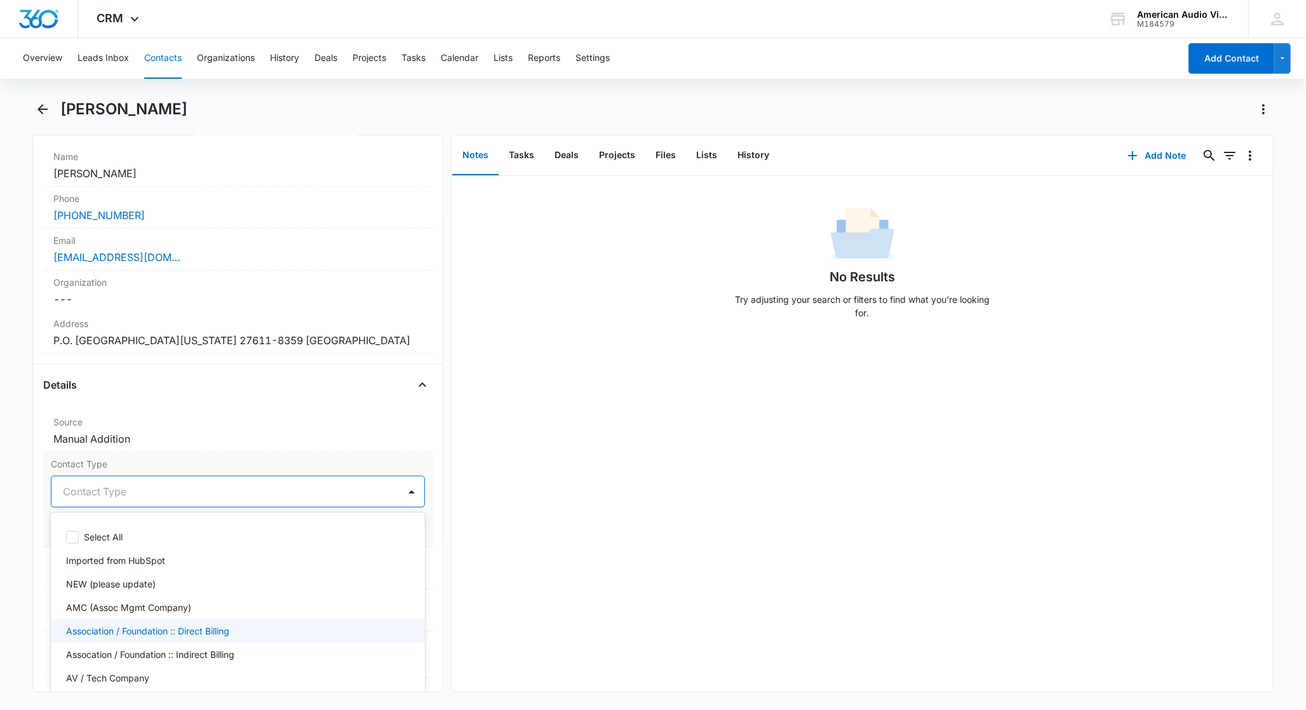
drag, startPoint x: 164, startPoint y: 630, endPoint x: 198, endPoint y: 612, distance: 38.9
click at [165, 630] on p "Association / Foundation :: Direct Billing" at bounding box center [147, 630] width 163 height 13
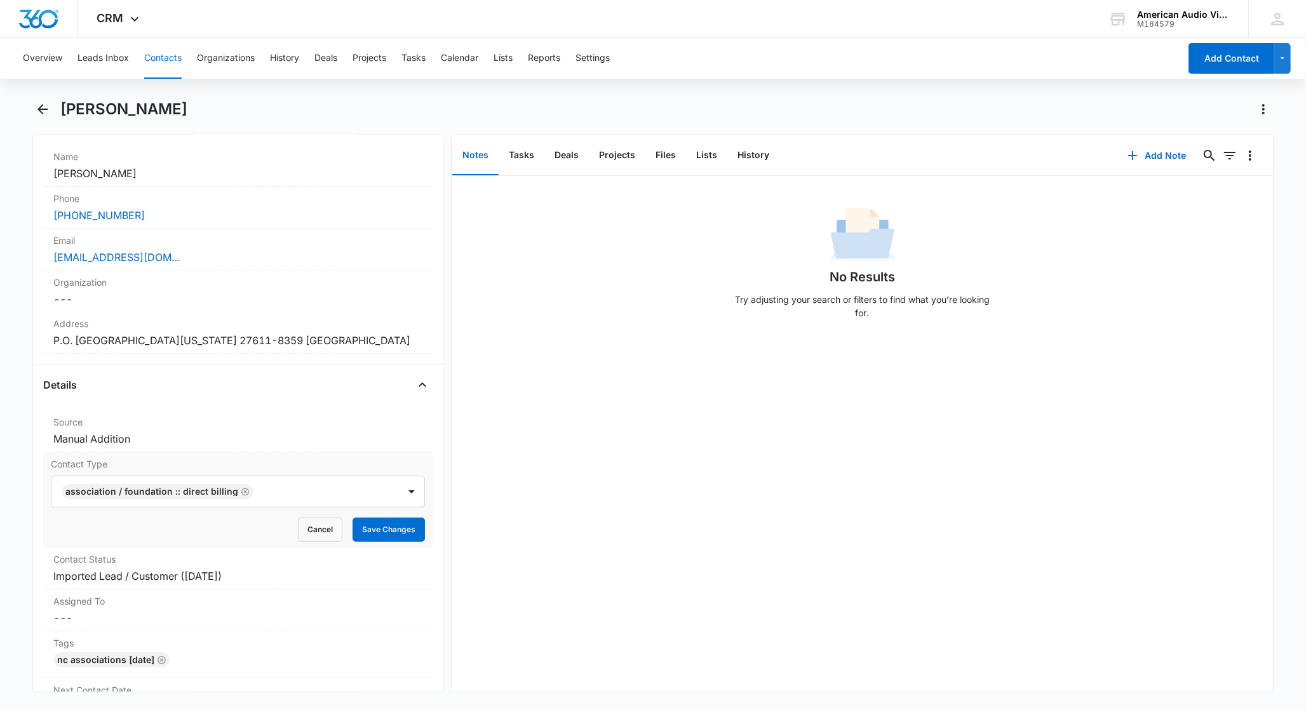
click at [420, 480] on div "Contact Type Association / Foundation :: Direct Billing Cancel Save Changes" at bounding box center [237, 499] width 389 height 95
click at [370, 537] on button "Save Changes" at bounding box center [389, 530] width 72 height 24
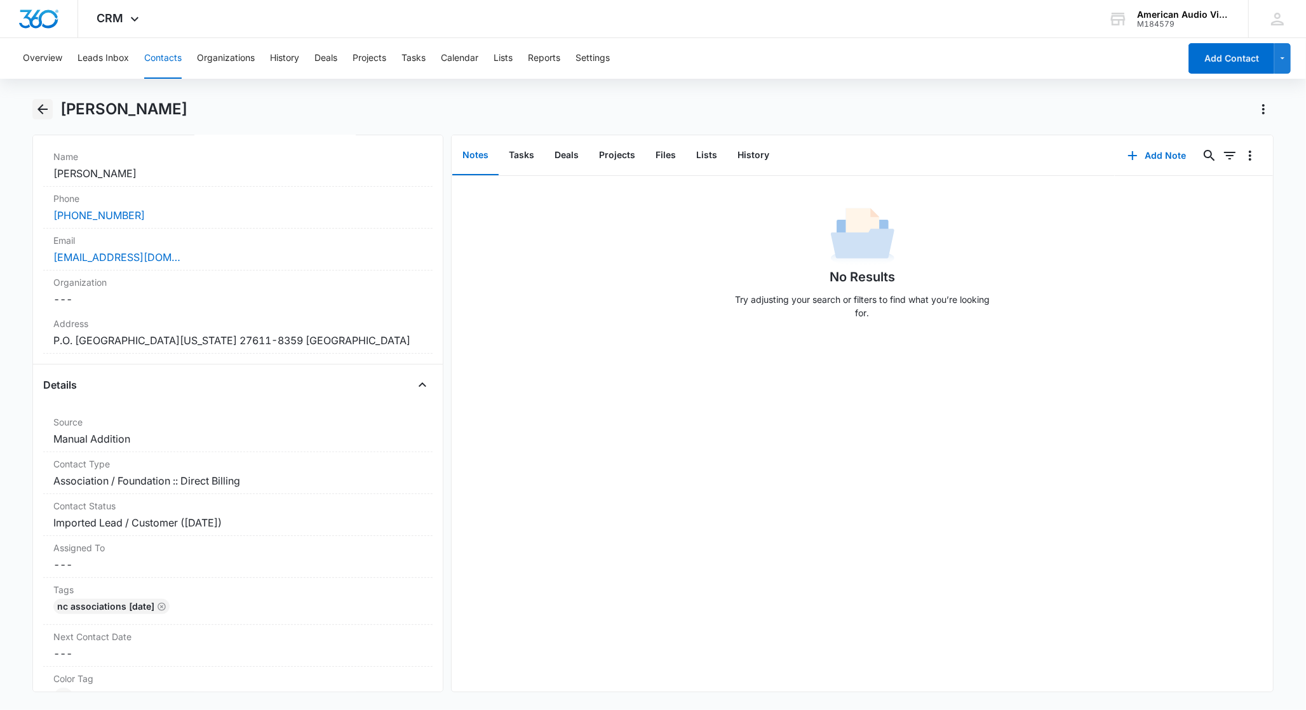
click at [41, 109] on icon "Back" at bounding box center [42, 109] width 10 height 10
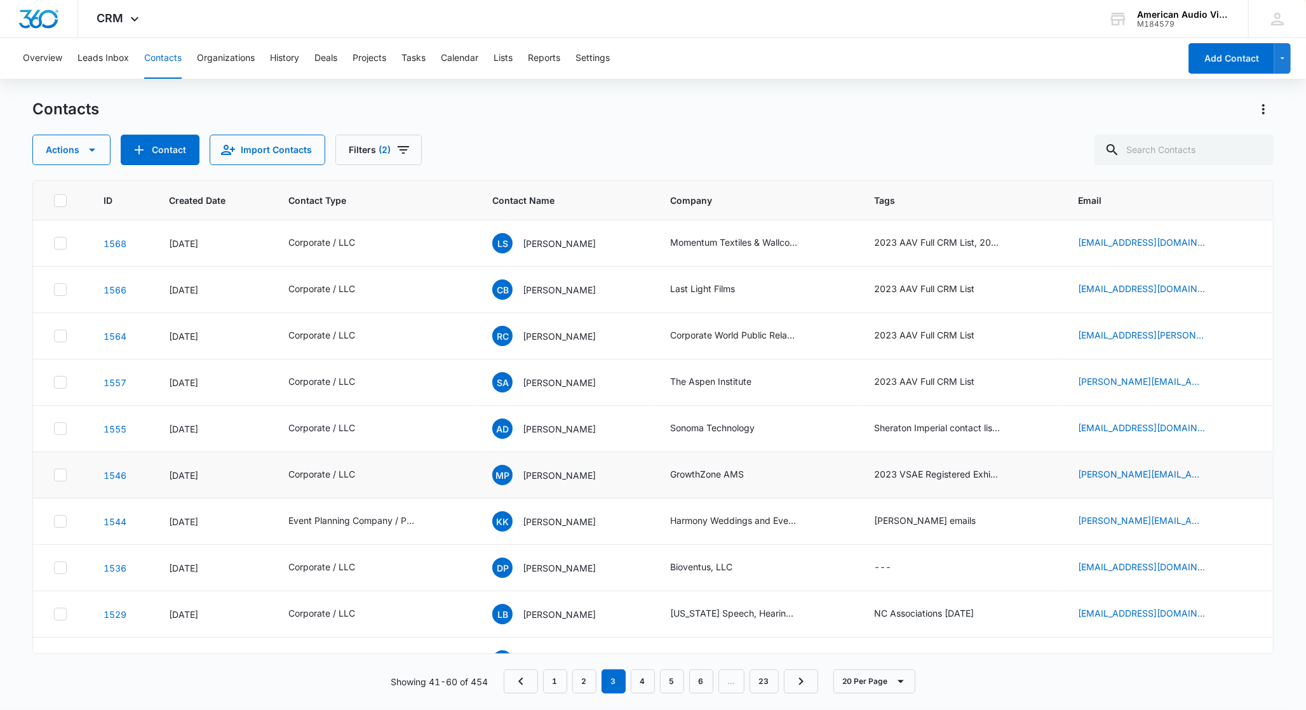
scroll to position [99, 0]
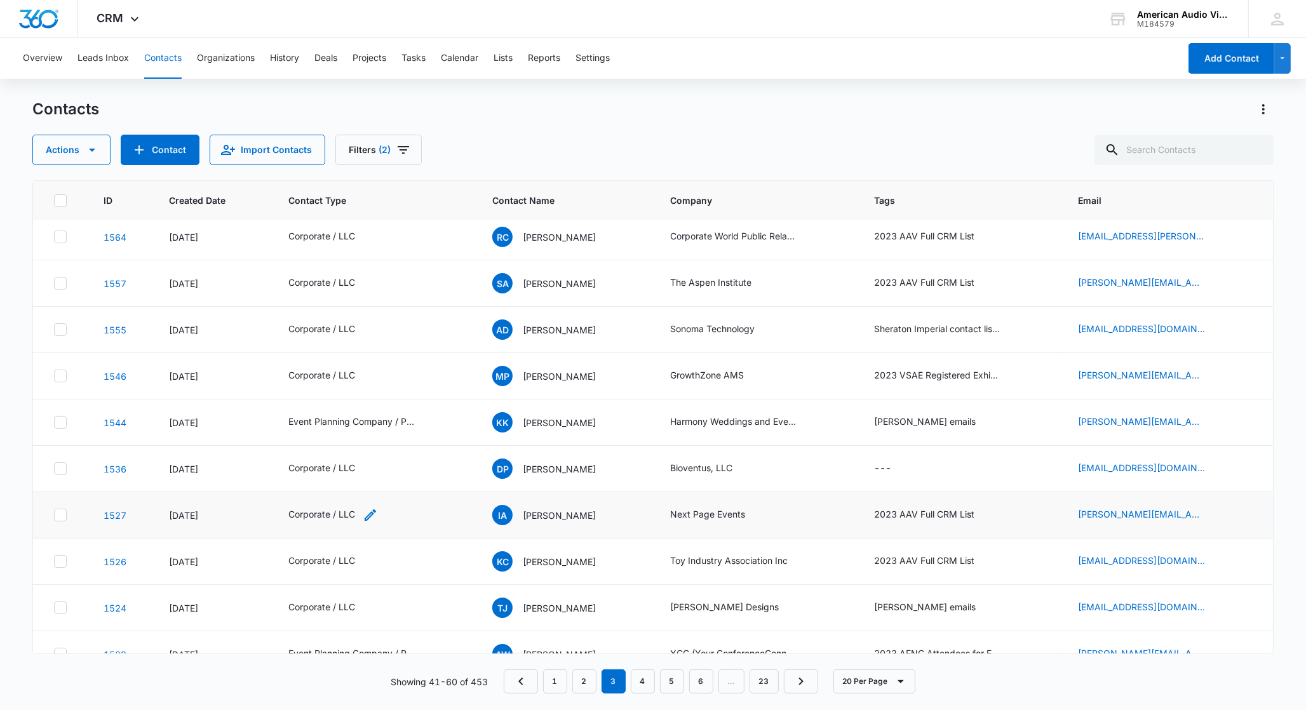
click at [344, 516] on div "Corporate / LLC" at bounding box center [321, 514] width 67 height 13
click at [342, 432] on icon "Remove Corporate / LLC" at bounding box center [345, 434] width 9 height 10
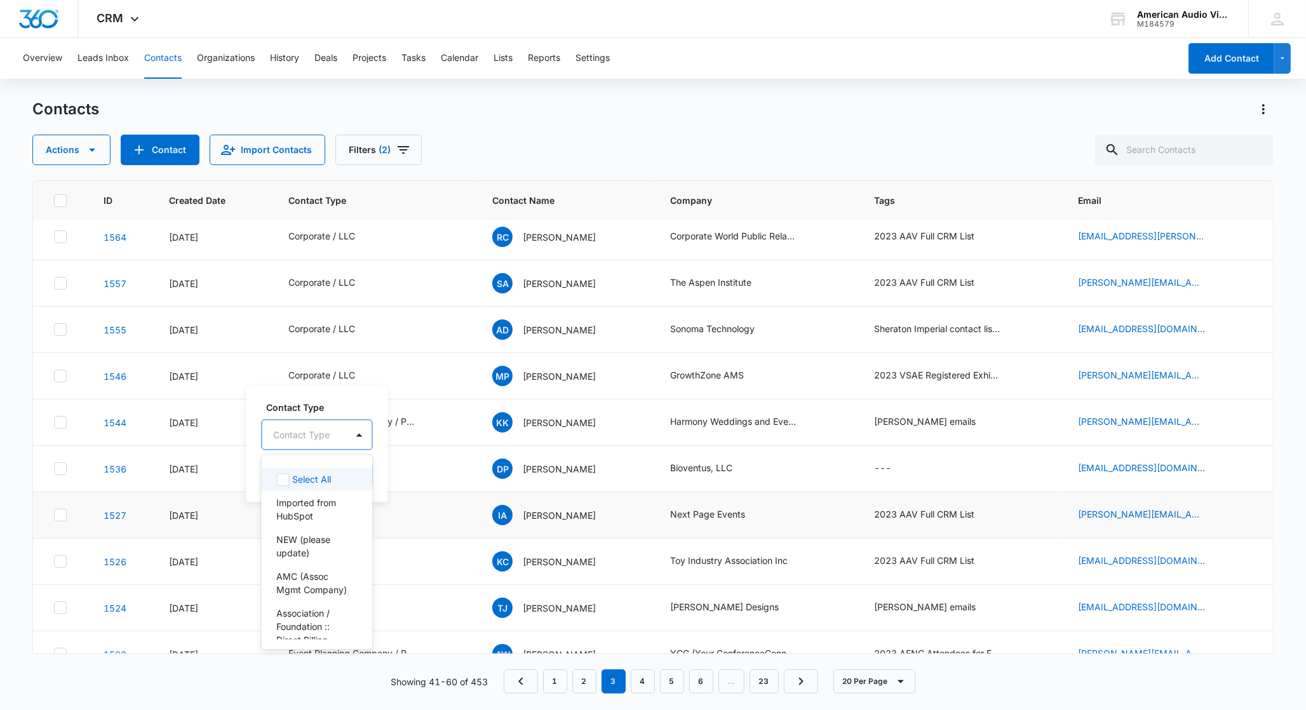
click at [346, 436] on div "Contact Type" at bounding box center [304, 435] width 84 height 29
click at [337, 598] on p "Event Planning Company / Planner" at bounding box center [316, 578] width 78 height 40
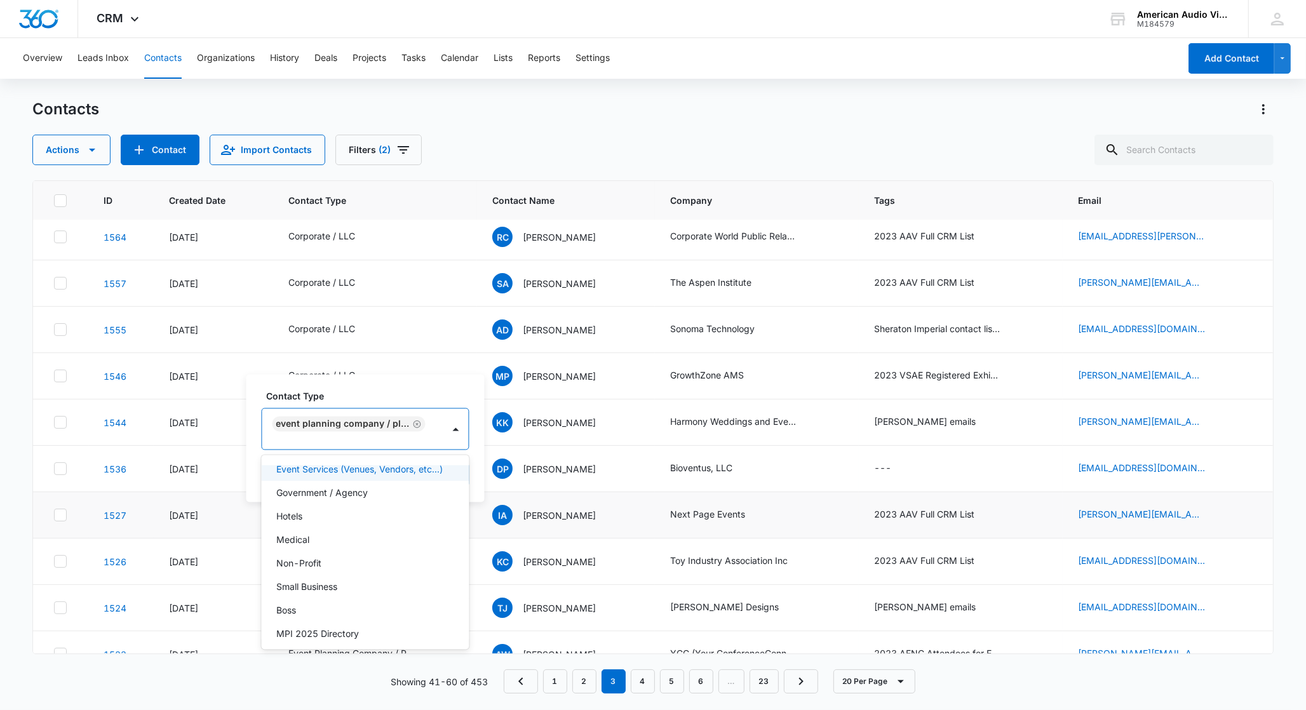
scroll to position [191, 0]
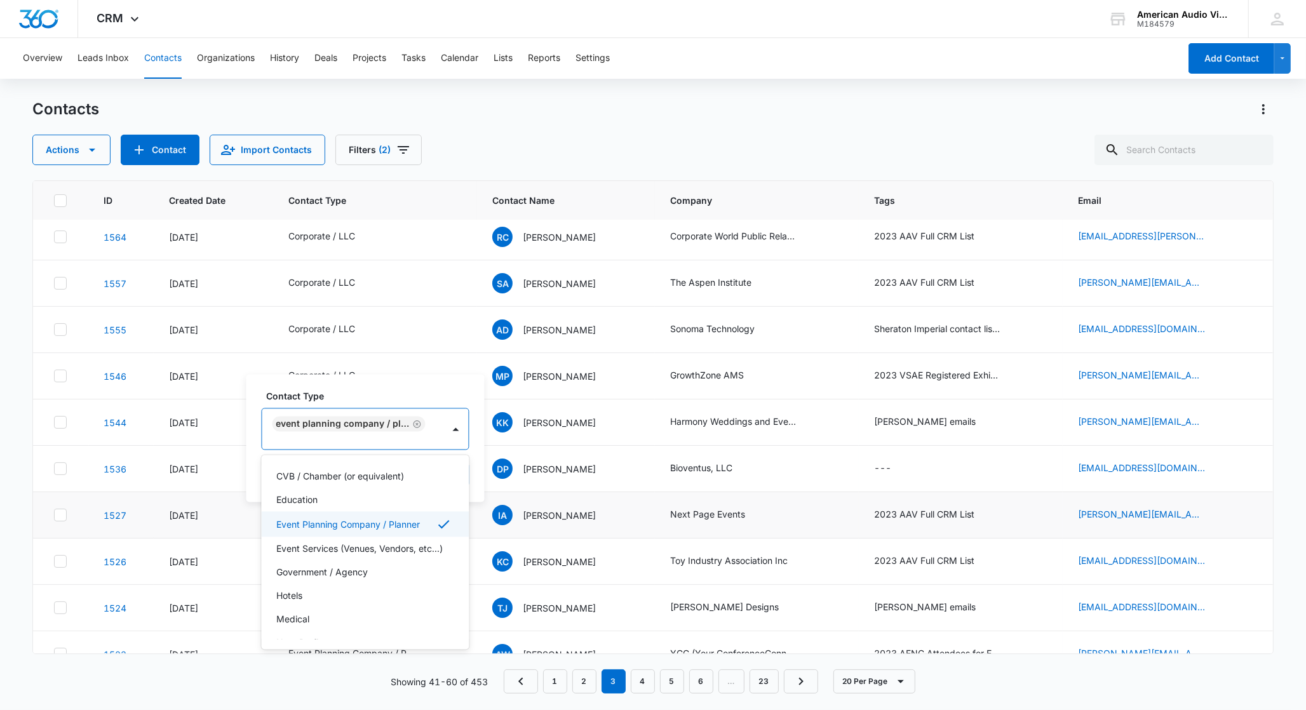
click at [476, 426] on div "Contact Type option Event Planning Company / Planner, selected. AV / Tech Compa…" at bounding box center [365, 439] width 238 height 128
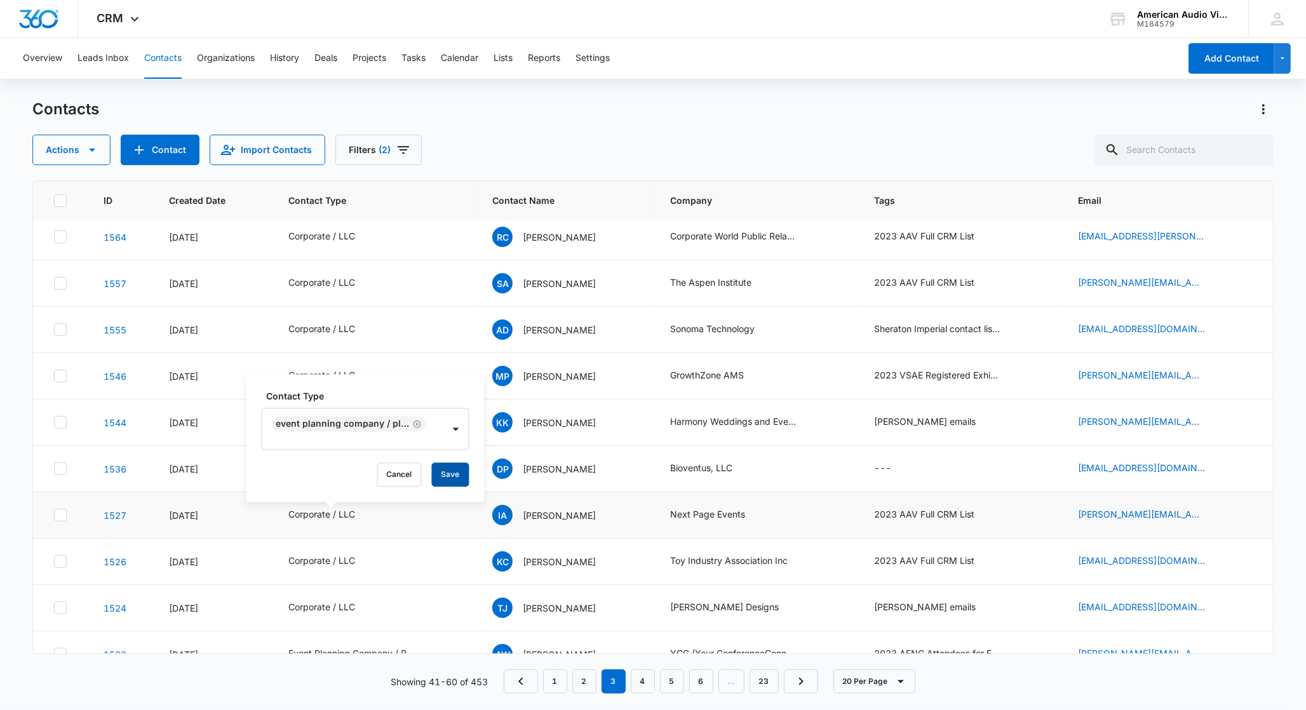
click at [453, 475] on button "Save" at bounding box center [450, 475] width 37 height 24
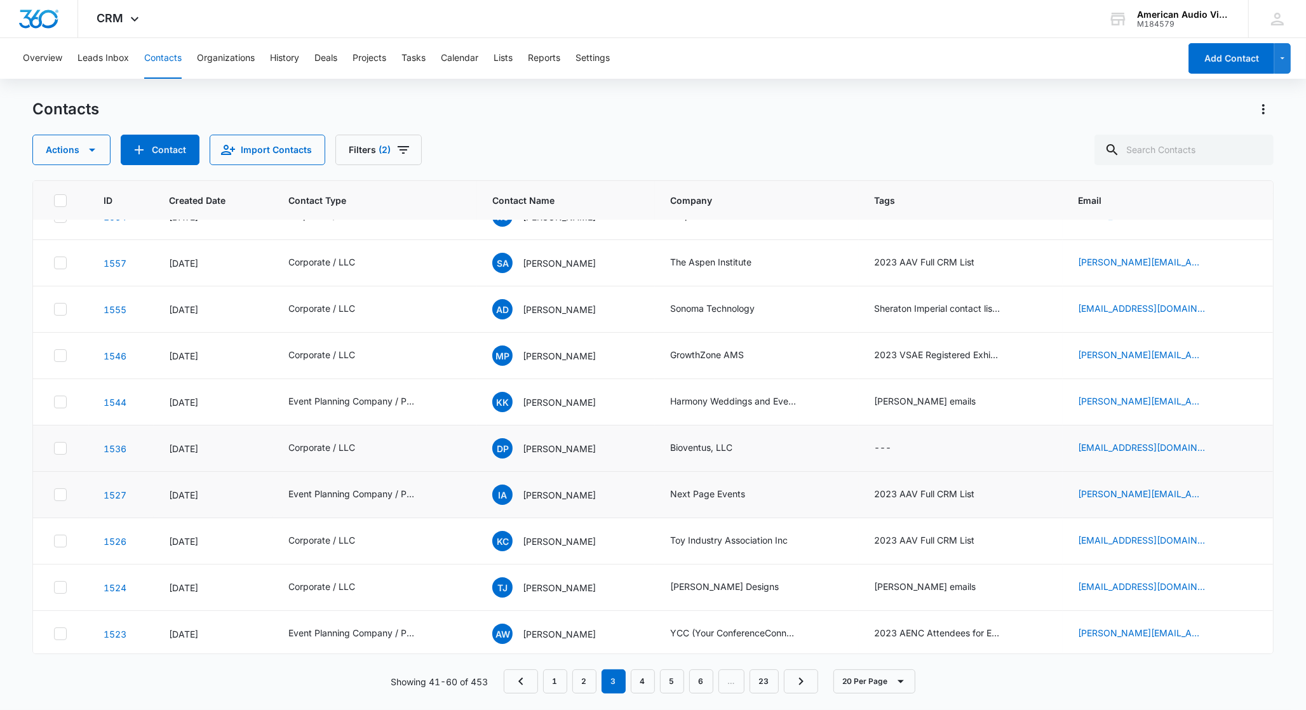
scroll to position [130, 0]
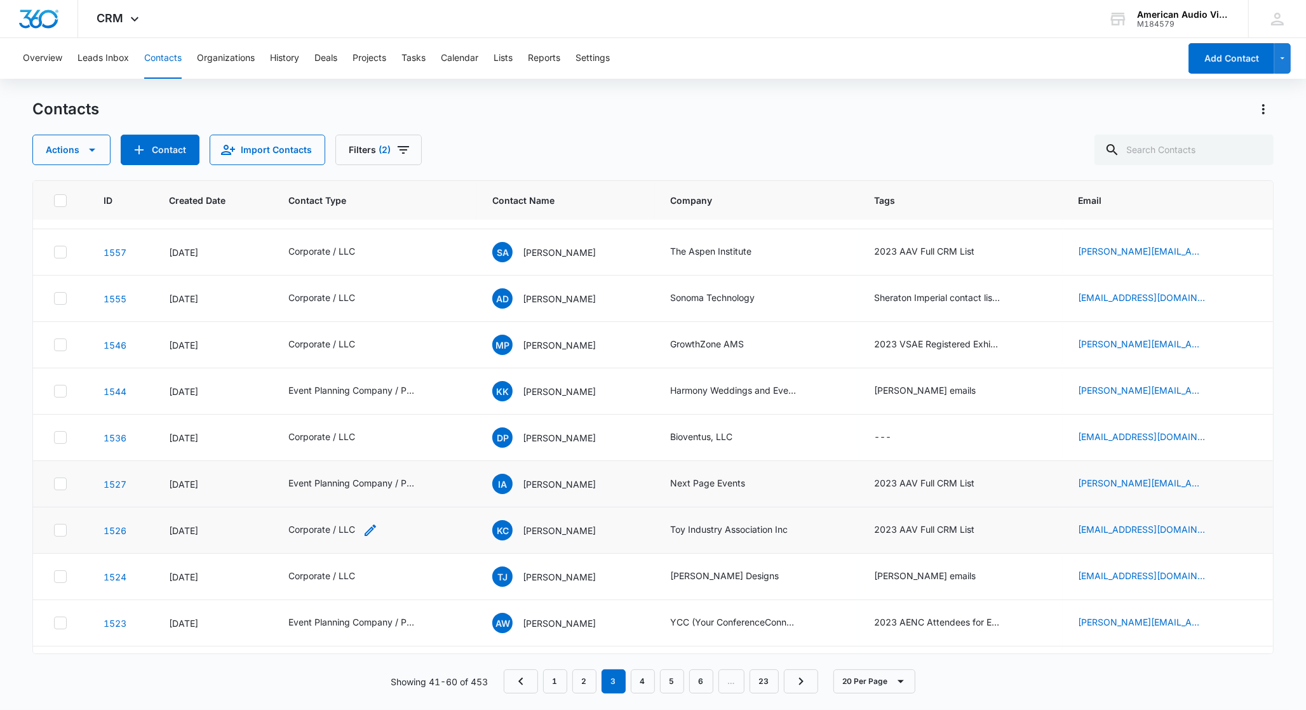
click at [350, 530] on div "Corporate / LLC" at bounding box center [321, 529] width 67 height 13
click at [341, 448] on icon "Remove Corporate / LLC" at bounding box center [345, 449] width 8 height 8
click at [353, 453] on div at bounding box center [359, 450] width 20 height 20
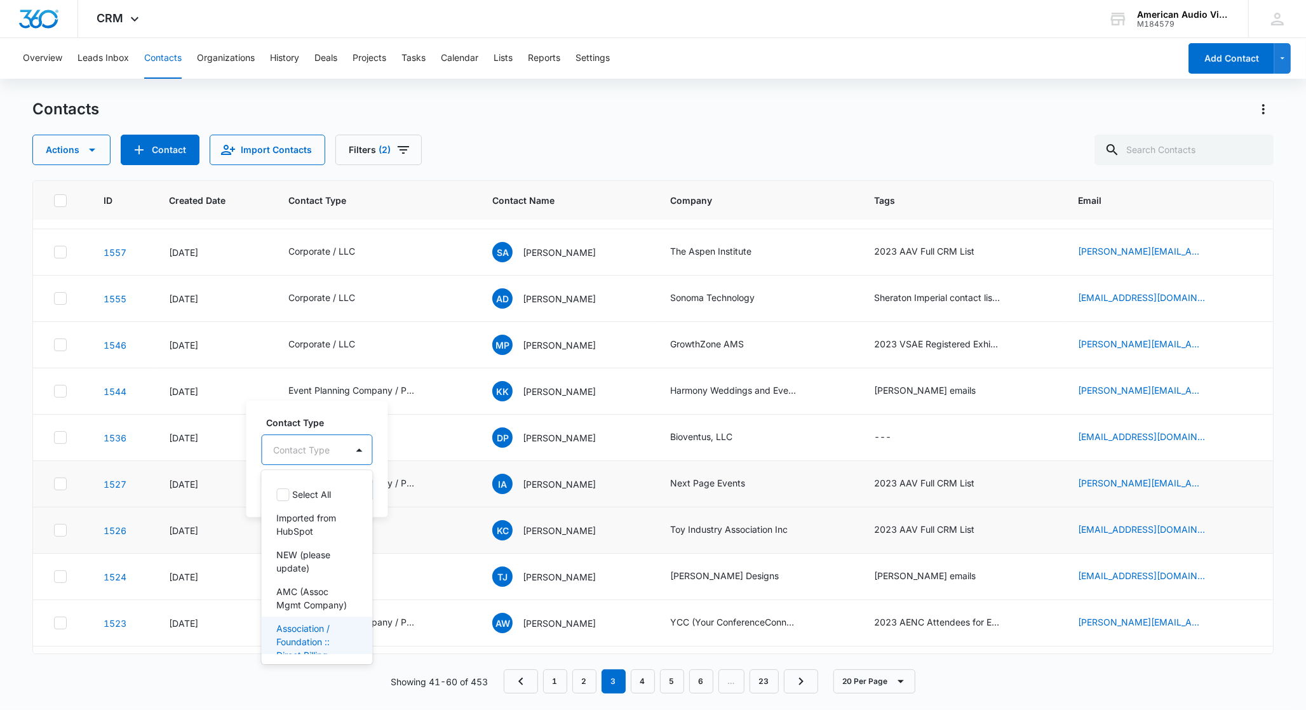
click at [322, 635] on p "Association / Foundation :: Direct Billing" at bounding box center [316, 642] width 78 height 40
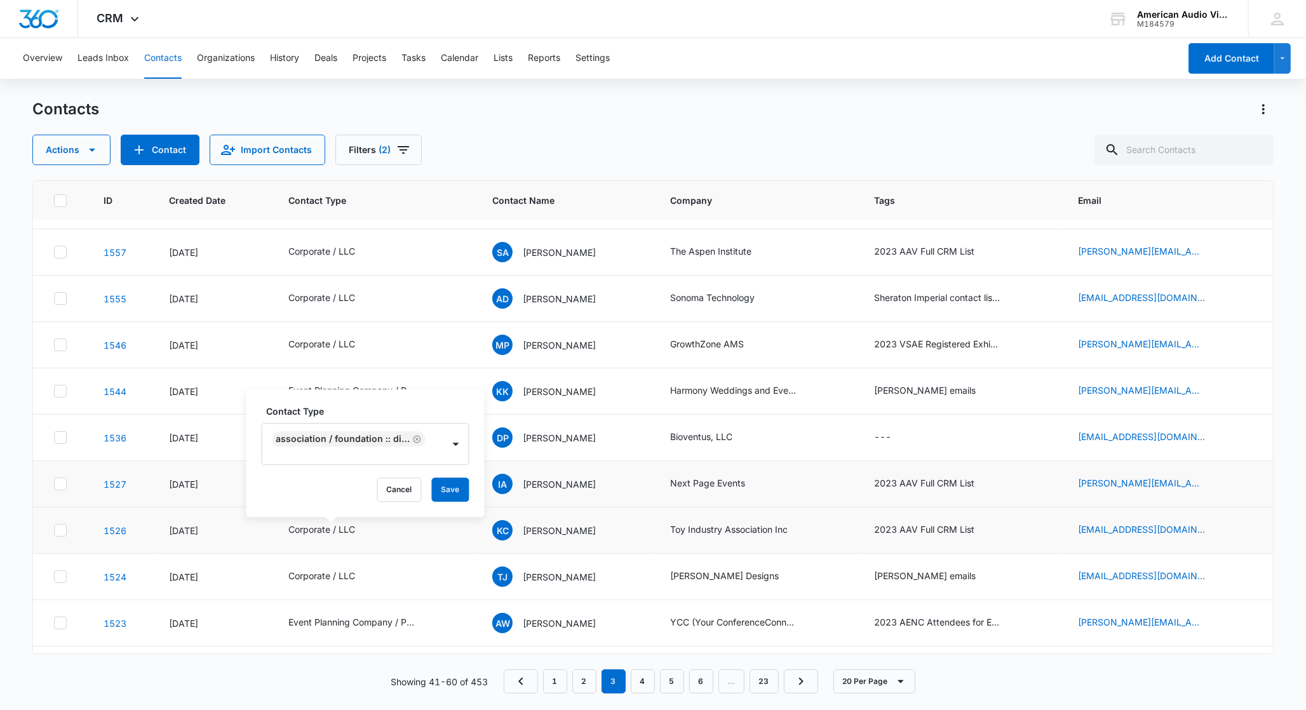
click at [471, 456] on div "Contact Type Association / Foundation :: Direct Billing Cancel Save" at bounding box center [365, 453] width 238 height 128
click at [450, 489] on button "Save" at bounding box center [450, 490] width 37 height 24
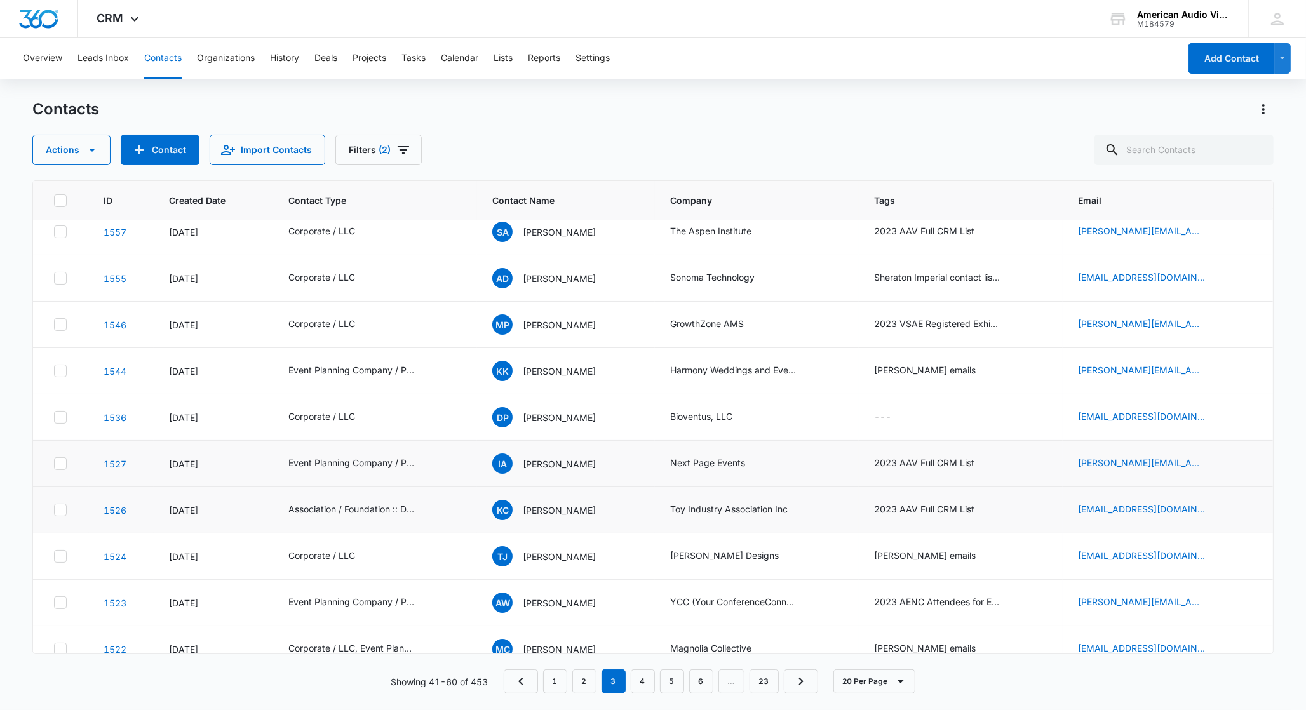
scroll to position [161, 0]
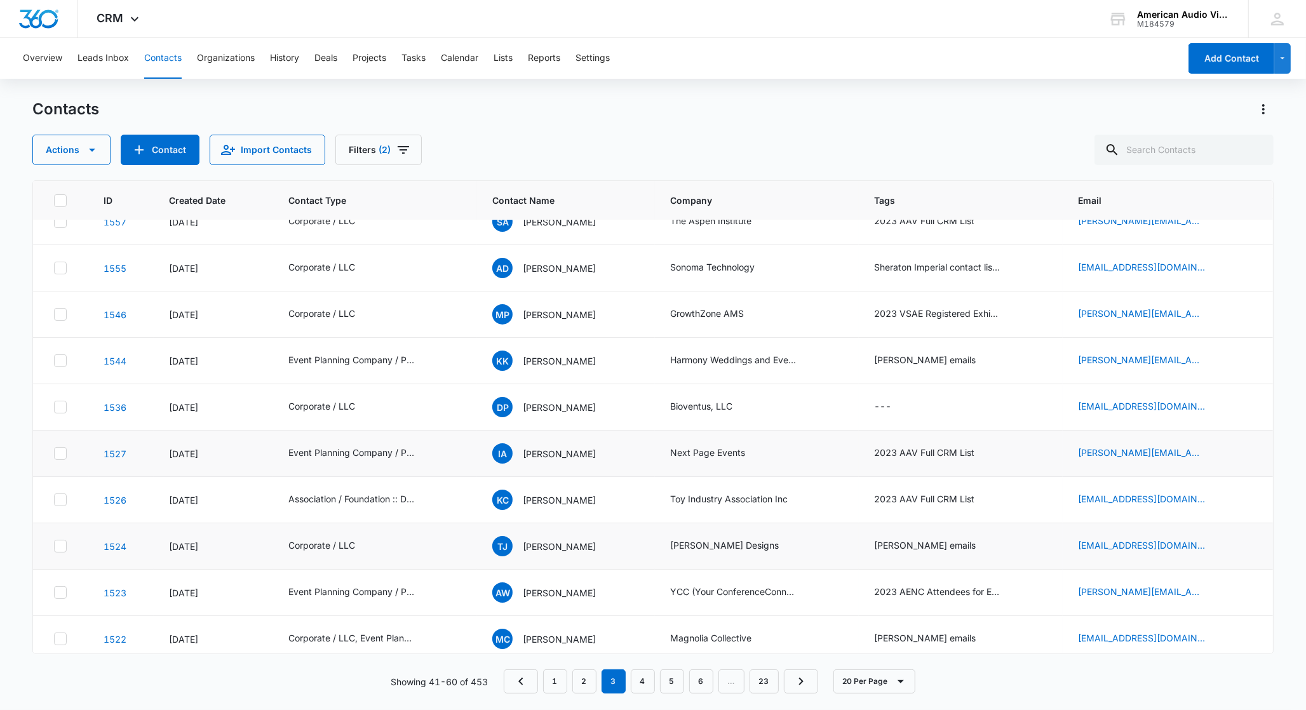
click at [377, 558] on td "Corporate / LLC" at bounding box center [375, 546] width 204 height 46
click at [373, 547] on icon "Contact Type - Corporate / LLC - Select to Edit Field" at bounding box center [370, 546] width 15 height 15
click at [368, 547] on icon "Contact Type - Corporate / LLC - Select to Edit Field" at bounding box center [370, 546] width 15 height 15
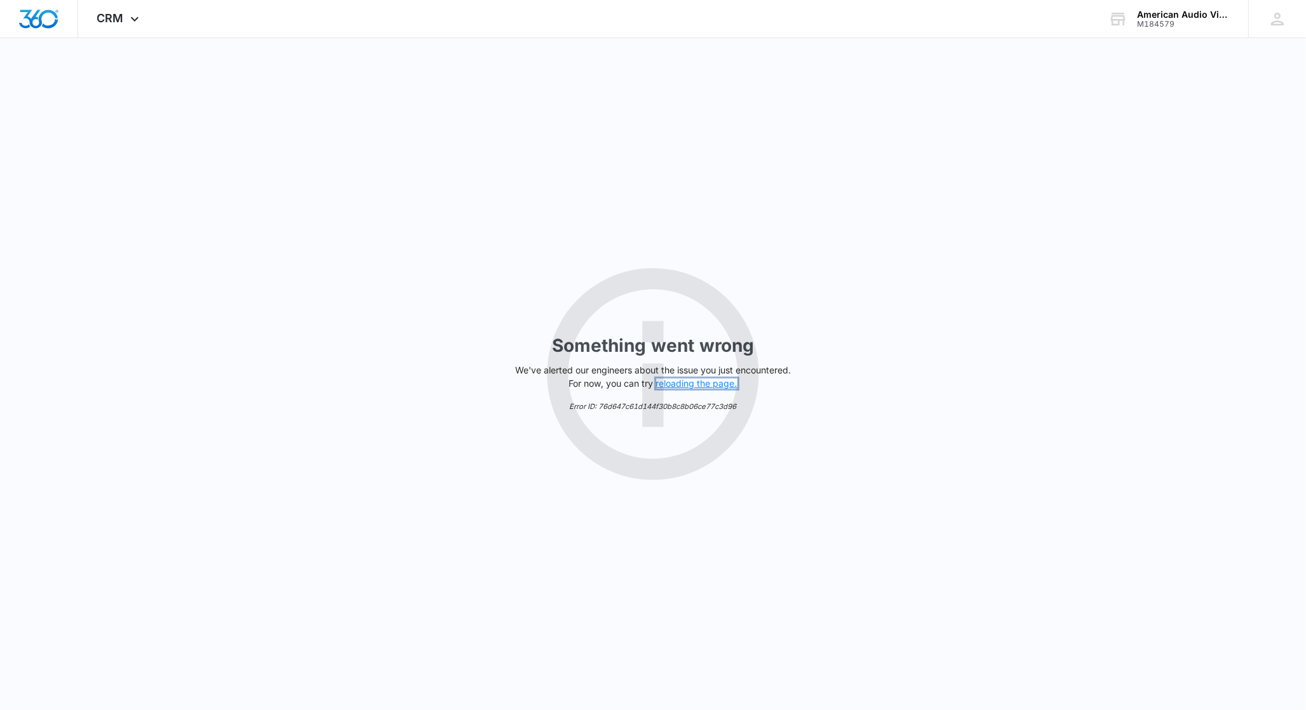
click at [684, 381] on button "reloading the page." at bounding box center [696, 384] width 81 height 10
